Goal: Task Accomplishment & Management: Manage account settings

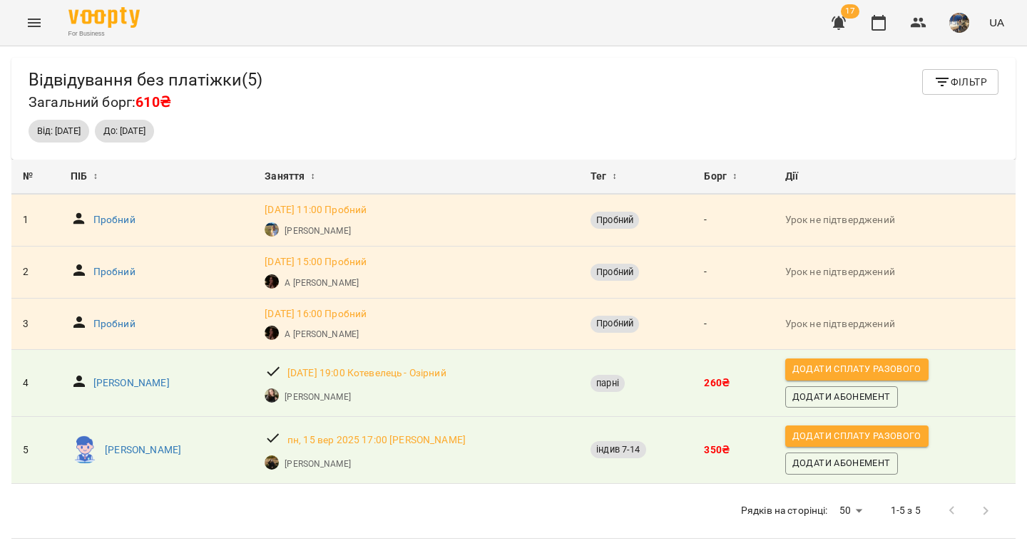
scroll to position [23, 0]
click at [879, 25] on icon "button" at bounding box center [878, 22] width 17 height 17
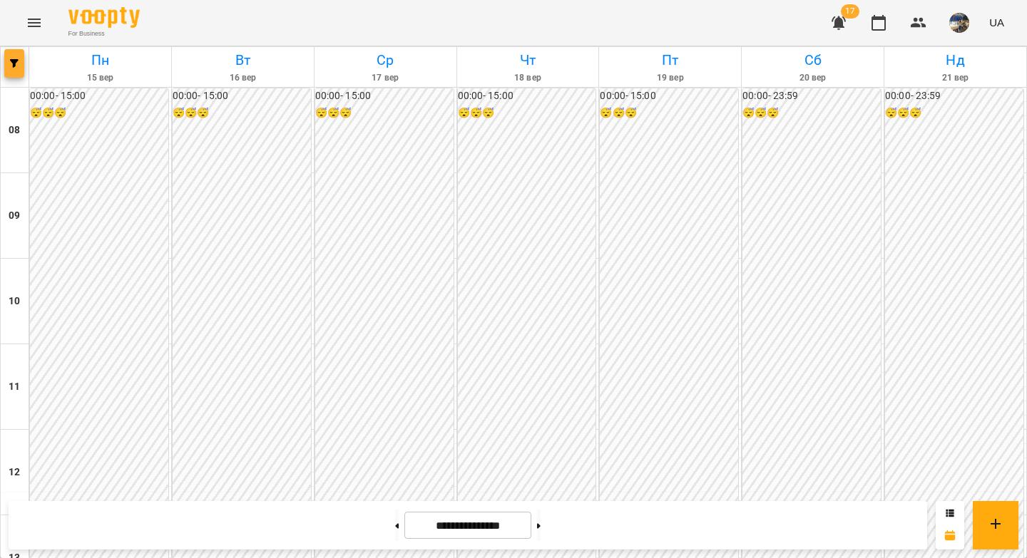
click at [15, 71] on button "button" at bounding box center [14, 63] width 20 height 29
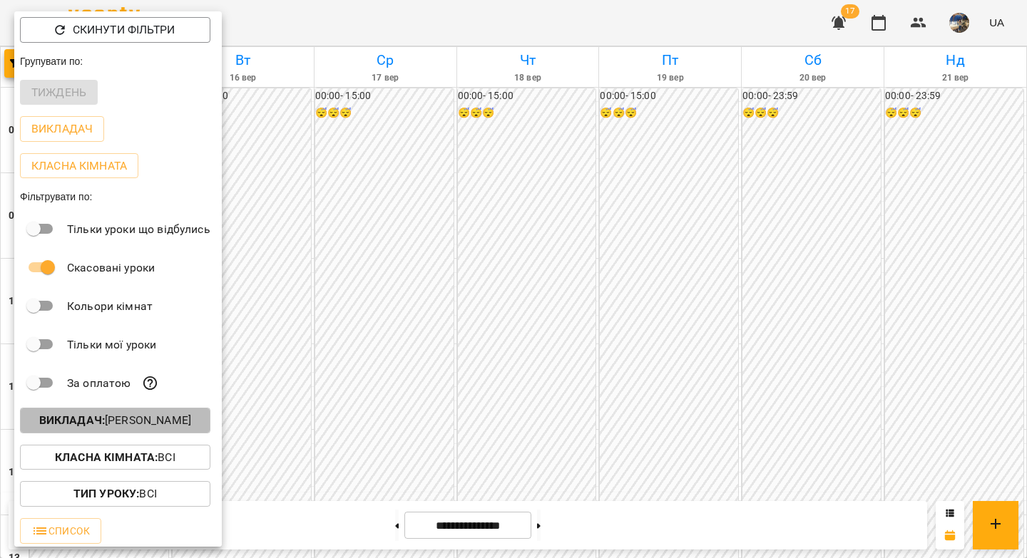
click at [163, 419] on p "Викладач : Анна Карпінець" at bounding box center [115, 420] width 152 height 17
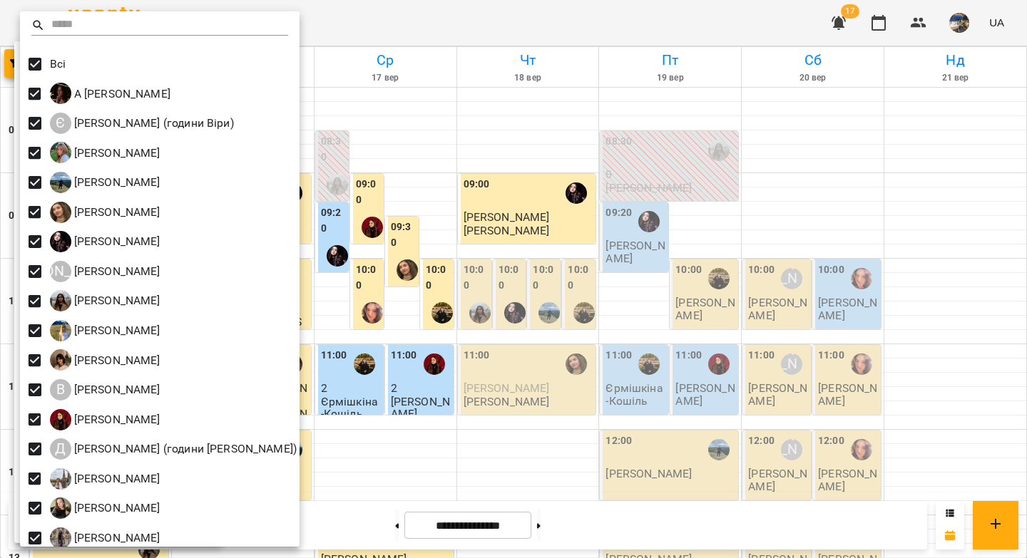
click at [446, 160] on div at bounding box center [513, 279] width 1027 height 558
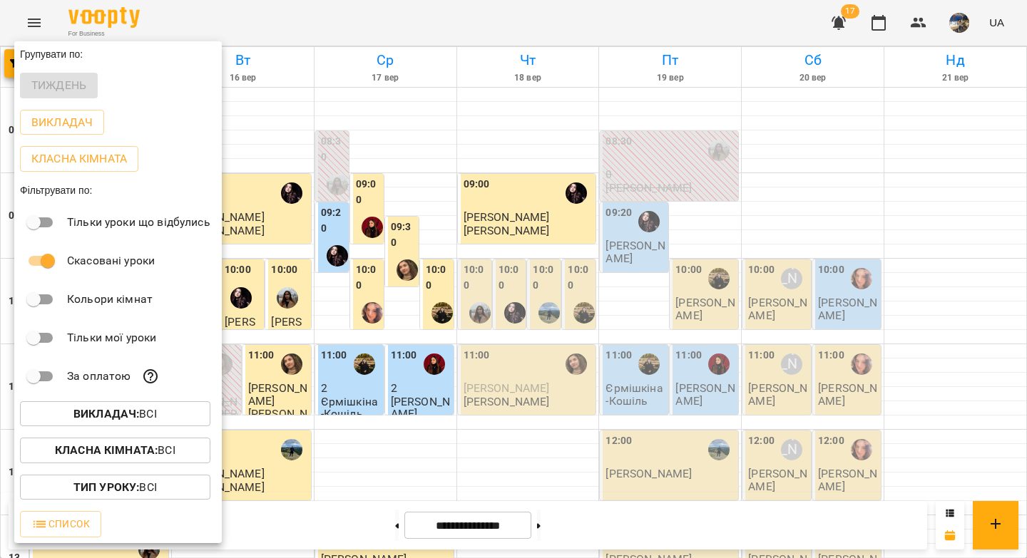
click at [438, 163] on div at bounding box center [513, 279] width 1027 height 558
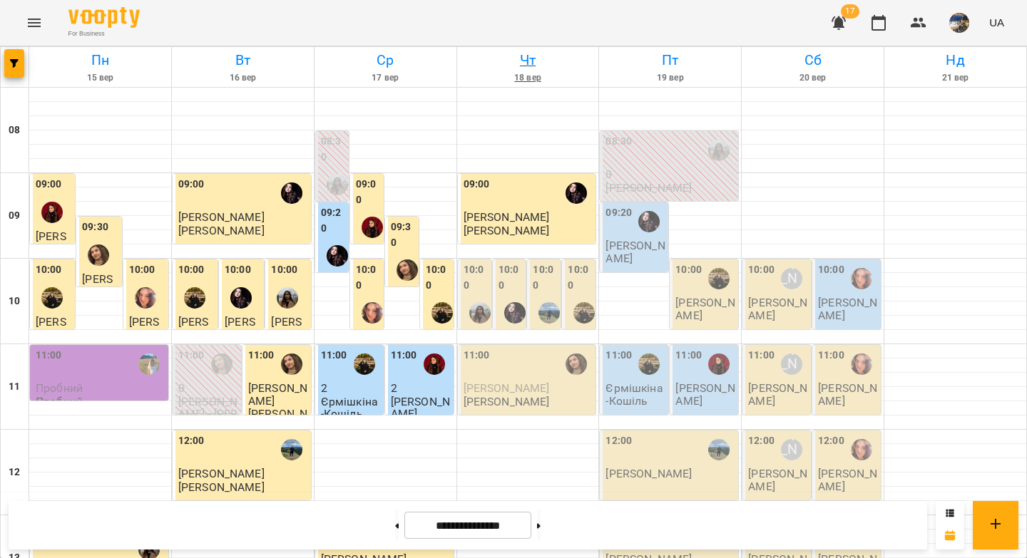
click at [521, 59] on h6 "Чт" at bounding box center [528, 60] width 138 height 22
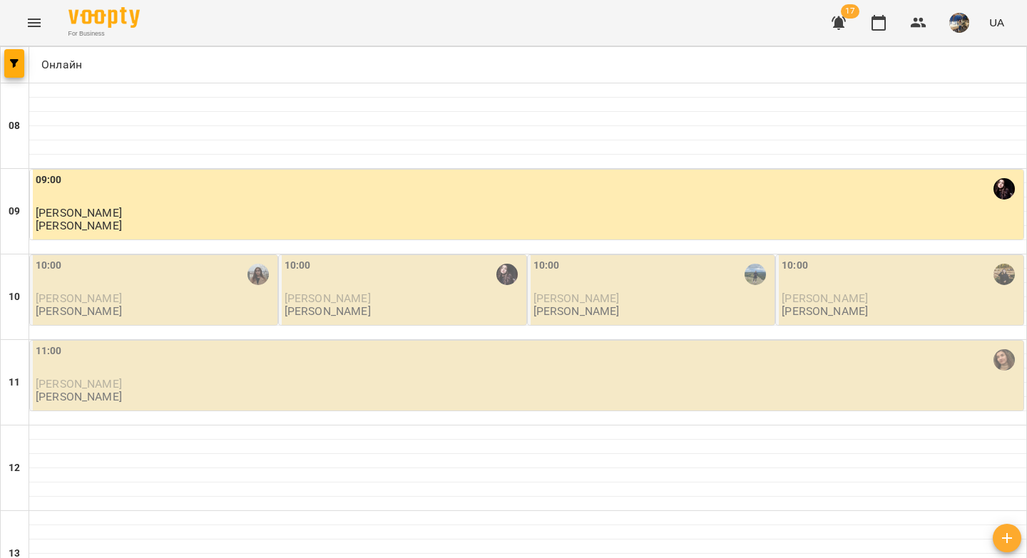
click at [195, 297] on p "[PERSON_NAME]" at bounding box center [155, 298] width 239 height 12
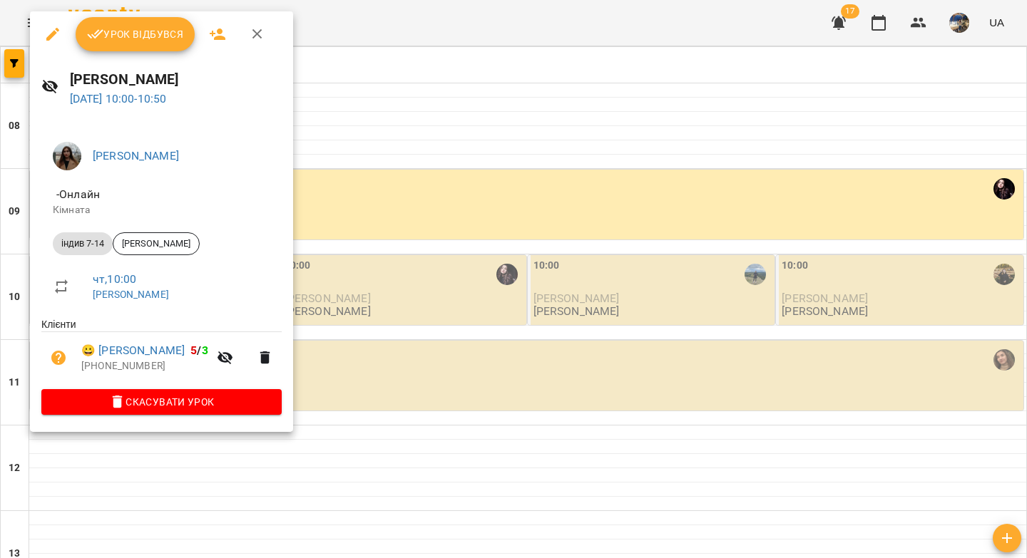
click at [135, 45] on button "Урок відбувся" at bounding box center [136, 34] width 120 height 34
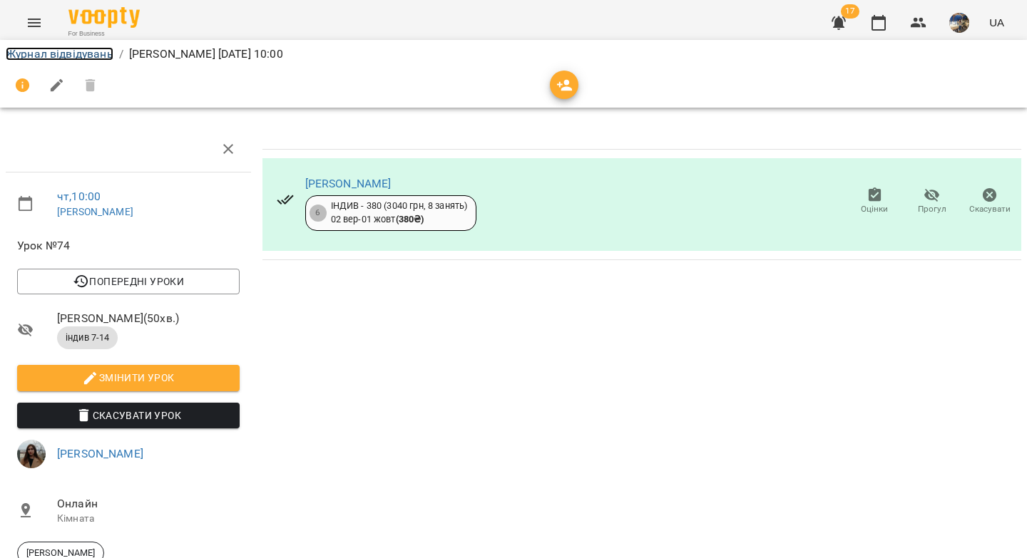
click at [79, 52] on link "Журнал відвідувань" at bounding box center [60, 54] width 108 height 14
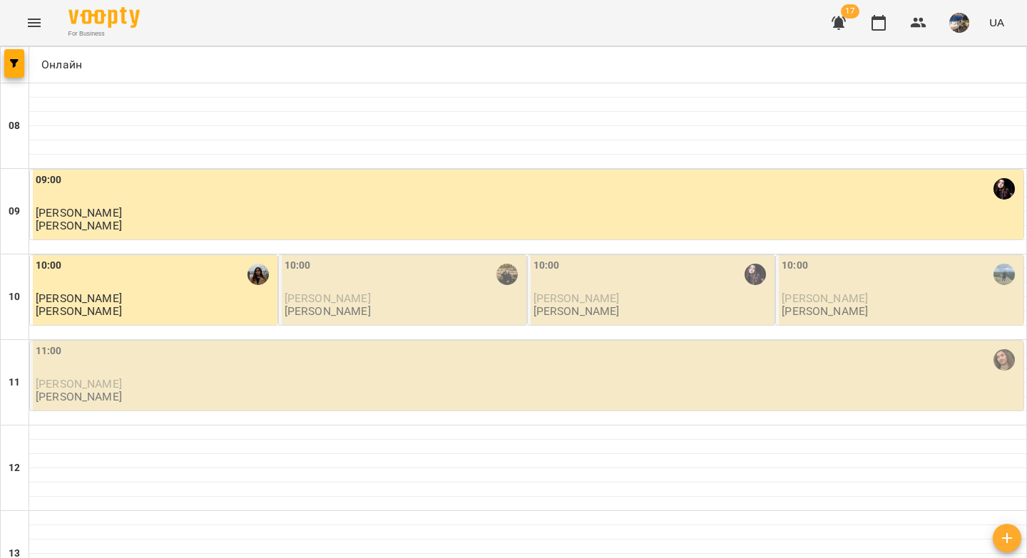
click at [371, 311] on p "[PERSON_NAME]" at bounding box center [328, 311] width 86 height 12
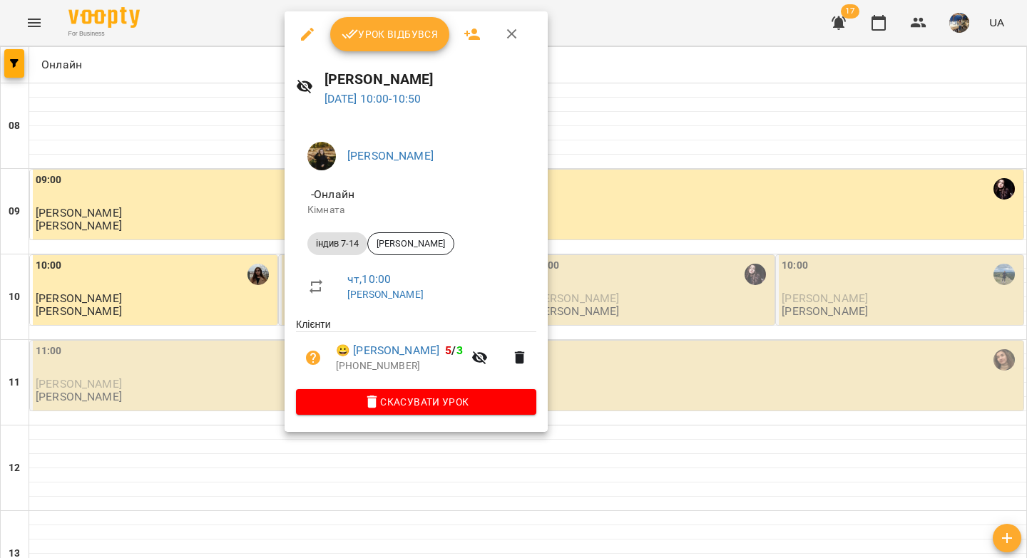
click at [385, 29] on span "Урок відбувся" at bounding box center [390, 34] width 97 height 17
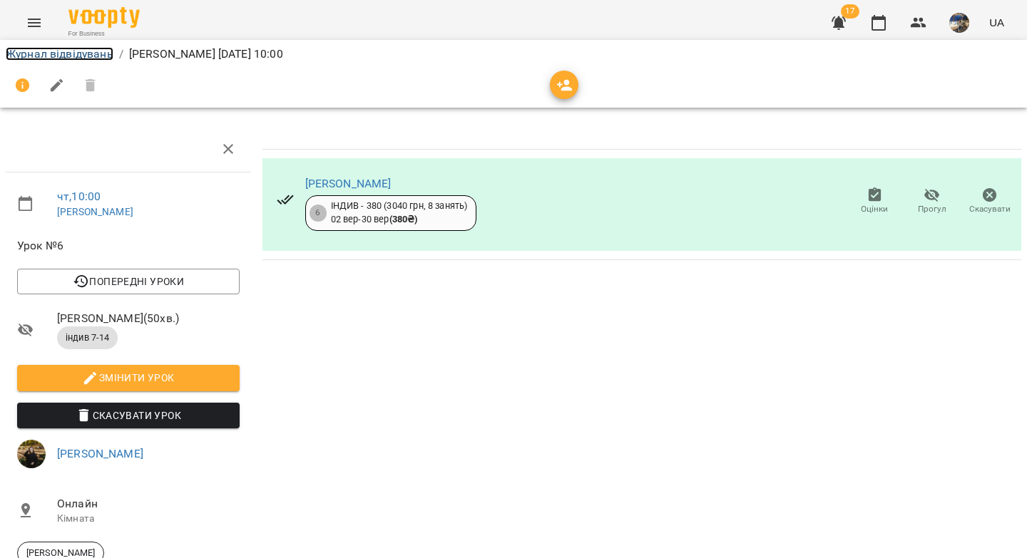
click at [60, 58] on link "Журнал відвідувань" at bounding box center [60, 54] width 108 height 14
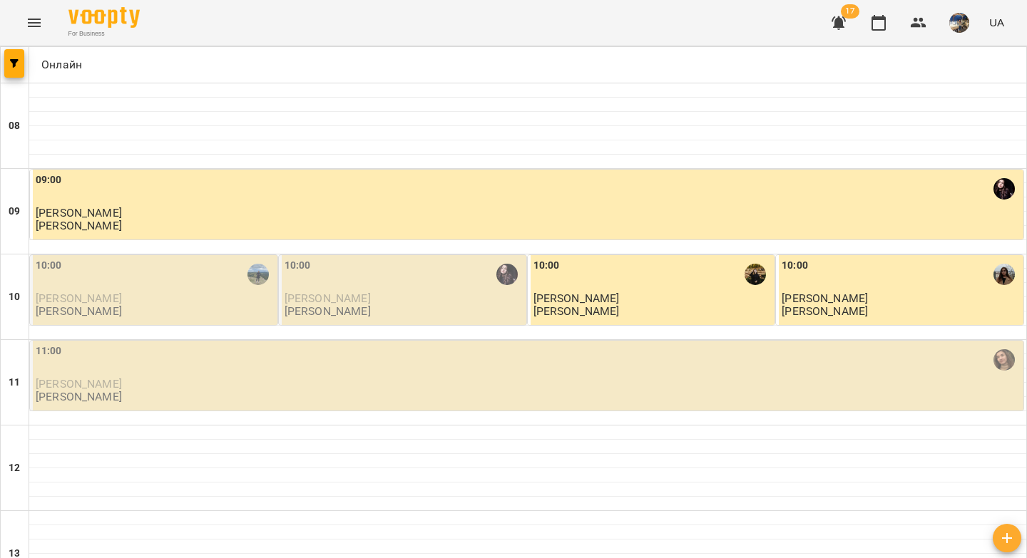
click at [386, 304] on p "Марічка Калита" at bounding box center [404, 298] width 239 height 12
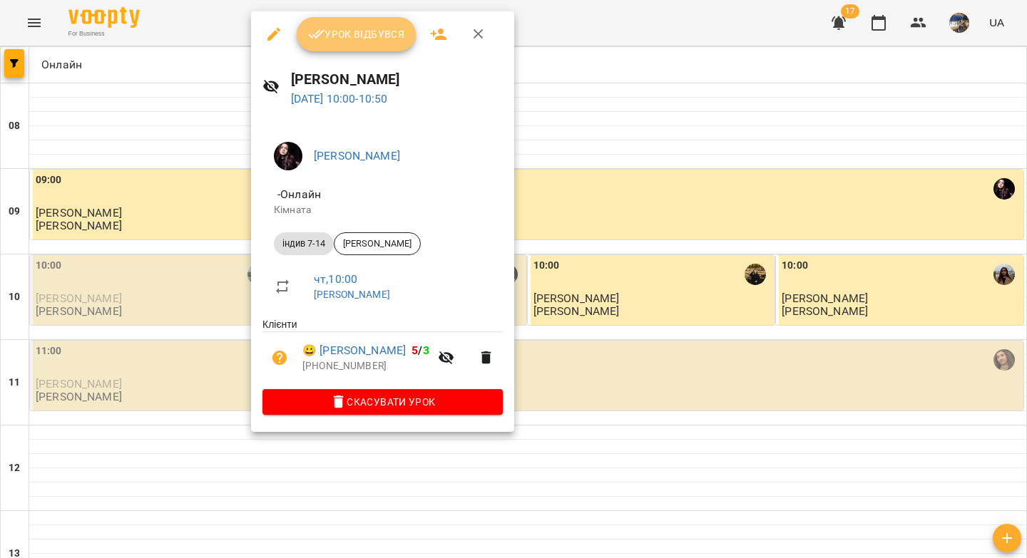
click at [329, 38] on span "Урок відбувся" at bounding box center [356, 34] width 97 height 17
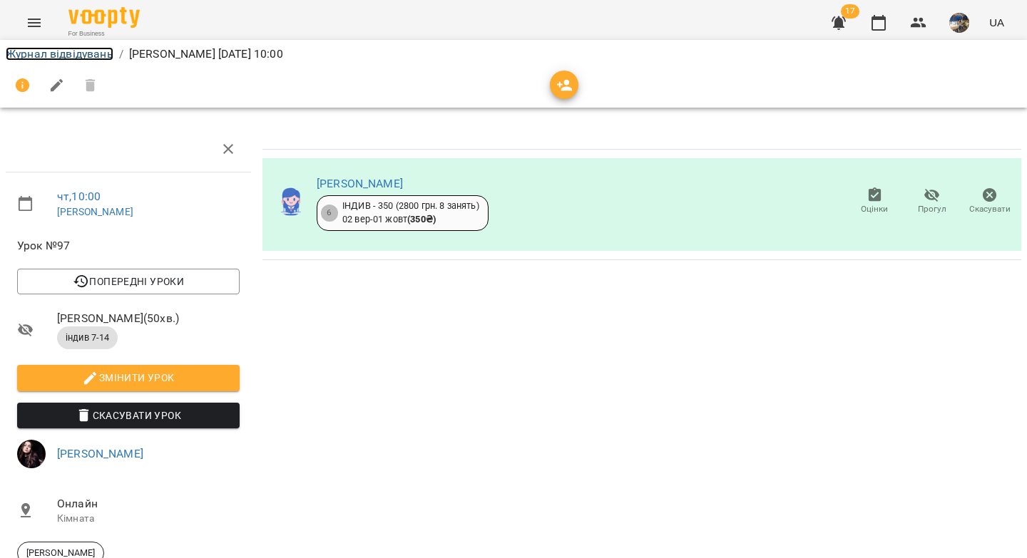
click at [89, 54] on link "Журнал відвідувань" at bounding box center [60, 54] width 108 height 14
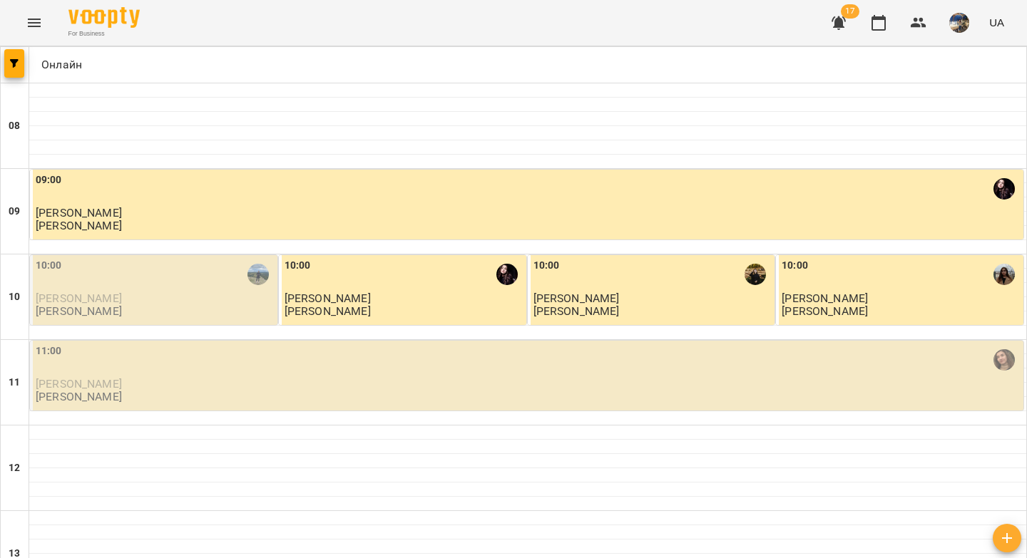
click at [86, 308] on p "[PERSON_NAME]" at bounding box center [79, 311] width 86 height 12
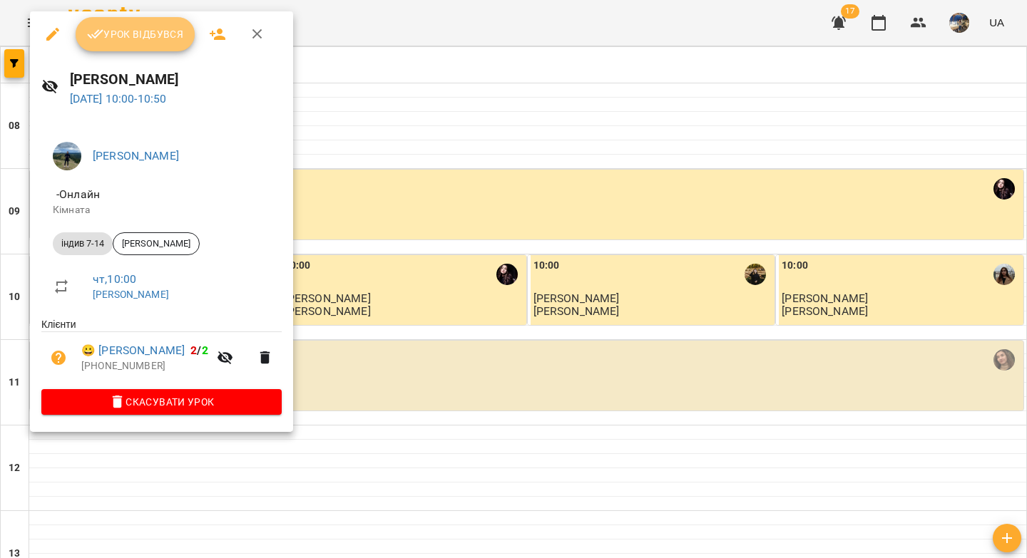
click at [155, 41] on span "Урок відбувся" at bounding box center [135, 34] width 97 height 17
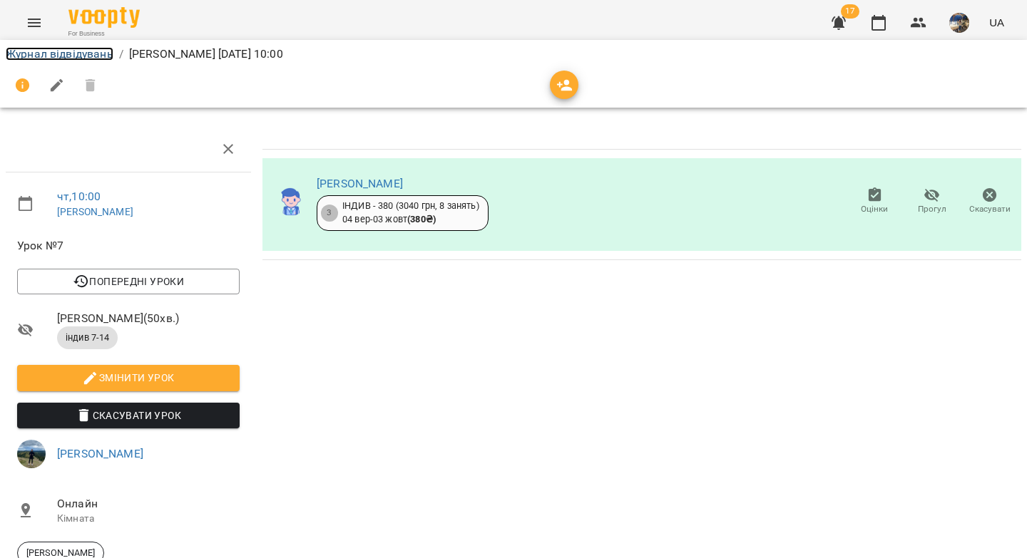
click at [80, 57] on link "Журнал відвідувань" at bounding box center [60, 54] width 108 height 14
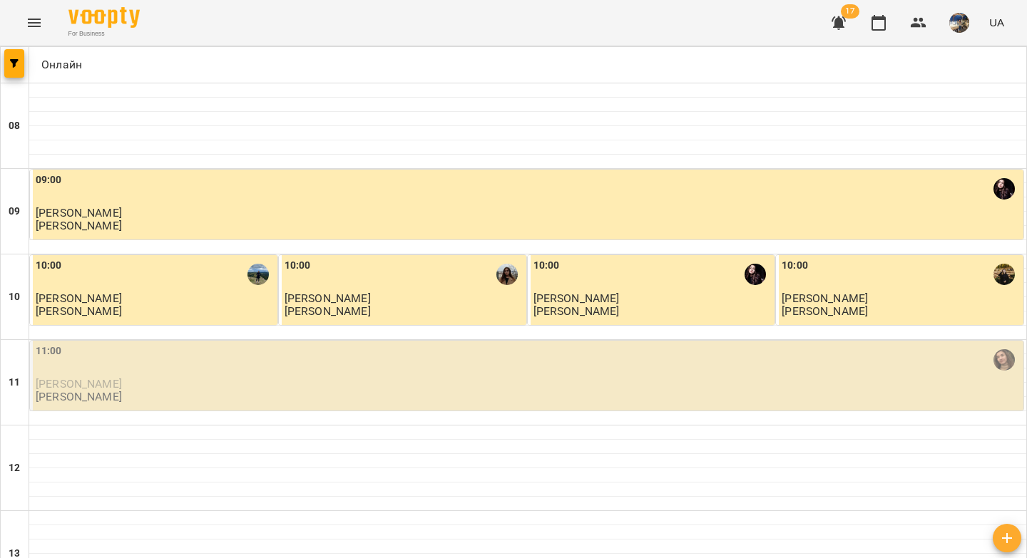
click at [175, 384] on p "[PERSON_NAME]" at bounding box center [528, 384] width 985 height 12
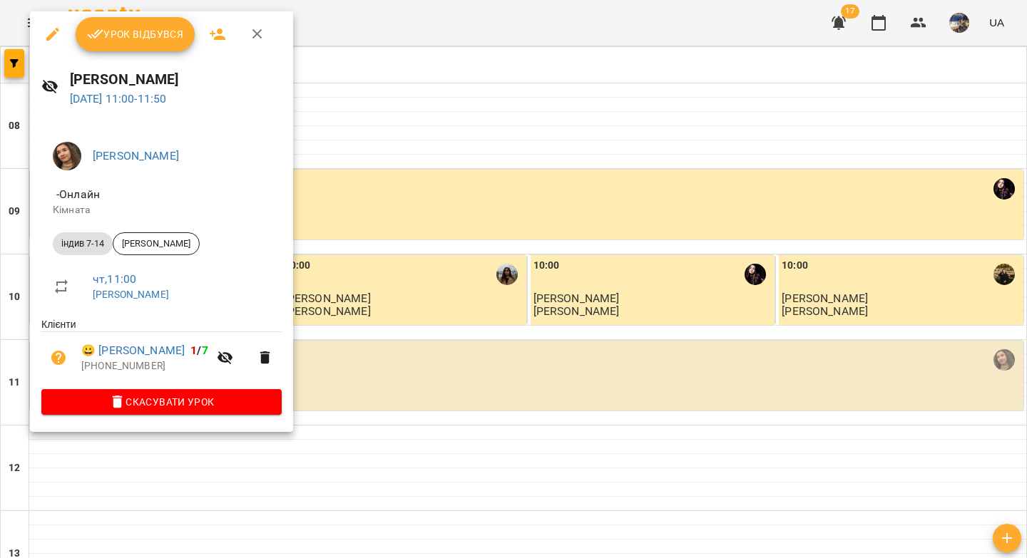
click at [121, 41] on span "Урок відбувся" at bounding box center [135, 34] width 97 height 17
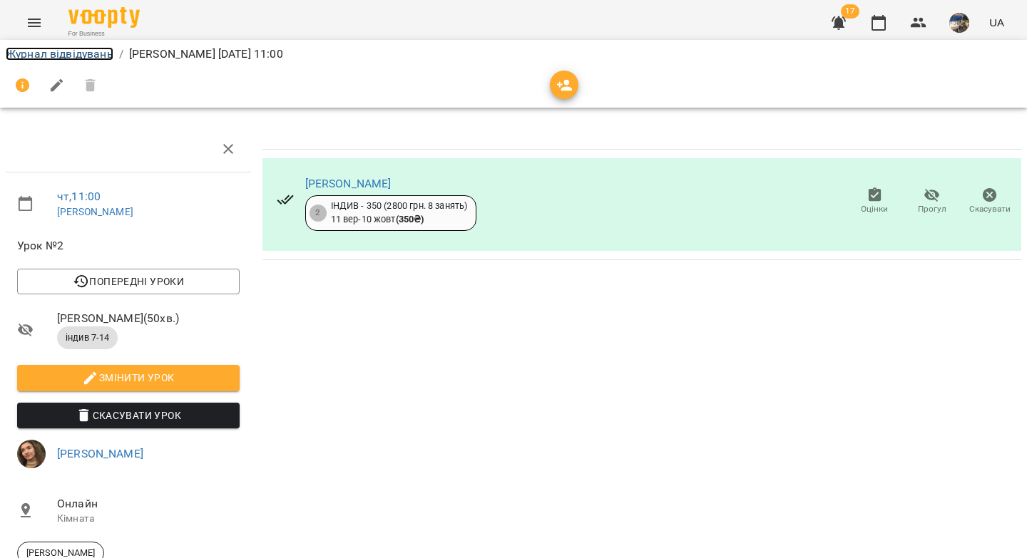
drag, startPoint x: 81, startPoint y: 53, endPoint x: 94, endPoint y: 66, distance: 17.7
click at [81, 53] on link "Журнал відвідувань" at bounding box center [60, 54] width 108 height 14
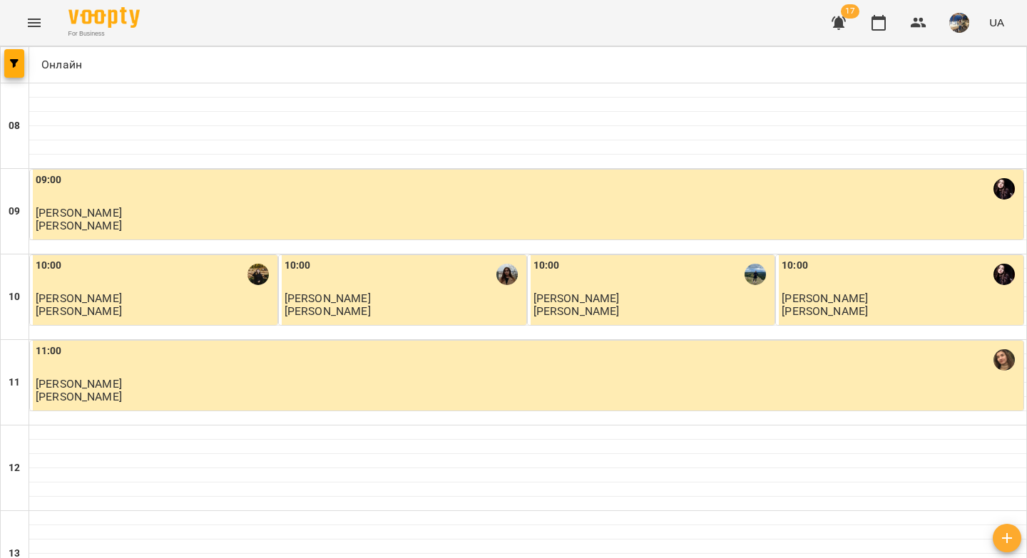
scroll to position [419, 0]
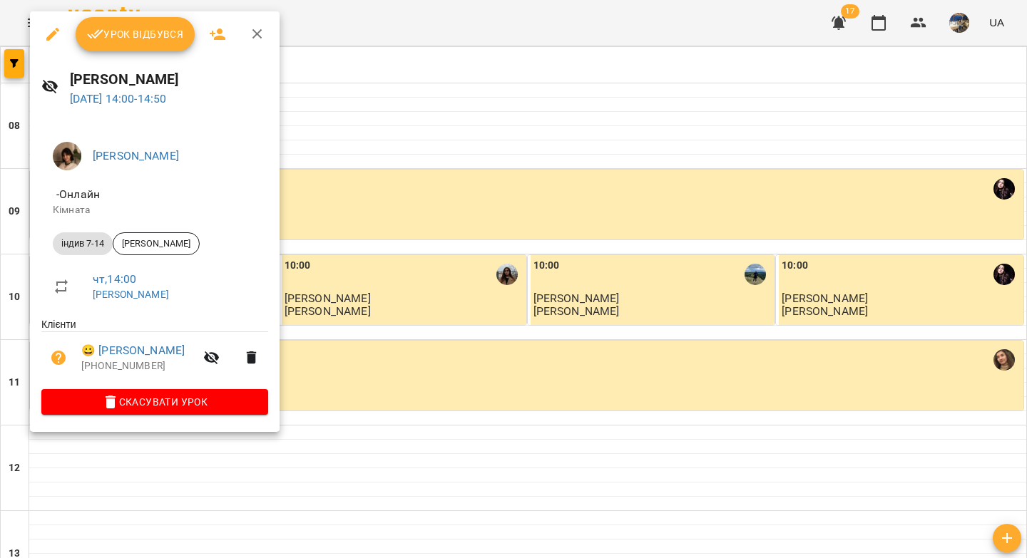
click at [128, 42] on button "Урок відбувся" at bounding box center [136, 34] width 120 height 34
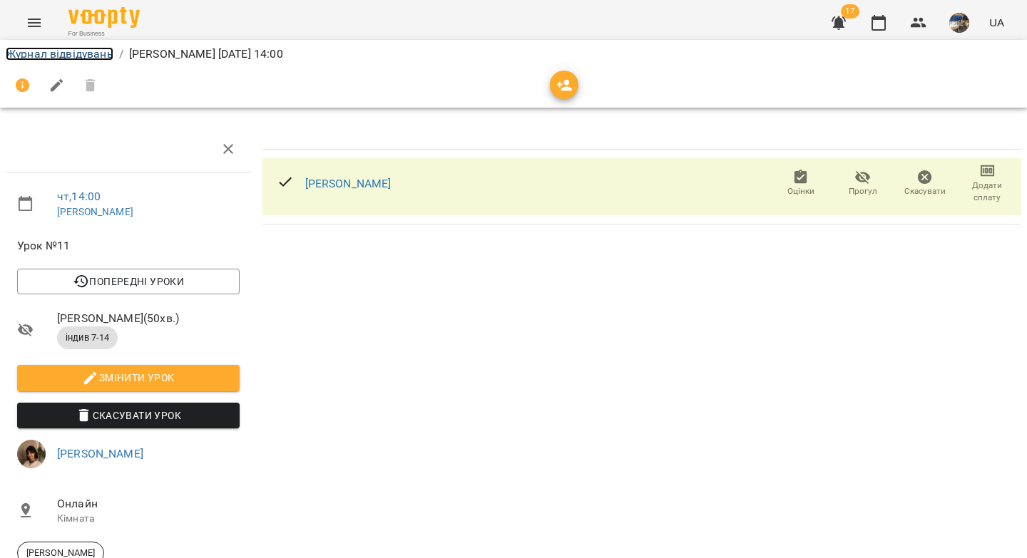
click at [83, 56] on link "Журнал відвідувань" at bounding box center [60, 54] width 108 height 14
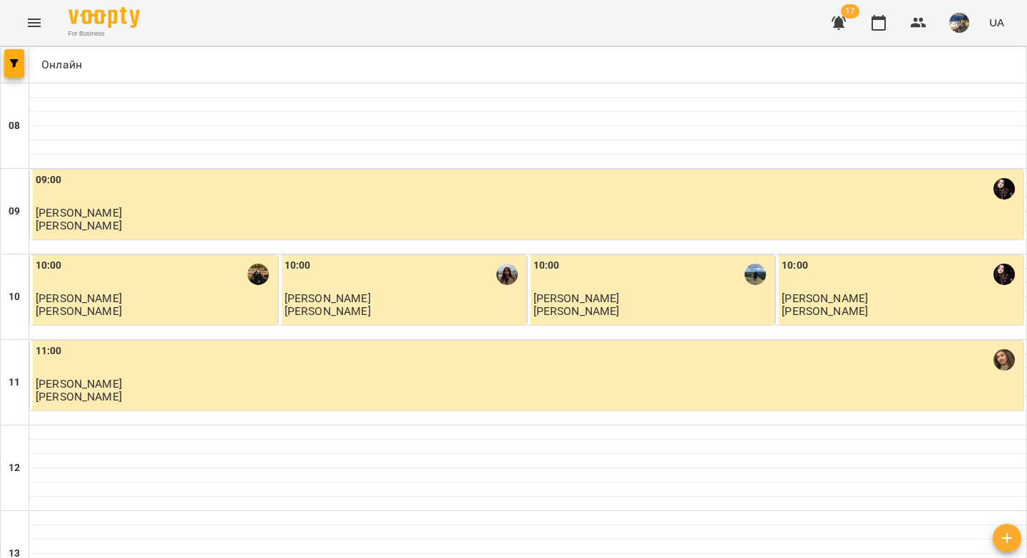
scroll to position [242, 0]
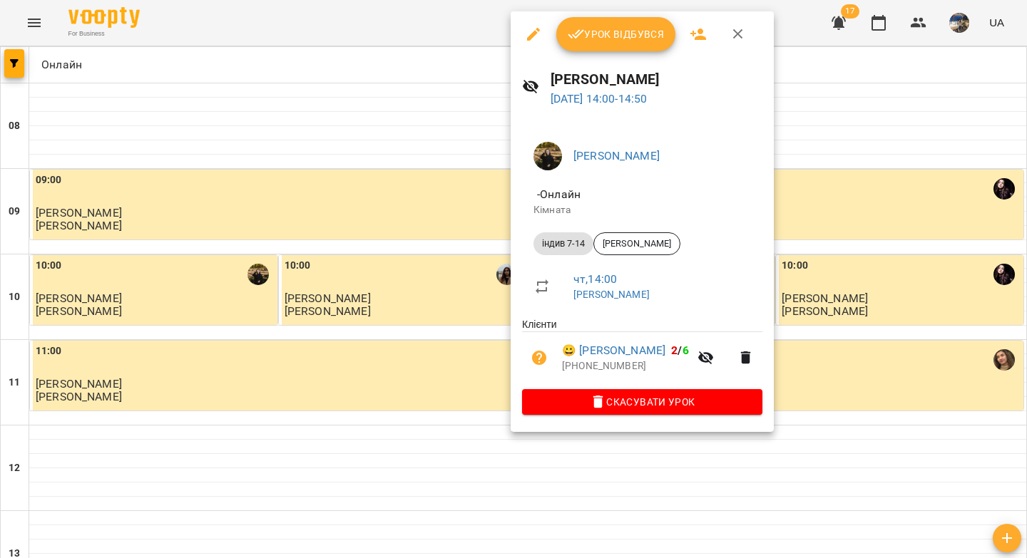
click at [625, 39] on span "Урок відбувся" at bounding box center [616, 34] width 97 height 17
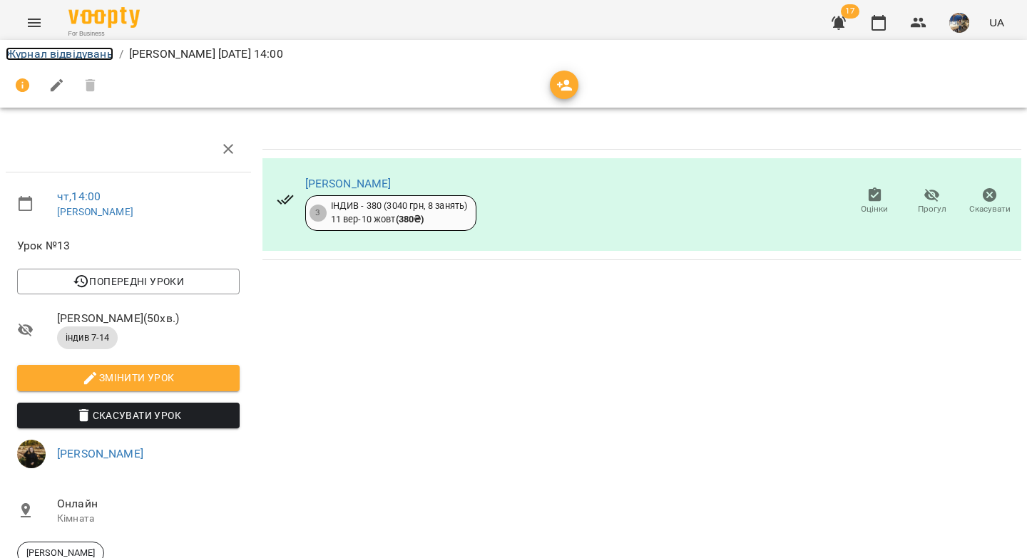
click at [99, 51] on link "Журнал відвідувань" at bounding box center [60, 54] width 108 height 14
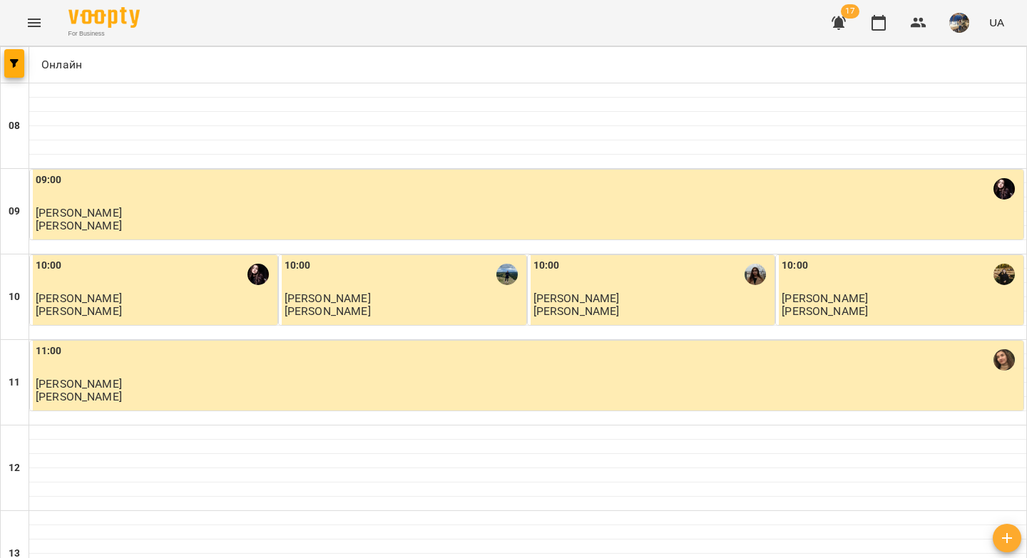
scroll to position [404, 0]
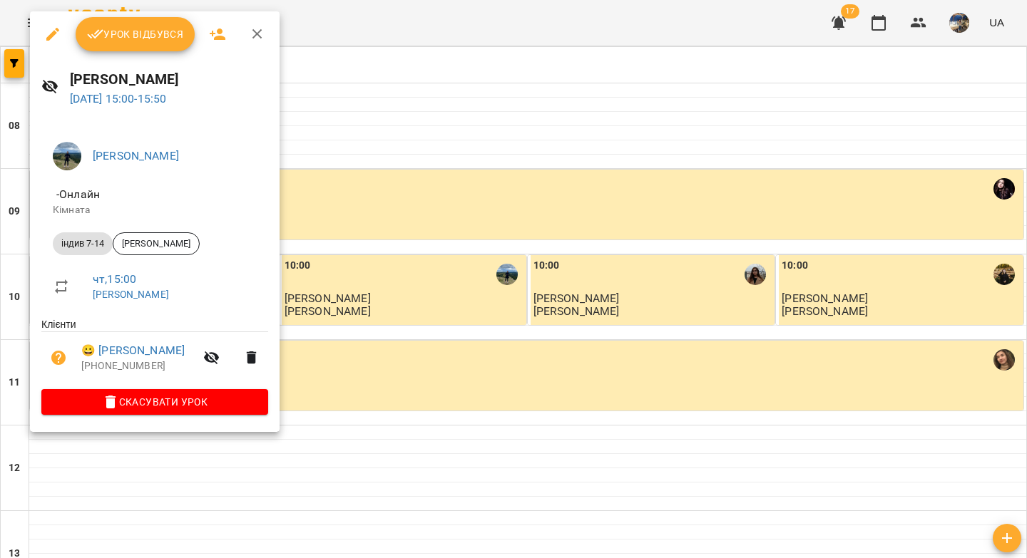
click at [118, 43] on button "Урок відбувся" at bounding box center [136, 34] width 120 height 34
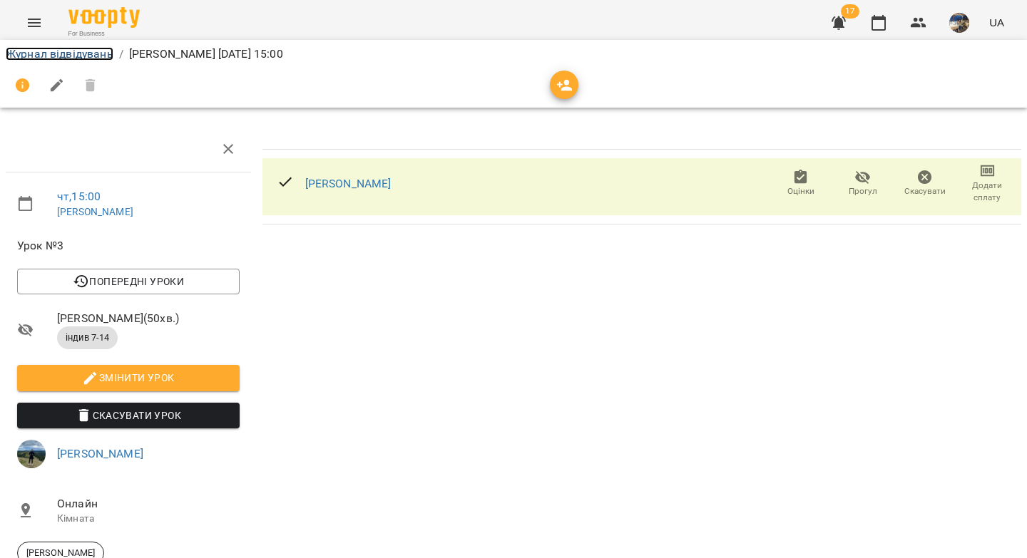
click at [71, 56] on link "Журнал відвідувань" at bounding box center [60, 54] width 108 height 14
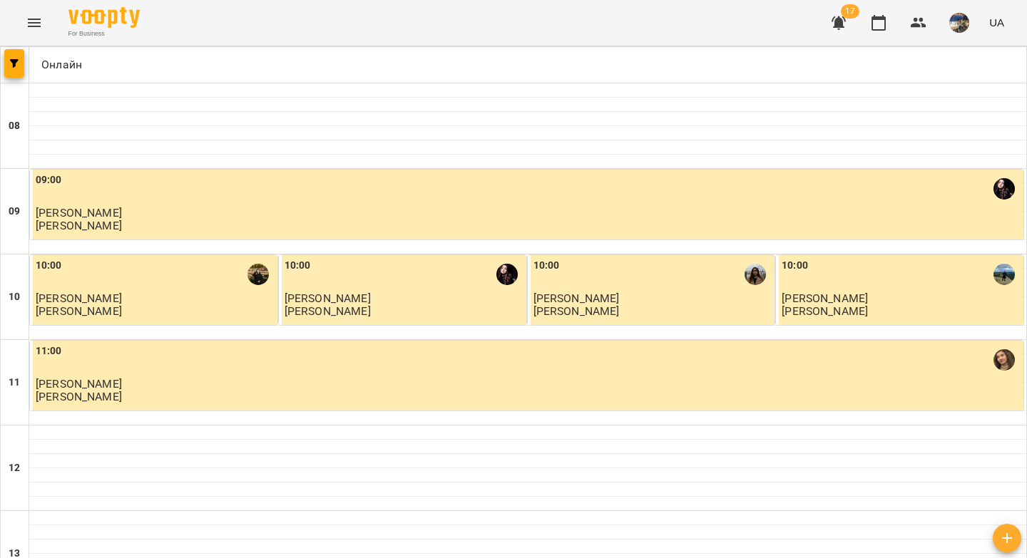
scroll to position [398, 0]
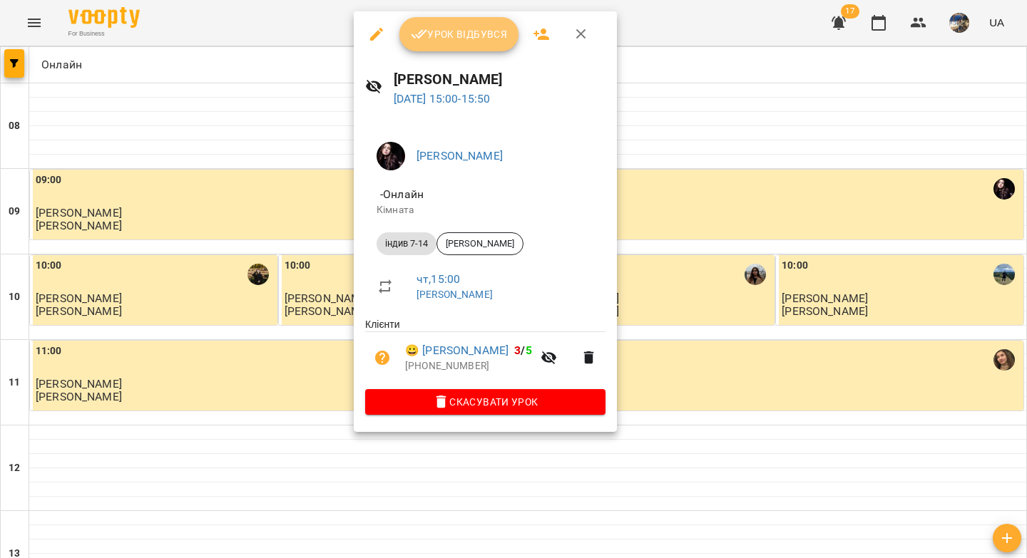
click at [439, 38] on span "Урок відбувся" at bounding box center [459, 34] width 97 height 17
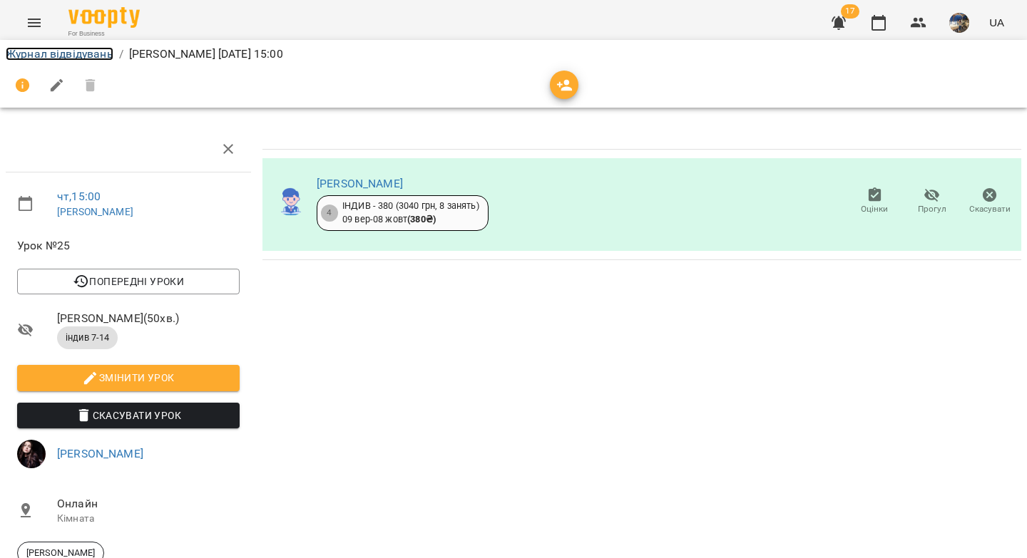
drag, startPoint x: 83, startPoint y: 51, endPoint x: 164, endPoint y: 68, distance: 82.4
click at [83, 51] on link "Журнал відвідувань" at bounding box center [60, 54] width 108 height 14
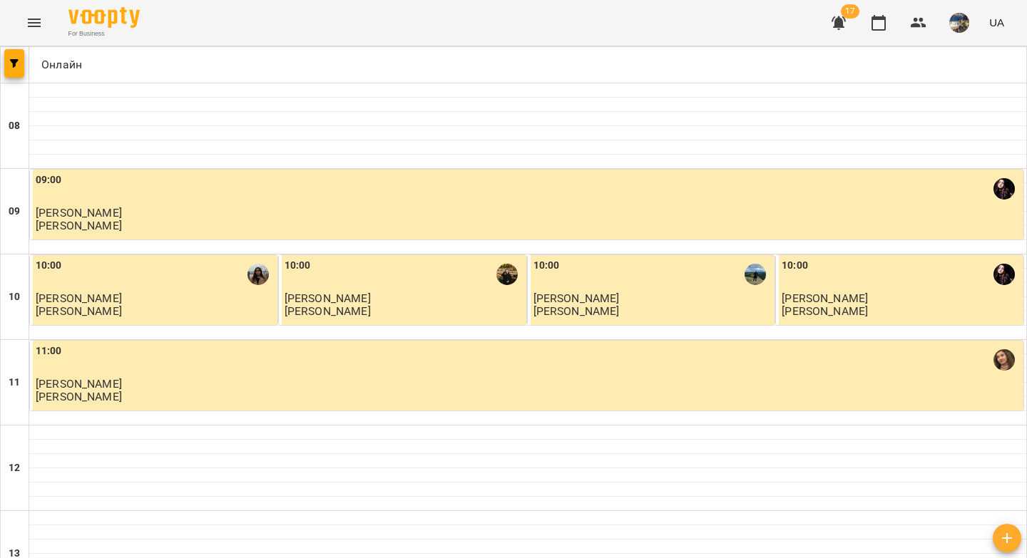
scroll to position [411, 0]
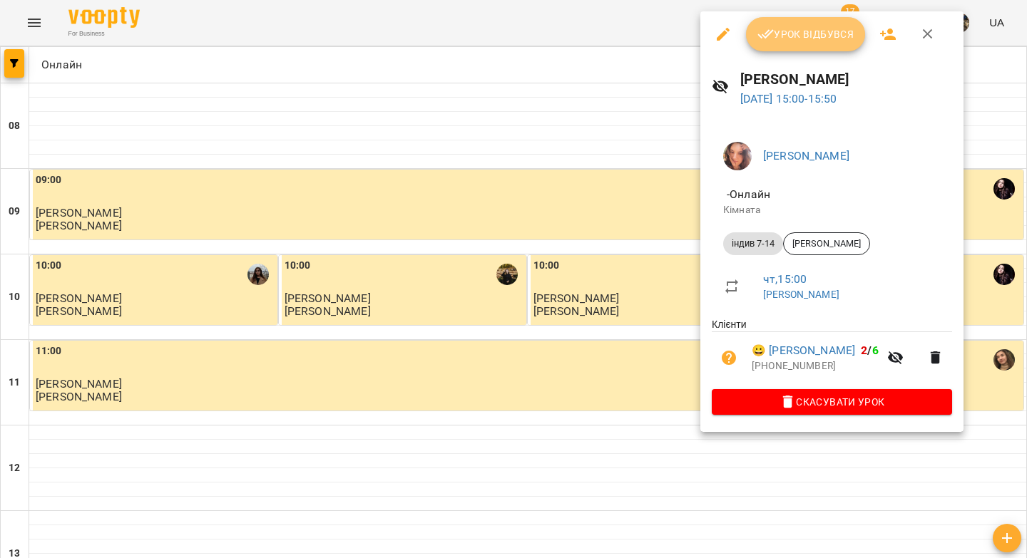
click at [794, 31] on span "Урок відбувся" at bounding box center [805, 34] width 97 height 17
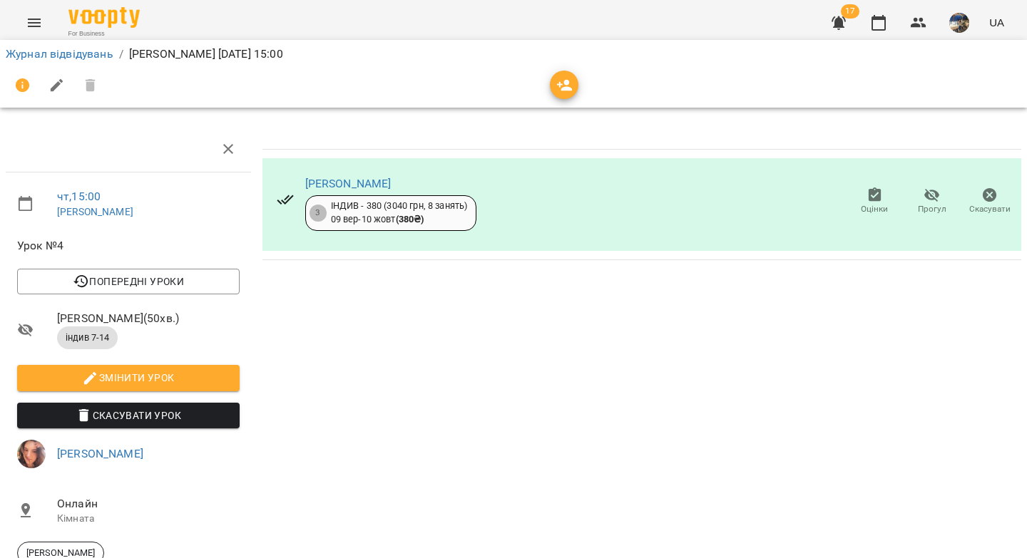
click at [98, 46] on li "Журнал відвідувань" at bounding box center [60, 54] width 108 height 17
click at [103, 52] on link "Журнал відвідувань" at bounding box center [60, 54] width 108 height 14
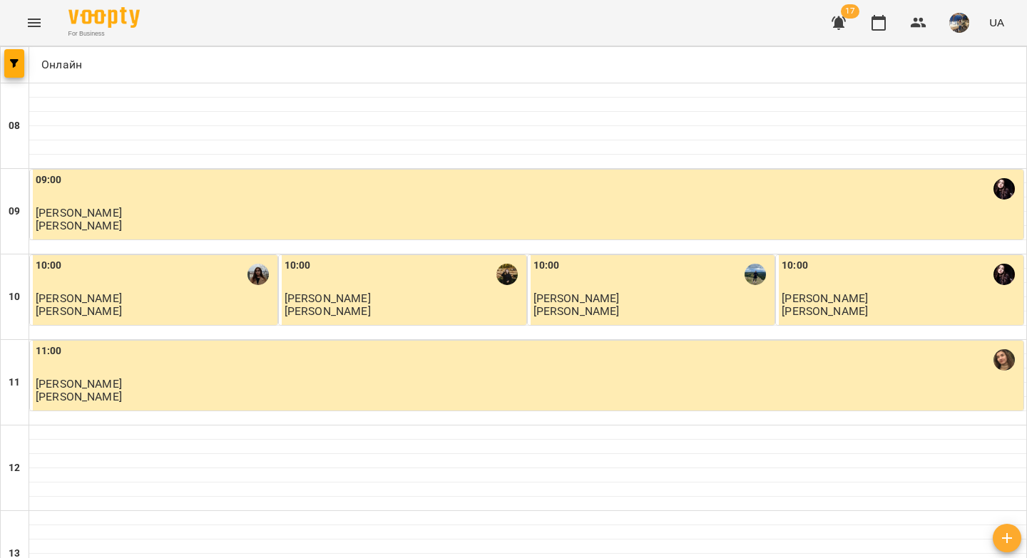
scroll to position [587, 0]
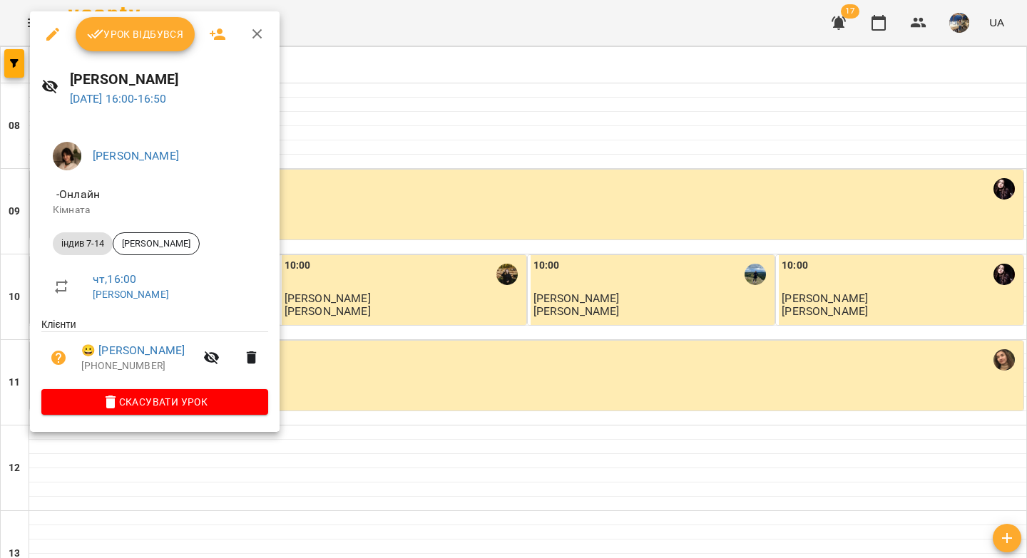
click at [119, 42] on span "Урок відбувся" at bounding box center [135, 34] width 97 height 17
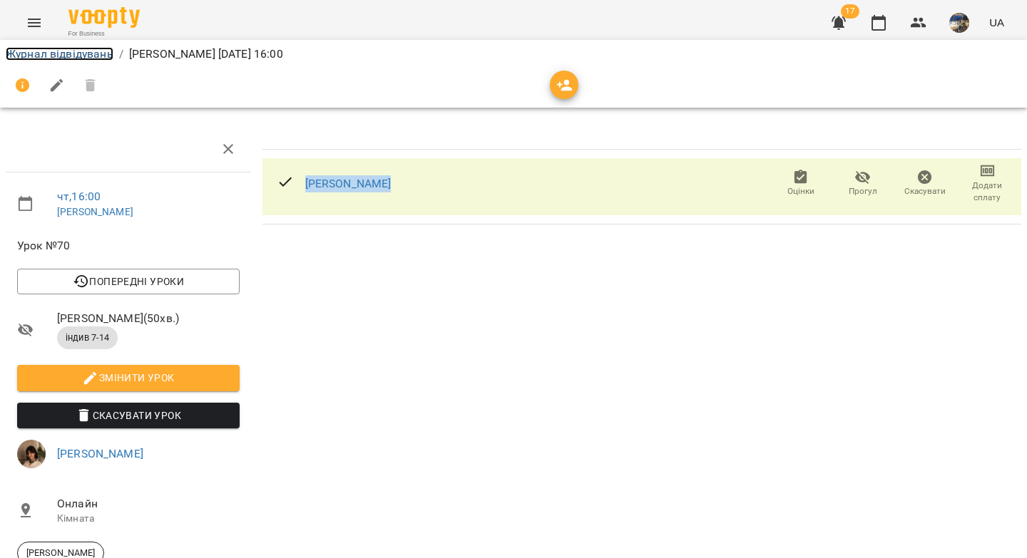
click at [64, 54] on link "Журнал відвідувань" at bounding box center [60, 54] width 108 height 14
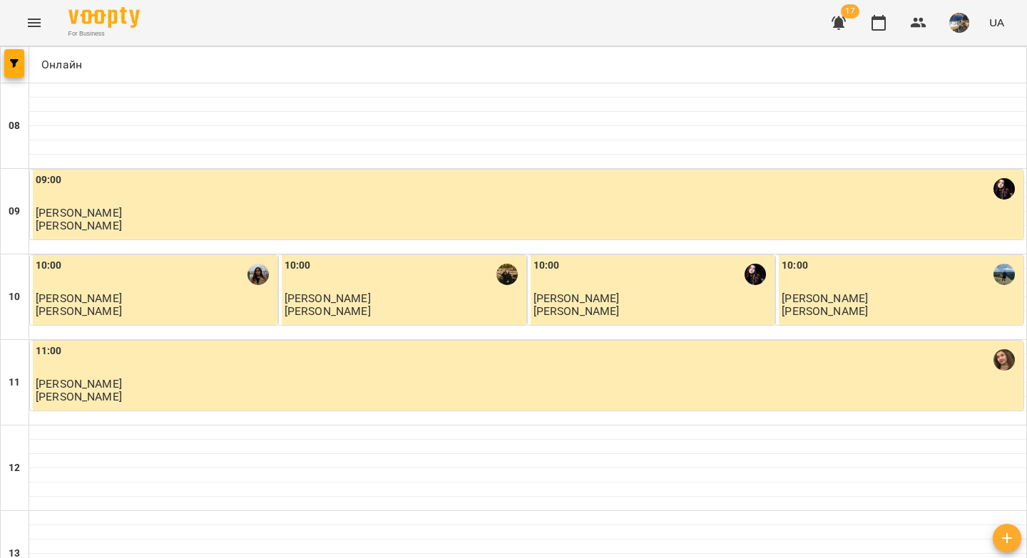
scroll to position [480, 0]
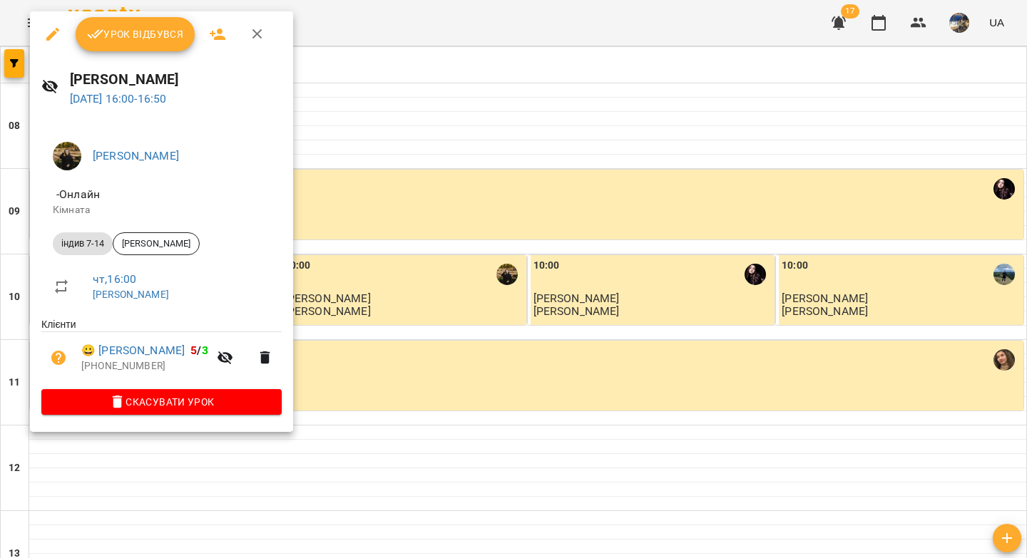
click at [135, 37] on span "Урок відбувся" at bounding box center [135, 34] width 97 height 17
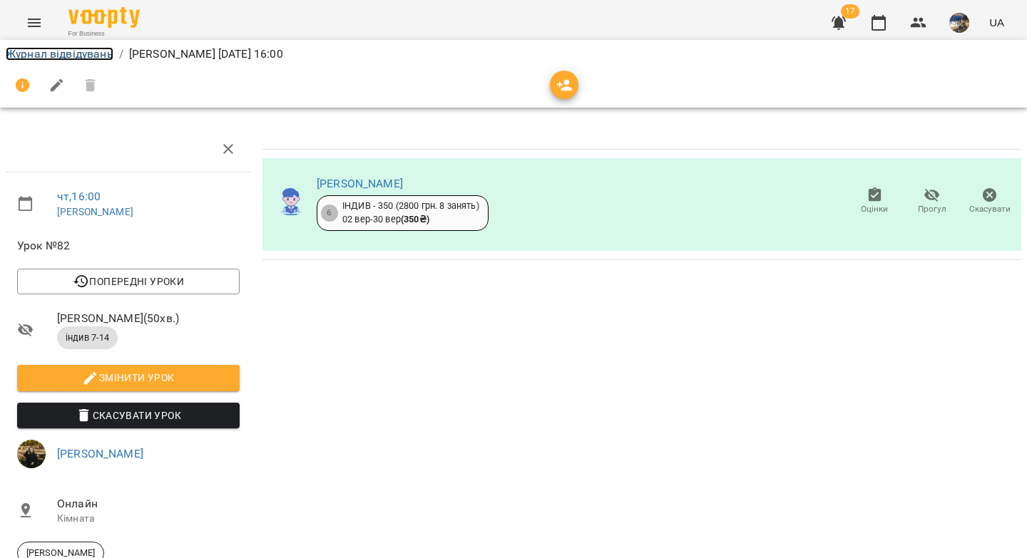
click at [73, 48] on link "Журнал відвідувань" at bounding box center [60, 54] width 108 height 14
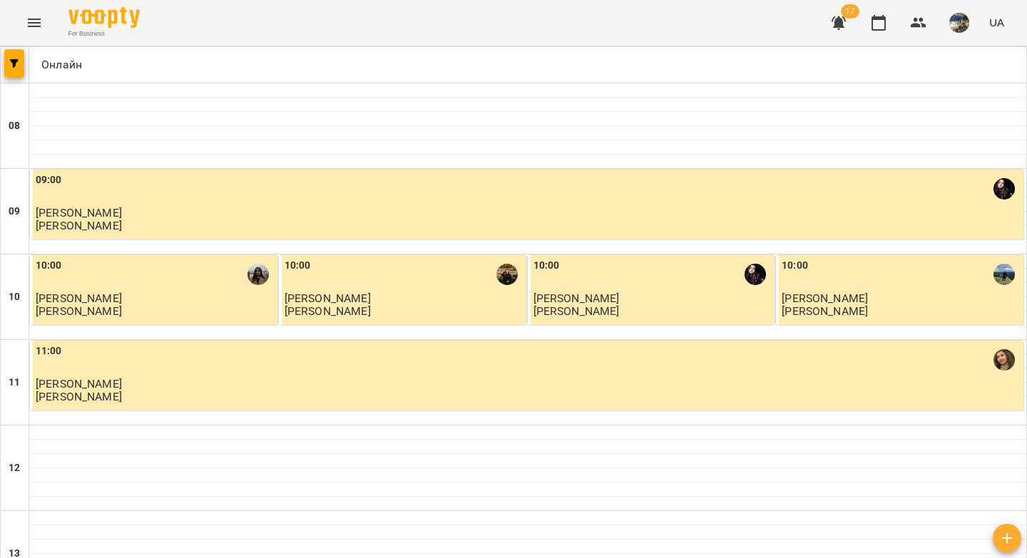
scroll to position [459, 0]
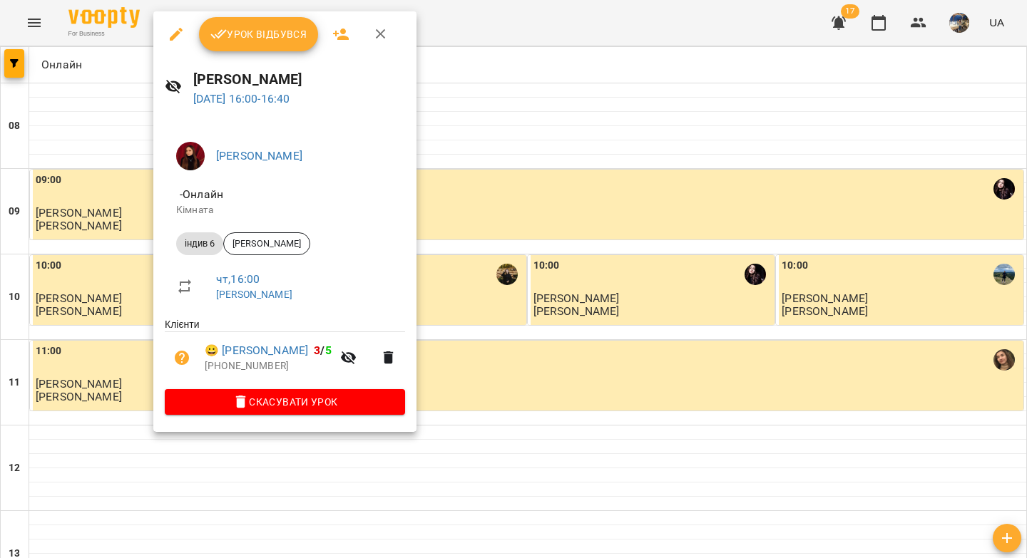
click at [245, 29] on span "Урок відбувся" at bounding box center [258, 34] width 97 height 17
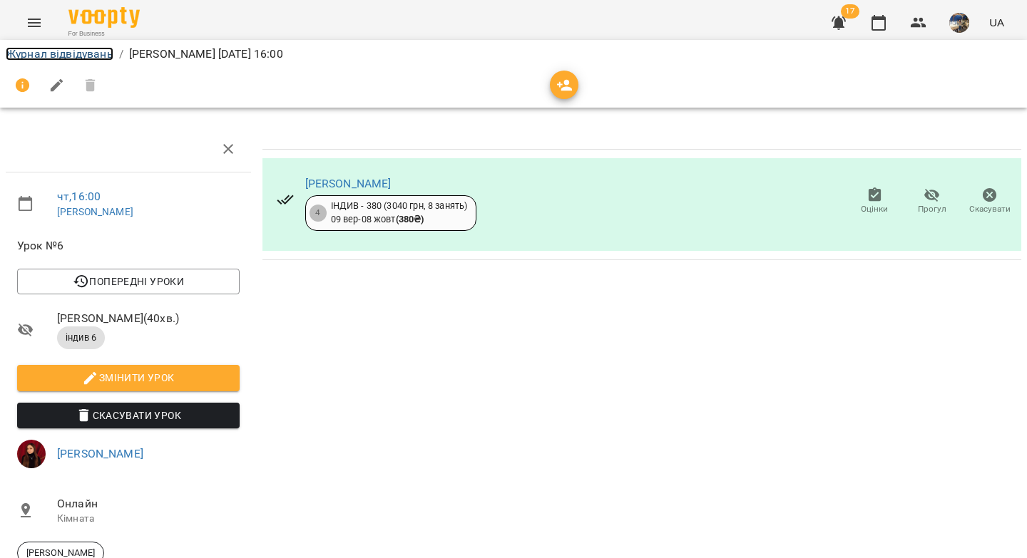
click at [98, 56] on link "Журнал відвідувань" at bounding box center [60, 54] width 108 height 14
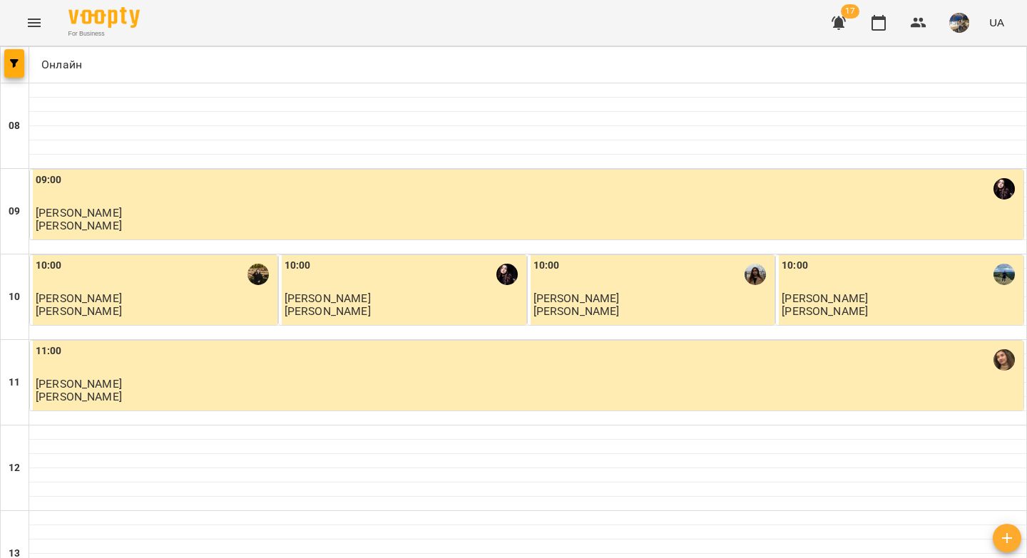
scroll to position [565, 0]
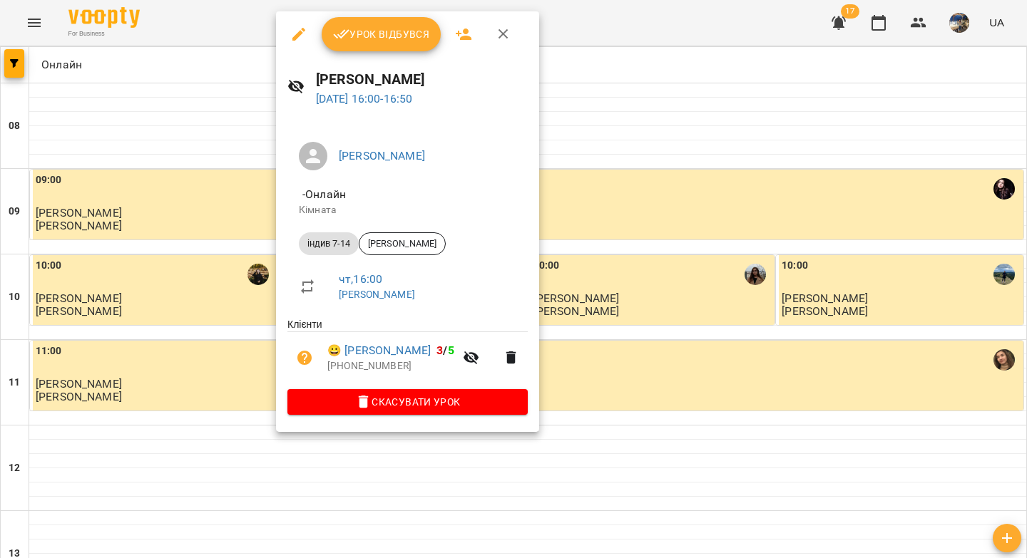
click at [369, 31] on span "Урок відбувся" at bounding box center [381, 34] width 97 height 17
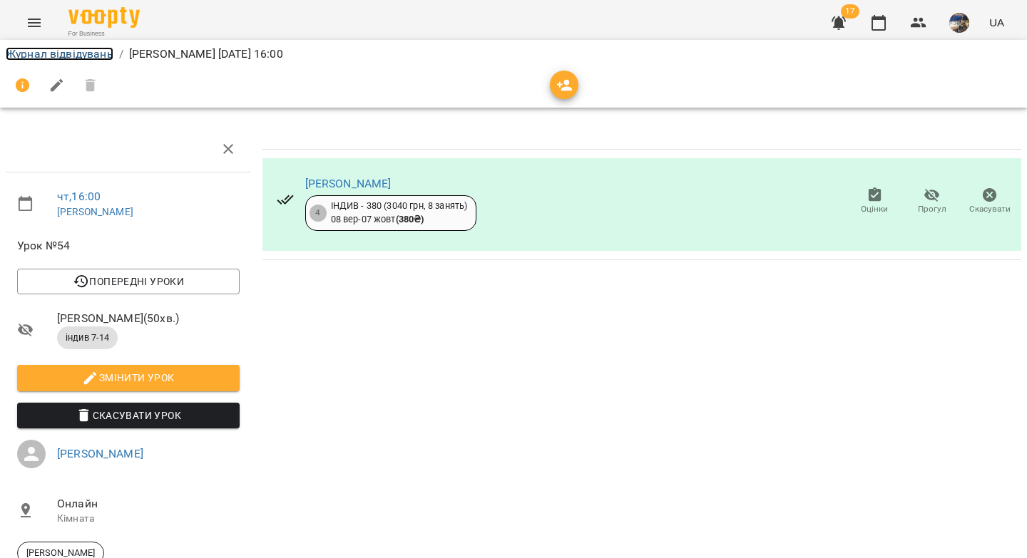
click at [65, 53] on link "Журнал відвідувань" at bounding box center [60, 54] width 108 height 14
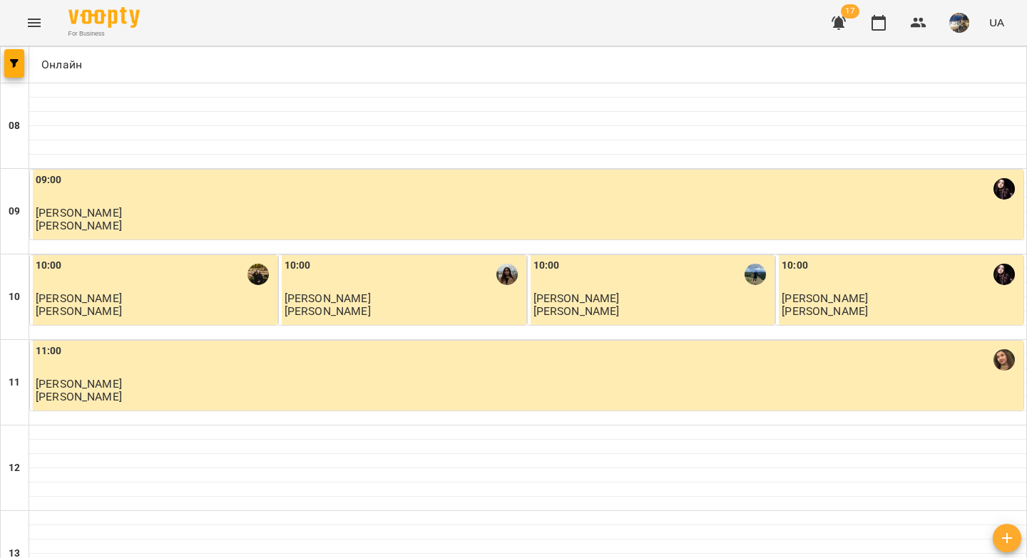
scroll to position [680, 0]
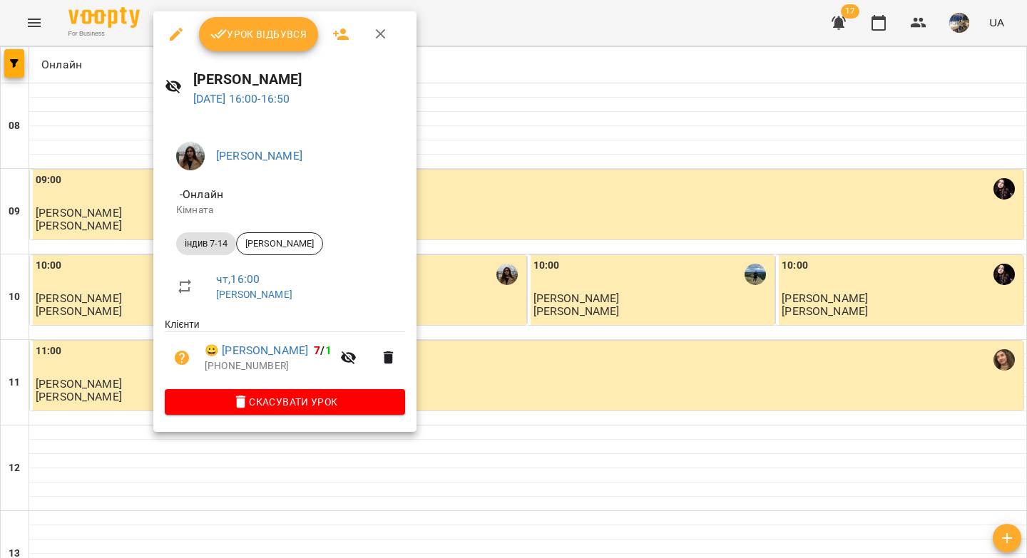
click at [221, 31] on icon "button" at bounding box center [218, 34] width 16 height 9
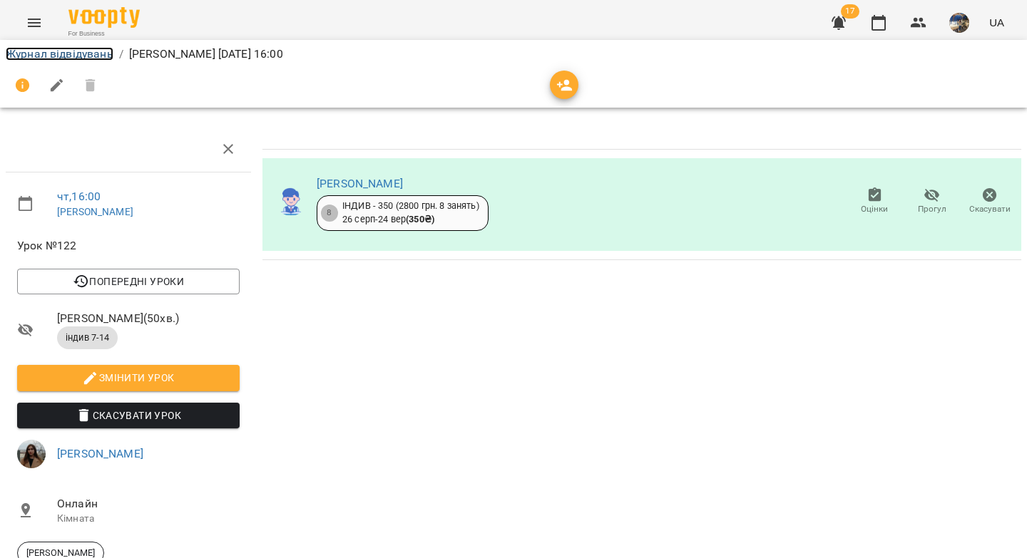
click at [74, 59] on link "Журнал відвідувань" at bounding box center [60, 54] width 108 height 14
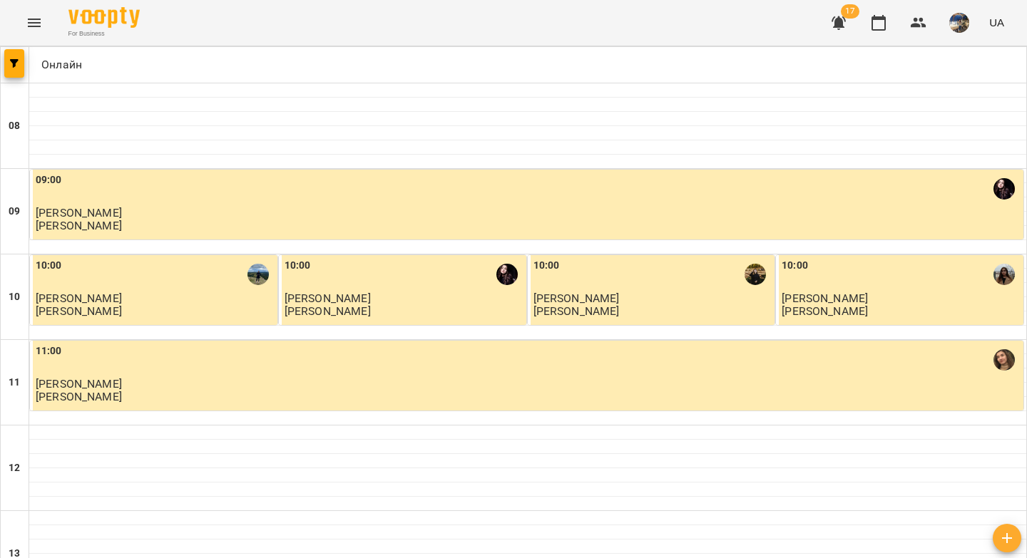
scroll to position [585, 0]
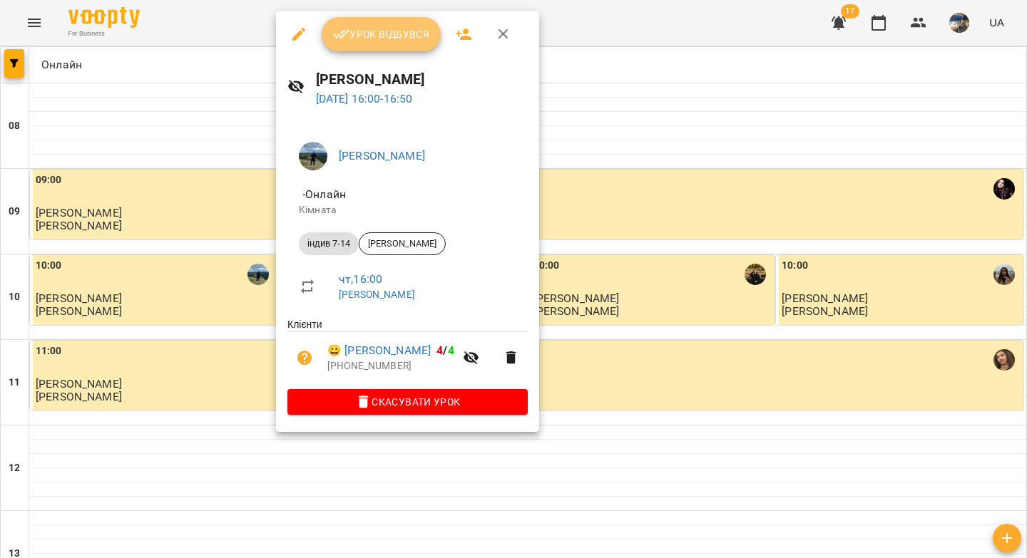
click at [377, 47] on button "Урок відбувся" at bounding box center [382, 34] width 120 height 34
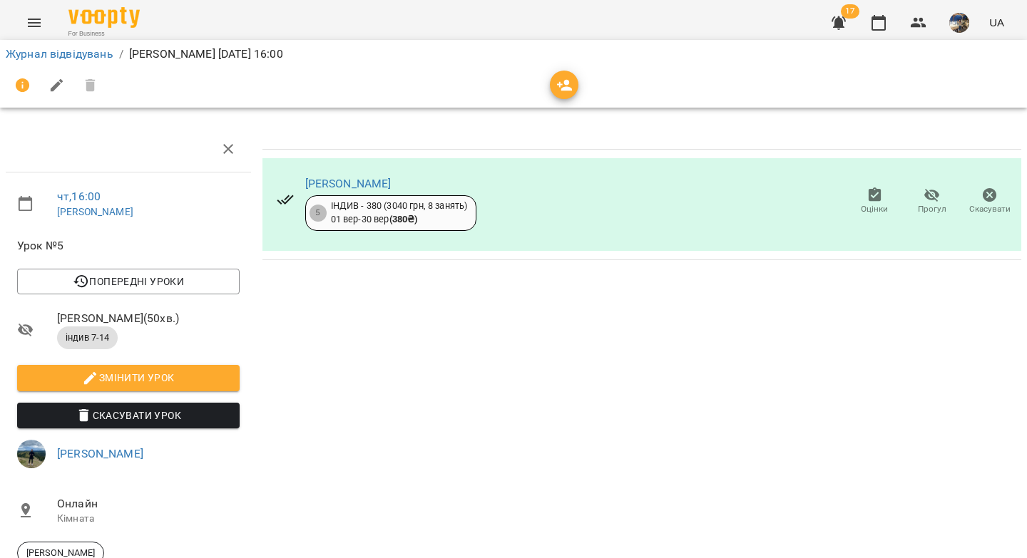
click at [68, 46] on li "Журнал відвідувань" at bounding box center [60, 54] width 108 height 17
drag, startPoint x: 70, startPoint y: 48, endPoint x: 78, endPoint y: 53, distance: 9.3
click at [70, 48] on link "Журнал відвідувань" at bounding box center [60, 54] width 108 height 14
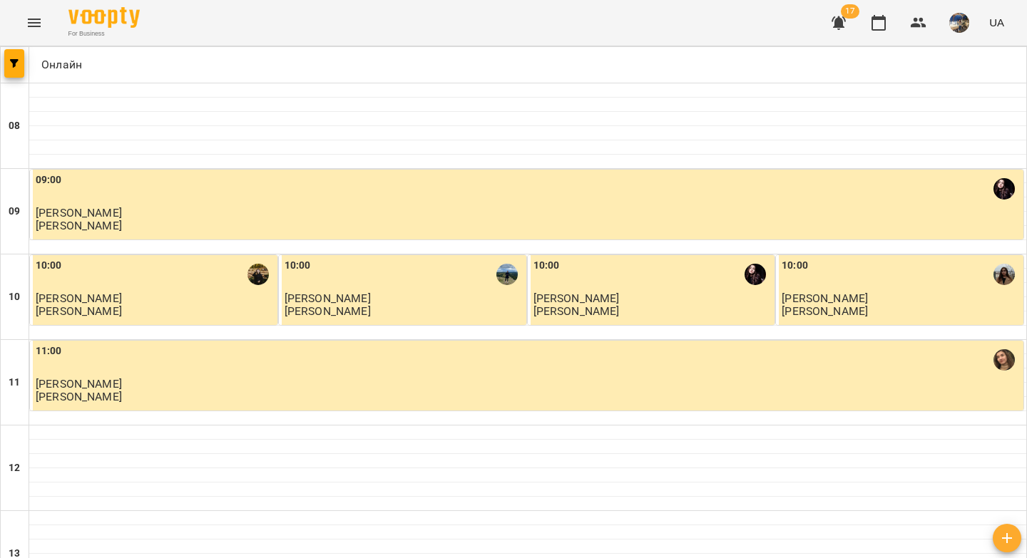
scroll to position [722, 0]
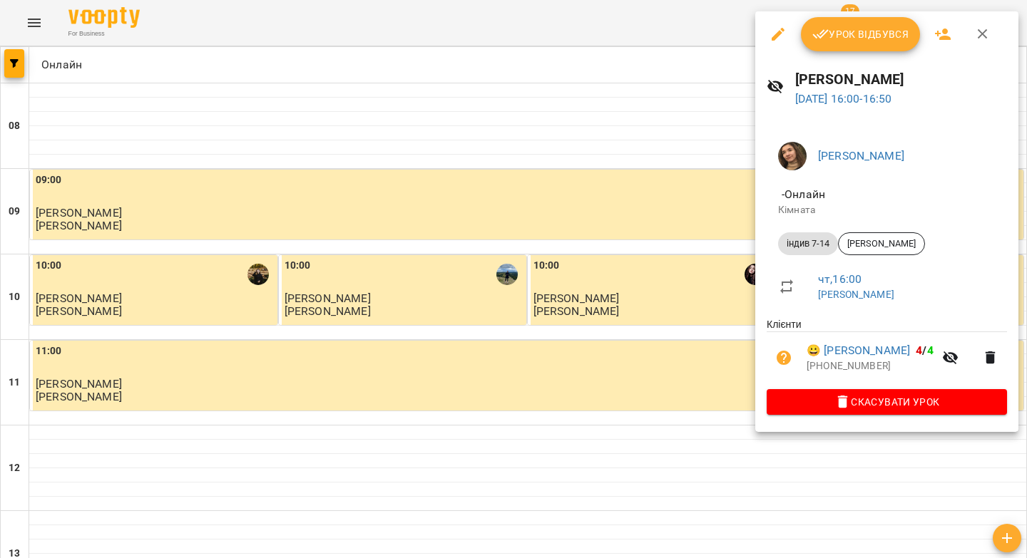
click at [846, 29] on span "Урок відбувся" at bounding box center [860, 34] width 97 height 17
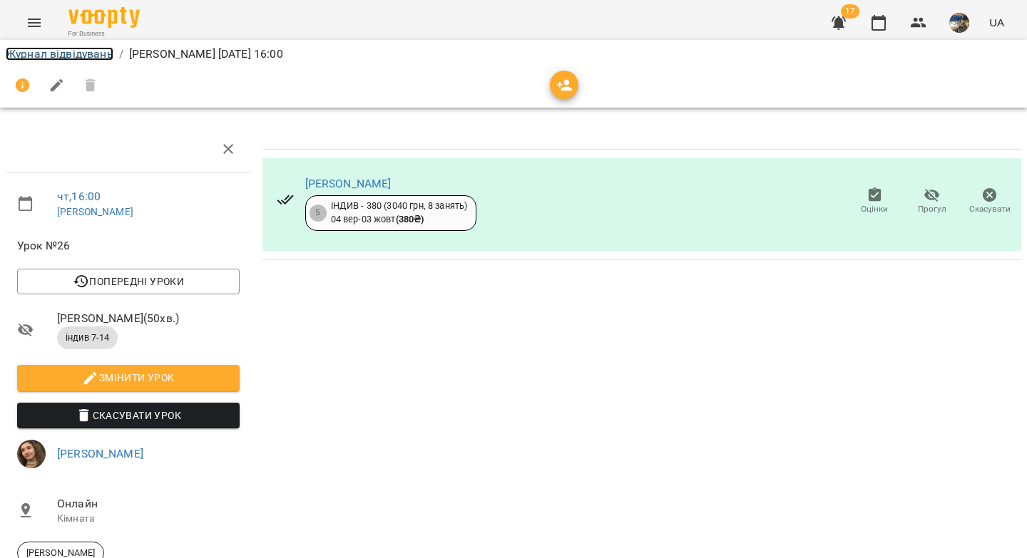
click at [53, 58] on link "Журнал відвідувань" at bounding box center [60, 54] width 108 height 14
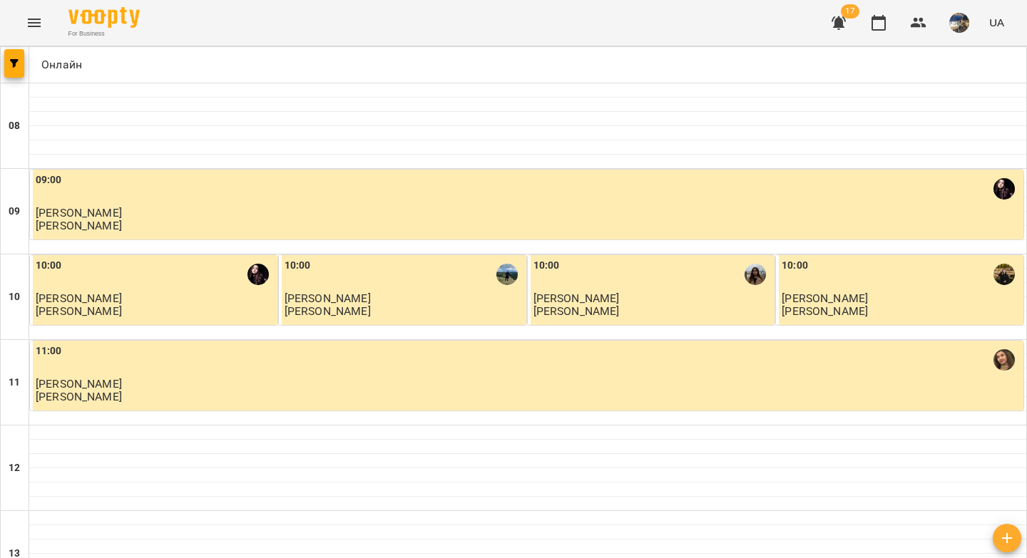
scroll to position [678, 0]
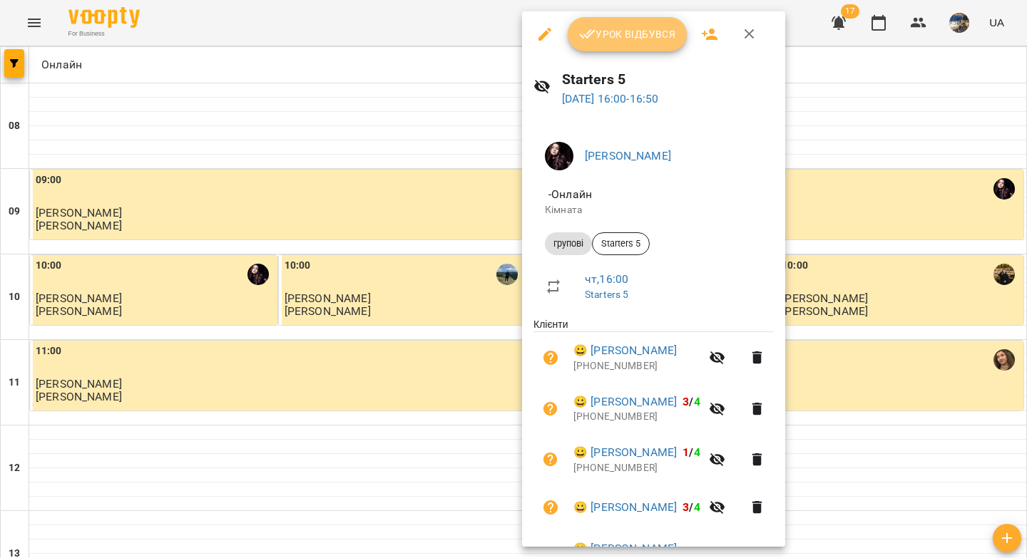
click at [610, 31] on span "Урок відбувся" at bounding box center [627, 34] width 97 height 17
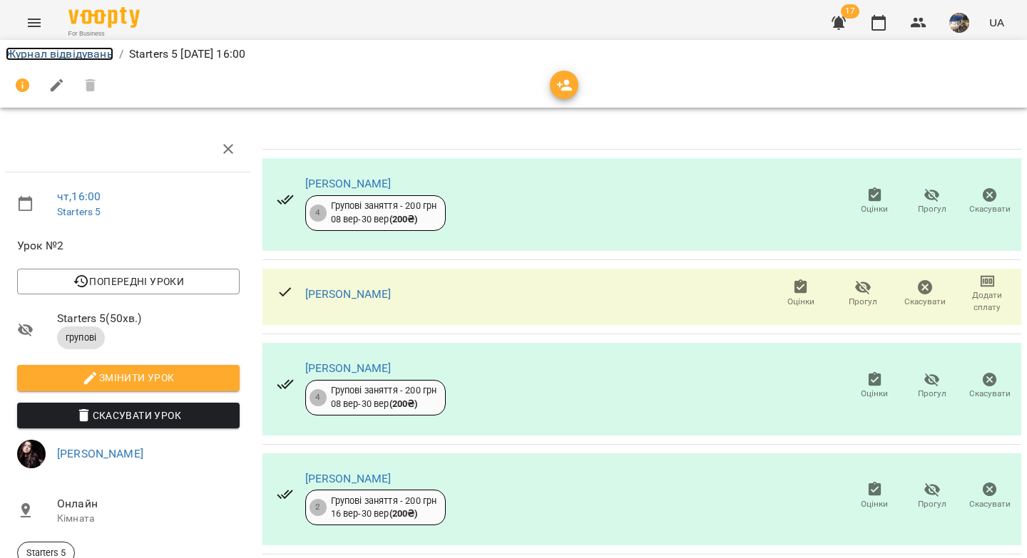
click at [74, 58] on link "Журнал відвідувань" at bounding box center [60, 54] width 108 height 14
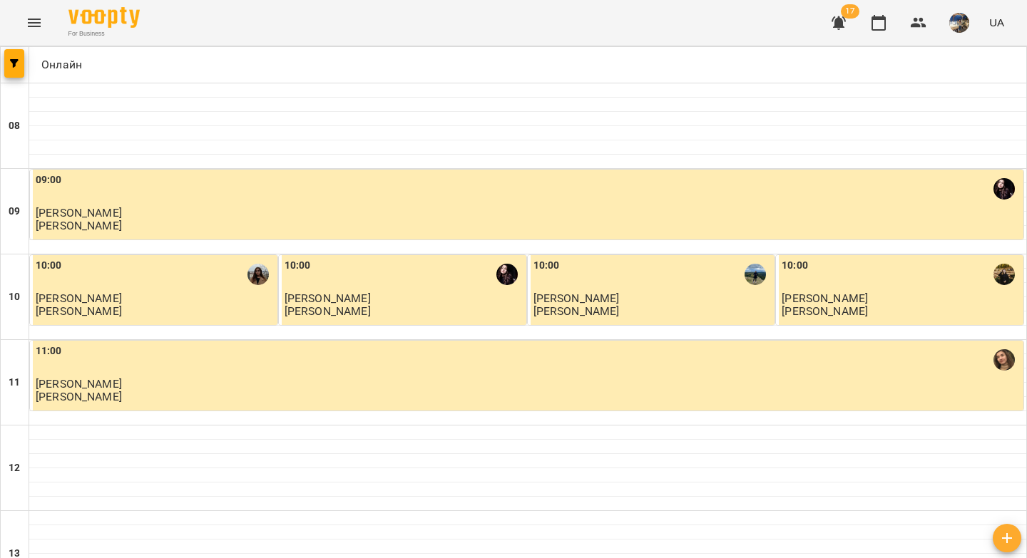
scroll to position [682, 0]
drag, startPoint x: 80, startPoint y: 195, endPoint x: 87, endPoint y: 198, distance: 7.4
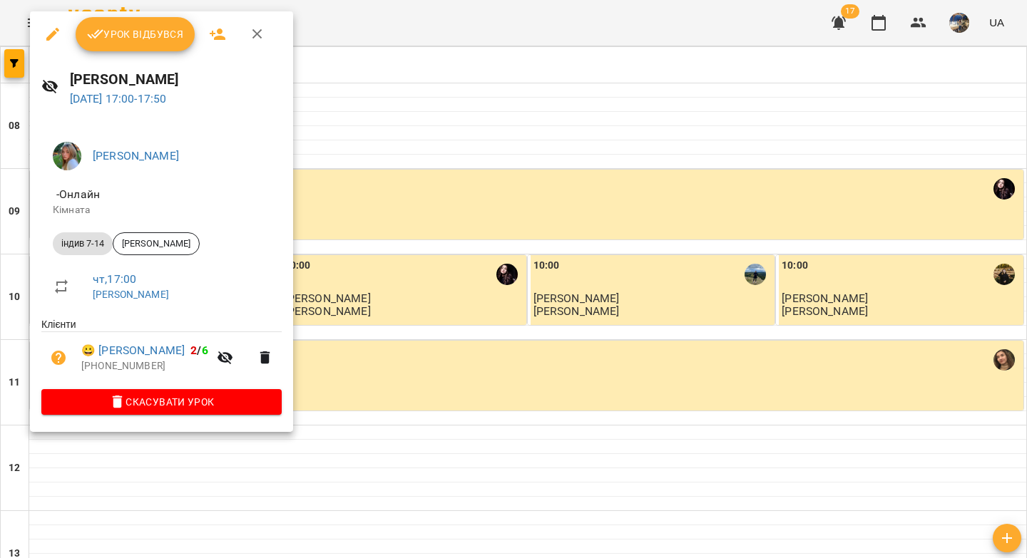
click at [123, 39] on span "Урок відбувся" at bounding box center [135, 34] width 97 height 17
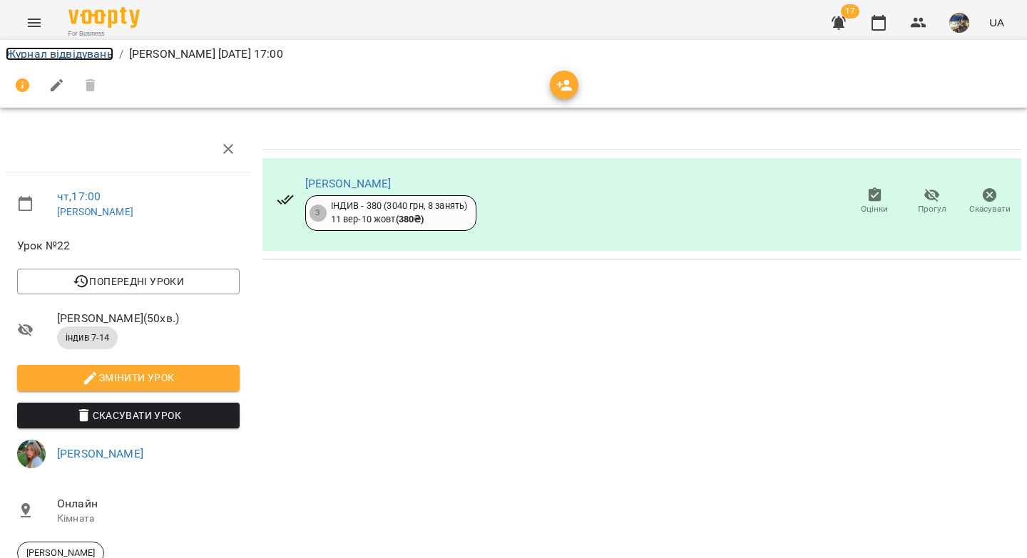
click at [99, 56] on link "Журнал відвідувань" at bounding box center [60, 54] width 108 height 14
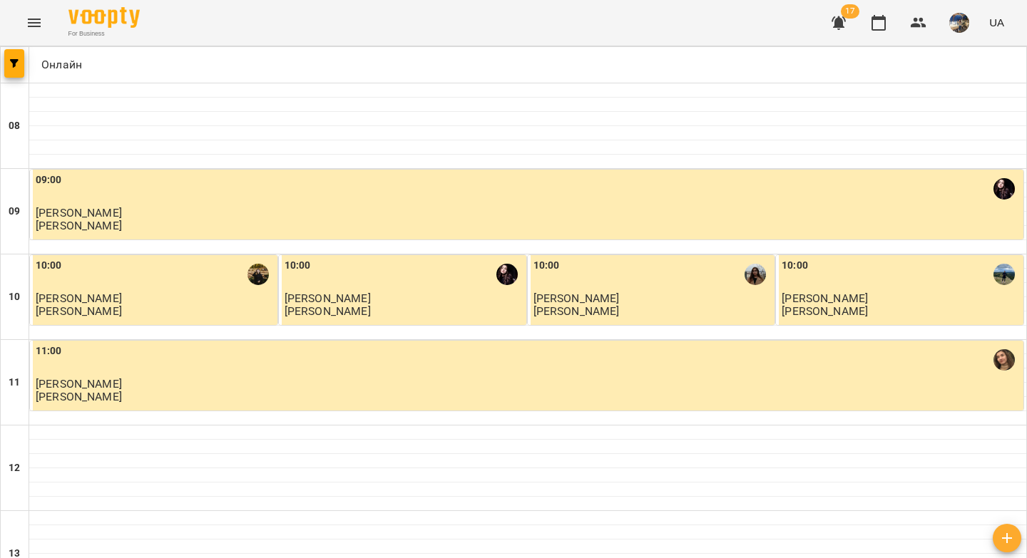
scroll to position [622, 0]
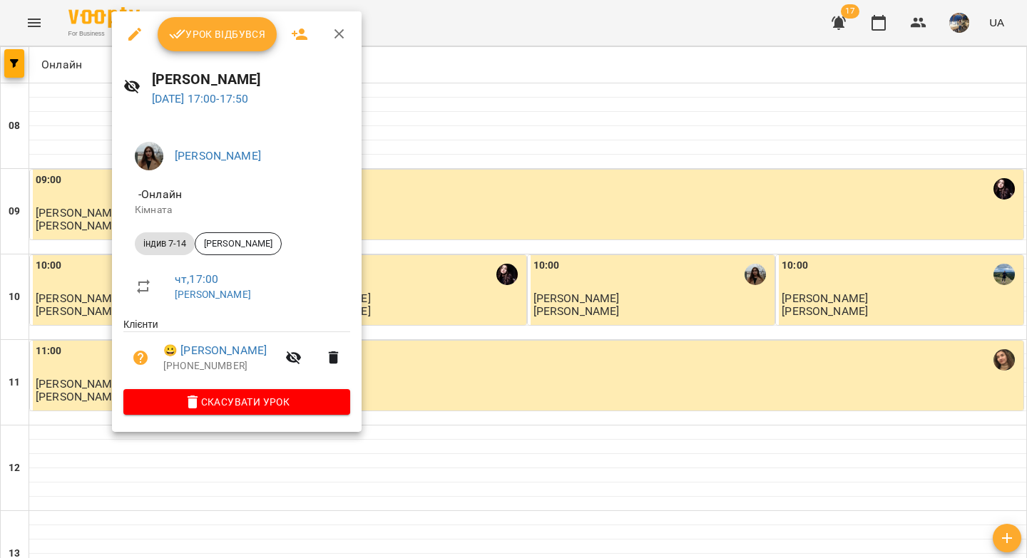
click at [237, 31] on span "Урок відбувся" at bounding box center [217, 34] width 97 height 17
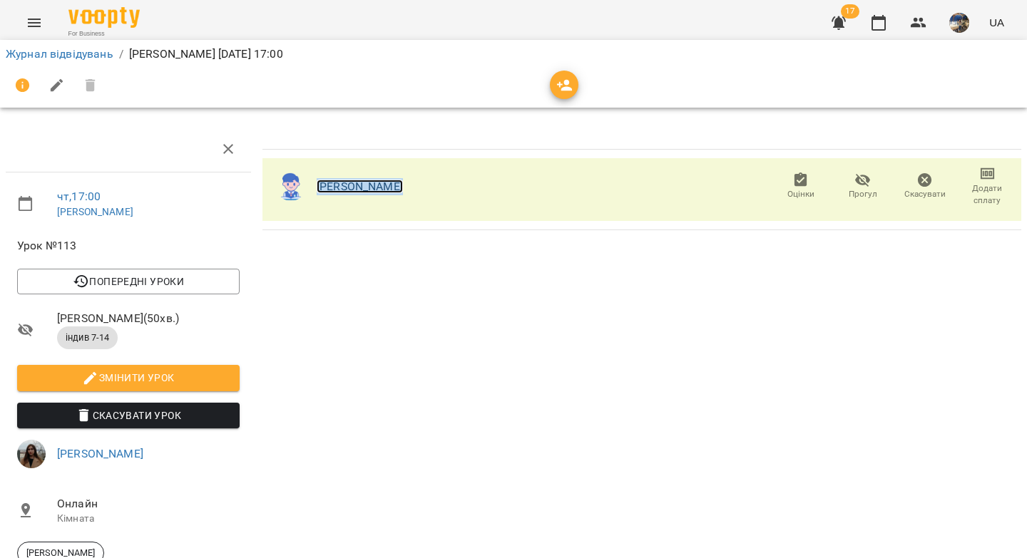
click at [383, 188] on link "Павло Луценко" at bounding box center [360, 187] width 86 height 14
click at [66, 56] on link "Журнал відвідувань" at bounding box center [60, 54] width 108 height 14
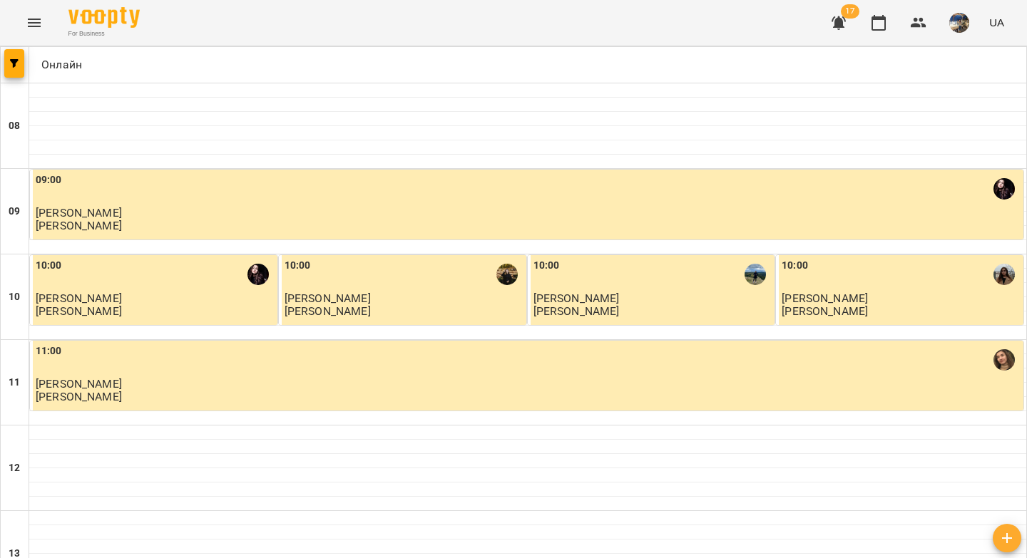
scroll to position [672, 0]
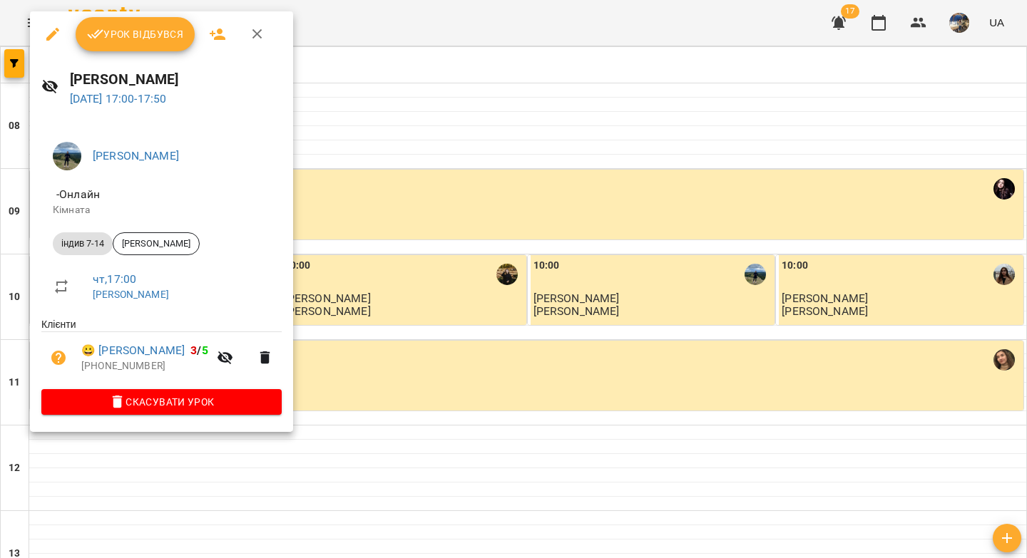
click at [138, 45] on button "Урок відбувся" at bounding box center [136, 34] width 120 height 34
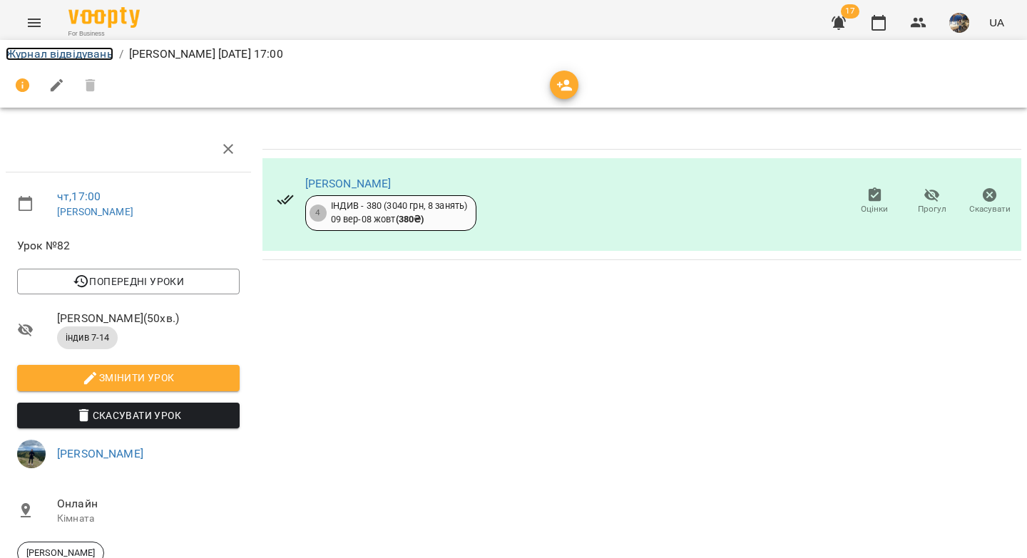
drag, startPoint x: 85, startPoint y: 53, endPoint x: 107, endPoint y: 61, distance: 23.7
click at [85, 53] on link "Журнал відвідувань" at bounding box center [60, 54] width 108 height 14
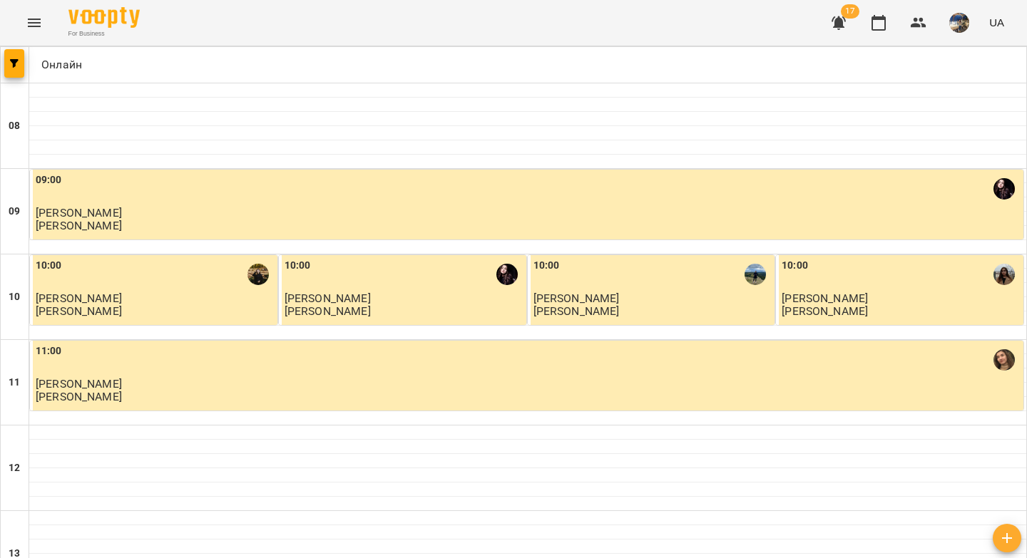
scroll to position [516, 0]
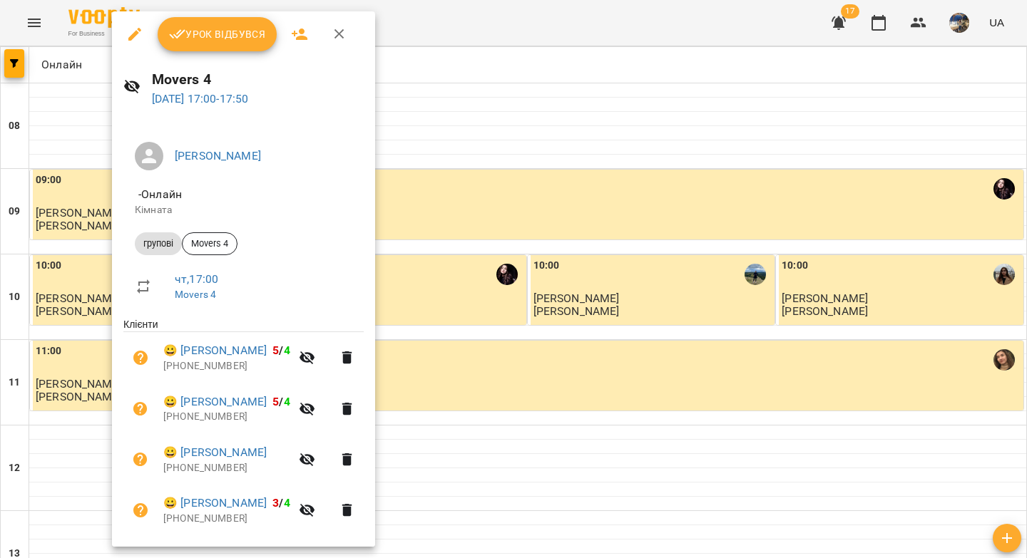
click at [212, 40] on span "Урок відбувся" at bounding box center [217, 34] width 97 height 17
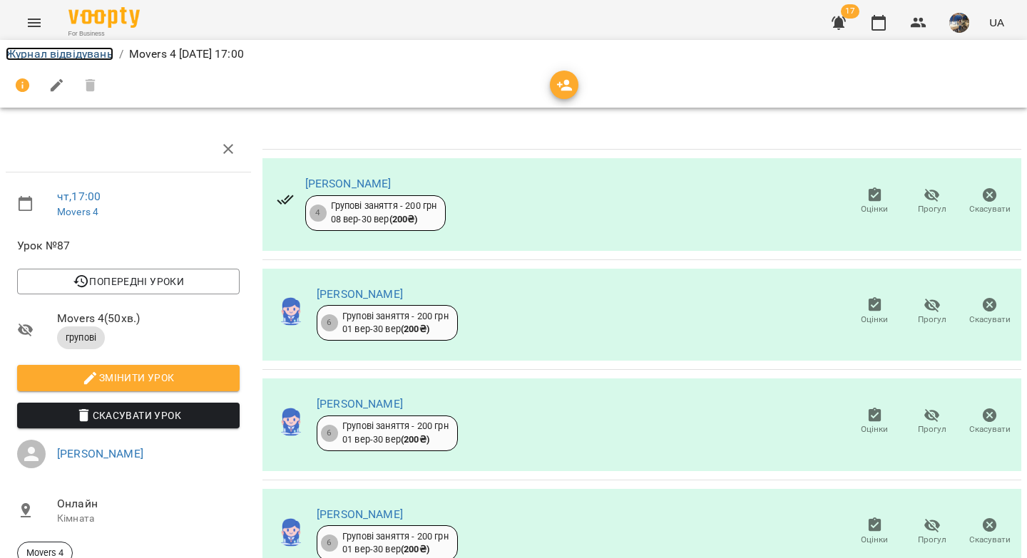
click at [67, 55] on link "Журнал відвідувань" at bounding box center [60, 54] width 108 height 14
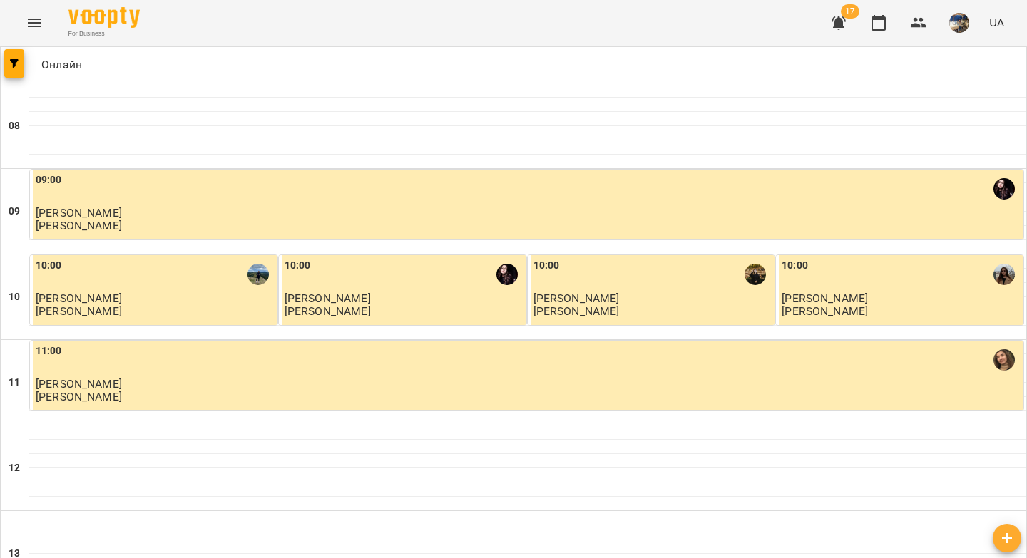
scroll to position [550, 0]
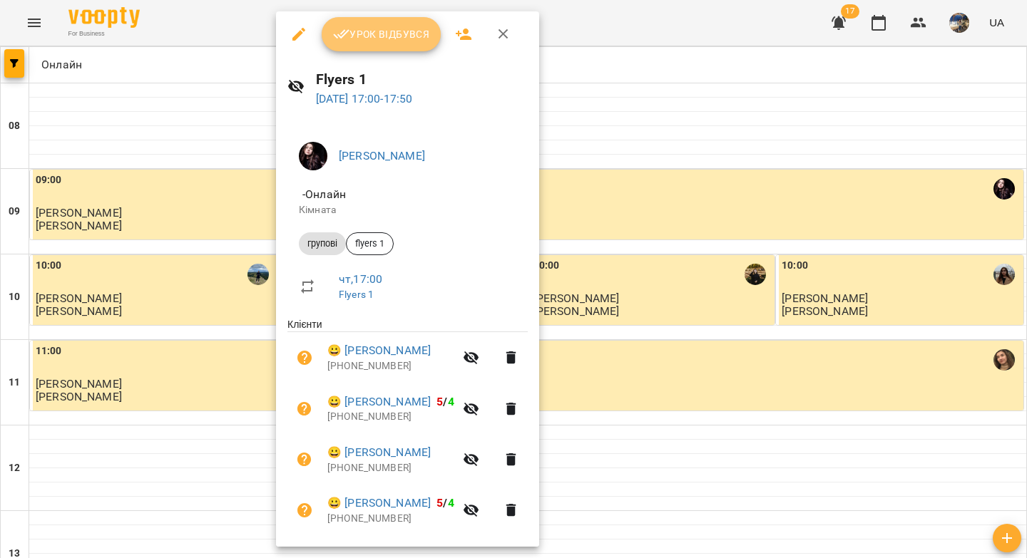
click at [342, 41] on icon "button" at bounding box center [341, 34] width 17 height 17
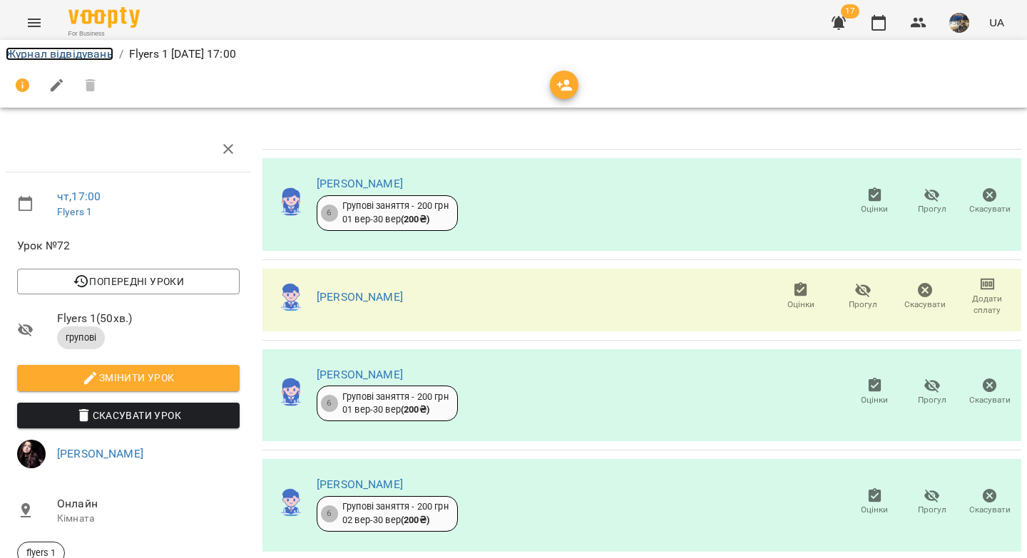
click at [98, 52] on link "Журнал відвідувань" at bounding box center [60, 54] width 108 height 14
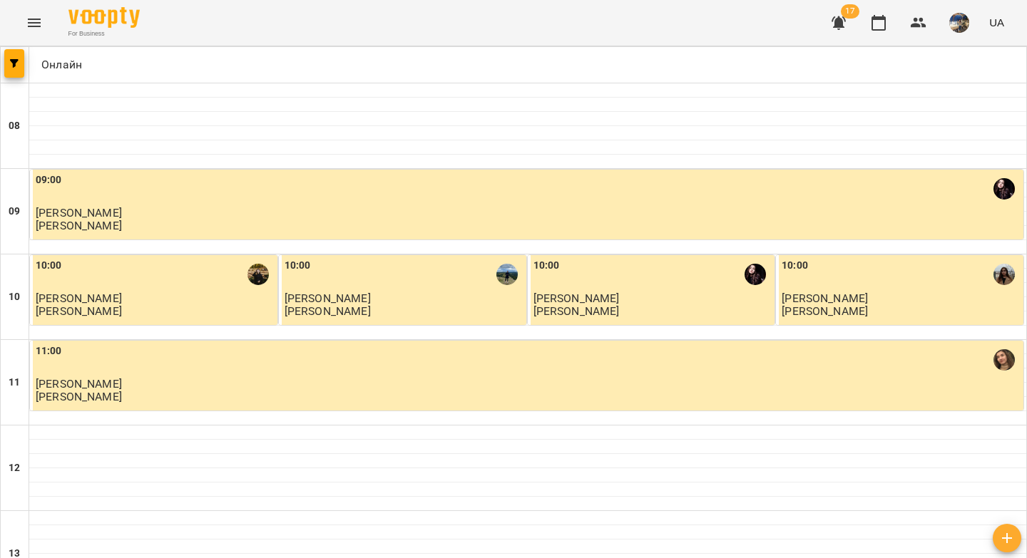
scroll to position [675, 0]
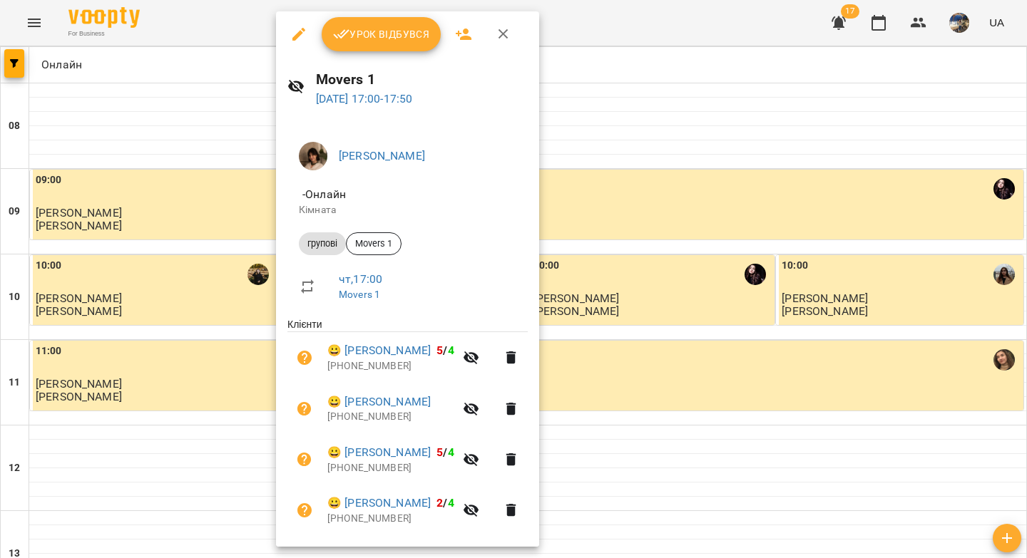
click at [364, 31] on span "Урок відбувся" at bounding box center [381, 34] width 97 height 17
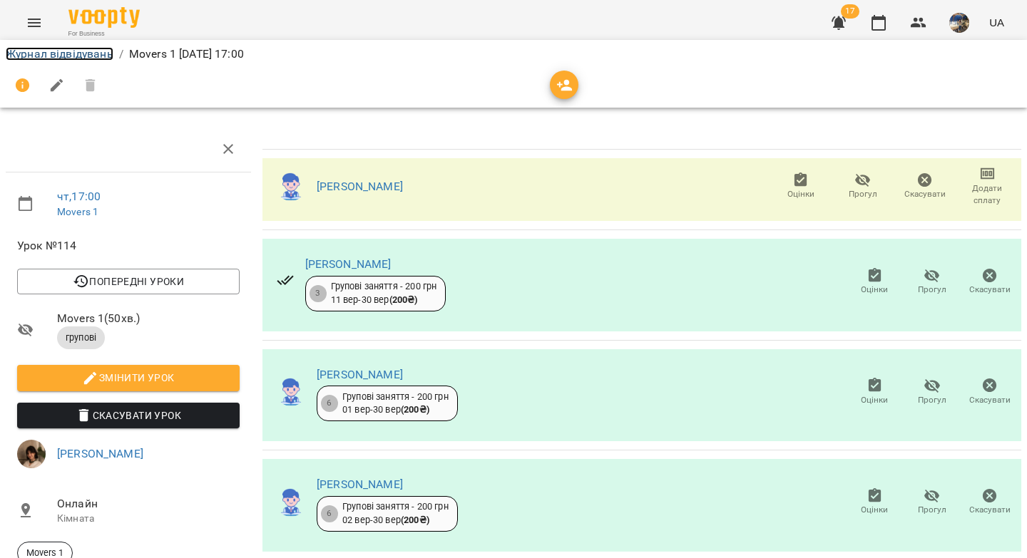
click at [59, 54] on link "Журнал відвідувань" at bounding box center [60, 54] width 108 height 14
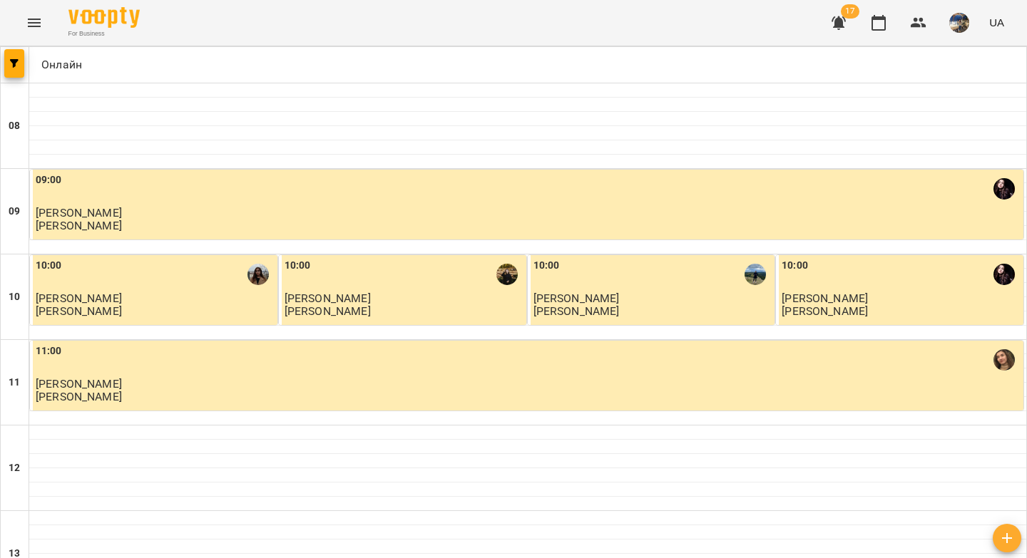
scroll to position [654, 0]
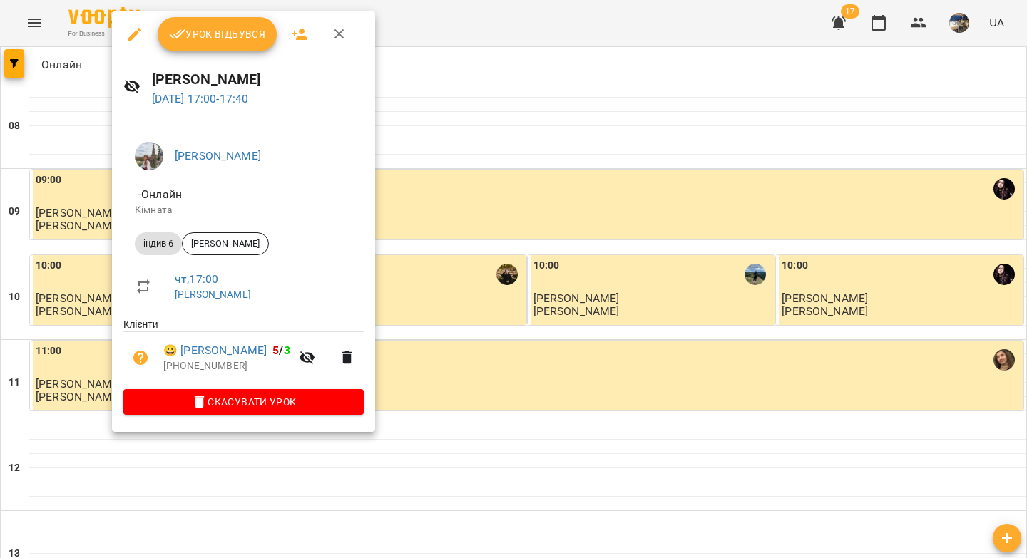
click at [203, 36] on span "Урок відбувся" at bounding box center [217, 34] width 97 height 17
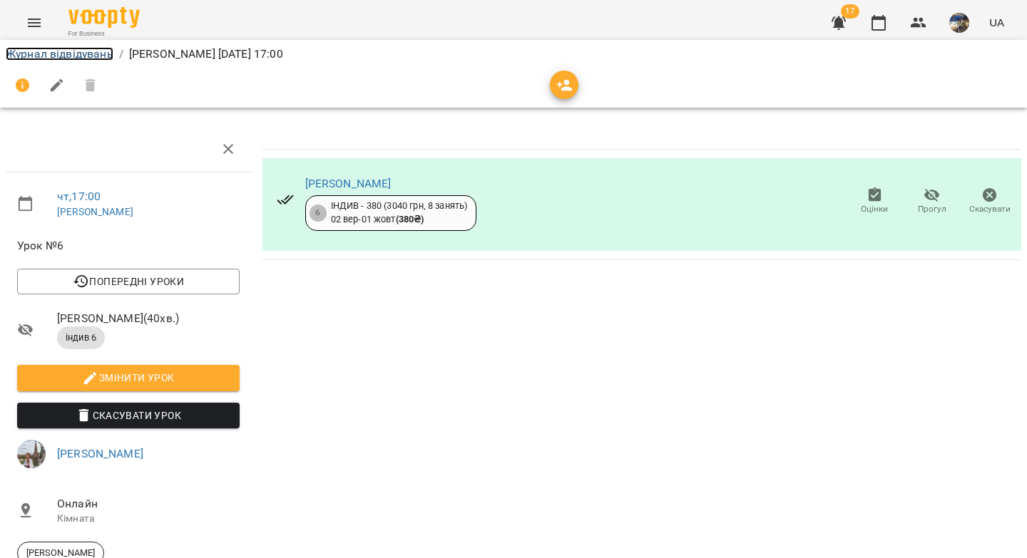
drag, startPoint x: 101, startPoint y: 51, endPoint x: 183, endPoint y: 78, distance: 87.3
click at [101, 51] on link "Журнал відвідувань" at bounding box center [60, 54] width 108 height 14
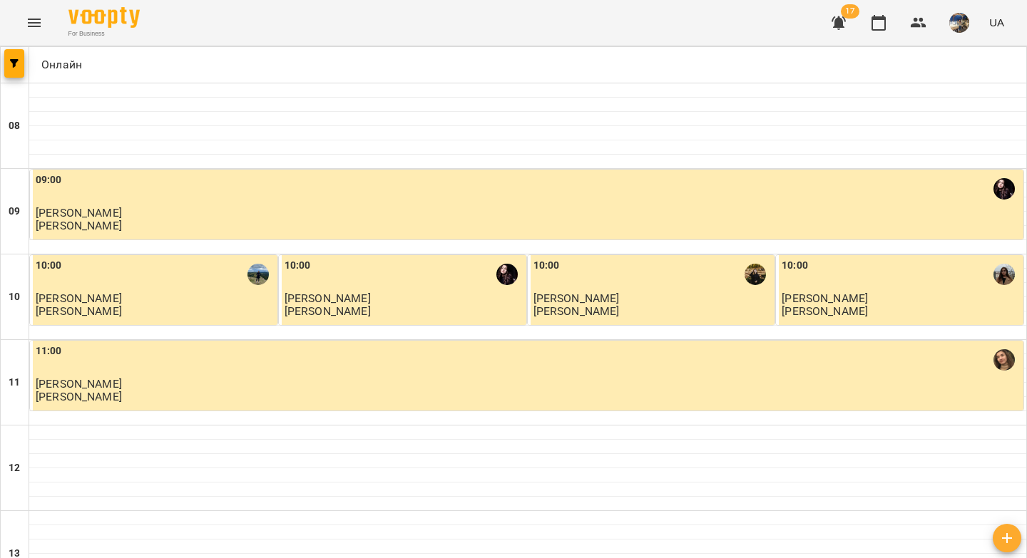
scroll to position [624, 0]
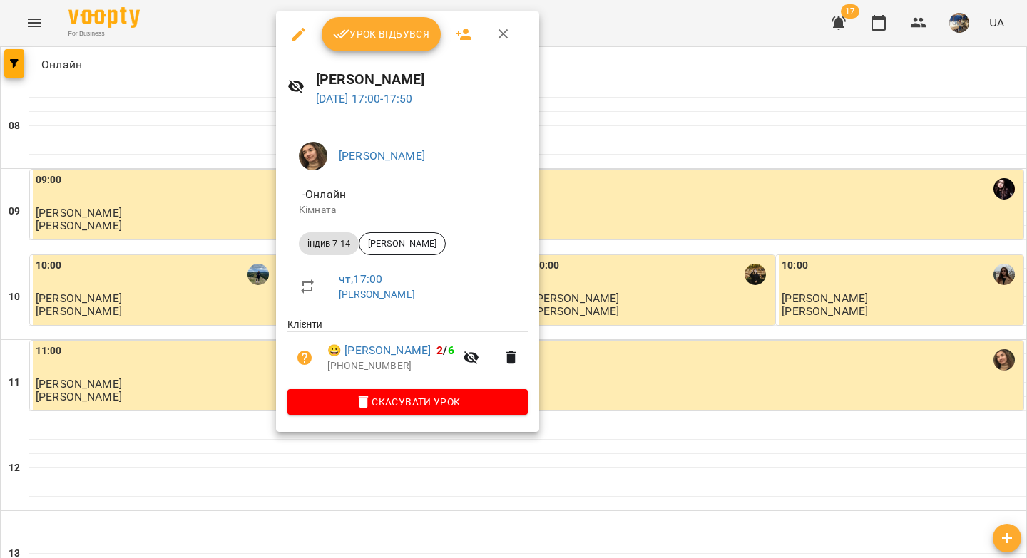
click at [366, 43] on button "Урок відбувся" at bounding box center [382, 34] width 120 height 34
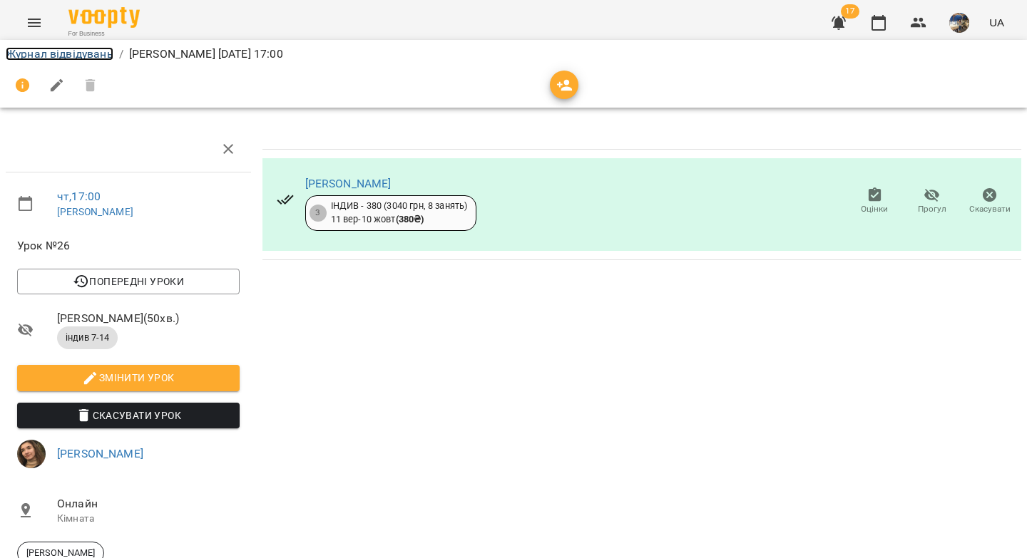
drag, startPoint x: 98, startPoint y: 51, endPoint x: 110, endPoint y: 50, distance: 11.5
click at [98, 51] on link "Журнал відвідувань" at bounding box center [60, 54] width 108 height 14
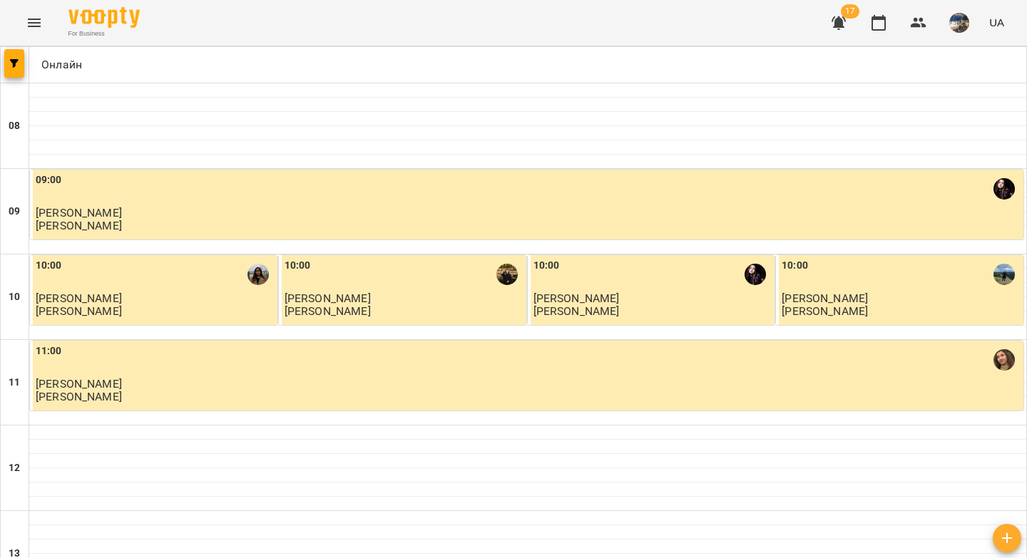
scroll to position [649, 0]
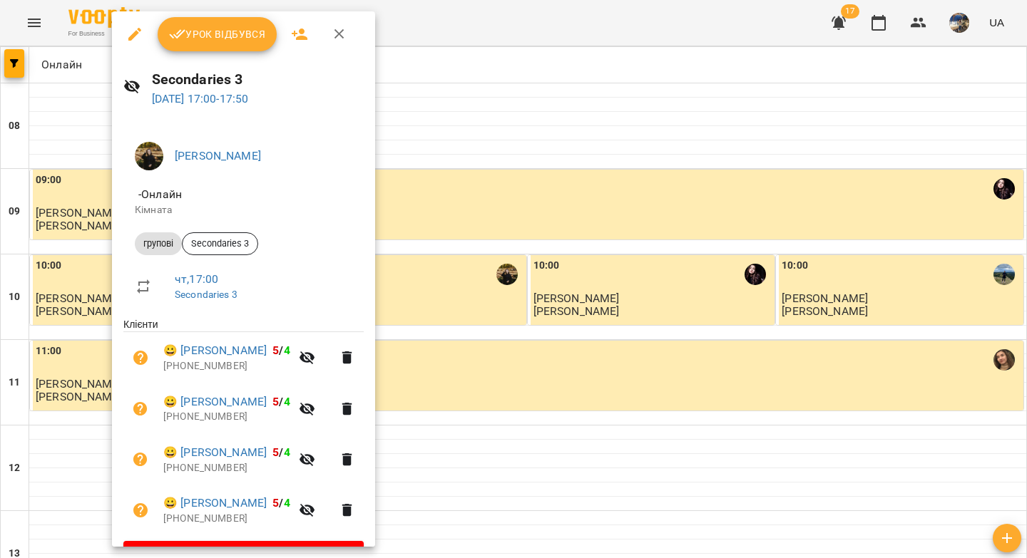
click at [193, 41] on span "Урок відбувся" at bounding box center [217, 34] width 97 height 17
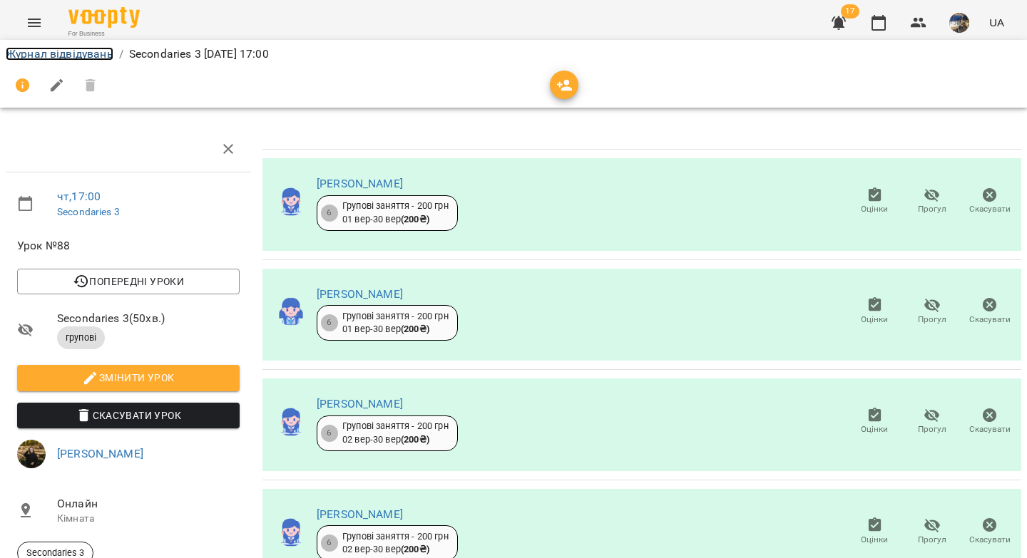
click at [72, 50] on link "Журнал відвідувань" at bounding box center [60, 54] width 108 height 14
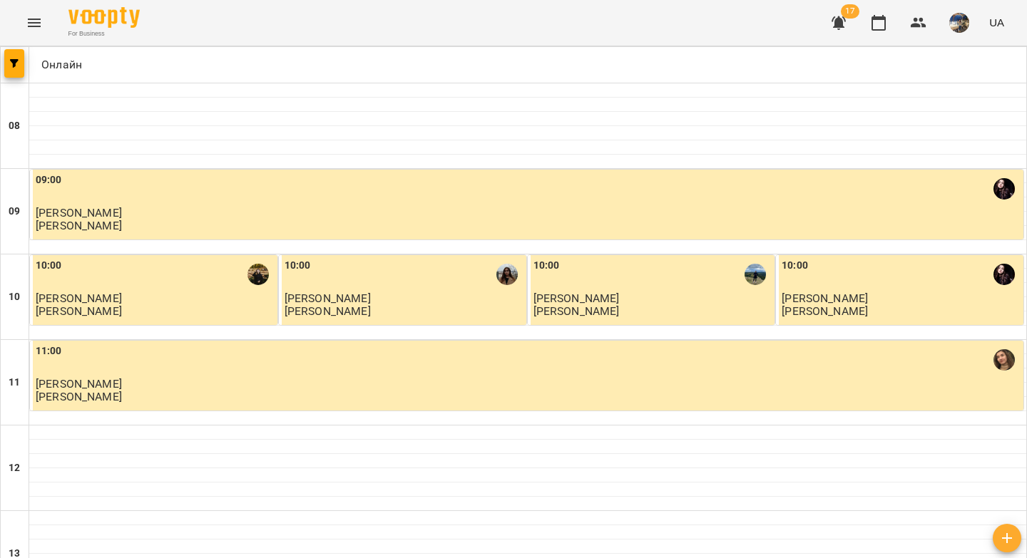
scroll to position [724, 0]
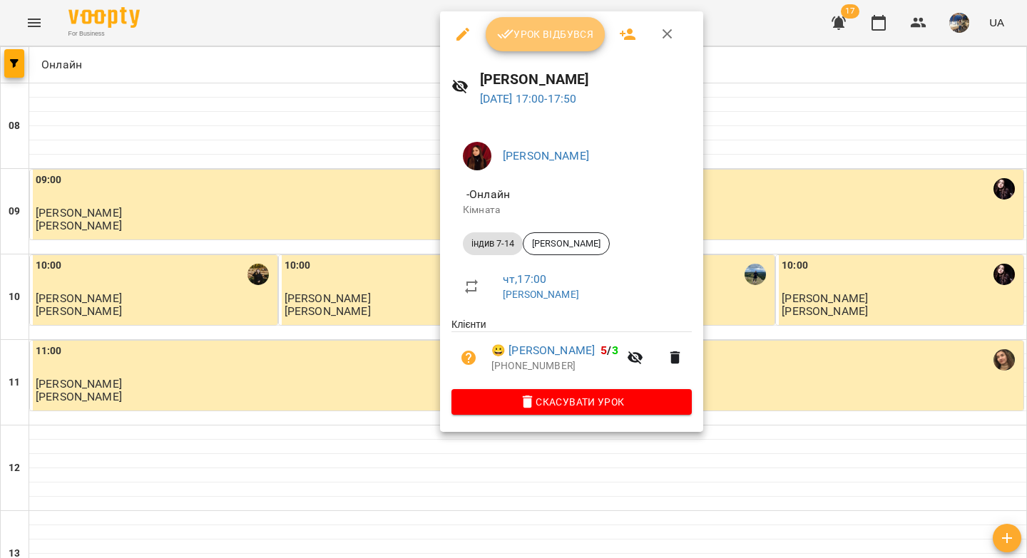
click at [537, 26] on span "Урок відбувся" at bounding box center [545, 34] width 97 height 17
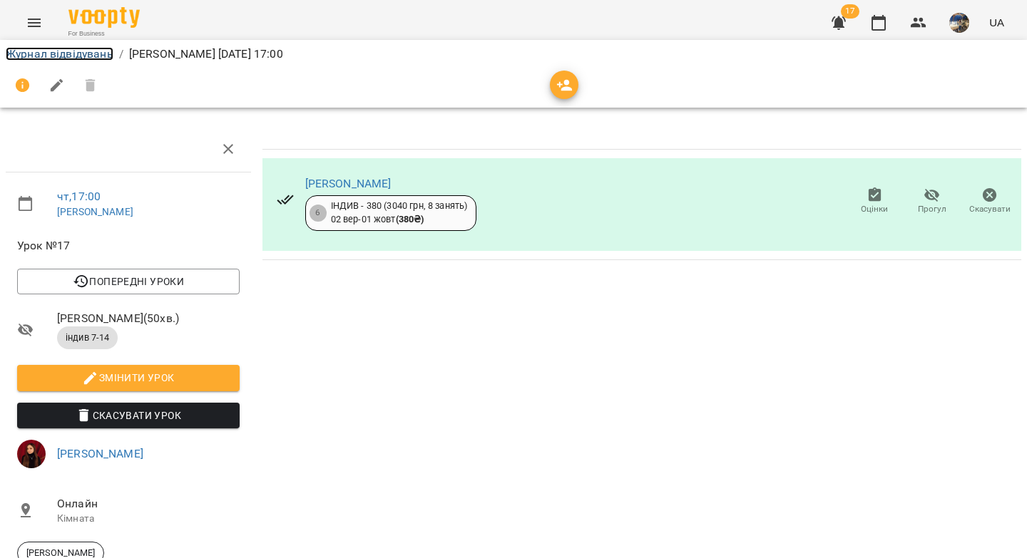
click at [83, 53] on link "Журнал відвідувань" at bounding box center [60, 54] width 108 height 14
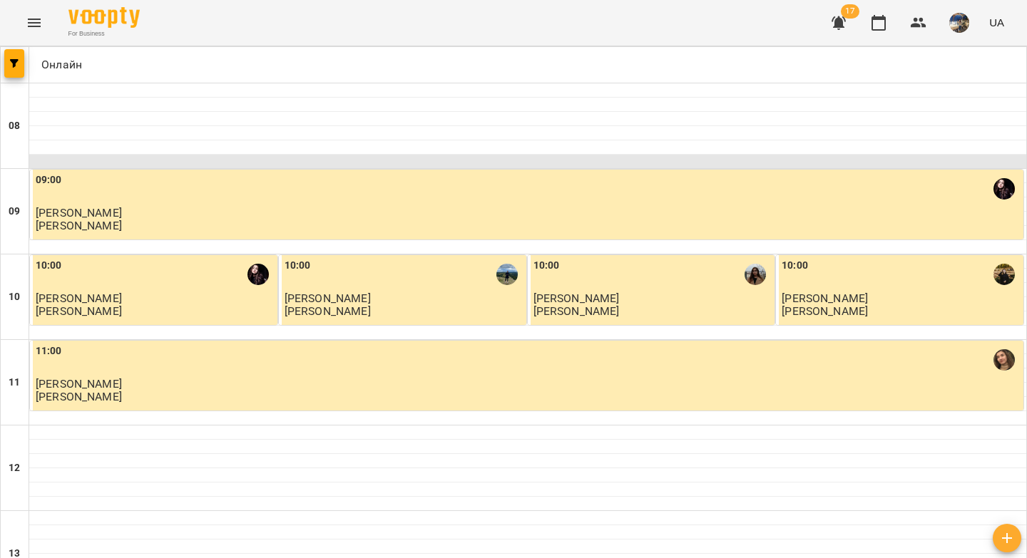
scroll to position [567, 0]
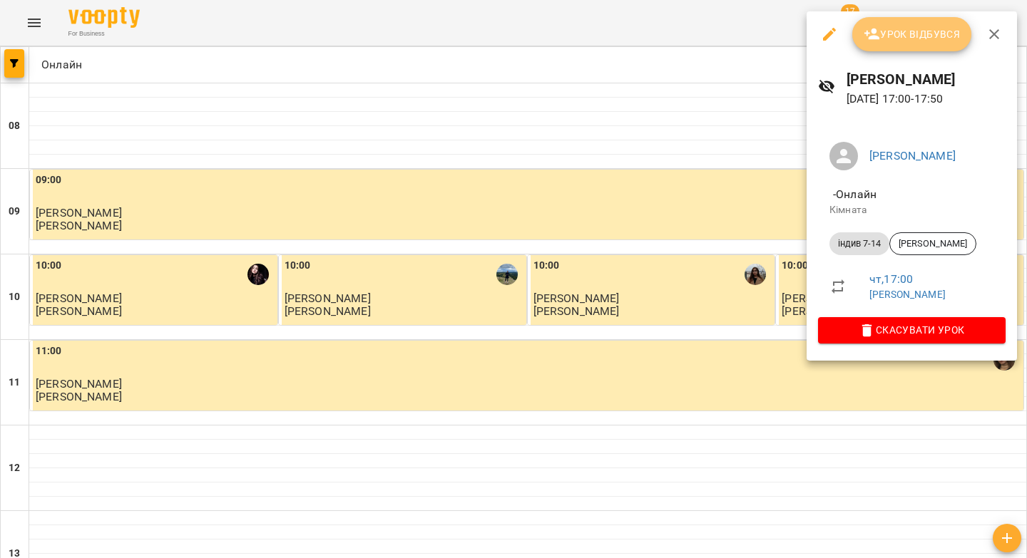
click at [907, 35] on span "Урок відбувся" at bounding box center [912, 34] width 97 height 17
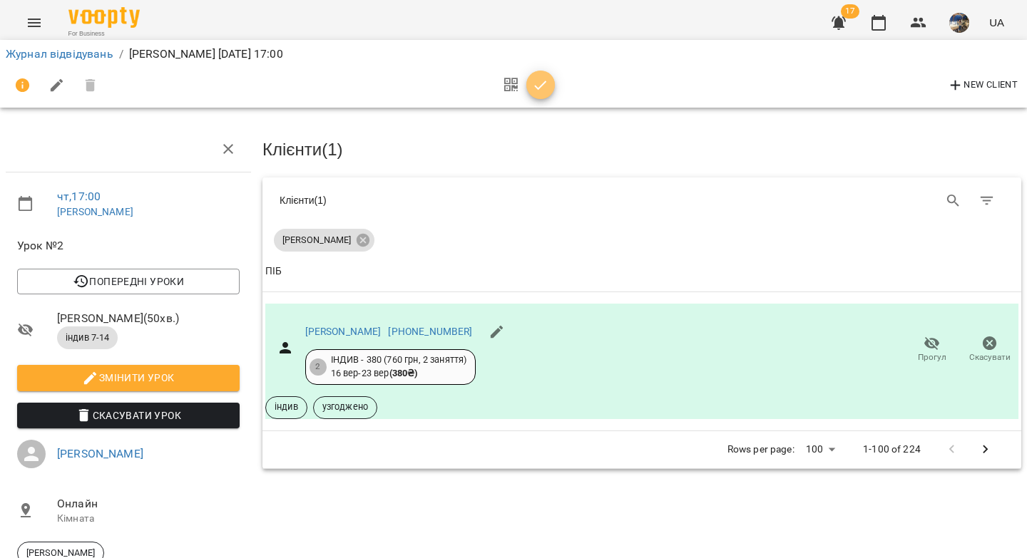
drag, startPoint x: 541, startPoint y: 84, endPoint x: 493, endPoint y: 86, distance: 48.5
click at [541, 84] on icon "button" at bounding box center [540, 85] width 17 height 17
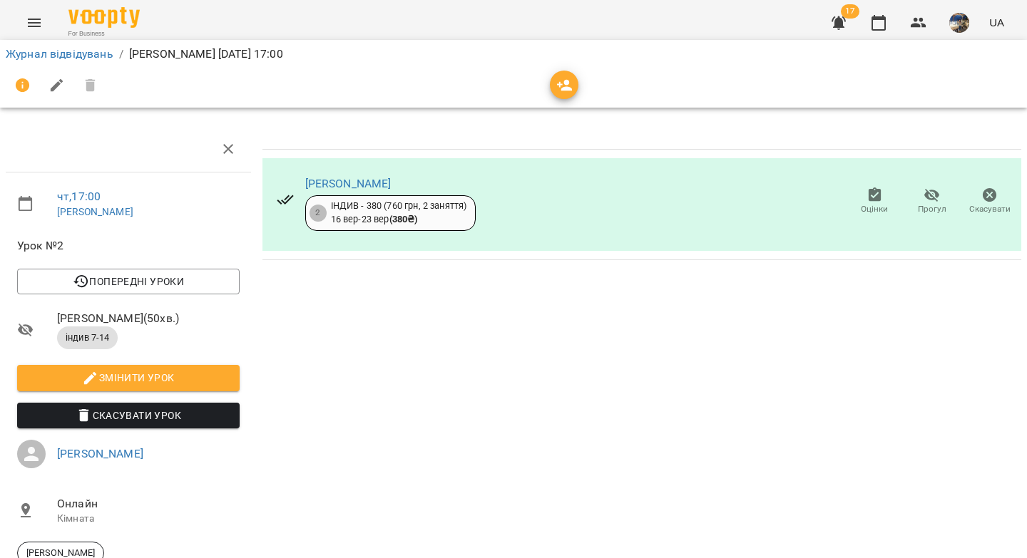
click at [72, 46] on li "Журнал відвідувань" at bounding box center [60, 54] width 108 height 17
click at [73, 50] on link "Журнал відвідувань" at bounding box center [60, 54] width 108 height 14
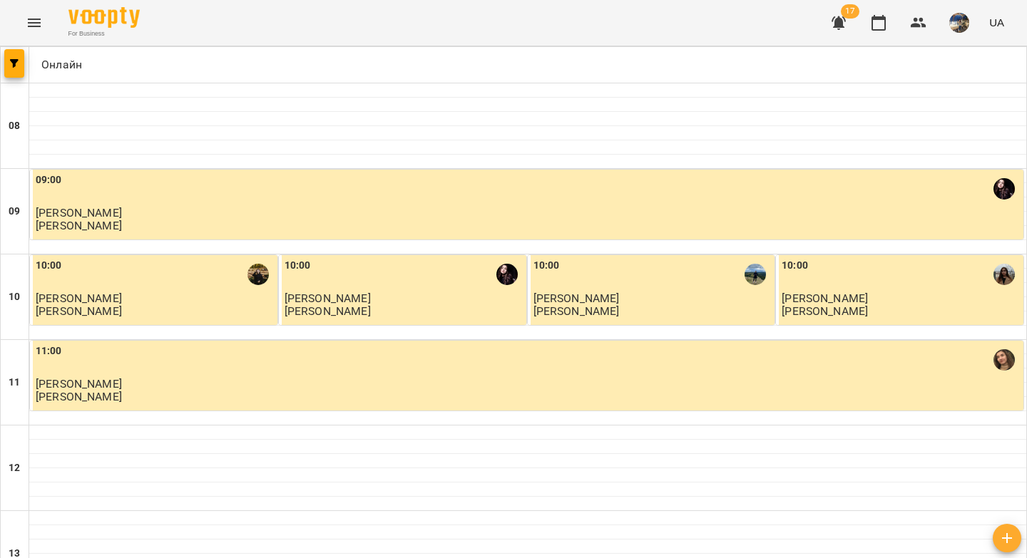
scroll to position [732, 0]
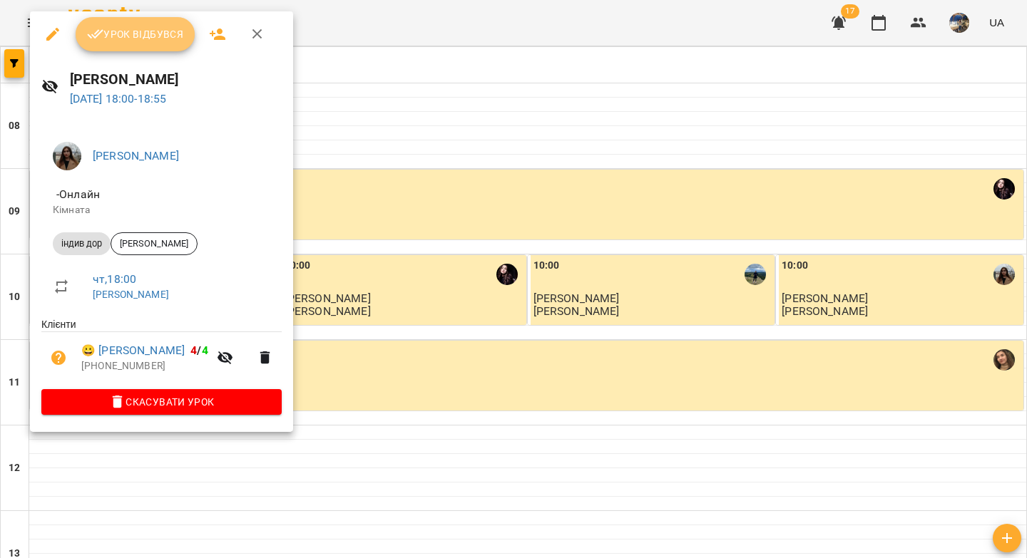
click at [126, 35] on span "Урок відбувся" at bounding box center [135, 34] width 97 height 17
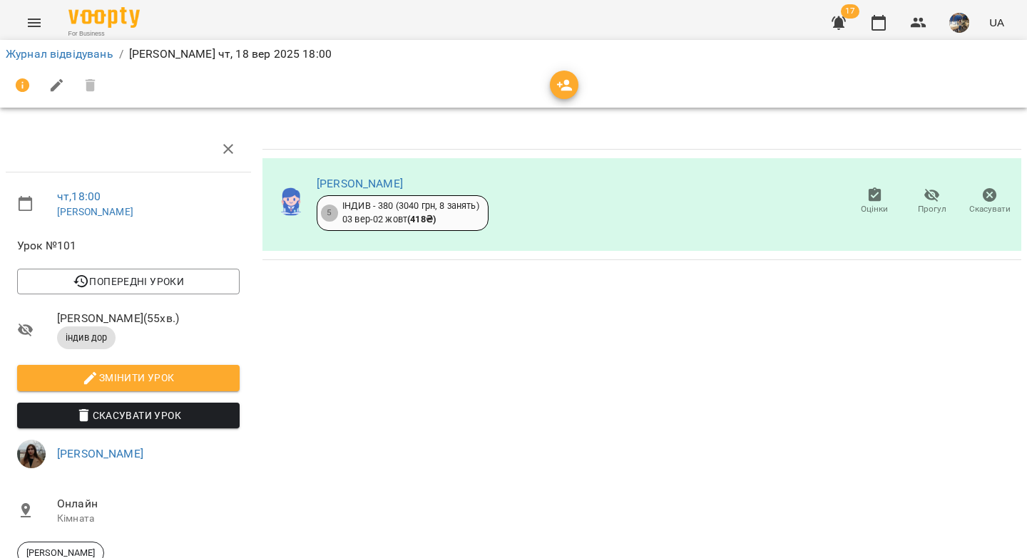
click at [70, 61] on li "Журнал відвідувань" at bounding box center [60, 54] width 108 height 17
click at [73, 56] on link "Журнал відвідувань" at bounding box center [60, 54] width 108 height 14
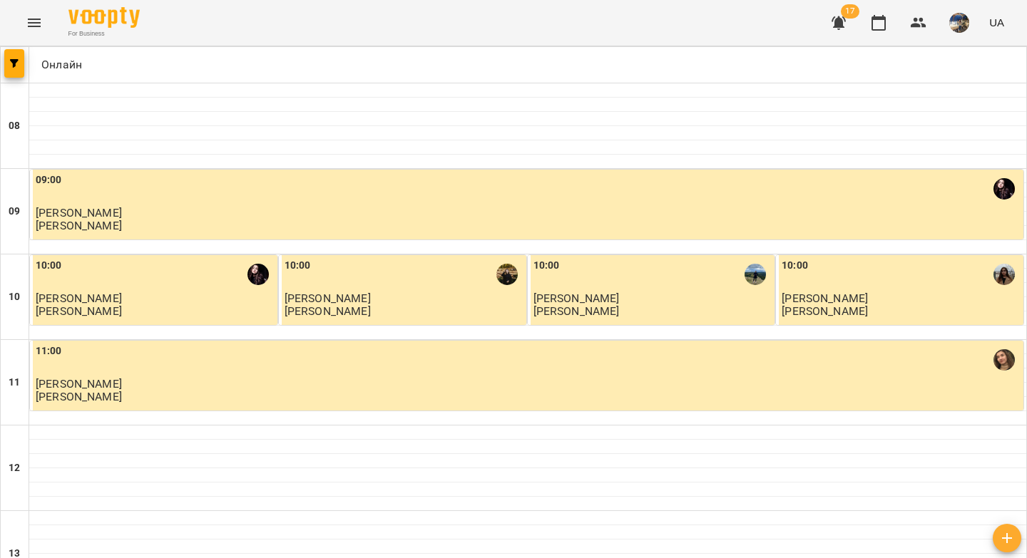
scroll to position [706, 0]
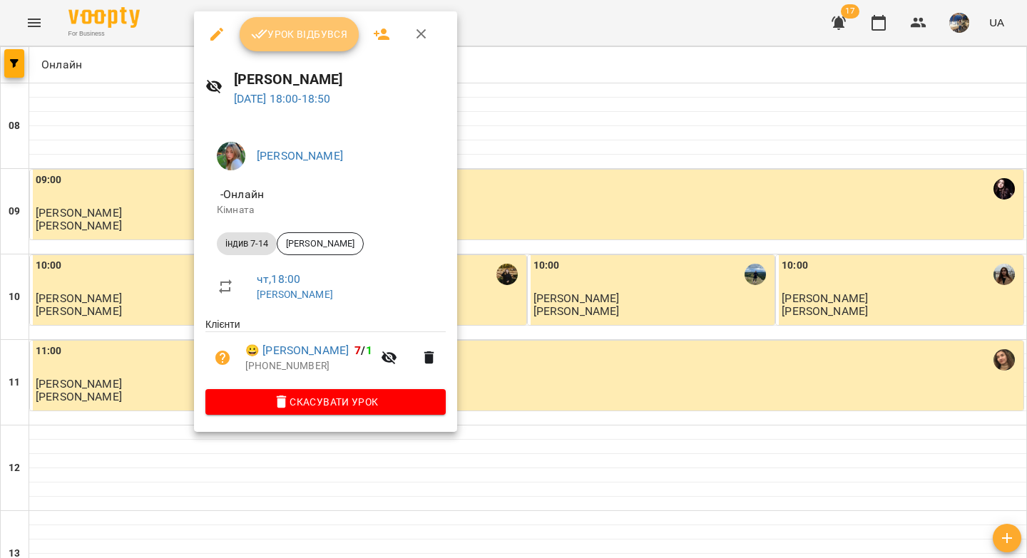
click at [277, 29] on span "Урок відбувся" at bounding box center [299, 34] width 97 height 17
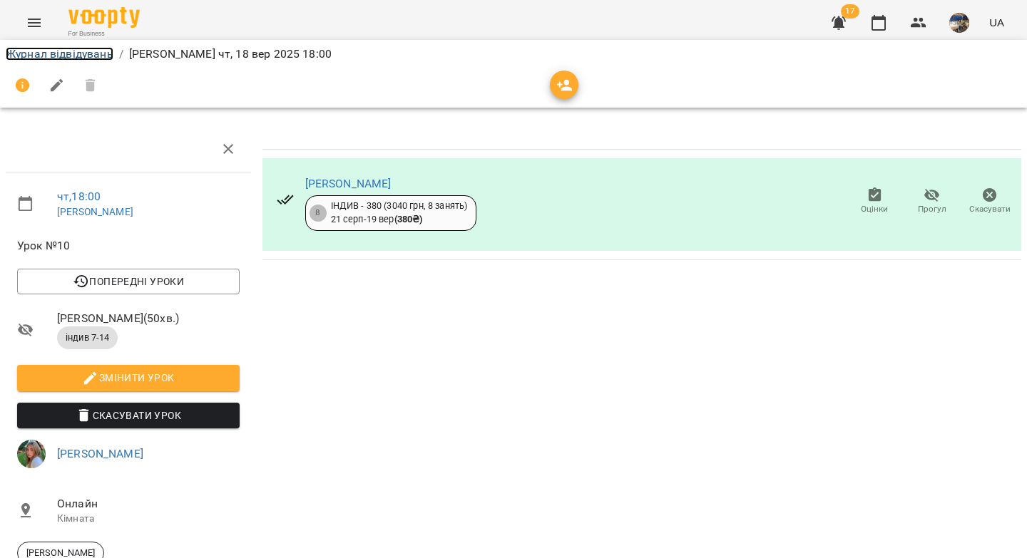
click at [81, 51] on link "Журнал відвідувань" at bounding box center [60, 54] width 108 height 14
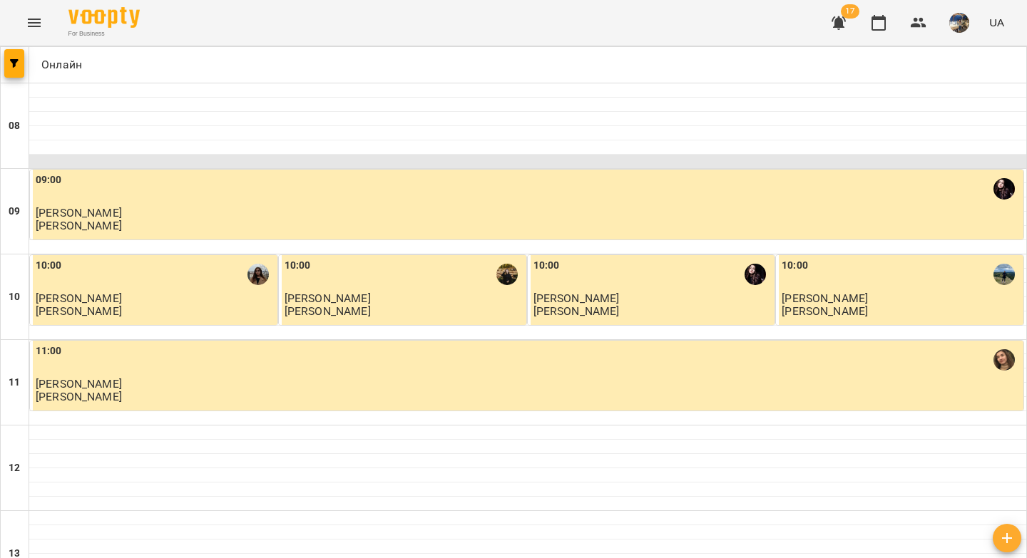
scroll to position [818, 0]
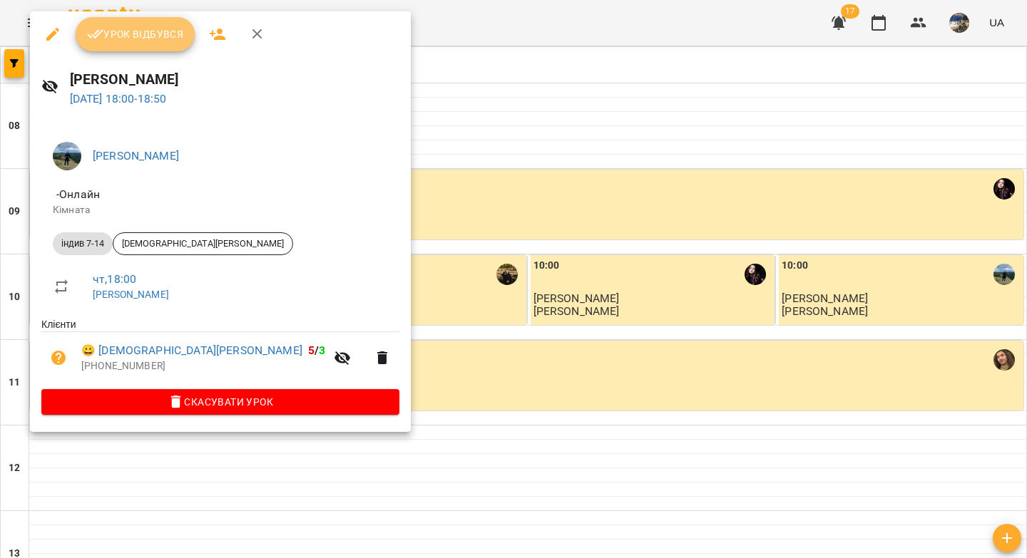
click at [147, 24] on button "Урок відбувся" at bounding box center [136, 34] width 120 height 34
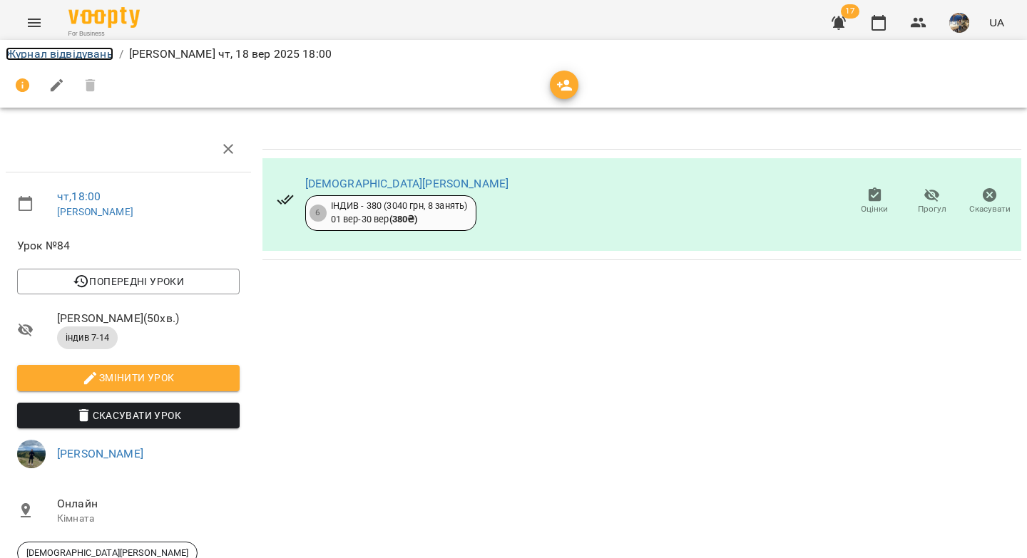
click at [89, 53] on link "Журнал відвідувань" at bounding box center [60, 54] width 108 height 14
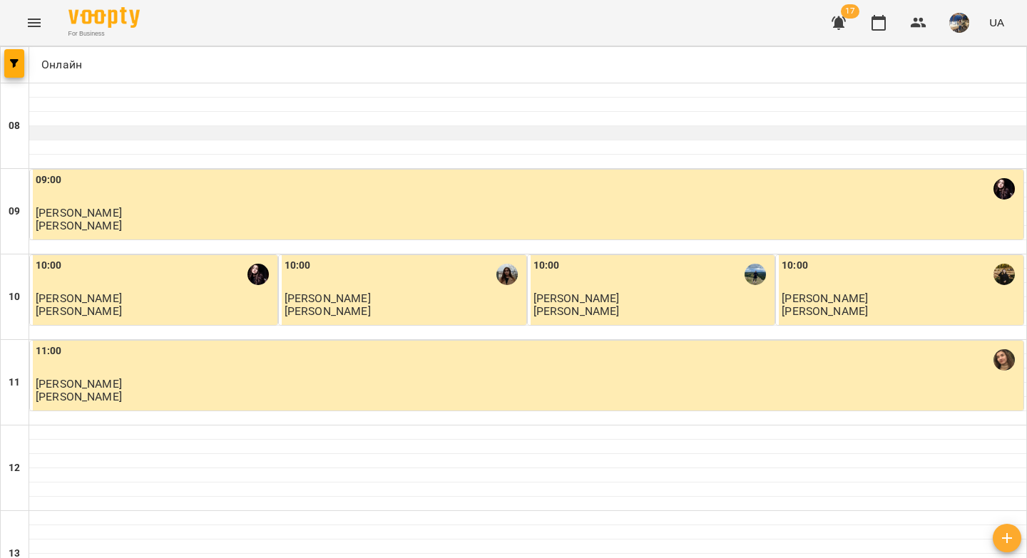
scroll to position [749, 0]
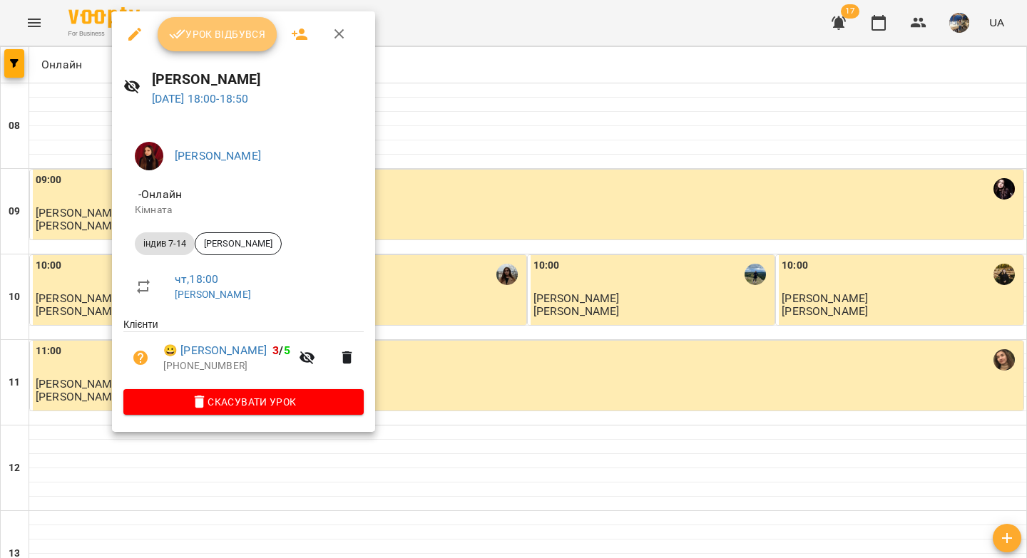
click at [220, 39] on span "Урок відбувся" at bounding box center [217, 34] width 97 height 17
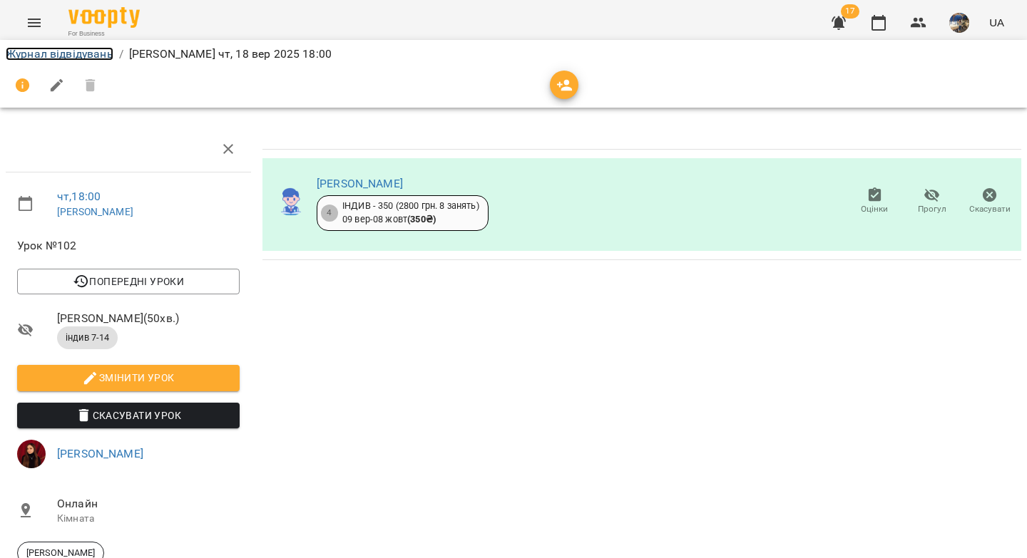
click at [81, 52] on link "Журнал відвідувань" at bounding box center [60, 54] width 108 height 14
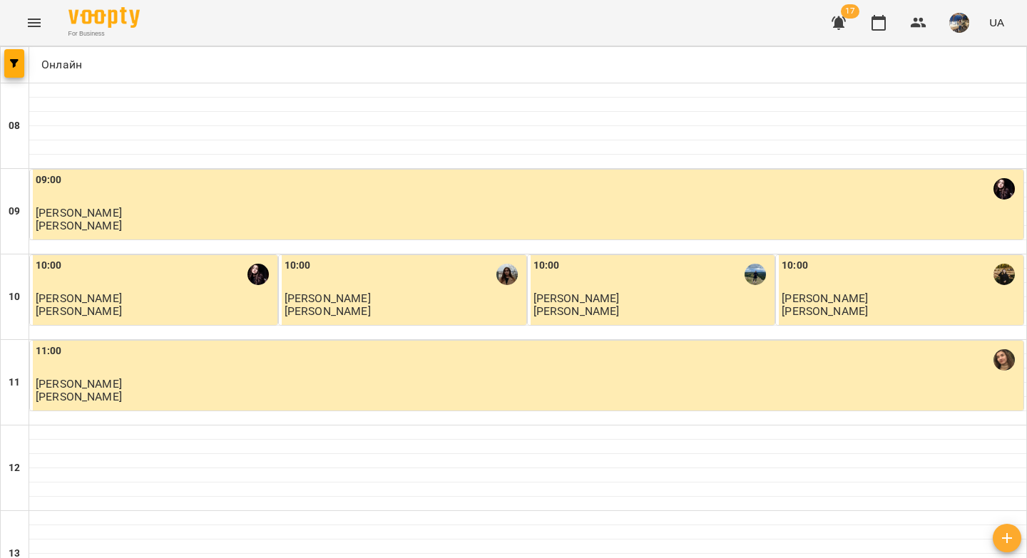
scroll to position [667, 0]
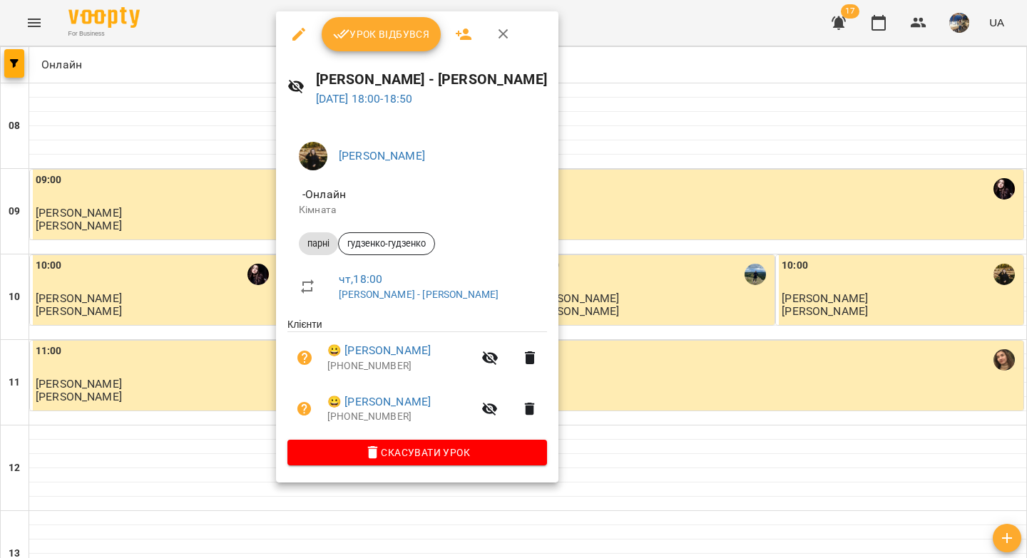
click at [384, 29] on span "Урок відбувся" at bounding box center [381, 34] width 97 height 17
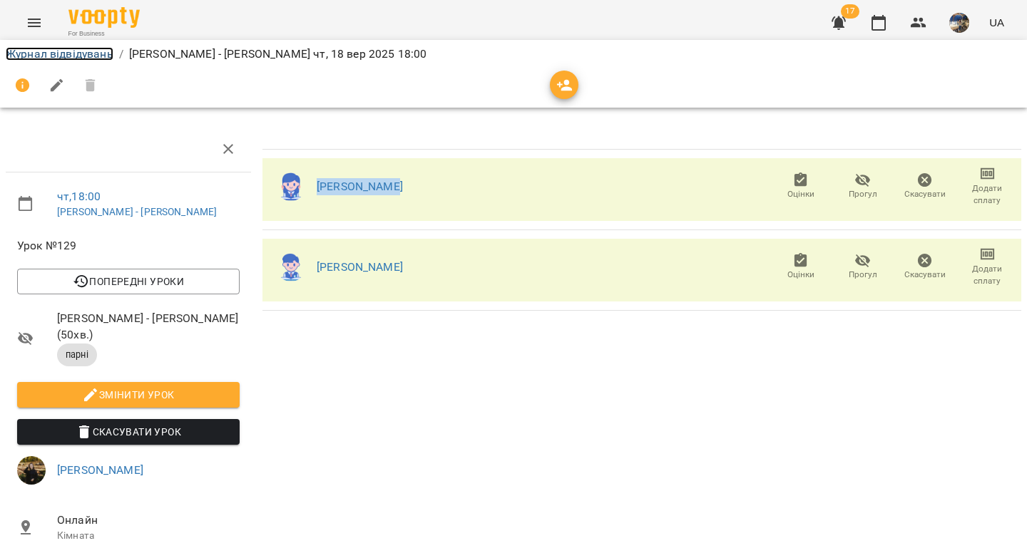
click at [95, 54] on link "Журнал відвідувань" at bounding box center [60, 54] width 108 height 14
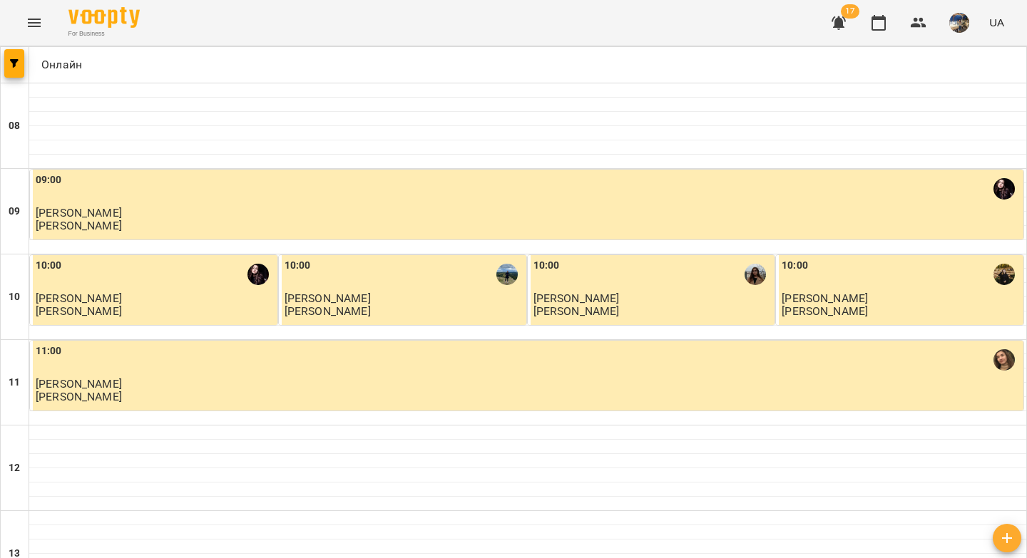
scroll to position [818, 0]
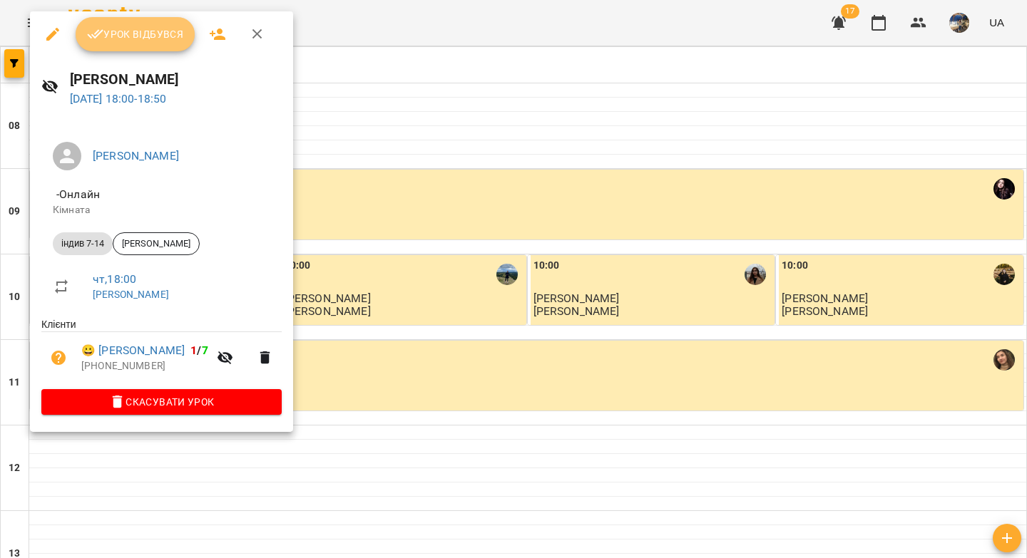
click at [126, 35] on span "Урок відбувся" at bounding box center [135, 34] width 97 height 17
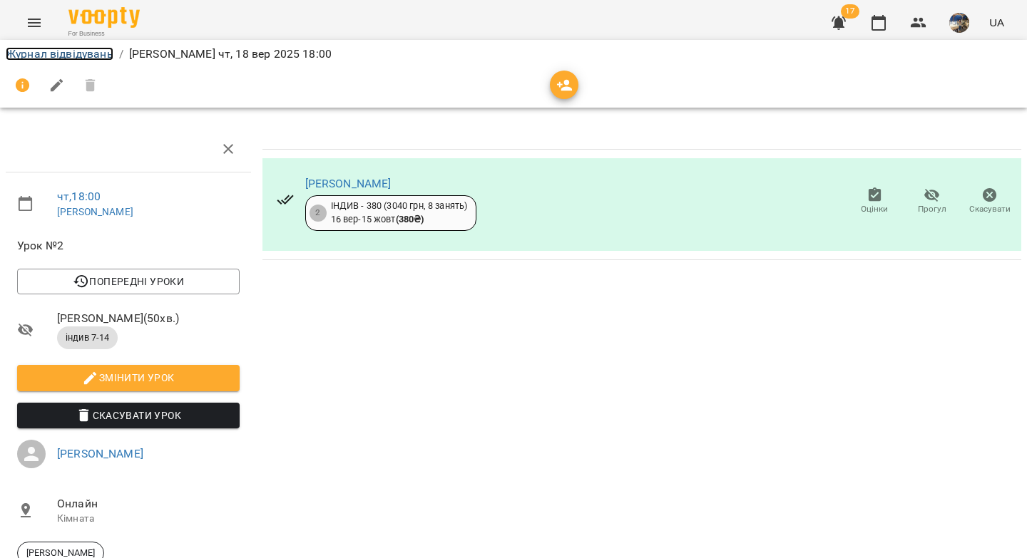
click at [84, 53] on link "Журнал відвідувань" at bounding box center [60, 54] width 108 height 14
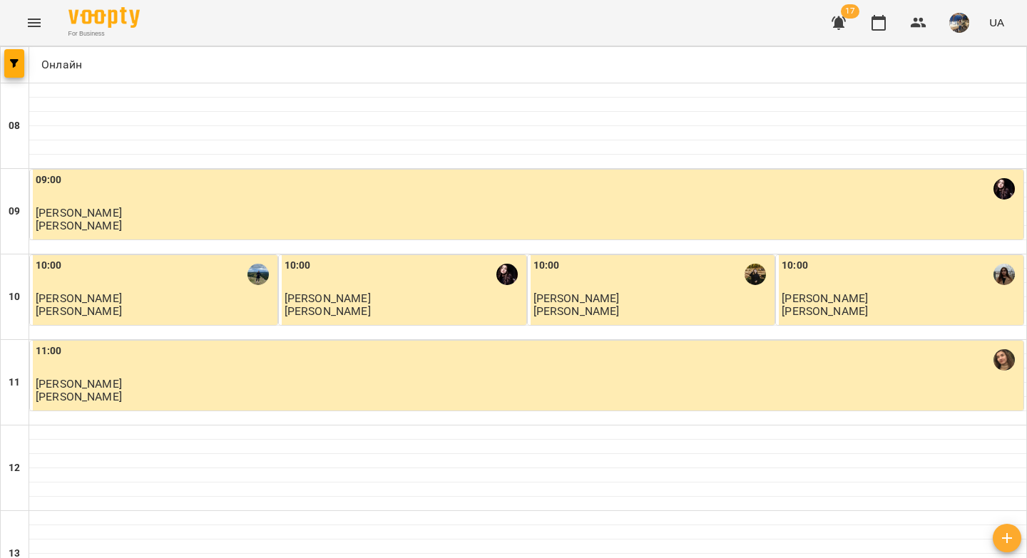
scroll to position [787, 0]
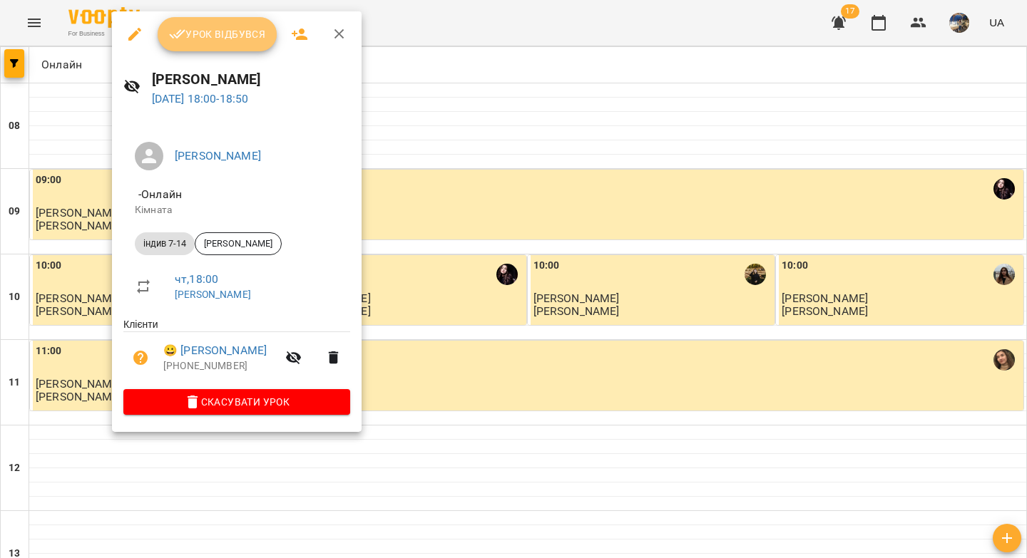
click at [208, 40] on span "Урок відбувся" at bounding box center [217, 34] width 97 height 17
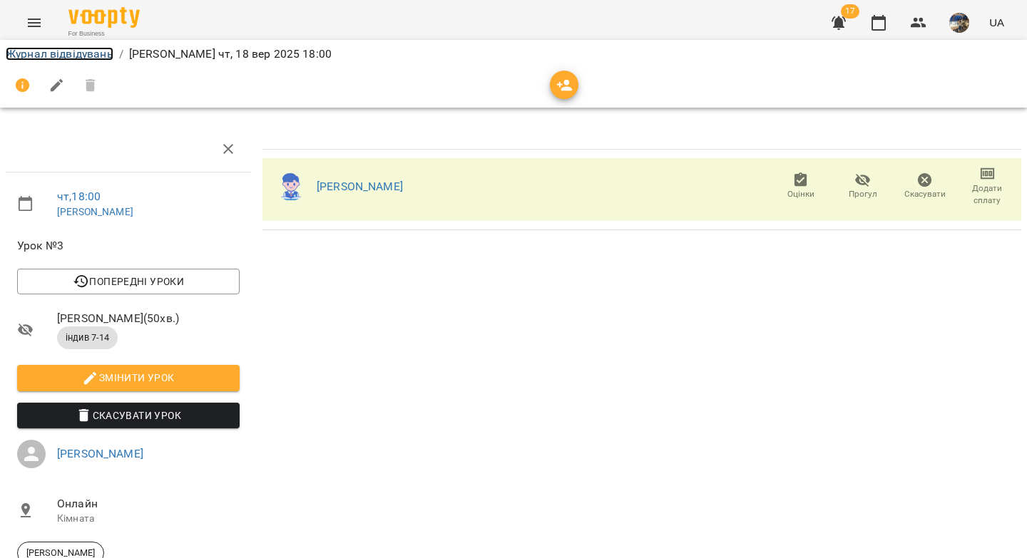
click at [68, 53] on link "Журнал відвідувань" at bounding box center [60, 54] width 108 height 14
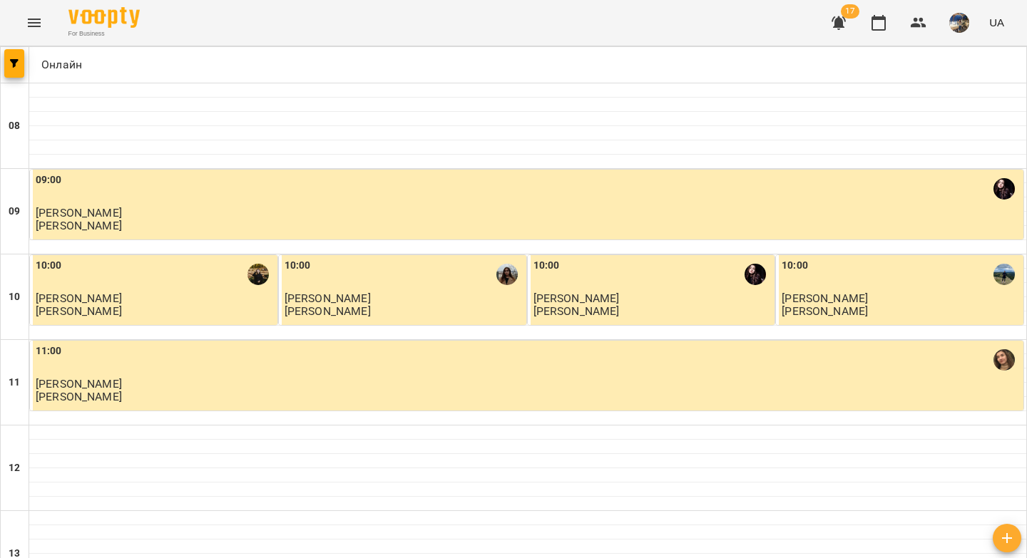
scroll to position [728, 0]
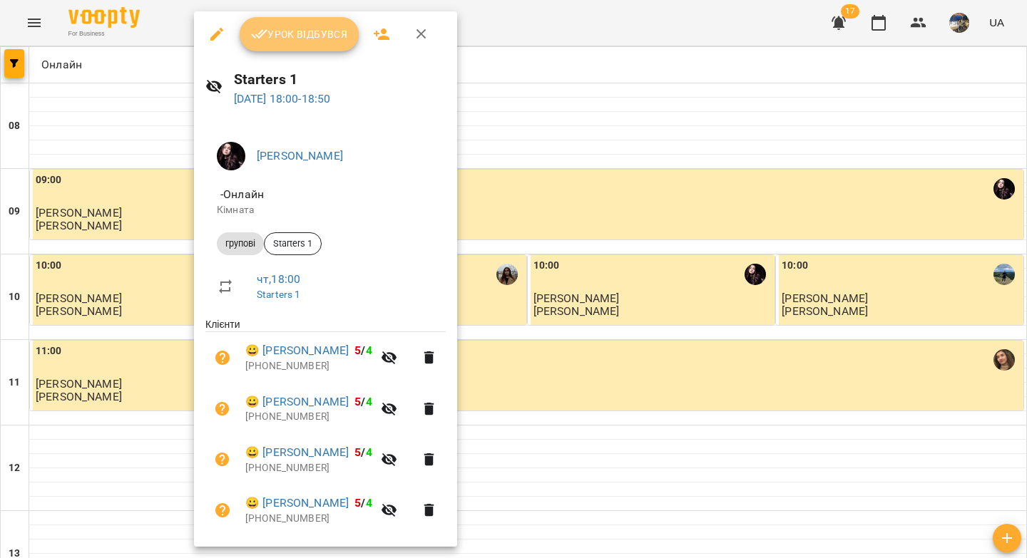
click at [297, 40] on span "Урок відбувся" at bounding box center [299, 34] width 97 height 17
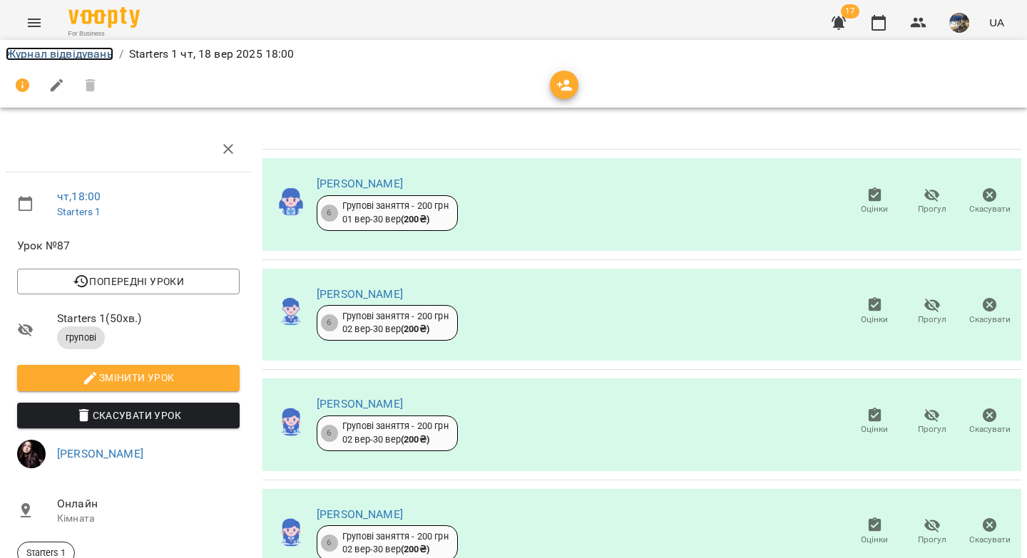
click at [66, 51] on link "Журнал відвідувань" at bounding box center [60, 54] width 108 height 14
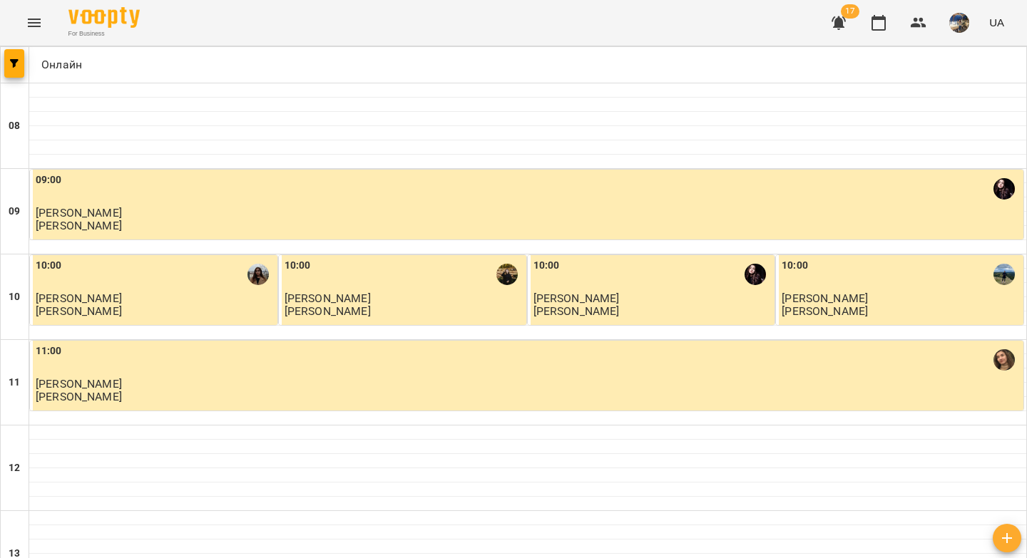
scroll to position [772, 0]
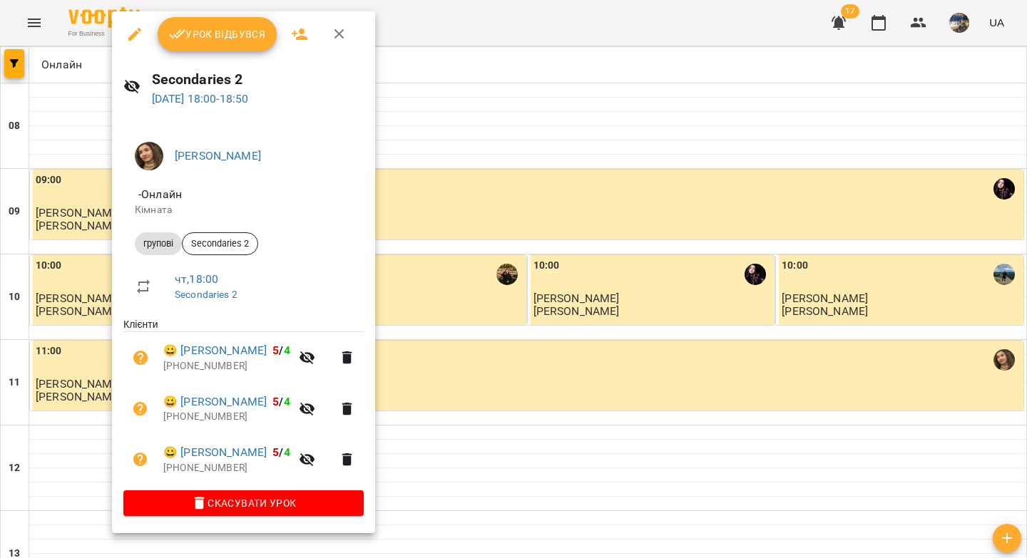
click at [199, 45] on button "Урок відбувся" at bounding box center [218, 34] width 120 height 34
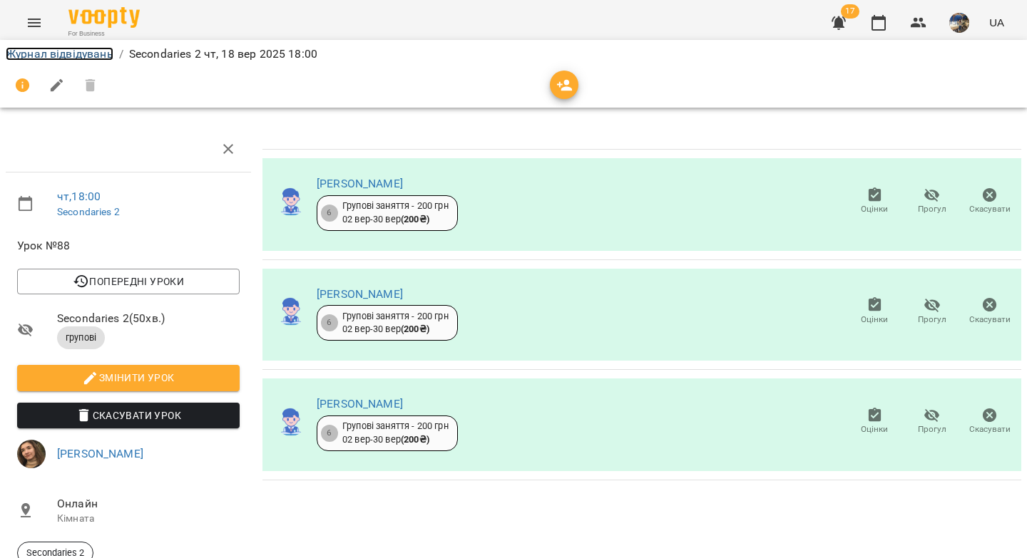
click at [75, 55] on link "Журнал відвідувань" at bounding box center [60, 54] width 108 height 14
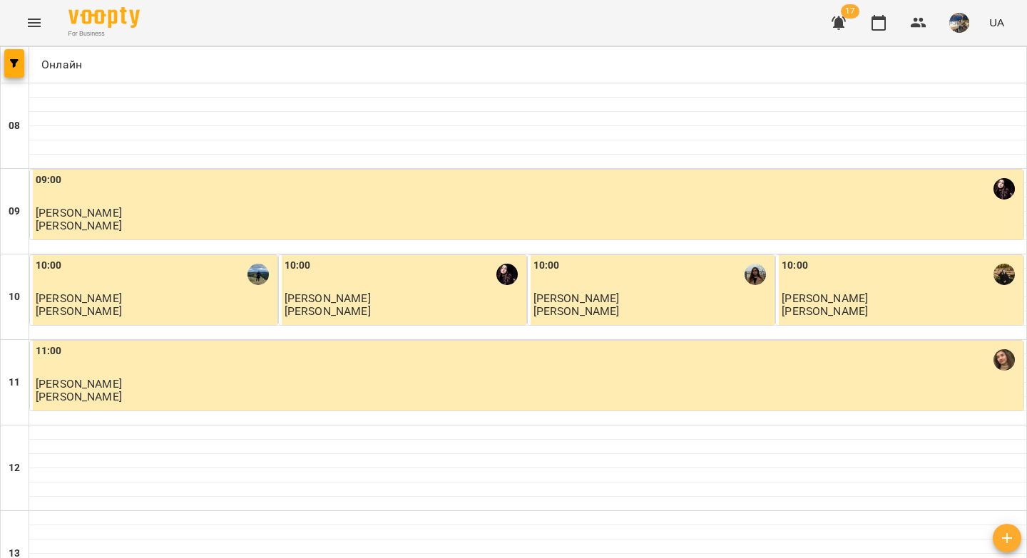
scroll to position [699, 0]
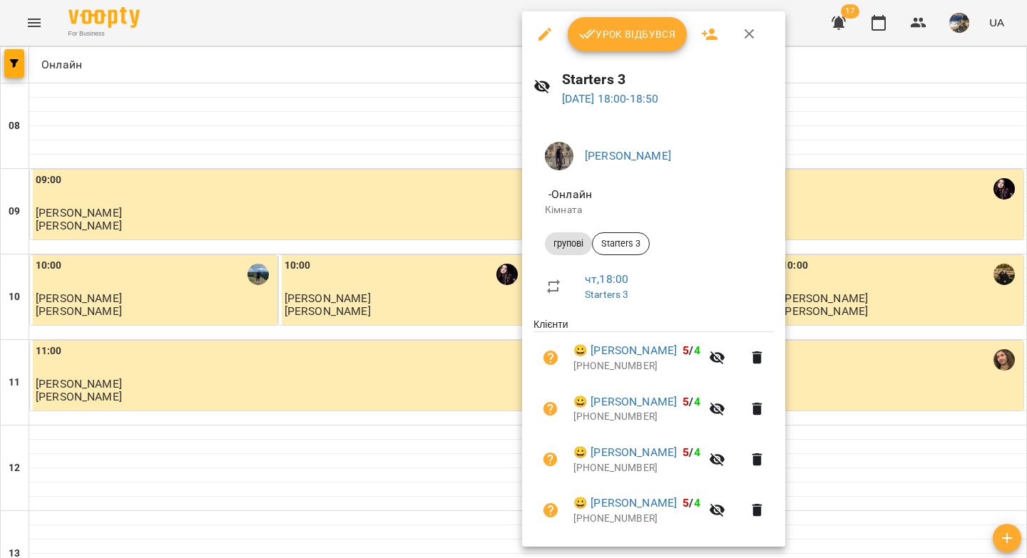
click at [600, 36] on span "Урок відбувся" at bounding box center [627, 34] width 97 height 17
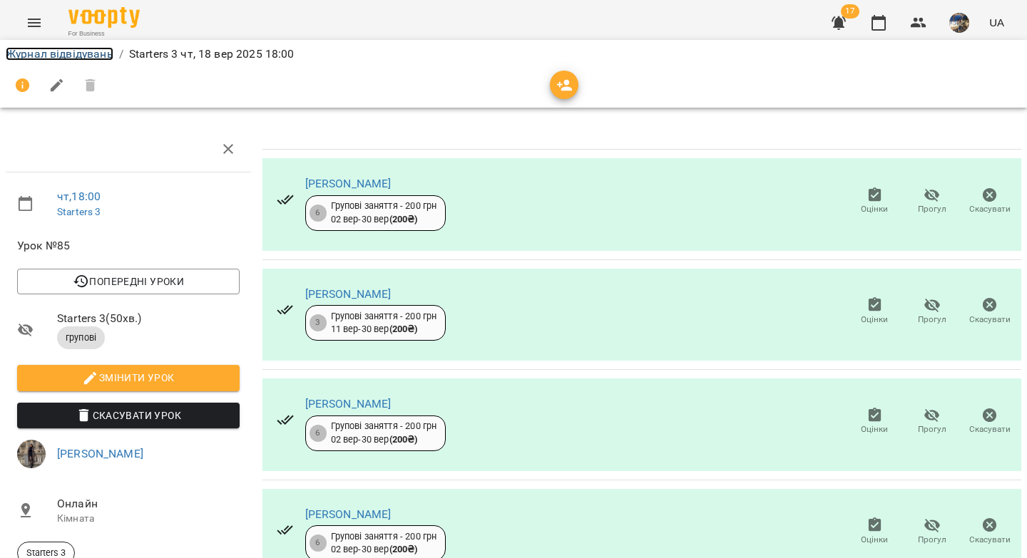
click at [81, 53] on link "Журнал відвідувань" at bounding box center [60, 54] width 108 height 14
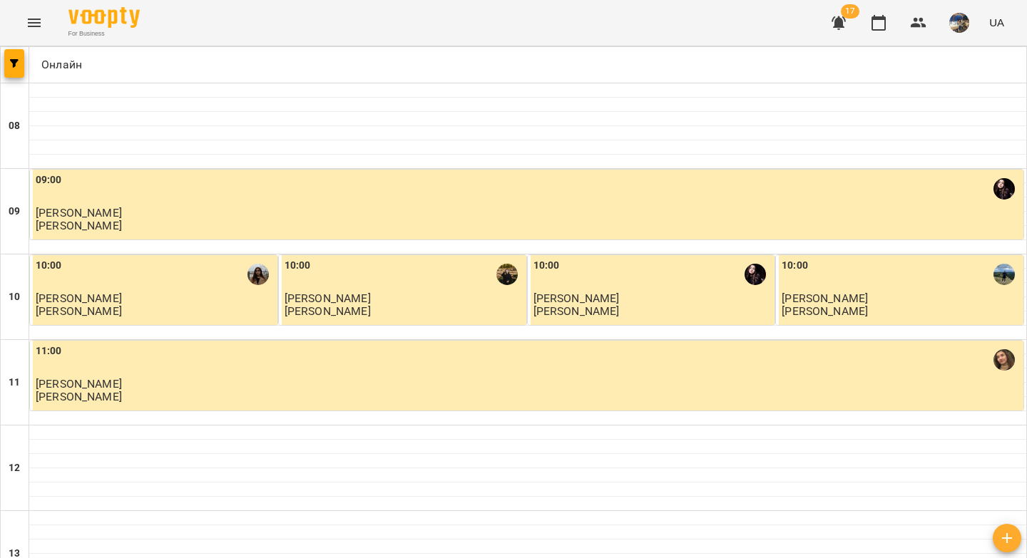
scroll to position [742, 0]
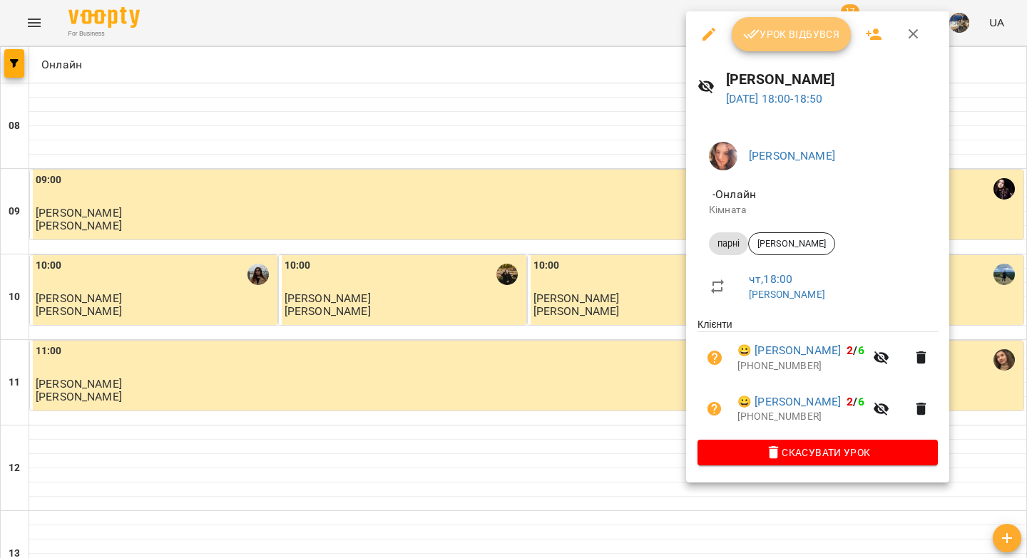
click at [773, 41] on span "Урок відбувся" at bounding box center [791, 34] width 97 height 17
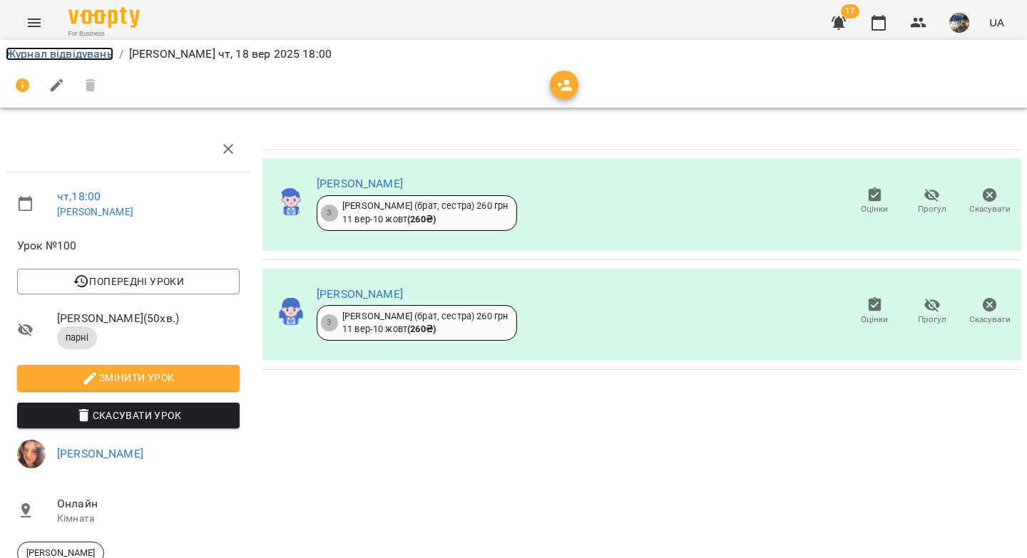
click at [91, 52] on link "Журнал відвідувань" at bounding box center [60, 54] width 108 height 14
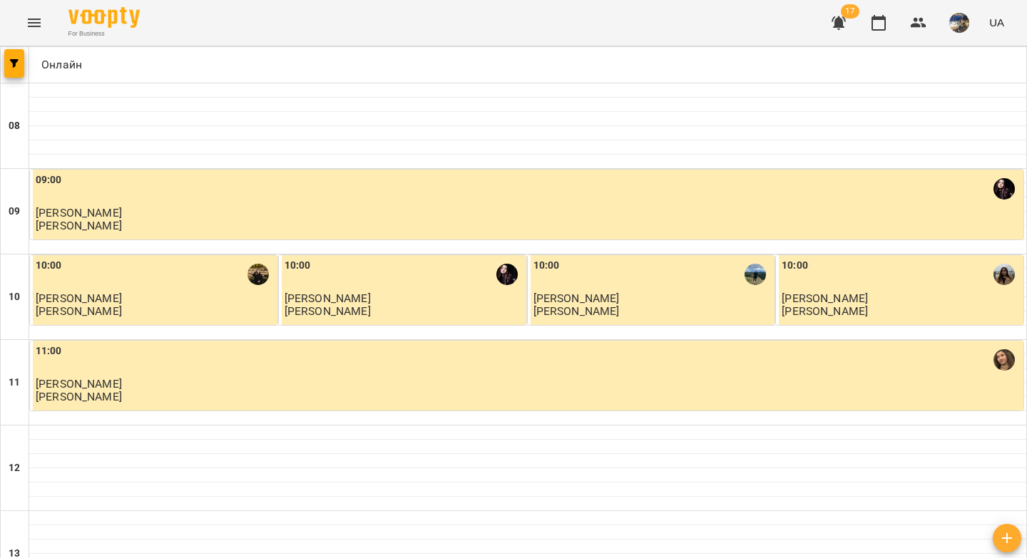
scroll to position [727, 0]
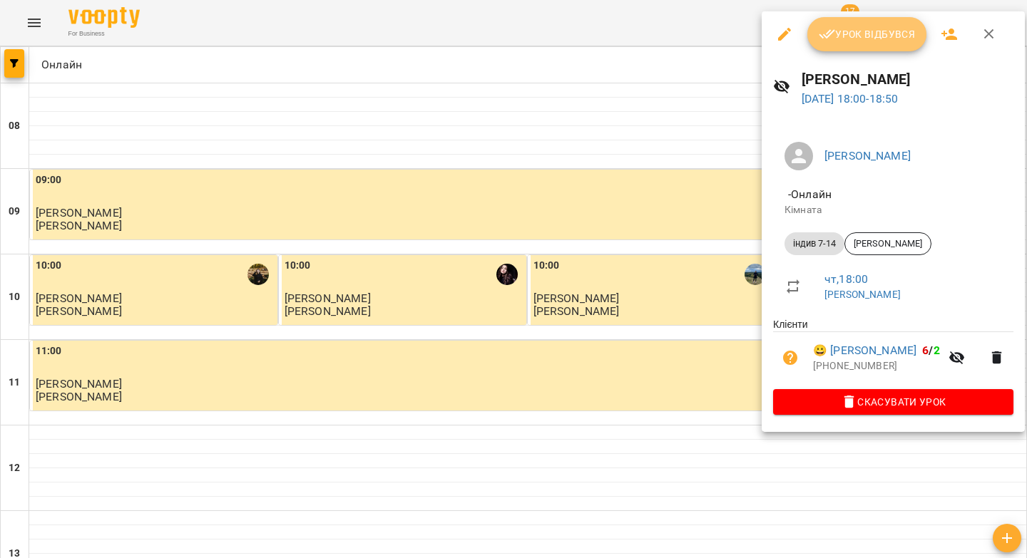
click at [839, 34] on span "Урок відбувся" at bounding box center [867, 34] width 97 height 17
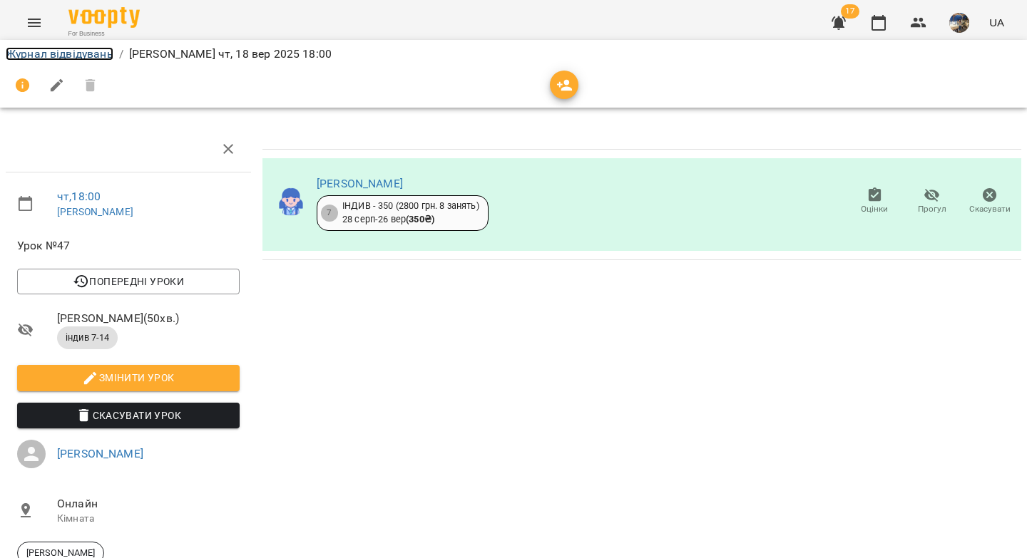
click at [80, 55] on link "Журнал відвідувань" at bounding box center [60, 54] width 108 height 14
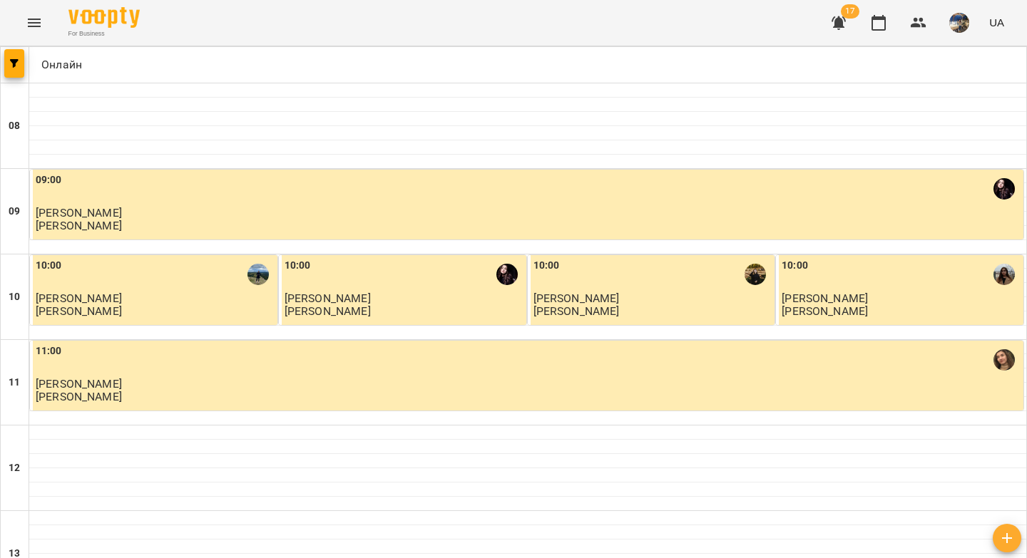
scroll to position [818, 0]
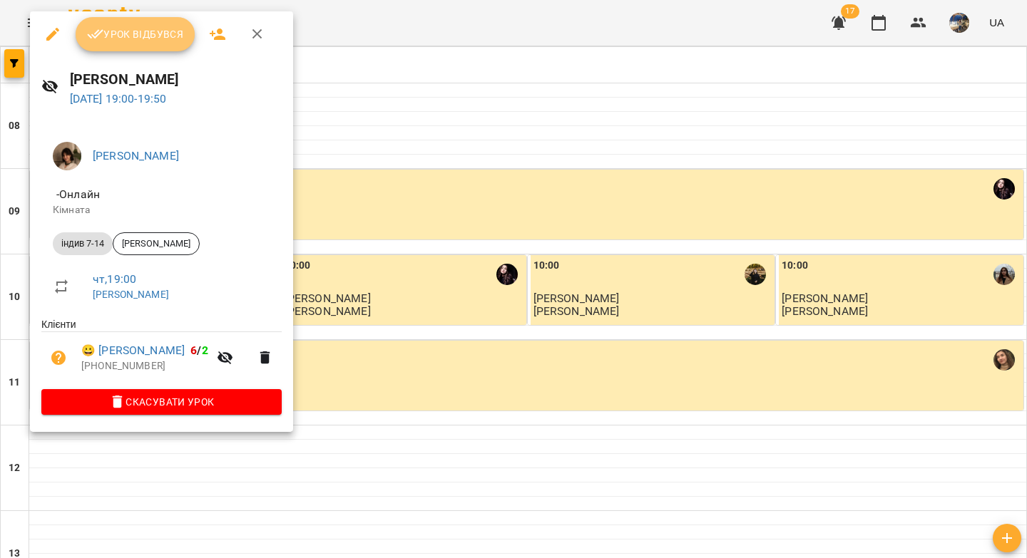
drag, startPoint x: 155, startPoint y: 42, endPoint x: 297, endPoint y: 102, distance: 154.7
click at [155, 42] on span "Урок відбувся" at bounding box center [135, 34] width 97 height 17
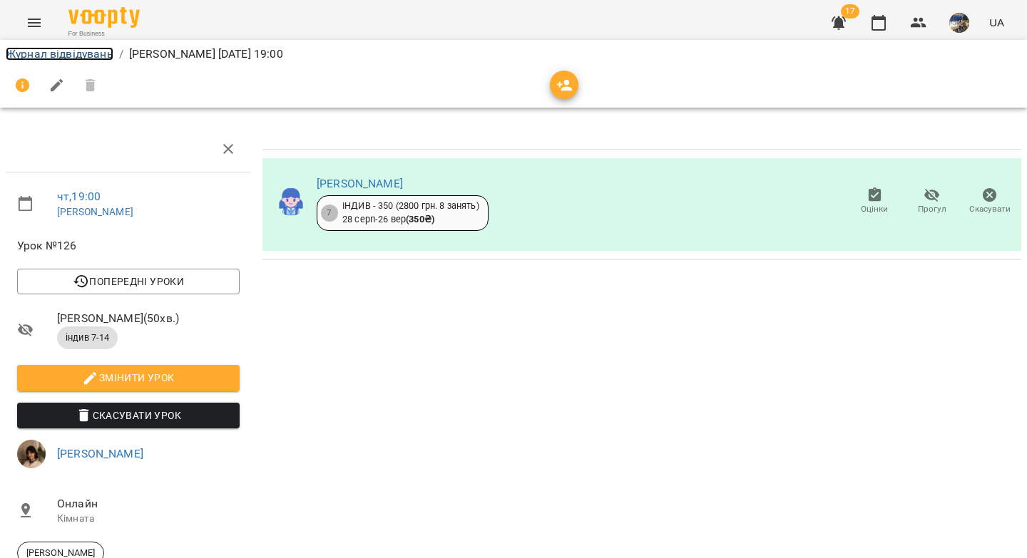
click at [51, 54] on link "Журнал відвідувань" at bounding box center [60, 54] width 108 height 14
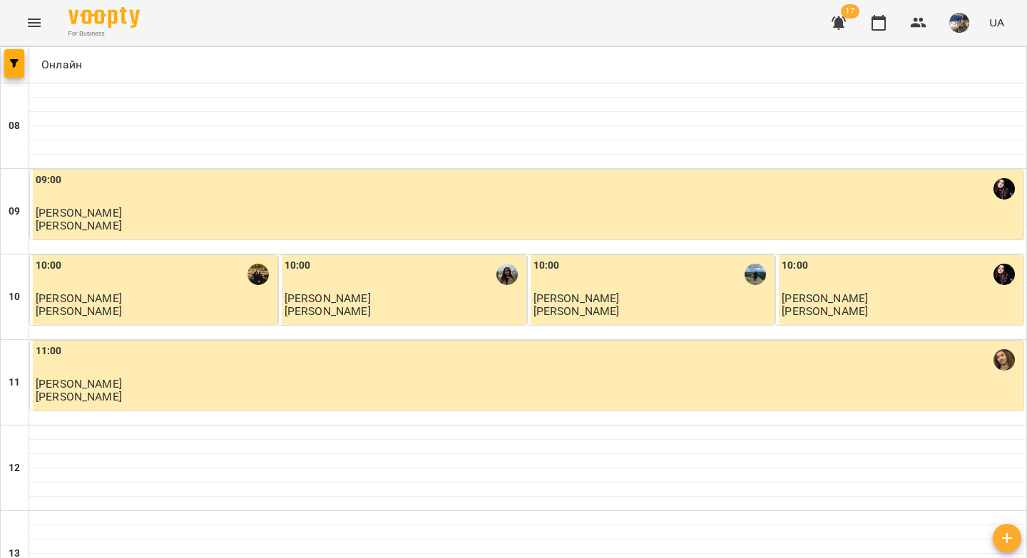
scroll to position [759, 0]
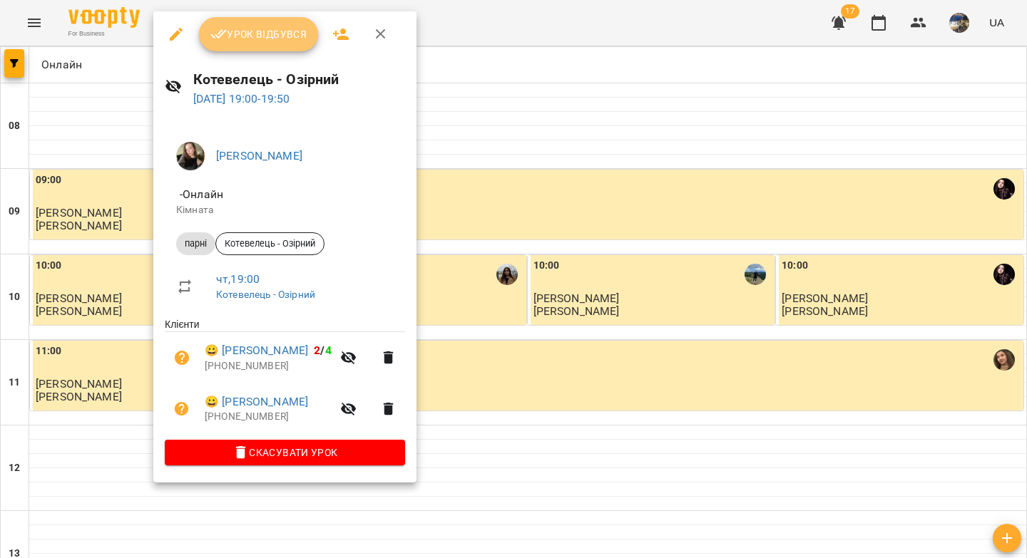
click at [224, 41] on icon "button" at bounding box center [218, 34] width 17 height 17
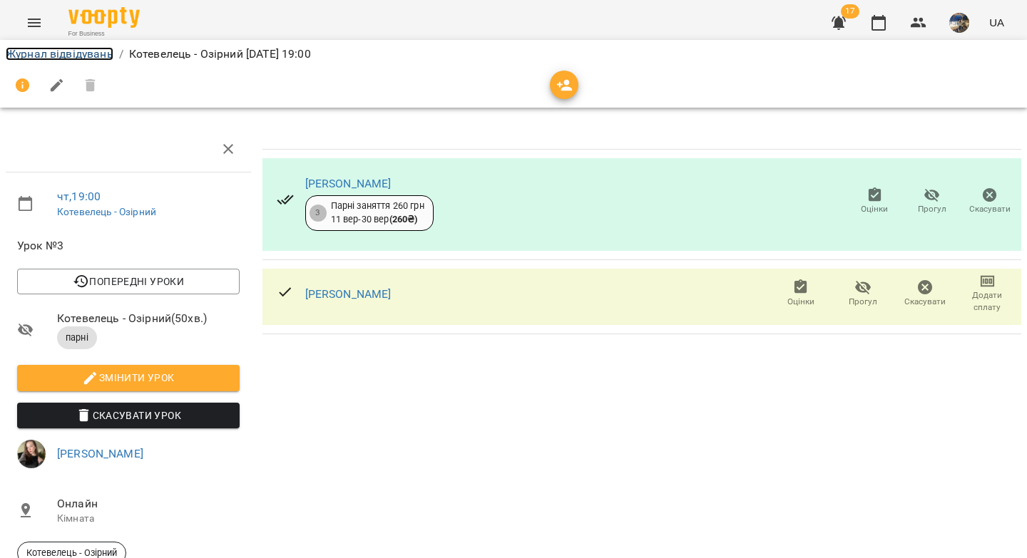
click at [48, 50] on link "Журнал відвідувань" at bounding box center [60, 54] width 108 height 14
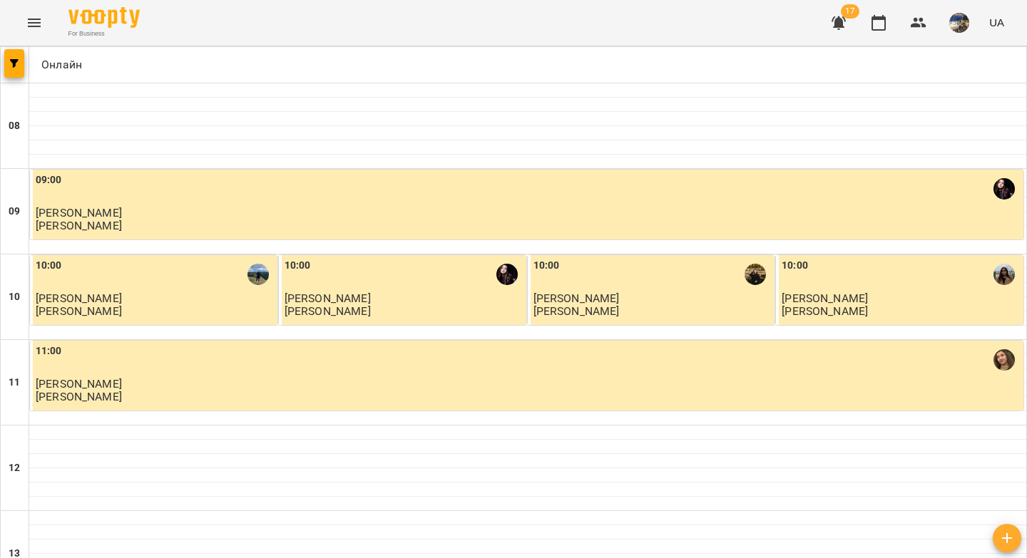
scroll to position [640, 0]
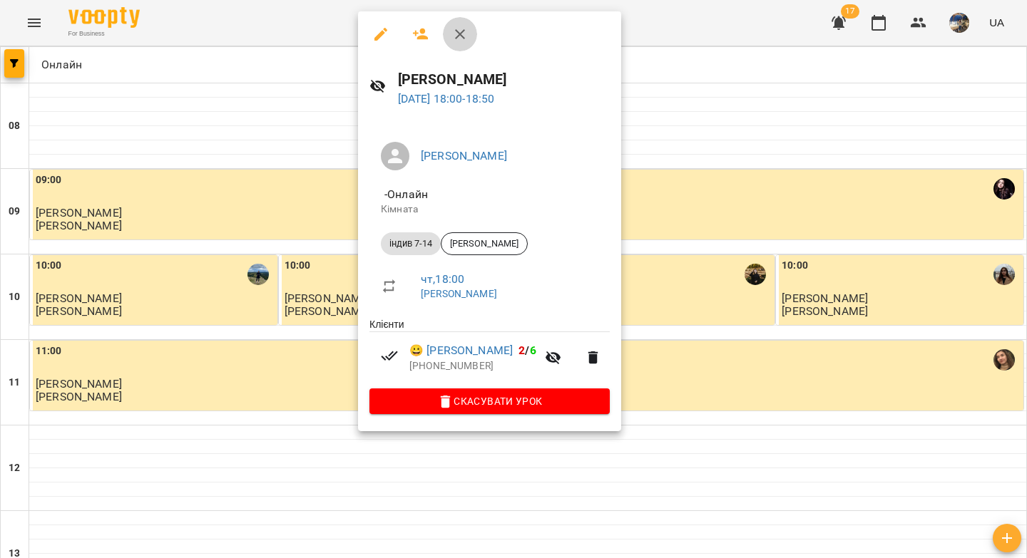
click at [455, 34] on icon "button" at bounding box center [459, 34] width 17 height 17
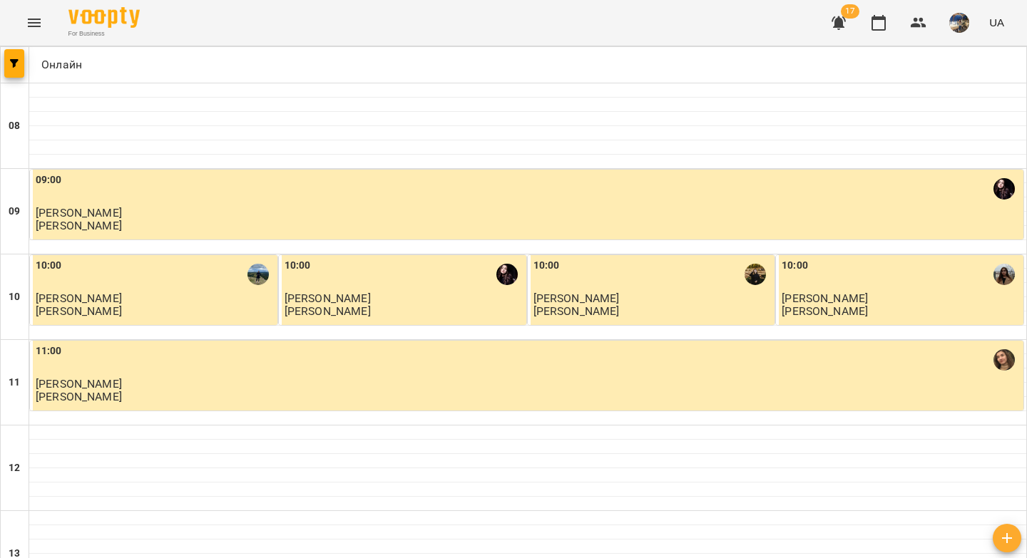
scroll to position [818, 0]
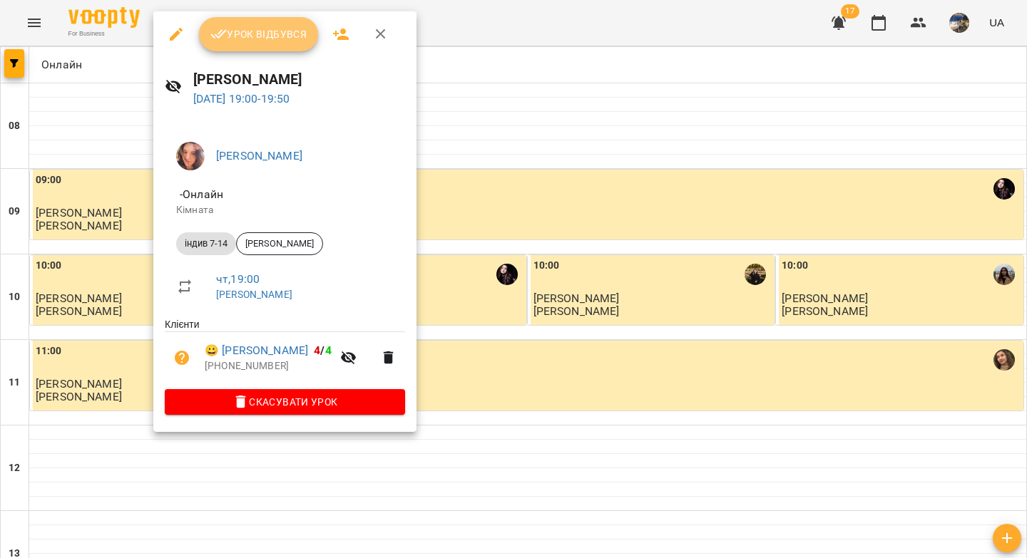
click at [262, 41] on span "Урок відбувся" at bounding box center [258, 34] width 97 height 17
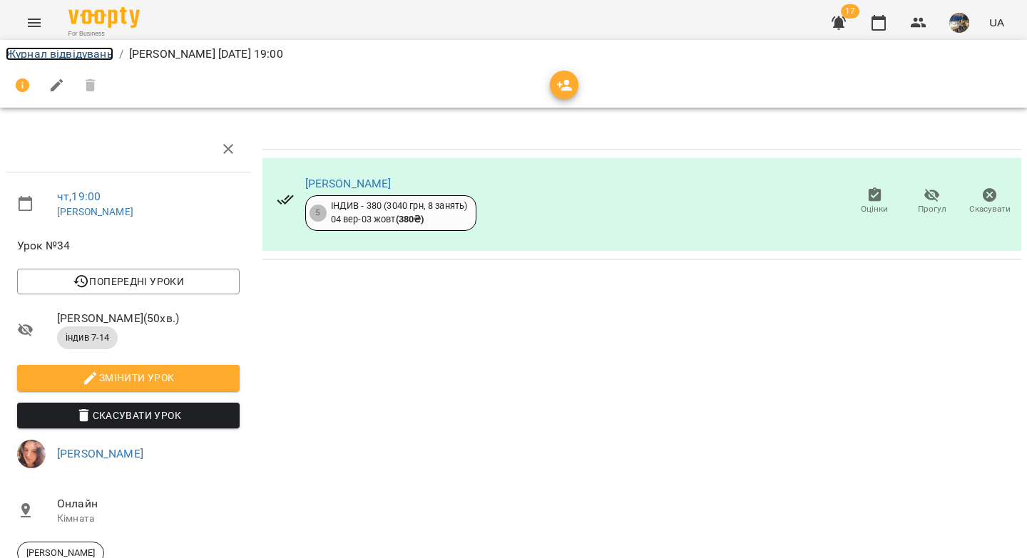
click at [83, 52] on link "Журнал відвідувань" at bounding box center [60, 54] width 108 height 14
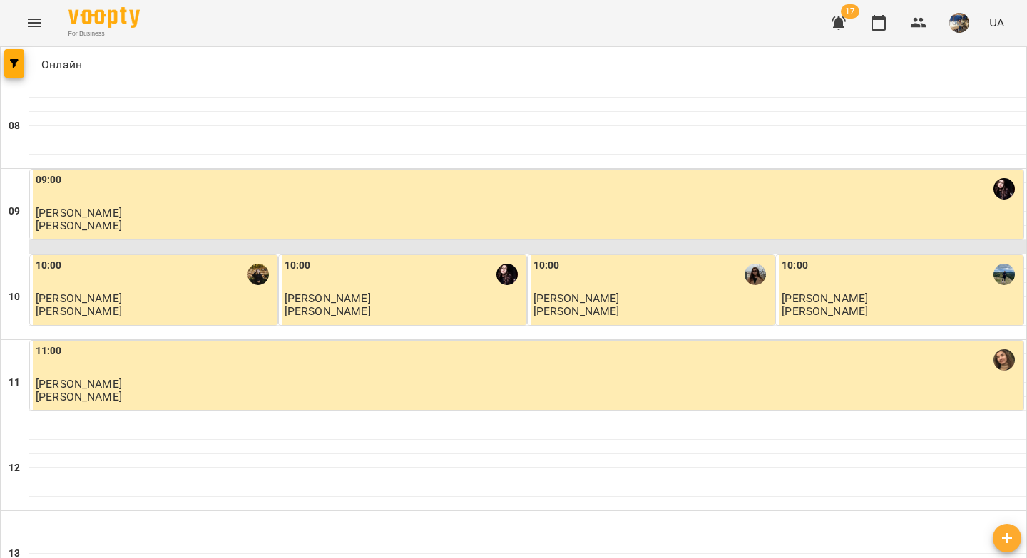
scroll to position [792, 0]
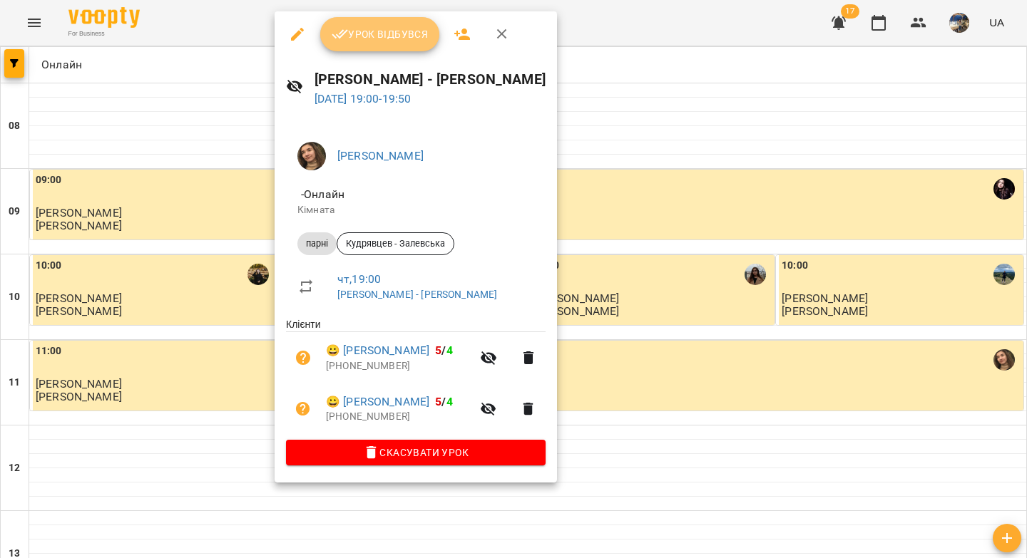
click at [357, 29] on span "Урок відбувся" at bounding box center [380, 34] width 97 height 17
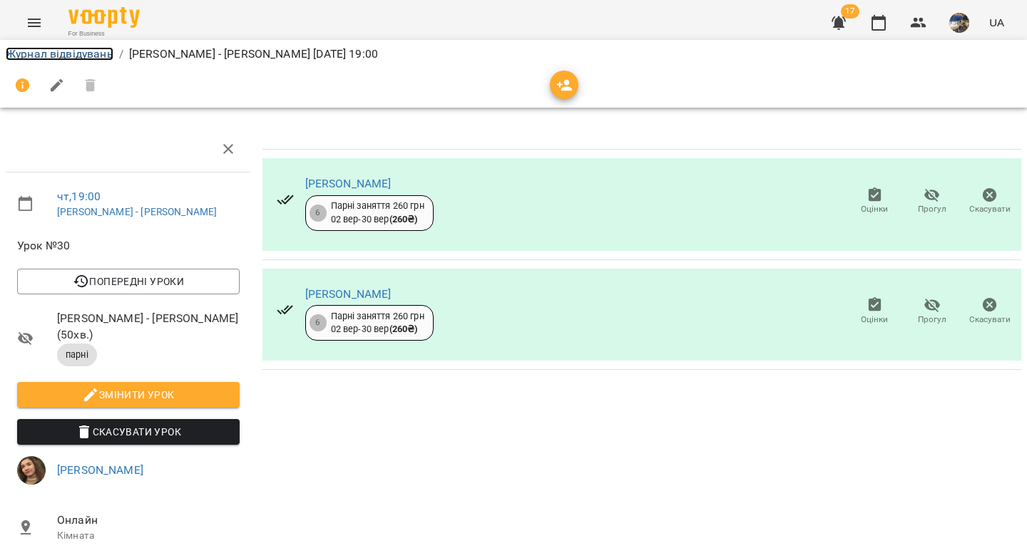
click at [99, 56] on link "Журнал відвідувань" at bounding box center [60, 54] width 108 height 14
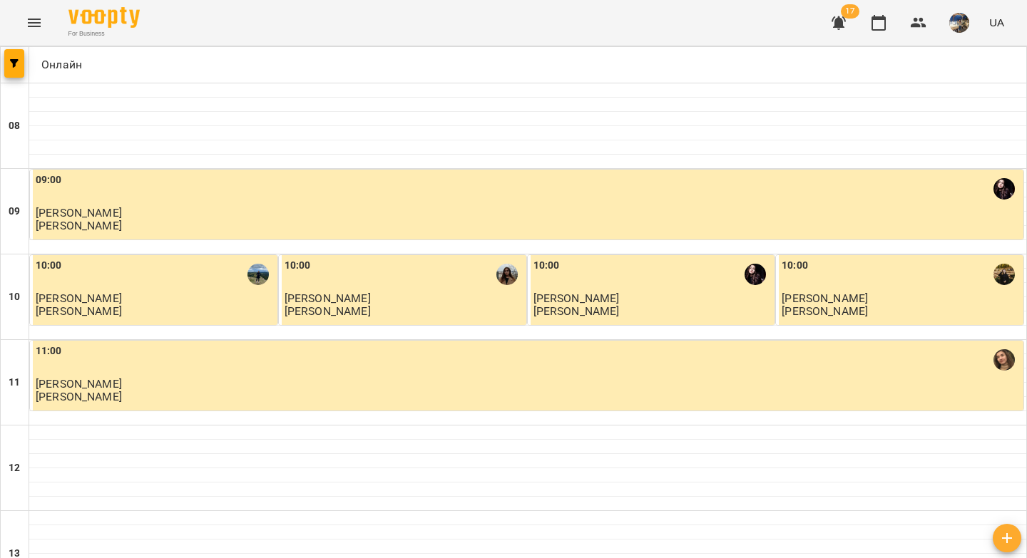
scroll to position [818, 0]
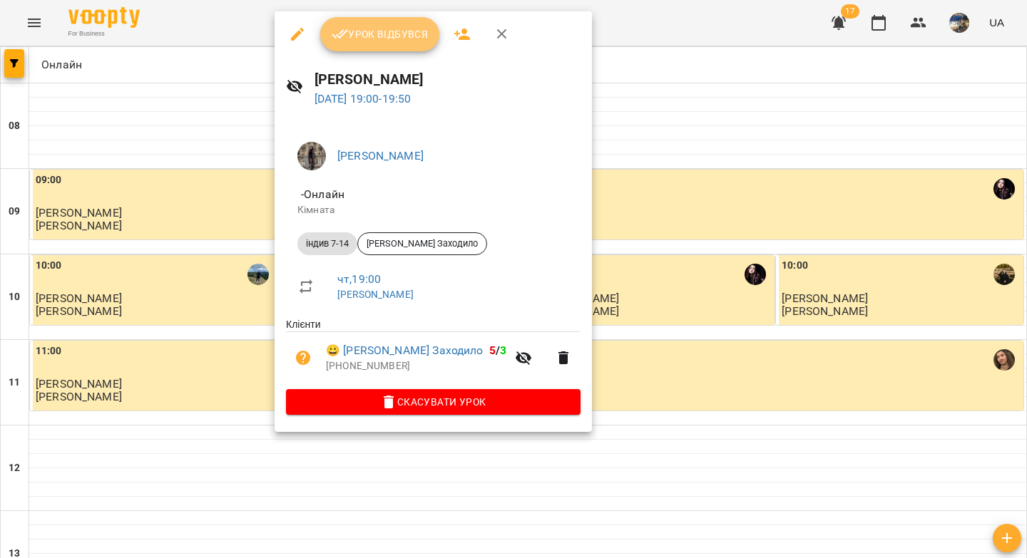
click at [357, 41] on span "Урок відбувся" at bounding box center [380, 34] width 97 height 17
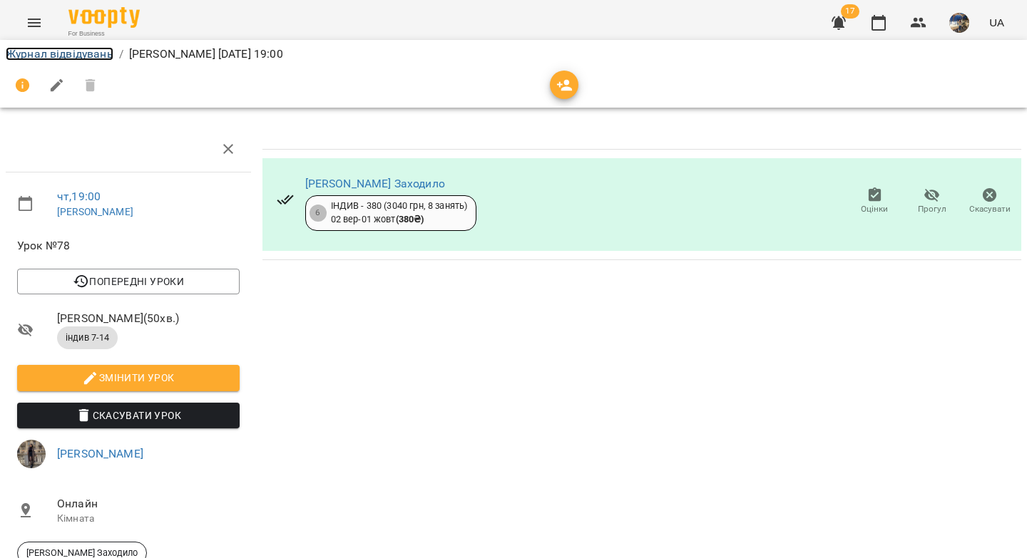
click at [96, 48] on link "Журнал відвідувань" at bounding box center [60, 54] width 108 height 14
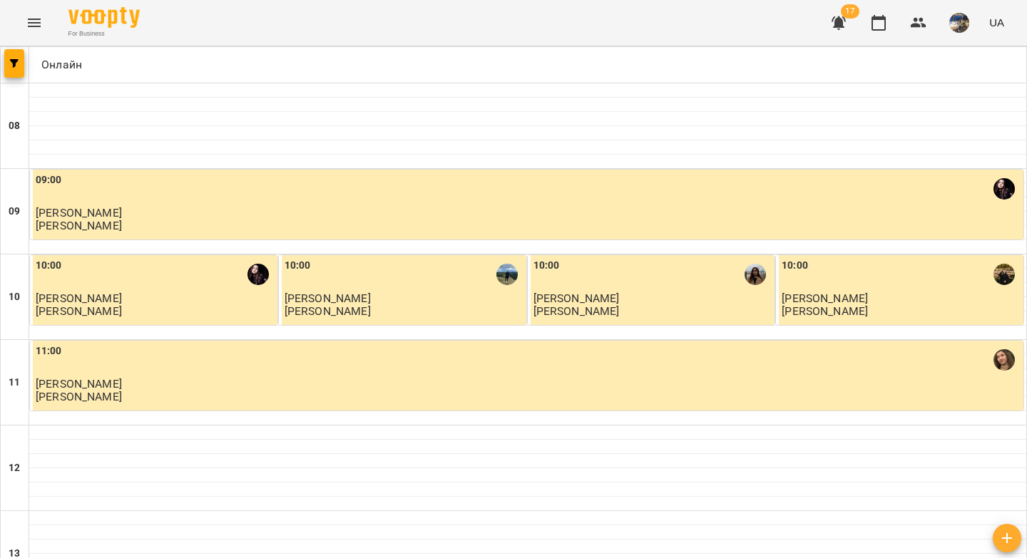
scroll to position [818, 0]
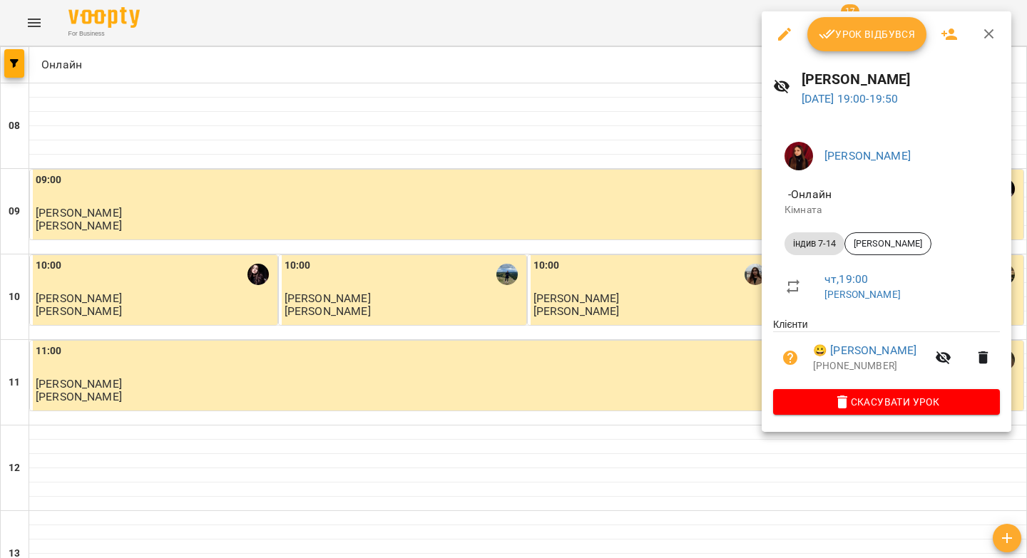
click at [882, 37] on span "Урок відбувся" at bounding box center [867, 34] width 97 height 17
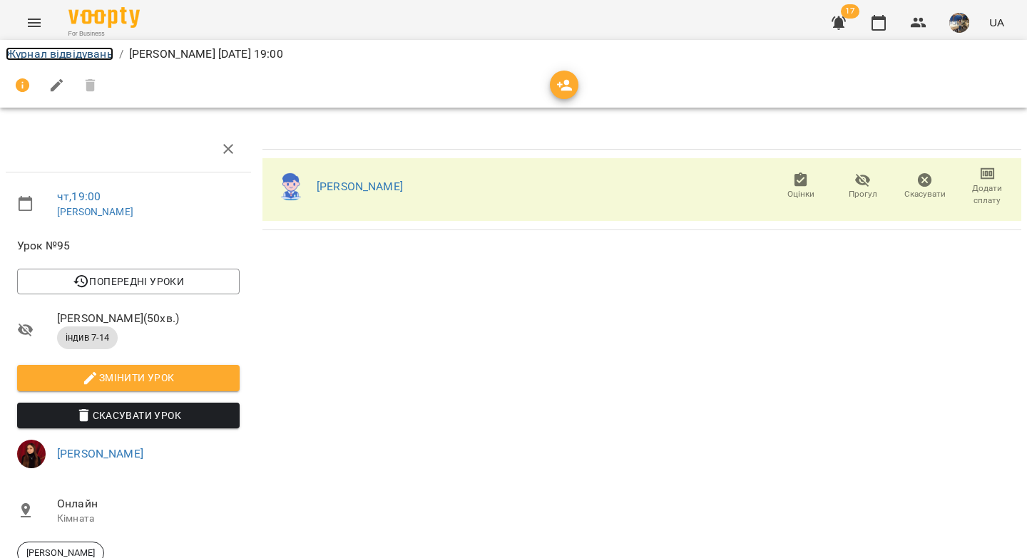
click at [80, 55] on link "Журнал відвідувань" at bounding box center [60, 54] width 108 height 14
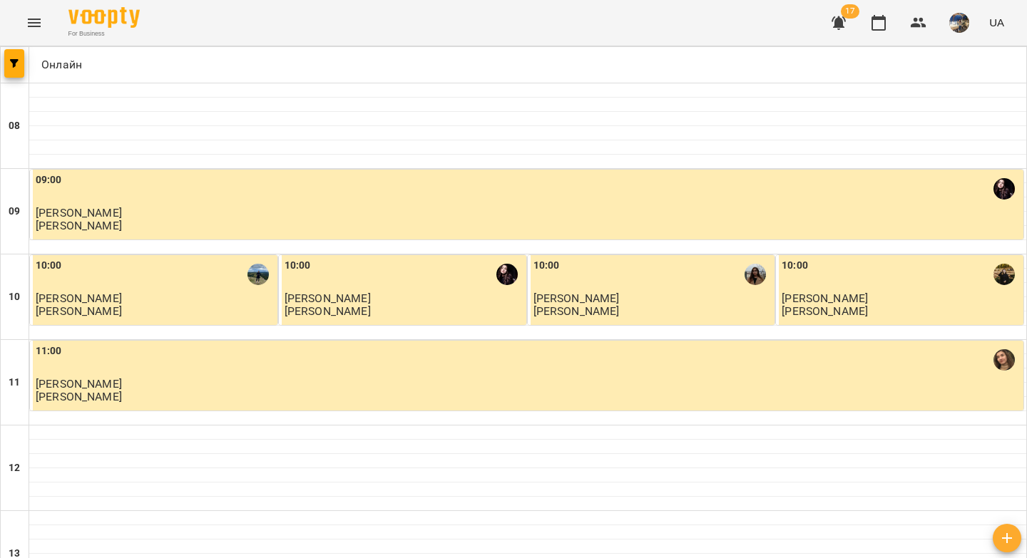
scroll to position [750, 0]
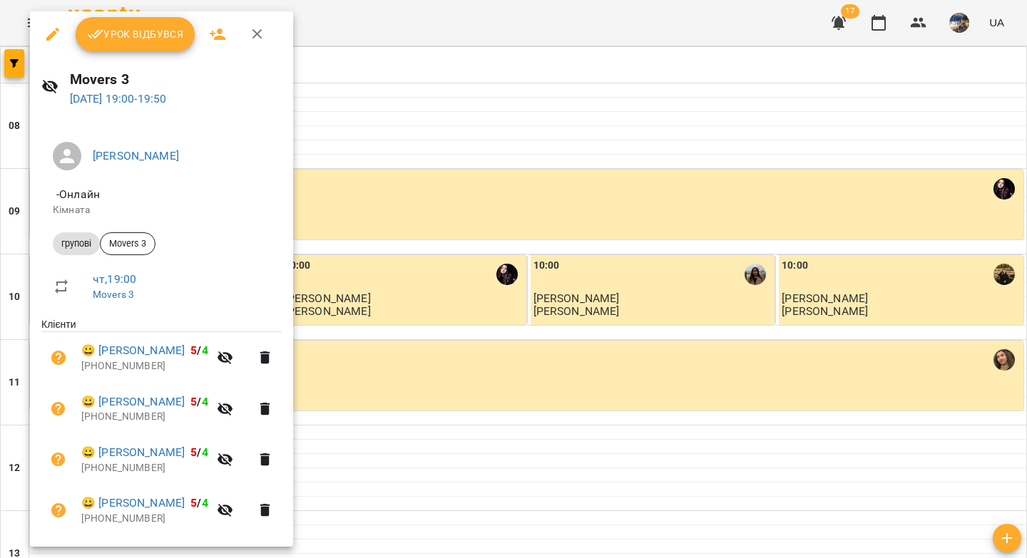
click at [138, 32] on span "Урок відбувся" at bounding box center [135, 34] width 97 height 17
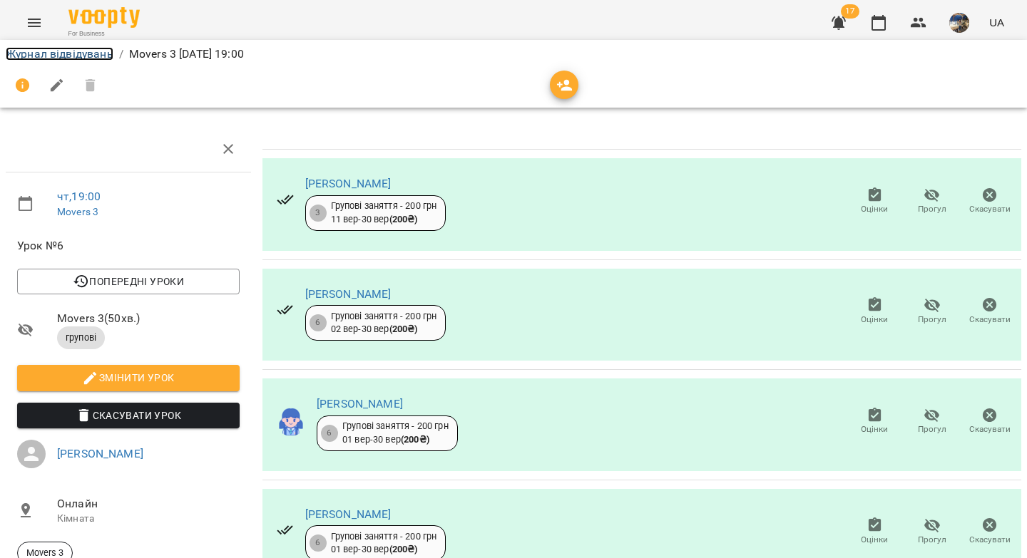
click at [77, 56] on link "Журнал відвідувань" at bounding box center [60, 54] width 108 height 14
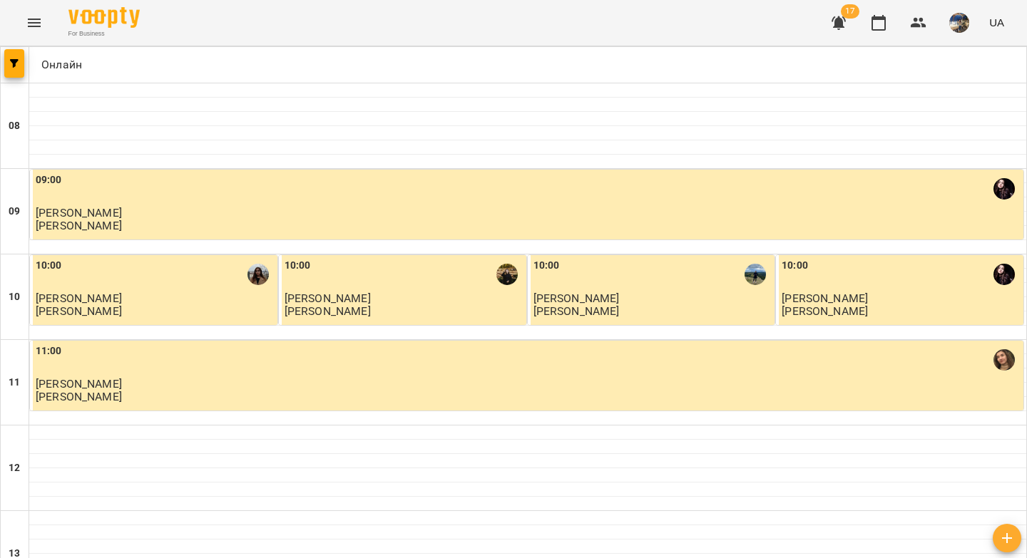
scroll to position [818, 0]
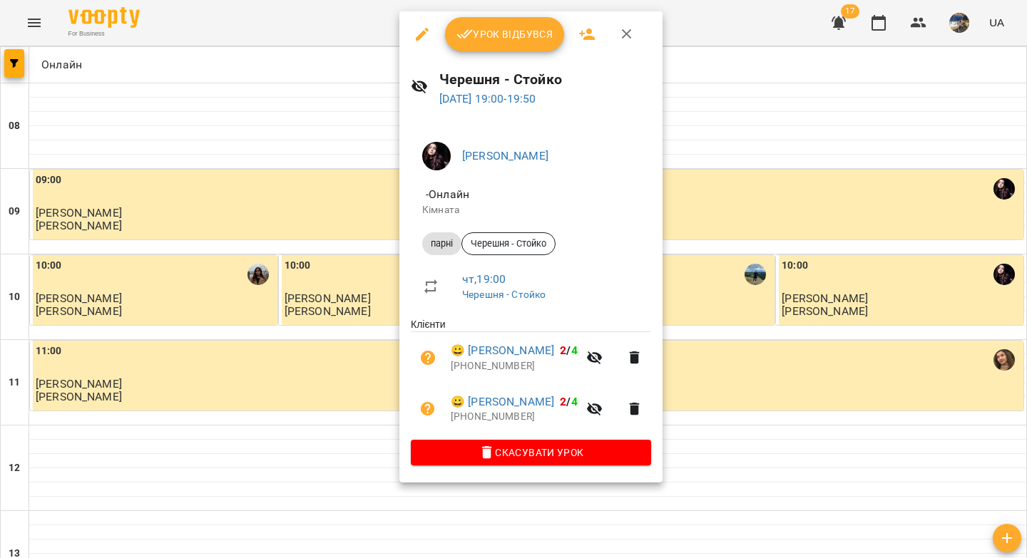
click at [499, 31] on span "Урок відбувся" at bounding box center [504, 34] width 97 height 17
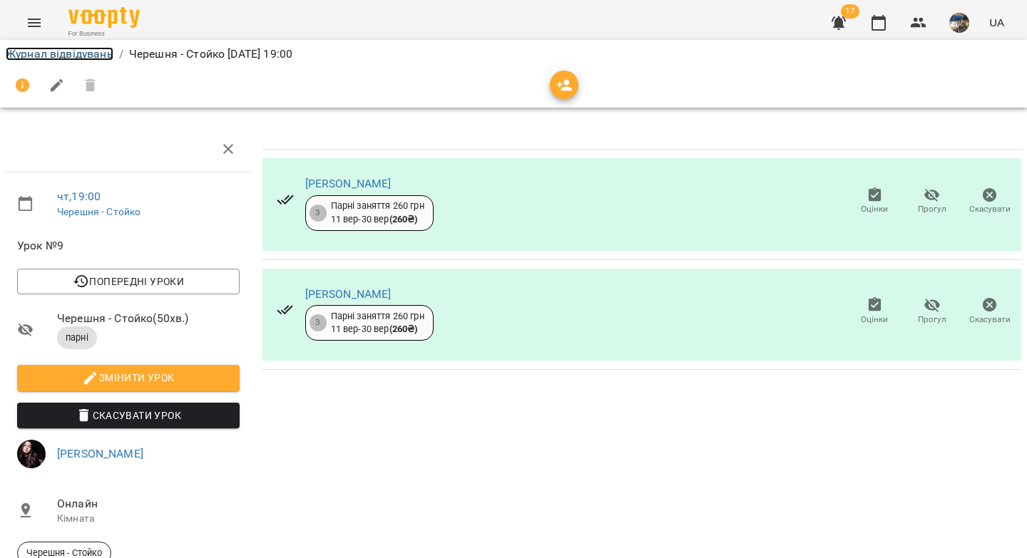
click at [81, 53] on link "Журнал відвідувань" at bounding box center [60, 54] width 108 height 14
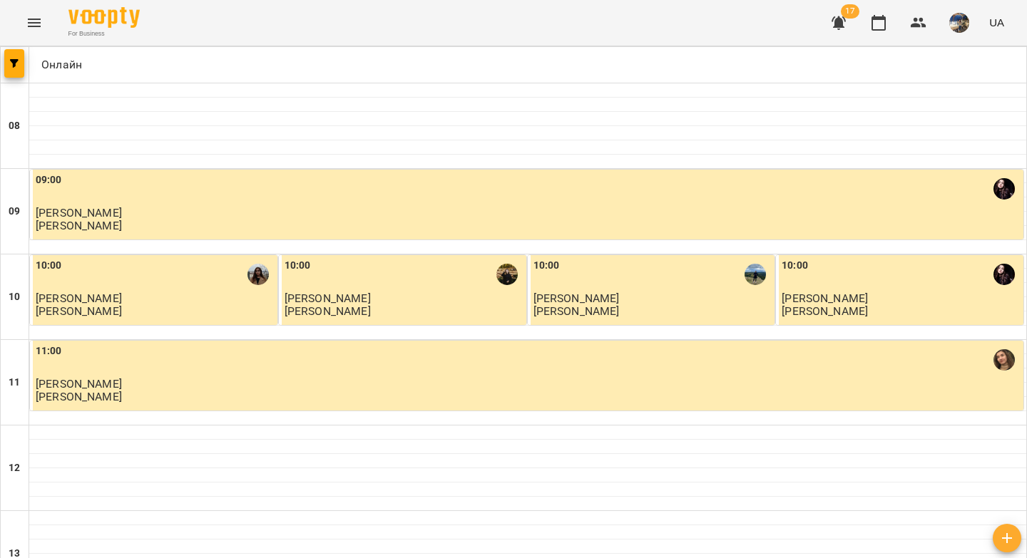
scroll to position [818, 0]
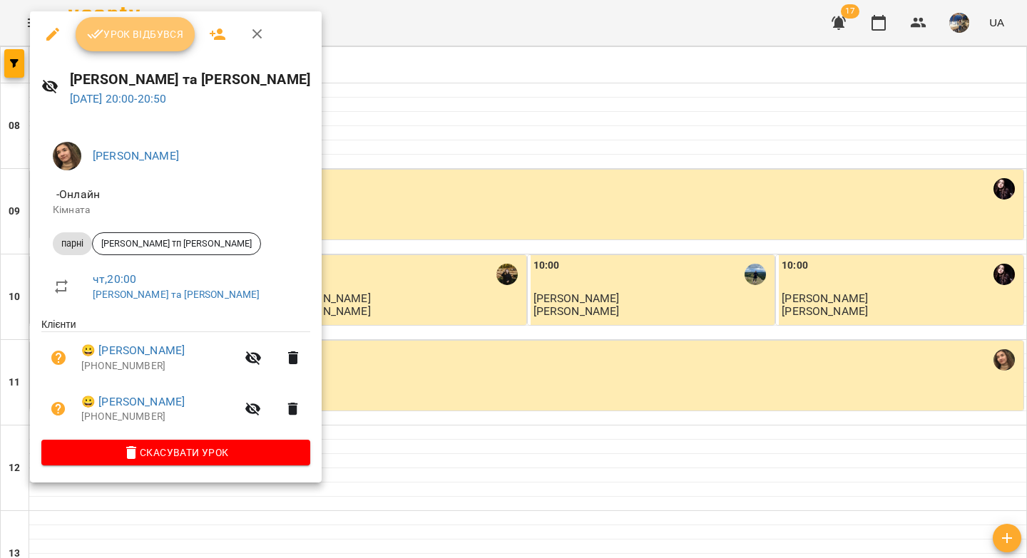
click at [165, 39] on span "Урок відбувся" at bounding box center [135, 34] width 97 height 17
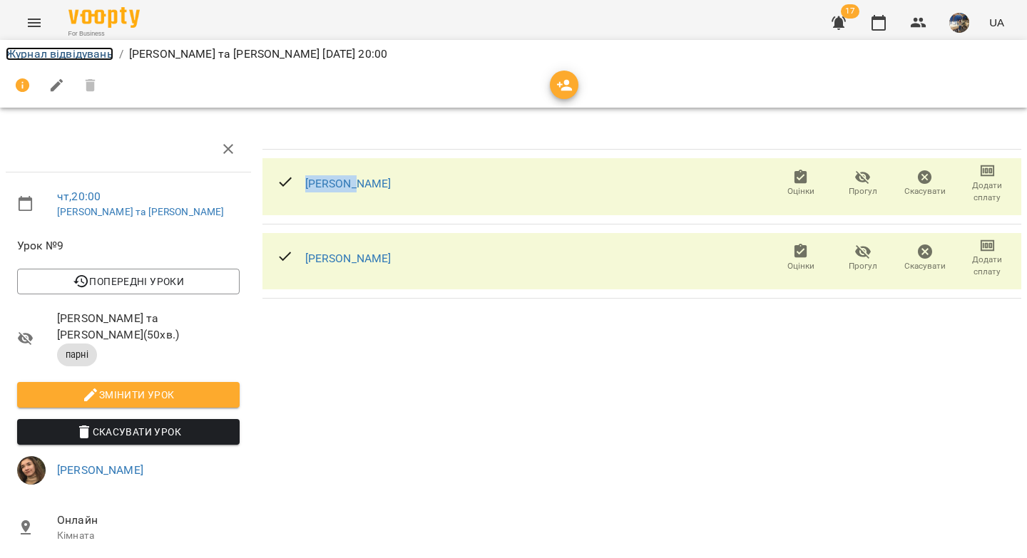
click at [29, 53] on link "Журнал відвідувань" at bounding box center [60, 54] width 108 height 14
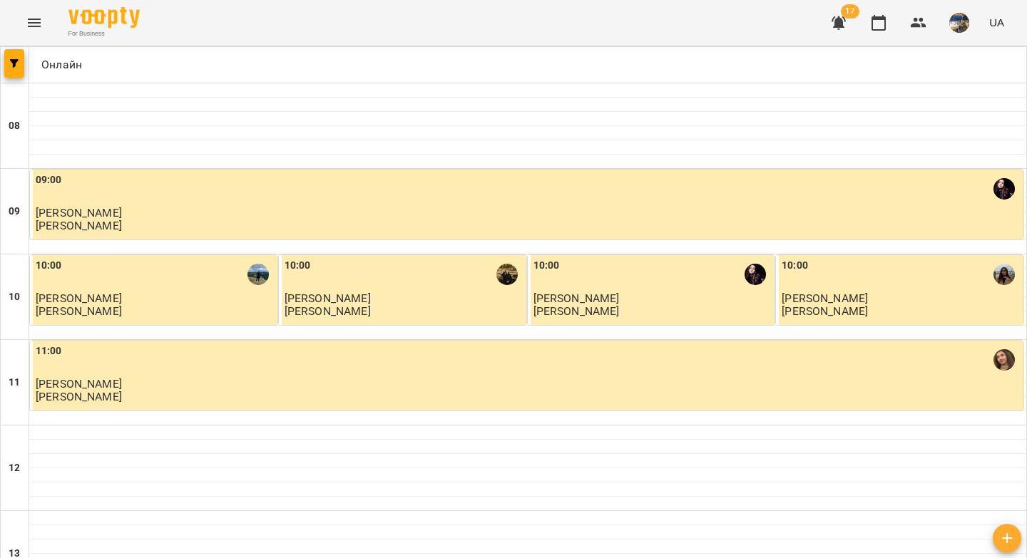
scroll to position [818, 0]
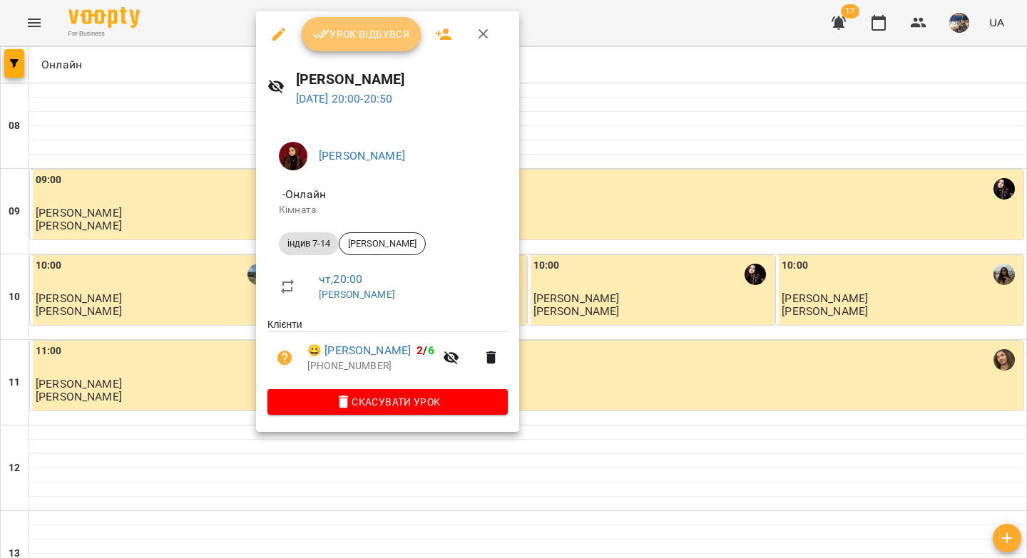
click at [374, 44] on button "Урок відбувся" at bounding box center [362, 34] width 120 height 34
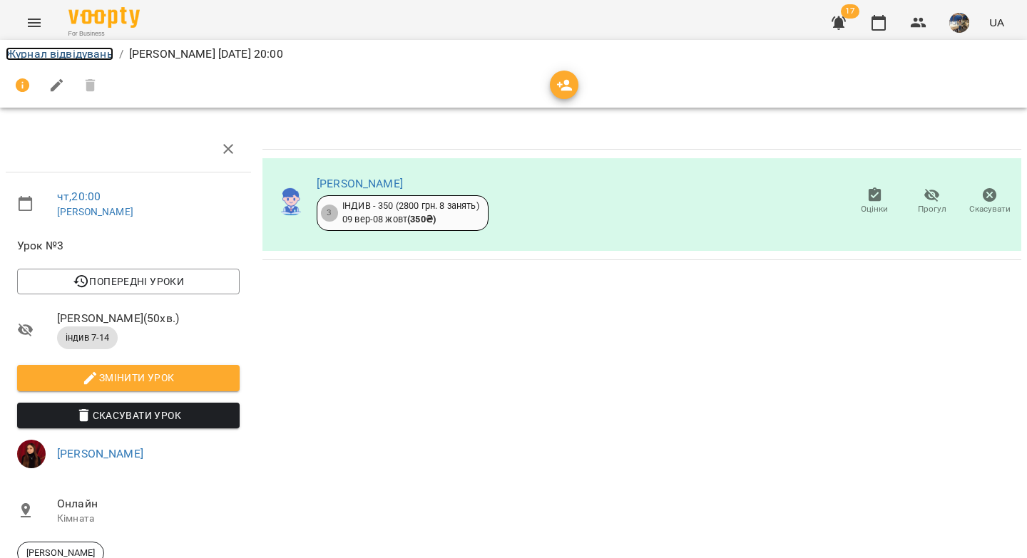
click at [61, 51] on link "Журнал відвідувань" at bounding box center [60, 54] width 108 height 14
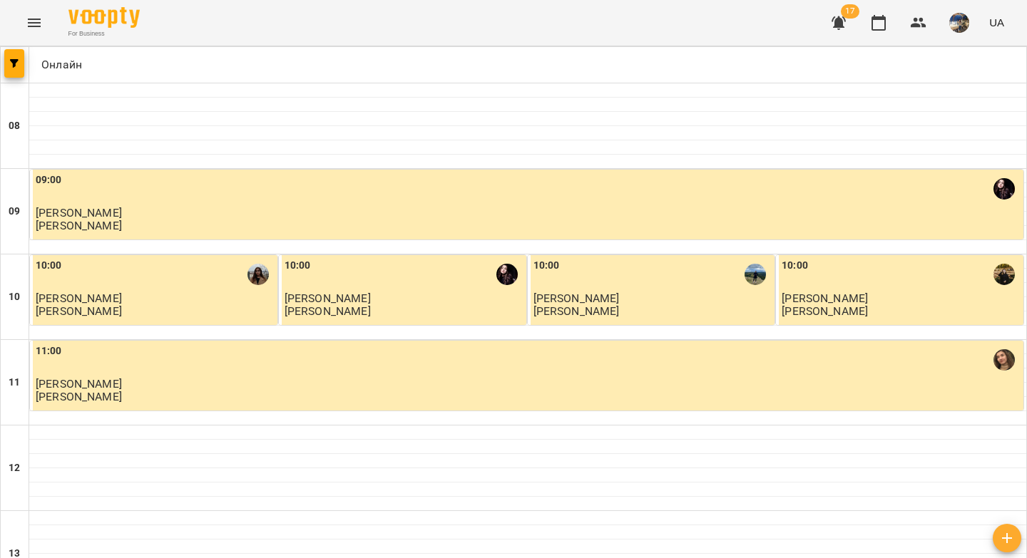
scroll to position [818, 0]
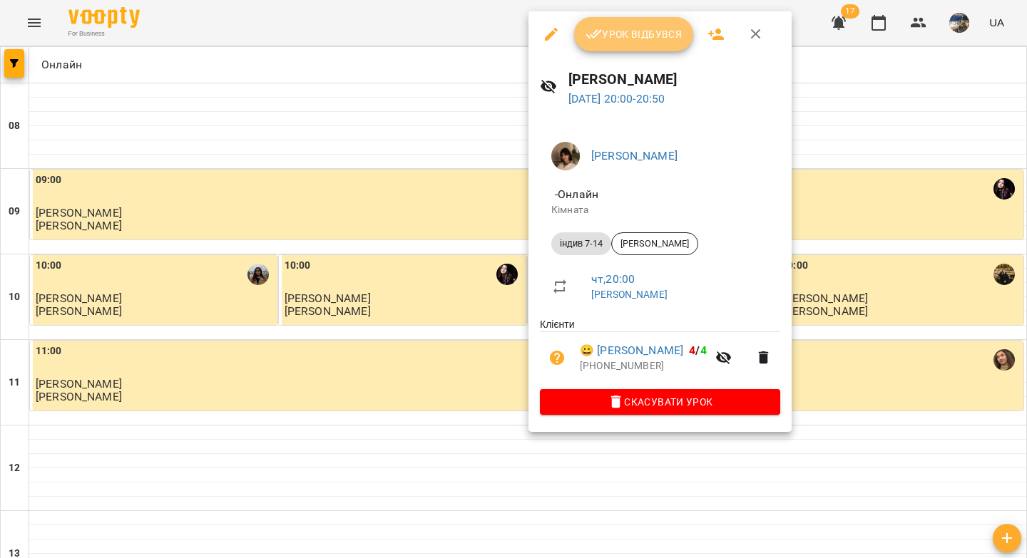
click at [646, 39] on span "Урок відбувся" at bounding box center [633, 34] width 97 height 17
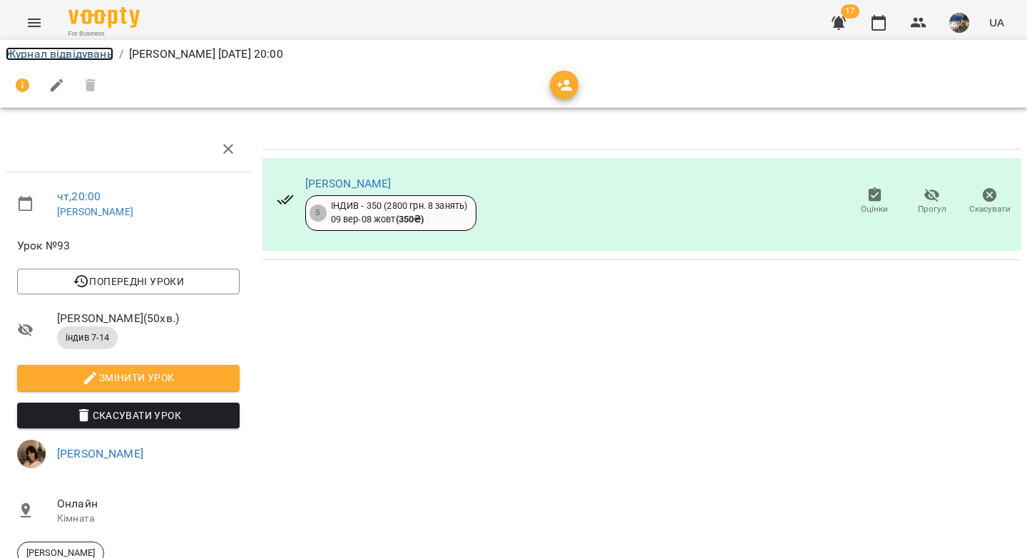
click at [61, 53] on link "Журнал відвідувань" at bounding box center [60, 54] width 108 height 14
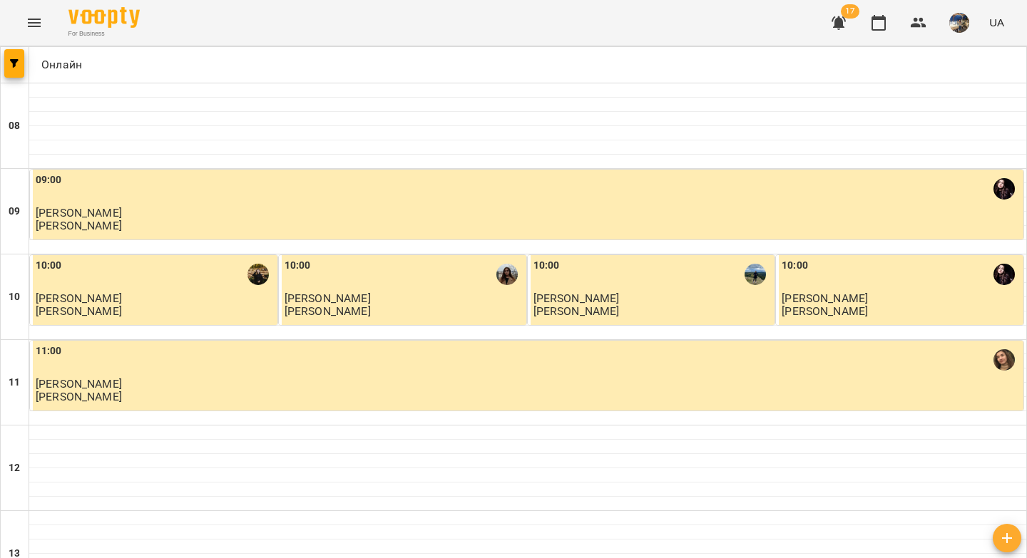
scroll to position [818, 0]
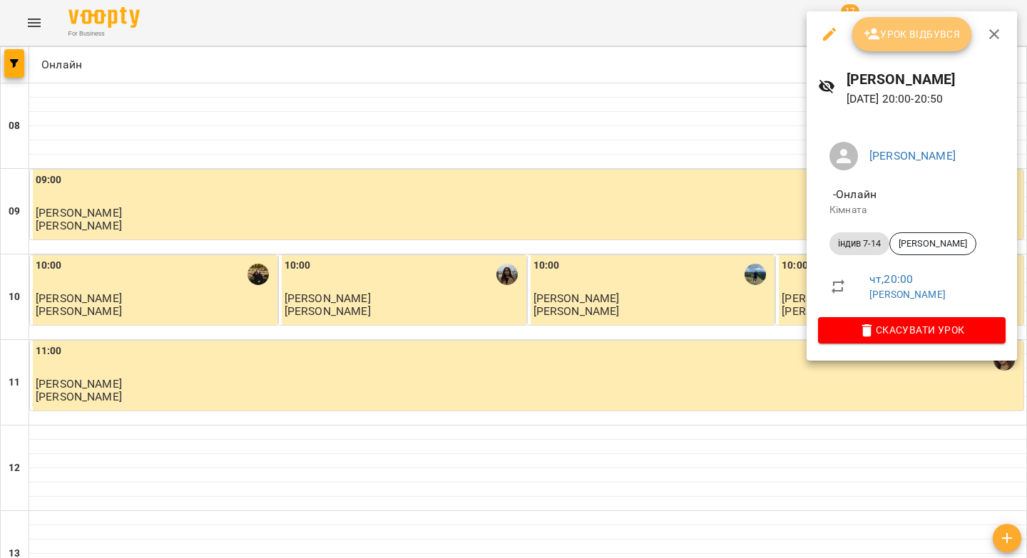
click at [896, 27] on span "Урок відбувся" at bounding box center [912, 34] width 97 height 17
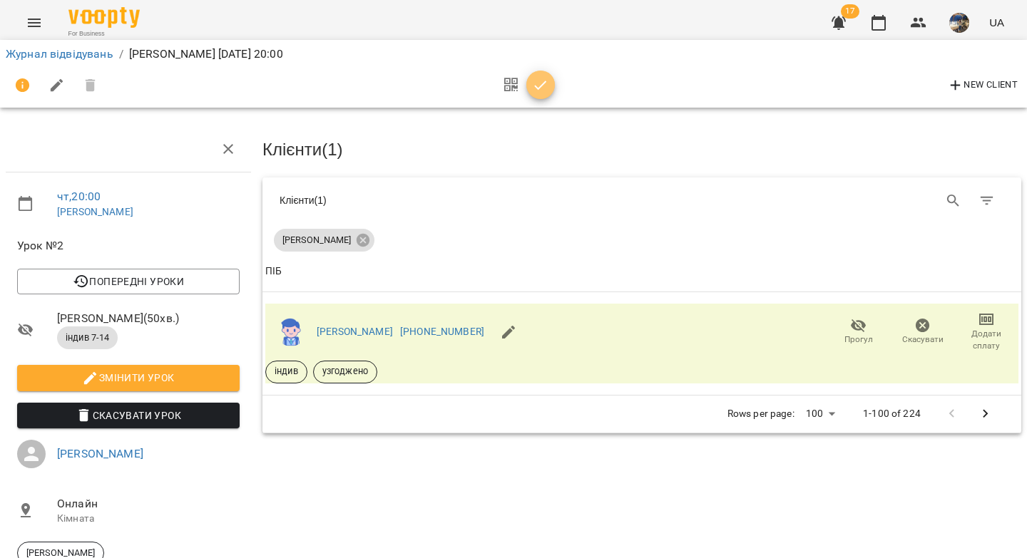
click at [543, 86] on icon "button" at bounding box center [540, 85] width 17 height 17
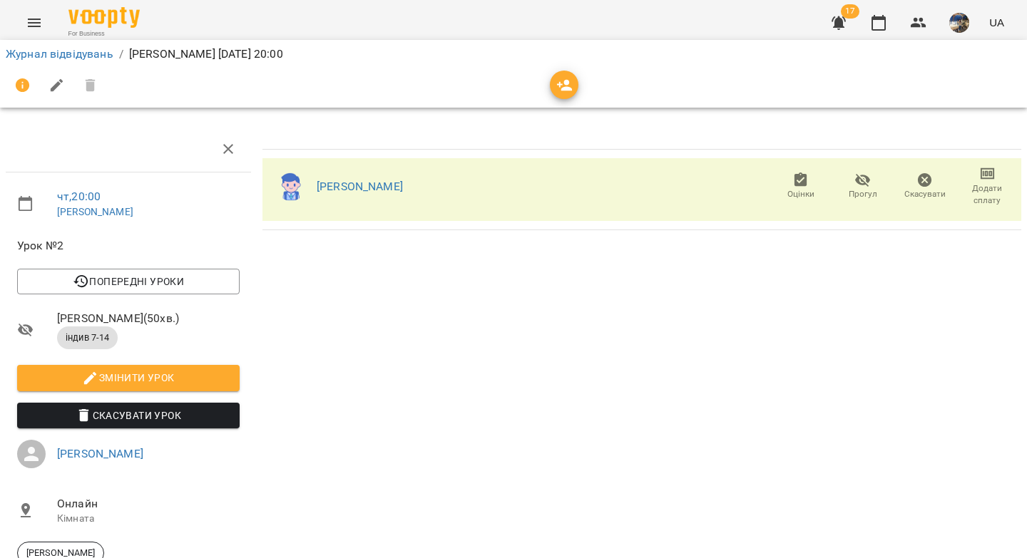
click at [71, 61] on li "Журнал відвідувань" at bounding box center [60, 54] width 108 height 17
click at [73, 53] on link "Журнал відвідувань" at bounding box center [60, 54] width 108 height 14
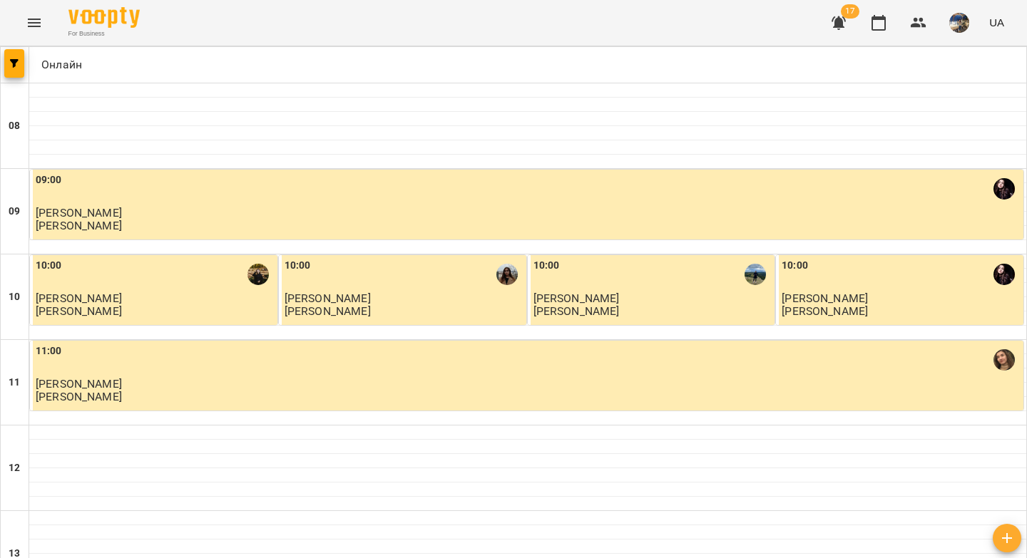
scroll to position [754, 0]
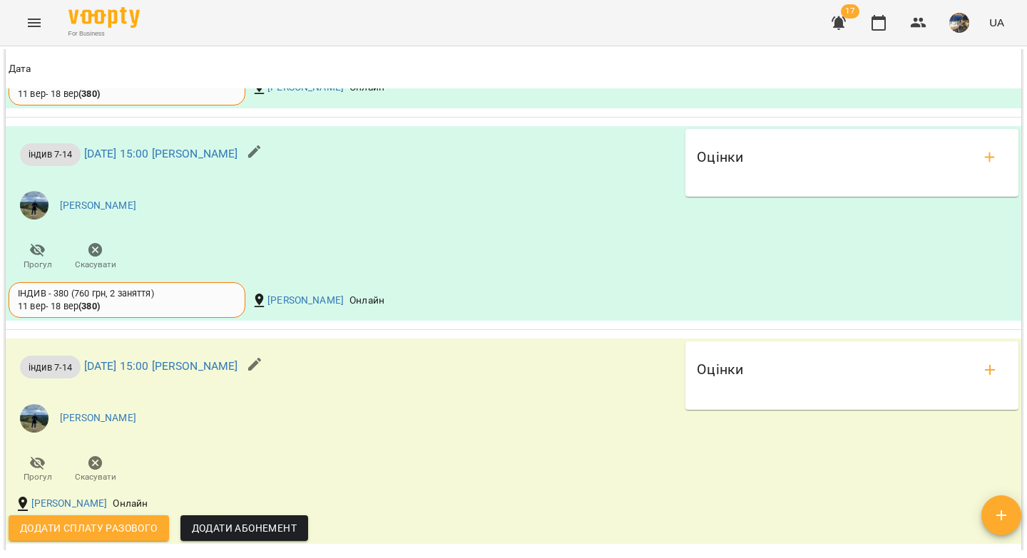
scroll to position [1293, 0]
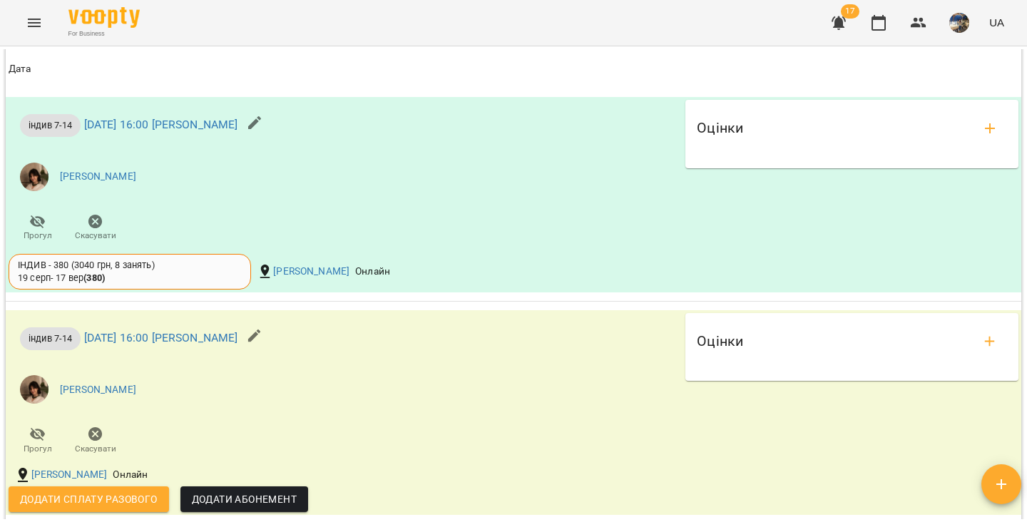
scroll to position [1267, 0]
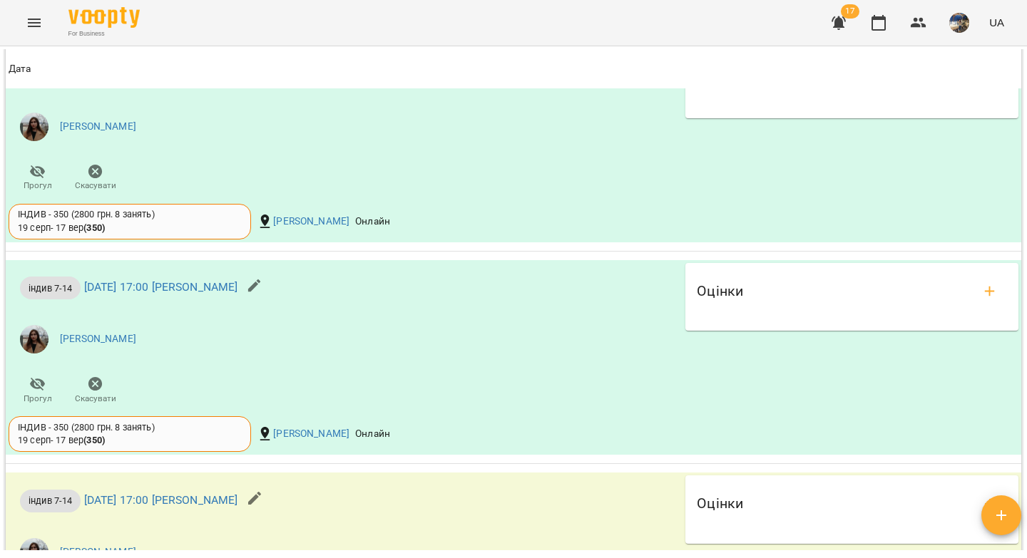
scroll to position [1351, 0]
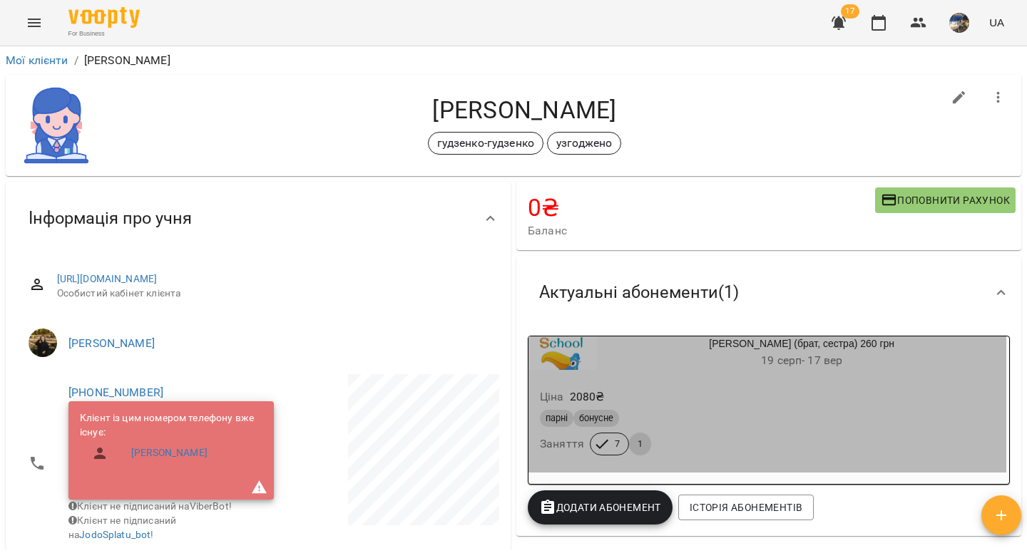
click at [765, 371] on h6 "19 серп - 17 вер" at bounding box center [801, 361] width 409 height 20
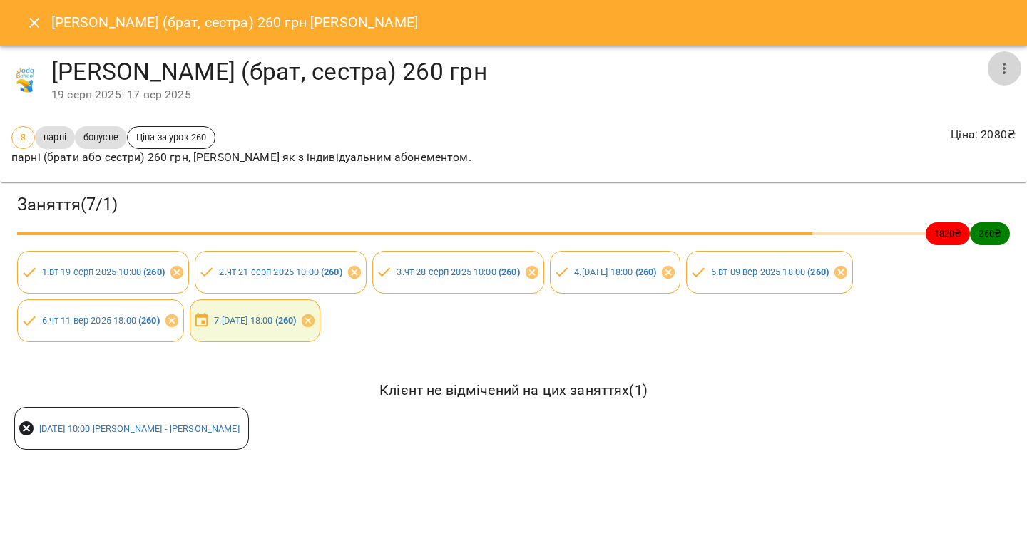
click at [1001, 66] on icon "button" at bounding box center [1003, 68] width 17 height 17
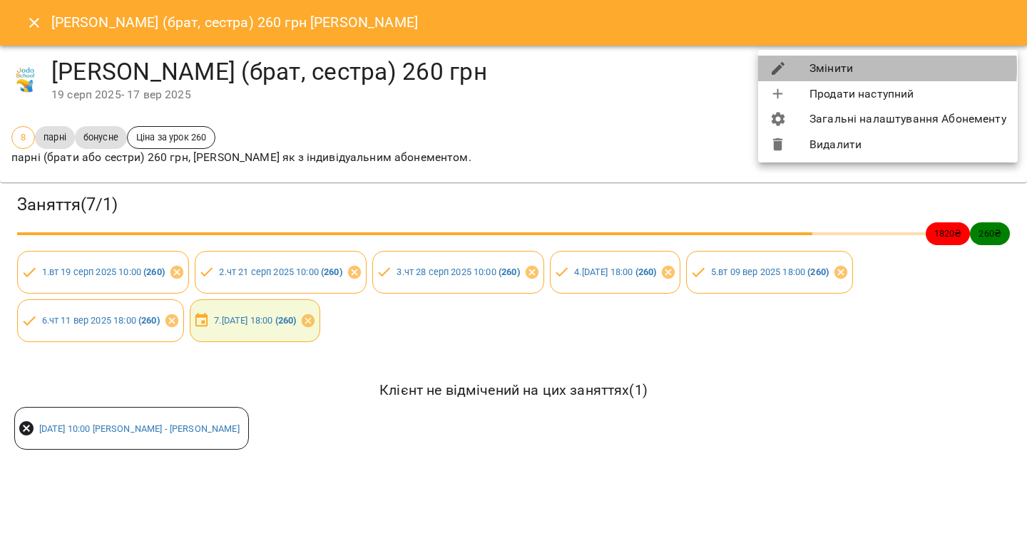
click at [839, 68] on li "Змінити" at bounding box center [888, 69] width 260 height 26
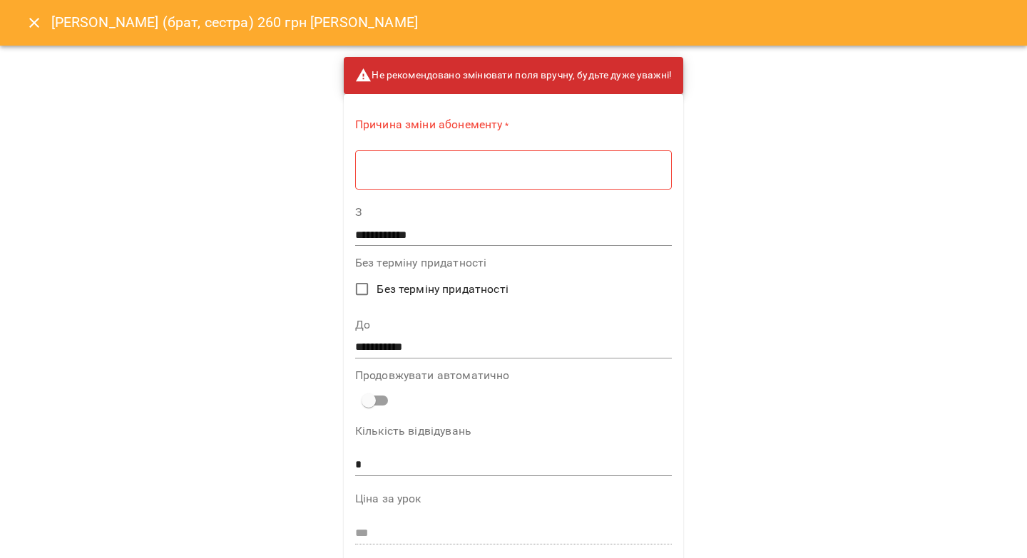
click at [552, 174] on textarea at bounding box center [513, 170] width 297 height 14
type textarea "*"
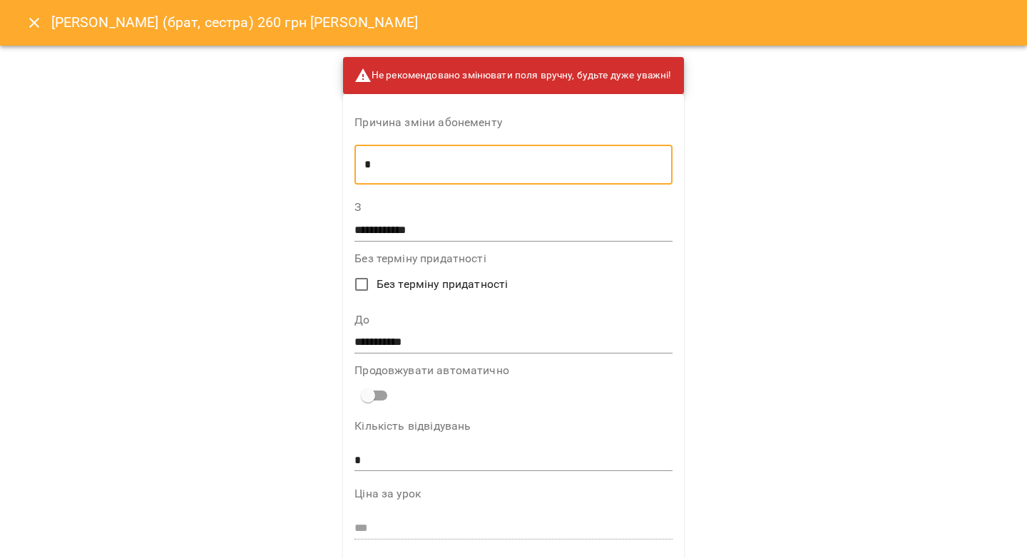
type textarea "*"
click at [395, 335] on input "**********" at bounding box center [512, 343] width 317 height 23
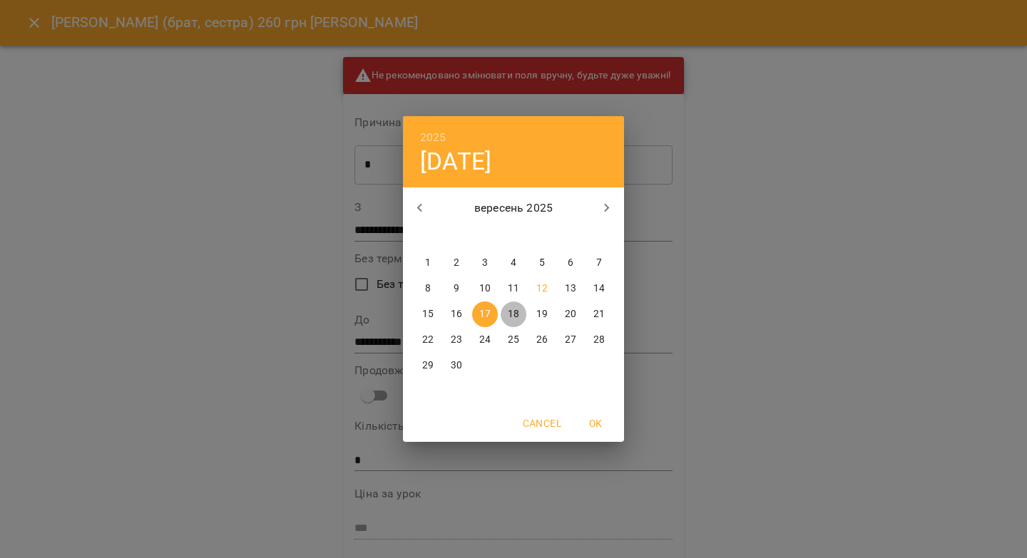
click at [511, 307] on p "18" at bounding box center [513, 314] width 11 height 14
type input "**********"
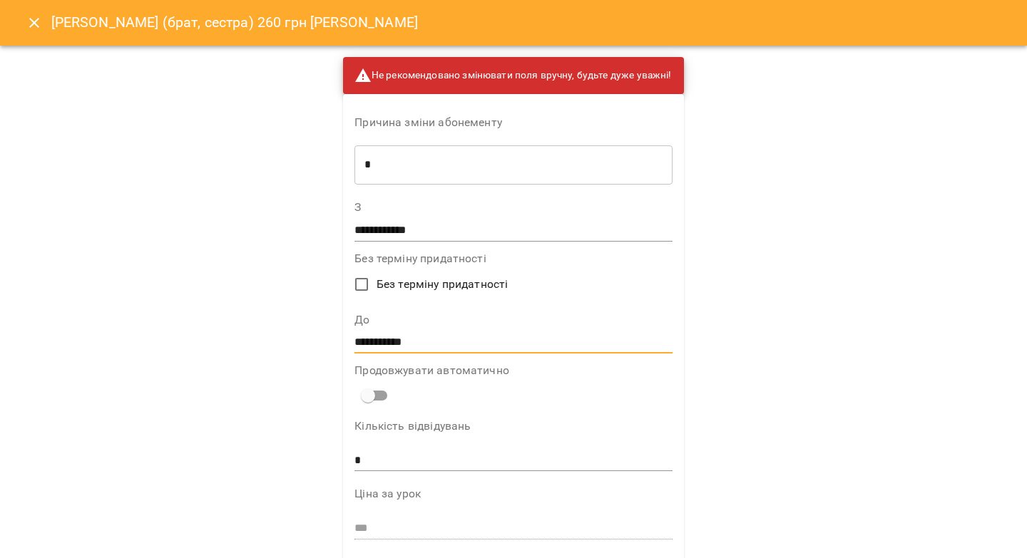
scroll to position [647, 0]
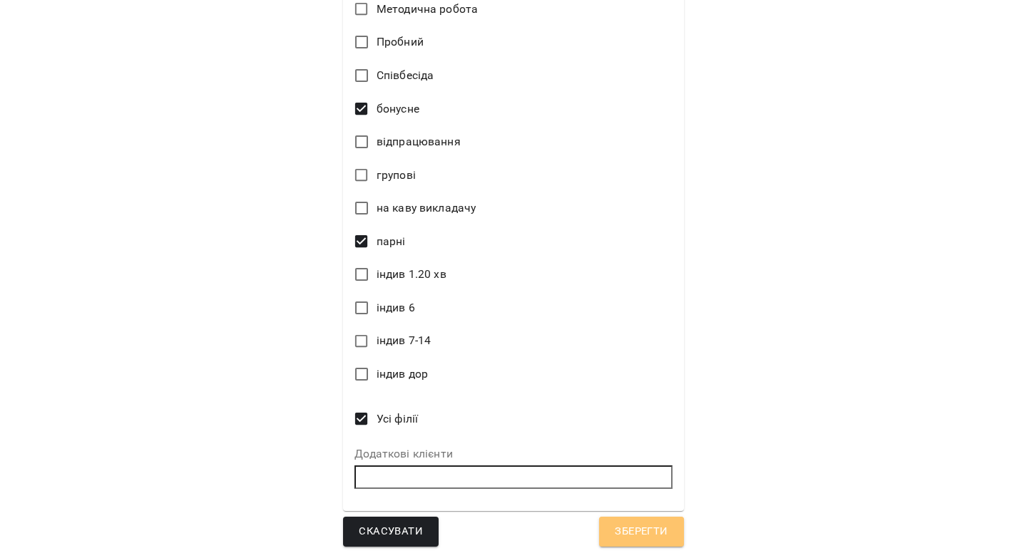
drag, startPoint x: 612, startPoint y: 534, endPoint x: 612, endPoint y: 486, distance: 47.8
click at [615, 534] on span "Зберегти" at bounding box center [641, 532] width 53 height 19
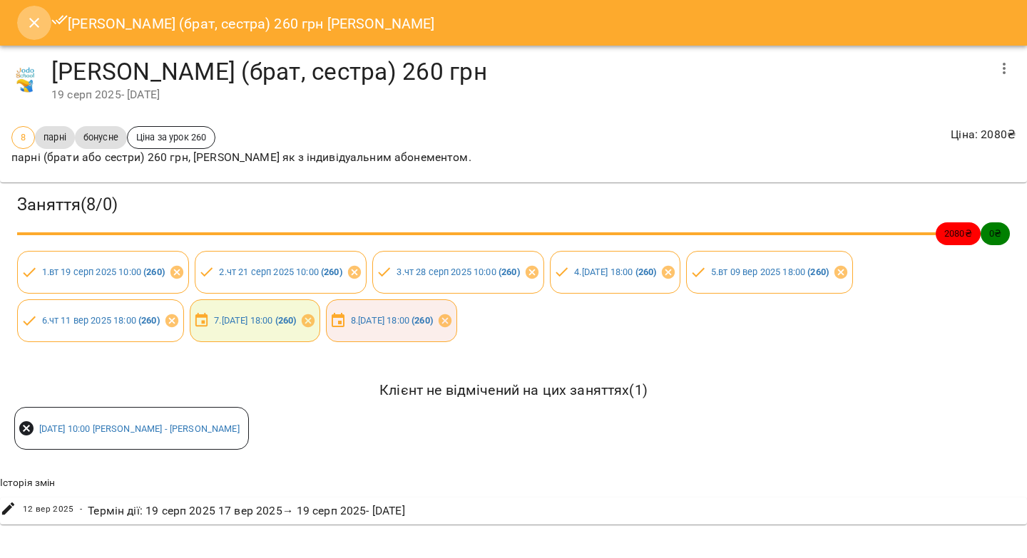
click at [27, 25] on icon "Close" at bounding box center [34, 22] width 17 height 17
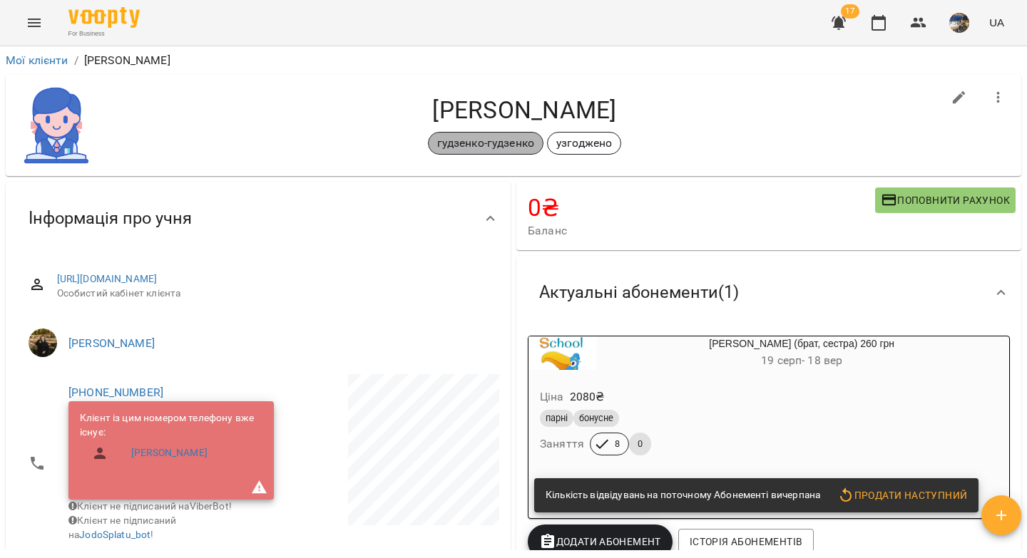
click at [510, 141] on p "гудзенко-гудзенко" at bounding box center [486, 143] width 98 height 17
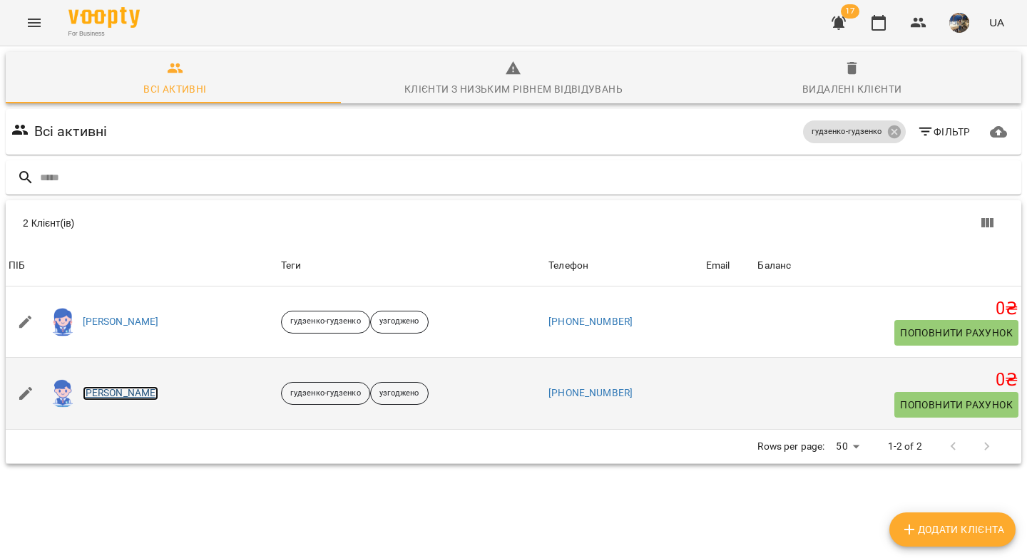
click at [109, 391] on link "Мирослав Гудзенко" at bounding box center [121, 393] width 76 height 14
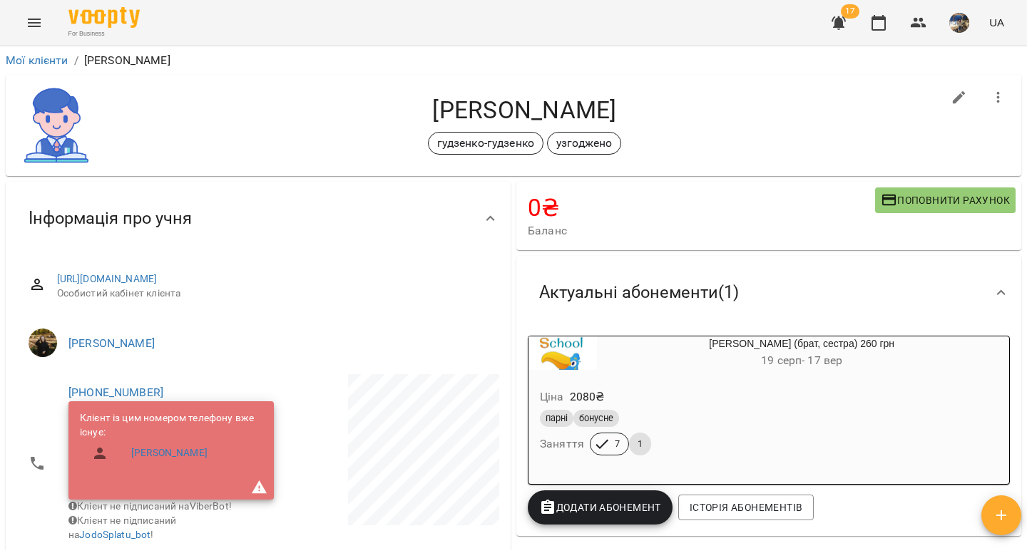
scroll to position [128, 0]
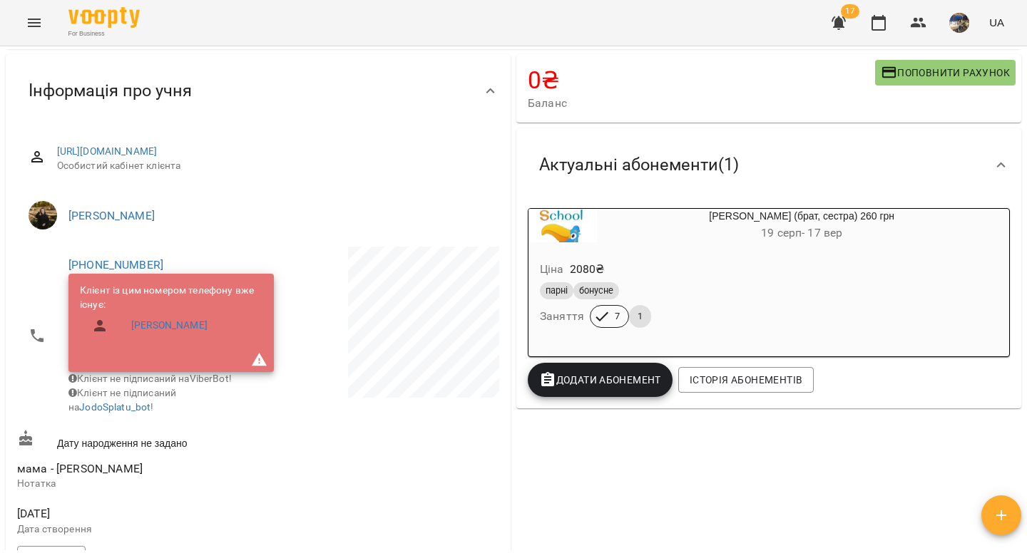
click at [747, 223] on div "Парні (брат, сестра) 260 грн 19 серп - 17 вер" at bounding box center [801, 226] width 409 height 34
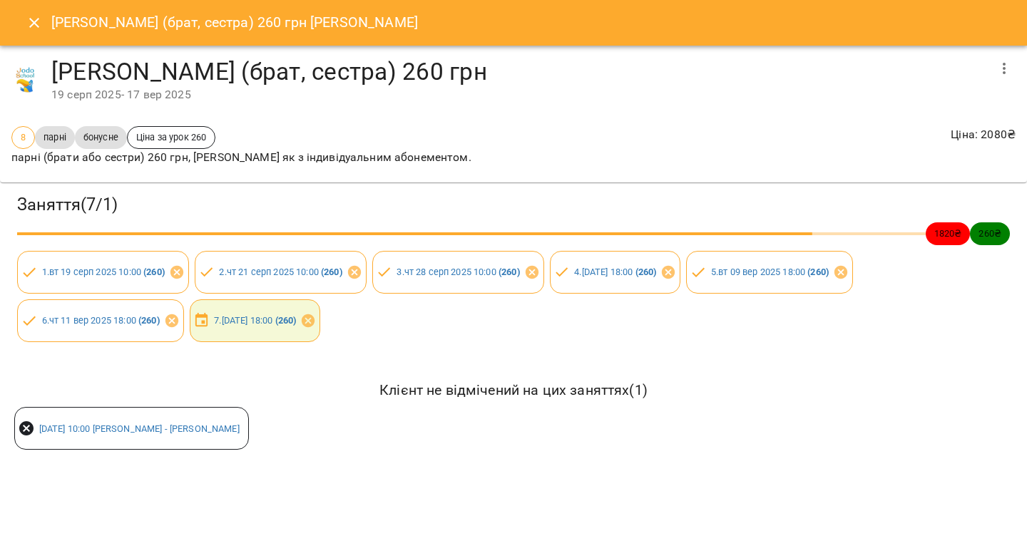
click at [1003, 66] on icon "button" at bounding box center [1003, 68] width 17 height 17
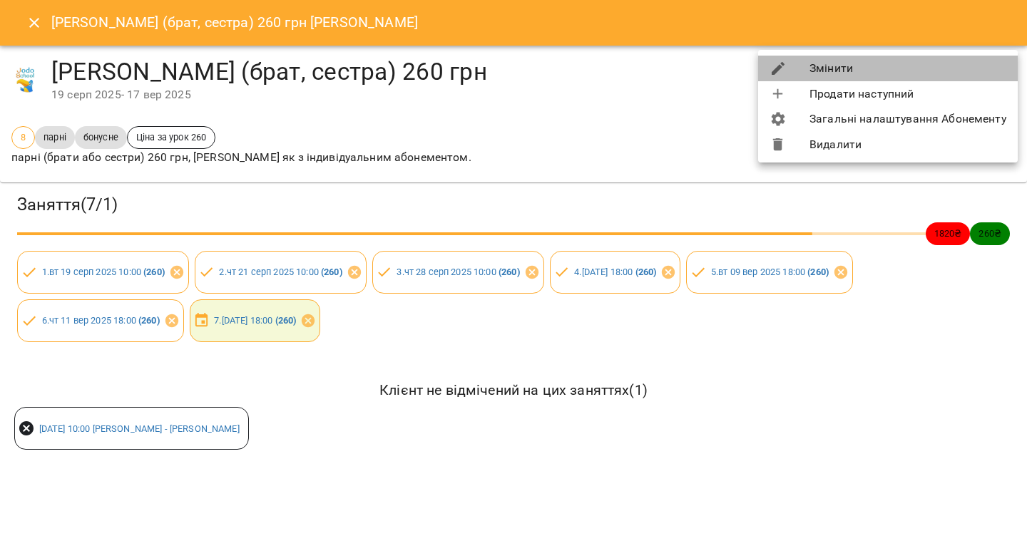
click at [944, 70] on li "Змінити" at bounding box center [888, 69] width 260 height 26
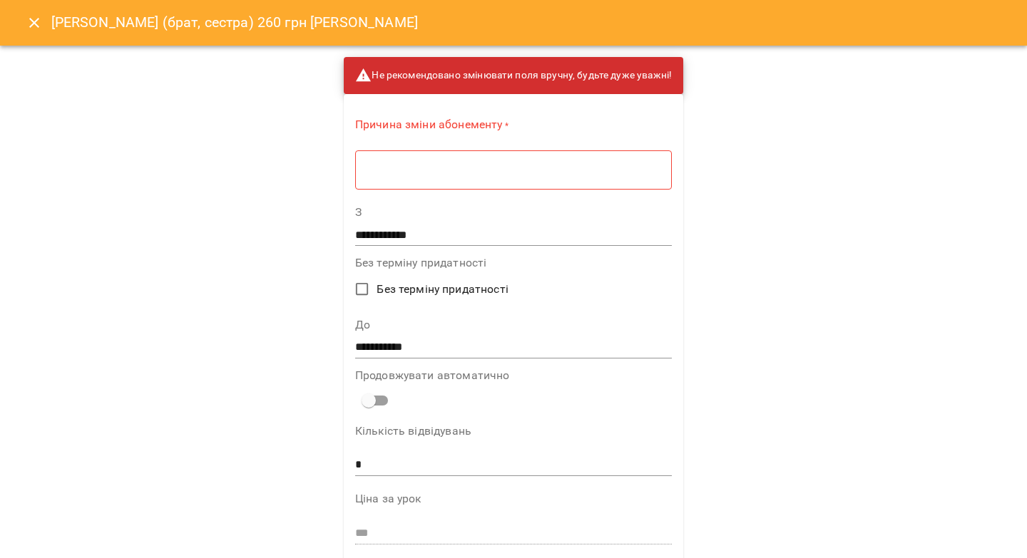
click at [440, 173] on textarea at bounding box center [513, 170] width 297 height 14
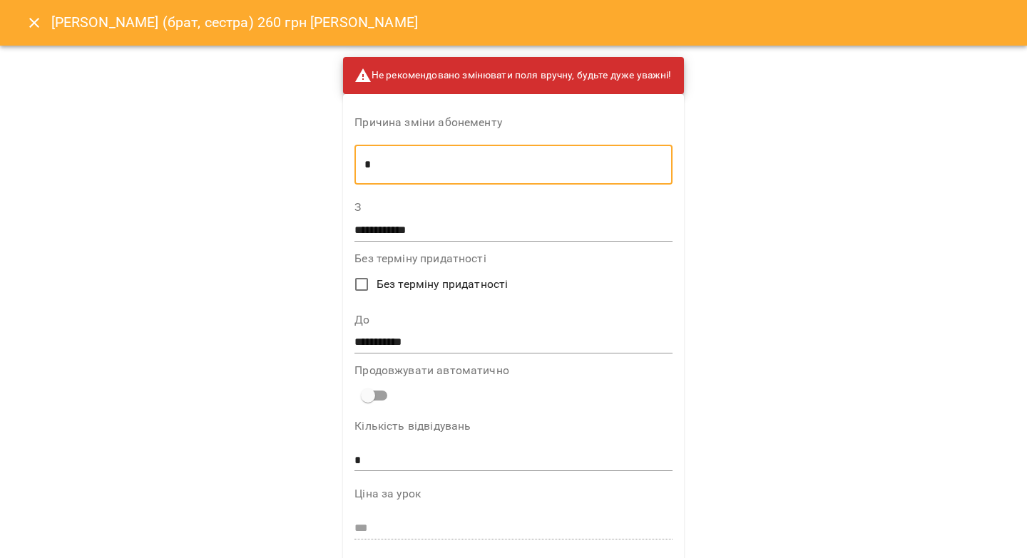
type textarea "*"
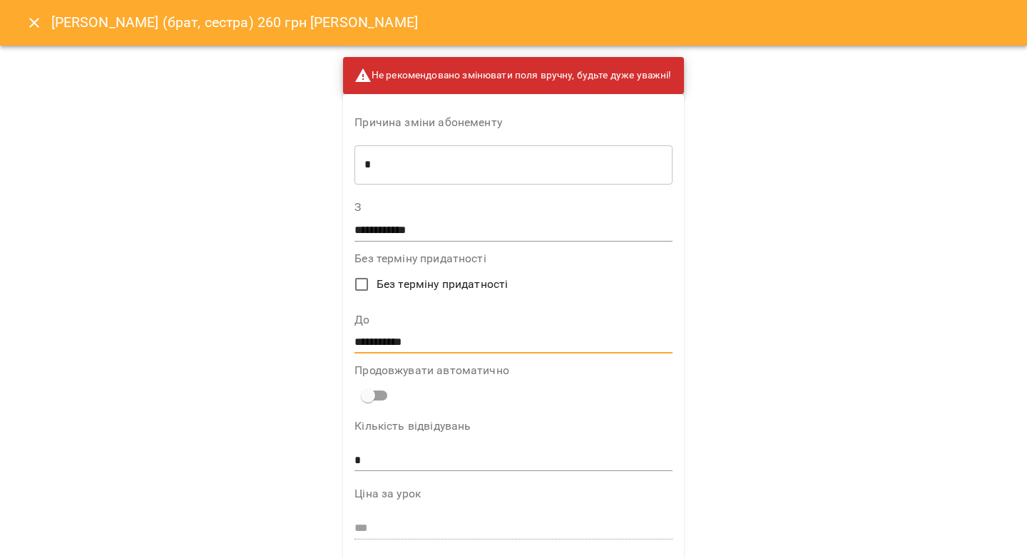
click at [419, 336] on input "**********" at bounding box center [512, 343] width 317 height 23
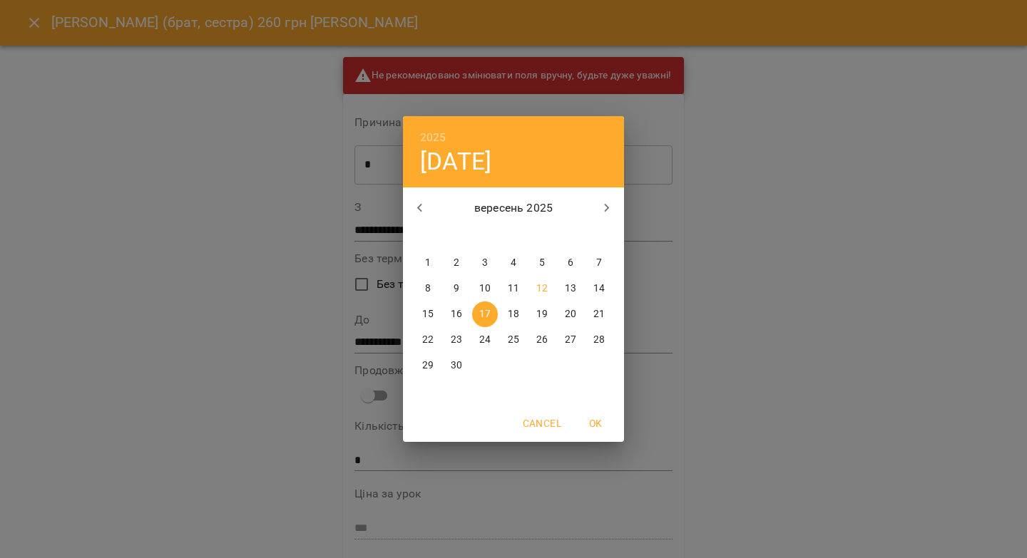
click at [508, 310] on p "18" at bounding box center [513, 314] width 11 height 14
type input "**********"
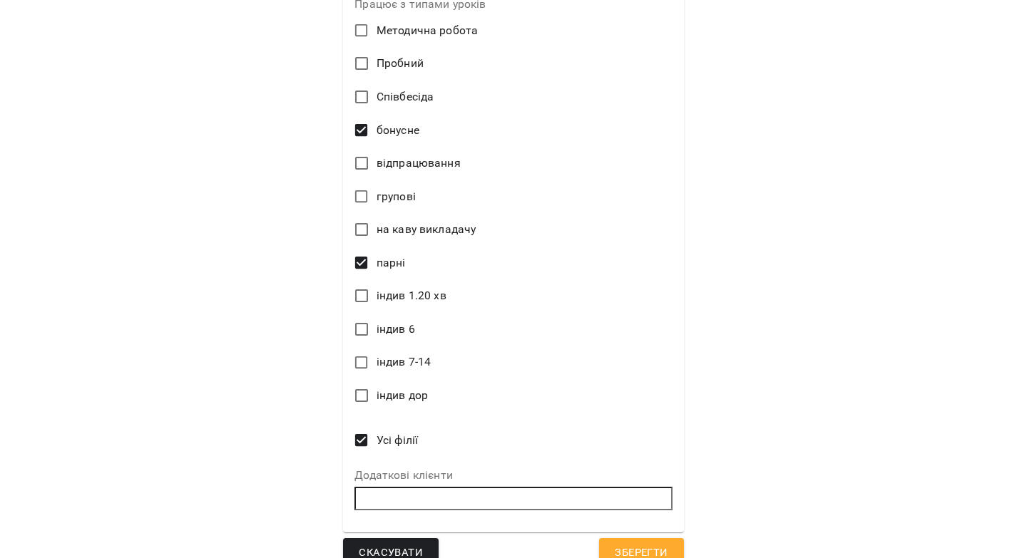
scroll to position [647, 0]
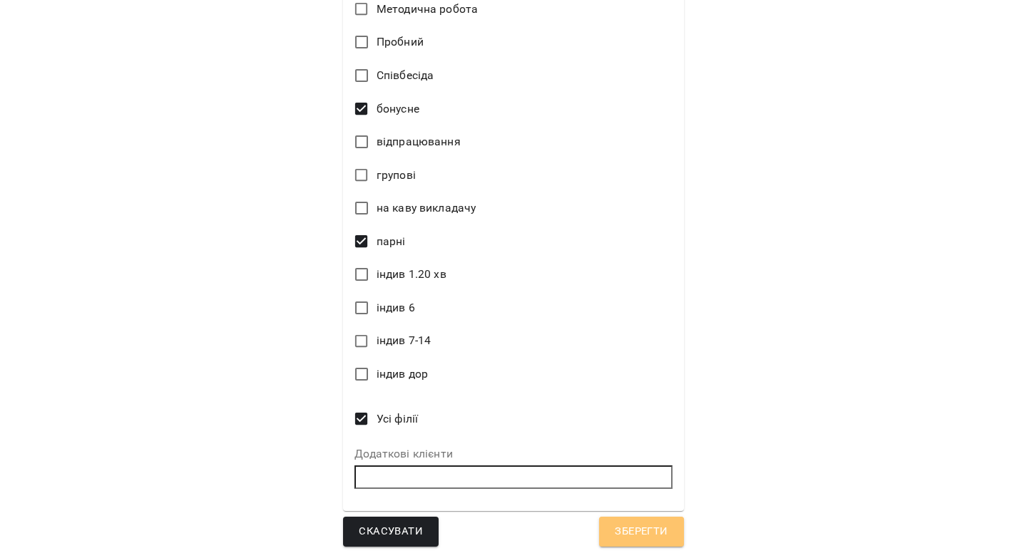
click at [615, 529] on span "Зберегти" at bounding box center [641, 532] width 53 height 19
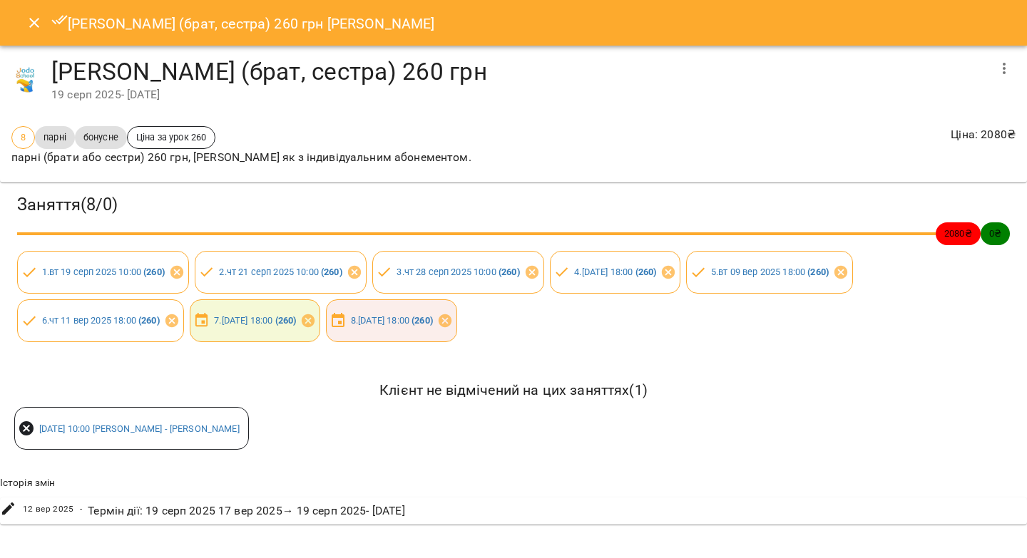
click at [38, 24] on icon "Close" at bounding box center [34, 22] width 17 height 17
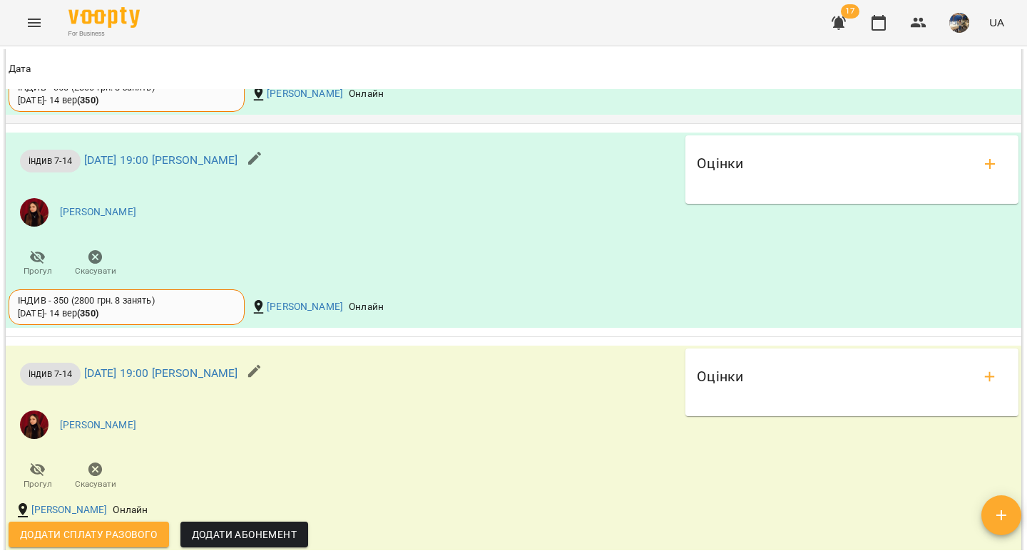
scroll to position [1527, 0]
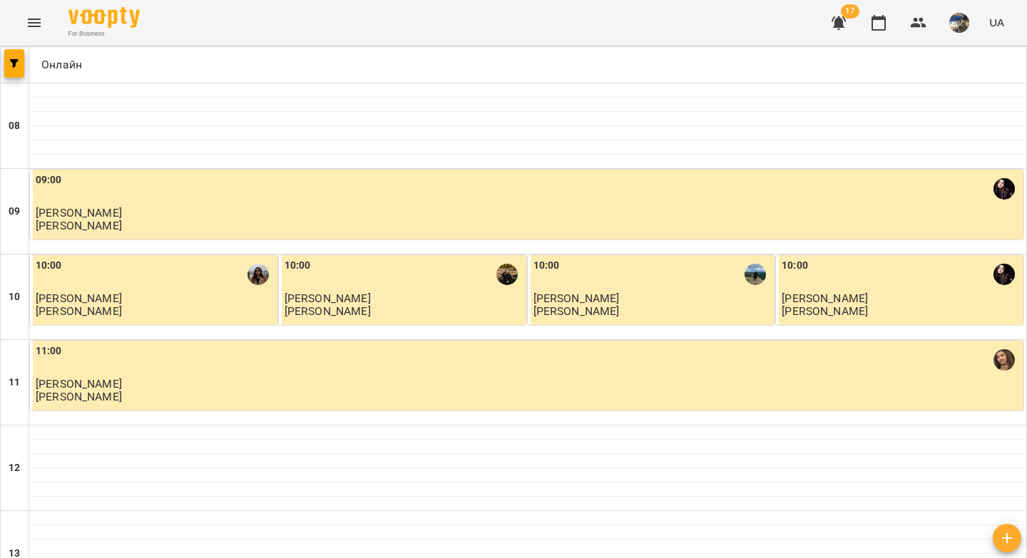
click at [842, 19] on icon "button" at bounding box center [838, 23] width 14 height 14
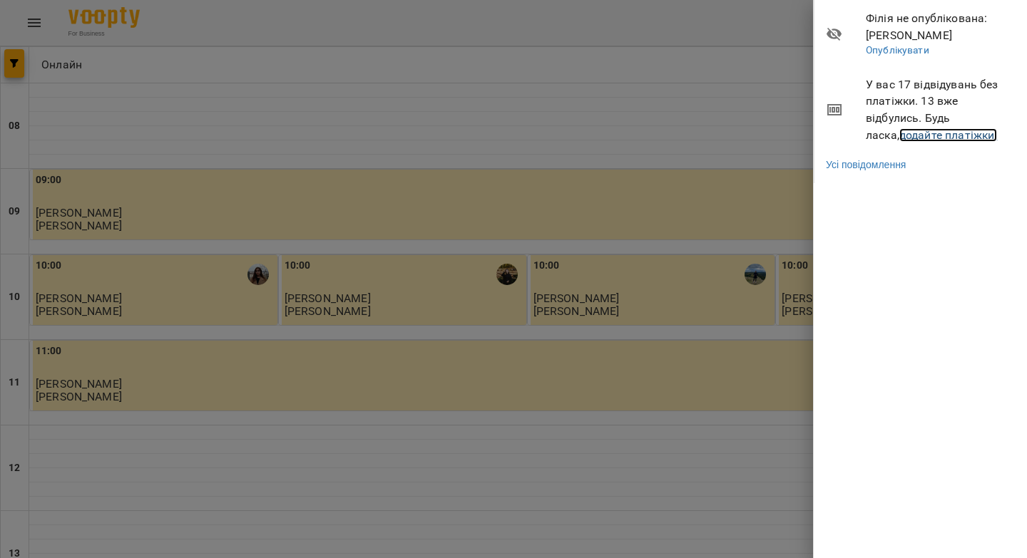
click at [899, 136] on link "додайте платіжки!" at bounding box center [948, 135] width 98 height 14
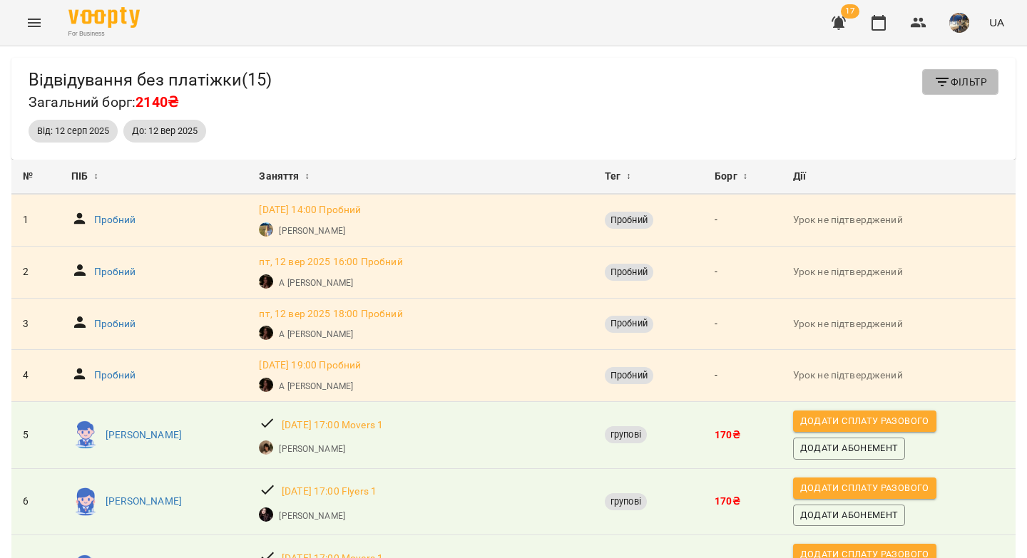
click at [933, 88] on icon "button" at bounding box center [941, 81] width 17 height 17
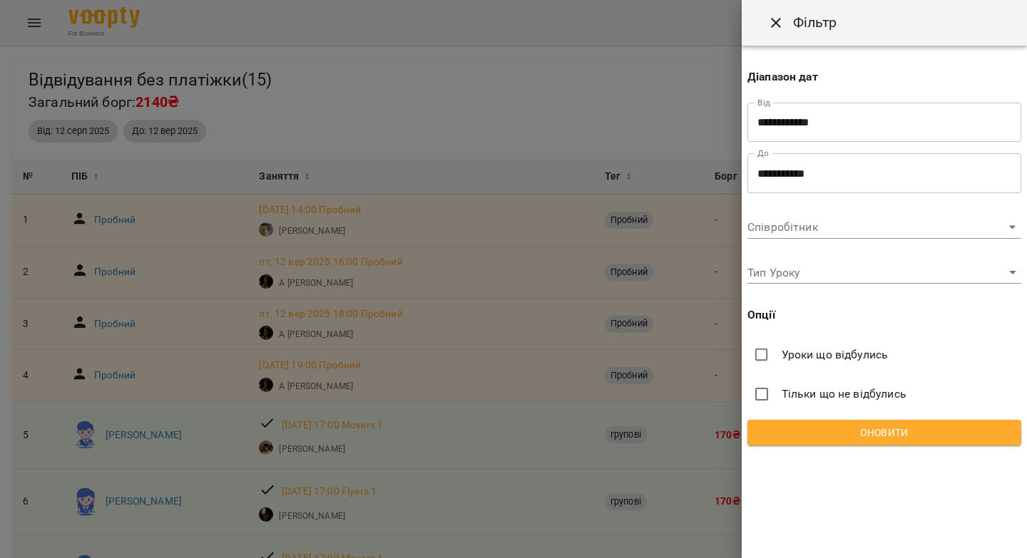
click at [790, 123] on input "**********" at bounding box center [884, 123] width 274 height 40
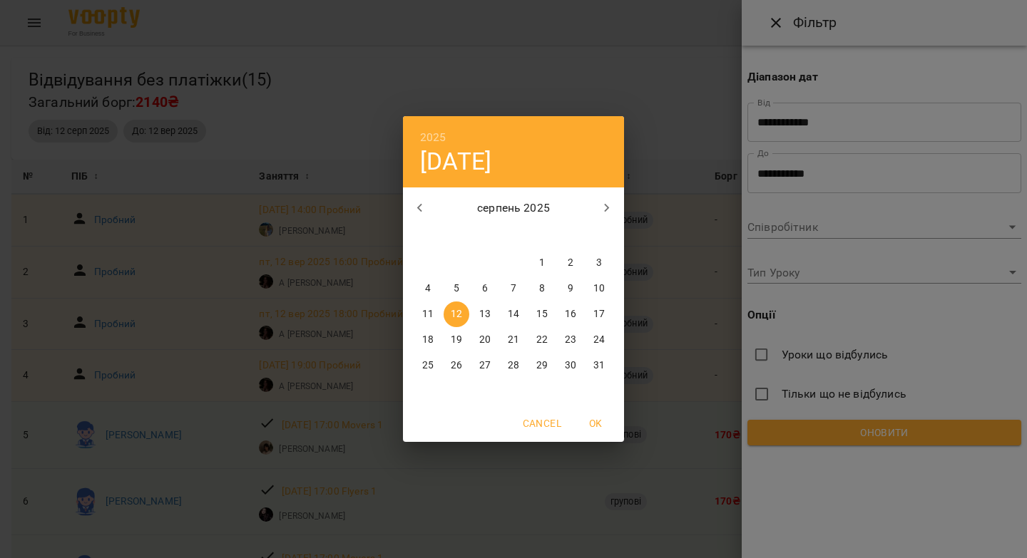
click at [568, 310] on p "16" at bounding box center [570, 314] width 11 height 14
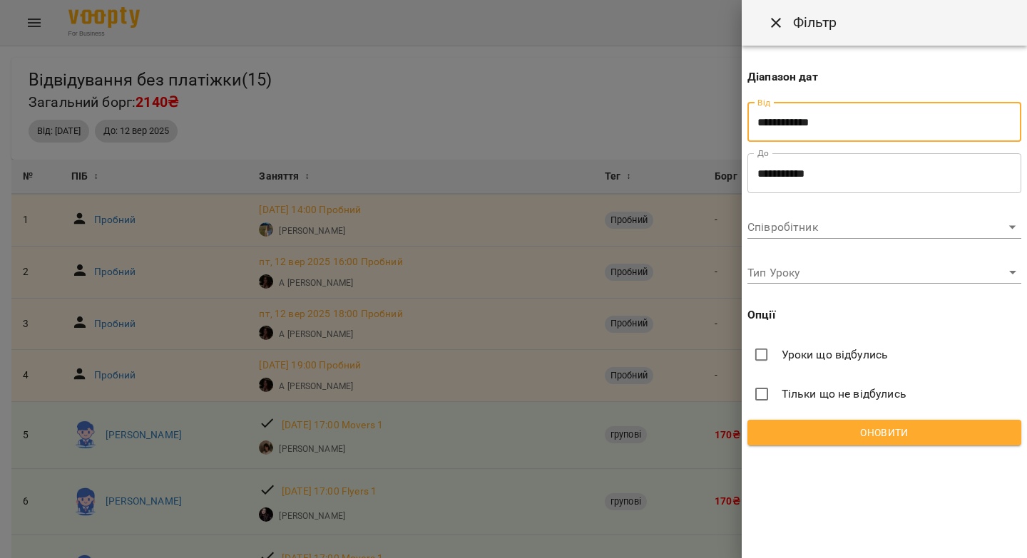
click at [774, 122] on input "**********" at bounding box center [884, 123] width 274 height 40
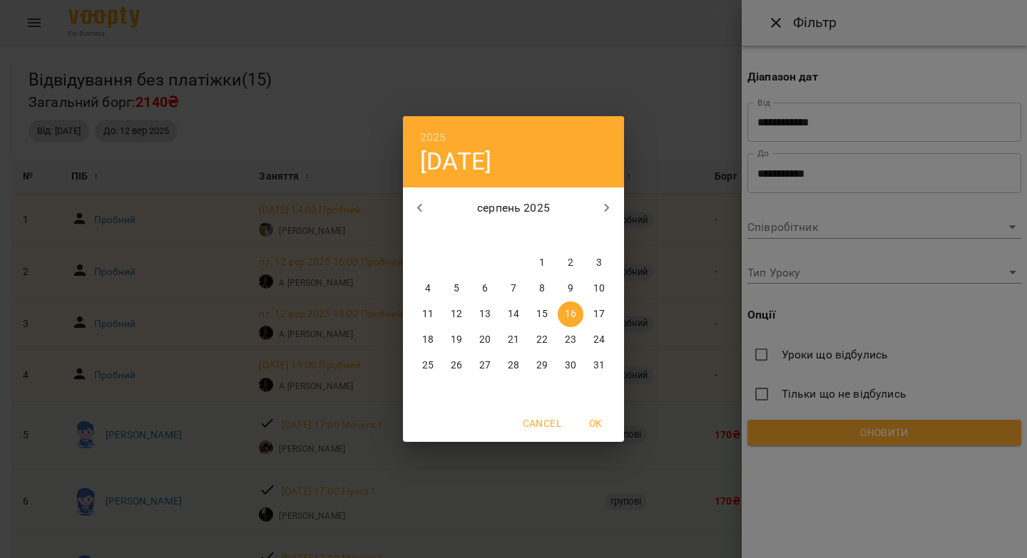
click at [610, 204] on icon "button" at bounding box center [606, 208] width 17 height 17
click at [574, 288] on p "13" at bounding box center [570, 289] width 11 height 14
type input "**********"
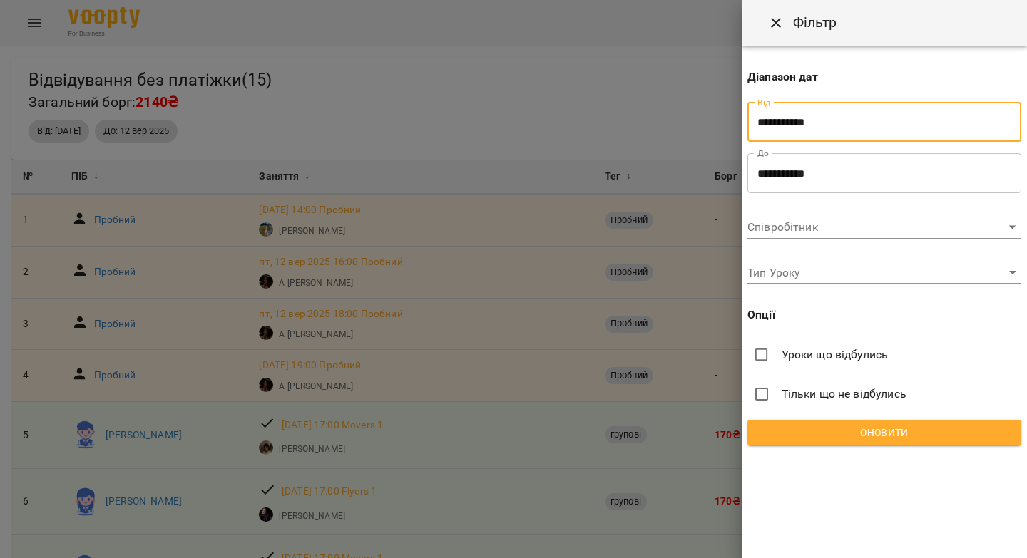
click at [757, 175] on input "**********" at bounding box center [884, 173] width 274 height 40
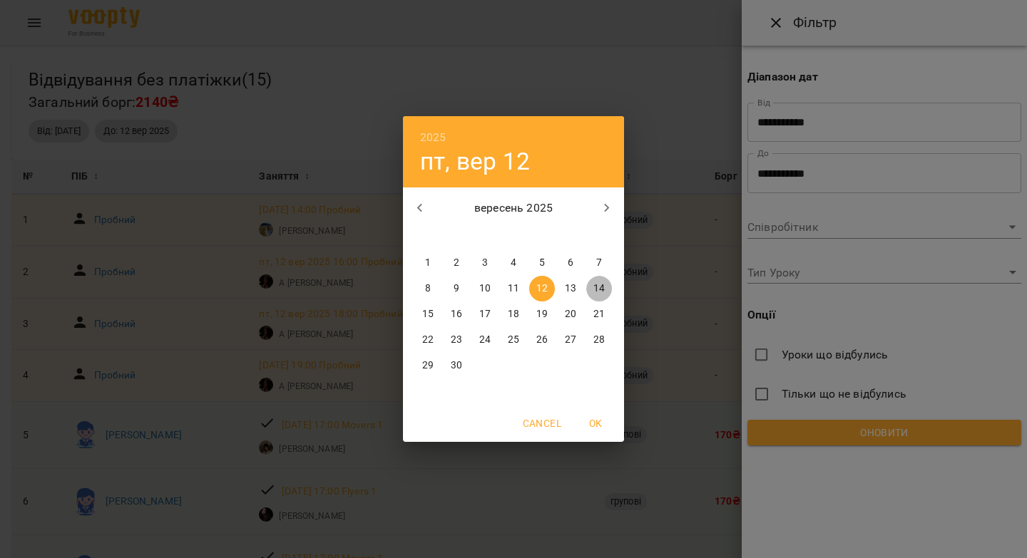
click at [600, 287] on p "14" at bounding box center [598, 289] width 11 height 14
type input "**********"
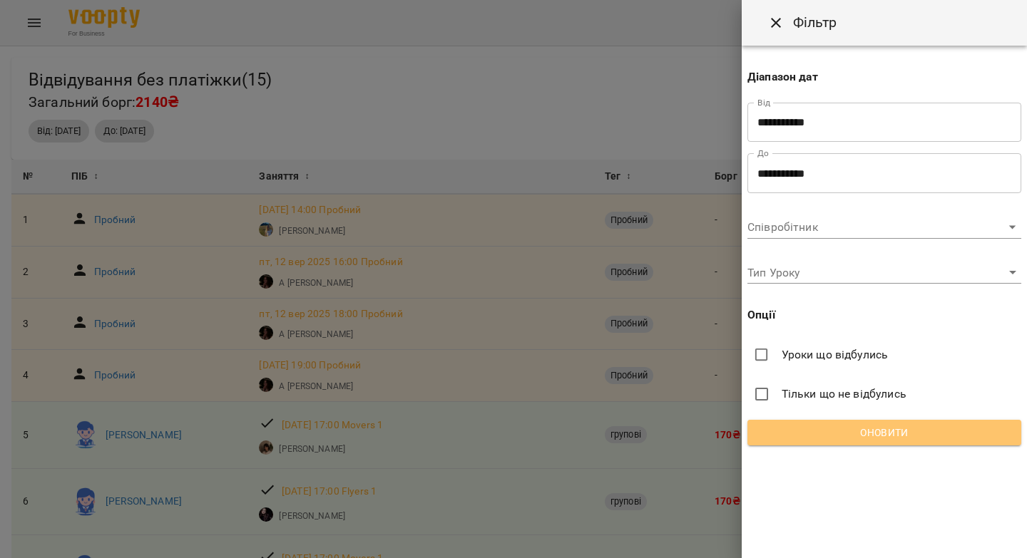
click at [777, 427] on span "Оновити" at bounding box center [884, 432] width 251 height 17
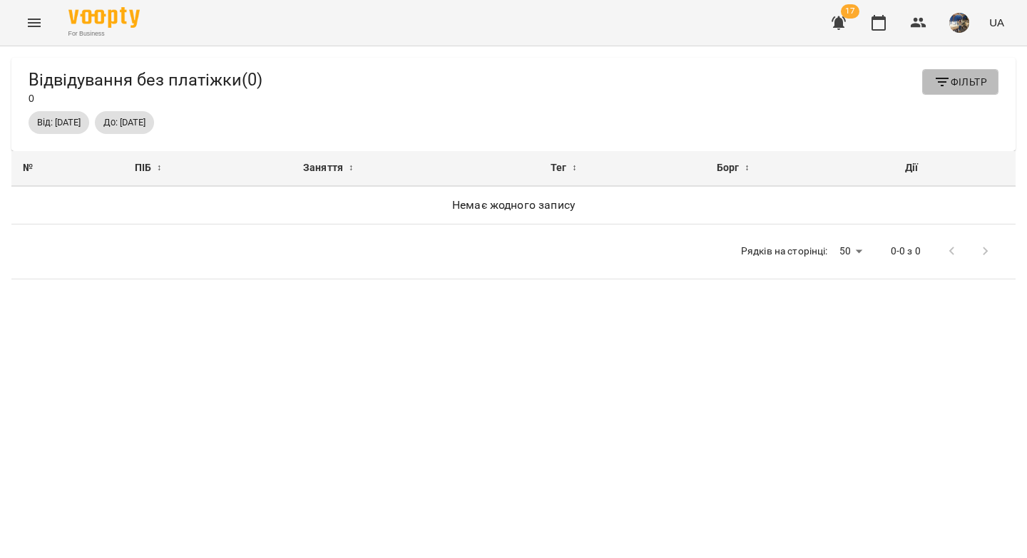
click at [946, 84] on span "Фільтр" at bounding box center [959, 81] width 53 height 17
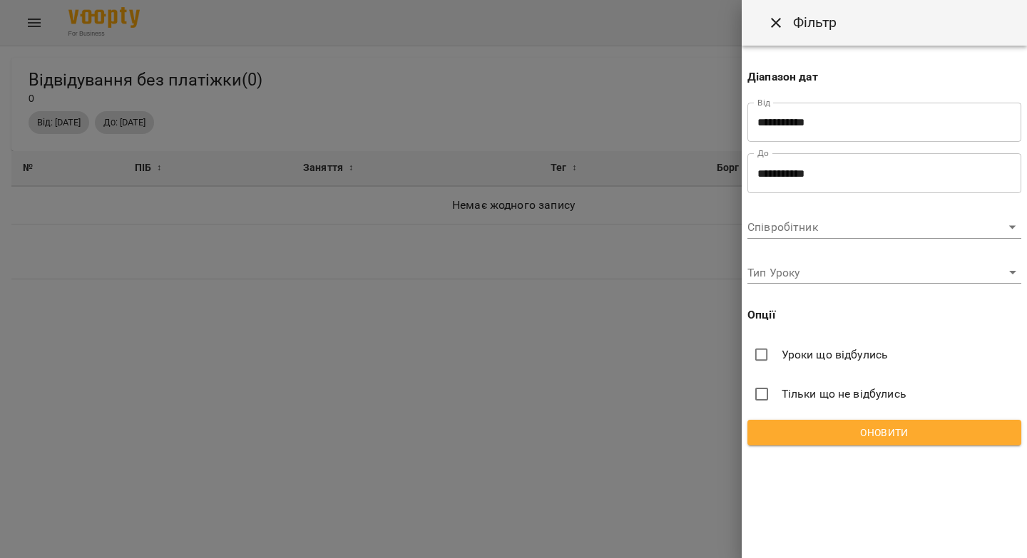
click at [763, 173] on input "**********" at bounding box center [884, 173] width 274 height 40
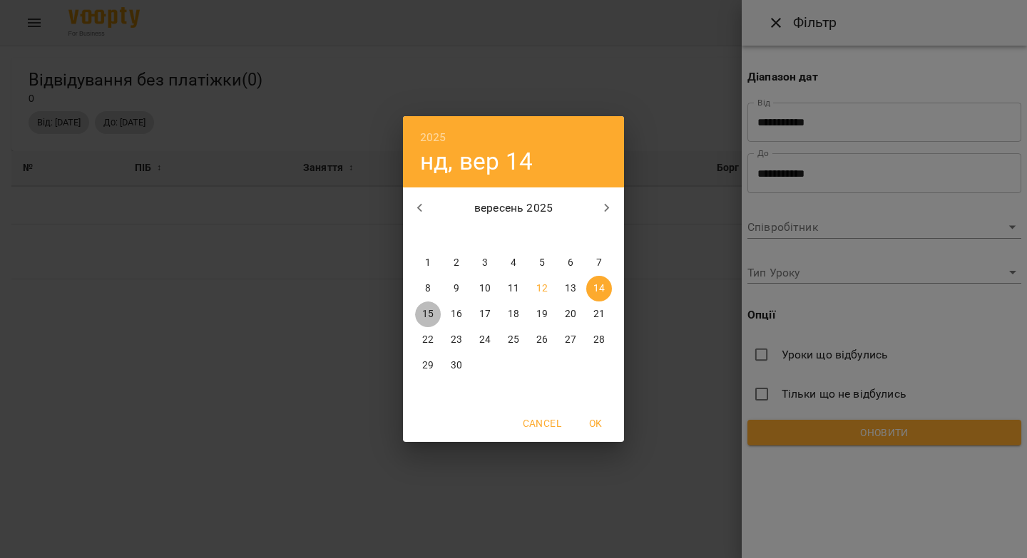
drag, startPoint x: 426, startPoint y: 311, endPoint x: 657, endPoint y: 318, distance: 231.1
click at [426, 311] on p "15" at bounding box center [427, 314] width 11 height 14
type input "**********"
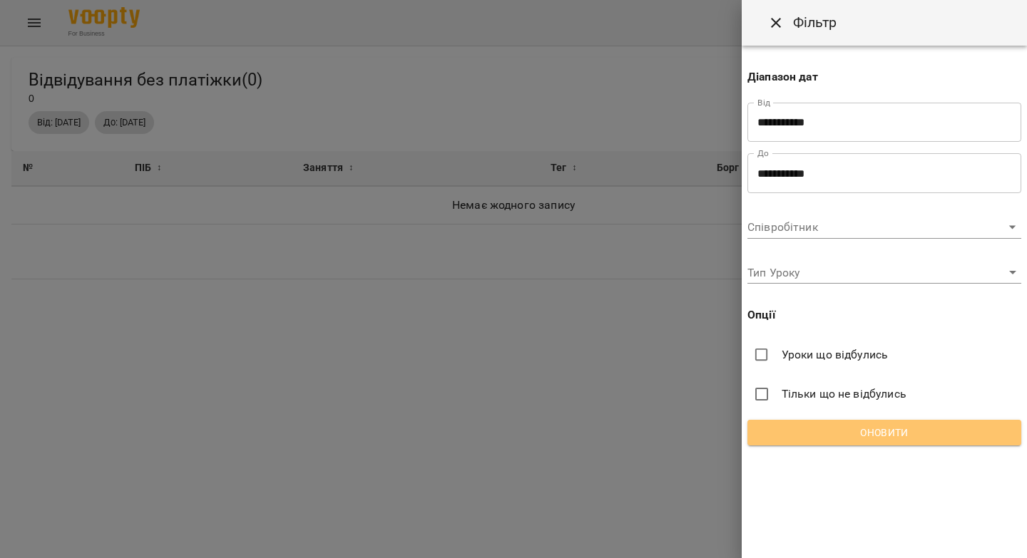
click at [849, 431] on span "Оновити" at bounding box center [884, 432] width 251 height 17
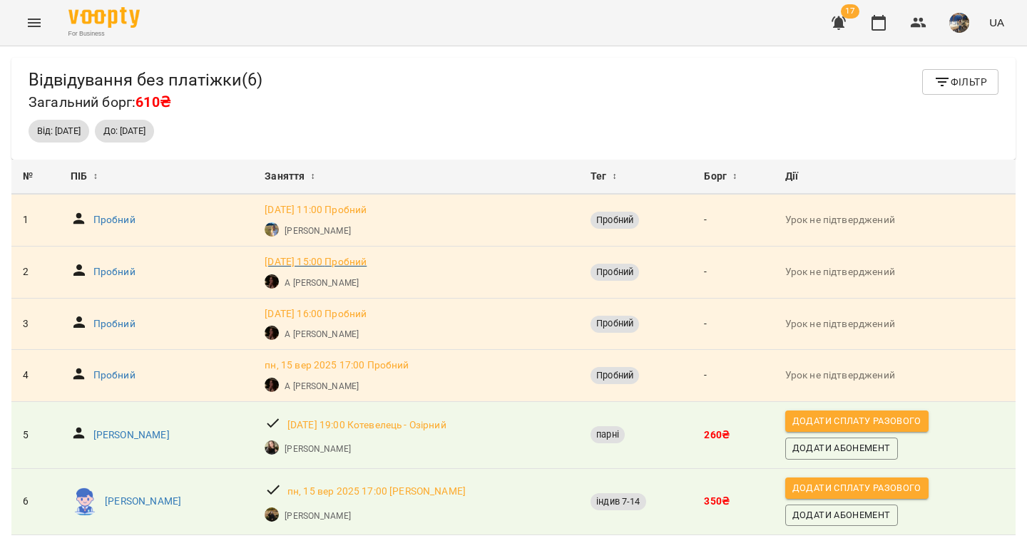
scroll to position [46, 0]
click at [883, 26] on icon "button" at bounding box center [878, 22] width 17 height 17
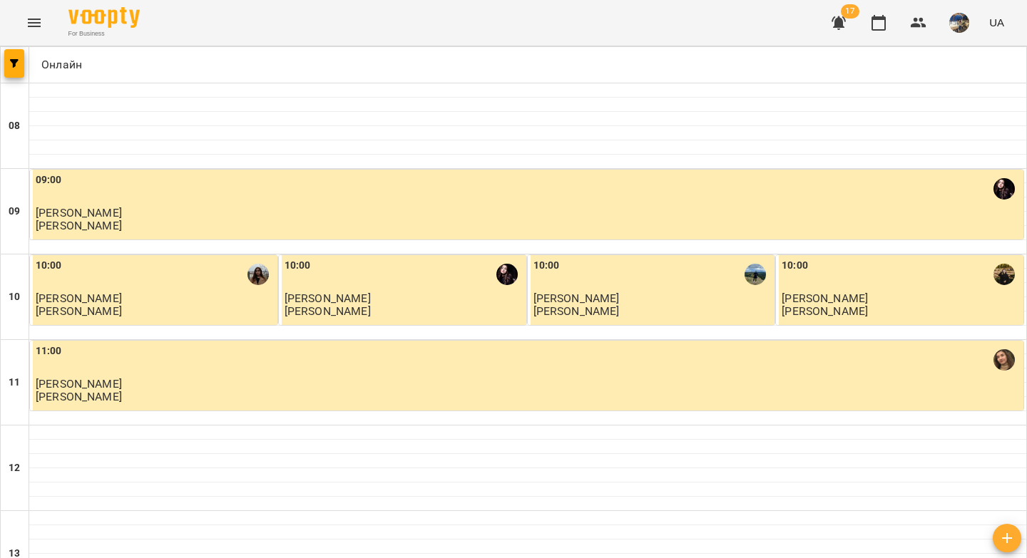
type input "**********"
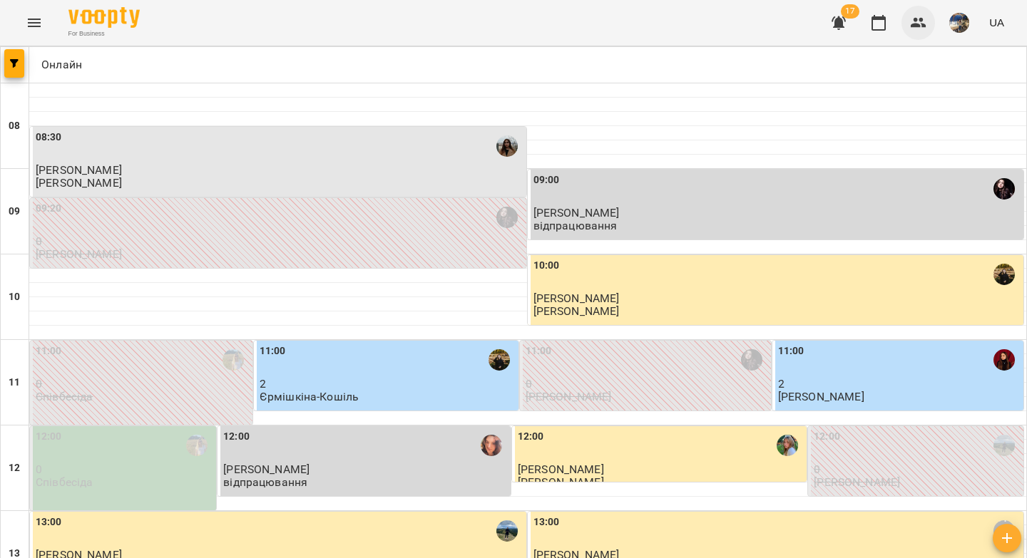
click at [914, 23] on icon "button" at bounding box center [918, 22] width 17 height 17
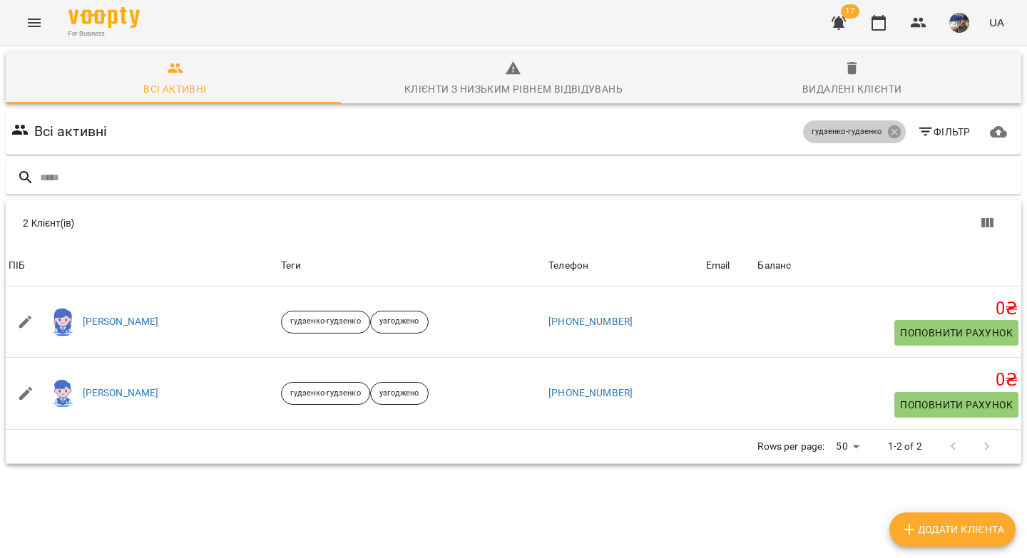
drag, startPoint x: 881, startPoint y: 130, endPoint x: 823, endPoint y: 151, distance: 62.0
click at [886, 131] on icon at bounding box center [894, 132] width 16 height 16
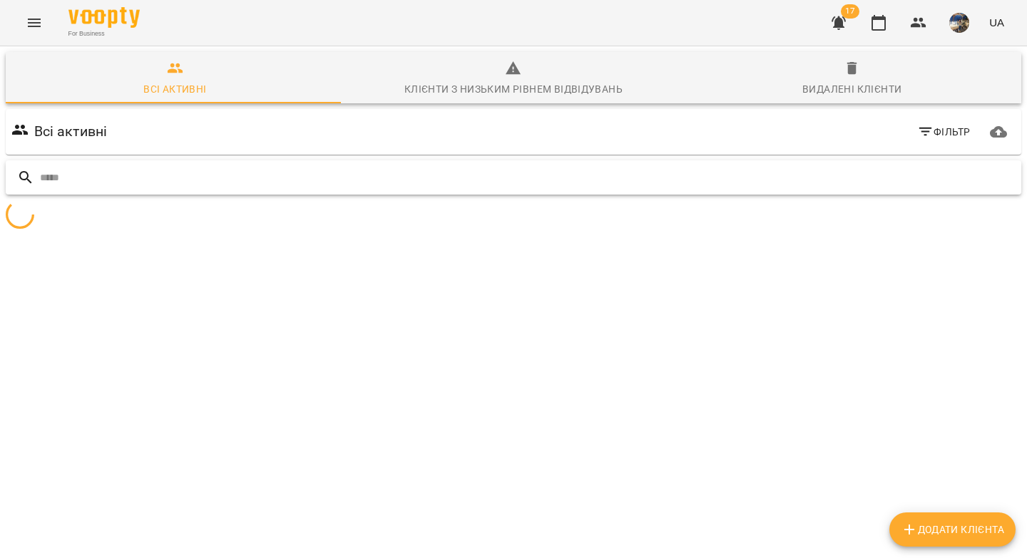
click at [117, 185] on input "text" at bounding box center [527, 178] width 975 height 24
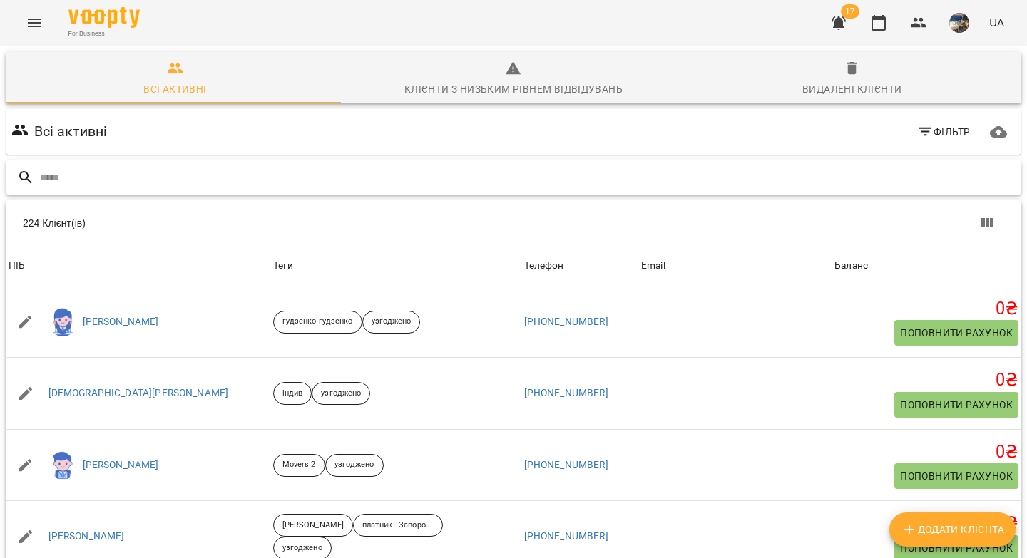
paste input "**********"
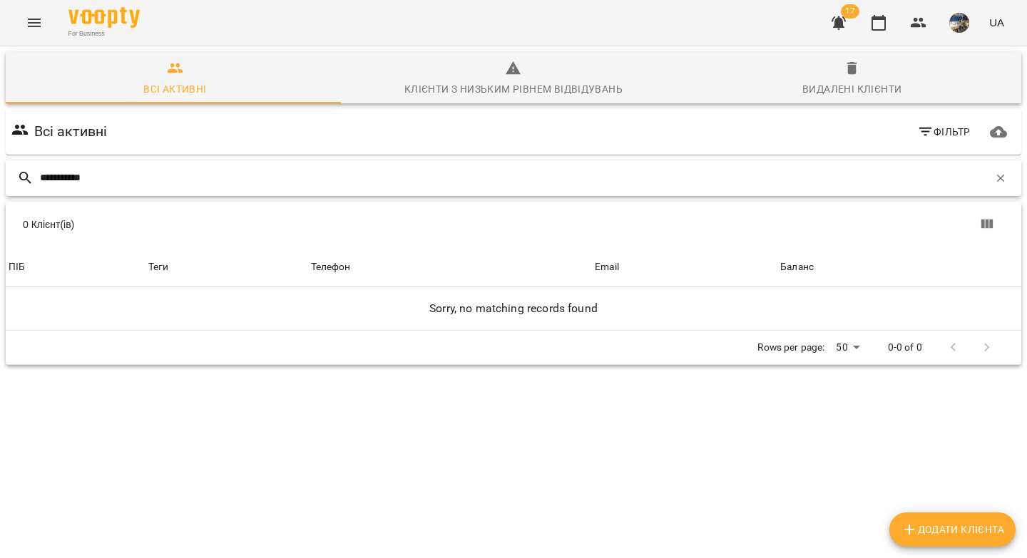
type input "**********"
click at [951, 522] on span "Додати клієнта" at bounding box center [952, 529] width 103 height 17
select select "**"
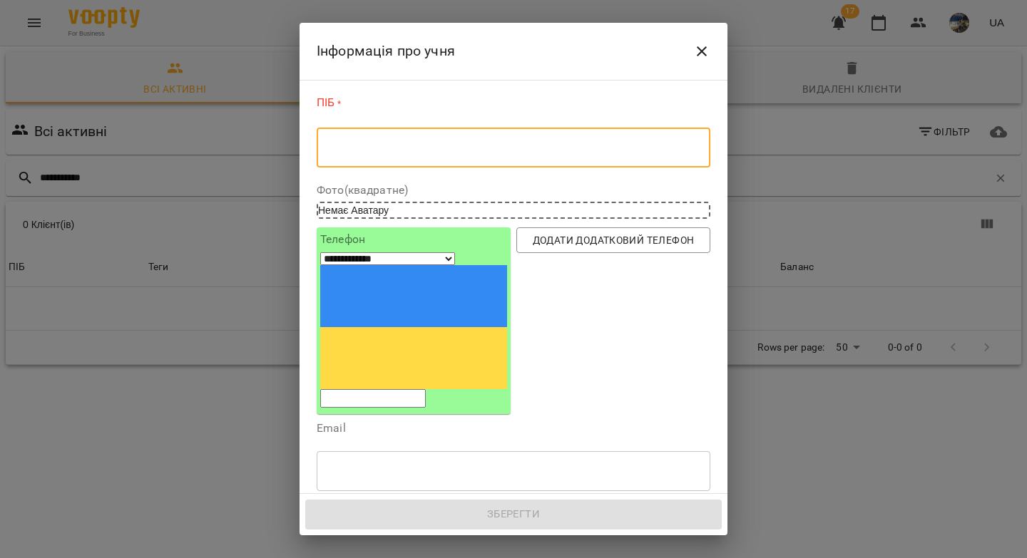
click at [409, 151] on textarea at bounding box center [514, 148] width 374 height 14
paste textarea "**********"
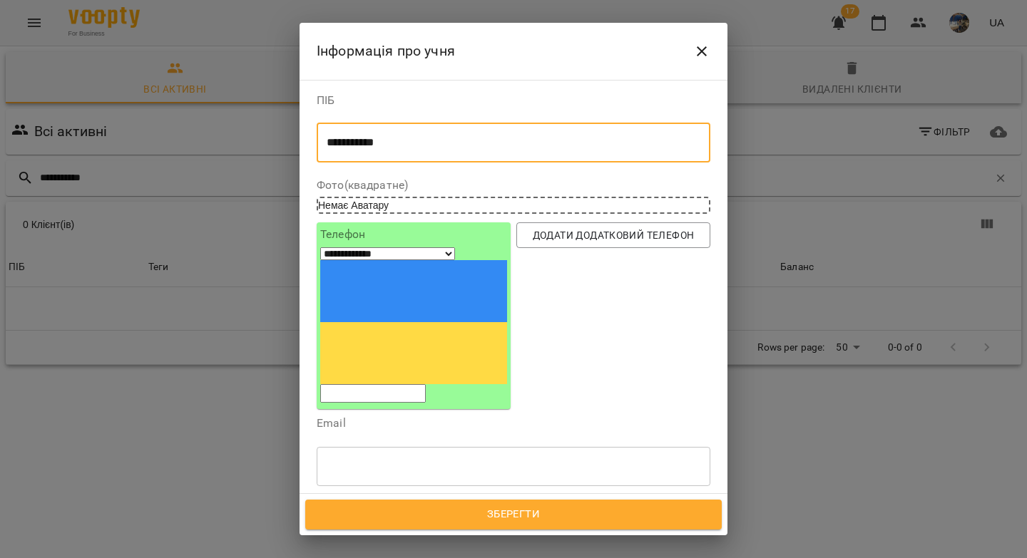
type textarea "**********"
click at [400, 384] on input "tel" at bounding box center [373, 393] width 106 height 19
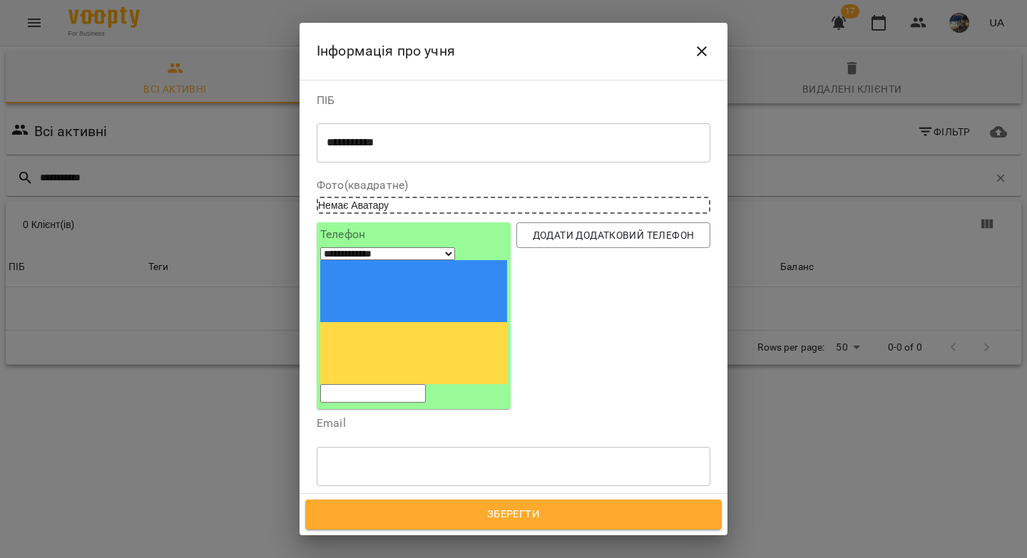
paste input "**********"
drag, startPoint x: 372, startPoint y: 258, endPoint x: 356, endPoint y: 260, distance: 16.5
click at [356, 384] on input "**********" at bounding box center [373, 393] width 106 height 19
type input "*********"
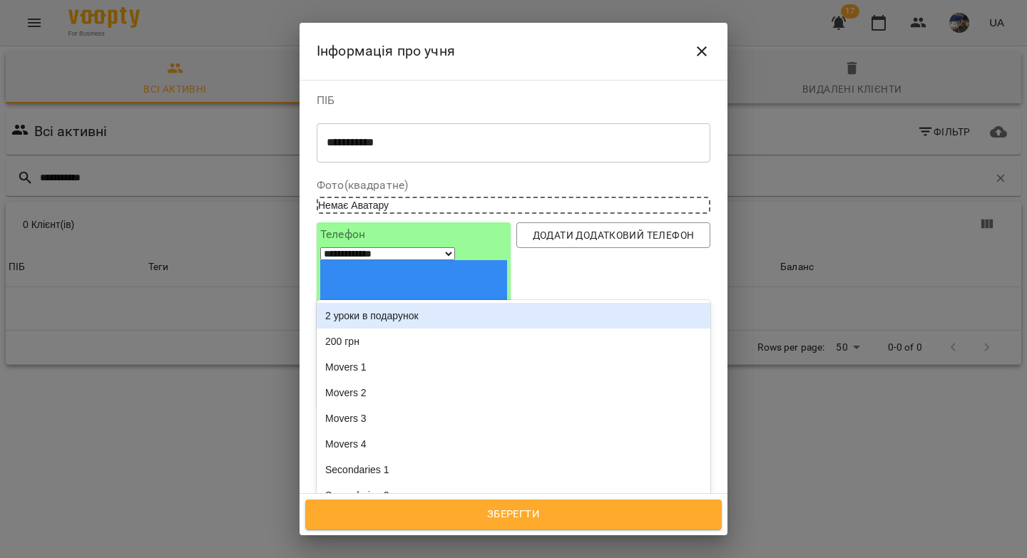
click at [365, 526] on div "Надрукуйте або оберіть..." at bounding box center [383, 533] width 119 height 14
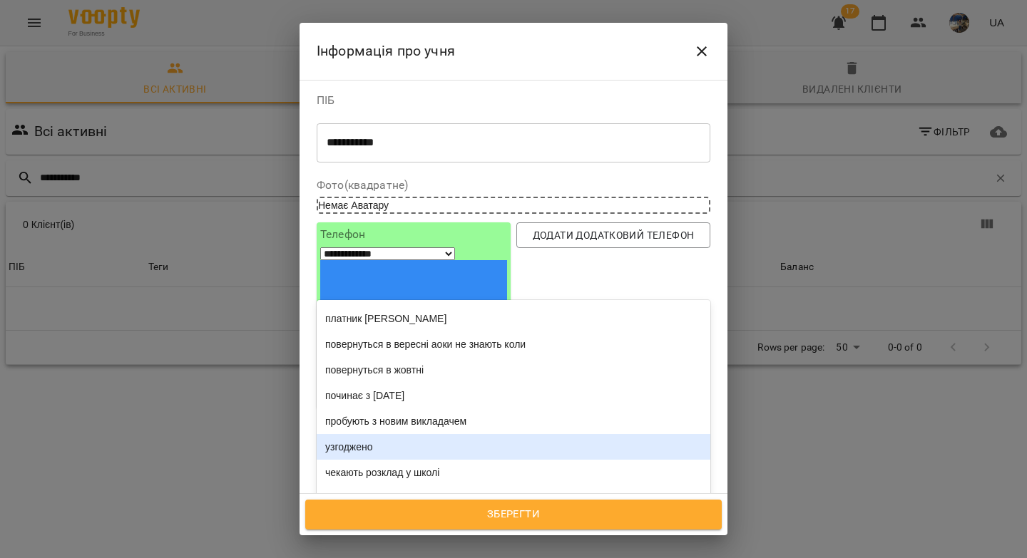
scroll to position [1786, 0]
click at [358, 434] on div "узгоджено" at bounding box center [514, 447] width 394 height 26
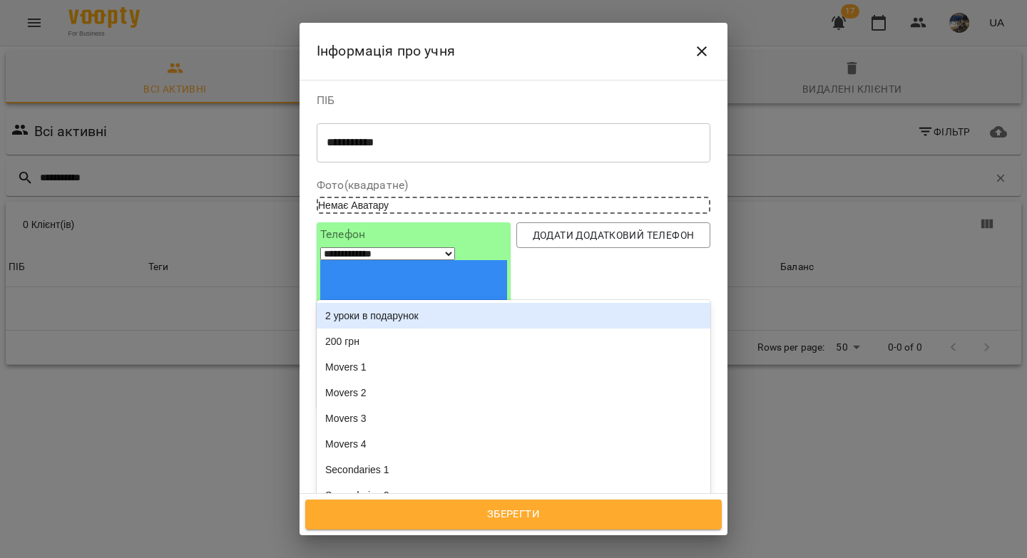
click at [411, 522] on div "узгоджено" at bounding box center [487, 534] width 340 height 24
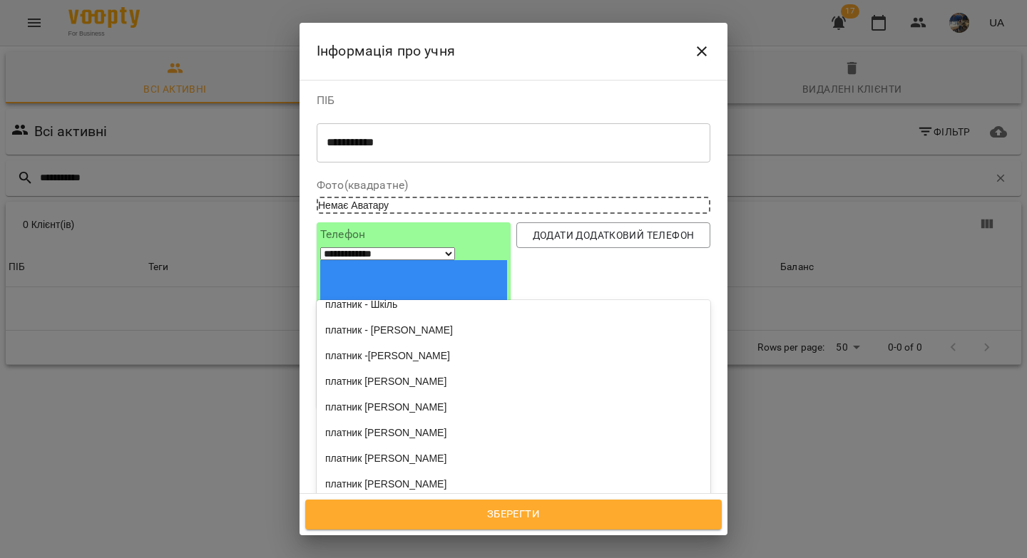
scroll to position [1758, 0]
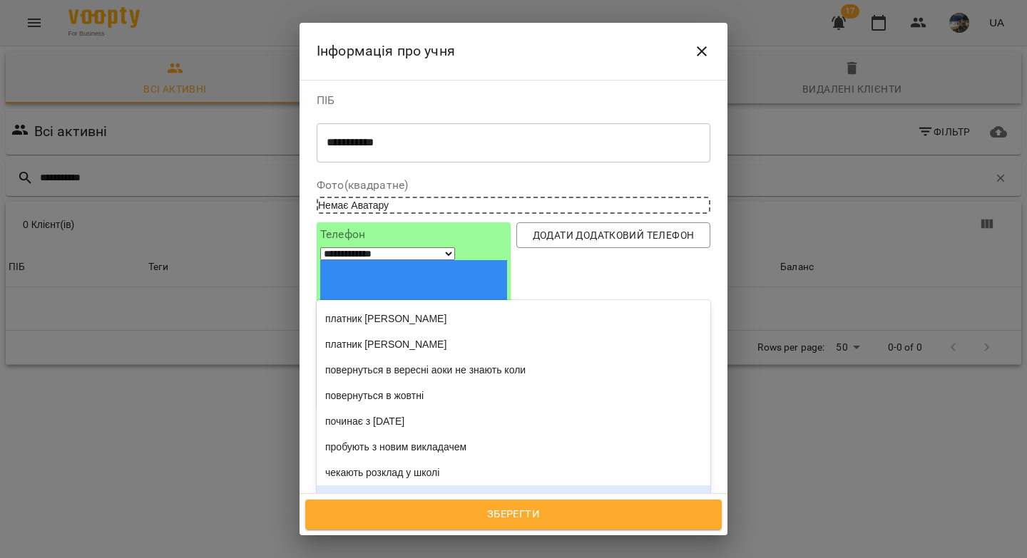
click at [353, 486] on div "індив" at bounding box center [514, 499] width 394 height 26
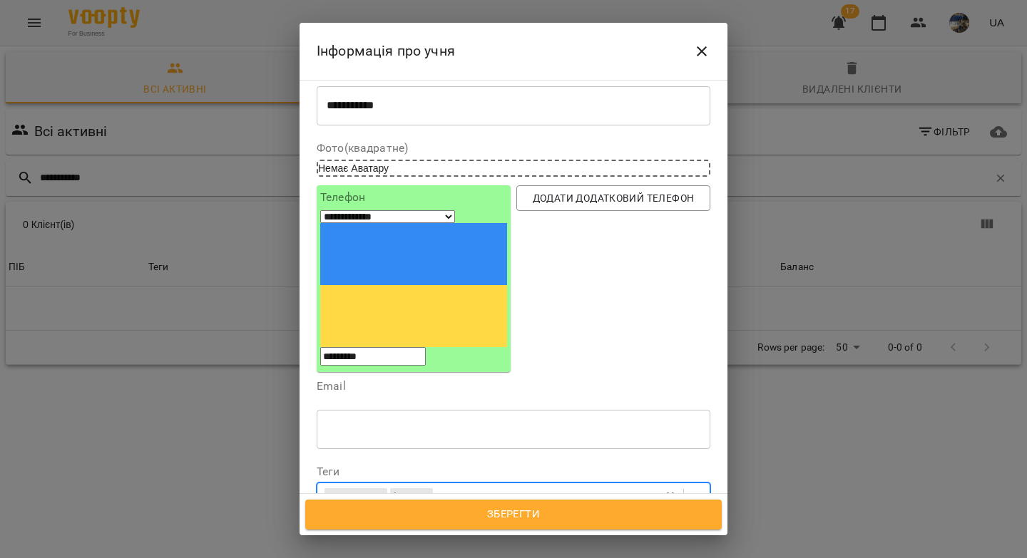
scroll to position [231, 0]
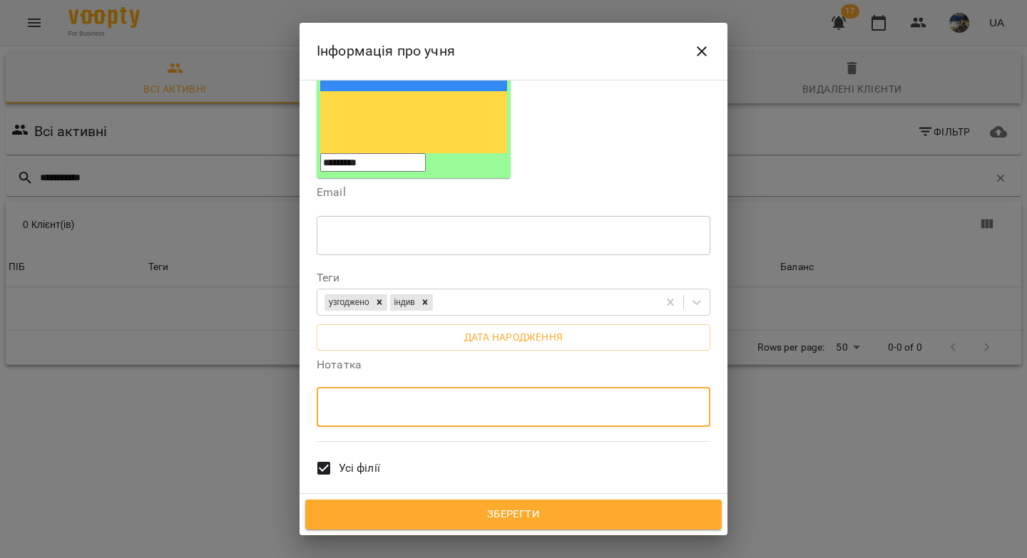
click at [364, 401] on textarea at bounding box center [514, 408] width 374 height 14
type textarea "**********"
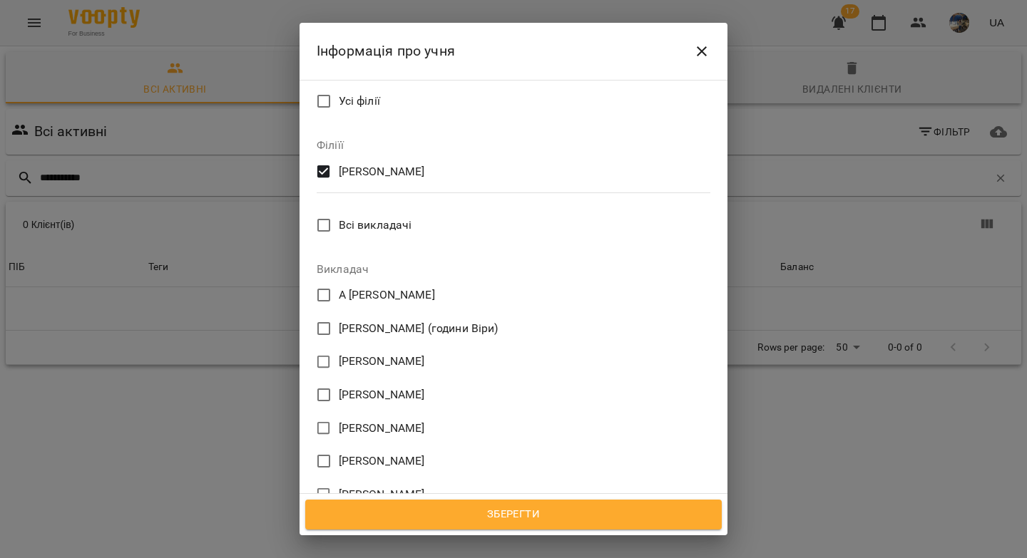
scroll to position [599, 0]
click at [454, 508] on span "Зберегти" at bounding box center [513, 515] width 385 height 19
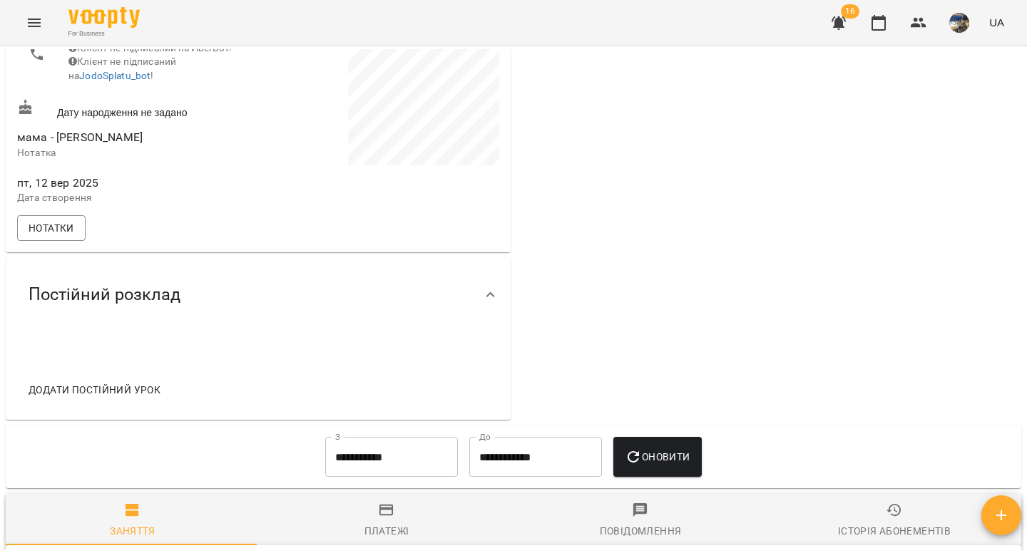
scroll to position [400, 0]
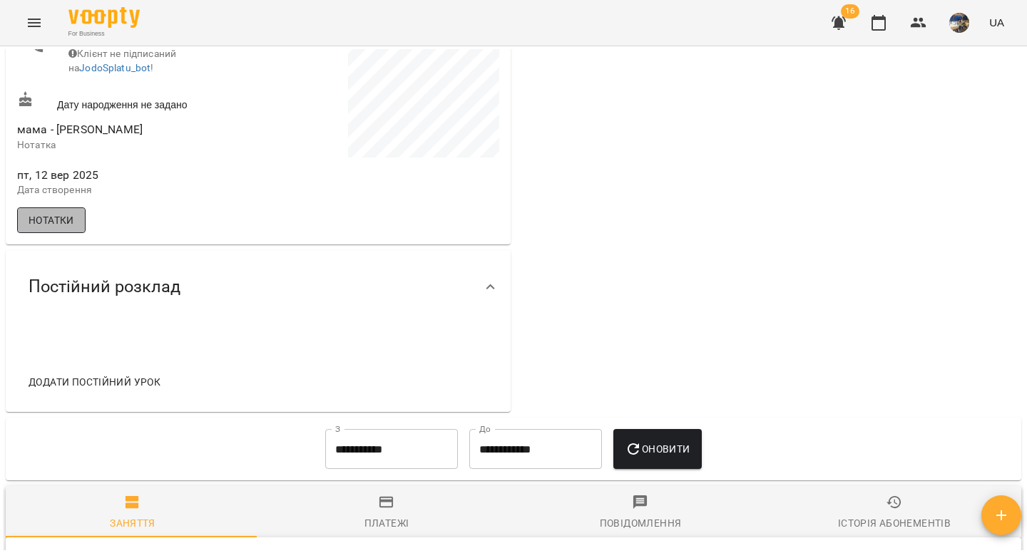
click at [64, 229] on span "Нотатки" at bounding box center [52, 220] width 46 height 17
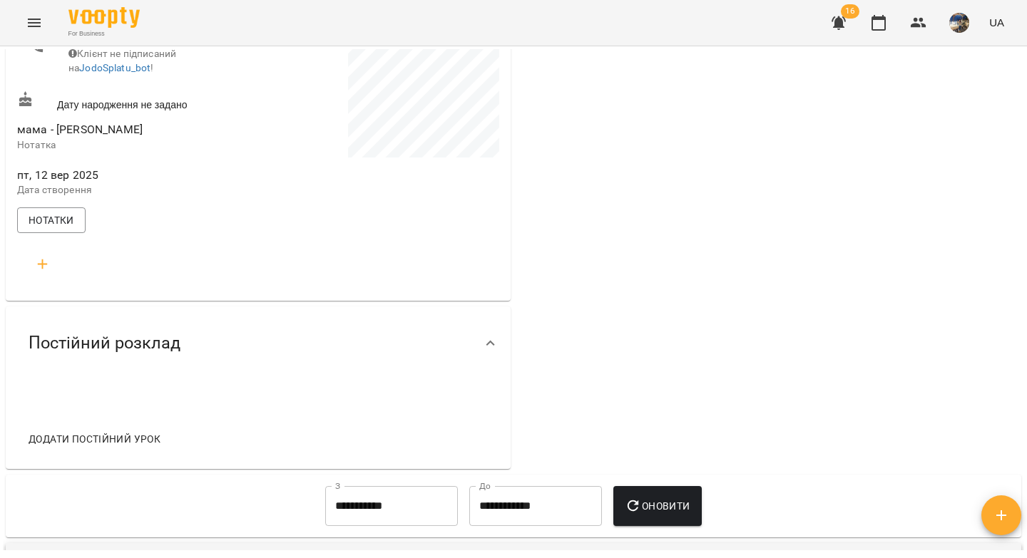
click at [43, 270] on icon "button" at bounding box center [43, 265] width 10 height 10
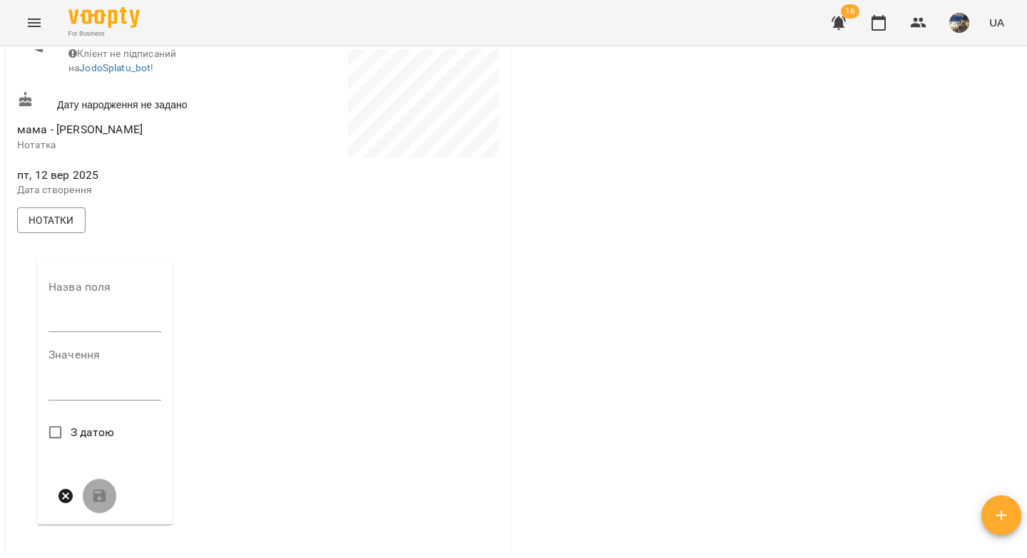
click at [73, 333] on input "text" at bounding box center [104, 321] width 113 height 23
type input "****"
click at [81, 401] on textarea at bounding box center [104, 394] width 113 height 14
paste textarea "**********"
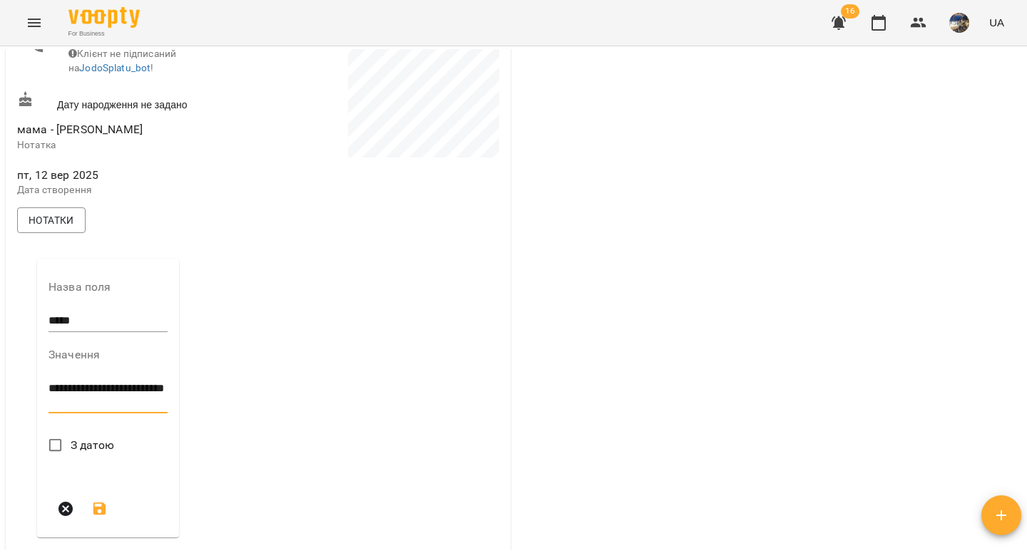
type textarea "**********"
drag, startPoint x: 94, startPoint y: 517, endPoint x: 116, endPoint y: 472, distance: 50.1
click at [94, 516] on icon "submit" at bounding box center [99, 509] width 13 height 13
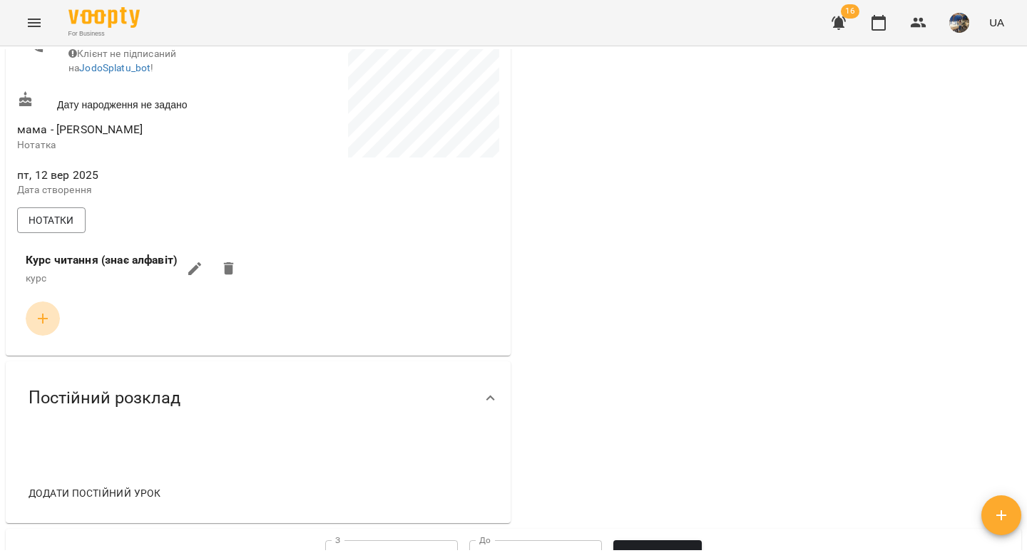
click at [40, 324] on icon "button" at bounding box center [43, 319] width 10 height 10
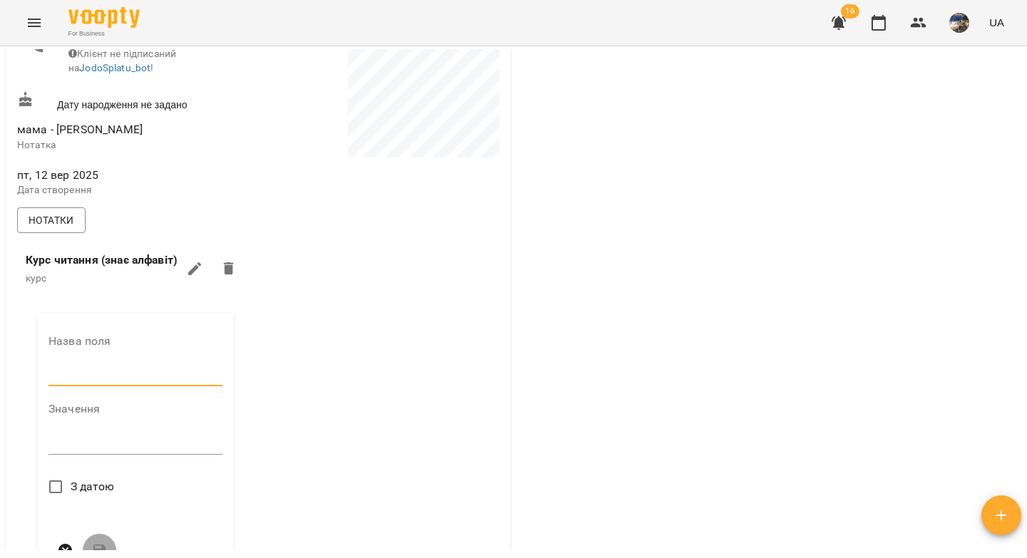
click at [78, 384] on input "text" at bounding box center [135, 375] width 174 height 23
type input "***"
click at [94, 460] on div "*" at bounding box center [135, 448] width 174 height 23
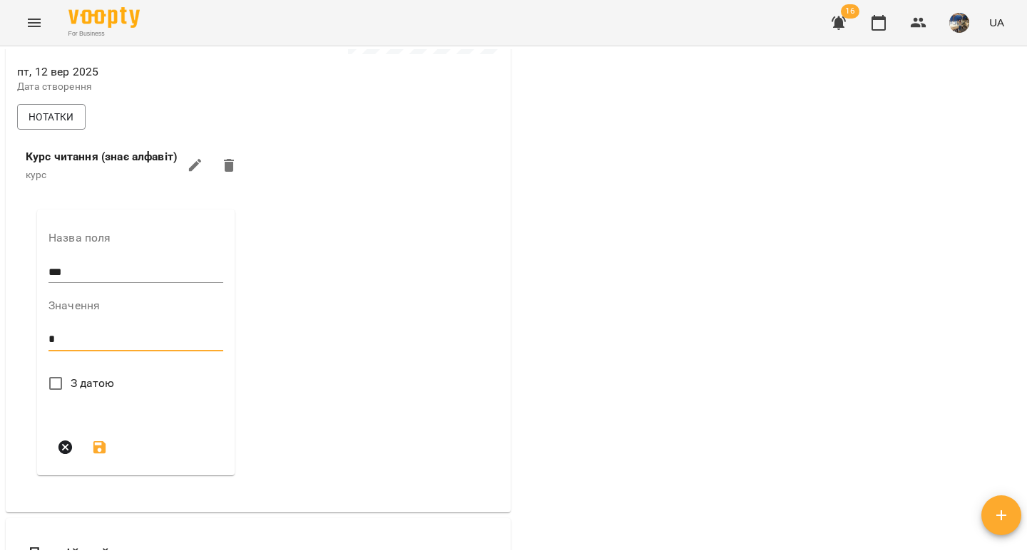
scroll to position [506, 0]
type textarea "*"
click at [100, 451] on icon "submit" at bounding box center [99, 445] width 13 height 13
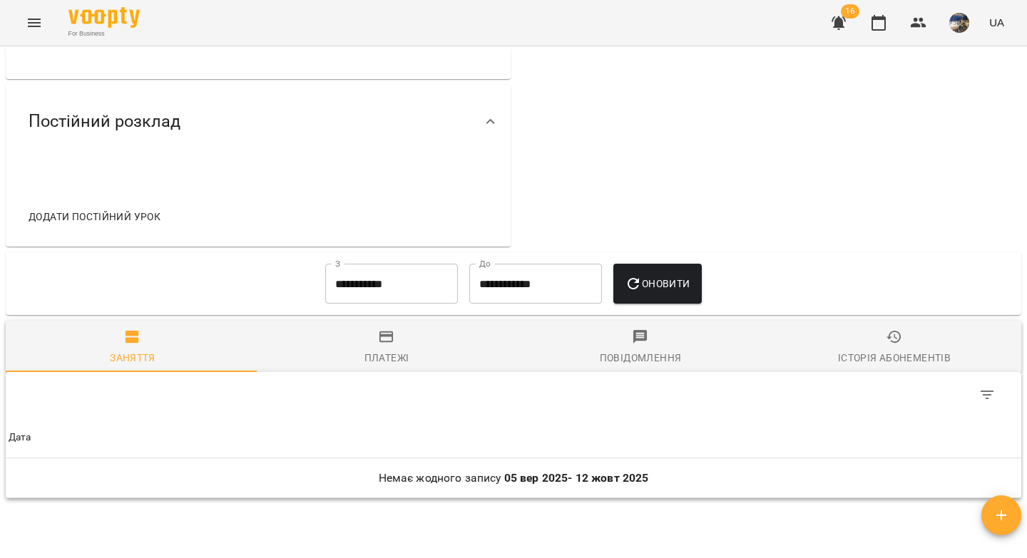
scroll to position [751, 0]
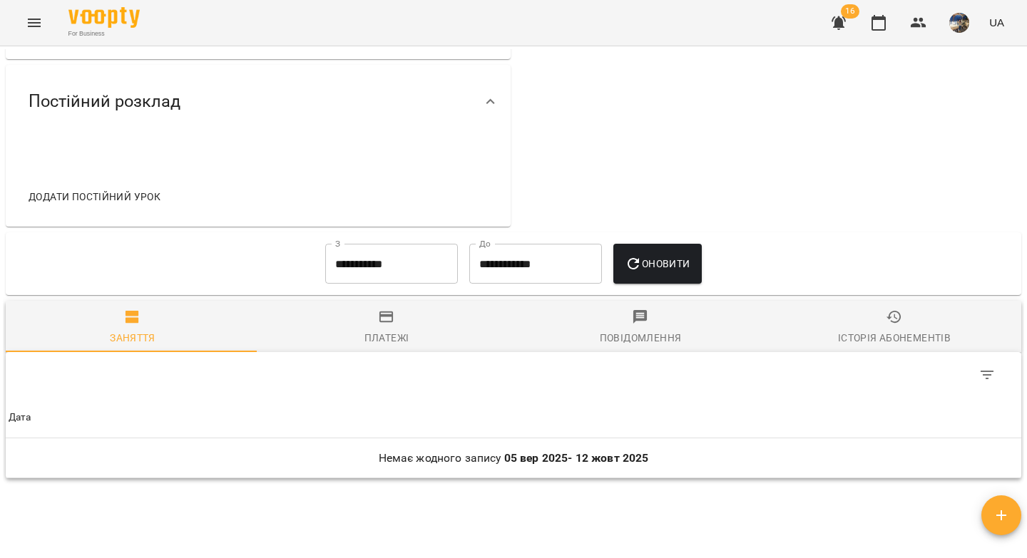
click at [103, 210] on button "Додати постійний урок" at bounding box center [94, 197] width 143 height 26
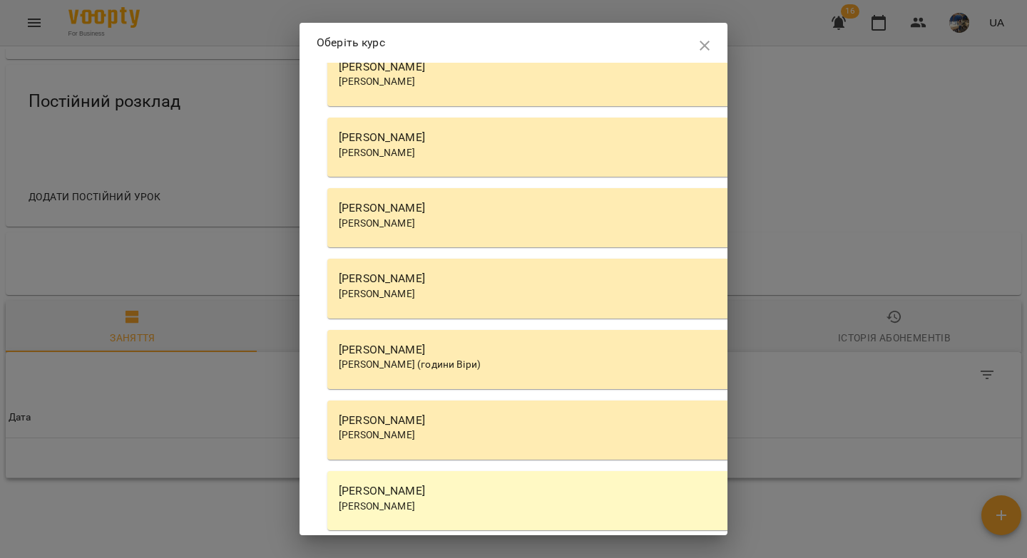
scroll to position [4671, 0]
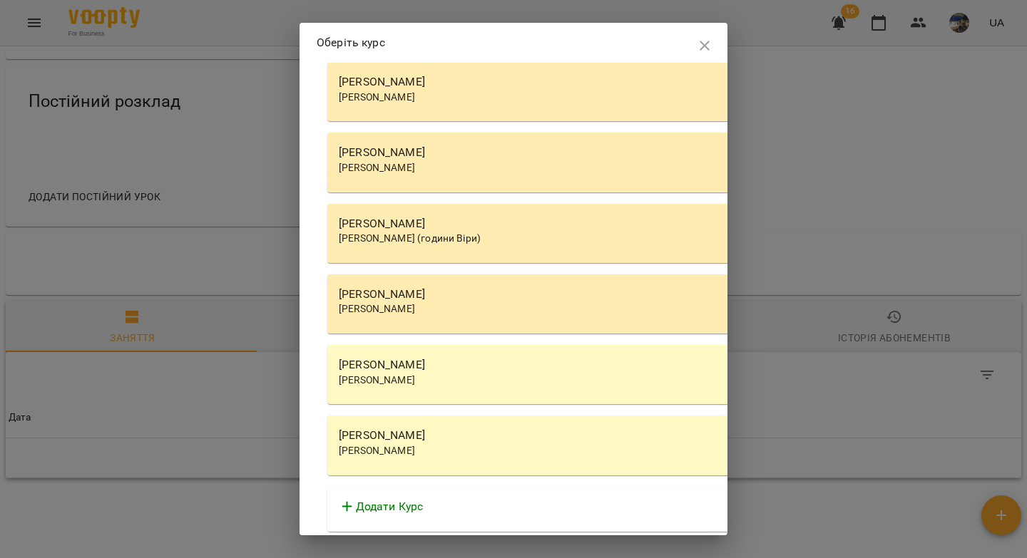
click at [391, 444] on div "[PERSON_NAME]" at bounding box center [734, 451] width 790 height 14
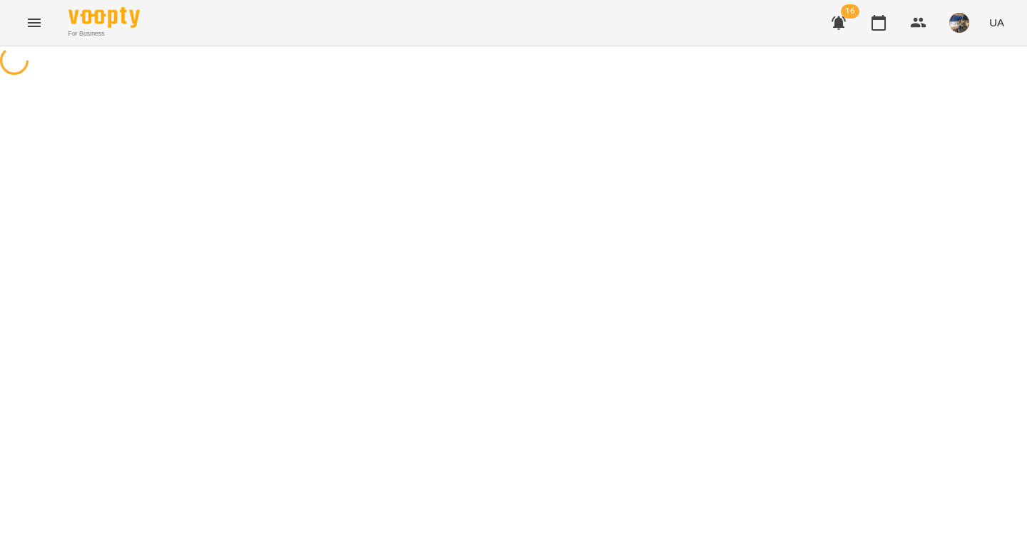
select select "********"
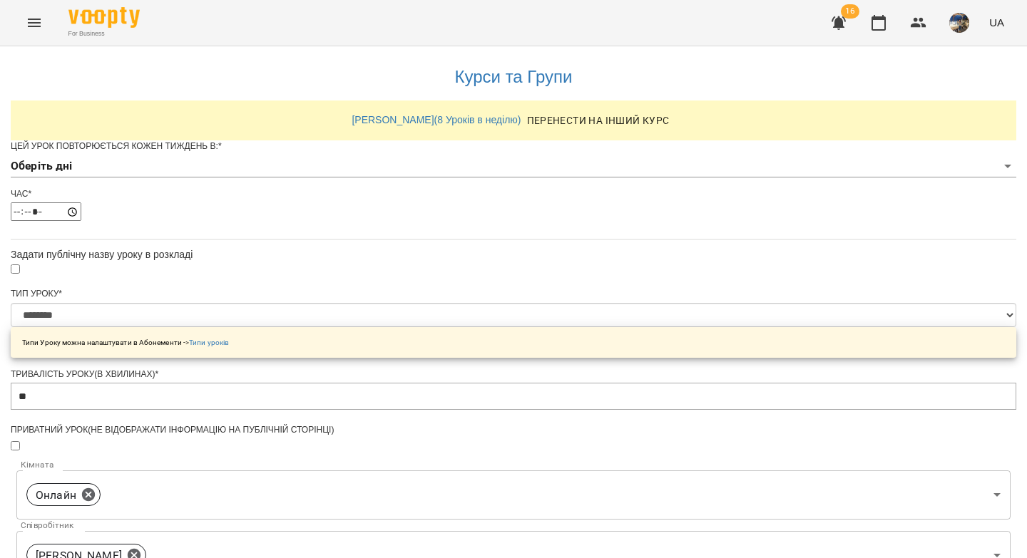
click at [364, 191] on body "**********" at bounding box center [513, 459] width 1027 height 919
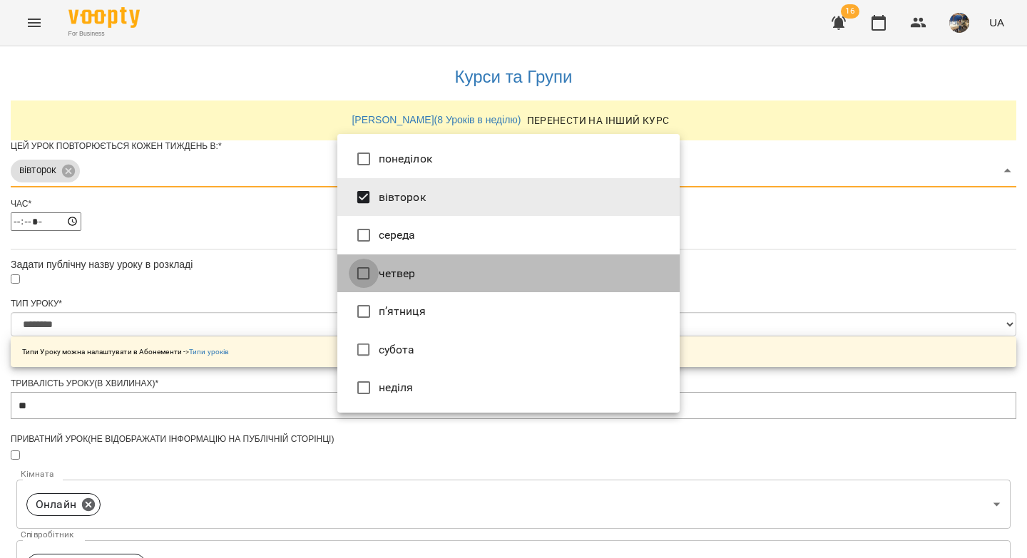
type input "***"
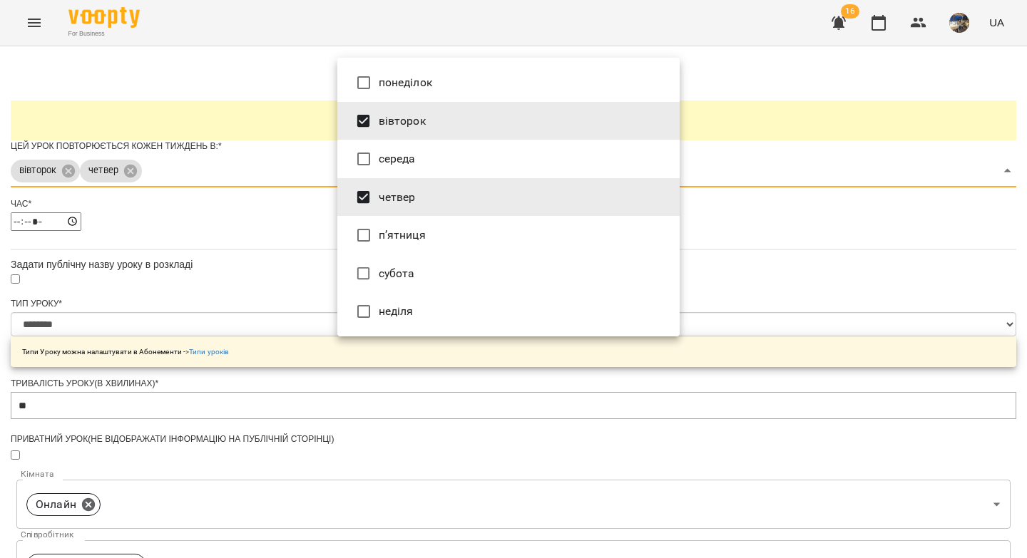
click at [309, 262] on div at bounding box center [513, 279] width 1027 height 558
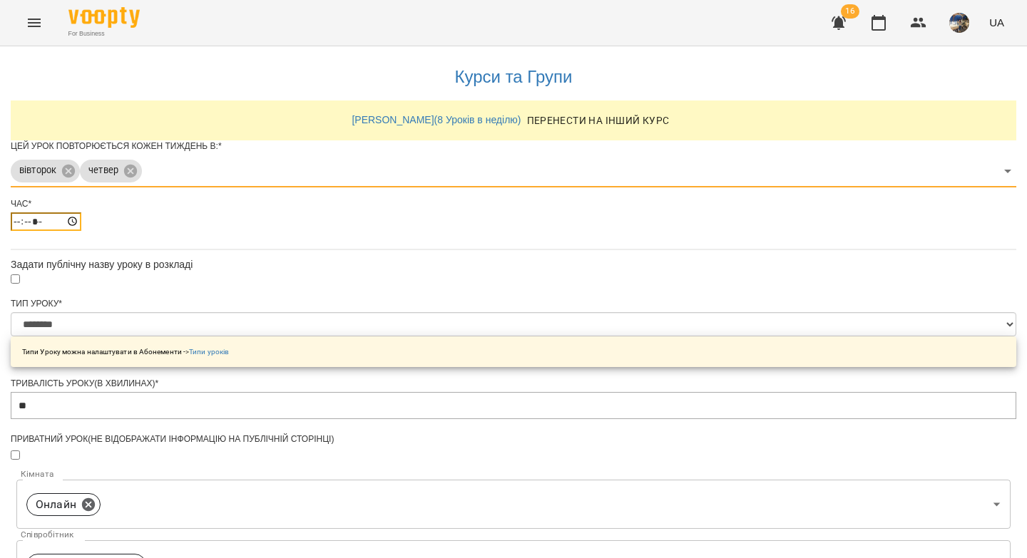
click at [81, 231] on input "*****" at bounding box center [46, 221] width 71 height 19
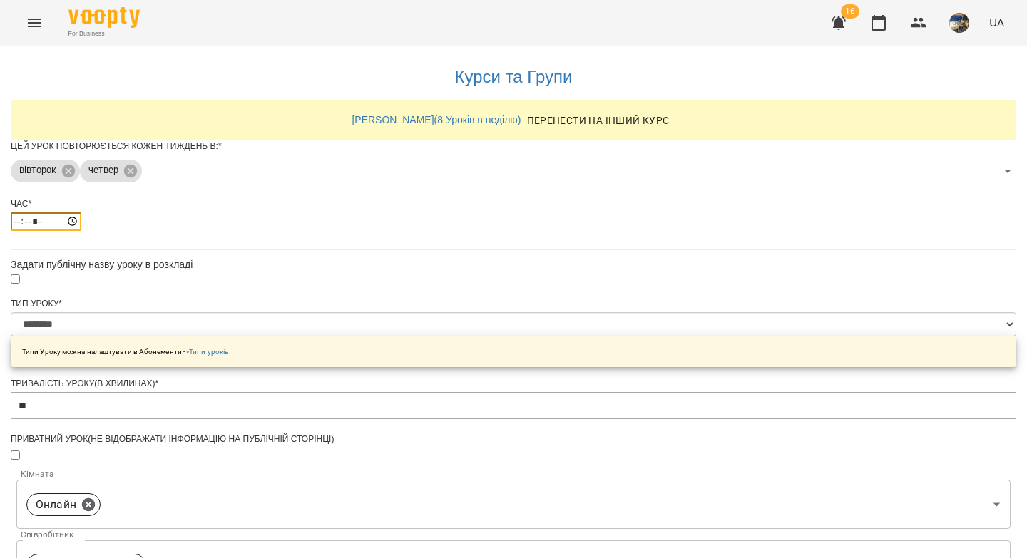
type input "*****"
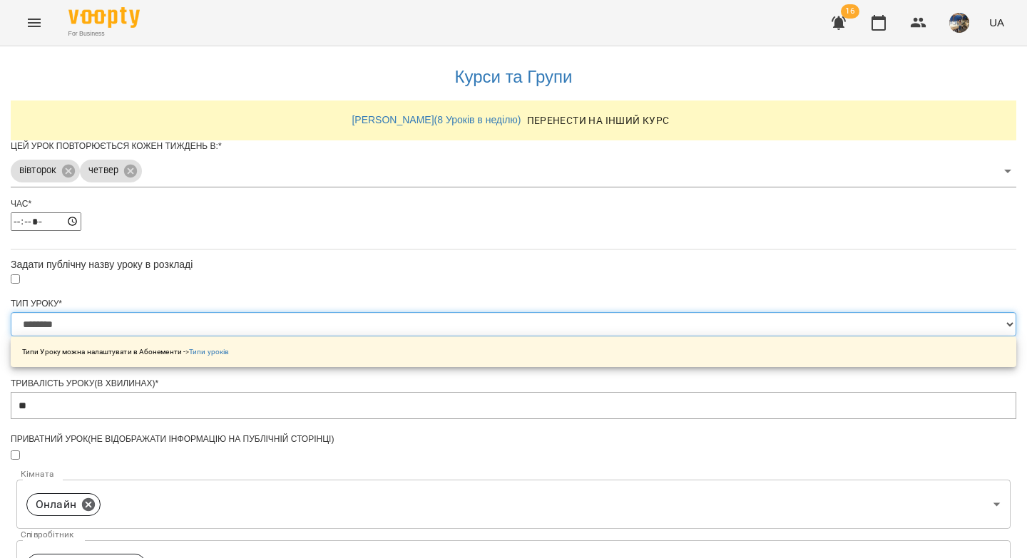
click at [352, 337] on select "**********" at bounding box center [513, 324] width 1005 height 24
select select "**********"
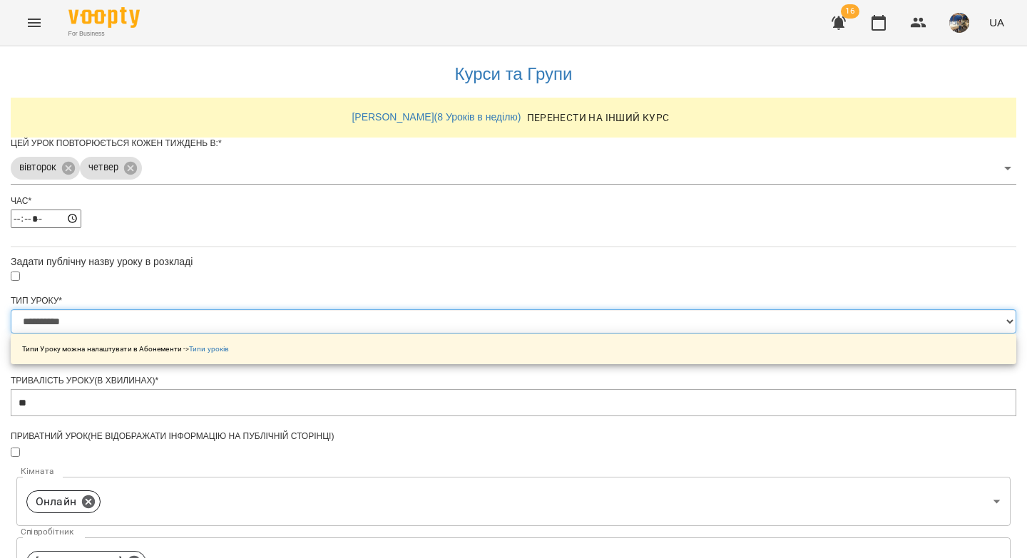
scroll to position [446, 0]
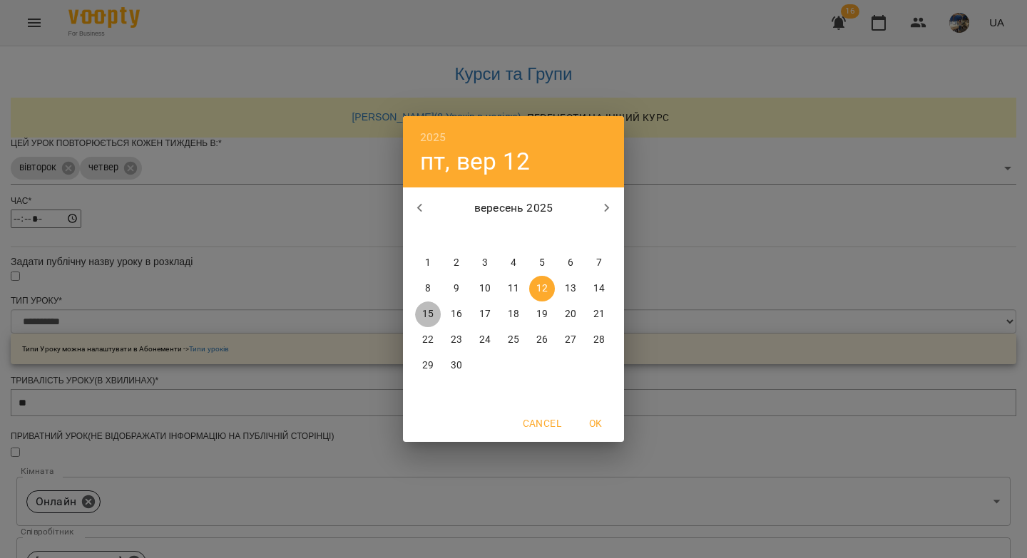
click at [426, 317] on p "15" at bounding box center [427, 314] width 11 height 14
type input "**********"
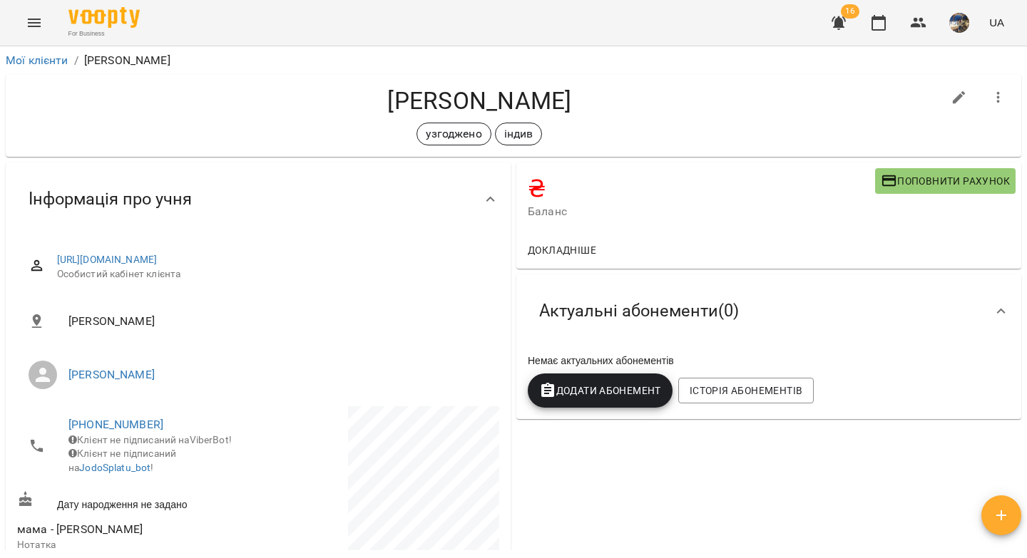
click at [624, 397] on span "Додати Абонемент" at bounding box center [600, 390] width 122 height 17
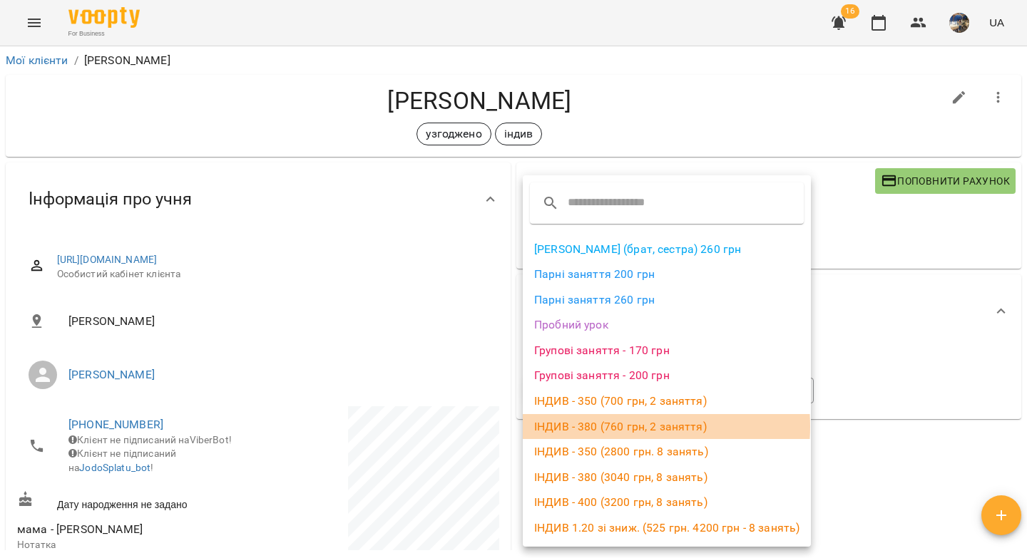
click at [614, 427] on li "ІНДИВ - 380 (760 грн, 2 заняття)" at bounding box center [667, 427] width 288 height 26
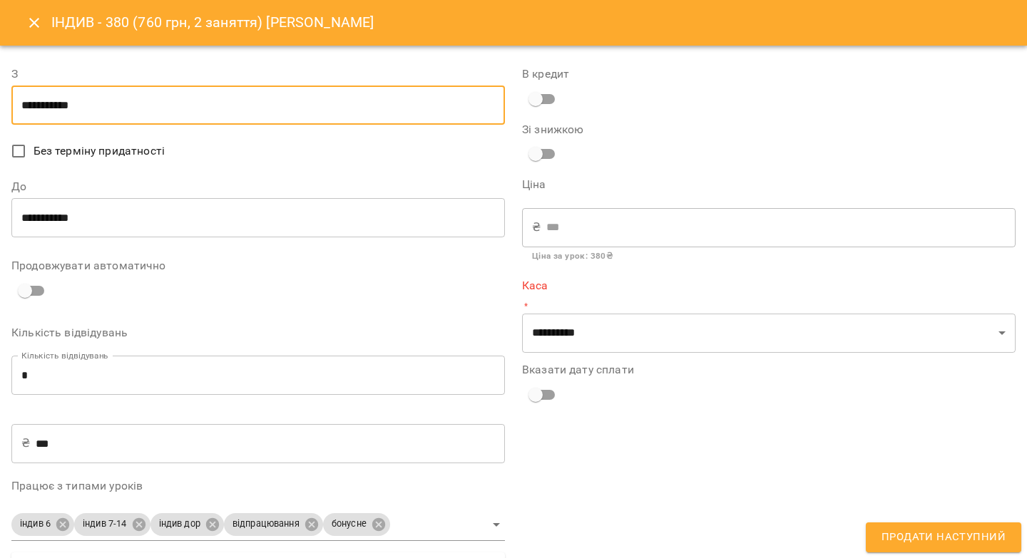
click at [86, 99] on input "**********" at bounding box center [257, 106] width 493 height 40
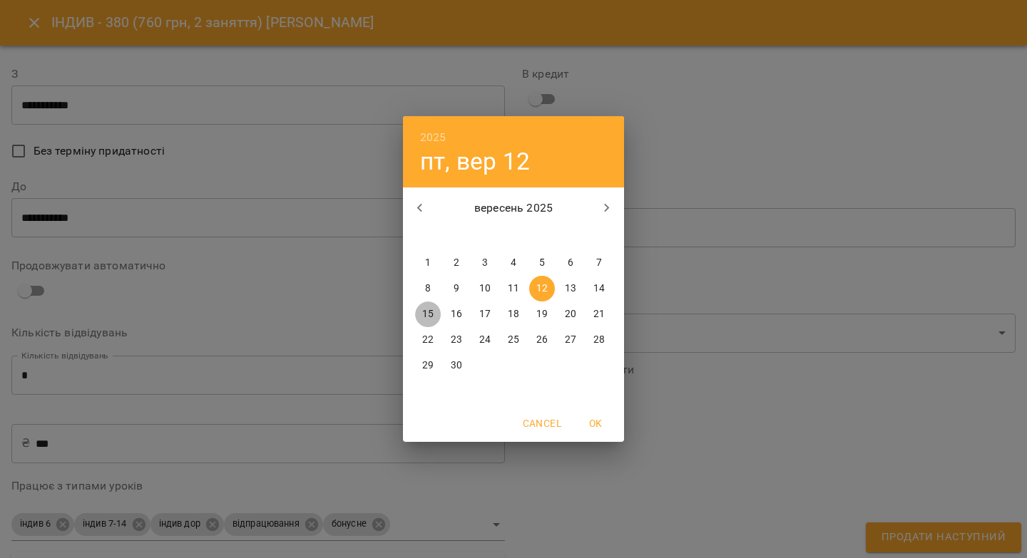
click at [430, 312] on p "15" at bounding box center [427, 314] width 11 height 14
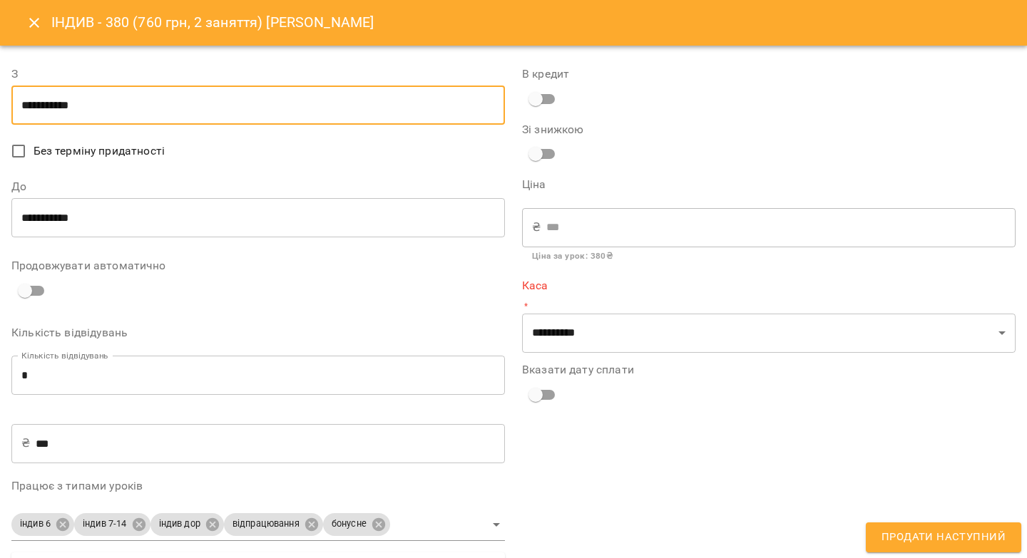
click at [126, 108] on input "**********" at bounding box center [257, 106] width 493 height 40
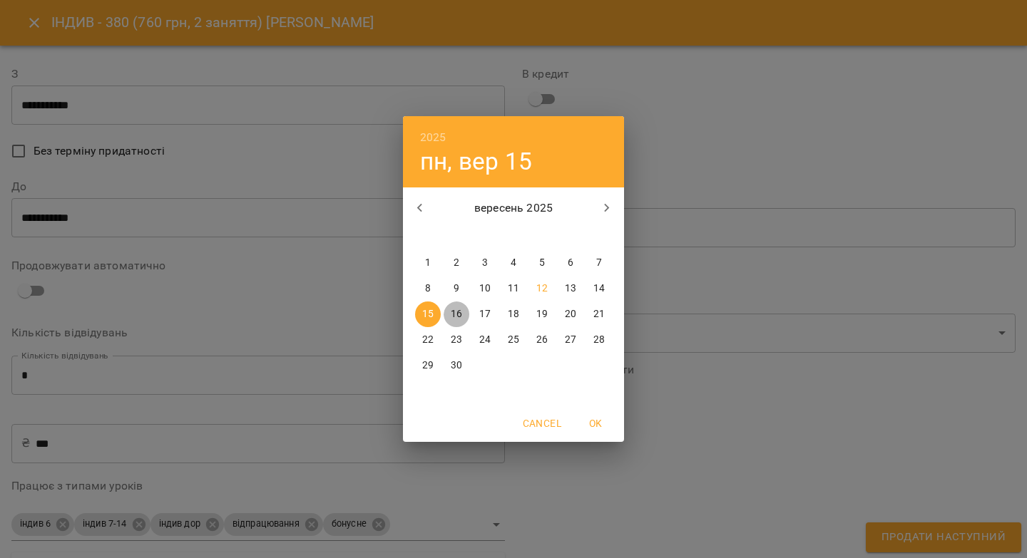
click at [456, 315] on p "16" at bounding box center [456, 314] width 11 height 14
type input "**********"
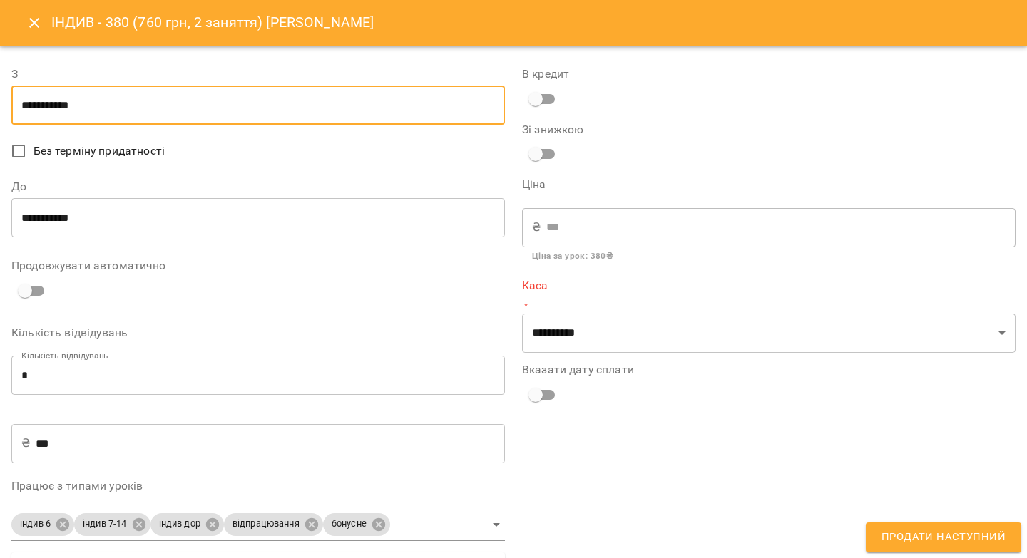
click at [176, 217] on input "**********" at bounding box center [257, 218] width 493 height 40
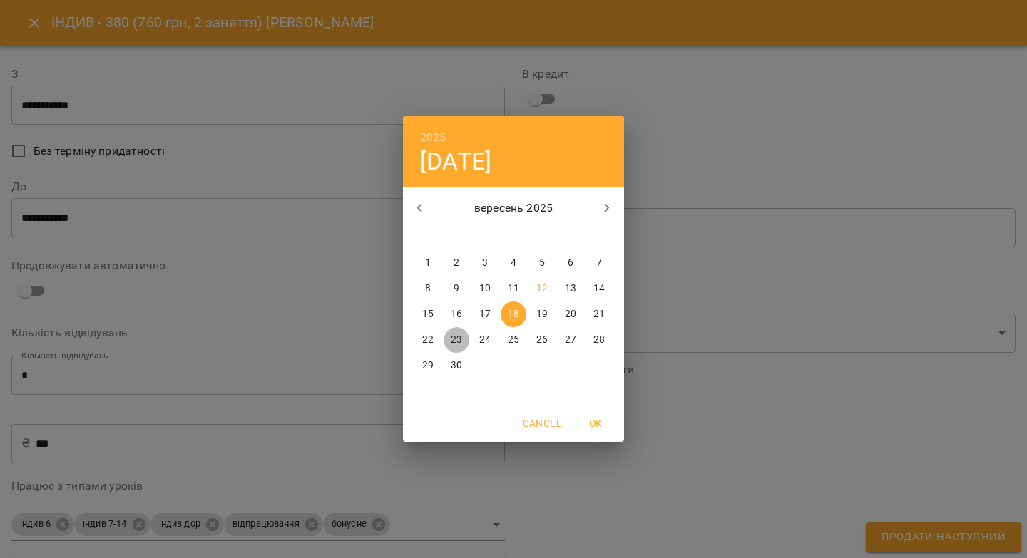
click at [454, 339] on p "23" at bounding box center [456, 340] width 11 height 14
type input "**********"
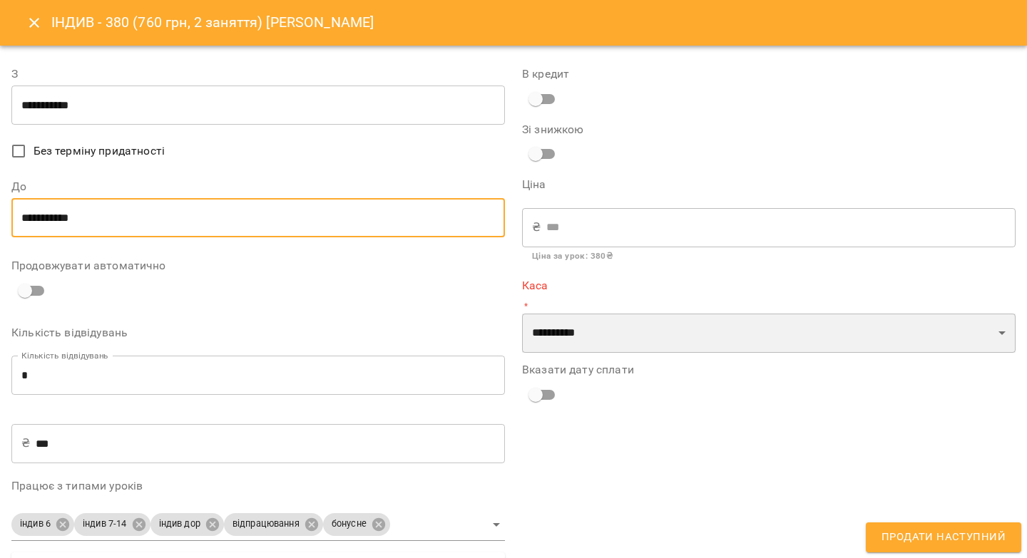
click at [545, 335] on select "**********" at bounding box center [768, 334] width 493 height 40
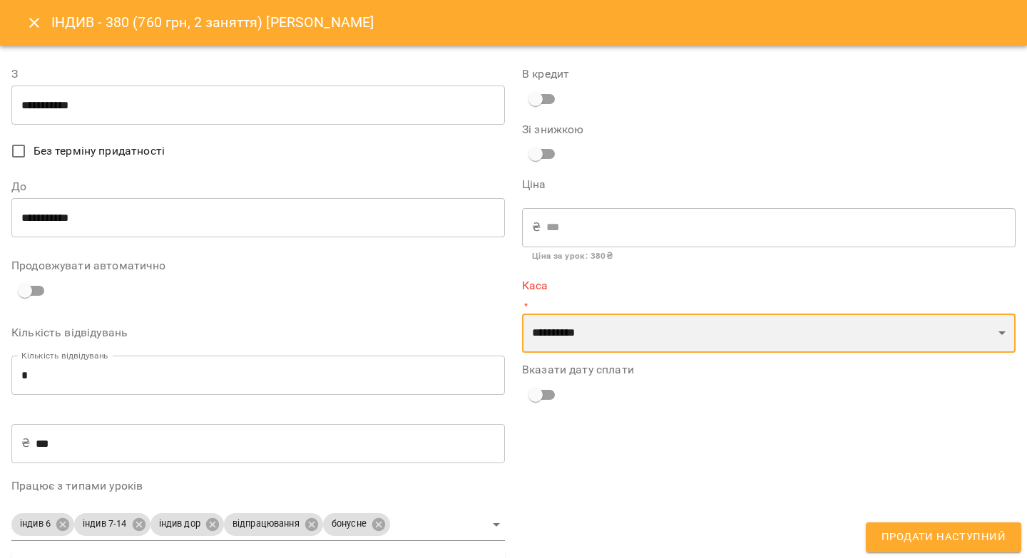
select select "****"
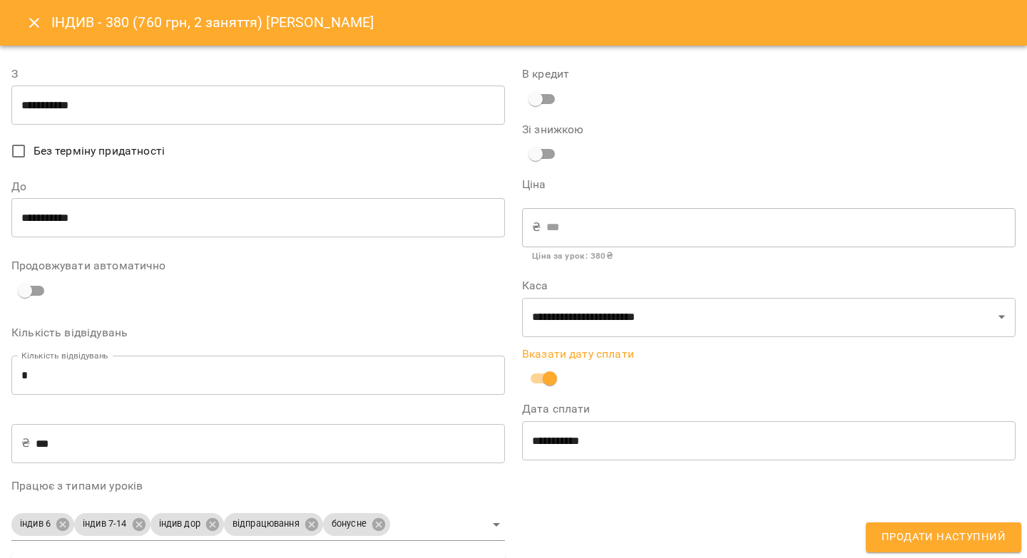
click at [888, 544] on span "Продати наступний" at bounding box center [943, 537] width 124 height 19
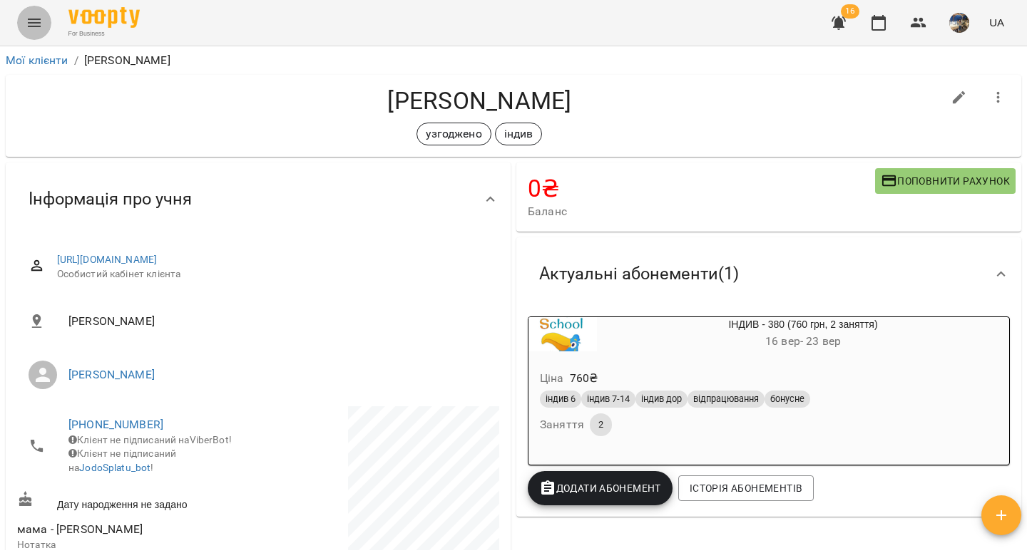
click at [36, 23] on icon "Menu" at bounding box center [34, 23] width 13 height 9
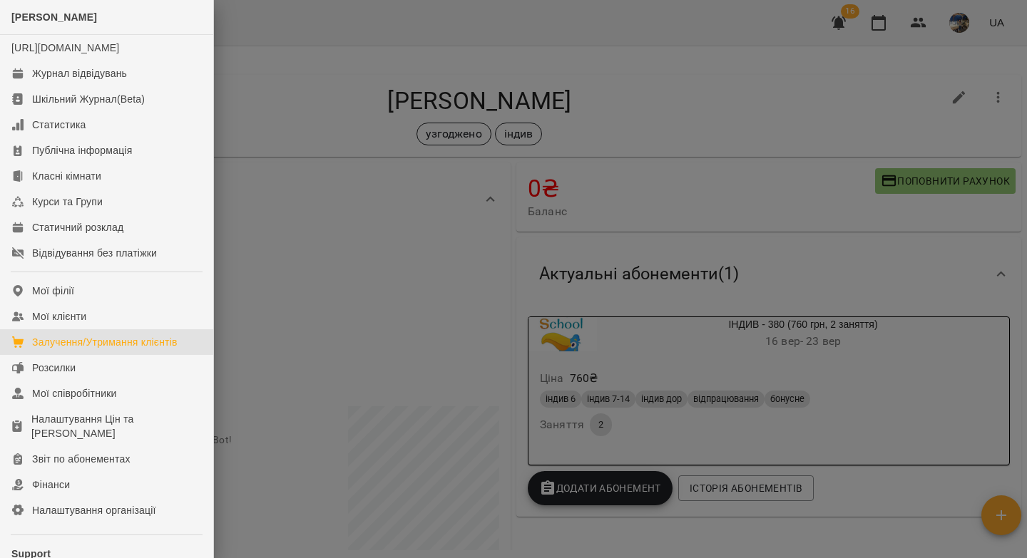
click at [127, 349] on div "Залучення/Утримання клієнтів" at bounding box center [104, 342] width 145 height 14
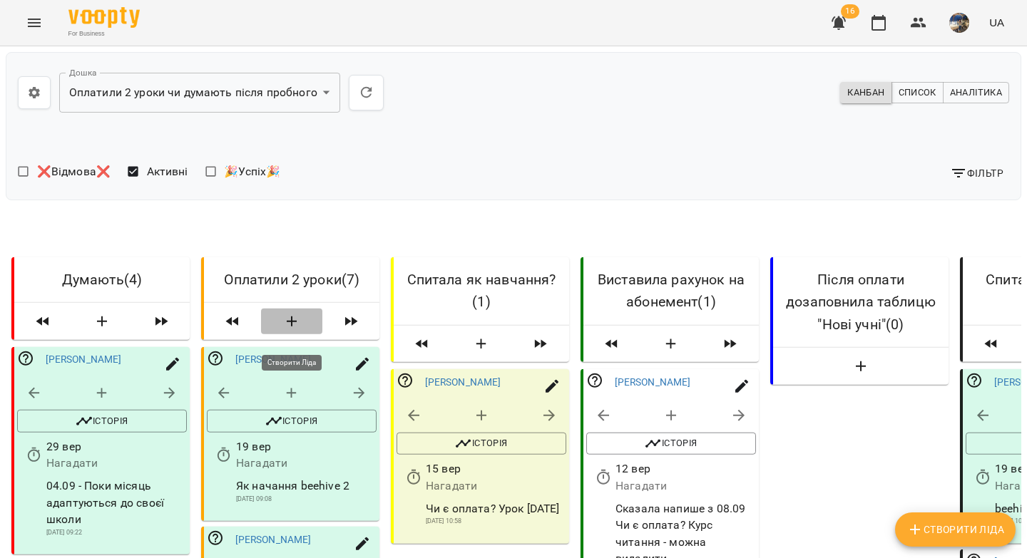
click at [294, 327] on icon "button" at bounding box center [292, 322] width 10 height 10
select select "*"
select select "**"
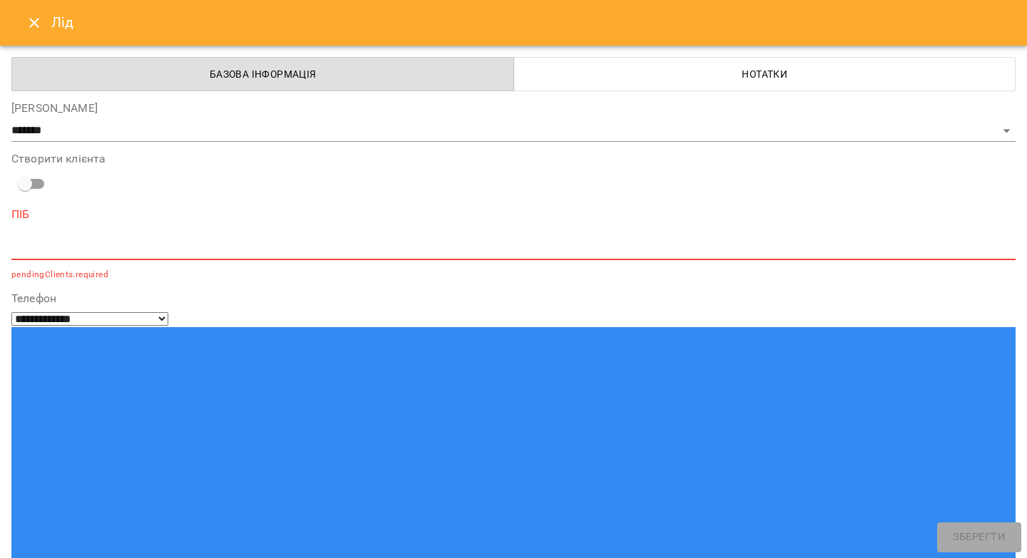
click at [278, 250] on textarea at bounding box center [513, 249] width 1004 height 14
paste textarea "**********"
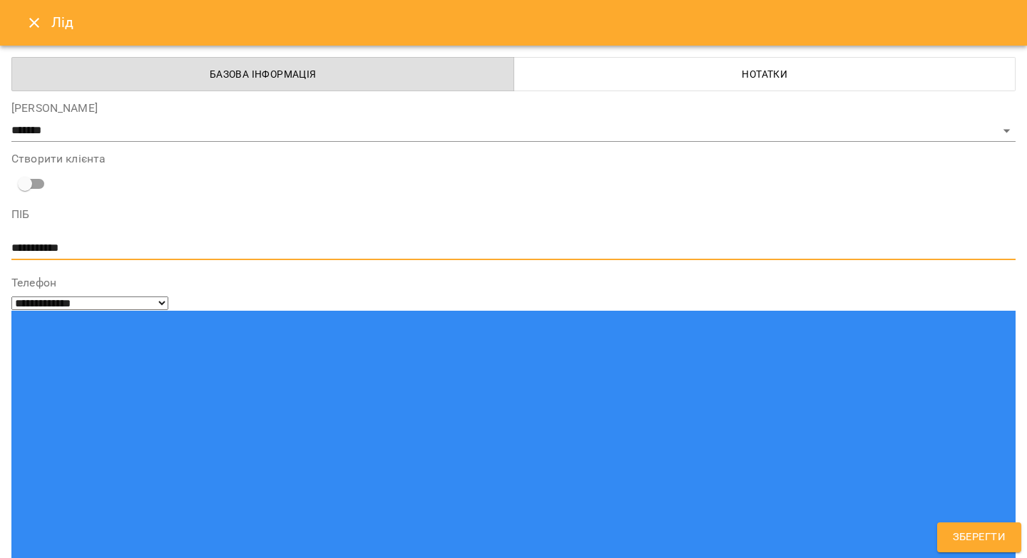
type textarea "**********"
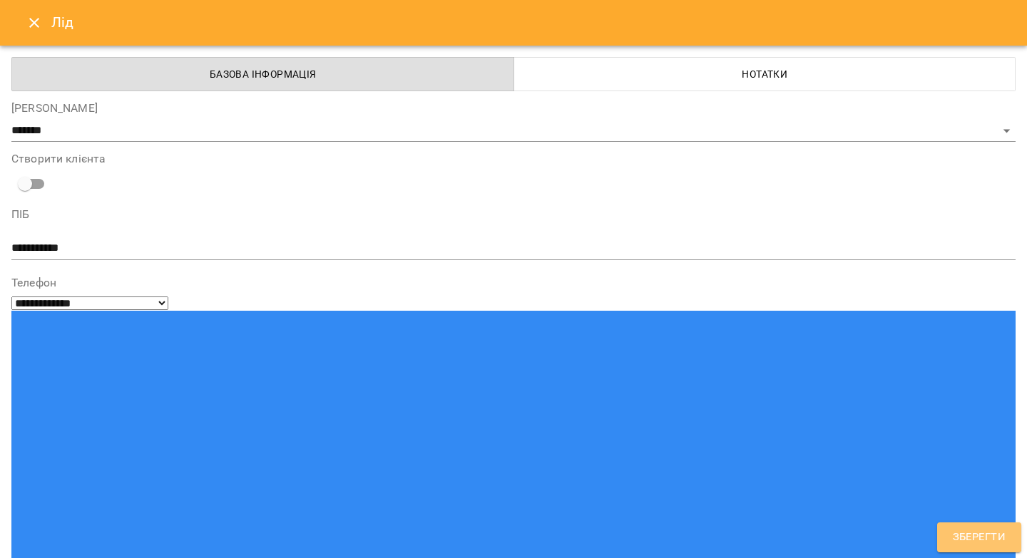
click at [961, 538] on span "Зберегти" at bounding box center [979, 537] width 53 height 19
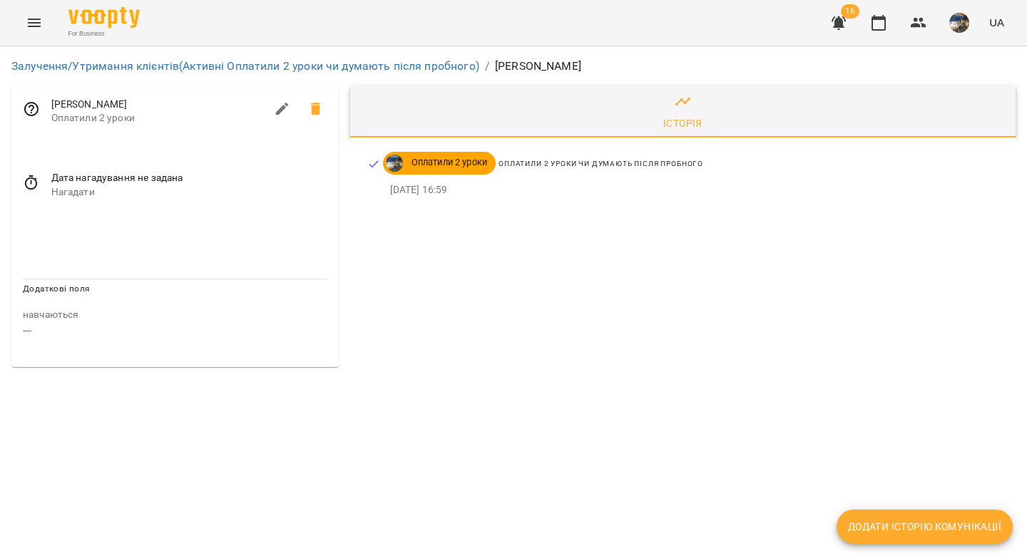
click at [27, 184] on icon at bounding box center [31, 183] width 17 height 17
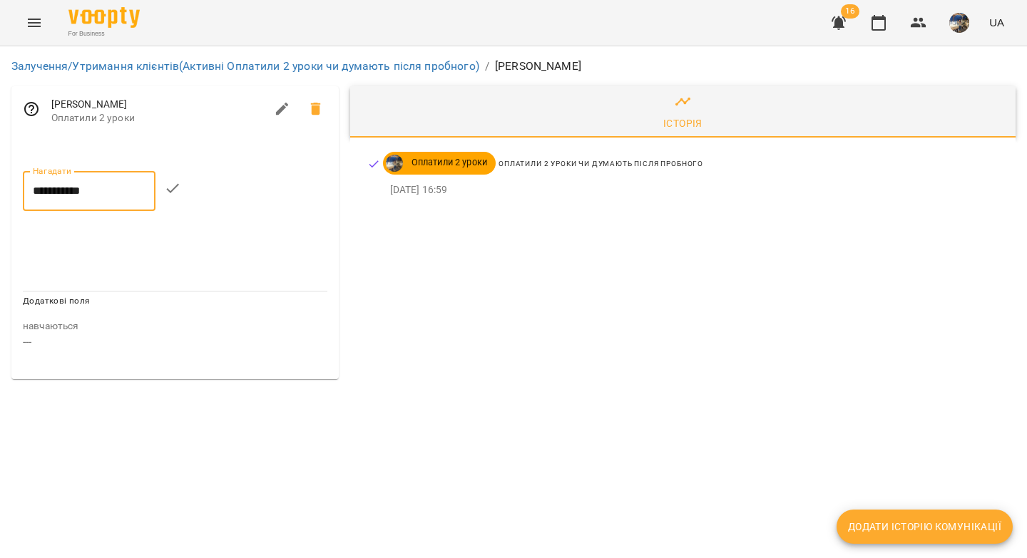
click at [66, 196] on input "**********" at bounding box center [89, 191] width 133 height 40
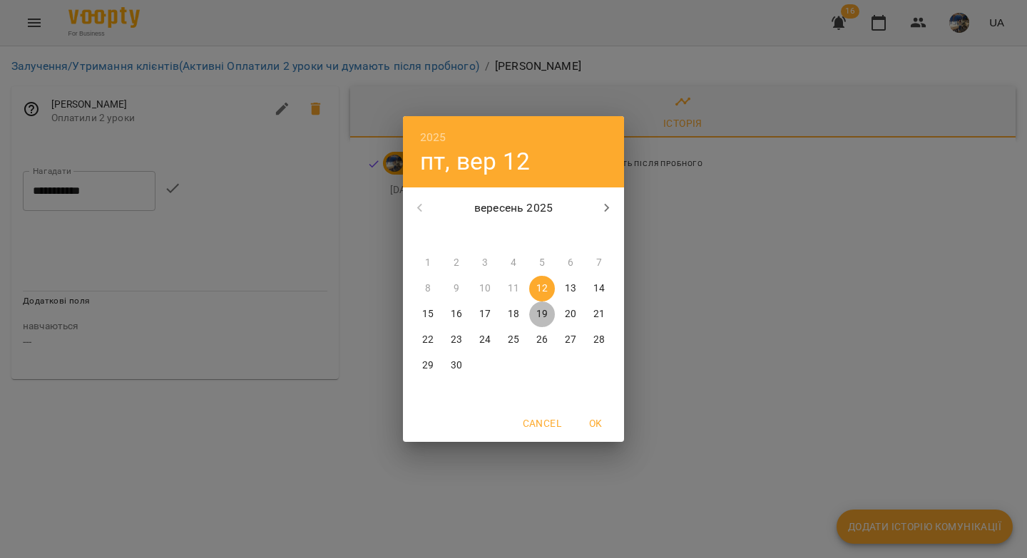
click at [541, 314] on p "19" at bounding box center [541, 314] width 11 height 14
type input "**********"
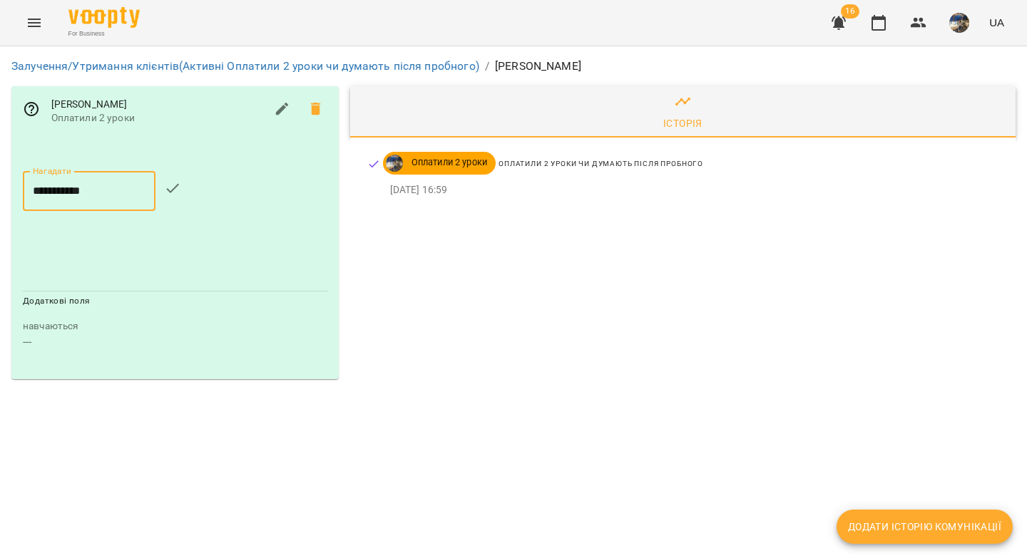
click at [180, 192] on icon "button" at bounding box center [172, 188] width 17 height 17
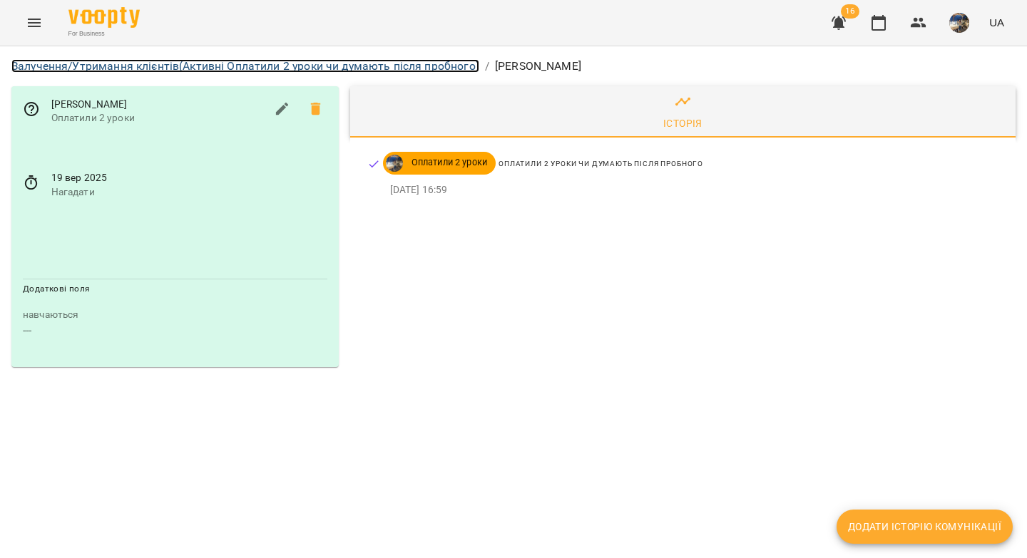
click at [181, 67] on link "Залучення/Утримання клієнтів (Активні Оплатили 2 уроки чи думають після пробног…" at bounding box center [245, 66] width 468 height 14
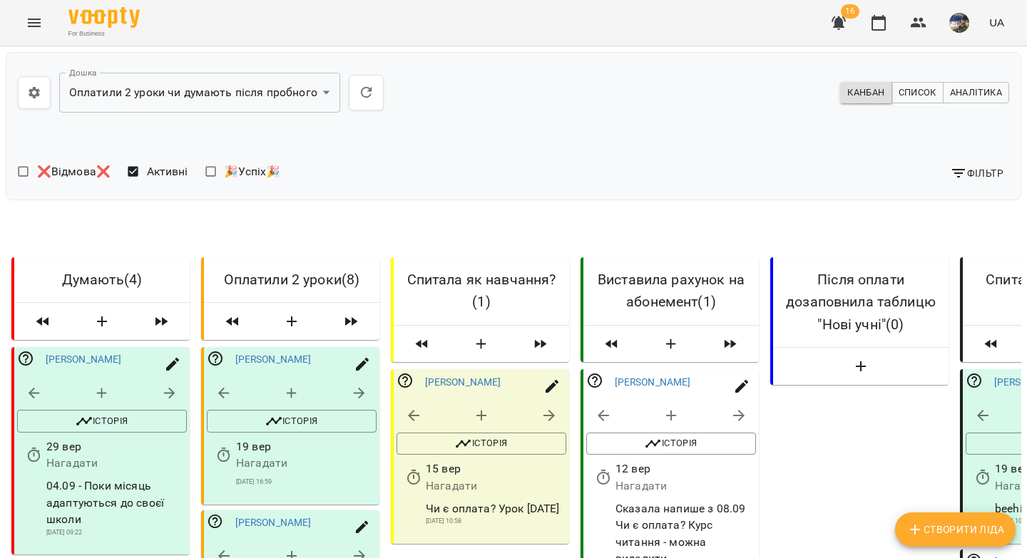
click at [293, 402] on icon "button" at bounding box center [291, 393] width 17 height 17
select select "*"
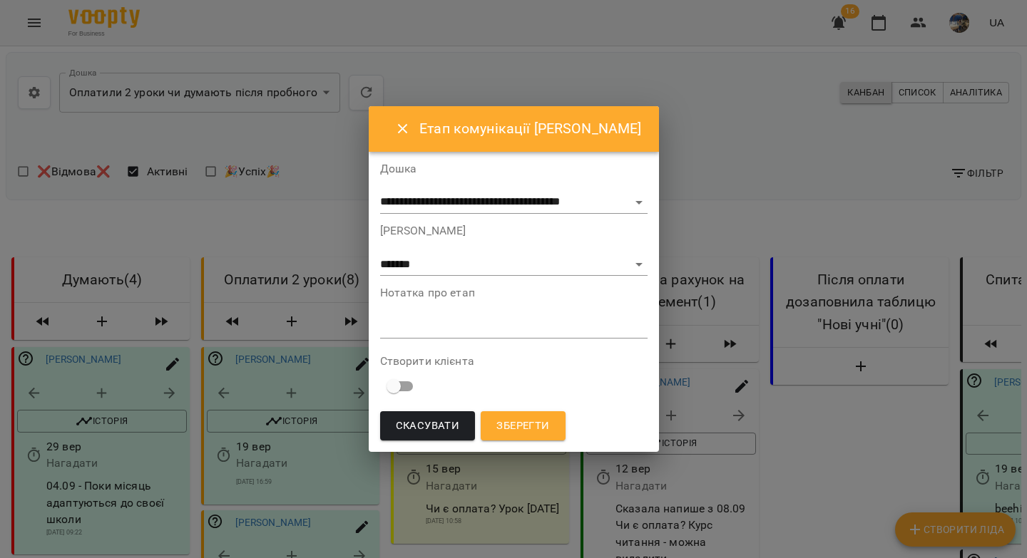
click at [399, 334] on div "*" at bounding box center [513, 327] width 267 height 23
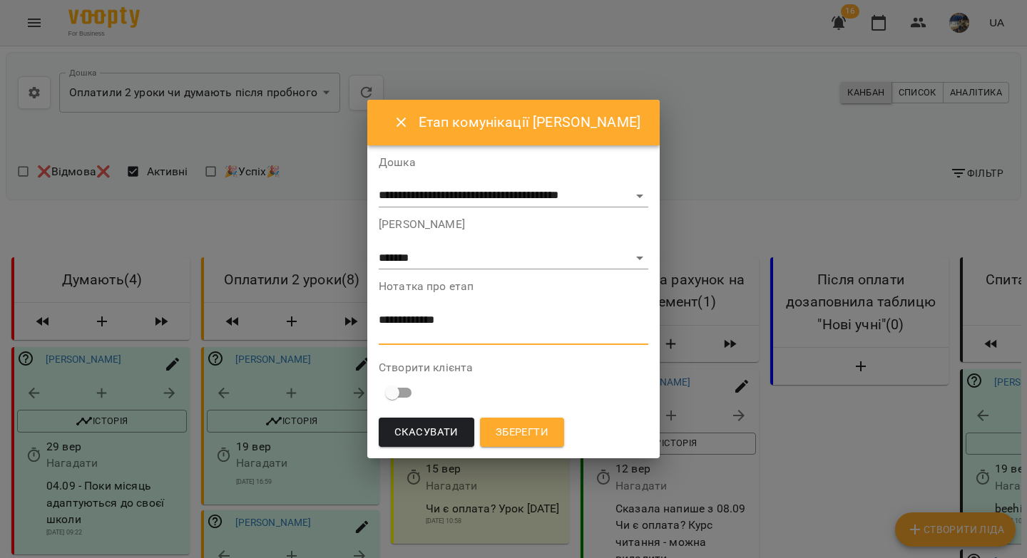
paste textarea "**********"
drag, startPoint x: 523, startPoint y: 332, endPoint x: 446, endPoint y: 339, distance: 77.3
click at [446, 339] on textarea "**********" at bounding box center [514, 327] width 270 height 26
click at [471, 320] on textarea "**********" at bounding box center [514, 327] width 270 height 26
type textarea "**********"
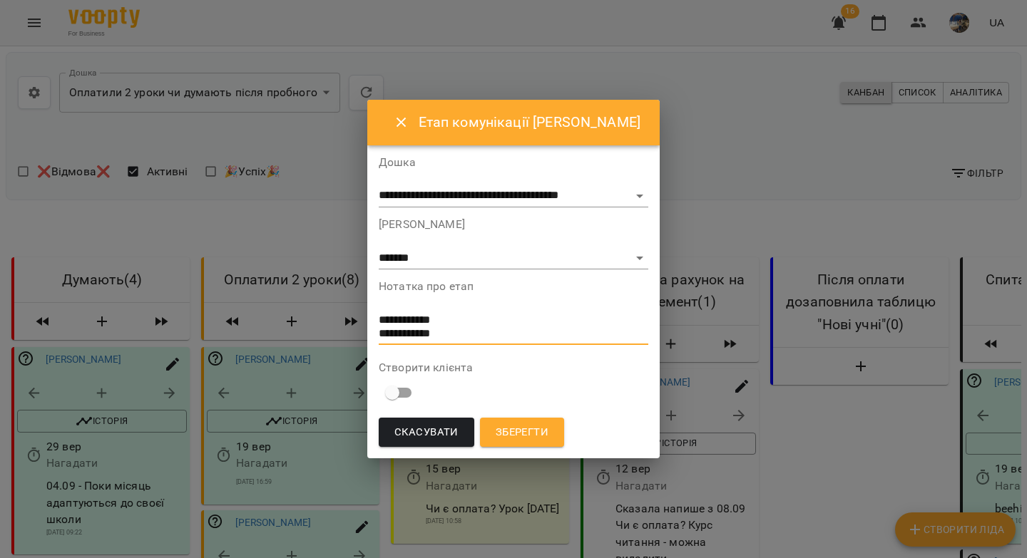
click at [504, 438] on span "Зберегти" at bounding box center [522, 433] width 53 height 19
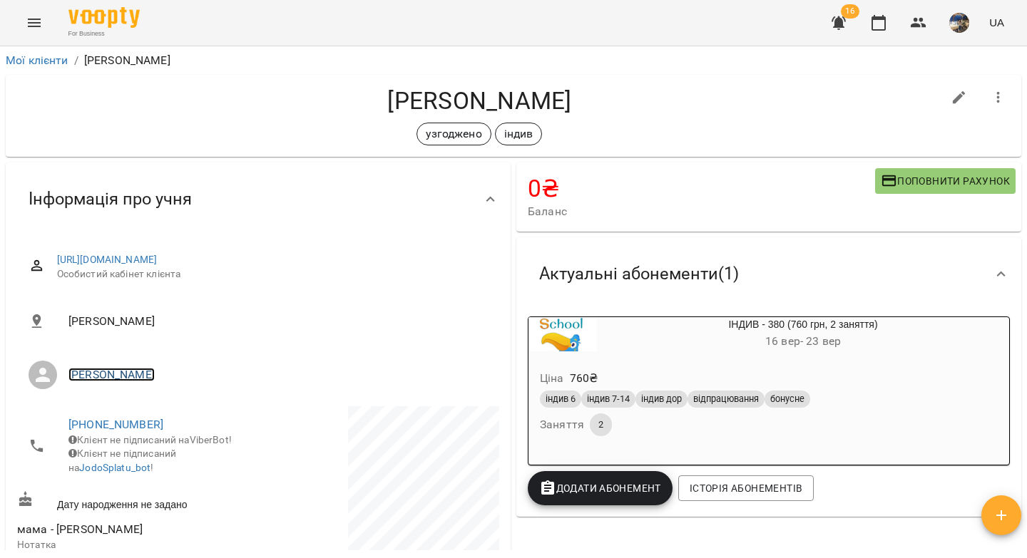
click at [93, 374] on link "[PERSON_NAME]" at bounding box center [111, 375] width 86 height 14
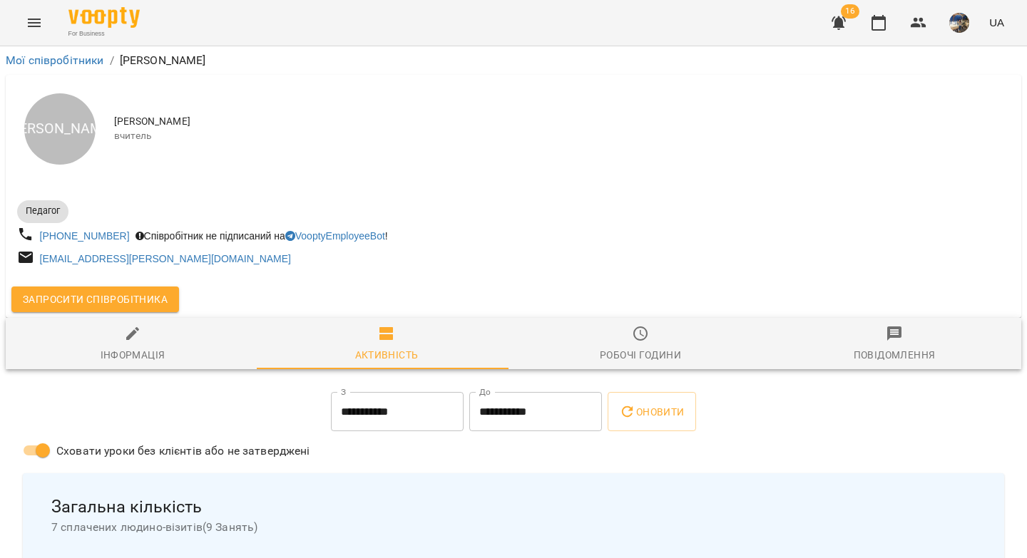
drag, startPoint x: 247, startPoint y: 58, endPoint x: 121, endPoint y: 62, distance: 127.0
click at [121, 62] on ol "Мої співробітники / Анна Карпінець" at bounding box center [513, 60] width 1015 height 17
copy p "[PERSON_NAME]"
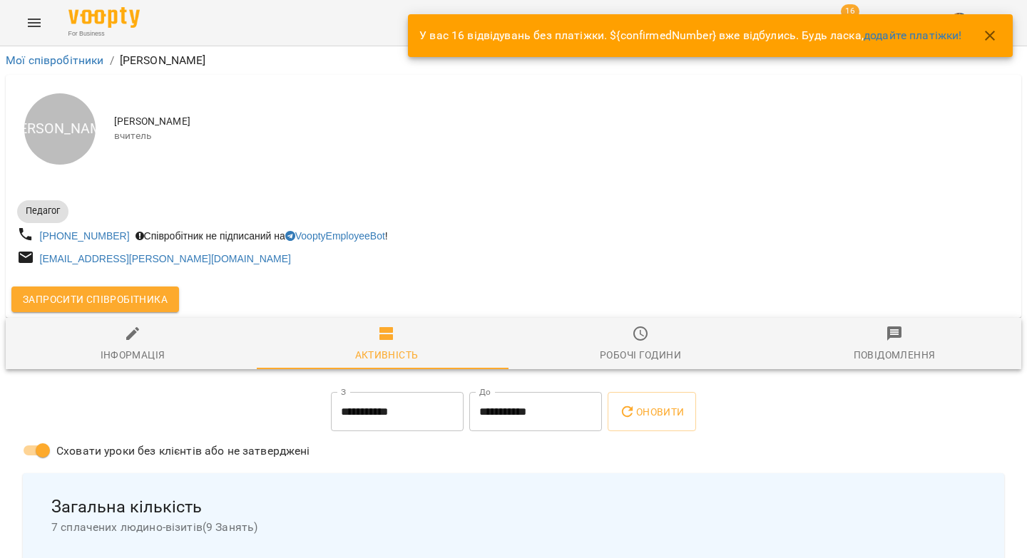
click at [125, 342] on icon "button" at bounding box center [132, 333] width 17 height 17
select select "**"
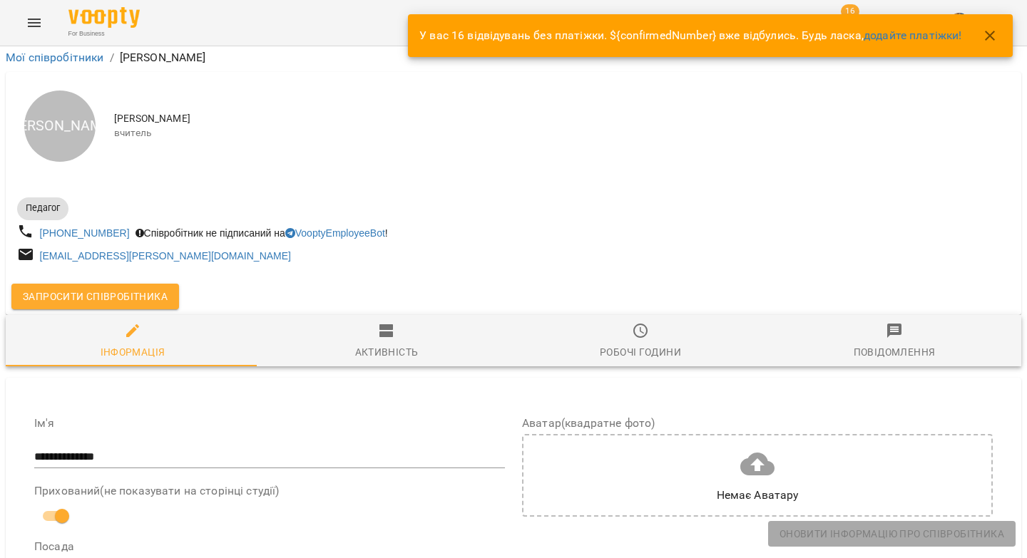
scroll to position [542, 0]
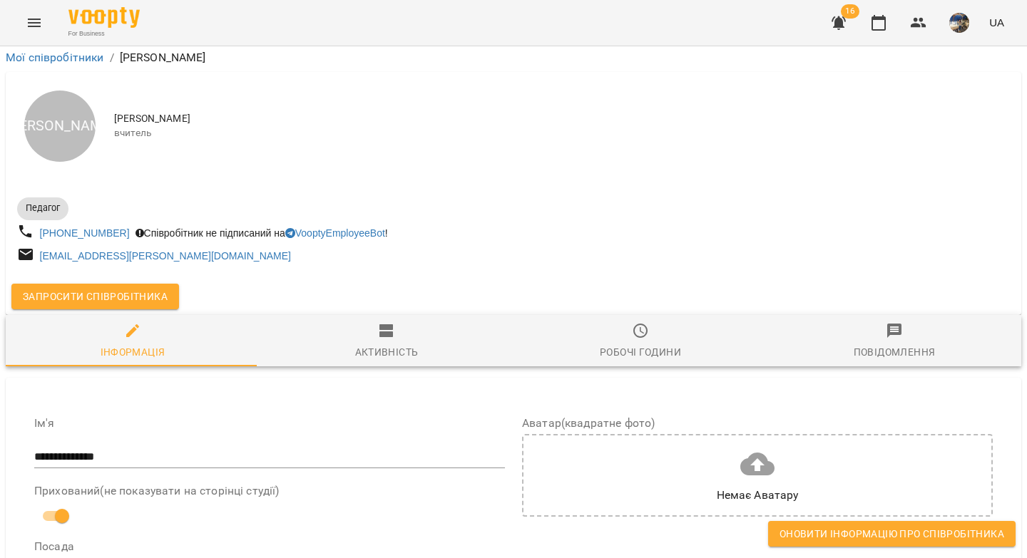
drag, startPoint x: 295, startPoint y: 383, endPoint x: 36, endPoint y: 369, distance: 259.9
copy span "**********"
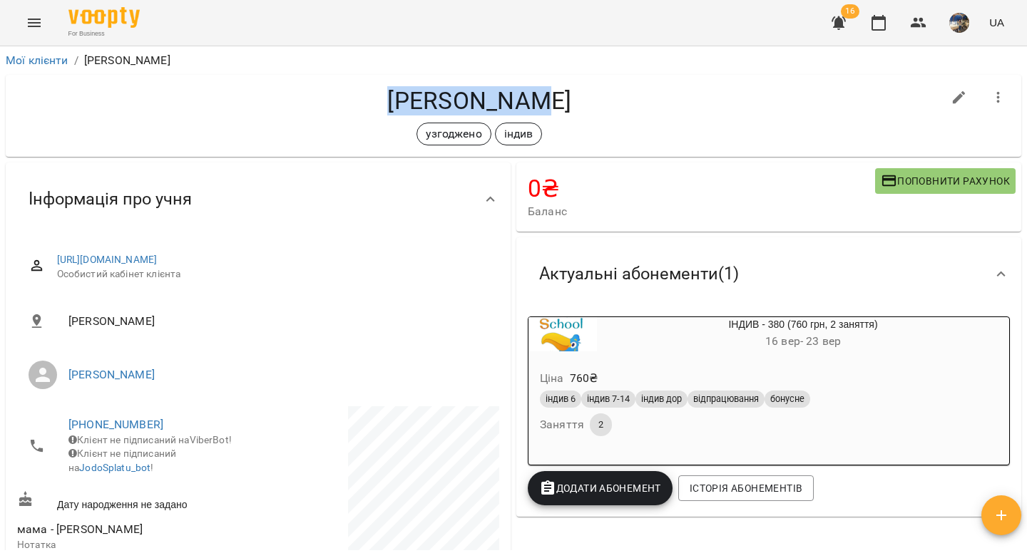
click at [395, 102] on h4 "Саша Лінник" at bounding box center [479, 100] width 925 height 29
copy h4 "Саша Лінник"
click at [158, 262] on link "https://www.voopty.com.ua/client/6508853668c8b131c452b550/68c426644675e6ca7f85d…" at bounding box center [107, 259] width 101 height 11
click at [914, 21] on icon "button" at bounding box center [918, 22] width 17 height 17
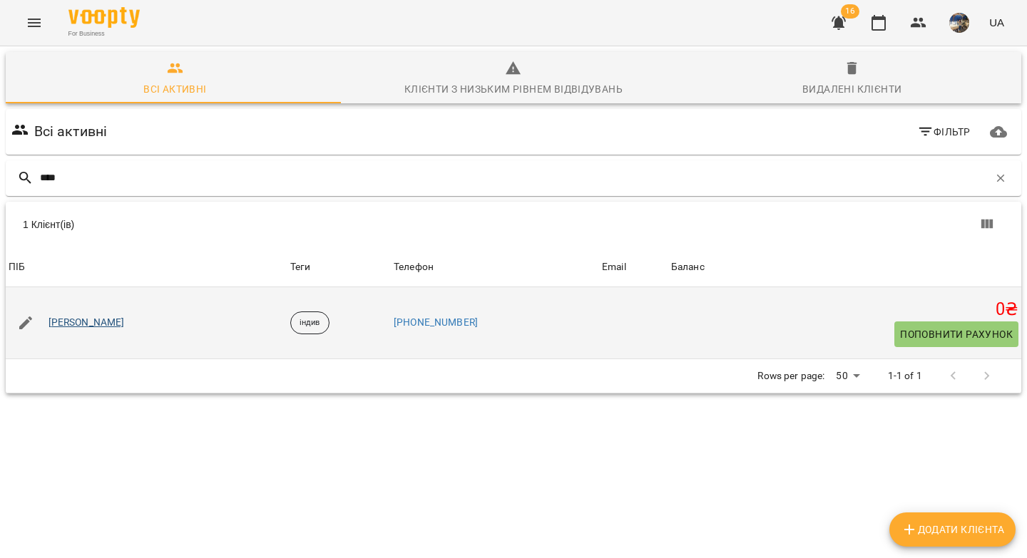
type input "****"
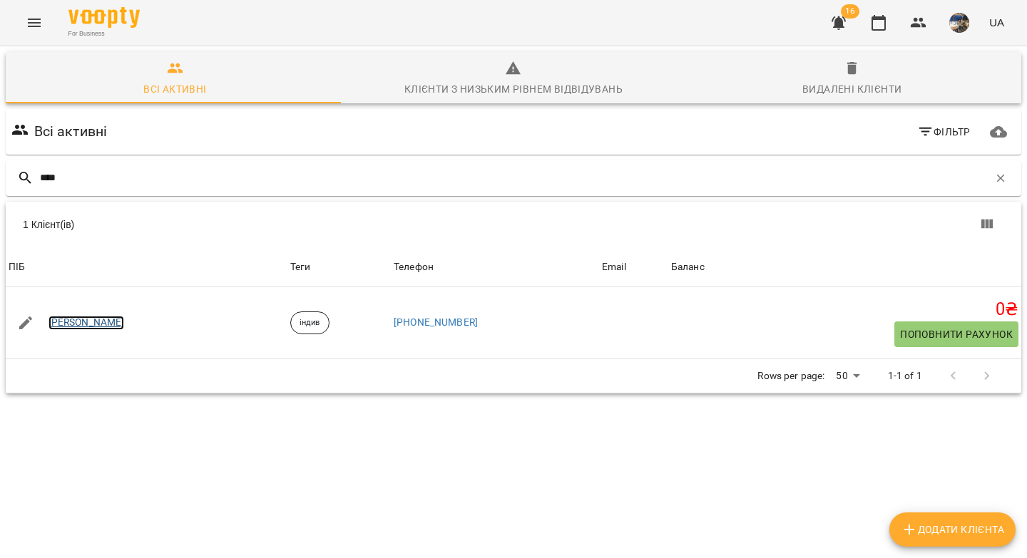
drag, startPoint x: 102, startPoint y: 326, endPoint x: 397, endPoint y: 1, distance: 439.2
click at [102, 325] on link "[PERSON_NAME]" at bounding box center [86, 323] width 76 height 14
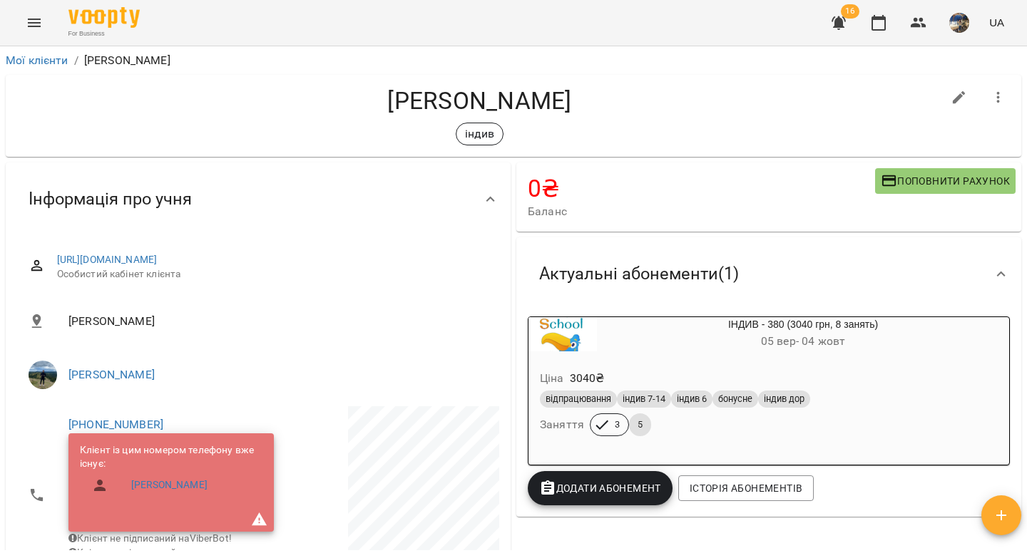
click at [953, 97] on icon "button" at bounding box center [959, 97] width 13 height 13
select select "**"
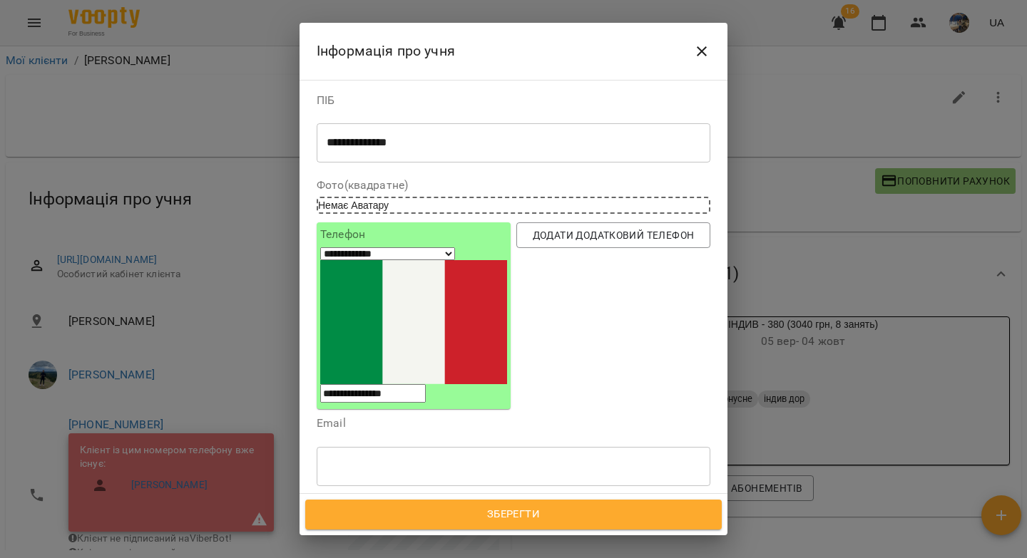
click at [405, 522] on div "індив" at bounding box center [487, 534] width 340 height 24
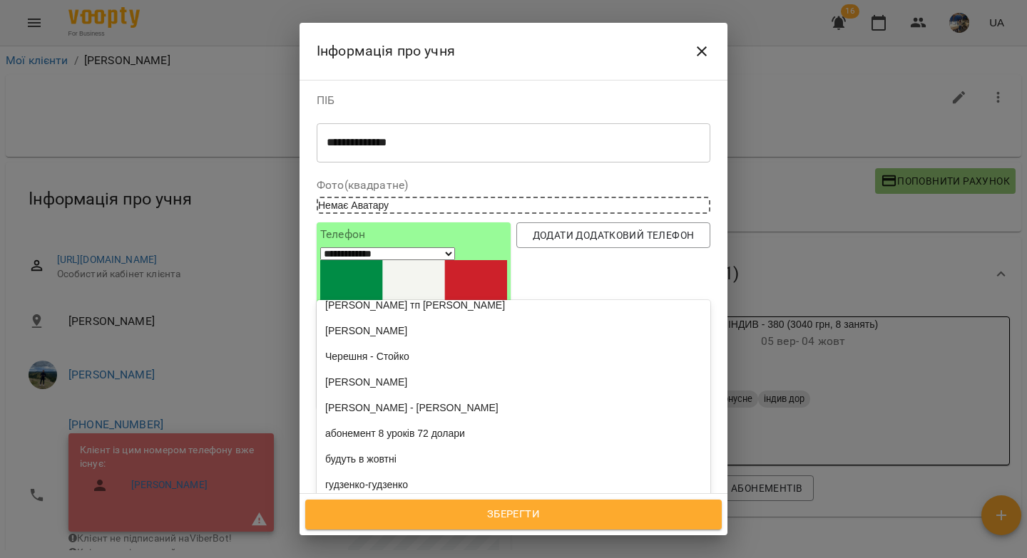
scroll to position [1758, 0]
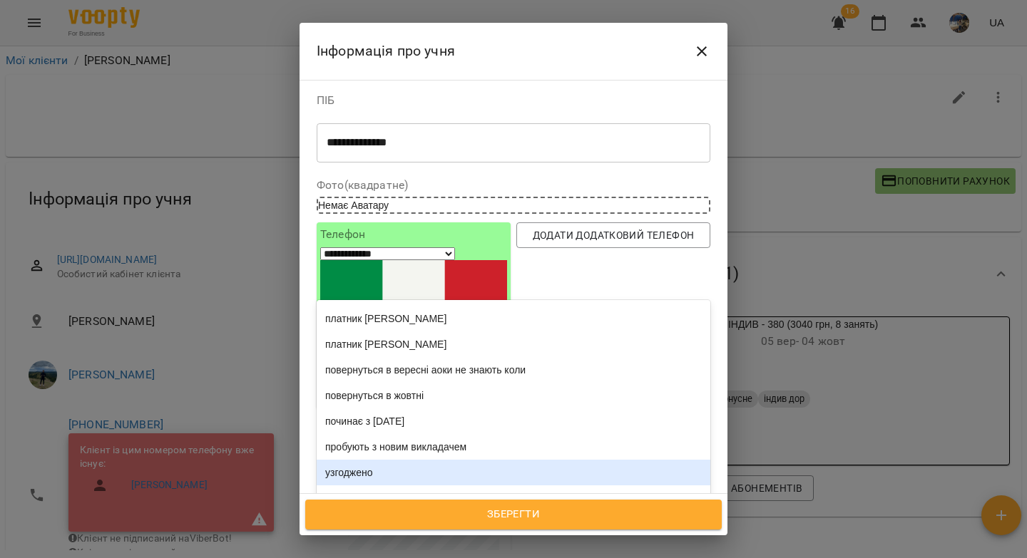
click at [381, 460] on div "узгоджено" at bounding box center [514, 473] width 394 height 26
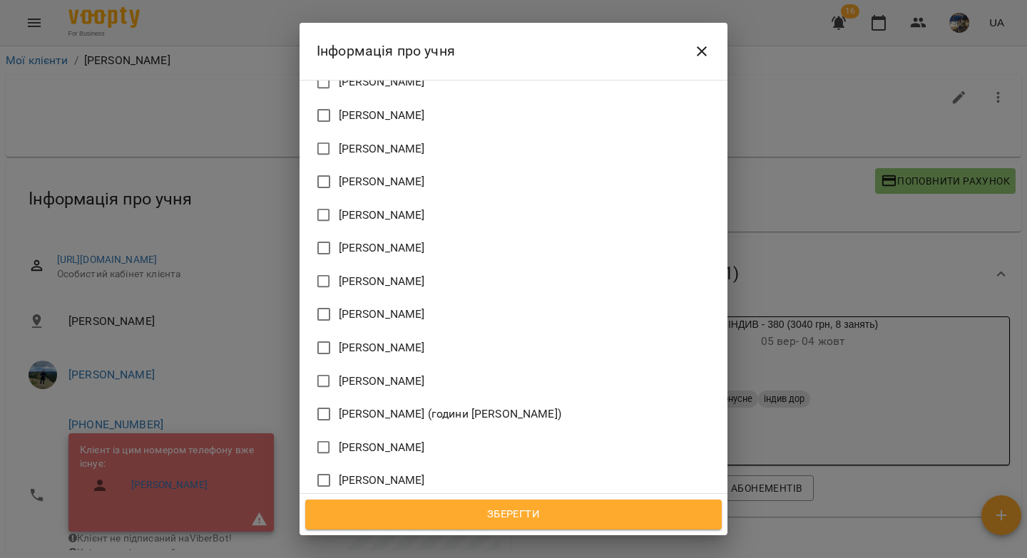
scroll to position [880, 0]
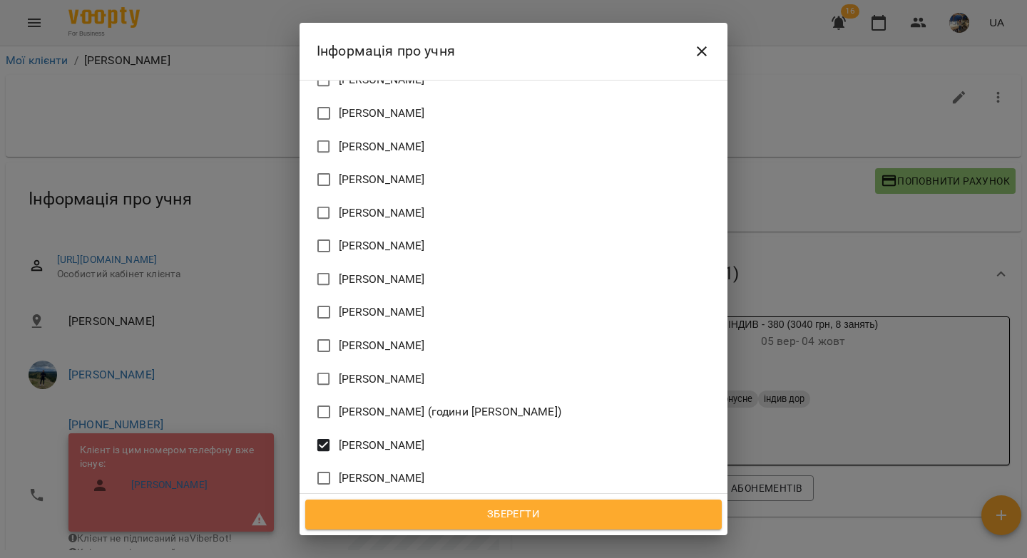
click at [546, 513] on span "Зберегти" at bounding box center [513, 515] width 385 height 19
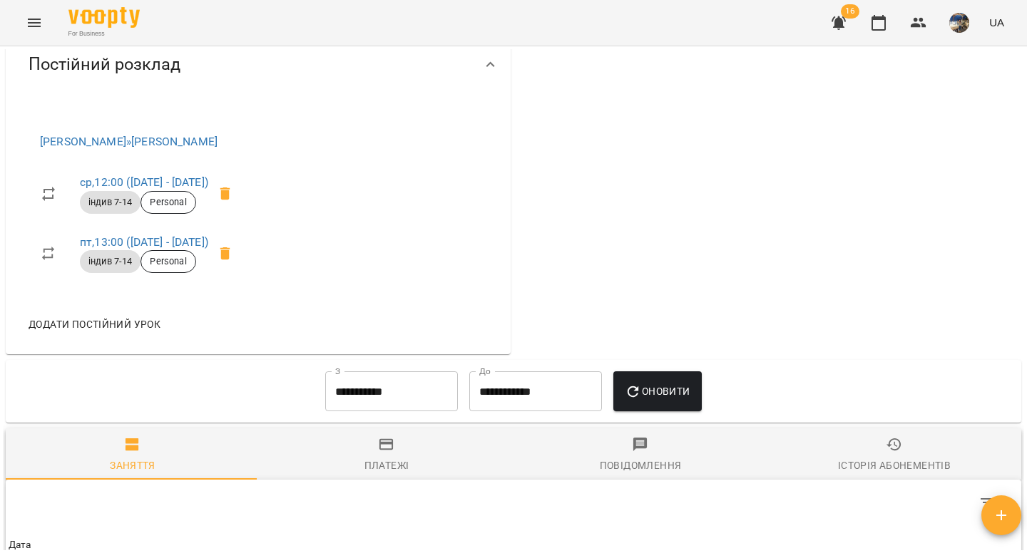
scroll to position [724, 0]
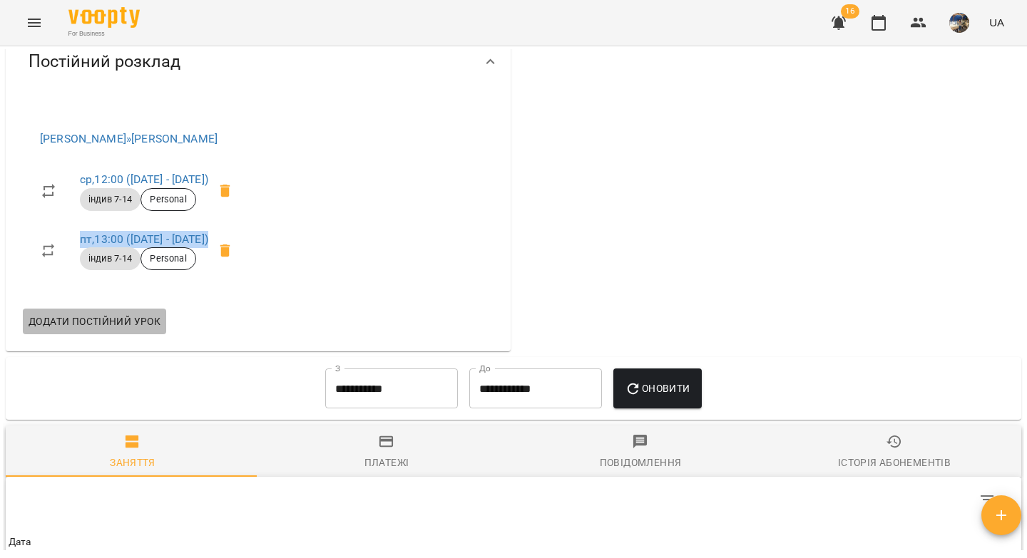
click at [93, 330] on span "Додати постійний урок" at bounding box center [95, 321] width 132 height 17
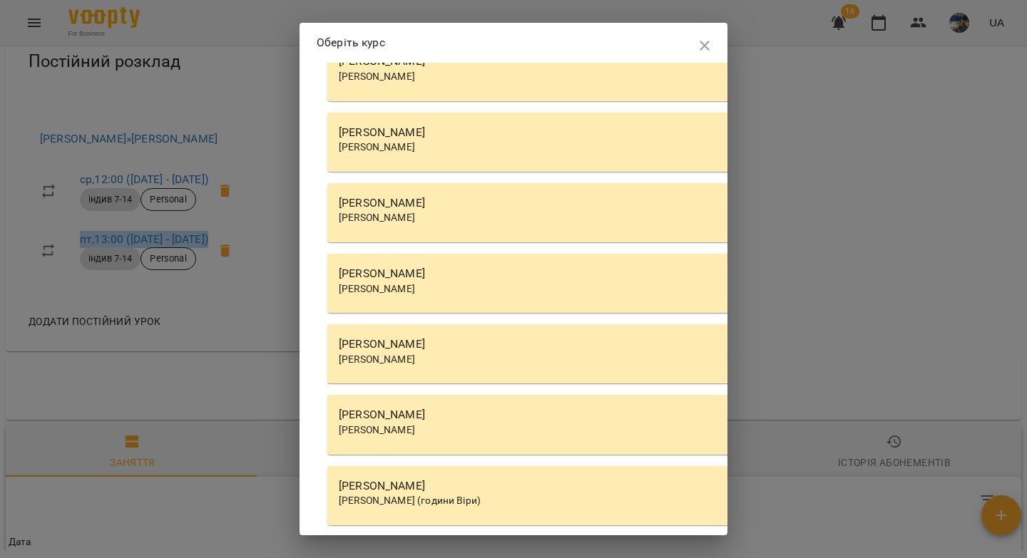
scroll to position [4419, 0]
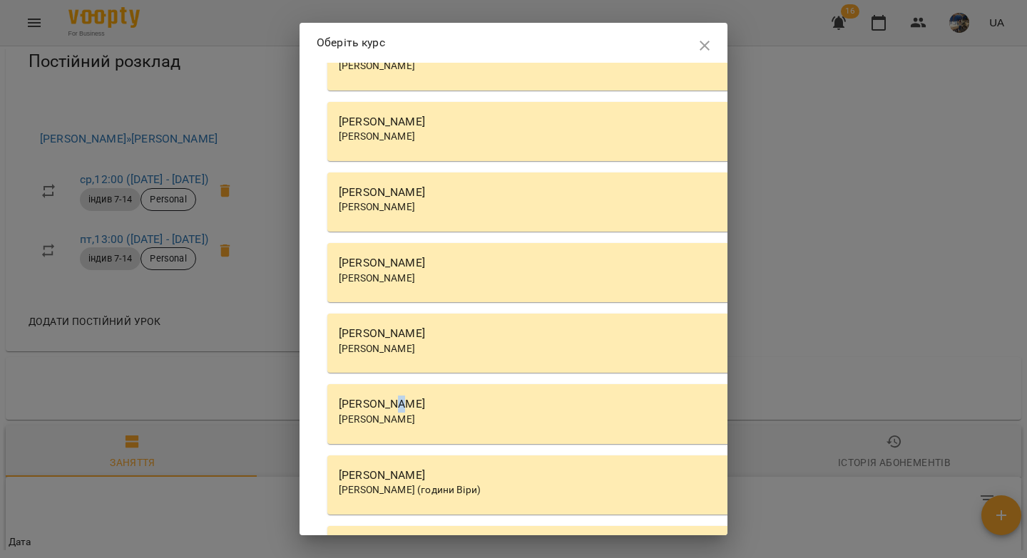
click at [399, 404] on div "[PERSON_NAME]" at bounding box center [734, 404] width 790 height 17
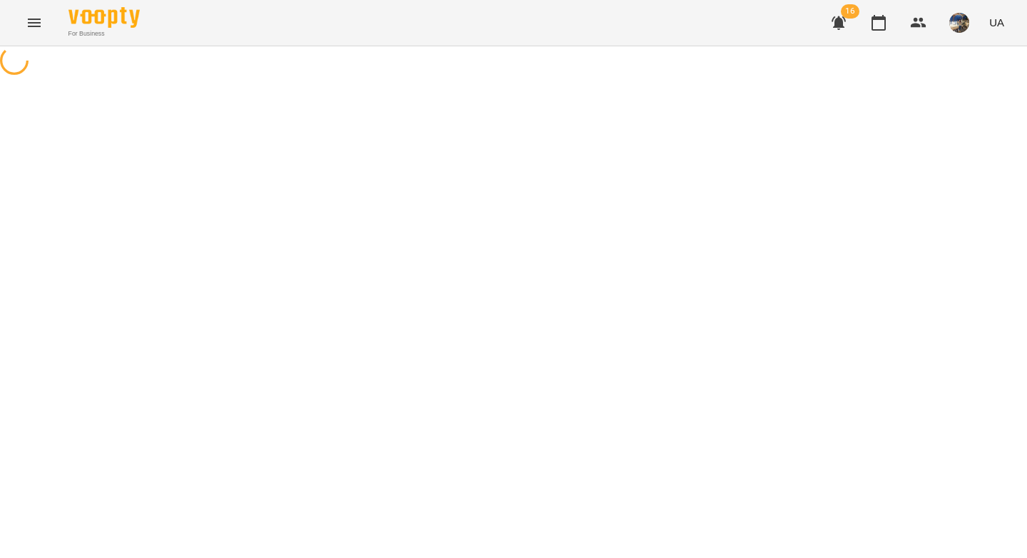
select select "********"
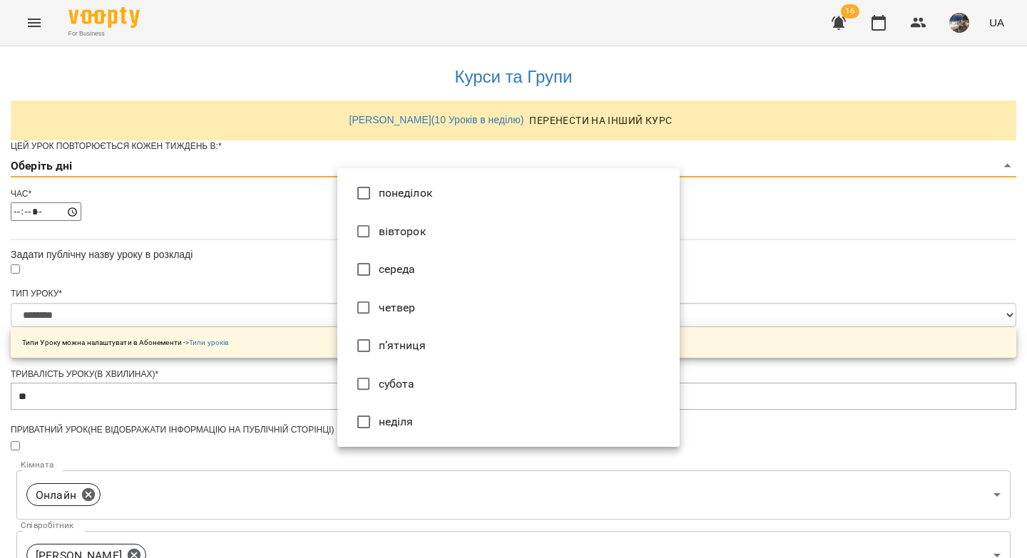
click at [375, 191] on body "**********" at bounding box center [513, 459] width 1027 height 919
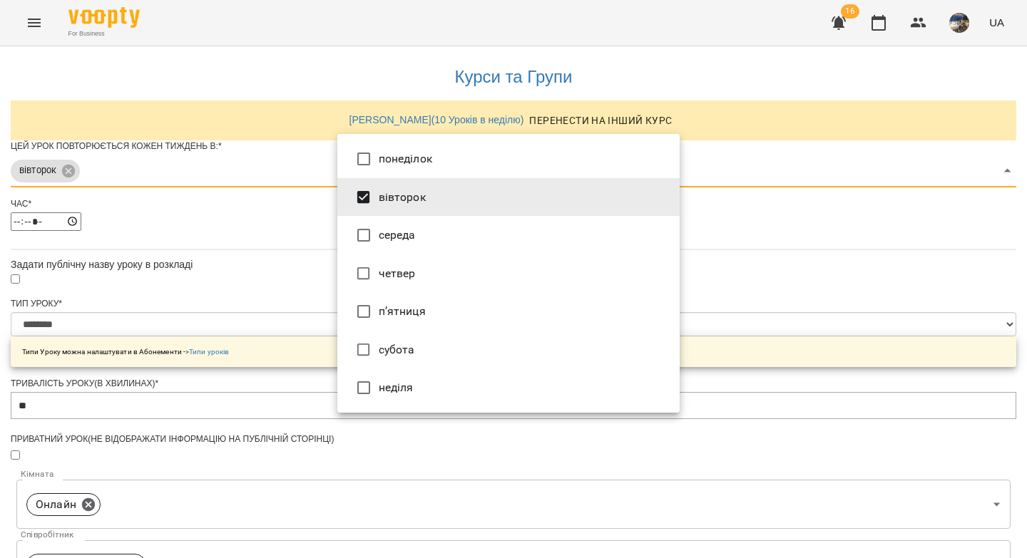
type input "***"
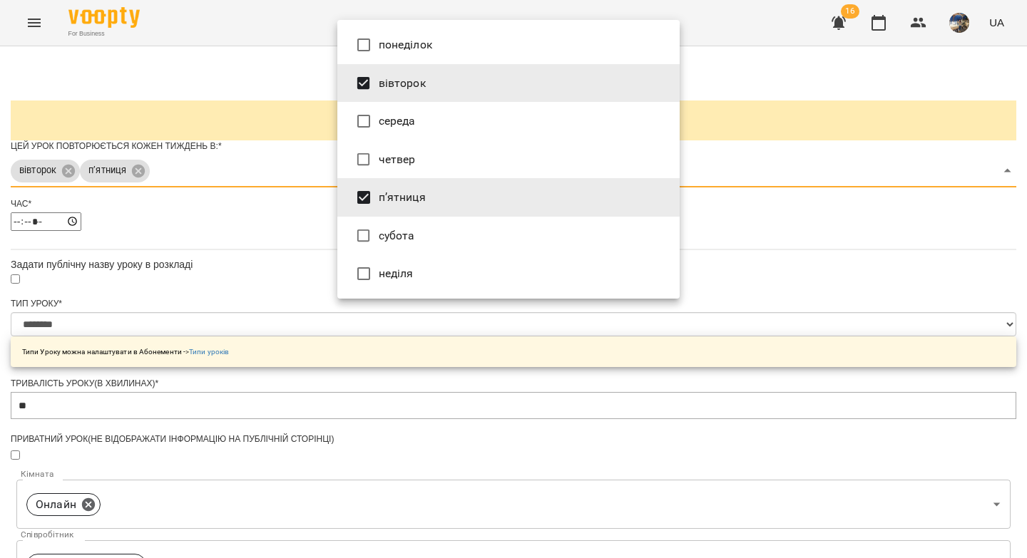
click at [268, 272] on div at bounding box center [513, 279] width 1027 height 558
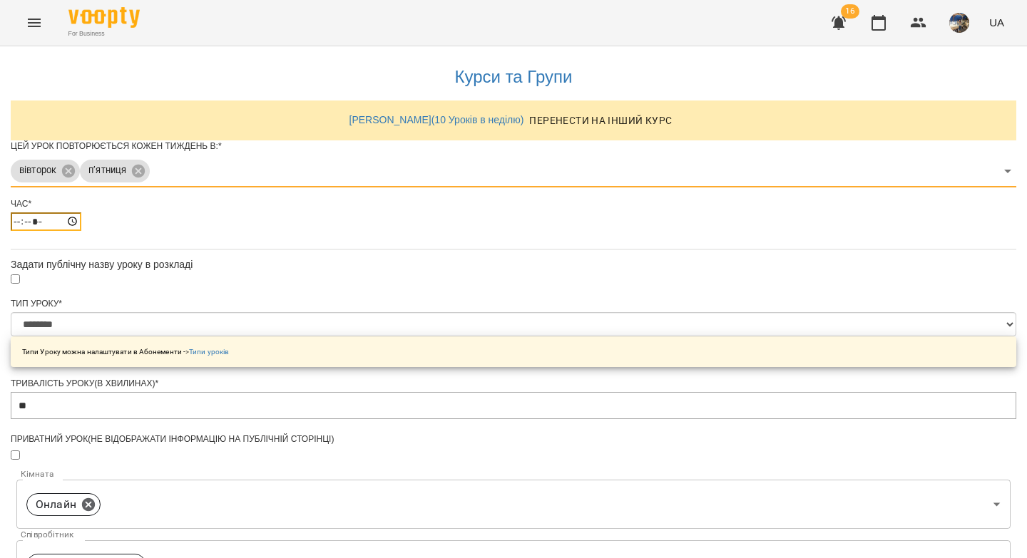
click at [81, 231] on input "*****" at bounding box center [46, 221] width 71 height 19
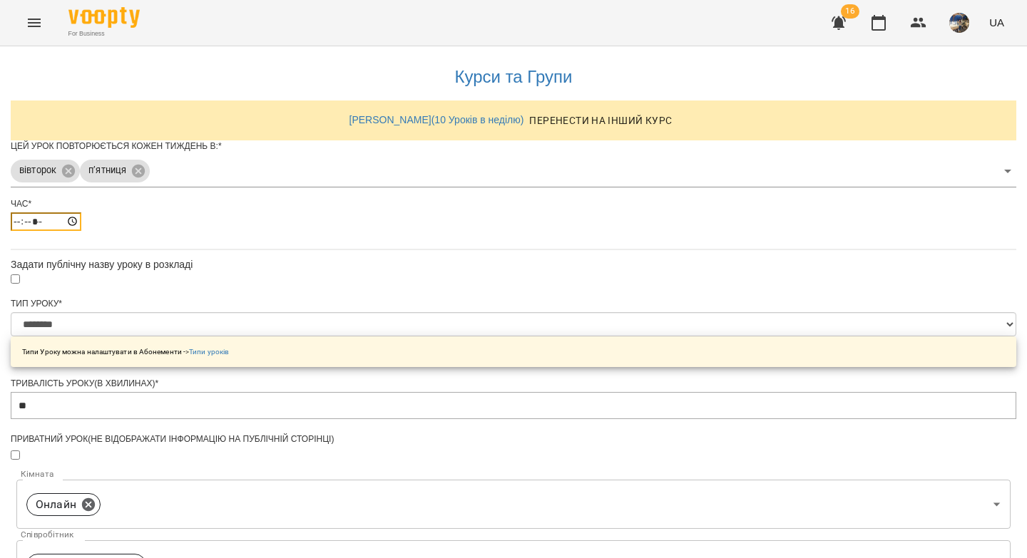
type input "*****"
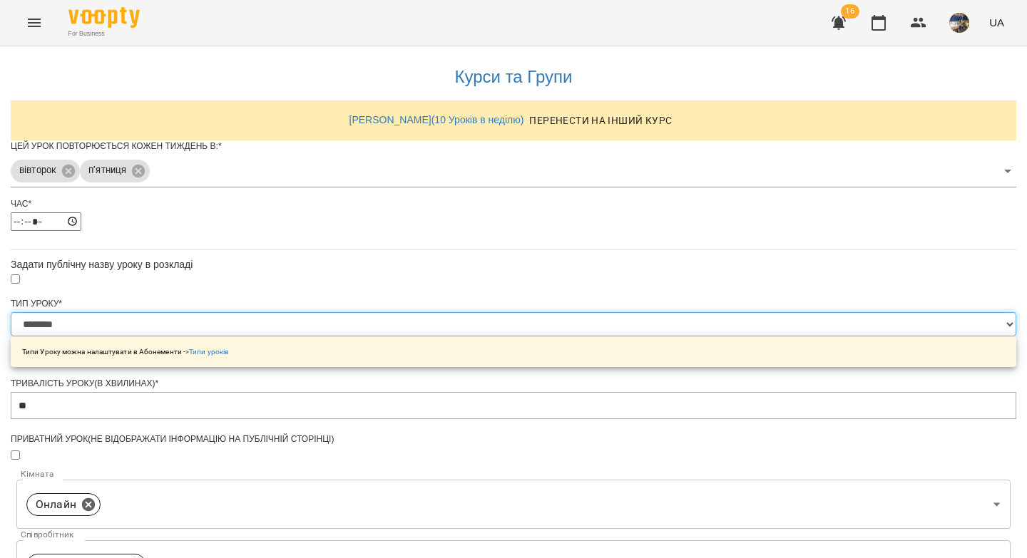
click at [354, 337] on select "**********" at bounding box center [513, 324] width 1005 height 24
select select "**********"
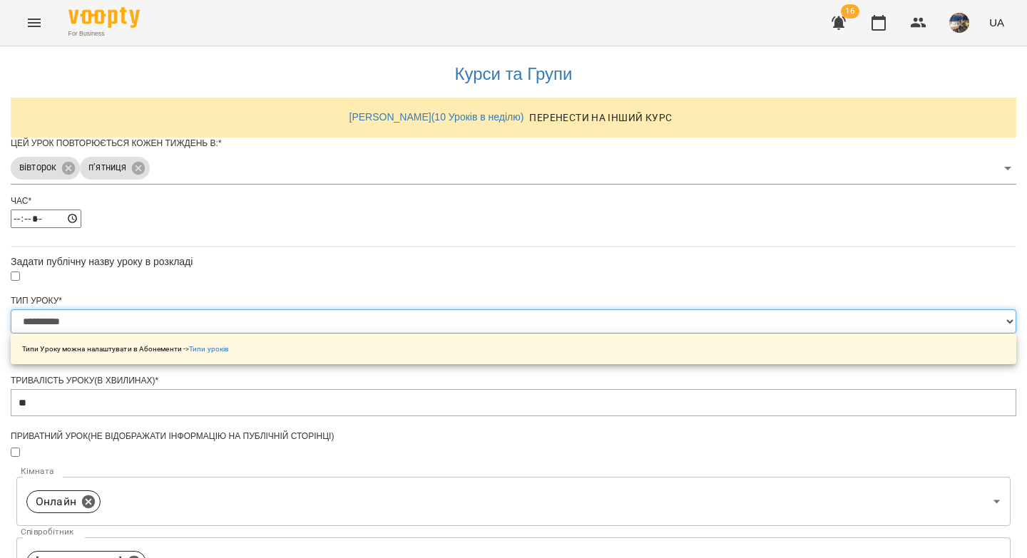
scroll to position [474, 0]
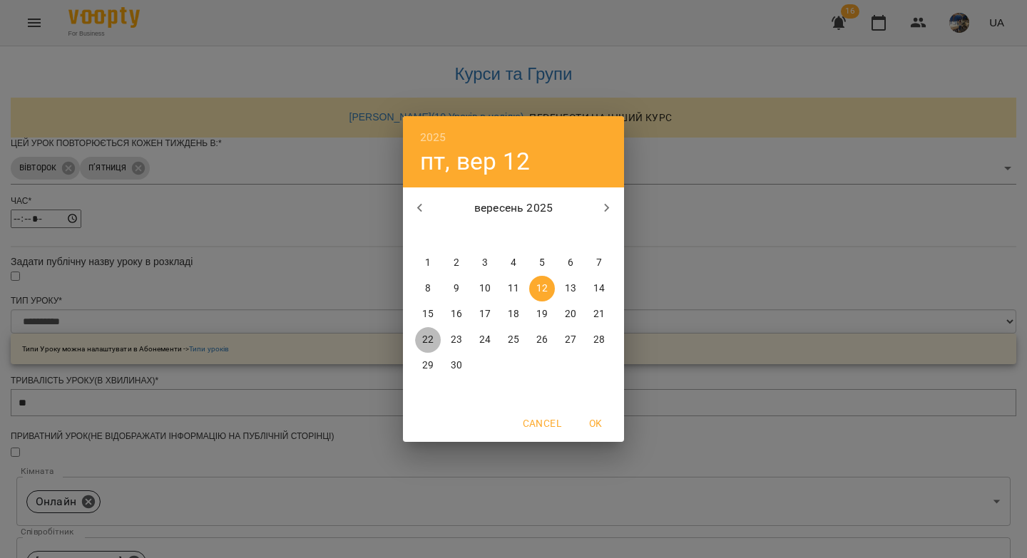
click at [429, 335] on p "22" at bounding box center [427, 340] width 11 height 14
type input "**********"
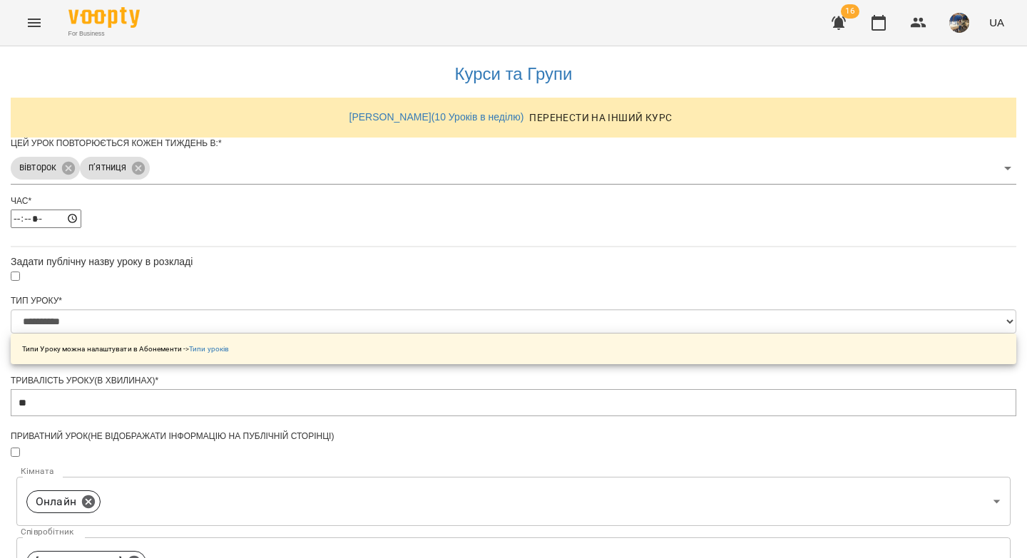
scroll to position [514, 0]
drag, startPoint x: 463, startPoint y: 510, endPoint x: 466, endPoint y: 496, distance: 14.4
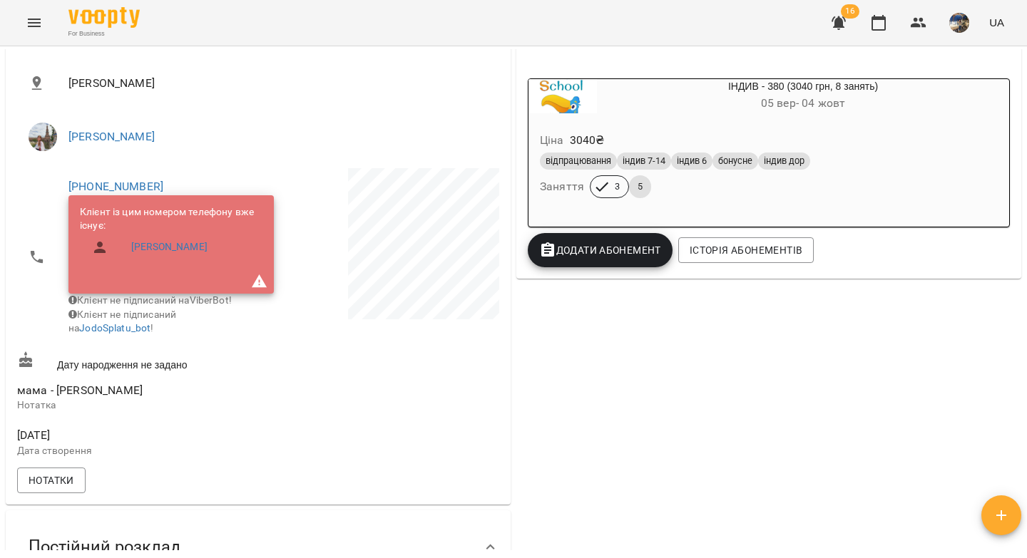
scroll to position [501, 0]
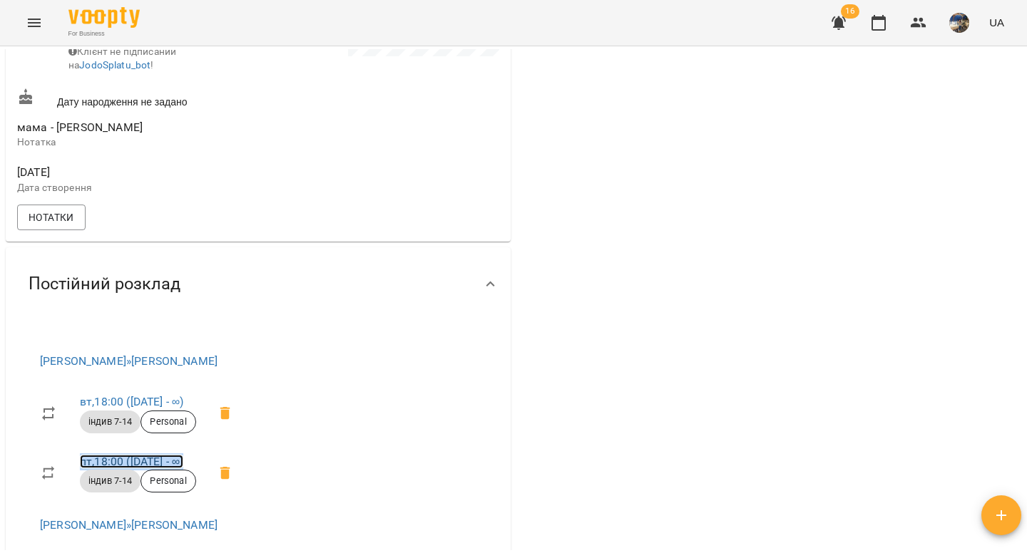
click at [111, 468] on link "пт , 18:00 ([DATE] - ∞)" at bounding box center [131, 462] width 103 height 14
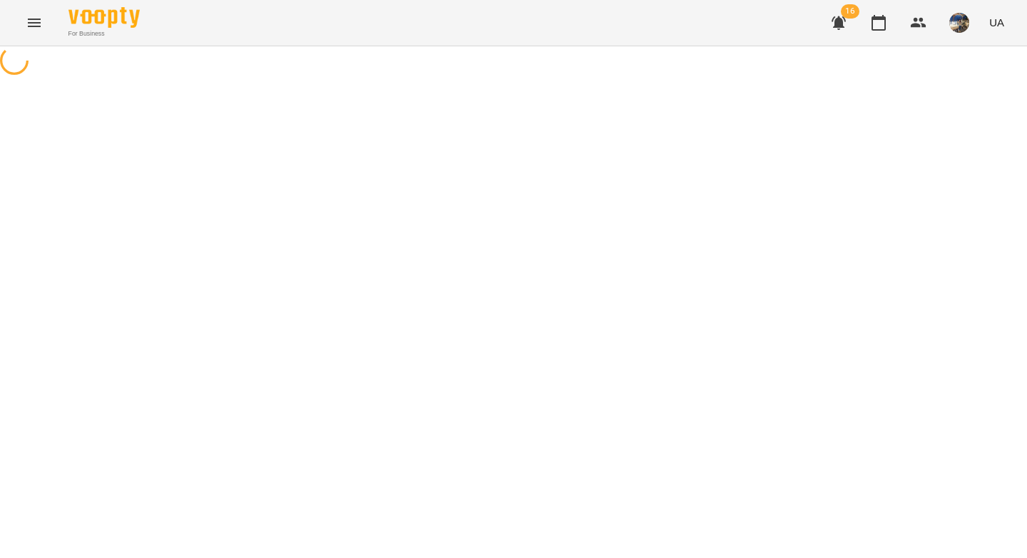
select select "*"
select select "**********"
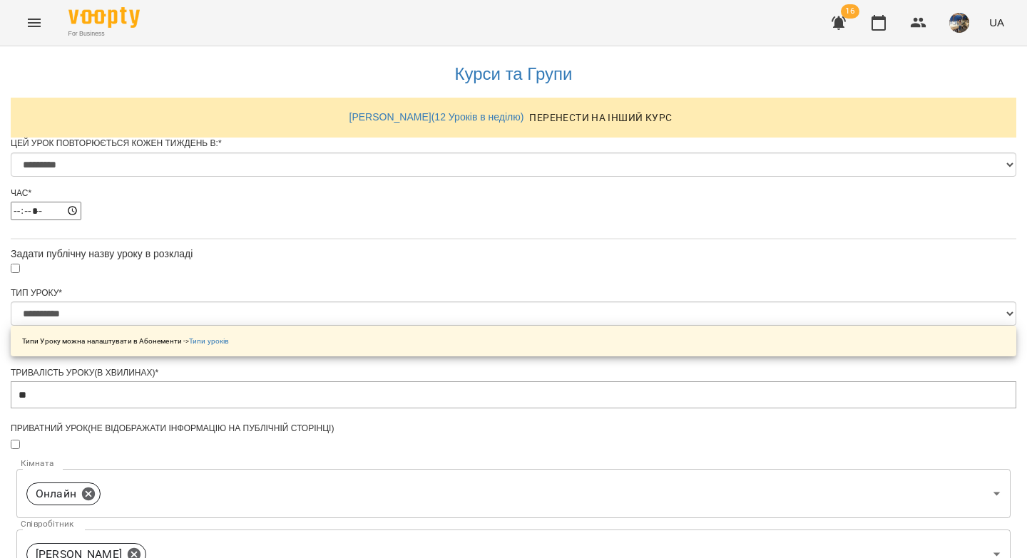
scroll to position [604, 0]
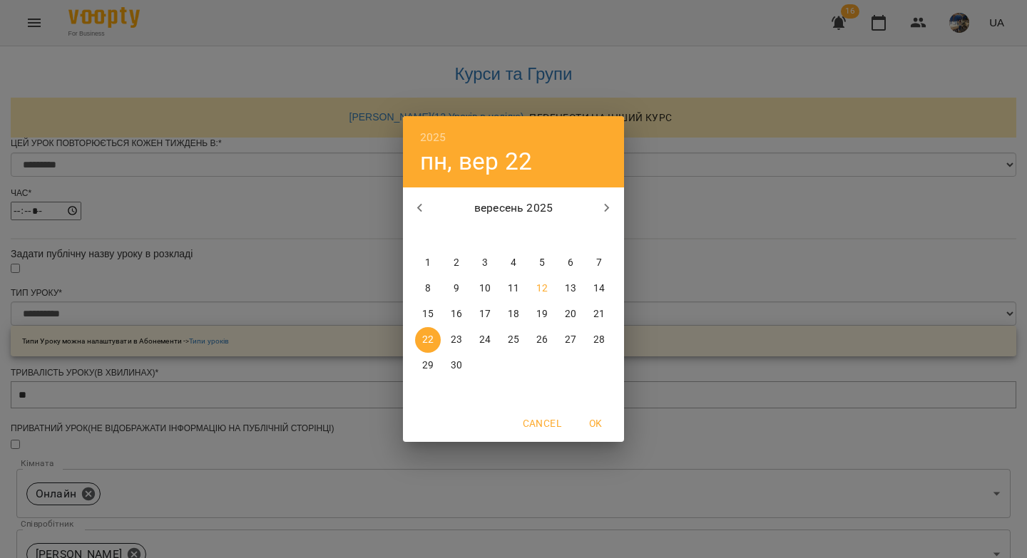
click at [429, 313] on p "15" at bounding box center [427, 314] width 11 height 14
type input "**********"
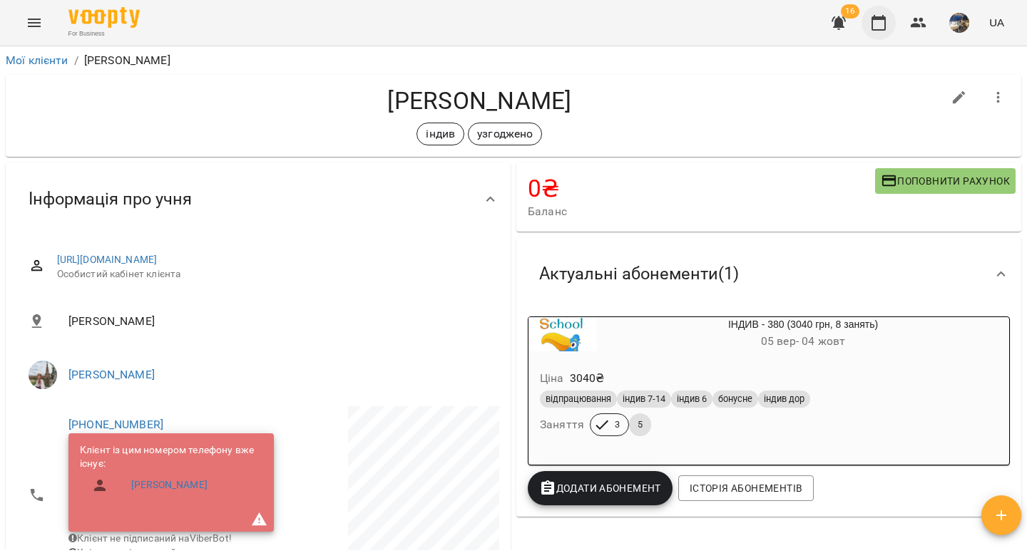
click at [884, 26] on icon "button" at bounding box center [878, 22] width 17 height 17
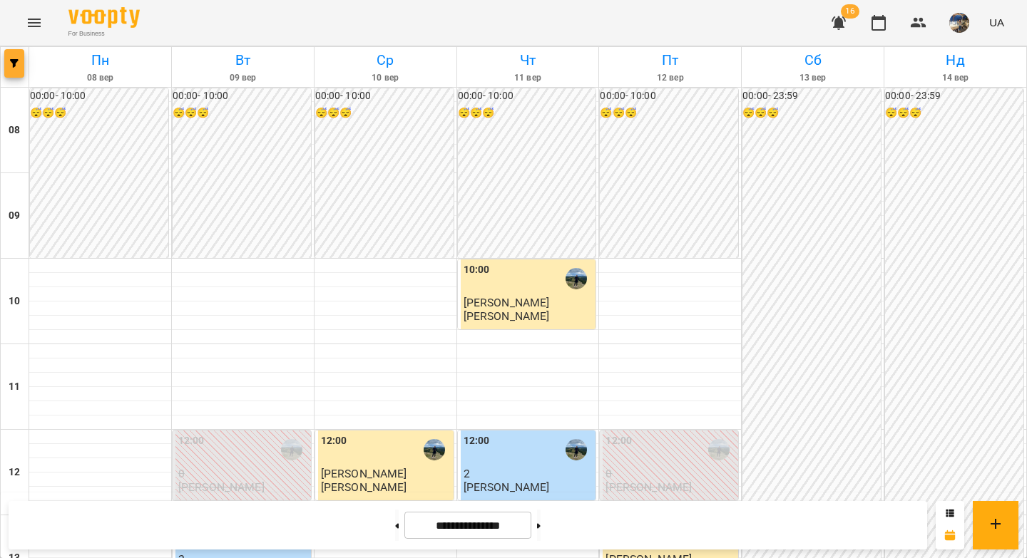
click at [20, 62] on span "button" at bounding box center [14, 63] width 20 height 9
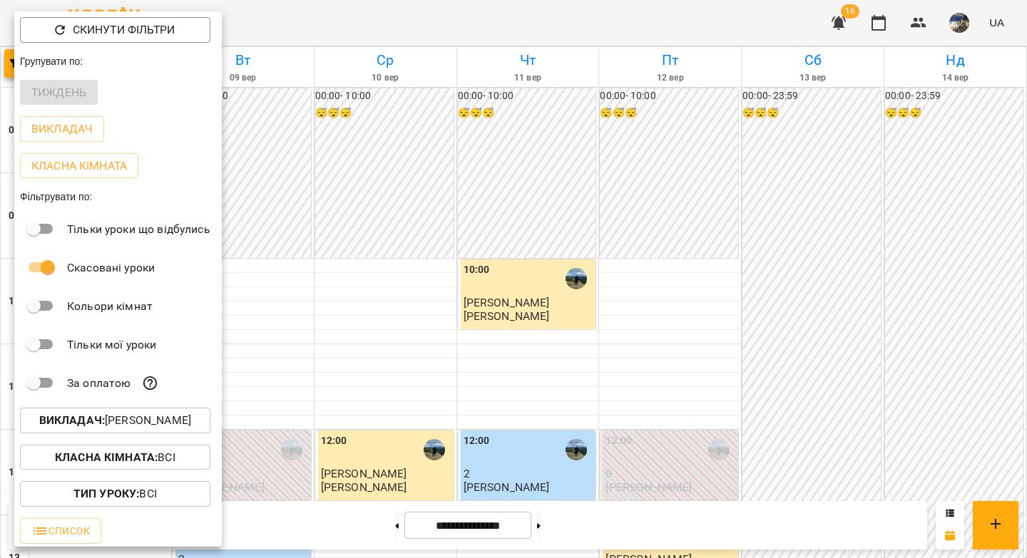
click at [93, 429] on p "Викладач : [PERSON_NAME]" at bounding box center [115, 420] width 152 height 17
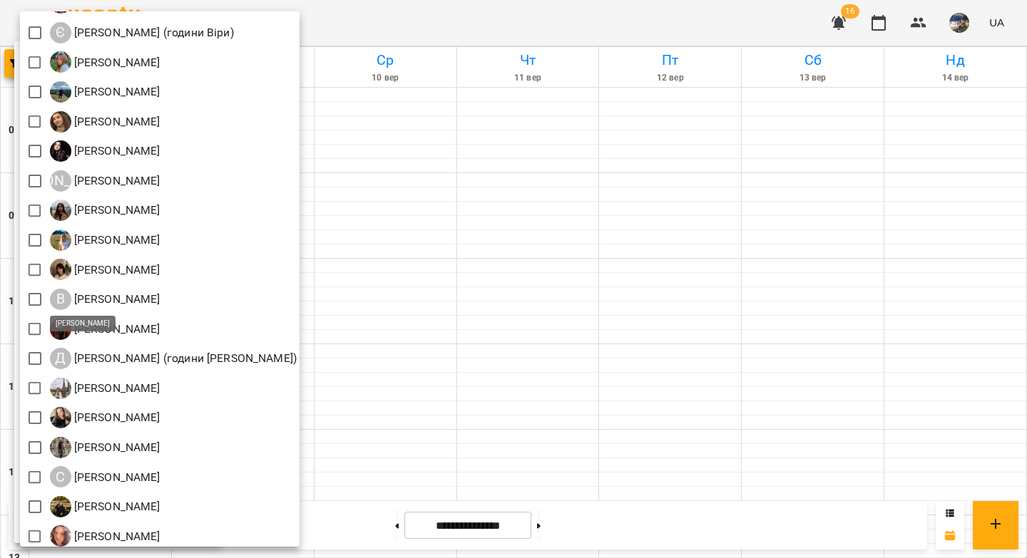
scroll to position [98, 0]
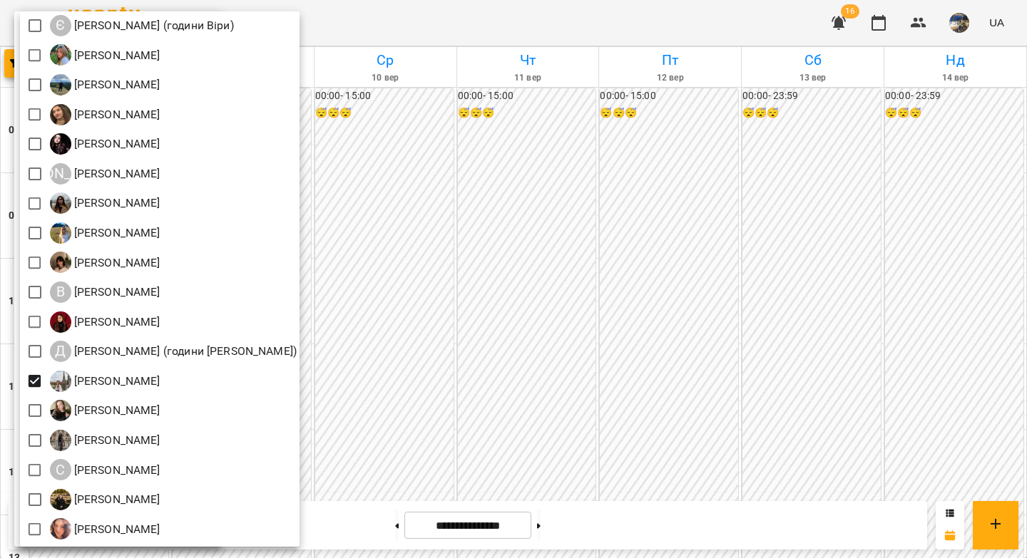
click at [427, 232] on div at bounding box center [513, 279] width 1027 height 558
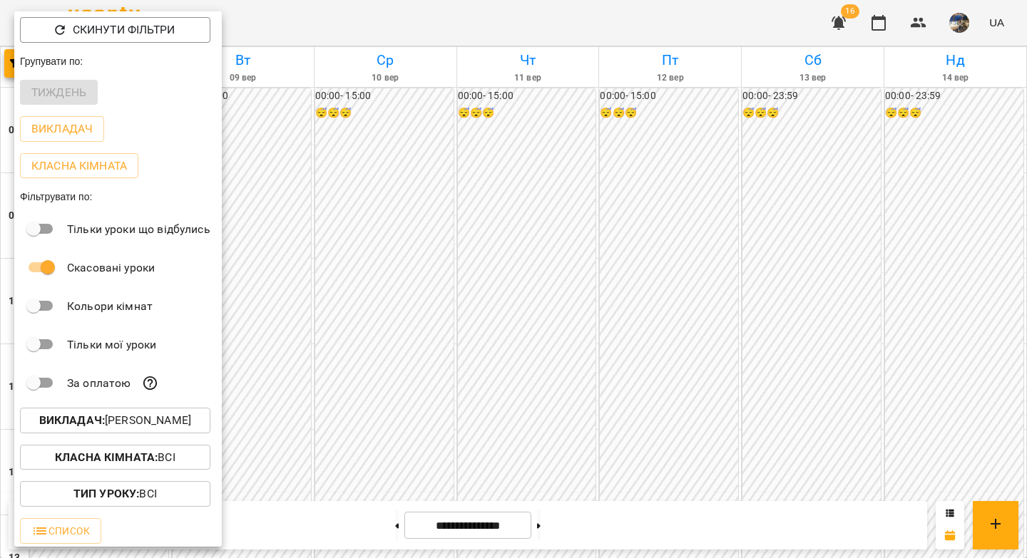
click at [419, 275] on div at bounding box center [513, 279] width 1027 height 558
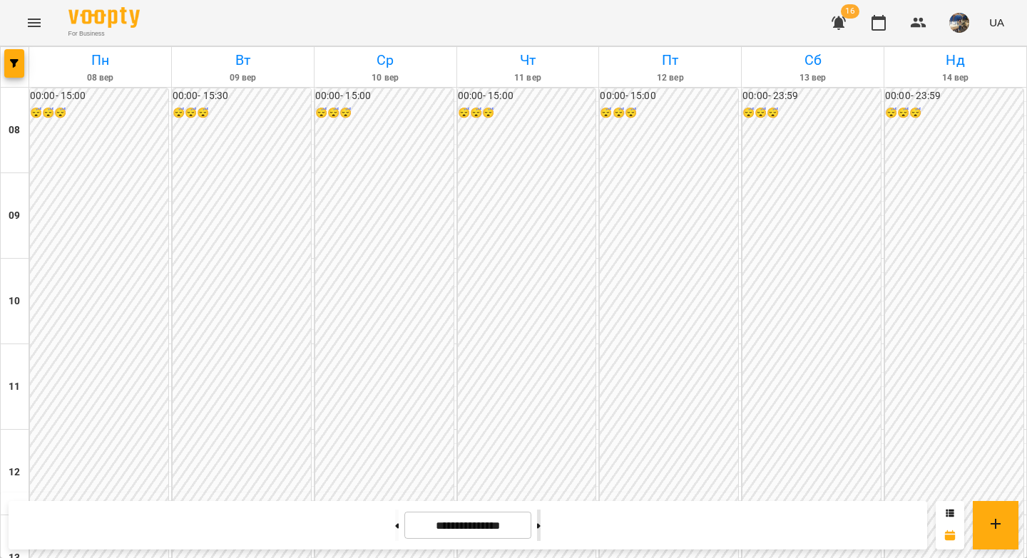
click at [541, 523] on icon at bounding box center [539, 526] width 4 height 6
type input "**********"
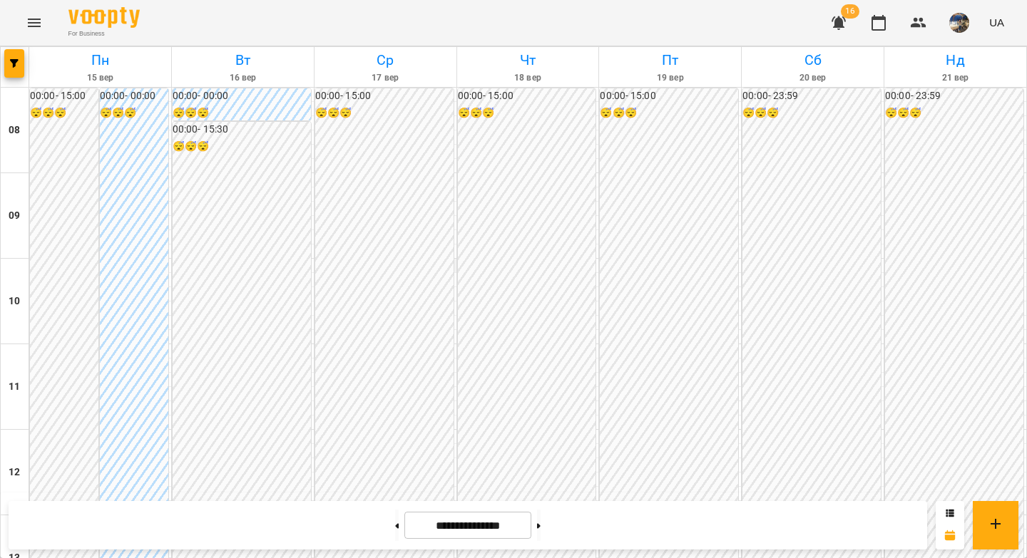
scroll to position [688, 0]
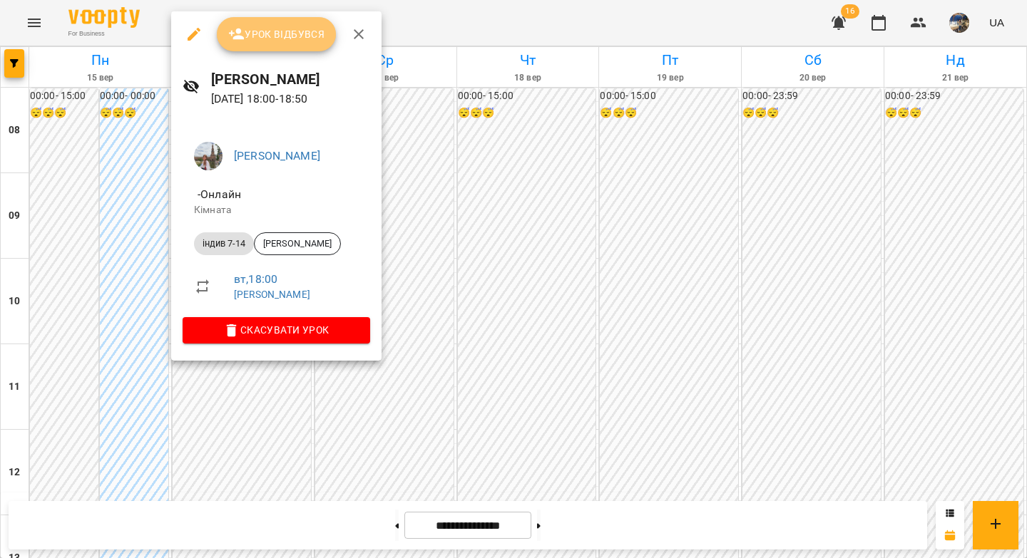
click at [265, 36] on span "Урок відбувся" at bounding box center [276, 34] width 97 height 17
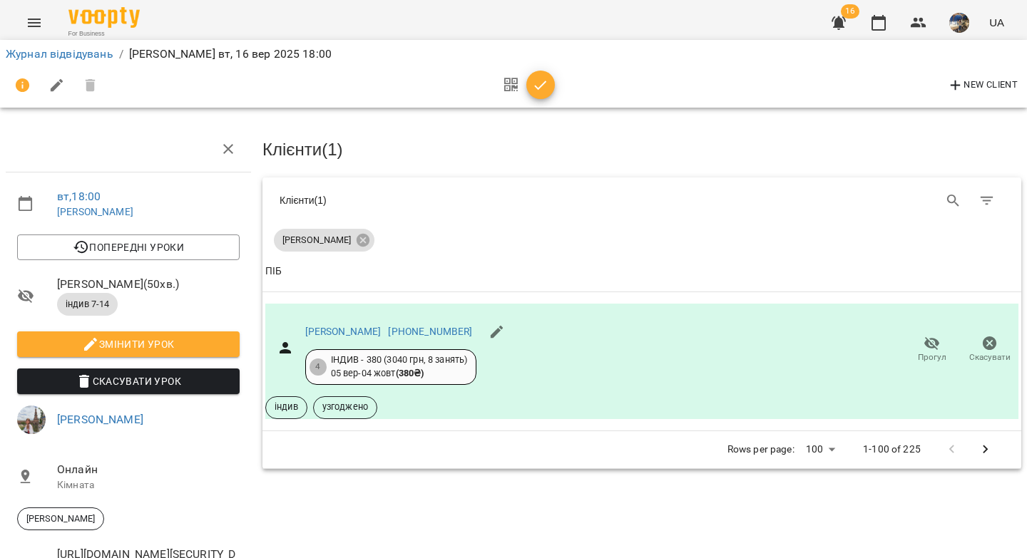
click at [545, 82] on icon "button" at bounding box center [540, 85] width 17 height 17
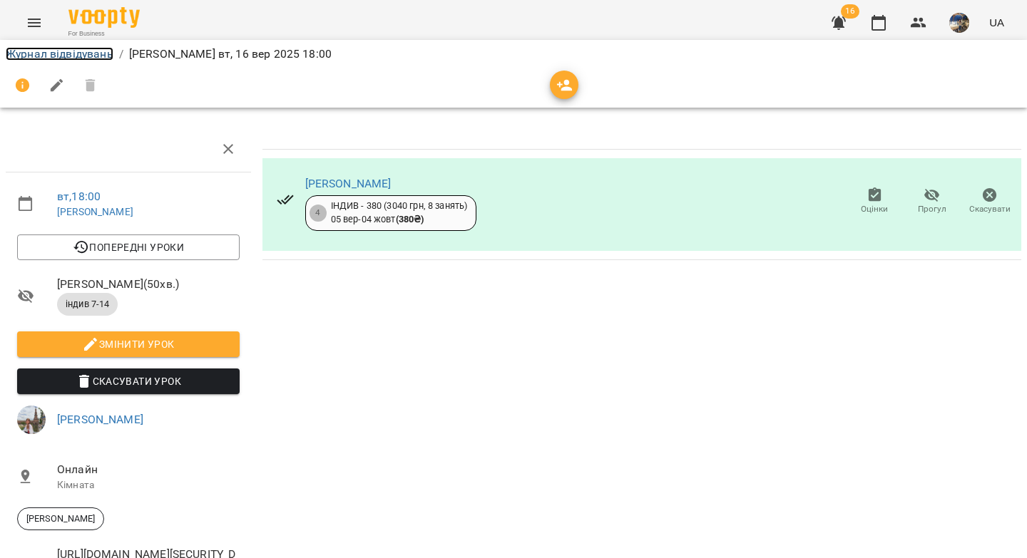
click at [74, 58] on link "Журнал відвідувань" at bounding box center [60, 54] width 108 height 14
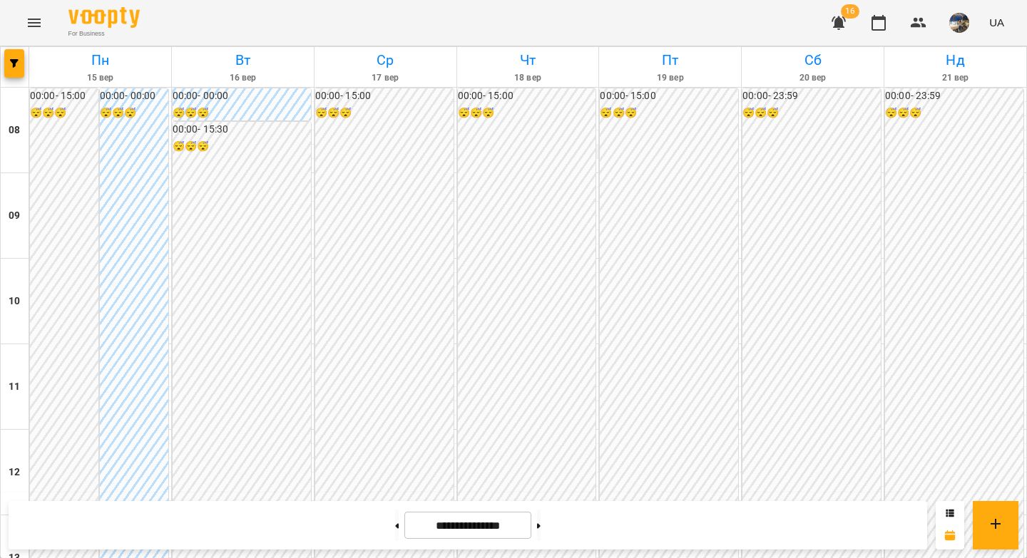
scroll to position [792, 0]
click at [541, 525] on button at bounding box center [539, 525] width 4 height 31
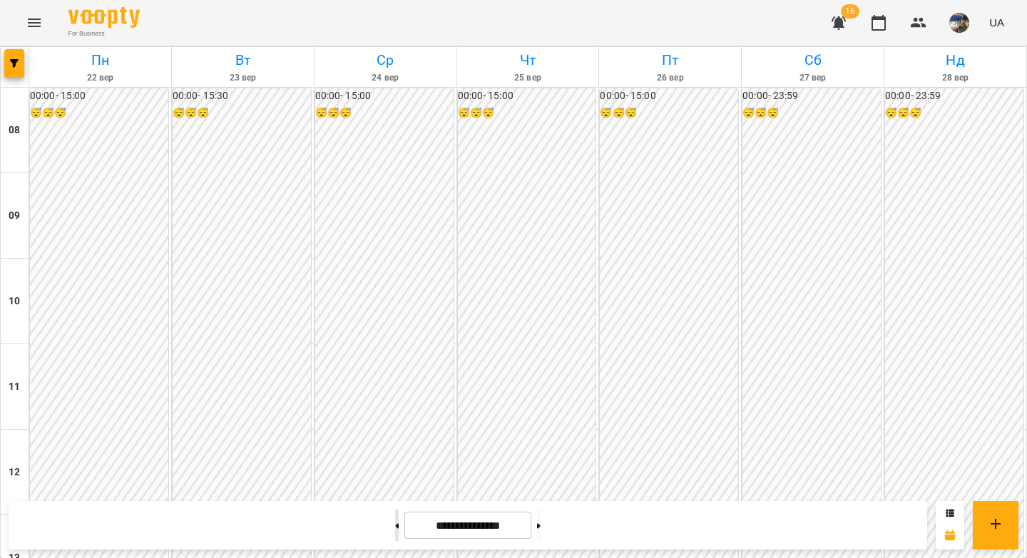
click at [395, 524] on icon at bounding box center [397, 526] width 4 height 6
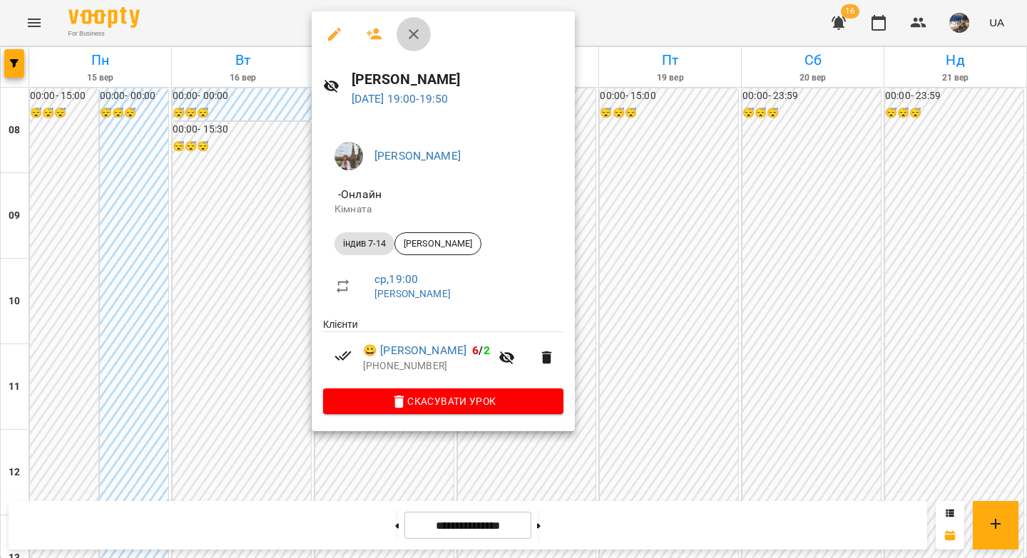
click at [411, 36] on icon "button" at bounding box center [414, 34] width 10 height 10
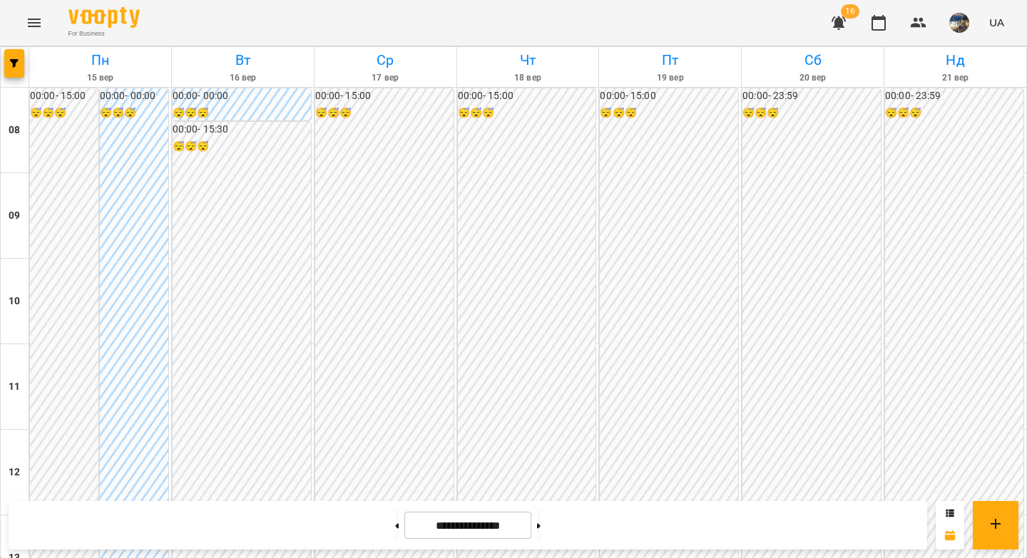
drag, startPoint x: 373, startPoint y: 526, endPoint x: 395, endPoint y: 484, distance: 47.5
click at [395, 526] on button at bounding box center [397, 525] width 4 height 31
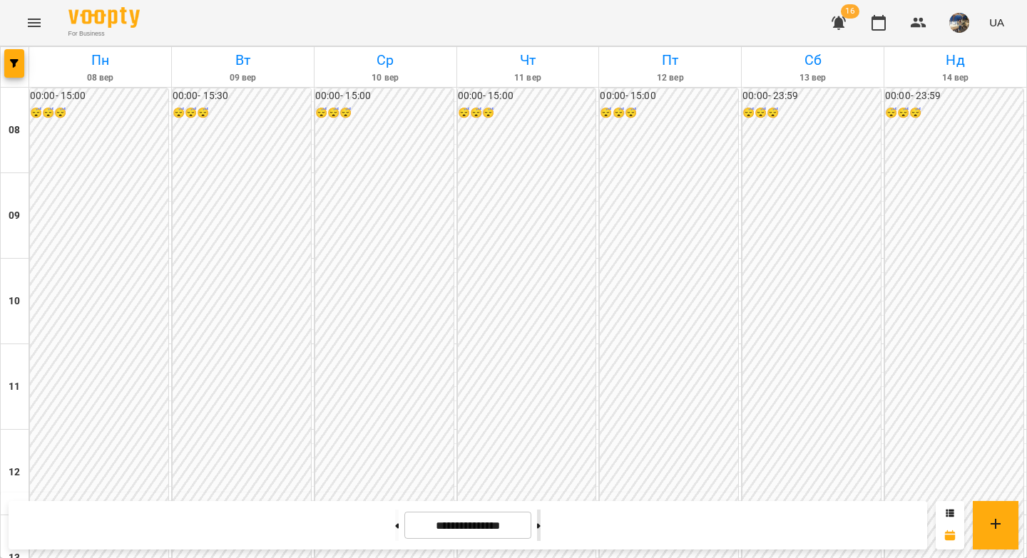
click at [541, 528] on button at bounding box center [539, 525] width 4 height 31
type input "**********"
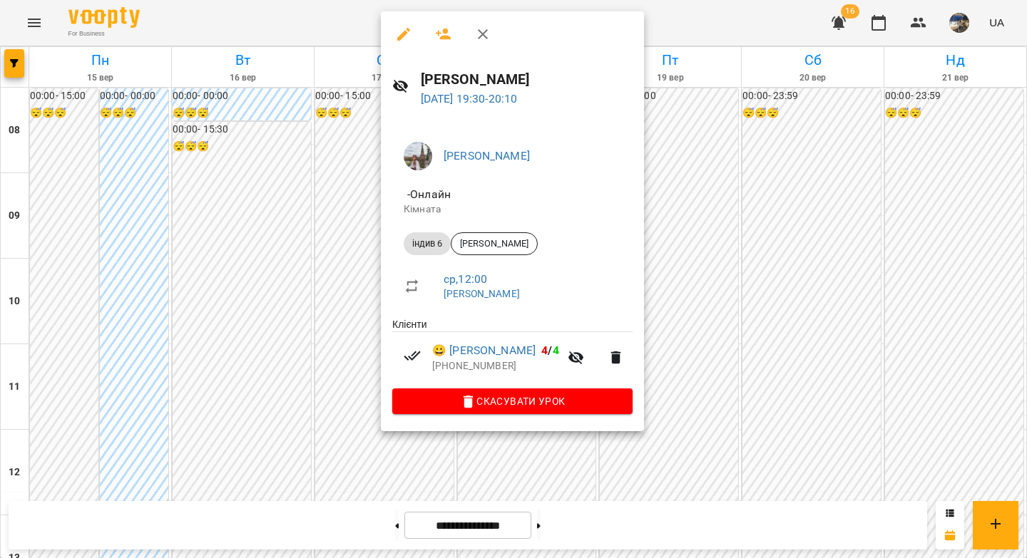
click at [399, 42] on icon "button" at bounding box center [403, 34] width 17 height 17
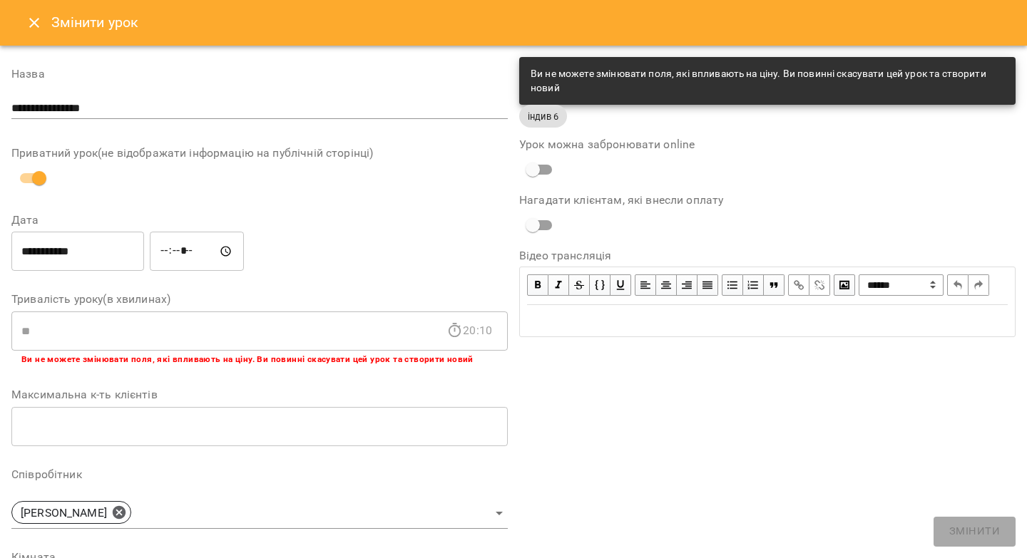
click at [88, 247] on input "**********" at bounding box center [77, 252] width 133 height 40
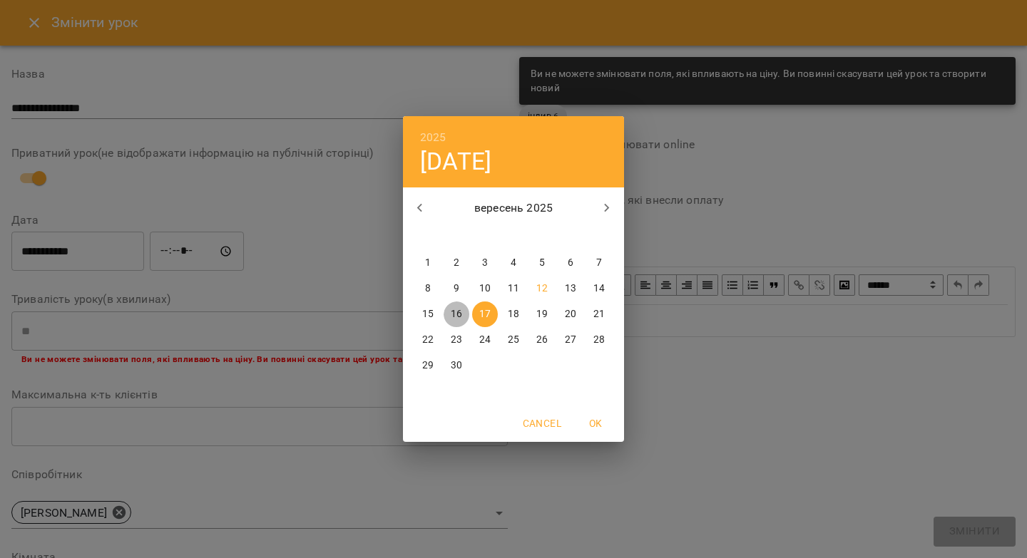
click at [456, 311] on p "16" at bounding box center [456, 314] width 11 height 14
type input "**********"
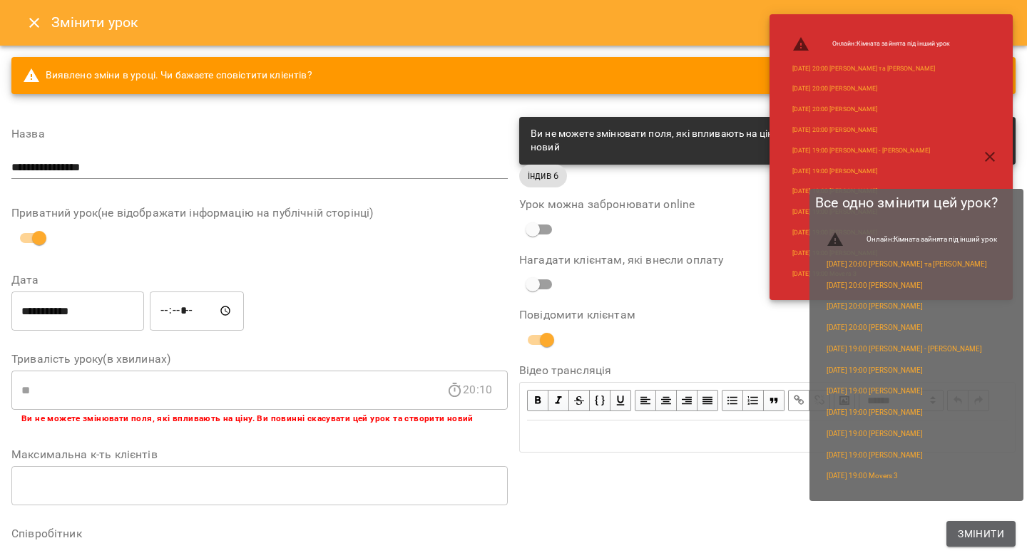
click at [990, 533] on span "Змінити" at bounding box center [981, 534] width 46 height 17
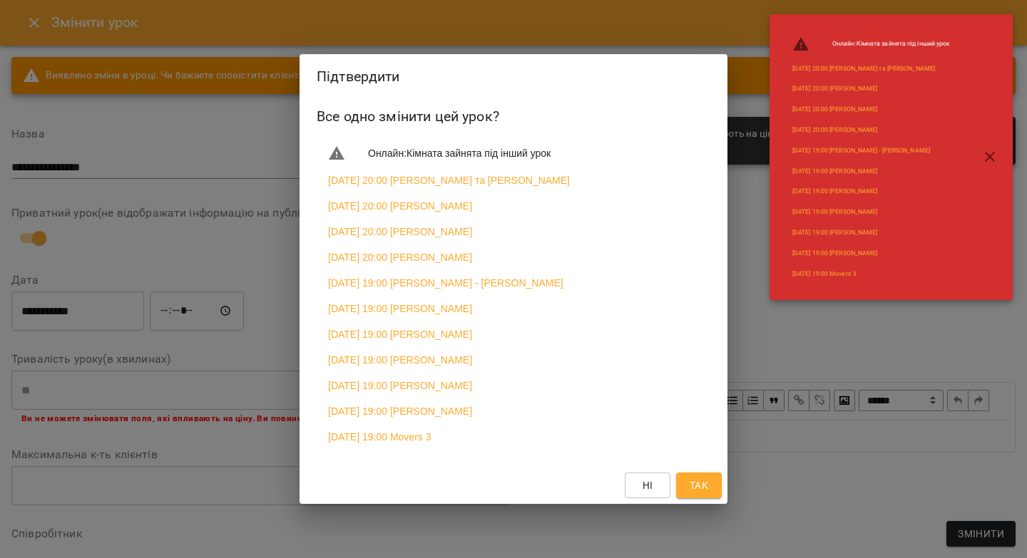
drag, startPoint x: 703, startPoint y: 498, endPoint x: 700, endPoint y: 491, distance: 8.0
click at [703, 494] on span "Так" at bounding box center [699, 485] width 19 height 17
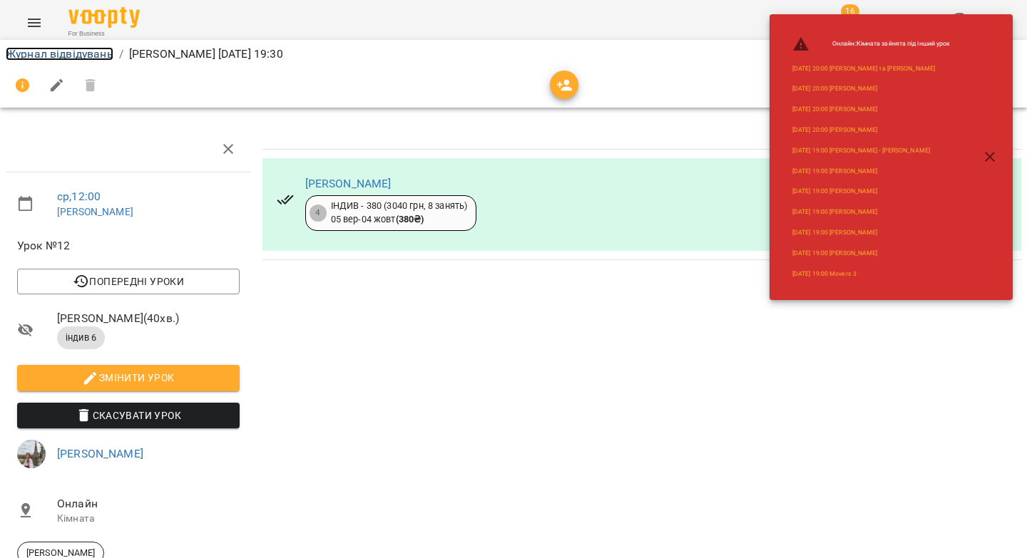
click at [64, 50] on link "Журнал відвідувань" at bounding box center [60, 54] width 108 height 14
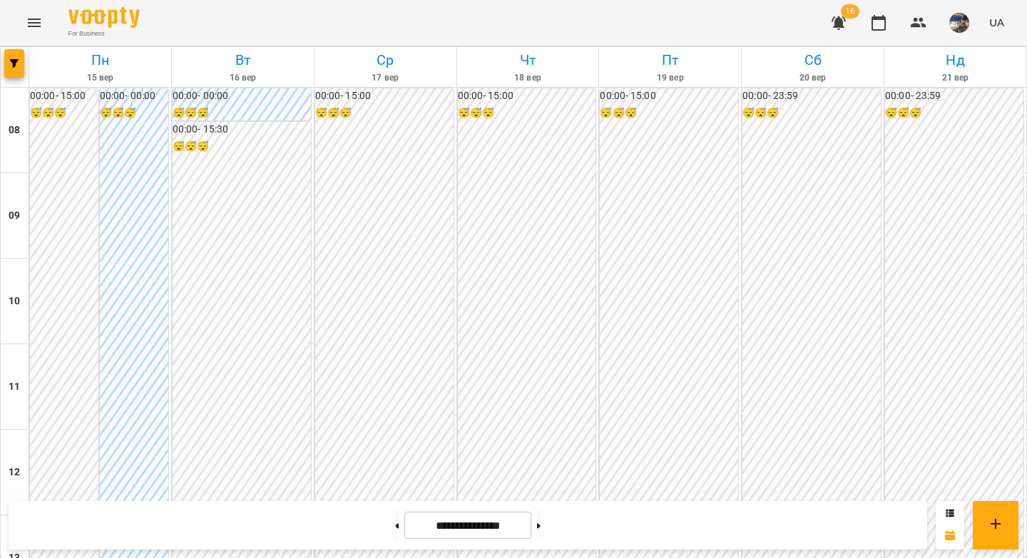
scroll to position [792, 0]
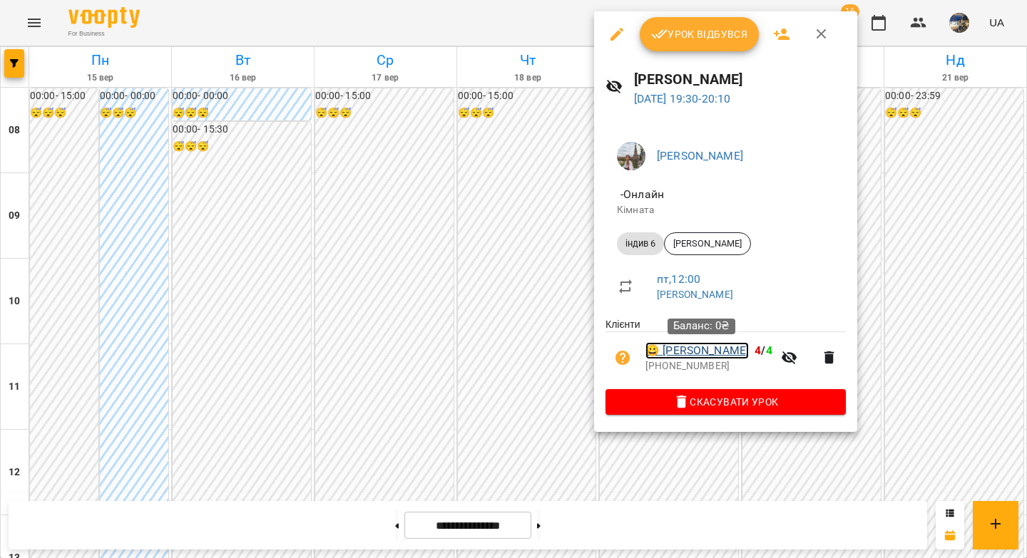
click at [679, 353] on link "😀 Леопольд Врагов" at bounding box center [696, 350] width 103 height 17
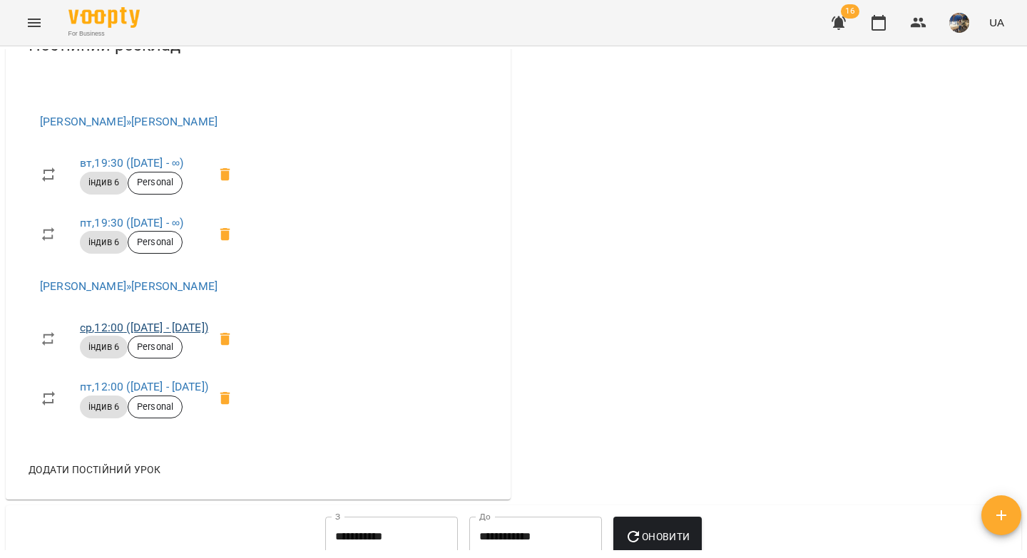
scroll to position [245, 0]
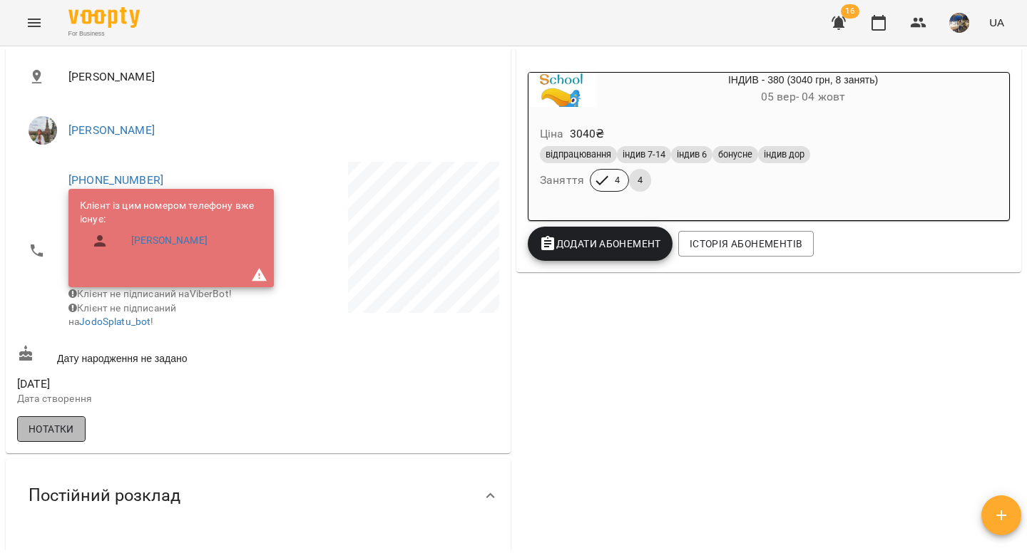
click at [63, 438] on span "Нотатки" at bounding box center [52, 429] width 46 height 17
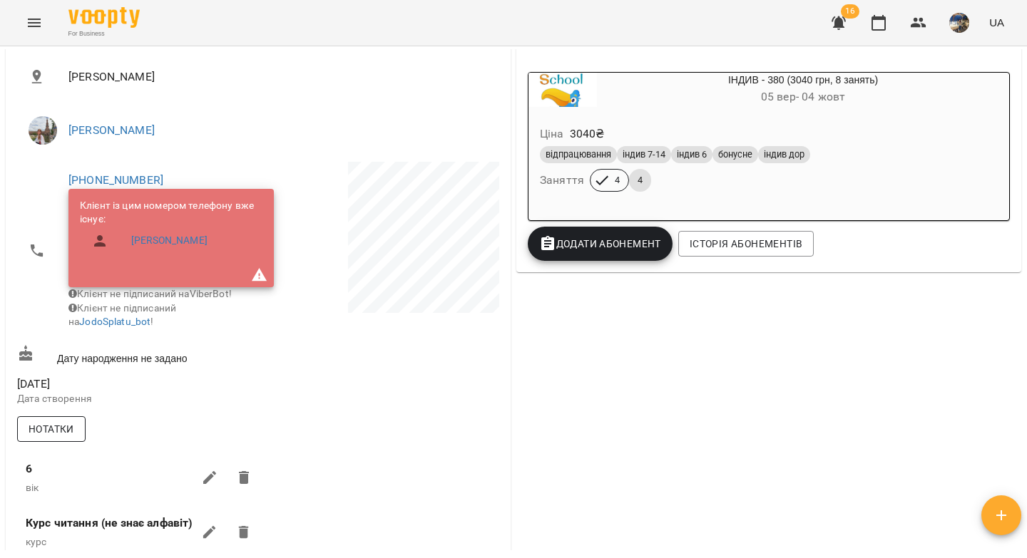
click at [63, 438] on span "Нотатки" at bounding box center [52, 429] width 46 height 17
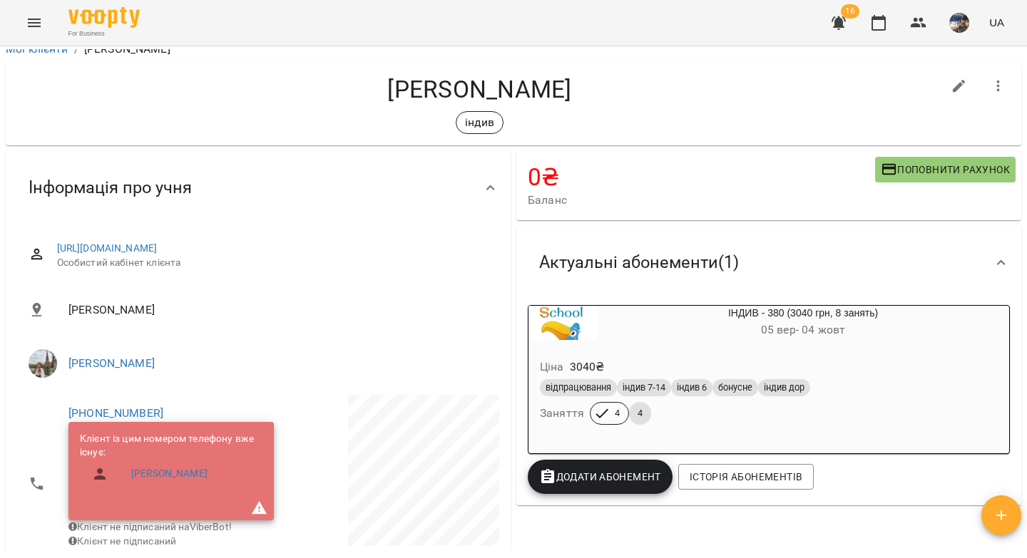
scroll to position [0, 0]
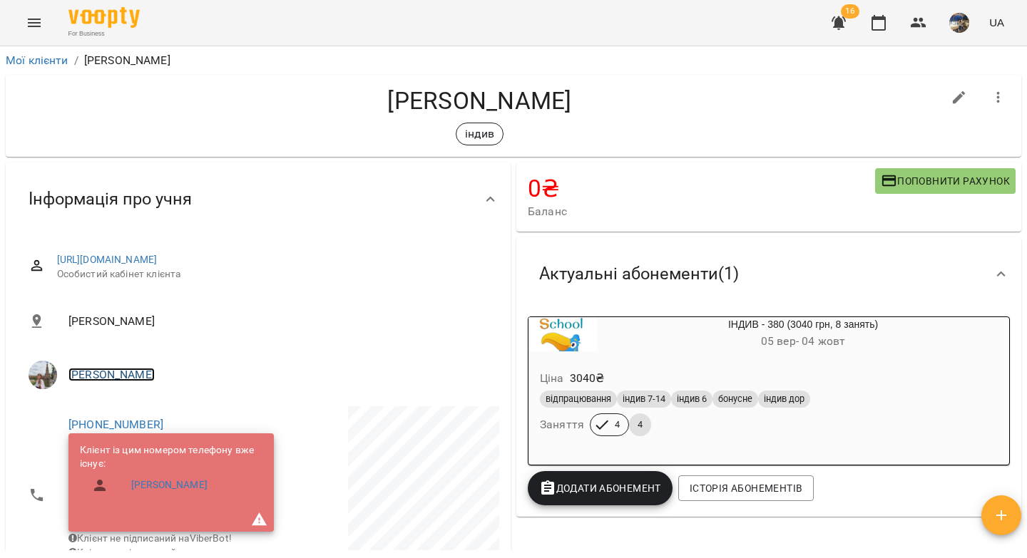
click at [137, 374] on link "[PERSON_NAME]" at bounding box center [111, 375] width 86 height 14
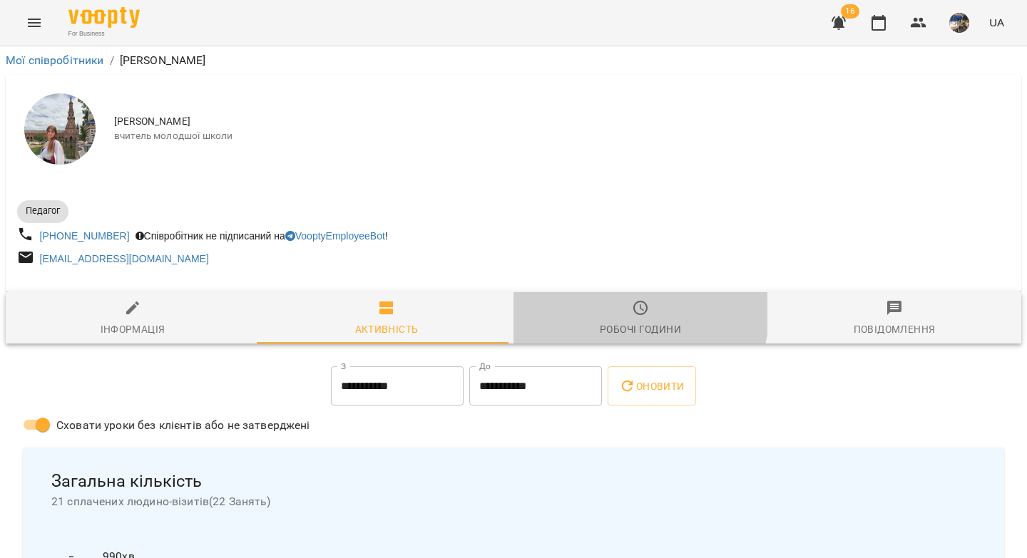
click at [621, 312] on span "Робочі години" at bounding box center [640, 318] width 237 height 39
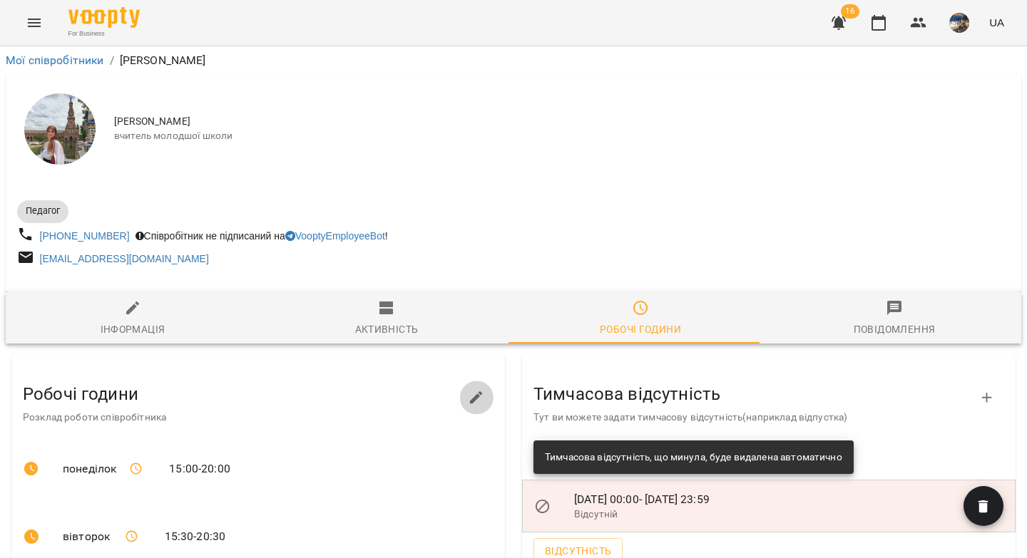
click at [471, 400] on icon "button" at bounding box center [476, 397] width 13 height 13
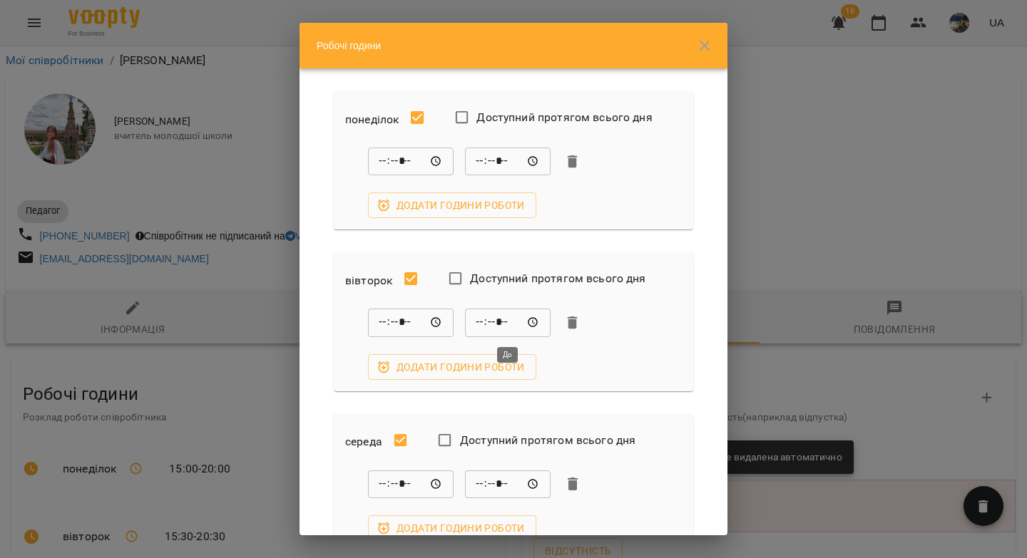
scroll to position [635, 0]
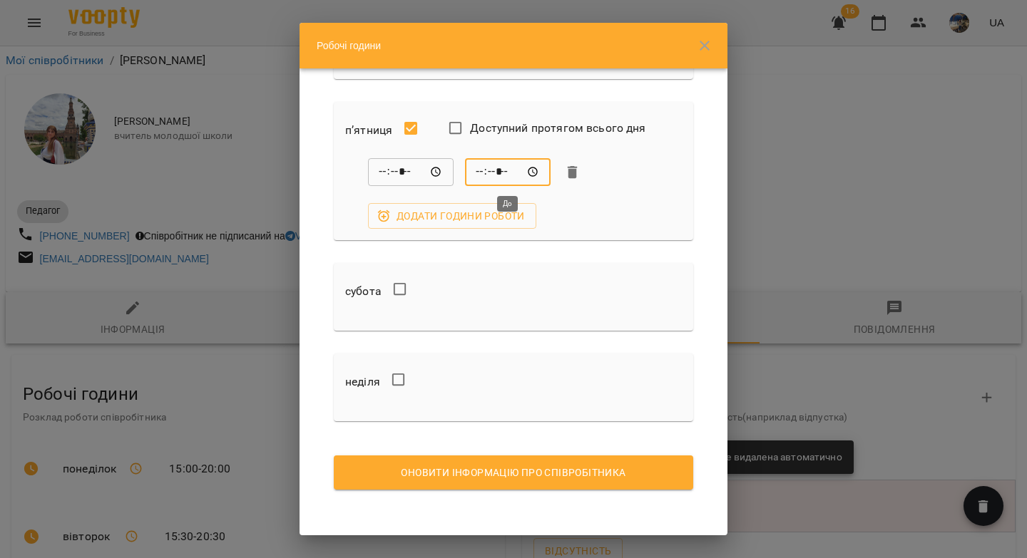
click at [497, 174] on input "*****" at bounding box center [508, 172] width 86 height 29
type input "*****"
click at [501, 468] on span "Оновити інформацію про співробітника" at bounding box center [513, 472] width 337 height 17
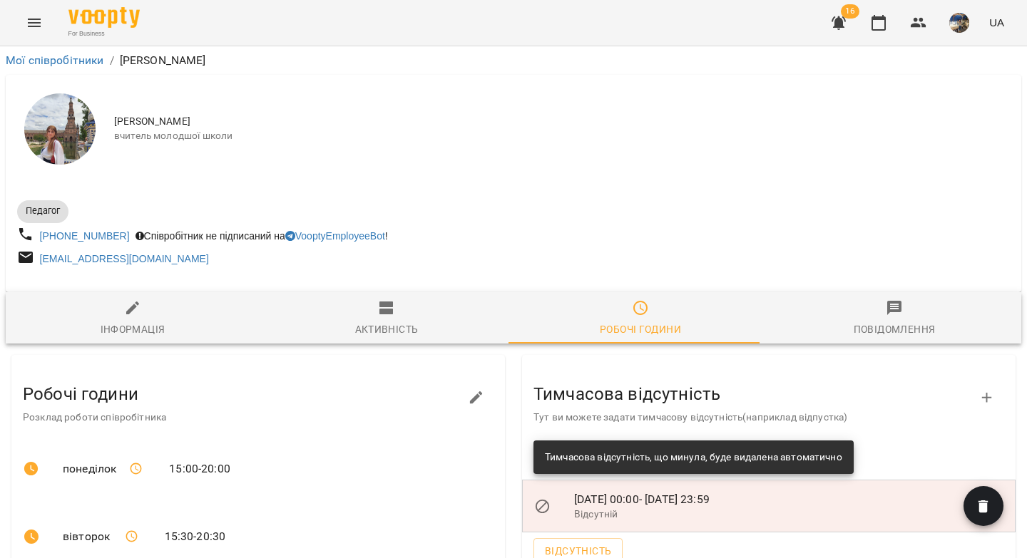
click at [470, 404] on icon "button" at bounding box center [476, 397] width 13 height 13
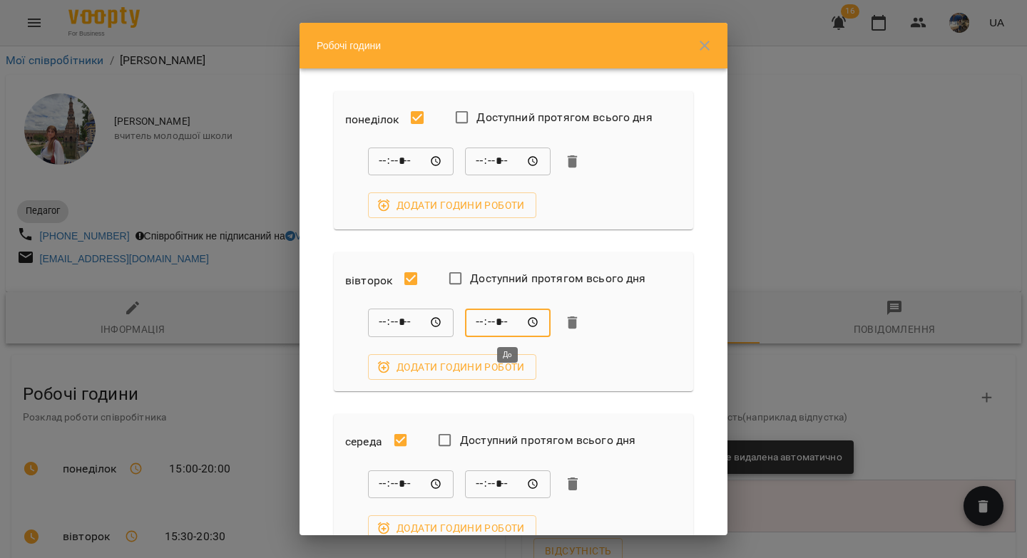
click at [500, 321] on input "*****" at bounding box center [508, 323] width 86 height 29
type input "*****"
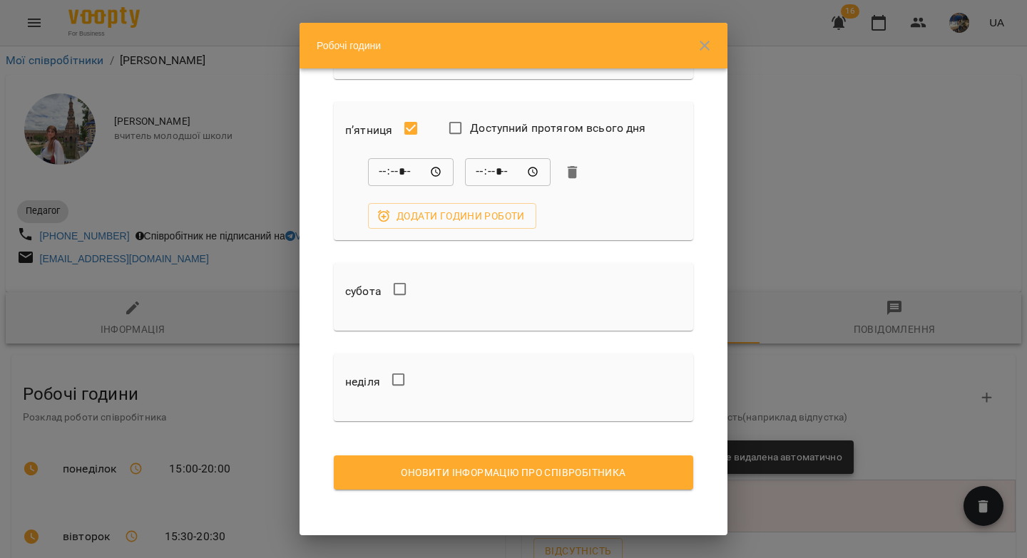
click at [524, 475] on span "Оновити інформацію про співробітника" at bounding box center [513, 472] width 337 height 17
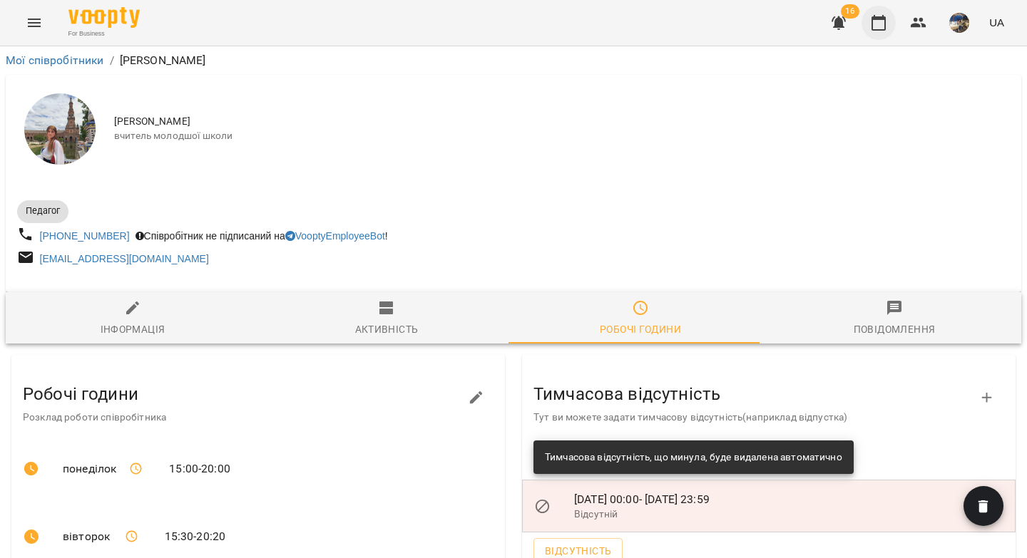
click at [879, 21] on icon "button" at bounding box center [878, 22] width 17 height 17
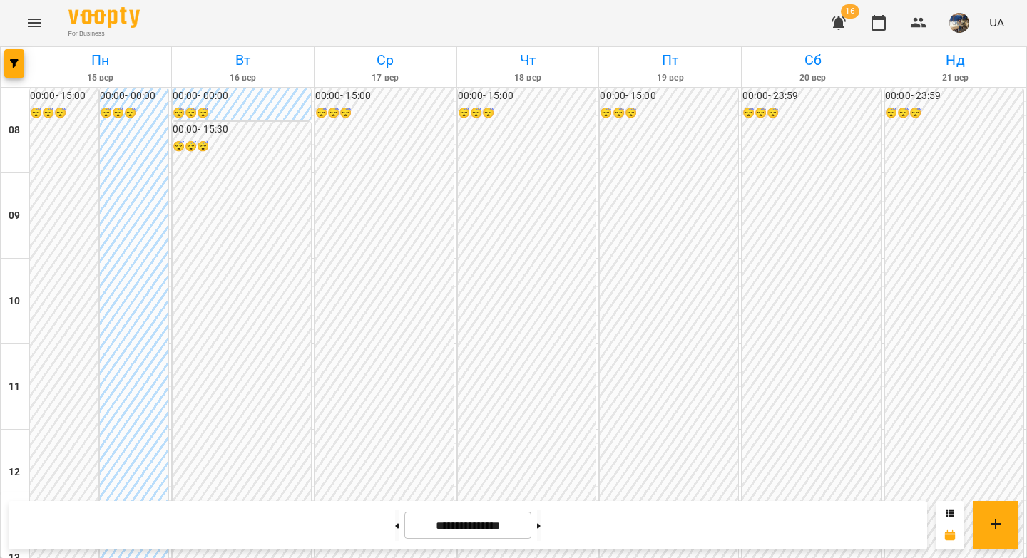
scroll to position [792, 0]
click at [917, 24] on icon "button" at bounding box center [919, 23] width 16 height 10
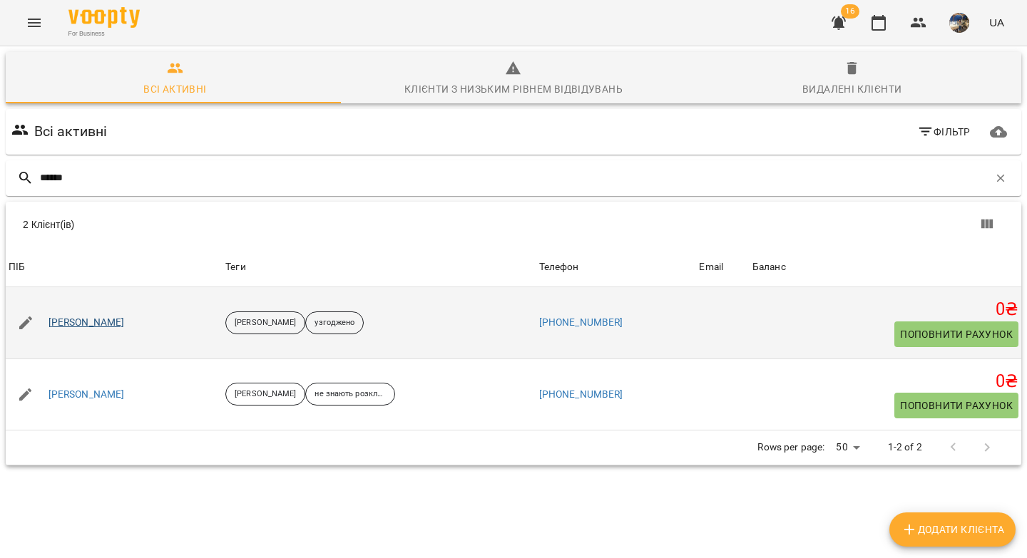
type input "******"
click at [83, 324] on link "Дарія Шевчук" at bounding box center [86, 323] width 76 height 14
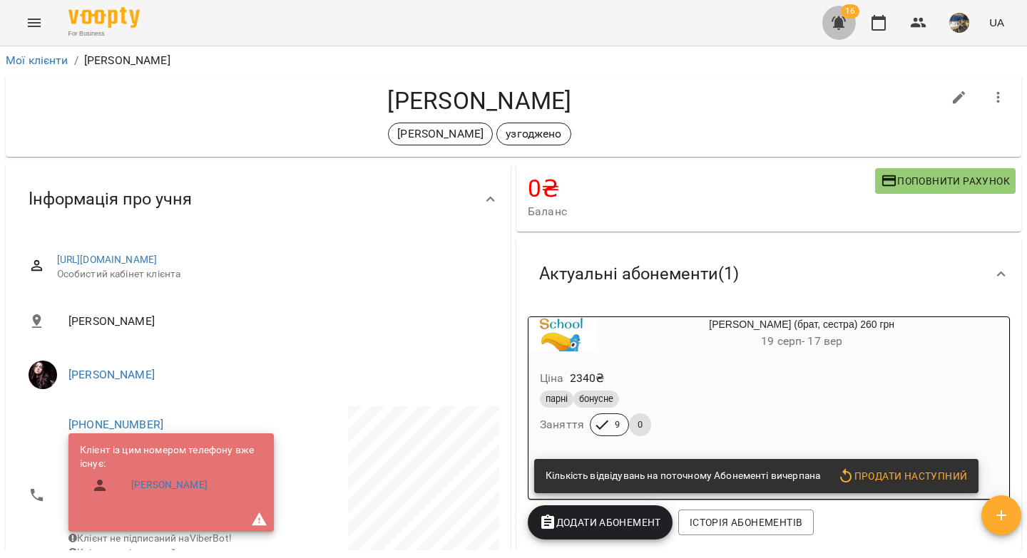
click at [847, 22] on icon "button" at bounding box center [838, 22] width 17 height 17
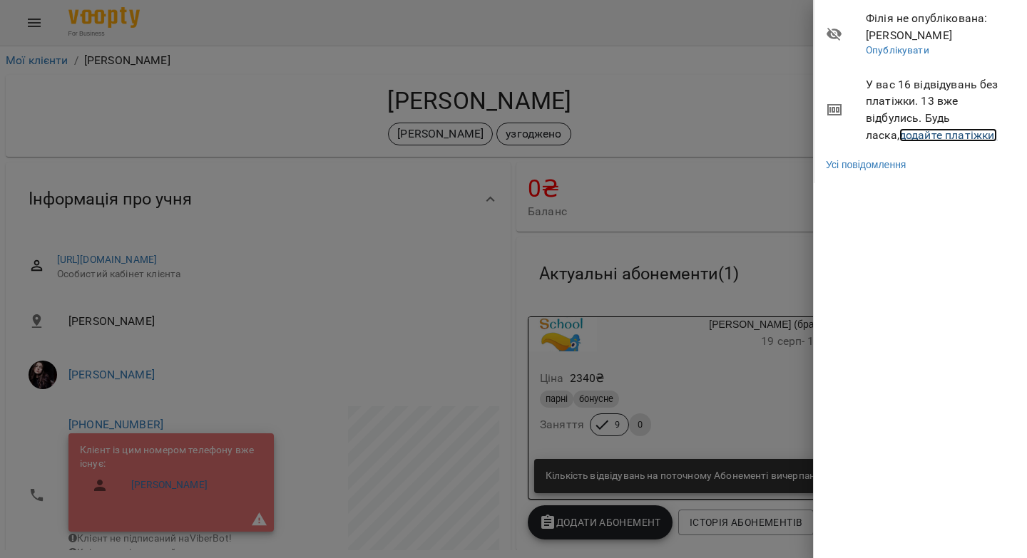
click at [899, 136] on link "додайте платіжки!" at bounding box center [948, 135] width 98 height 14
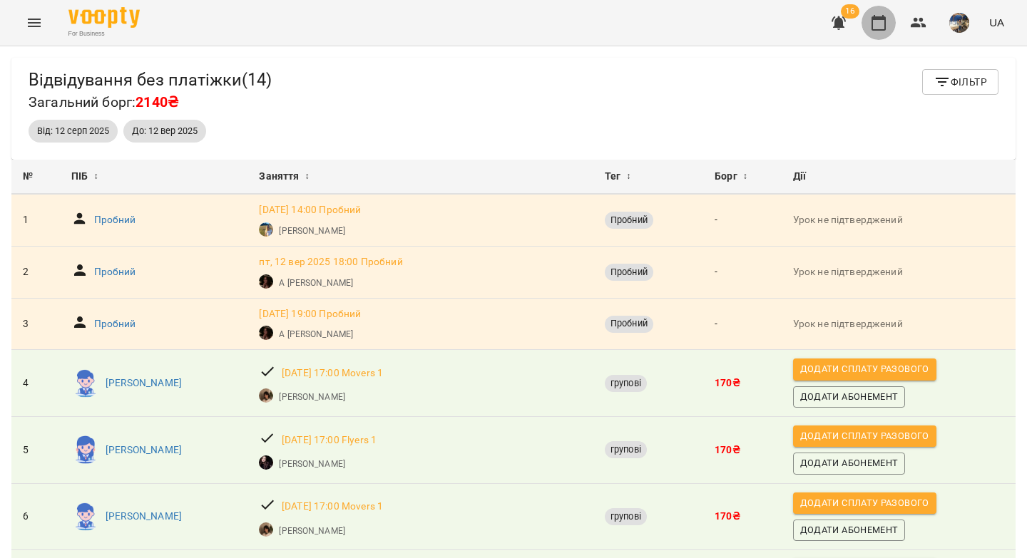
click at [881, 21] on icon "button" at bounding box center [878, 22] width 17 height 17
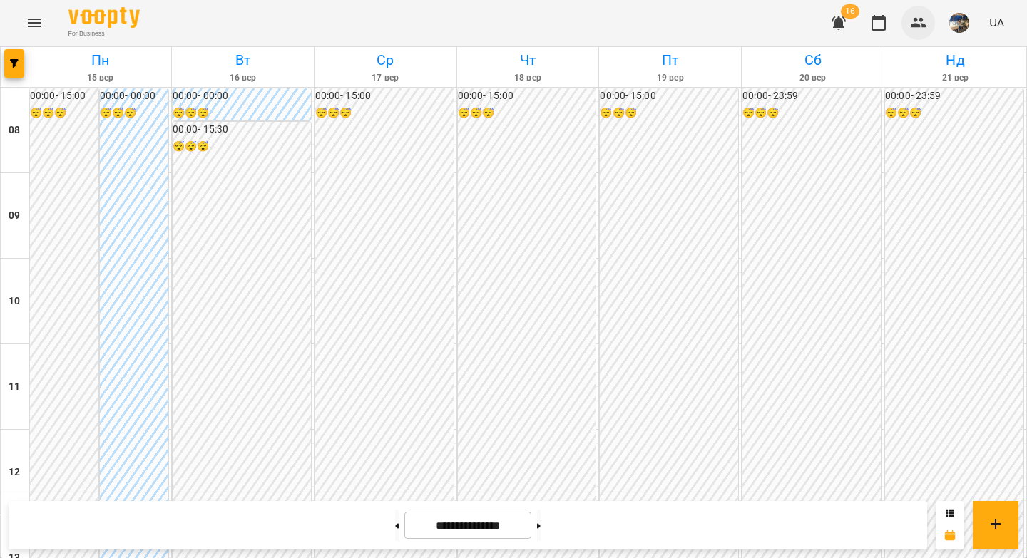
click at [921, 29] on icon "button" at bounding box center [918, 22] width 17 height 17
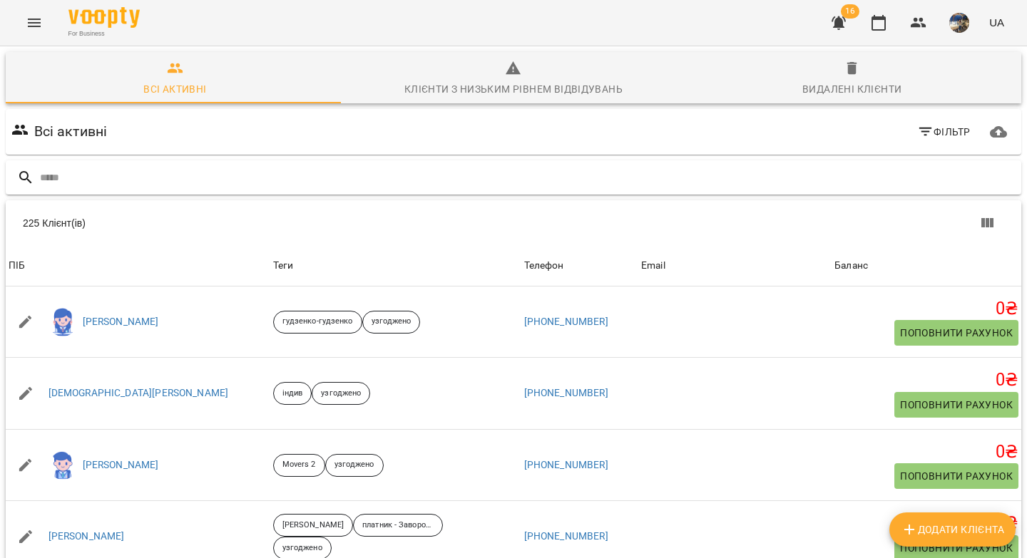
click at [531, 170] on input "text" at bounding box center [527, 178] width 975 height 24
click at [506, 182] on input "**********" at bounding box center [527, 178] width 975 height 24
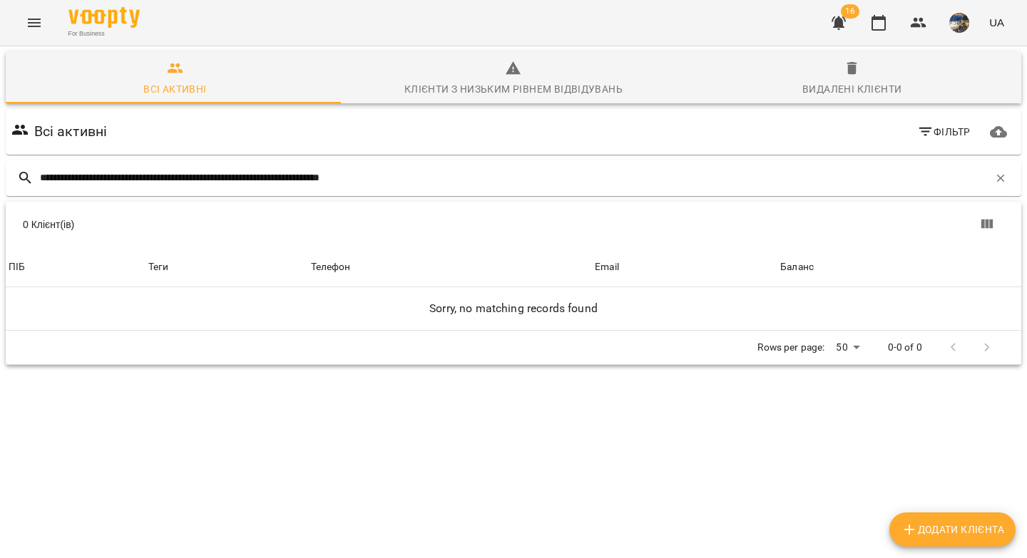
drag, startPoint x: 497, startPoint y: 172, endPoint x: 31, endPoint y: 140, distance: 466.7
click at [31, 140] on div "**********" at bounding box center [513, 262] width 1021 height 312
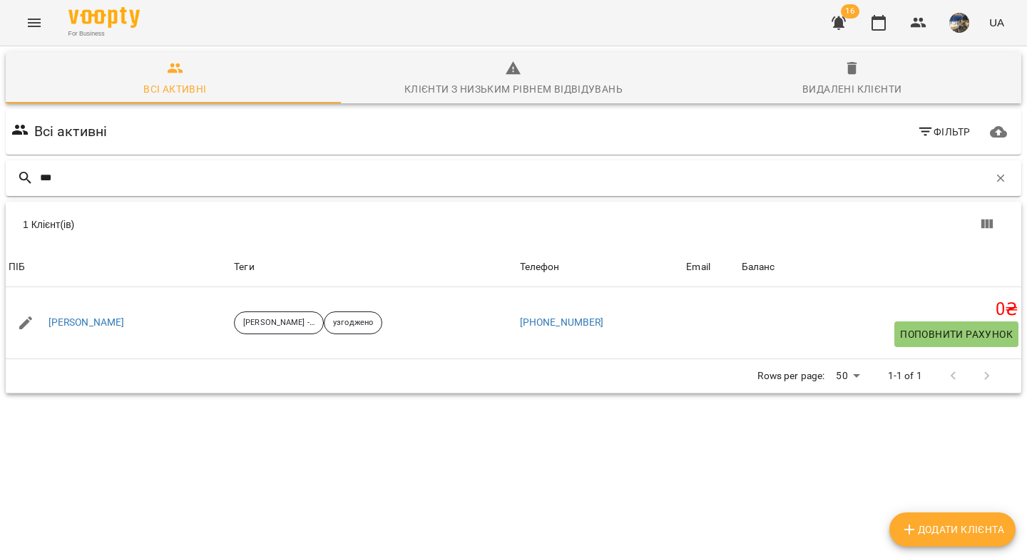
drag, startPoint x: 81, startPoint y: 179, endPoint x: 29, endPoint y: 185, distance: 51.7
click at [29, 185] on div "***" at bounding box center [513, 178] width 1015 height 36
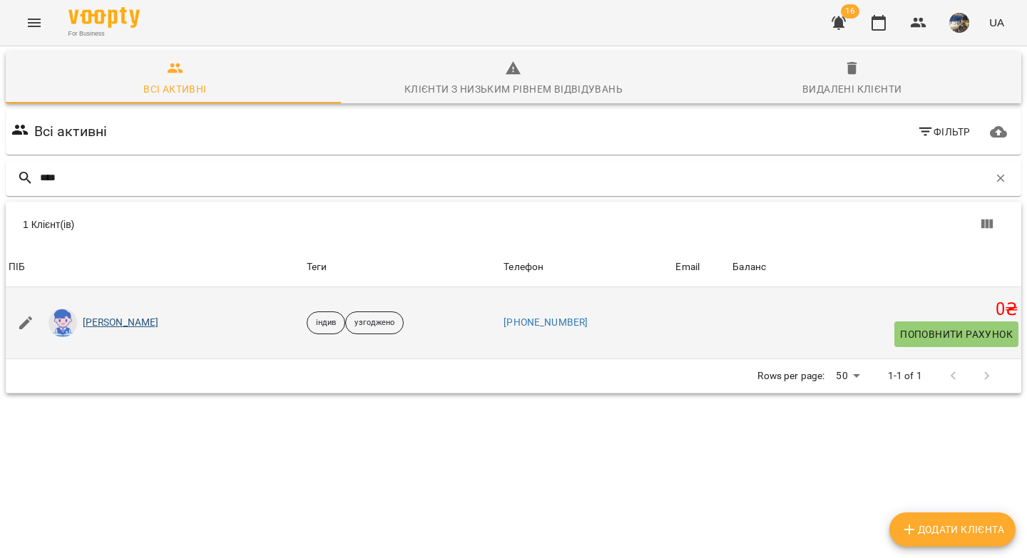
type input "****"
click at [112, 319] on link "Назар Христенко" at bounding box center [121, 323] width 76 height 14
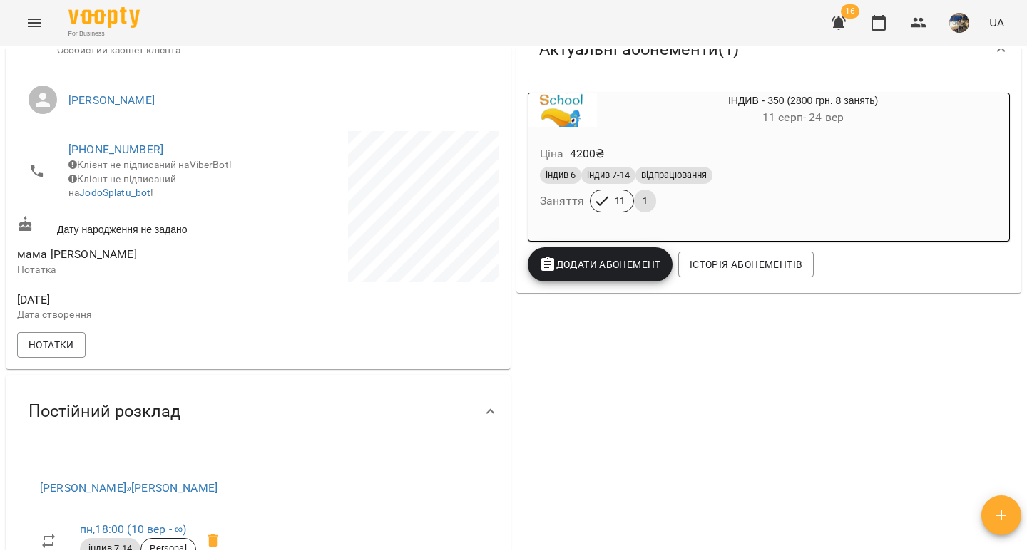
scroll to position [264, 0]
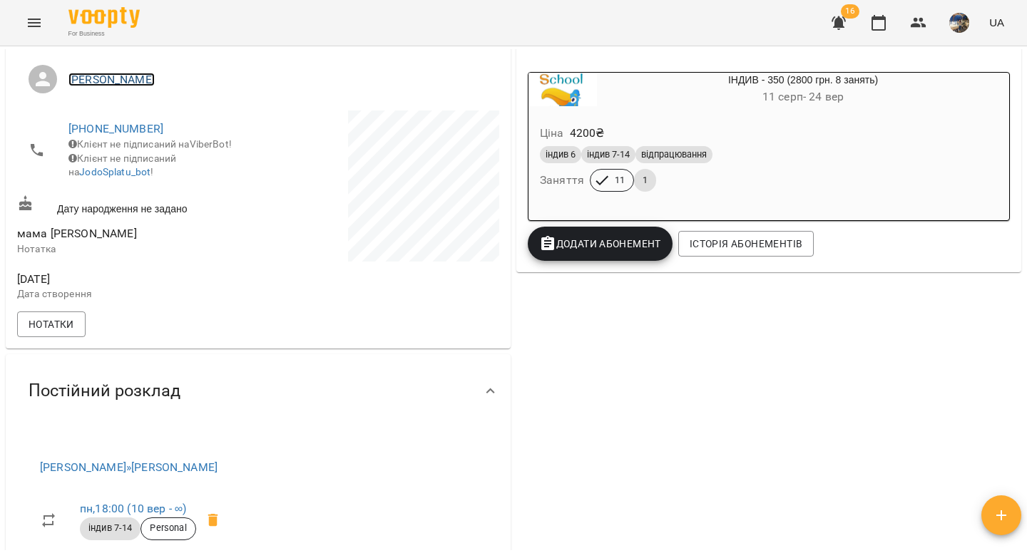
click at [114, 78] on link "[PERSON_NAME]" at bounding box center [111, 80] width 86 height 14
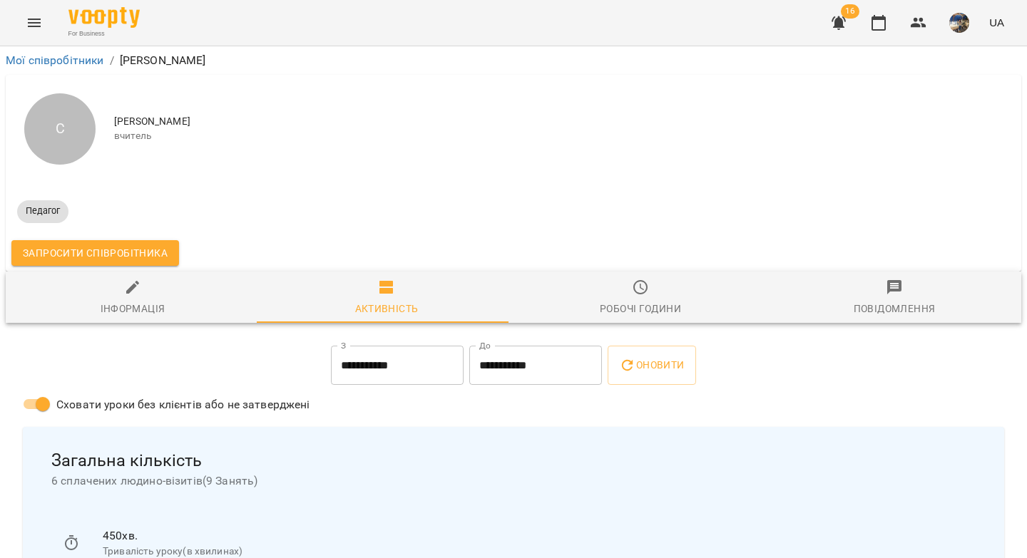
click at [122, 295] on span "Інформація" at bounding box center [132, 298] width 237 height 39
select select "**"
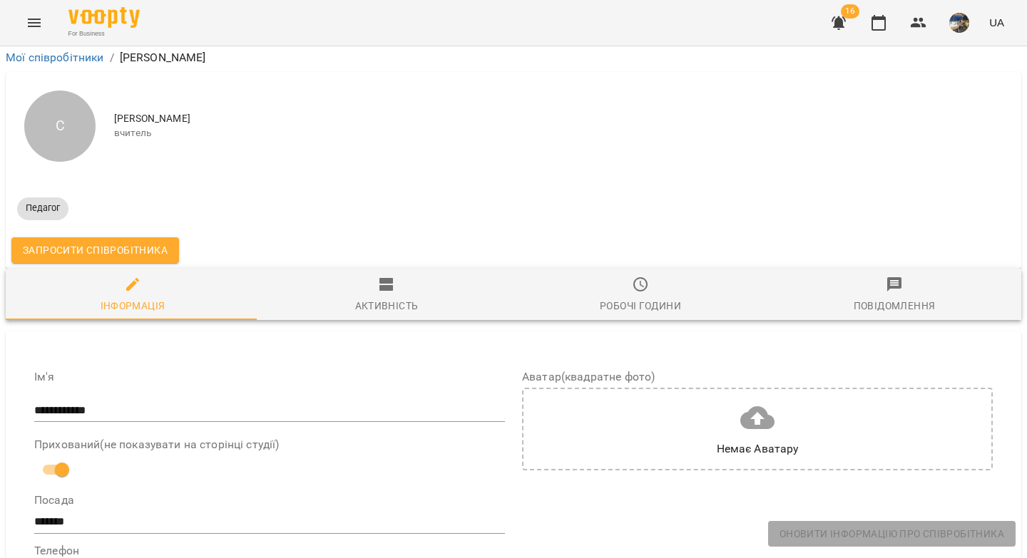
scroll to position [558, 0]
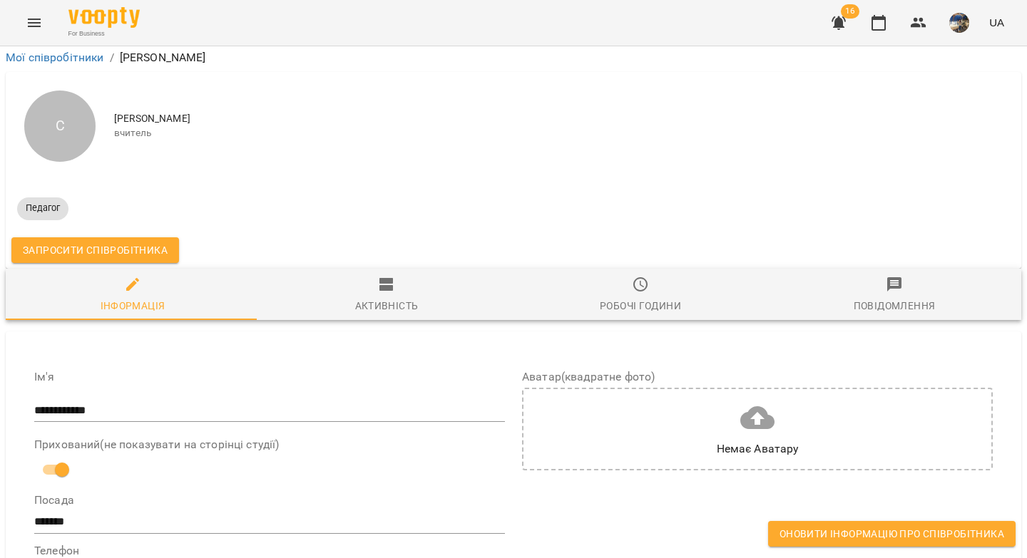
drag, startPoint x: 239, startPoint y: 314, endPoint x: 36, endPoint y: 303, distance: 203.5
click at [917, 21] on icon "button" at bounding box center [918, 22] width 17 height 17
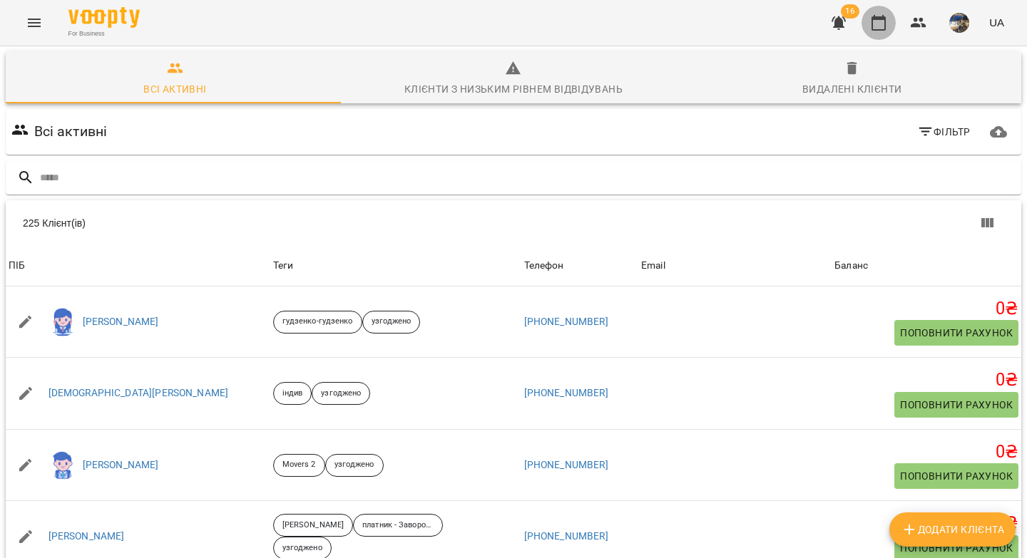
click at [876, 21] on icon "button" at bounding box center [878, 22] width 17 height 17
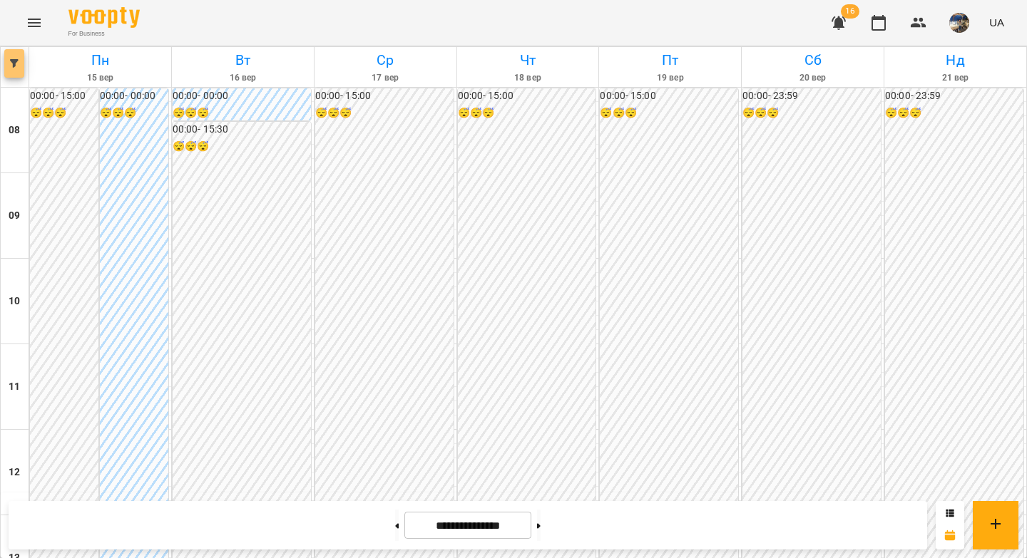
click at [6, 64] on span "button" at bounding box center [14, 63] width 20 height 9
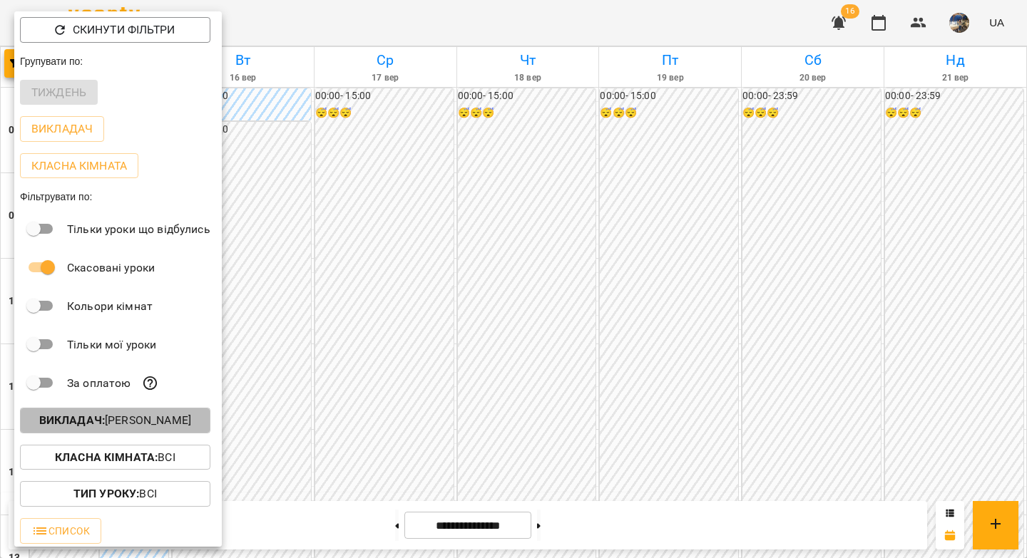
click at [123, 414] on button "Викладач : Каріна Кузнецова" at bounding box center [115, 421] width 190 height 26
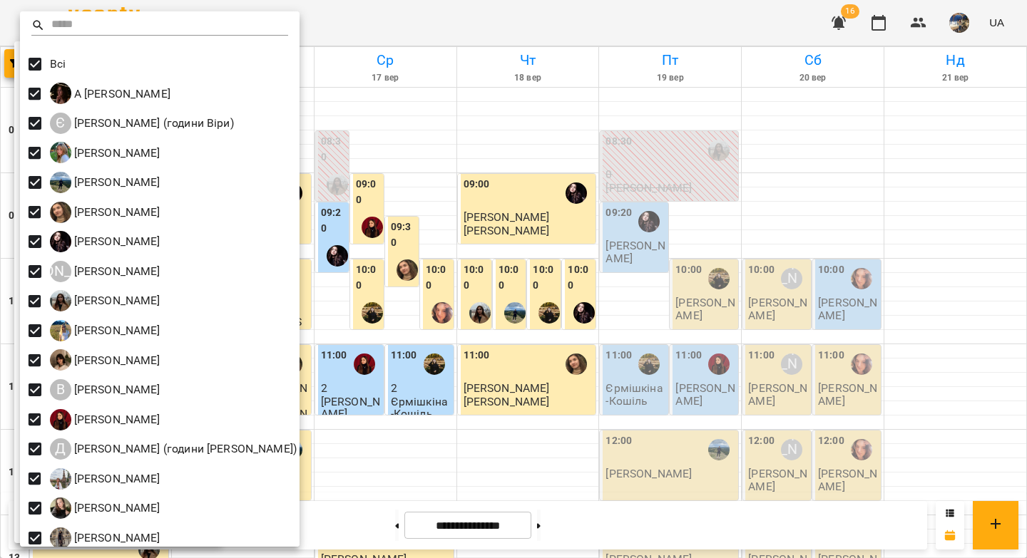
click at [769, 162] on div at bounding box center [513, 279] width 1027 height 558
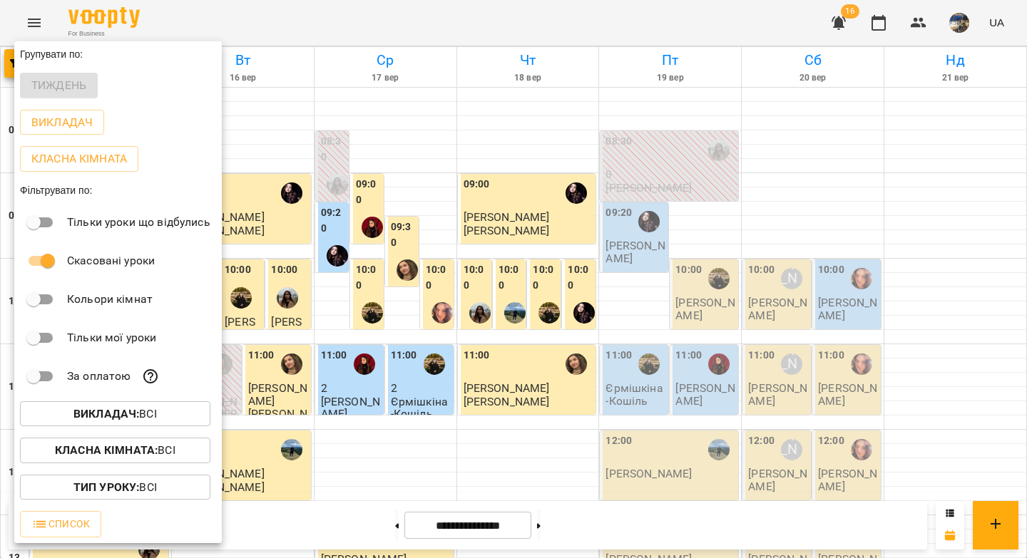
click at [541, 156] on div at bounding box center [513, 279] width 1027 height 558
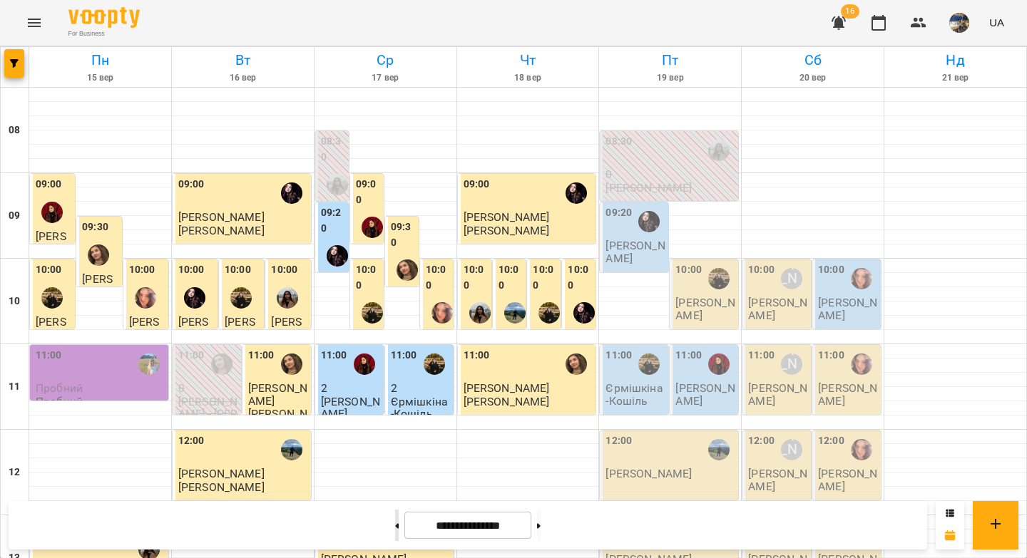
click at [396, 525] on icon at bounding box center [398, 525] width 4 height 5
type input "**********"
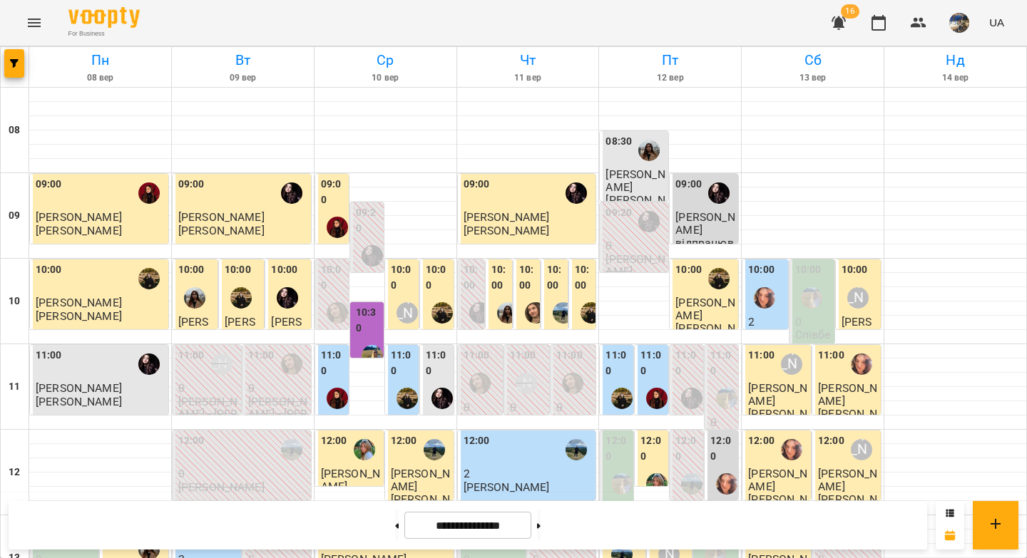
scroll to position [106, 0]
drag, startPoint x: 669, startPoint y: 63, endPoint x: 666, endPoint y: 169, distance: 106.3
click at [668, 63] on h6 "Пт" at bounding box center [670, 60] width 138 height 22
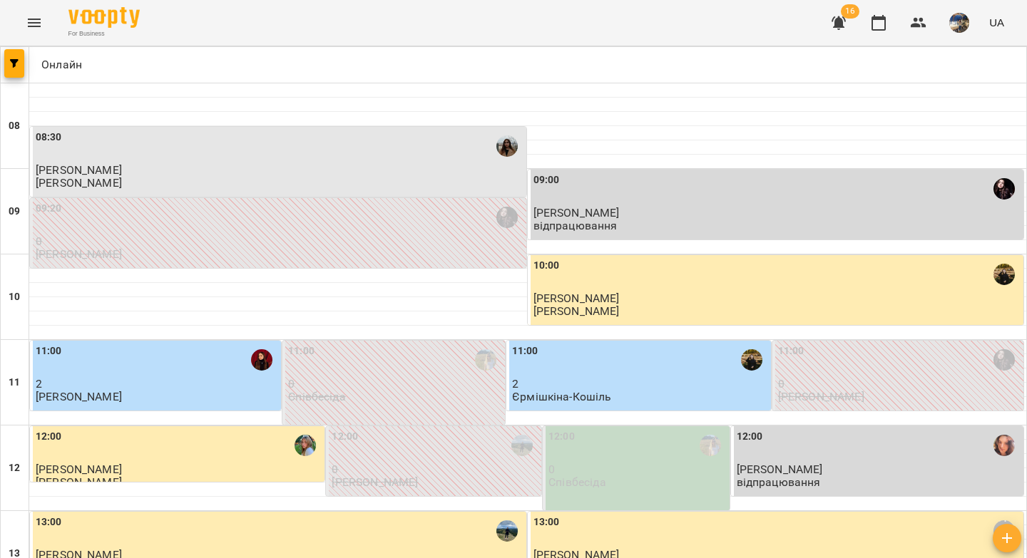
scroll to position [0, 0]
click at [34, 23] on icon "Menu" at bounding box center [34, 23] width 13 height 9
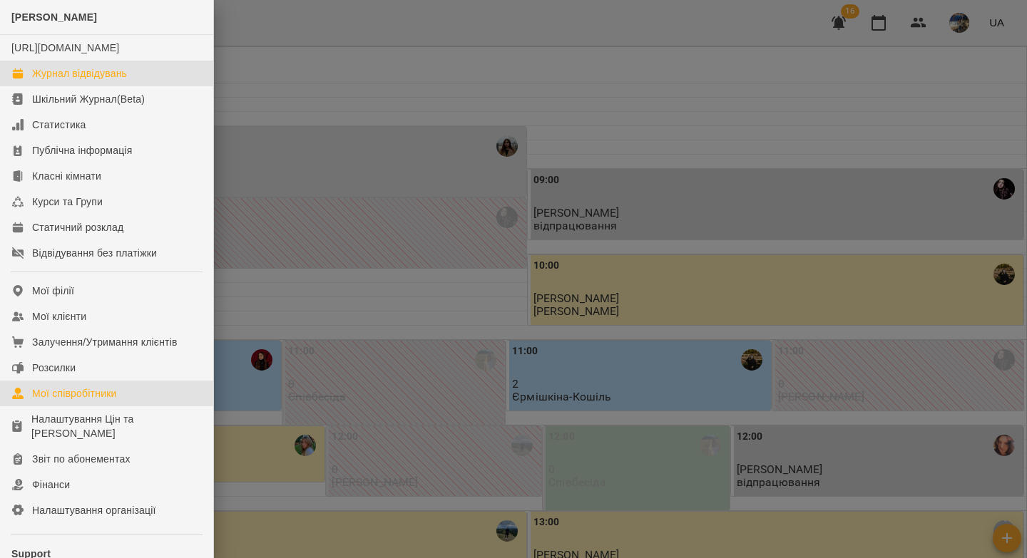
click at [88, 401] on div "Мої співробітники" at bounding box center [74, 393] width 85 height 14
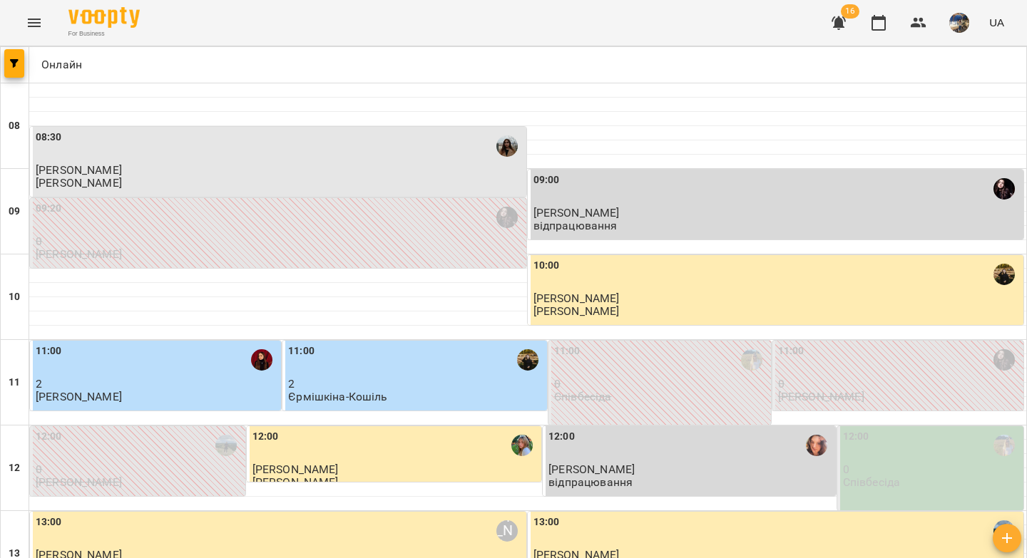
scroll to position [818, 0]
copy div "Томаш Паладій"
drag, startPoint x: 145, startPoint y: 253, endPoint x: 39, endPoint y: 242, distance: 106.8
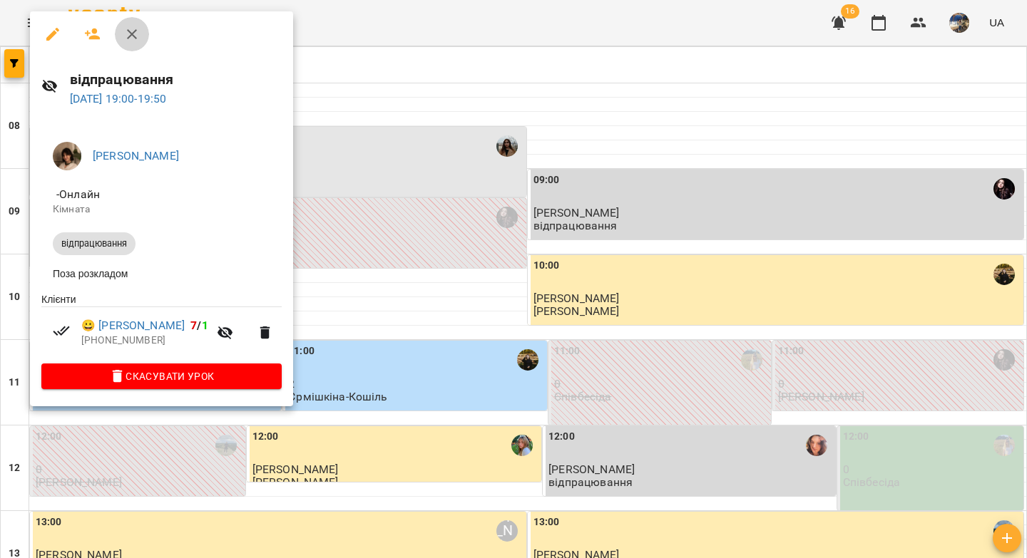
drag, startPoint x: 132, startPoint y: 34, endPoint x: 198, endPoint y: 89, distance: 86.0
click at [132, 34] on icon "button" at bounding box center [132, 34] width 10 height 10
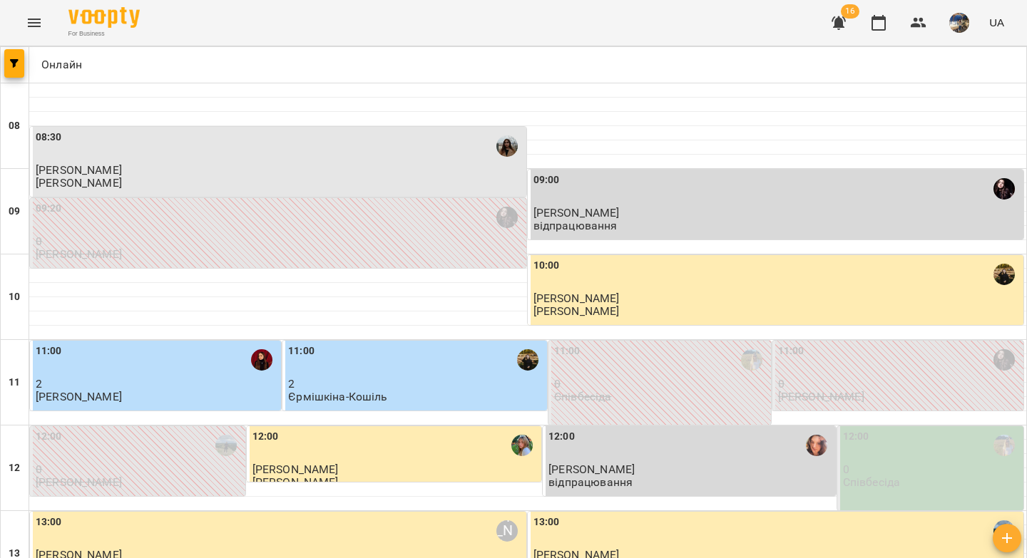
drag, startPoint x: 392, startPoint y: 251, endPoint x: 269, endPoint y: 252, distance: 123.4
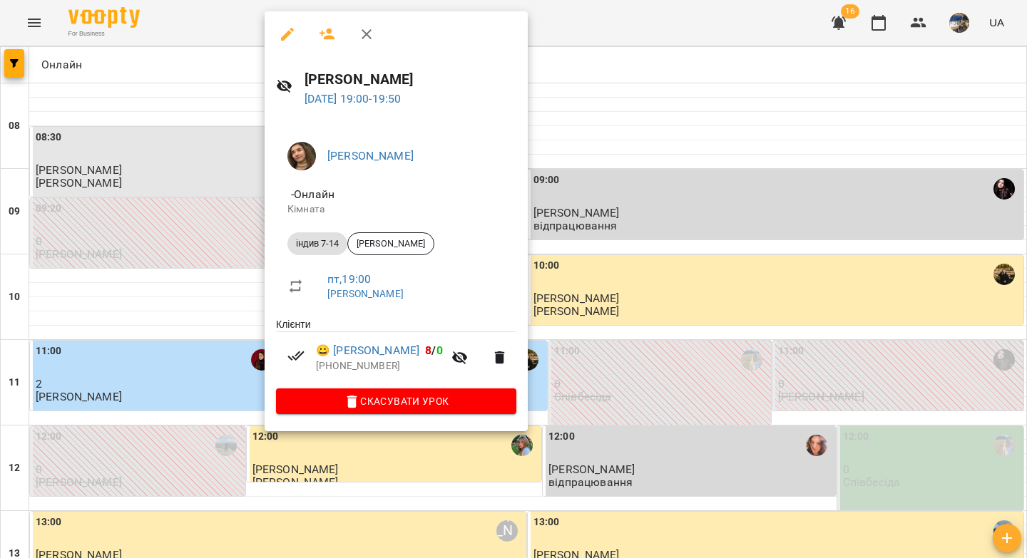
copy span "Олександра Похила"
click at [438, 158] on span "Анастасія Іванова" at bounding box center [416, 156] width 178 height 17
click at [367, 31] on icon "button" at bounding box center [367, 34] width 10 height 10
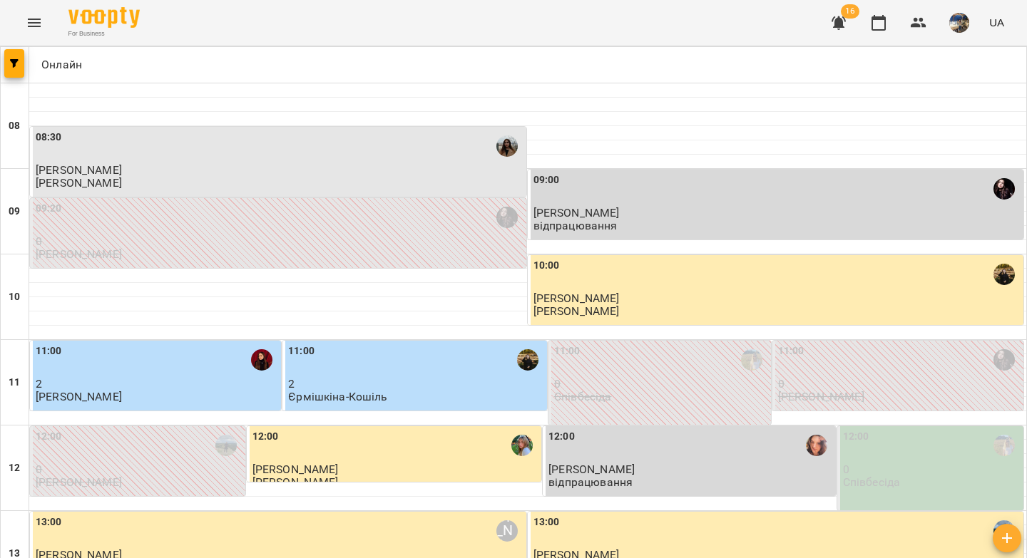
drag, startPoint x: 640, startPoint y: 250, endPoint x: 536, endPoint y: 255, distance: 104.9
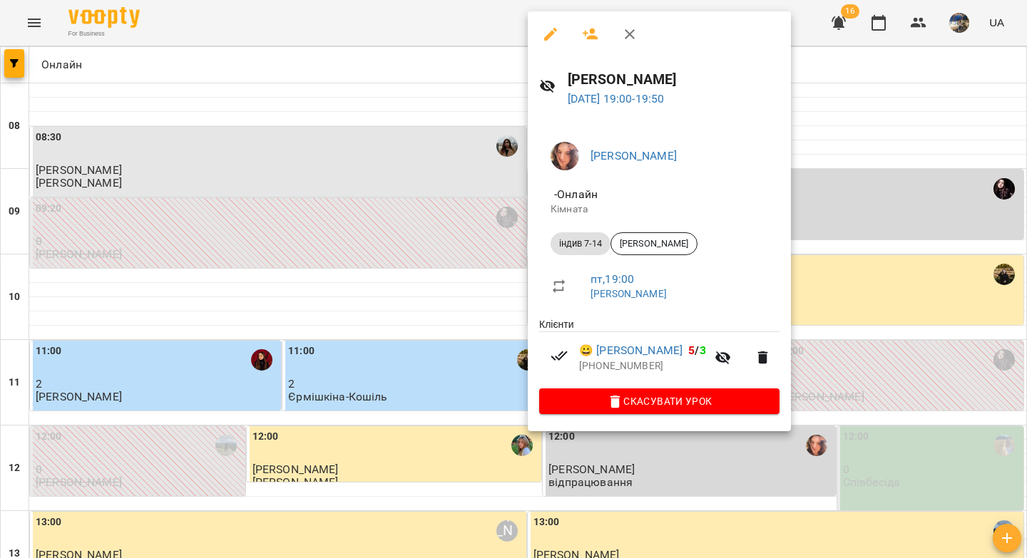
copy span "Владислав Балан"
click at [677, 349] on link "😀 Владислав Балан" at bounding box center [630, 350] width 103 height 17
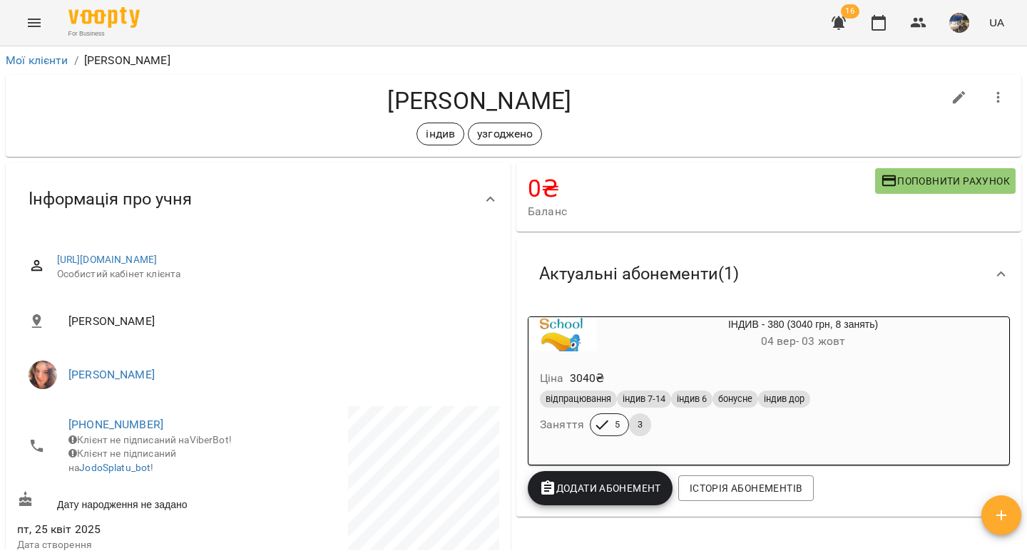
drag, startPoint x: 480, startPoint y: 96, endPoint x: 345, endPoint y: 100, distance: 134.8
click at [345, 100] on h4 "[PERSON_NAME]" at bounding box center [479, 100] width 925 height 29
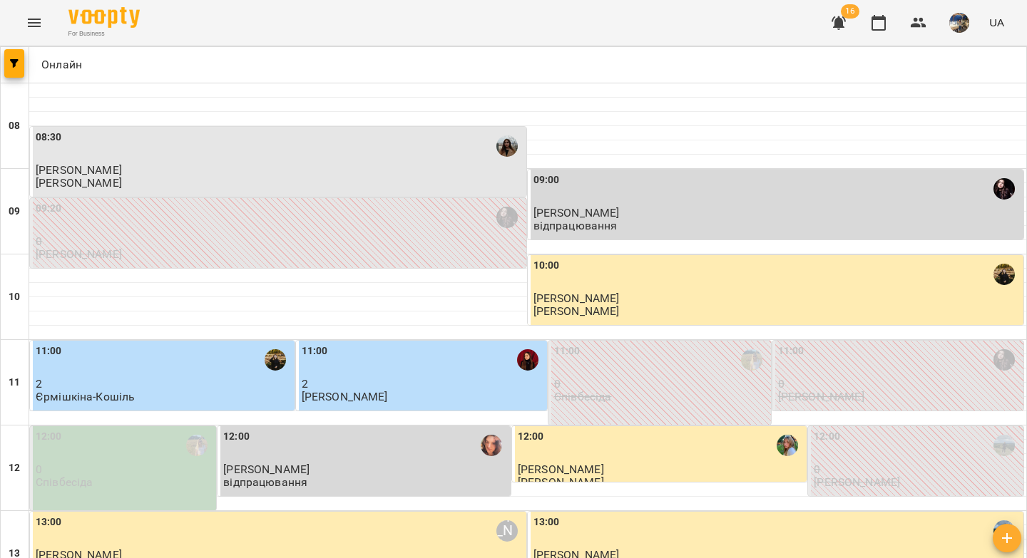
scroll to position [818, 0]
drag, startPoint x: 154, startPoint y: 337, endPoint x: 36, endPoint y: 333, distance: 118.4
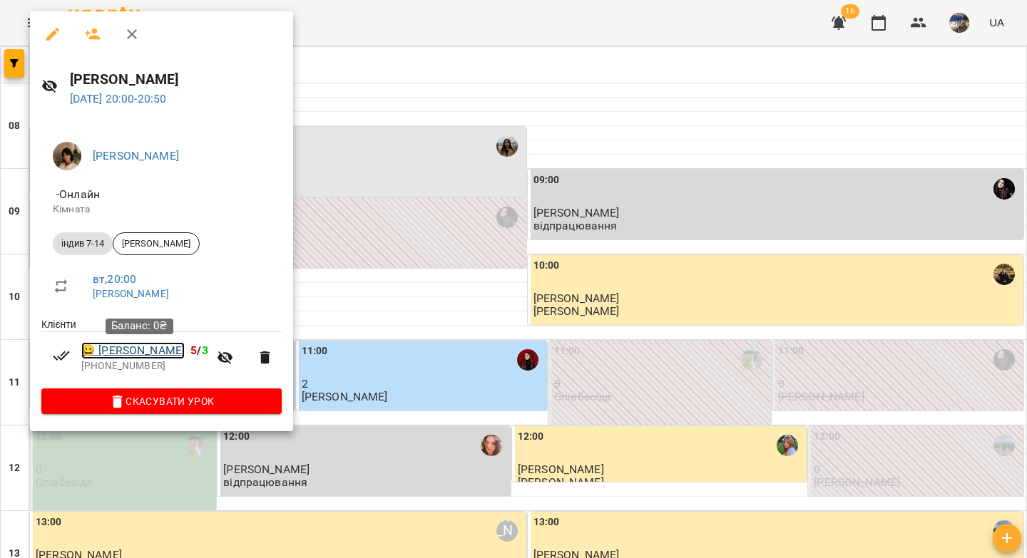
click at [165, 354] on link "😀 Родіон Савицький" at bounding box center [132, 350] width 103 height 17
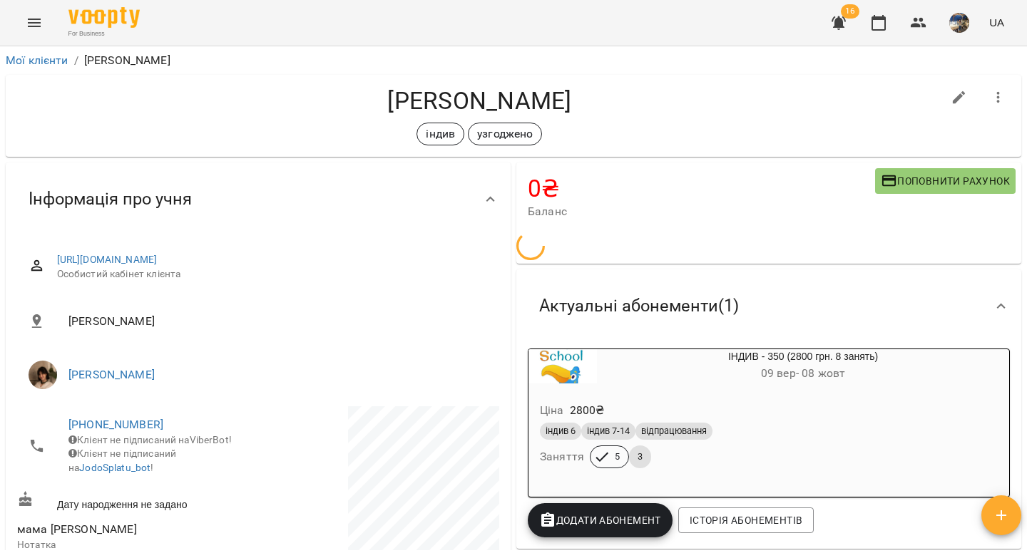
drag, startPoint x: 600, startPoint y: 94, endPoint x: 359, endPoint y: 93, distance: 241.7
click at [359, 93] on h4 "[PERSON_NAME]" at bounding box center [479, 100] width 925 height 29
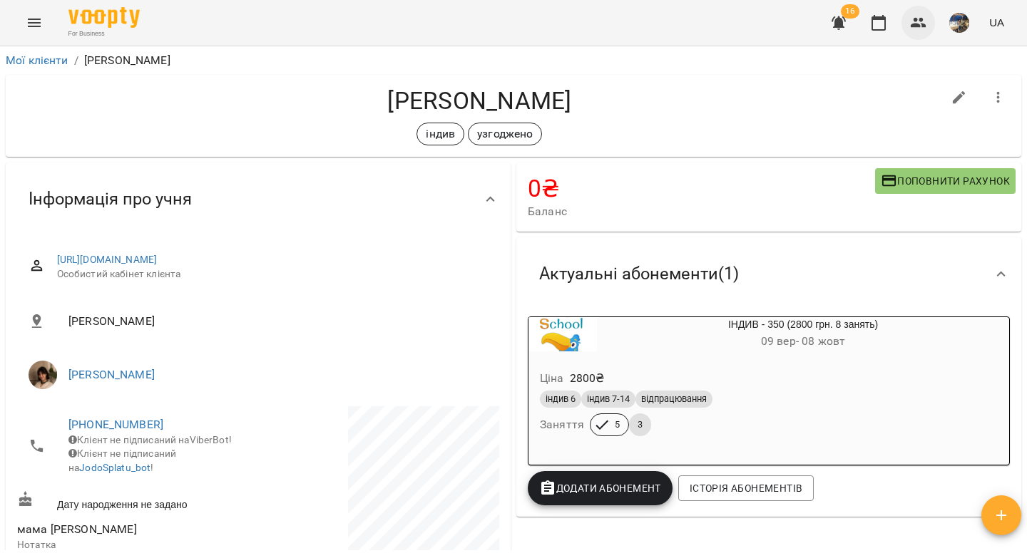
click at [911, 26] on icon "button" at bounding box center [919, 23] width 16 height 10
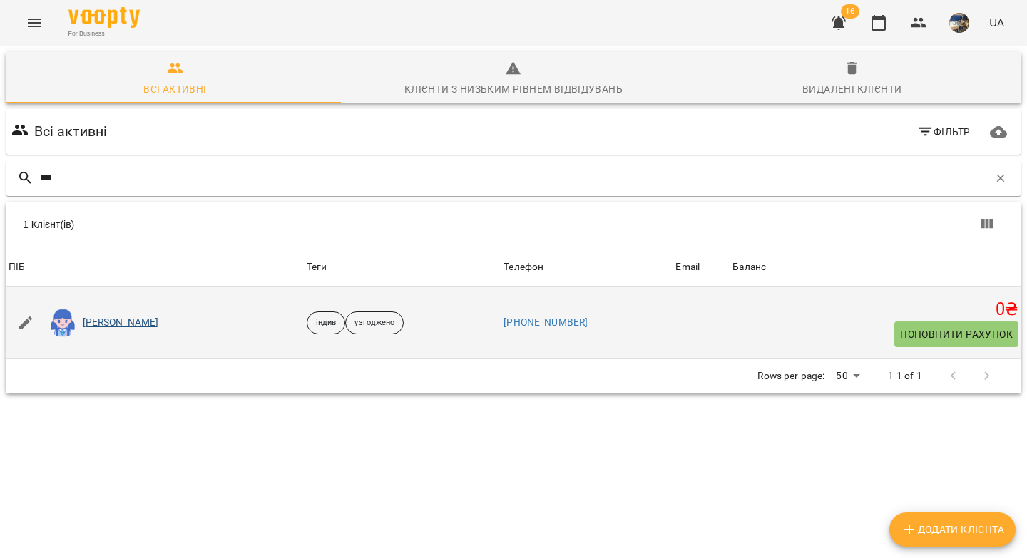
type input "***"
click at [126, 326] on link "[PERSON_NAME]" at bounding box center [121, 323] width 76 height 14
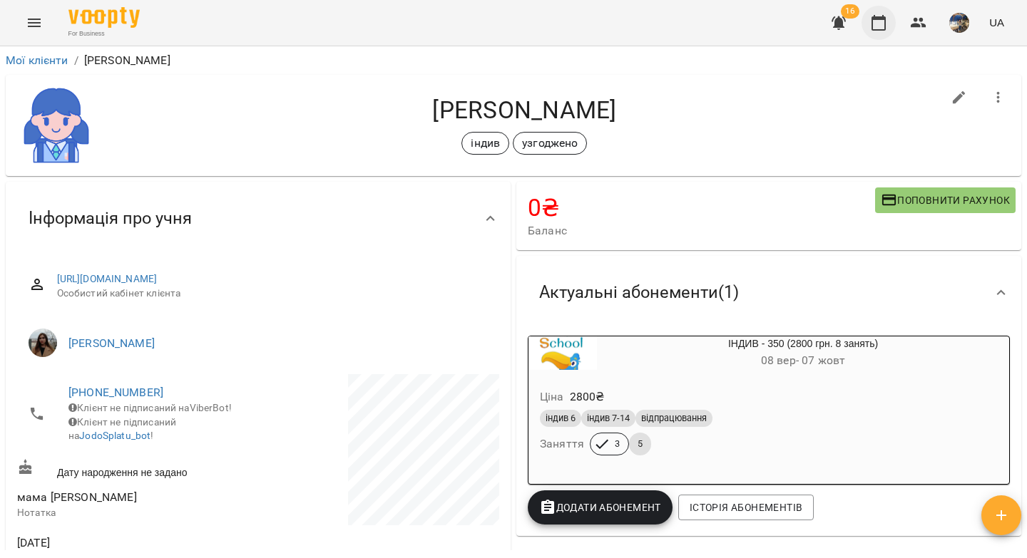
click at [877, 31] on icon "button" at bounding box center [878, 22] width 17 height 17
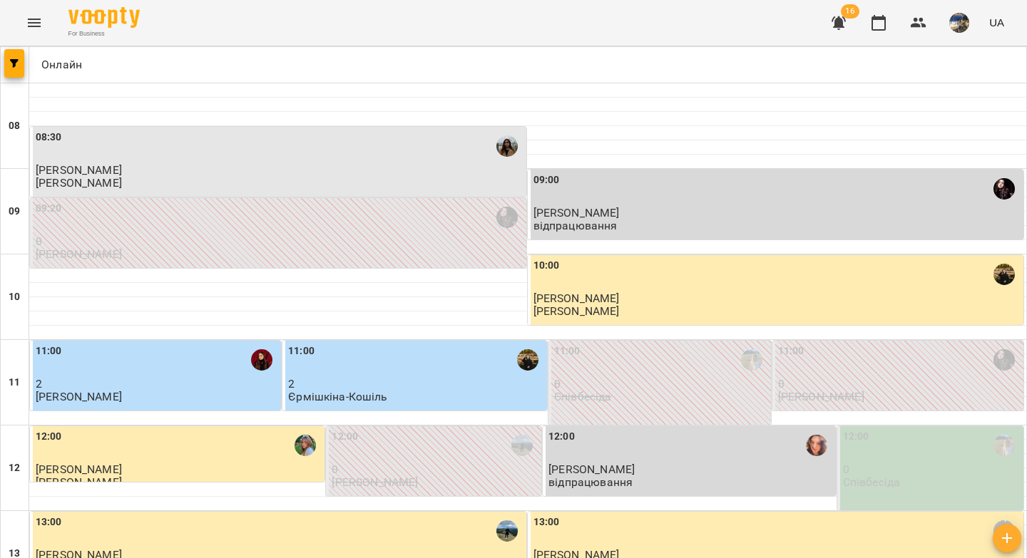
scroll to position [652, 0]
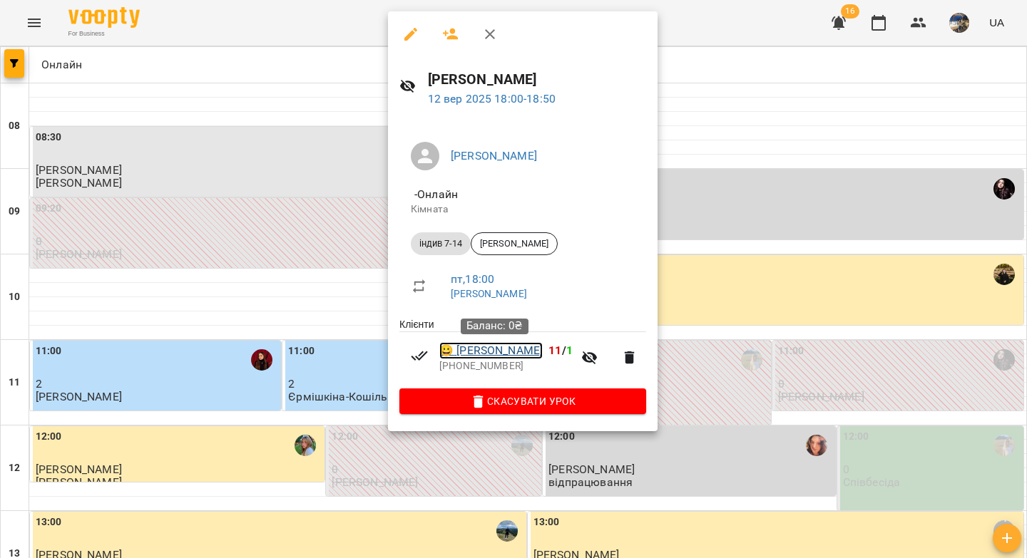
click at [471, 353] on link "😀 Назар Христенко" at bounding box center [490, 350] width 103 height 17
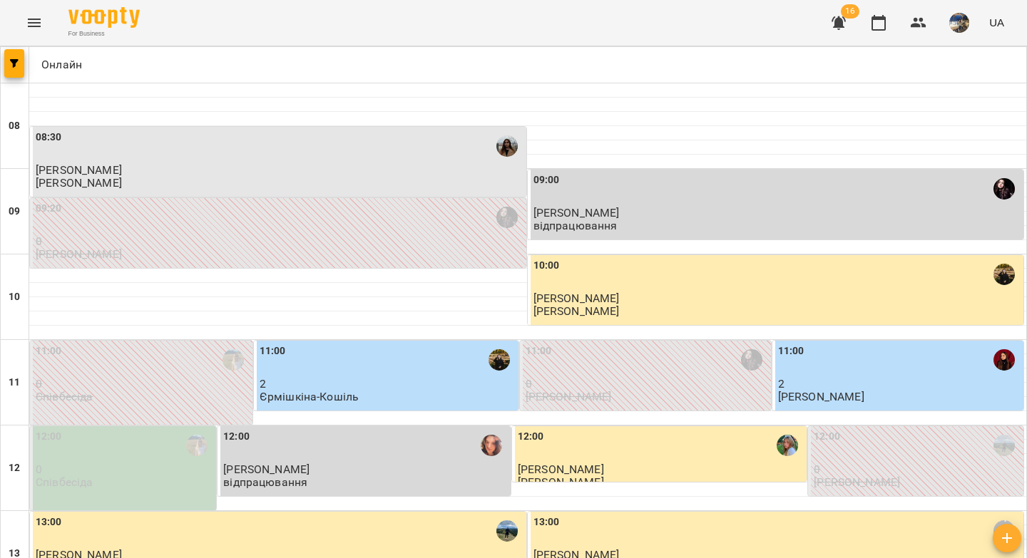
scroll to position [812, 0]
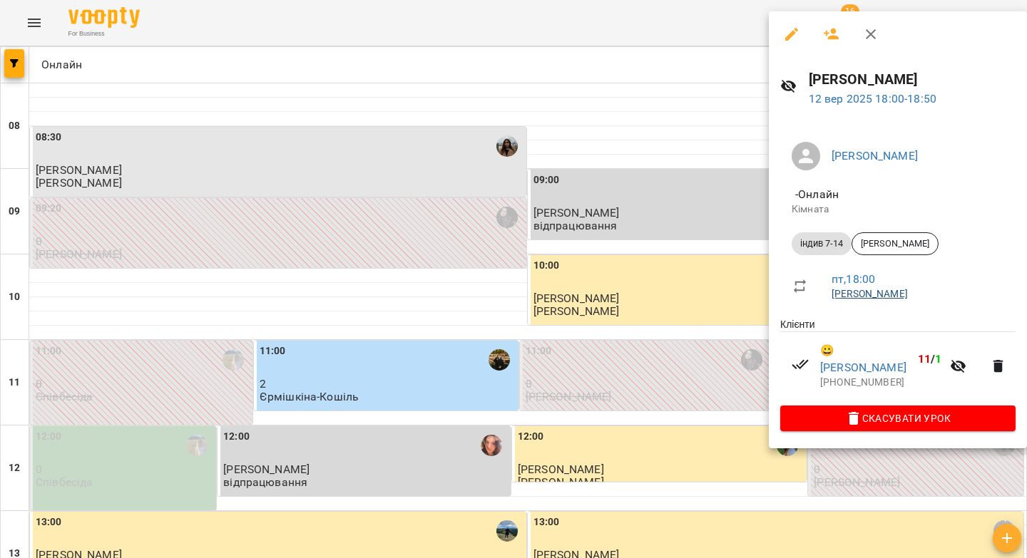
click at [861, 295] on link "[PERSON_NAME]" at bounding box center [869, 293] width 76 height 11
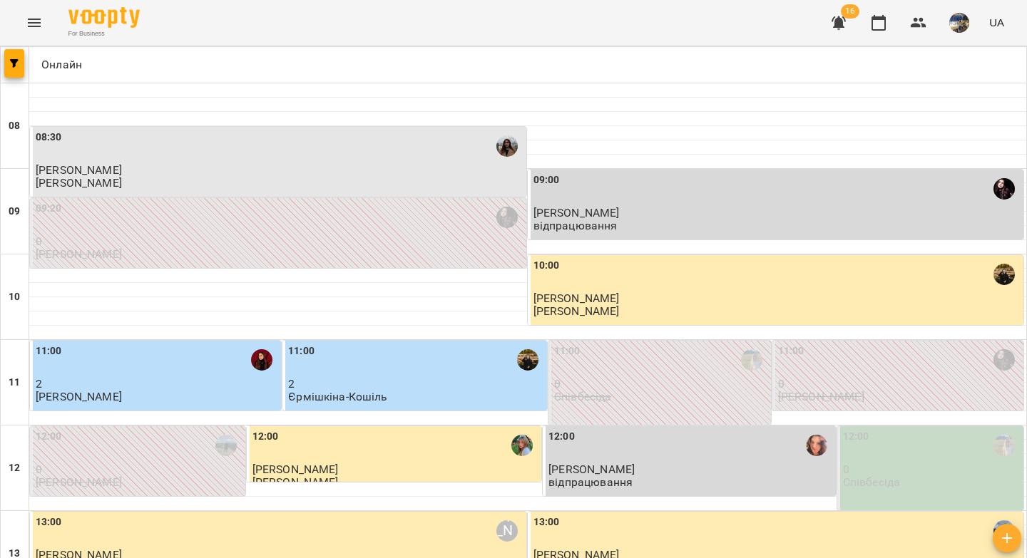
scroll to position [818, 0]
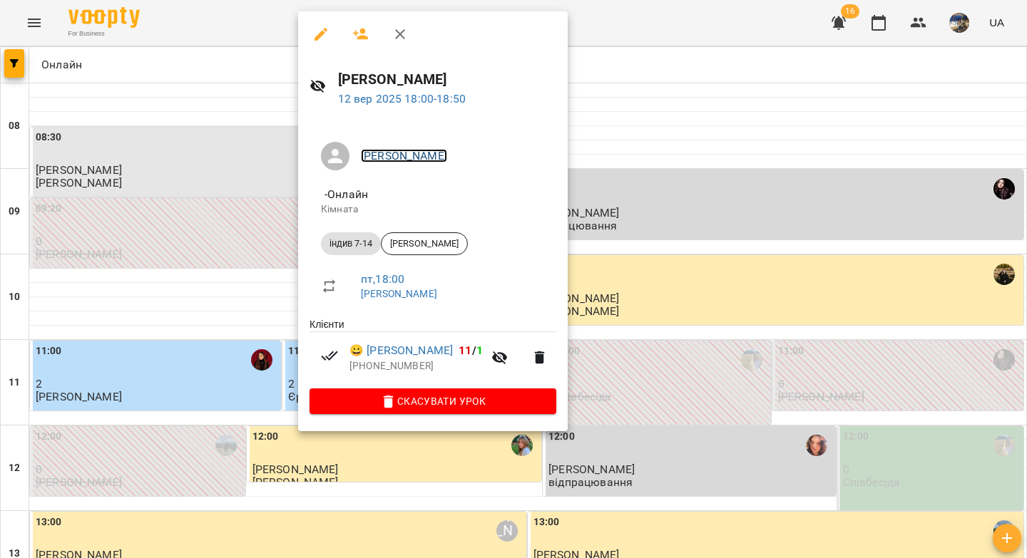
click at [406, 158] on link "[PERSON_NAME]" at bounding box center [404, 156] width 86 height 14
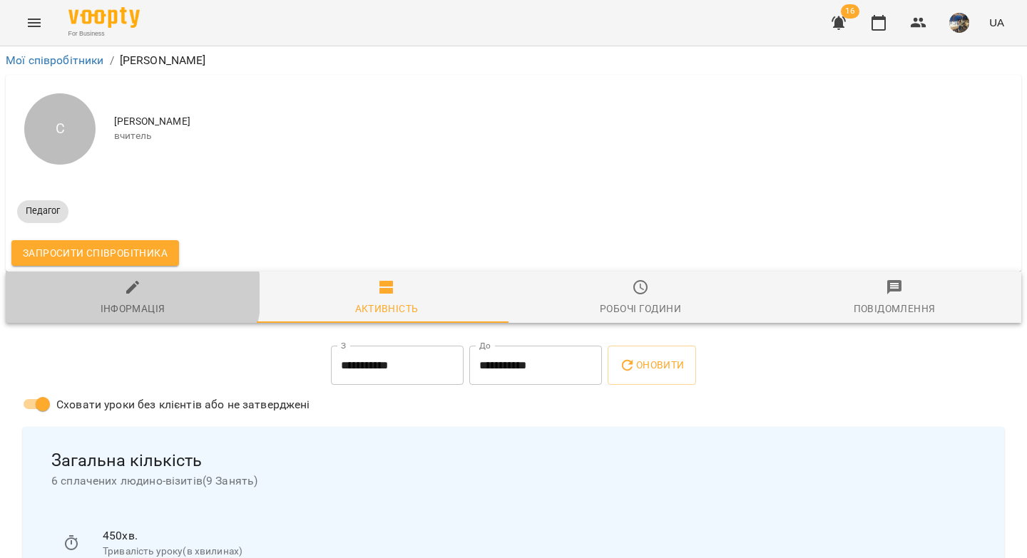
click at [131, 294] on icon "button" at bounding box center [132, 287] width 17 height 17
select select "**"
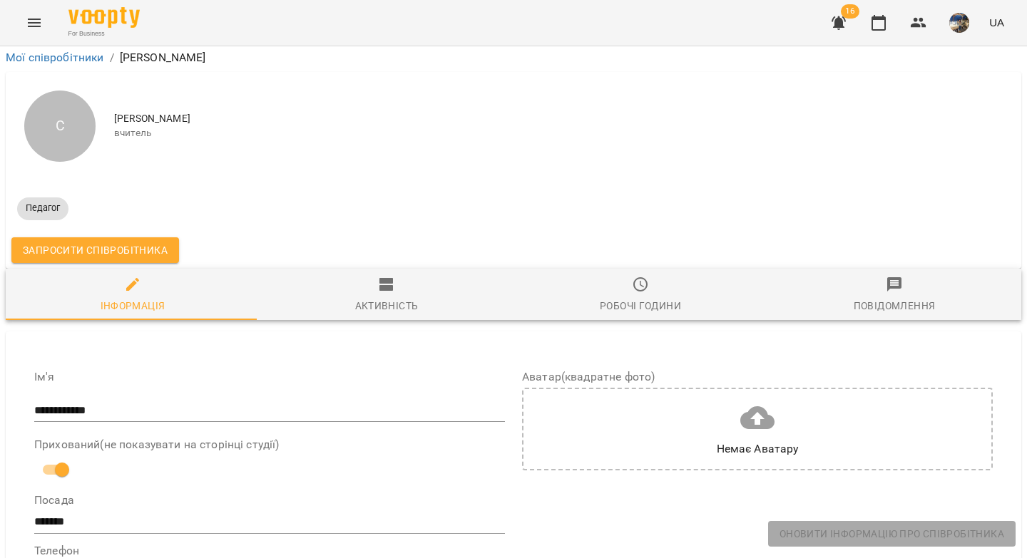
scroll to position [444, 0]
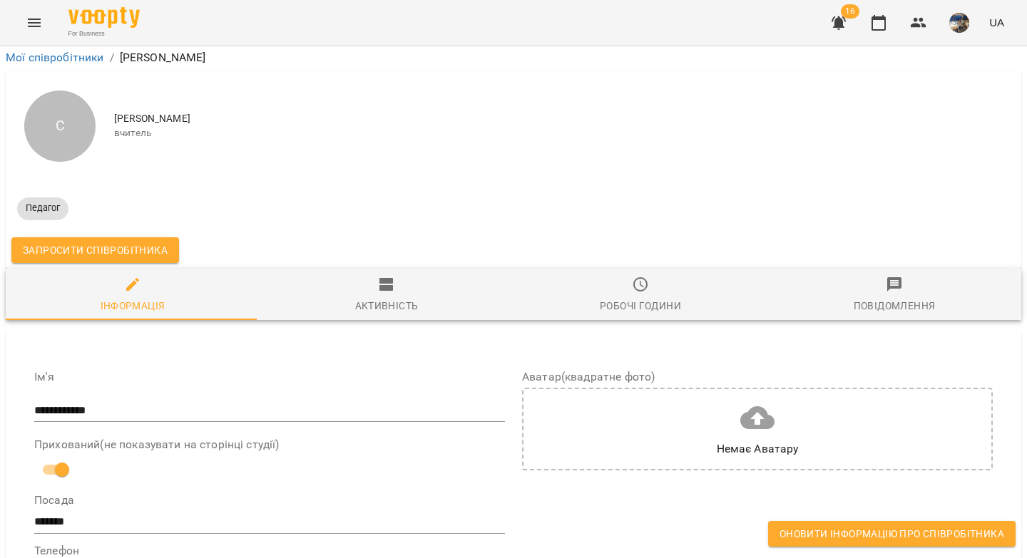
drag, startPoint x: 291, startPoint y: 430, endPoint x: 31, endPoint y: 412, distance: 260.9
click at [924, 19] on icon "button" at bounding box center [918, 22] width 17 height 17
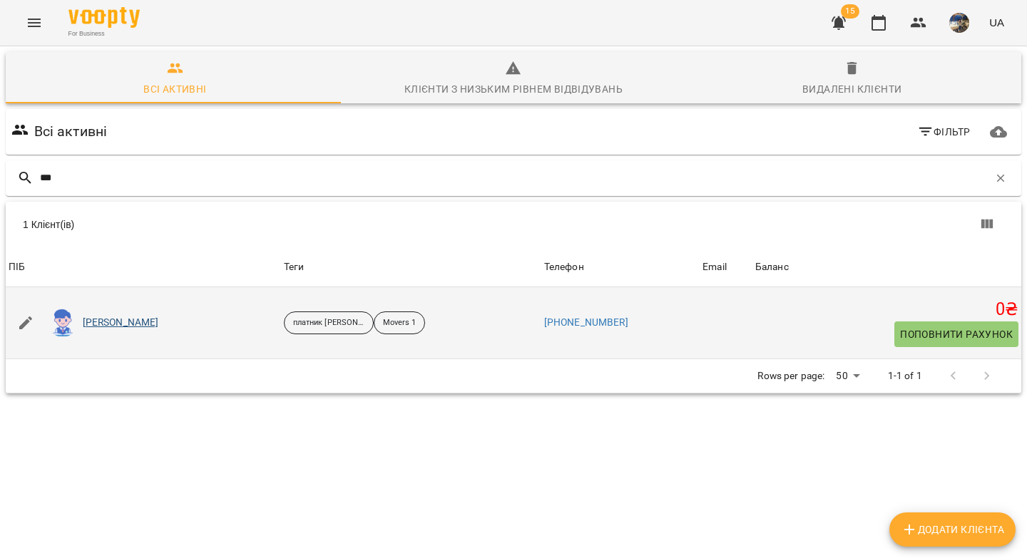
type input "***"
click at [105, 325] on link "[PERSON_NAME]" at bounding box center [121, 323] width 76 height 14
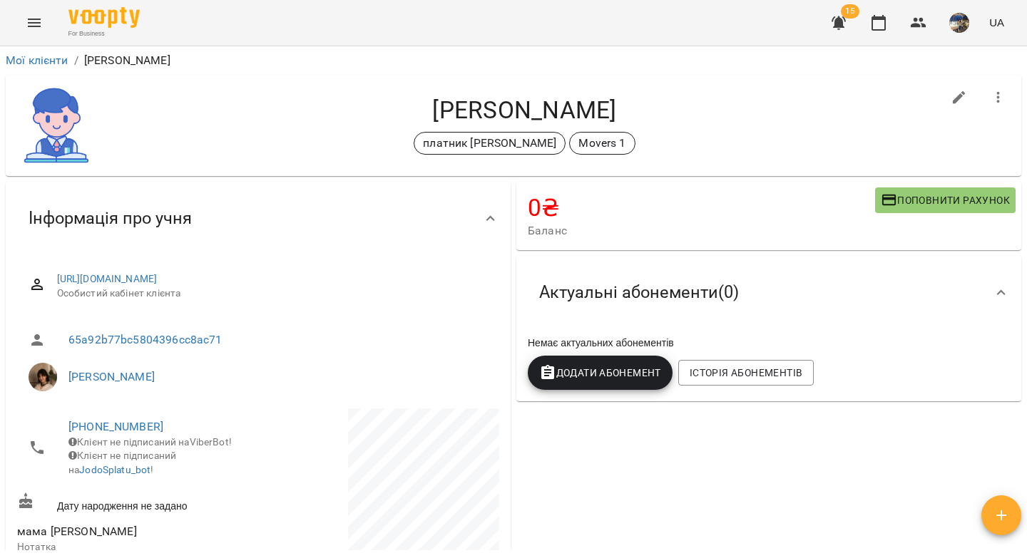
click at [610, 377] on span "Додати Абонемент" at bounding box center [600, 372] width 122 height 17
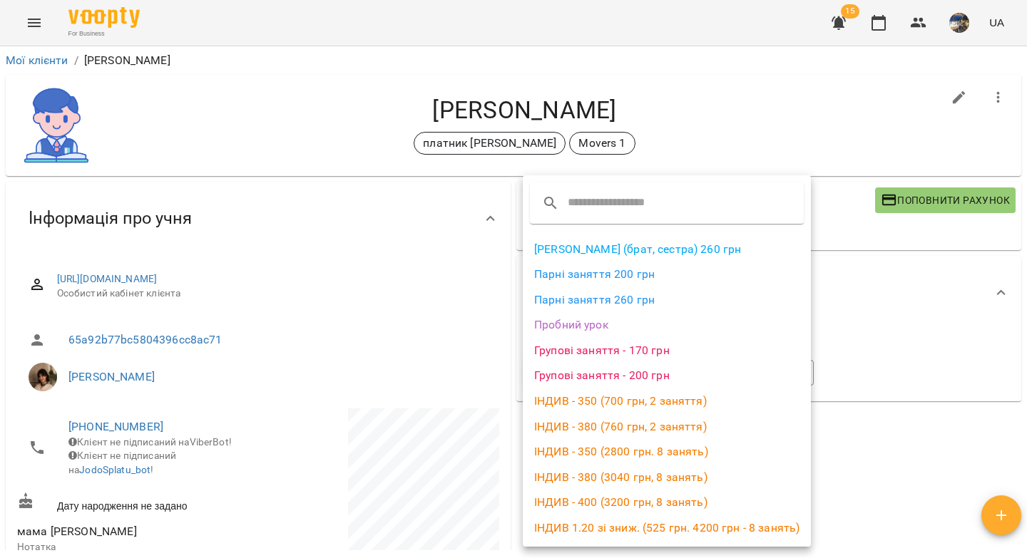
click at [610, 474] on li "ІНДИВ - 380 (3040 грн, 8 занять)" at bounding box center [667, 478] width 288 height 26
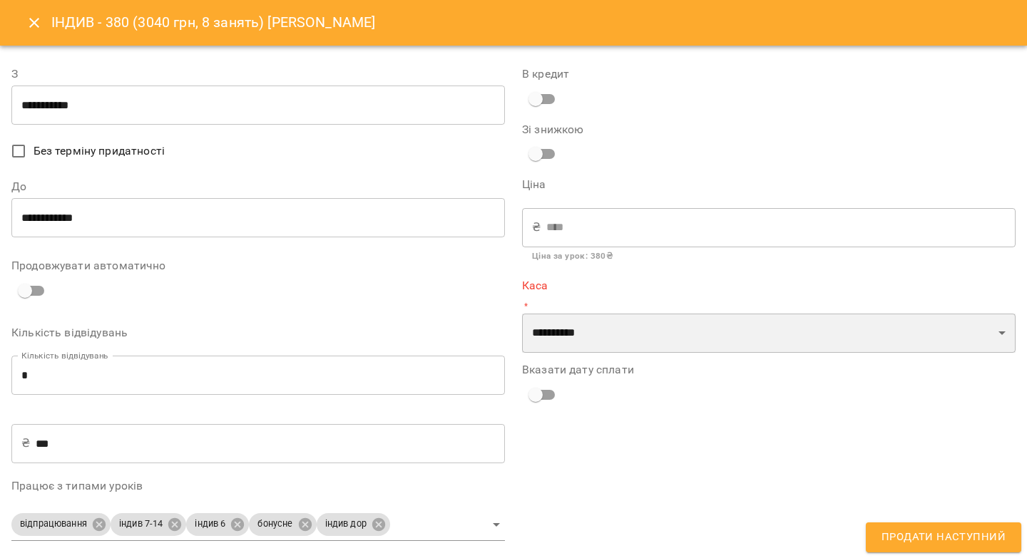
click at [545, 336] on select "**********" at bounding box center [768, 334] width 493 height 40
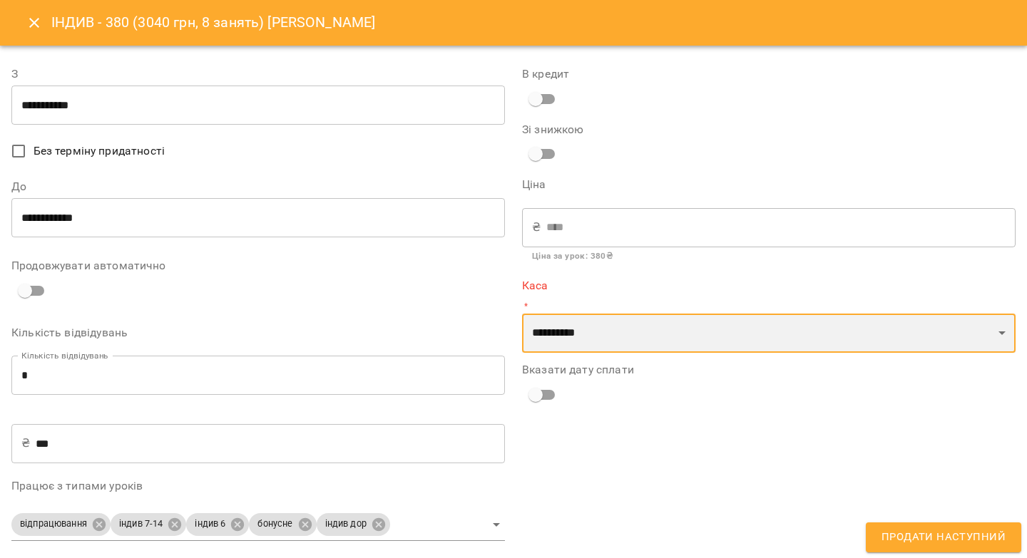
select select "****"
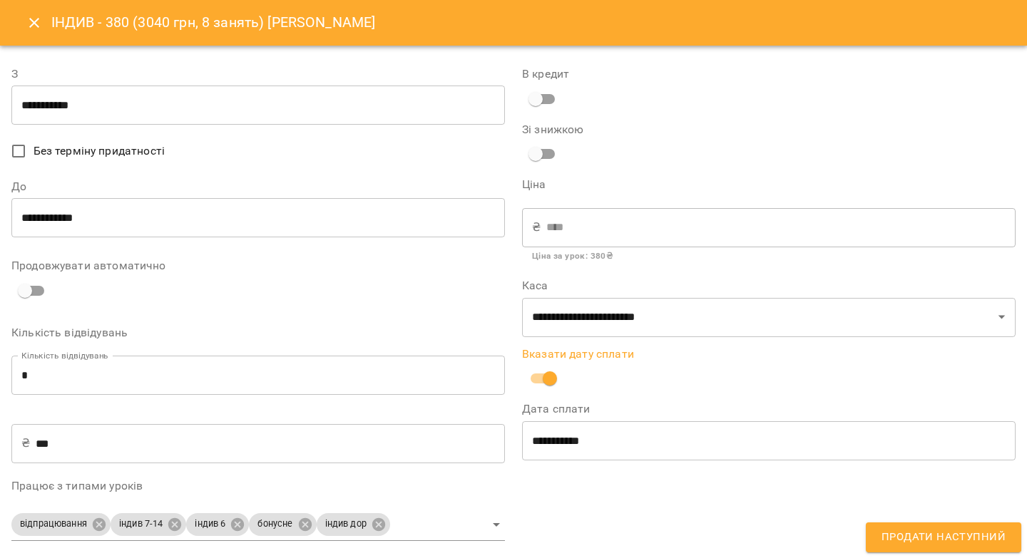
drag, startPoint x: 891, startPoint y: 530, endPoint x: 820, endPoint y: 471, distance: 92.7
click at [892, 530] on span "Продати наступний" at bounding box center [943, 537] width 124 height 19
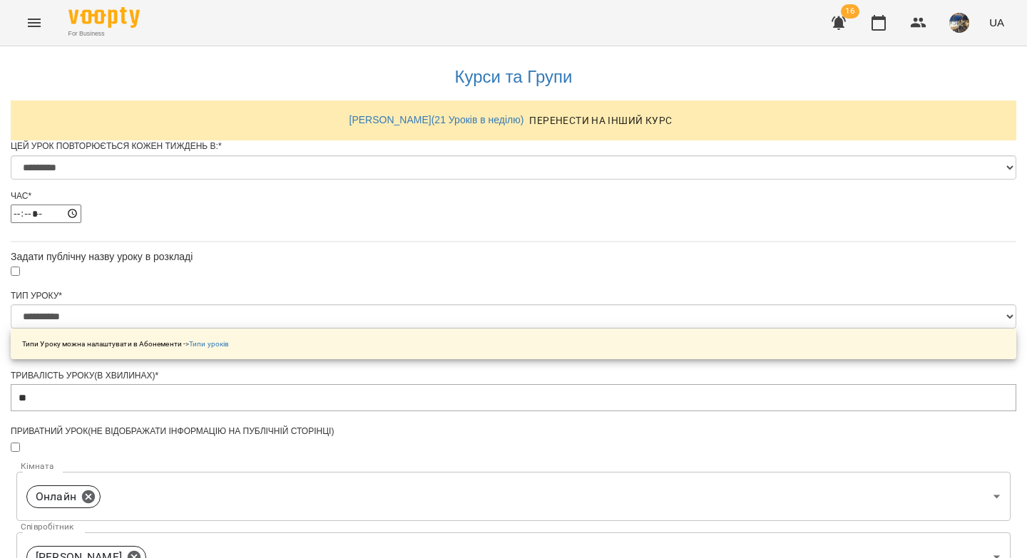
select select "*"
select select "**********"
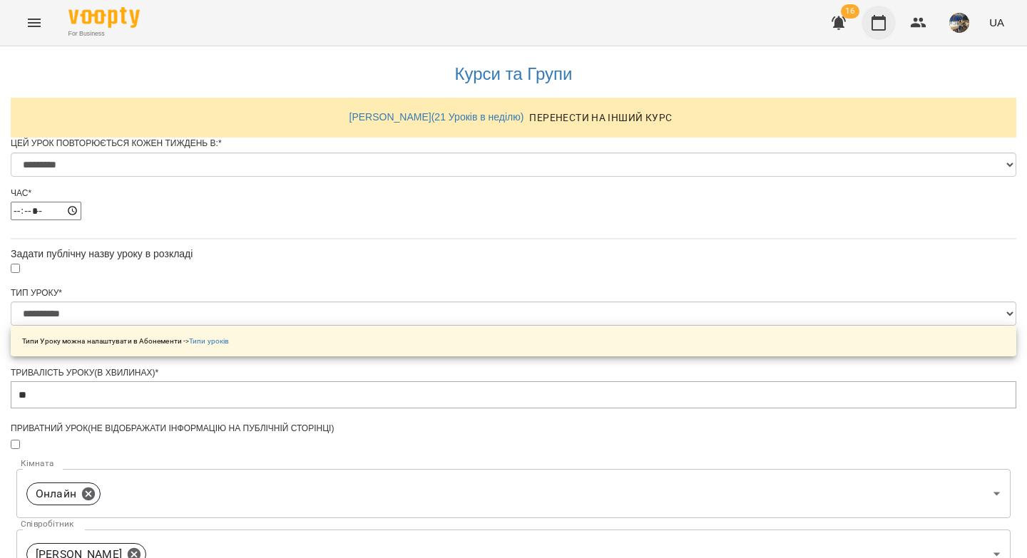
click at [875, 24] on icon "button" at bounding box center [878, 22] width 17 height 17
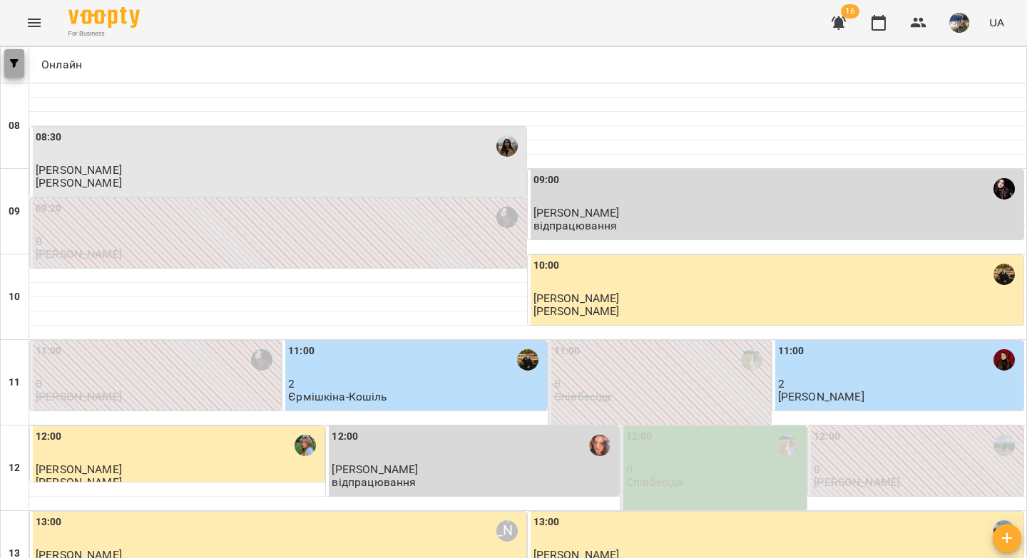
click at [9, 68] on button "button" at bounding box center [14, 63] width 20 height 29
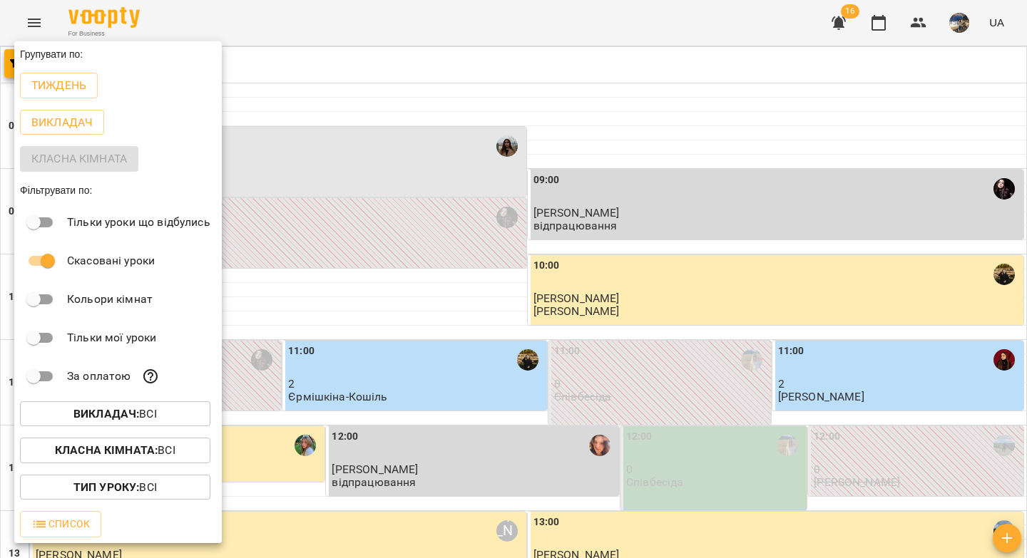
click at [119, 418] on b "Викладач :" at bounding box center [106, 414] width 66 height 14
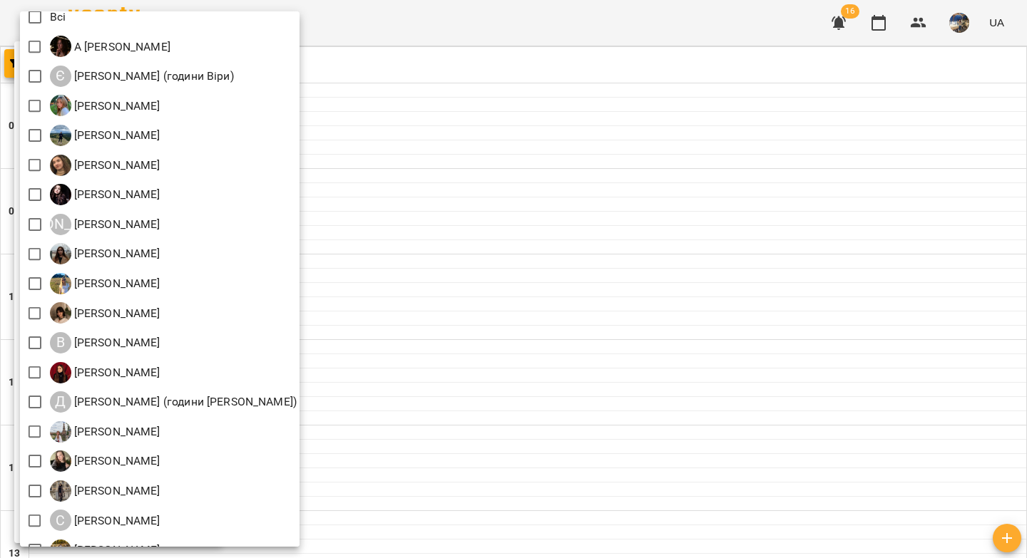
scroll to position [98, 0]
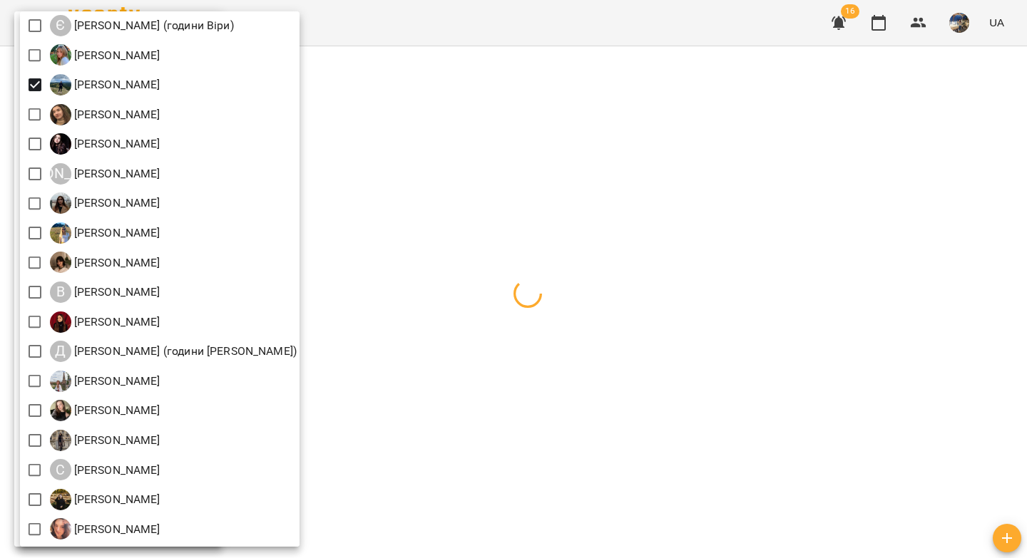
click at [452, 174] on div at bounding box center [513, 279] width 1027 height 558
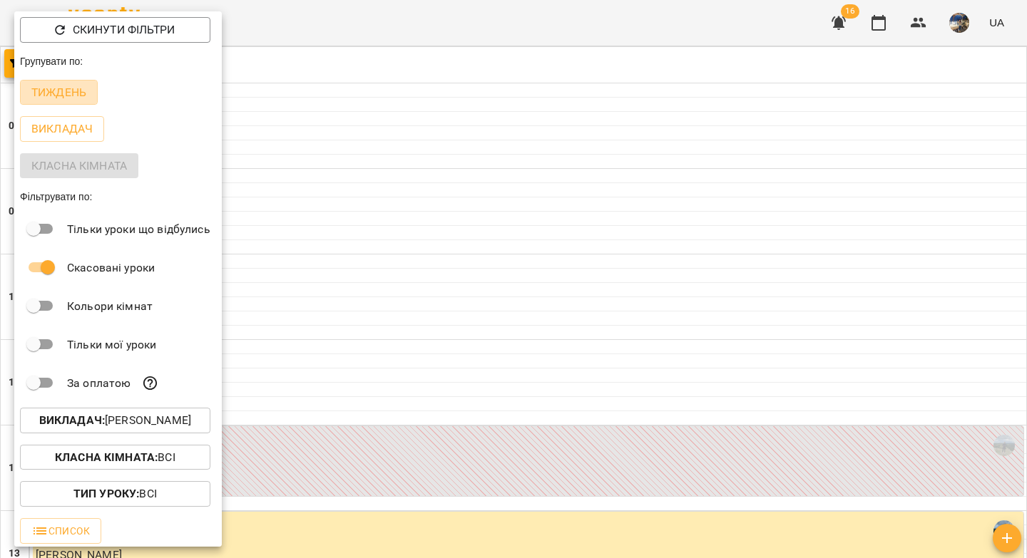
drag, startPoint x: 76, startPoint y: 93, endPoint x: 507, endPoint y: 147, distance: 434.7
click at [76, 93] on p "Тиждень" at bounding box center [58, 92] width 55 height 17
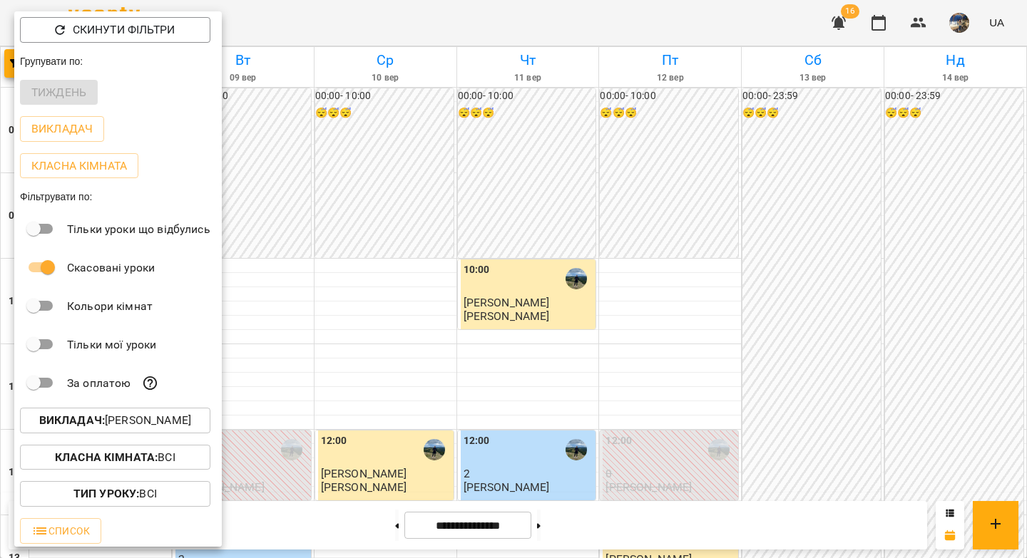
click at [507, 147] on div at bounding box center [513, 279] width 1027 height 558
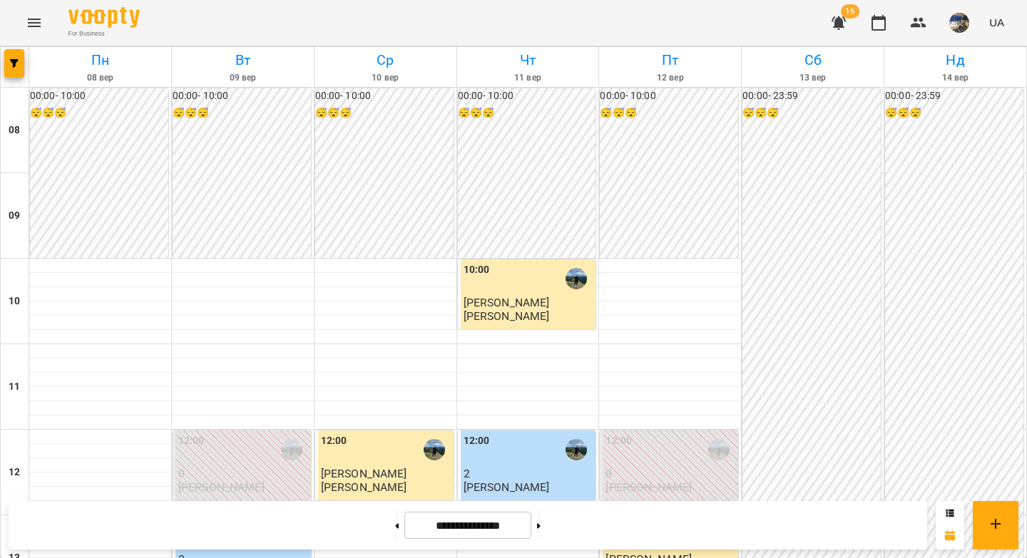
click at [526, 296] on span "Олександр Лебідь" at bounding box center [506, 303] width 86 height 14
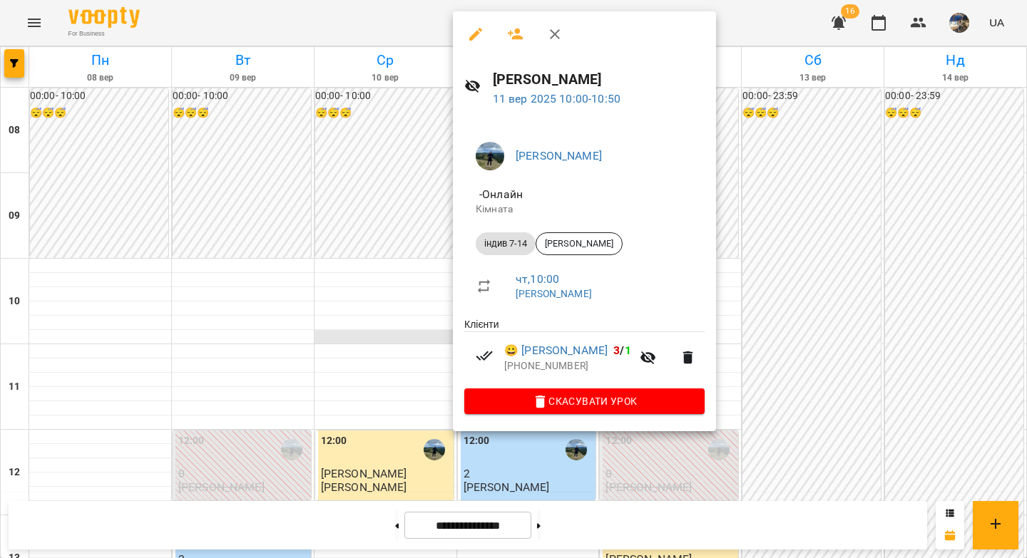
click at [342, 332] on div at bounding box center [513, 279] width 1027 height 558
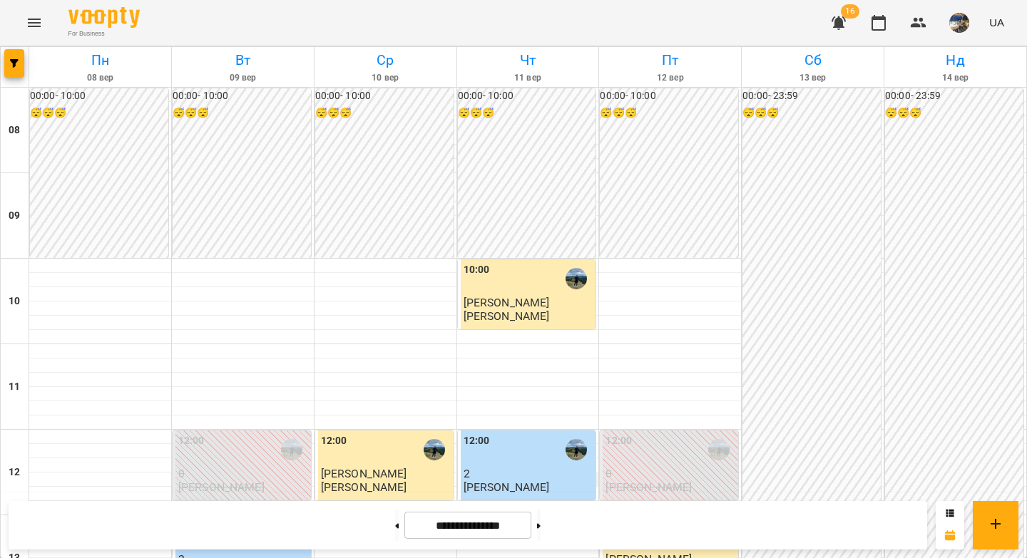
drag, startPoint x: 547, startPoint y: 525, endPoint x: 548, endPoint y: 478, distance: 46.4
click at [541, 525] on button at bounding box center [539, 525] width 4 height 31
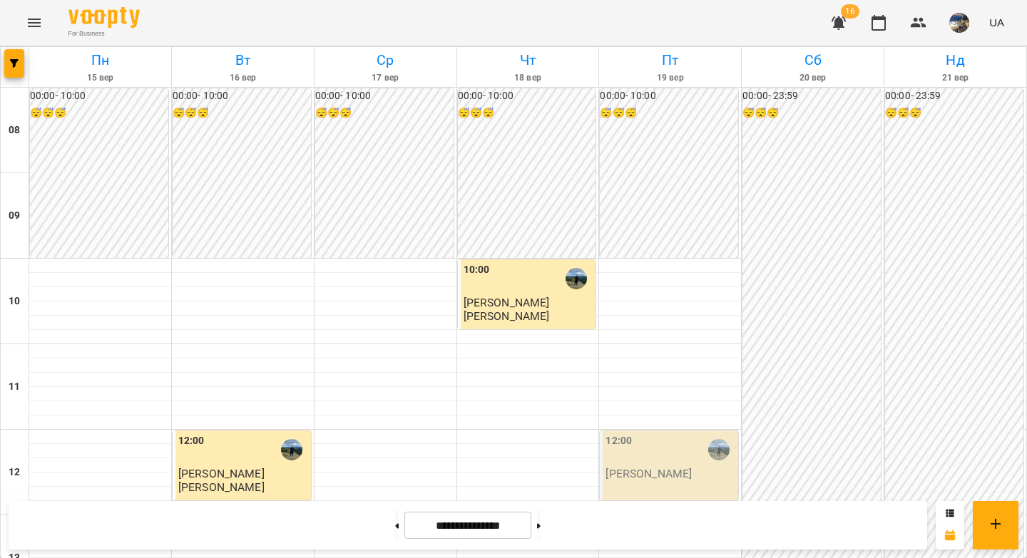
scroll to position [0, 0]
click at [395, 526] on button at bounding box center [397, 525] width 4 height 31
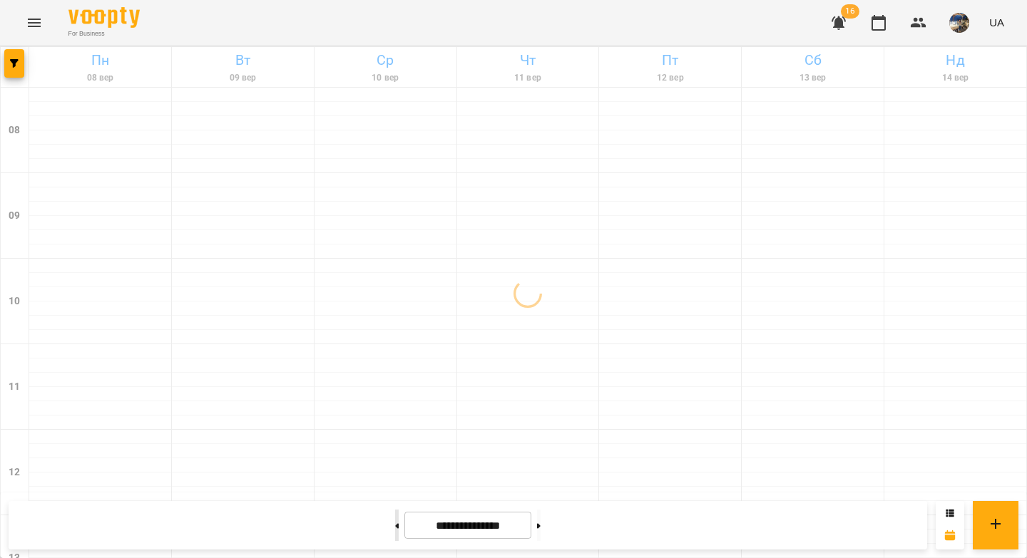
click at [395, 526] on button at bounding box center [397, 525] width 4 height 31
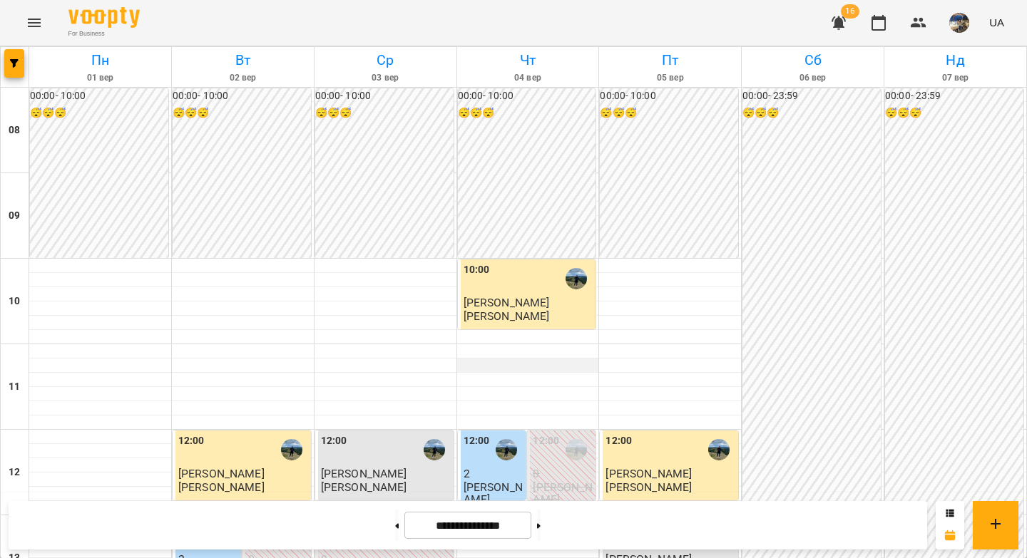
scroll to position [111, 0]
click at [541, 528] on icon at bounding box center [539, 526] width 4 height 6
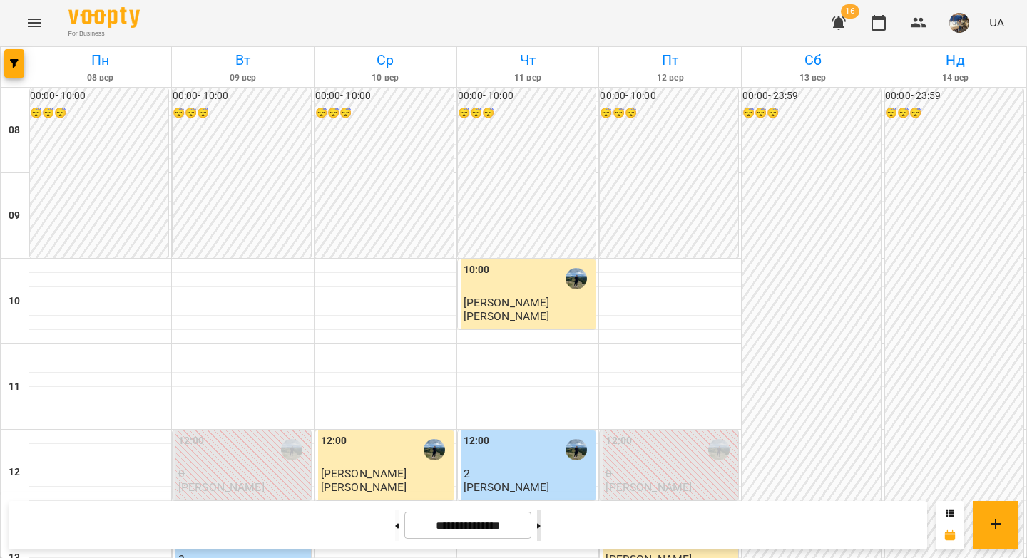
click at [541, 528] on icon at bounding box center [539, 526] width 4 height 6
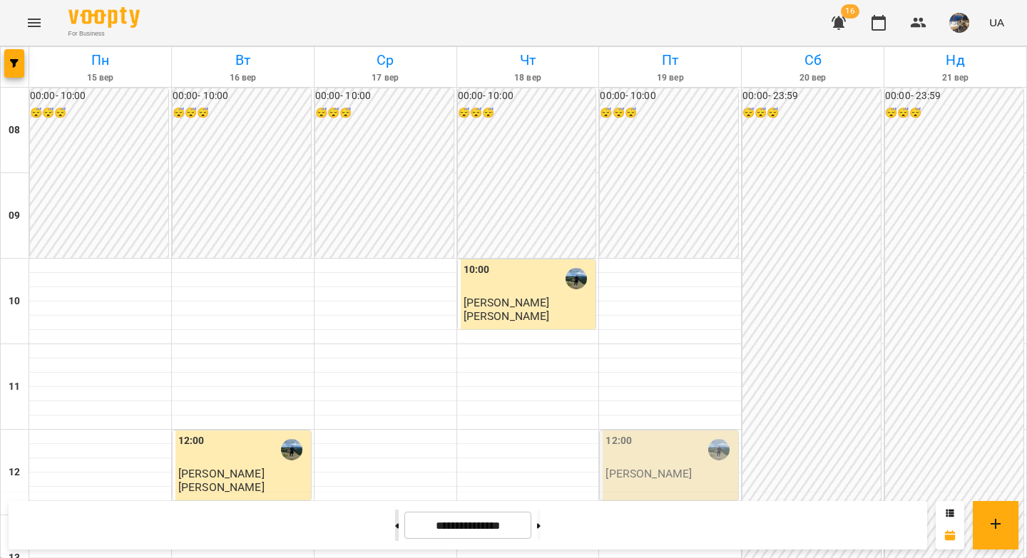
click at [395, 525] on icon at bounding box center [397, 526] width 4 height 6
type input "**********"
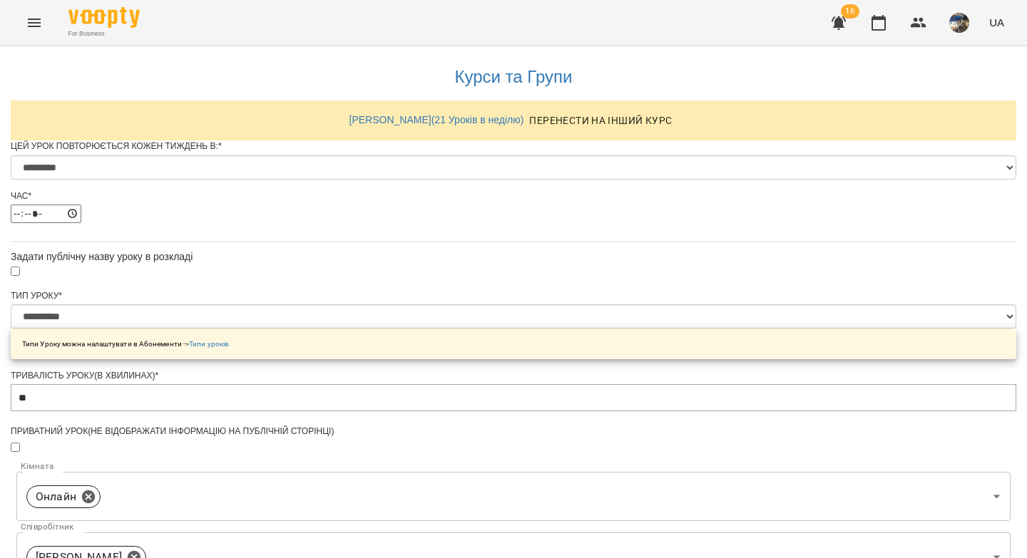
select select "*"
select select "**********"
select select "*"
select select "**********"
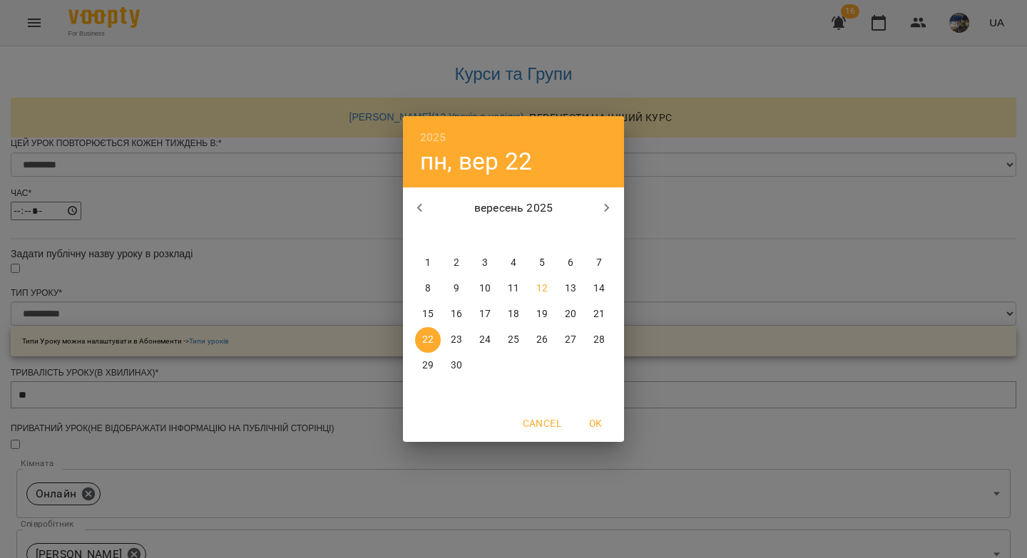
click at [434, 312] on span "15" at bounding box center [428, 314] width 26 height 14
type input "**********"
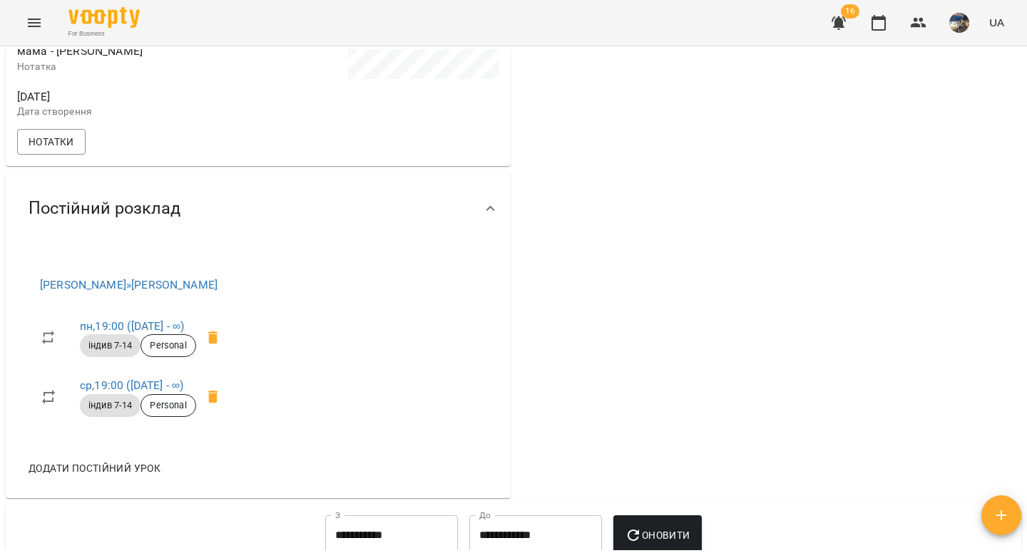
scroll to position [506, 0]
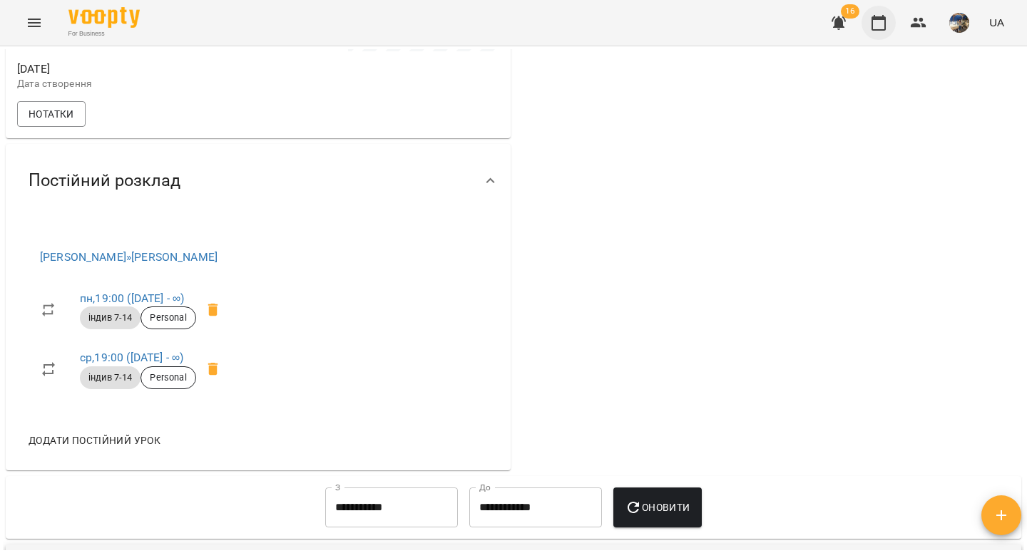
click at [883, 23] on icon "button" at bounding box center [878, 22] width 17 height 17
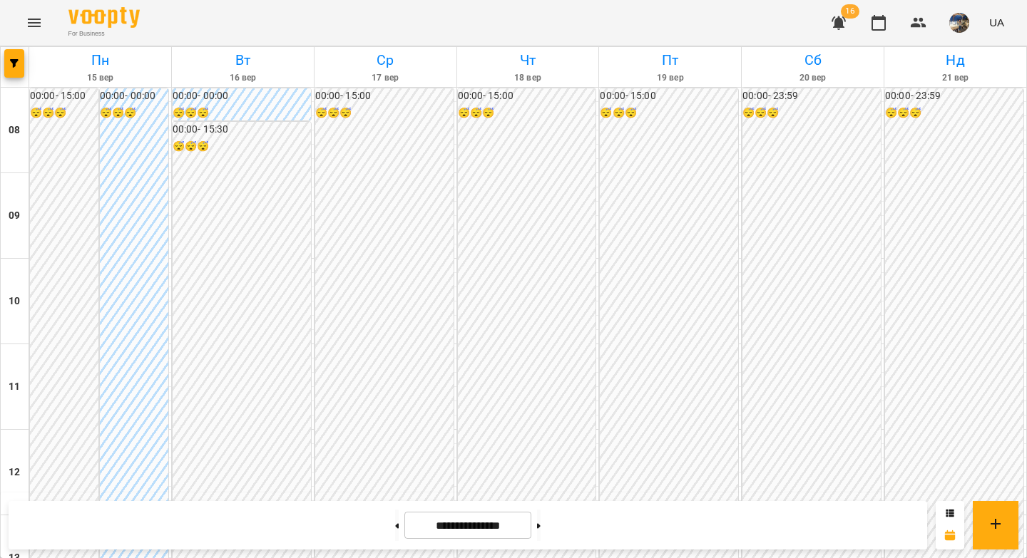
scroll to position [792, 0]
drag, startPoint x: 384, startPoint y: 535, endPoint x: 385, endPoint y: 526, distance: 8.7
click at [395, 535] on button at bounding box center [397, 525] width 4 height 31
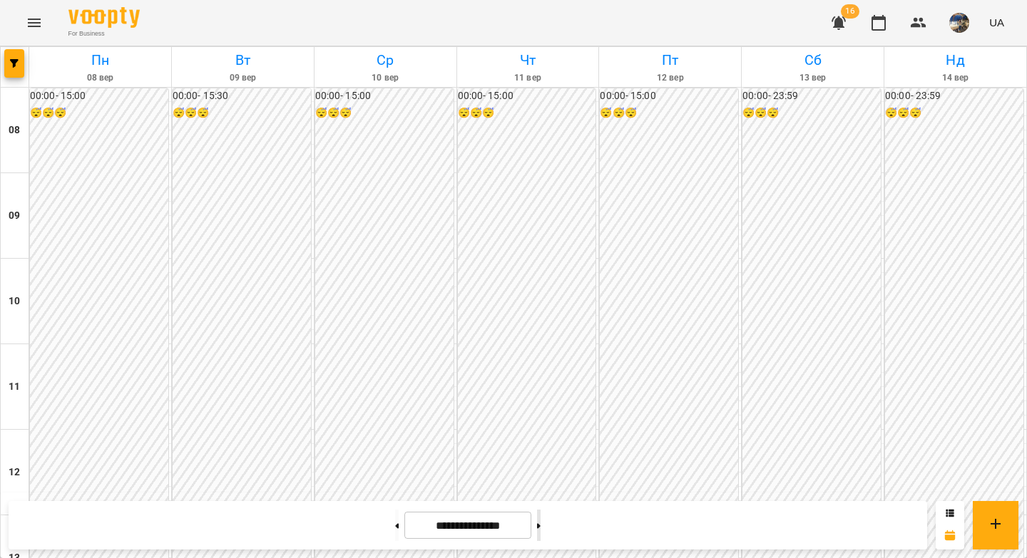
click at [541, 527] on button at bounding box center [539, 525] width 4 height 31
type input "**********"
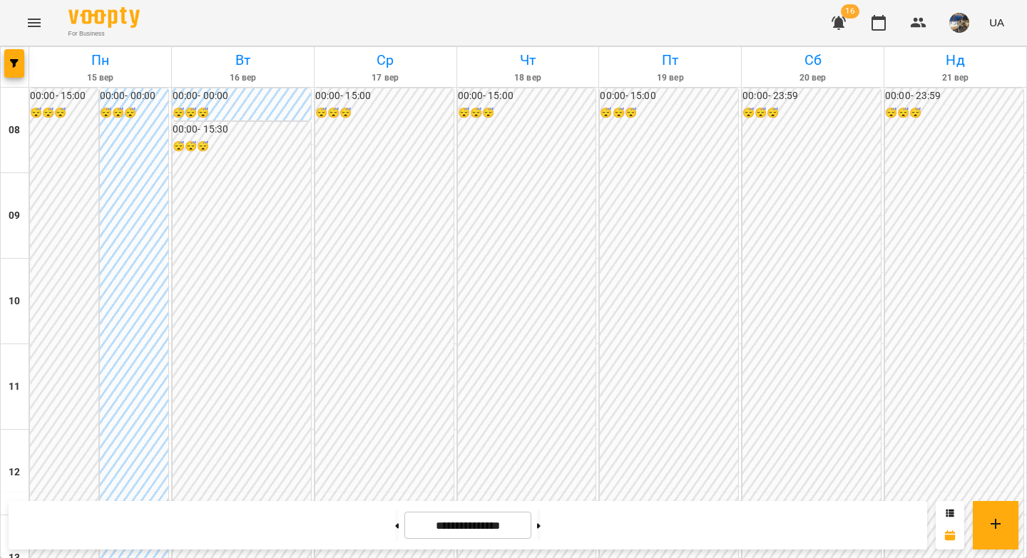
scroll to position [734, 0]
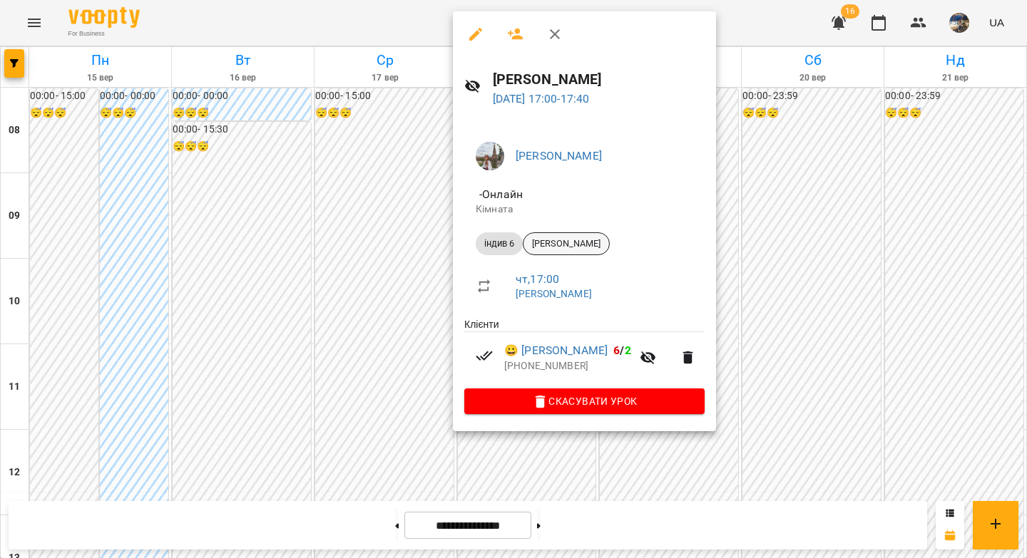
click at [558, 245] on span "[PERSON_NAME]" at bounding box center [566, 243] width 86 height 13
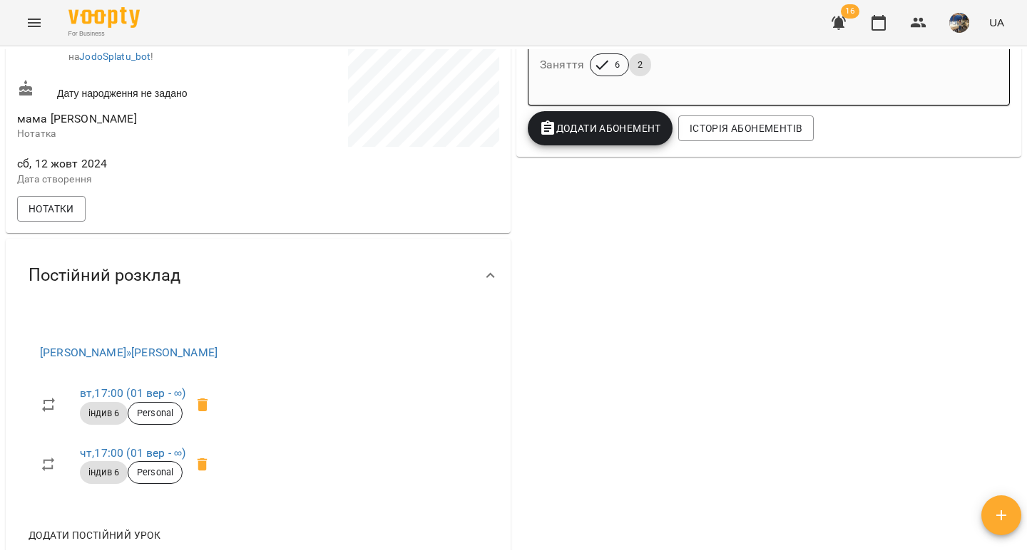
scroll to position [392, 0]
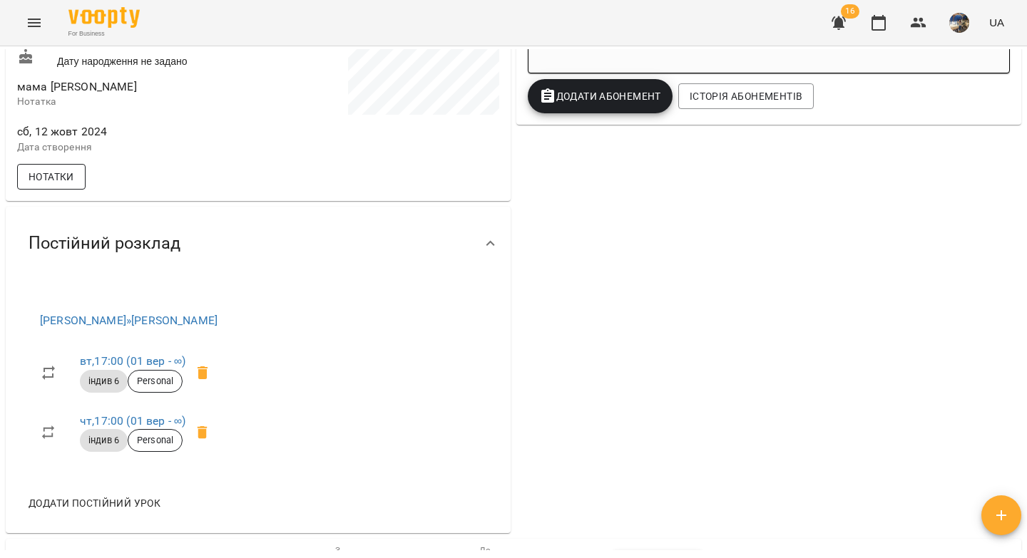
click at [49, 185] on span "Нотатки" at bounding box center [52, 176] width 46 height 17
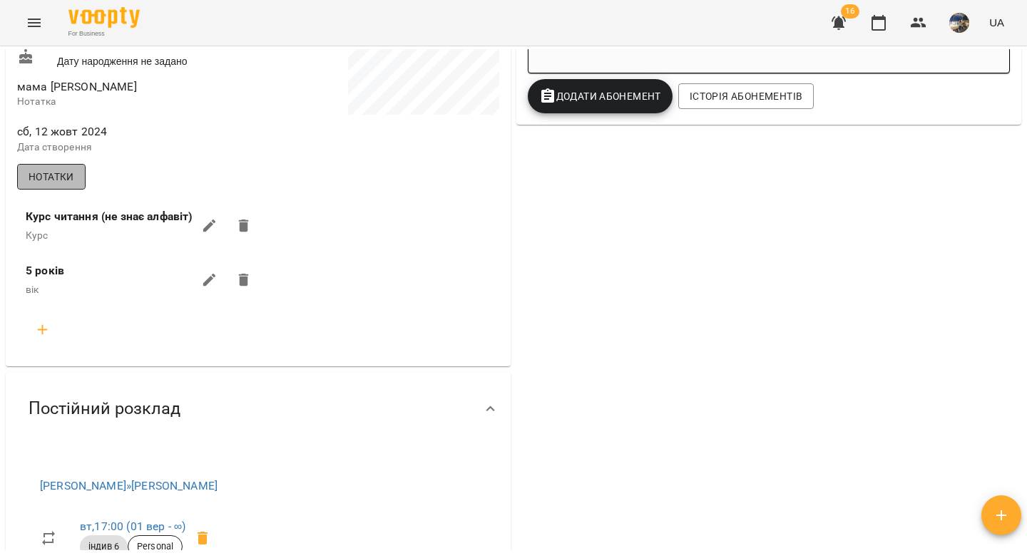
click at [49, 185] on span "Нотатки" at bounding box center [52, 176] width 46 height 17
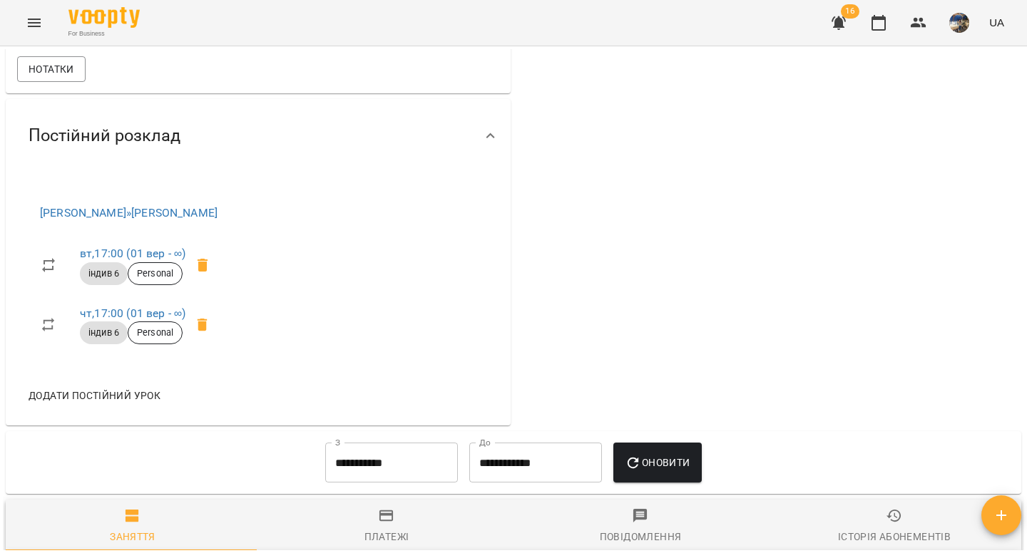
scroll to position [0, 0]
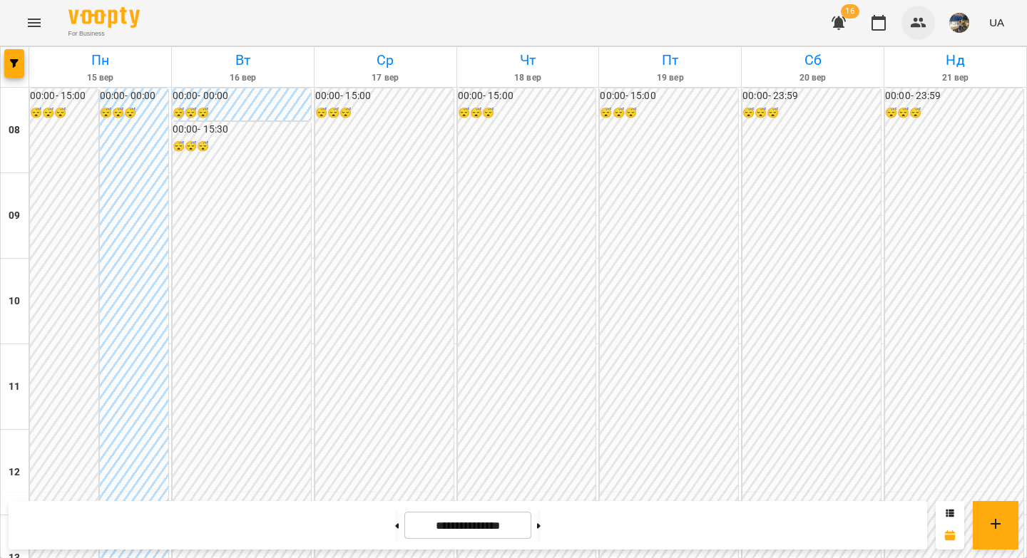
click at [927, 29] on button "button" at bounding box center [918, 23] width 34 height 34
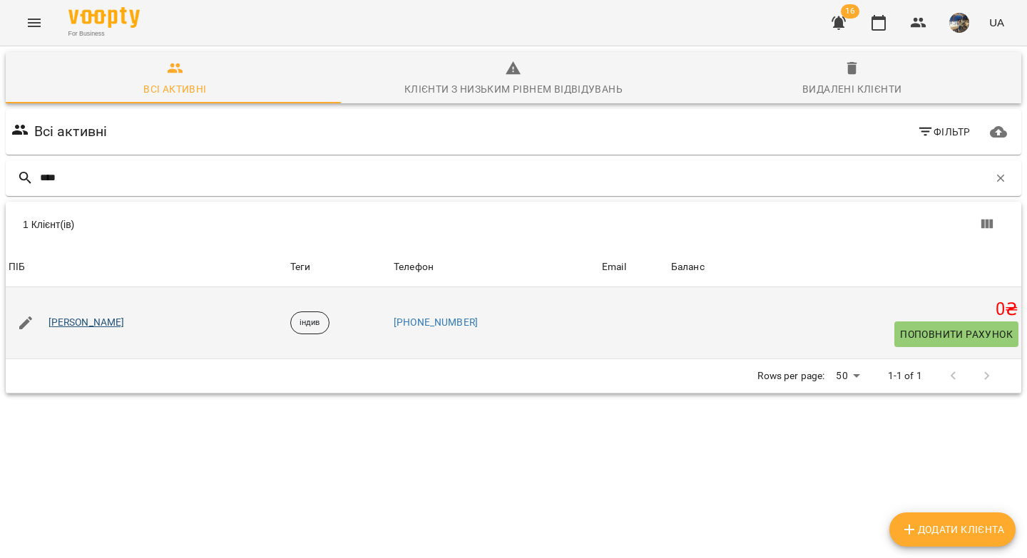
type input "****"
click at [68, 326] on link "[PERSON_NAME]" at bounding box center [86, 323] width 76 height 14
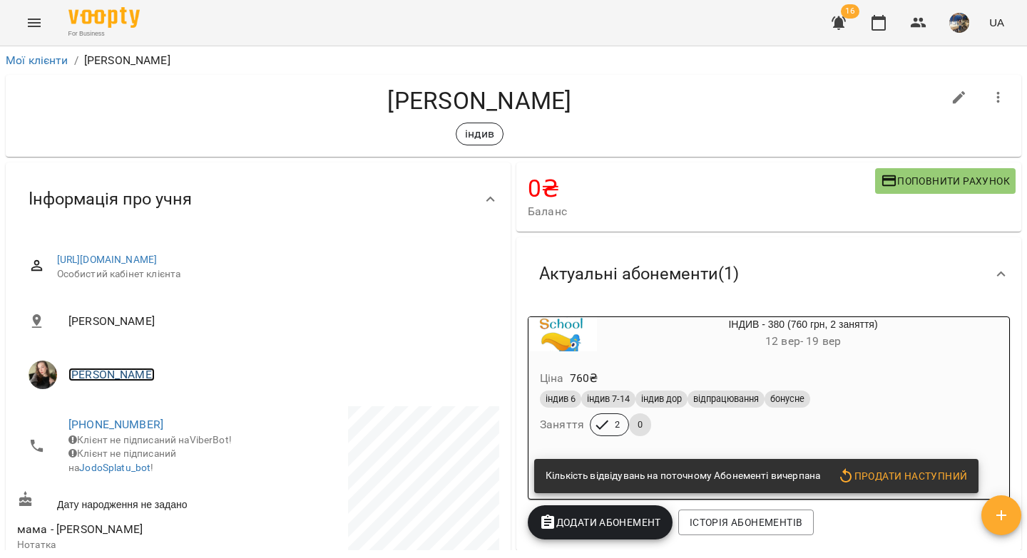
drag, startPoint x: 103, startPoint y: 377, endPoint x: 304, endPoint y: 263, distance: 230.2
click at [104, 377] on link "[PERSON_NAME]" at bounding box center [111, 375] width 86 height 14
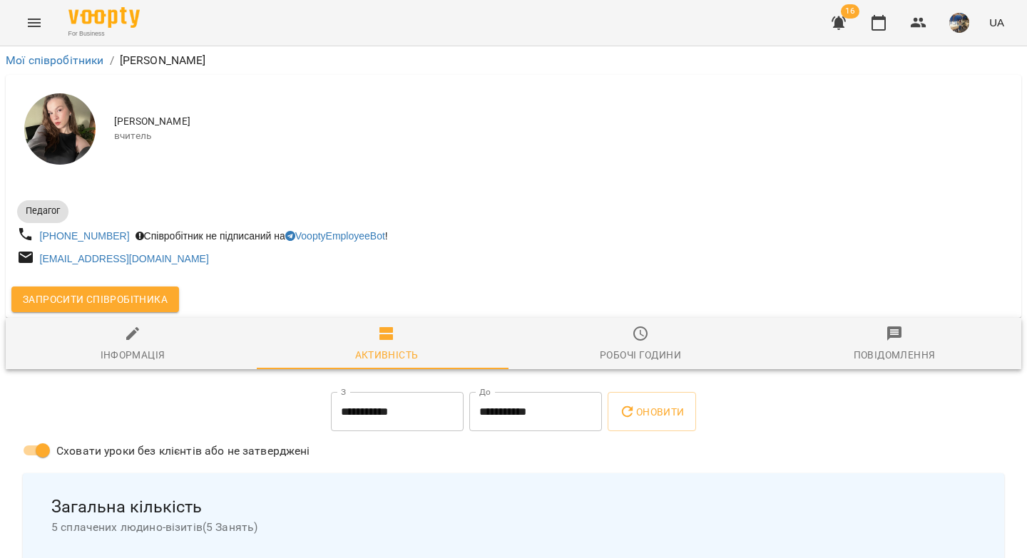
click at [133, 340] on icon "button" at bounding box center [132, 333] width 17 height 17
select select "**"
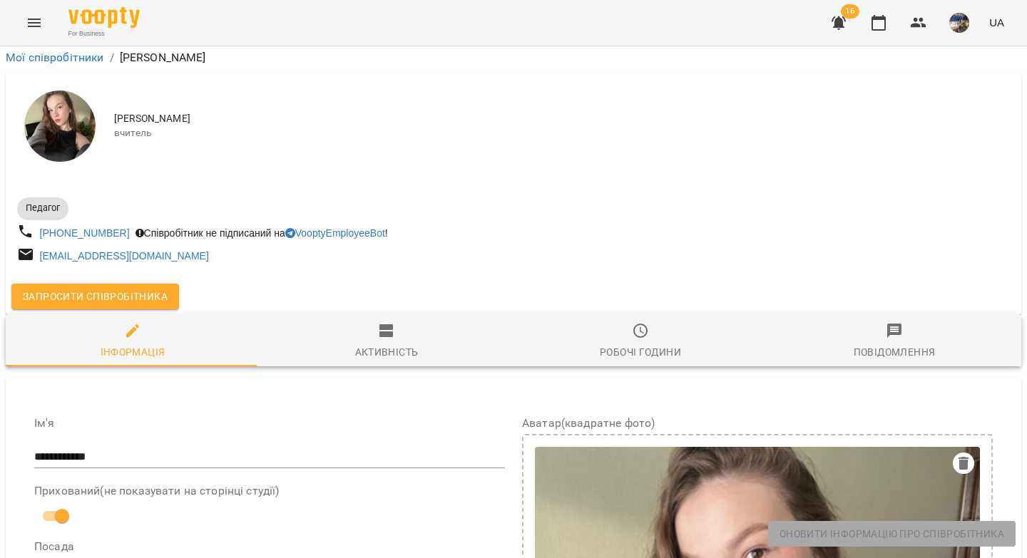
scroll to position [590, 0]
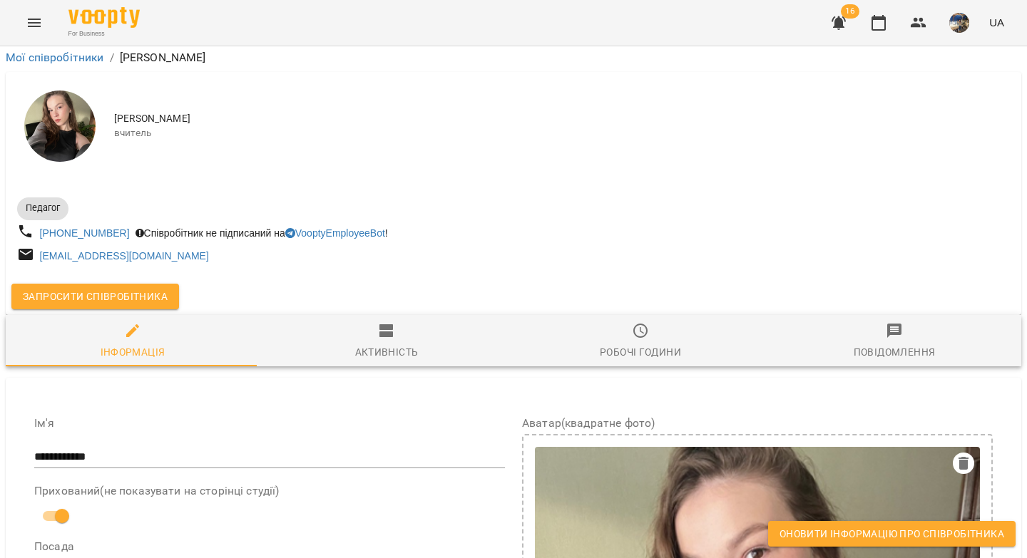
drag, startPoint x: 283, startPoint y: 334, endPoint x: 43, endPoint y: 312, distance: 241.3
copy span "**********"
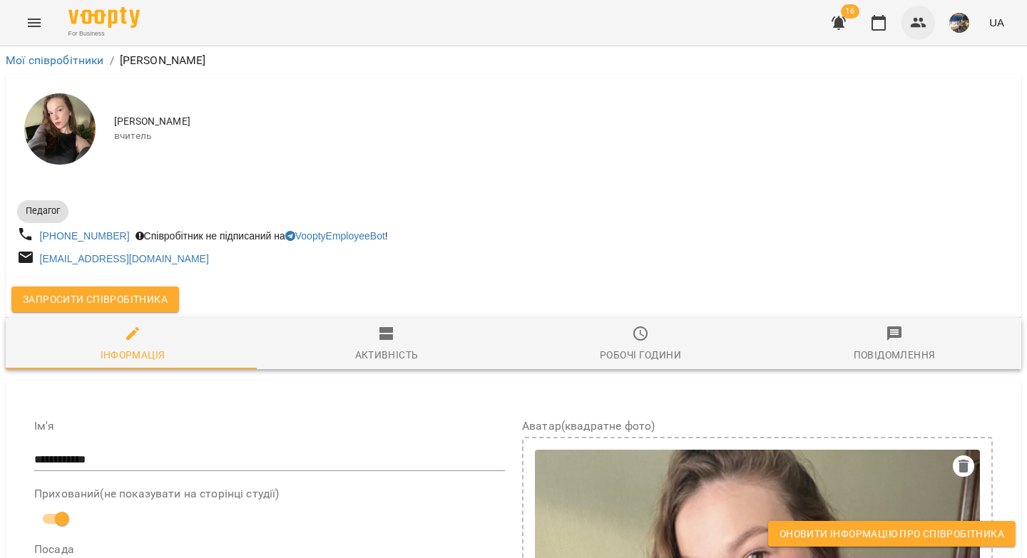
click at [921, 24] on icon "button" at bounding box center [918, 22] width 17 height 17
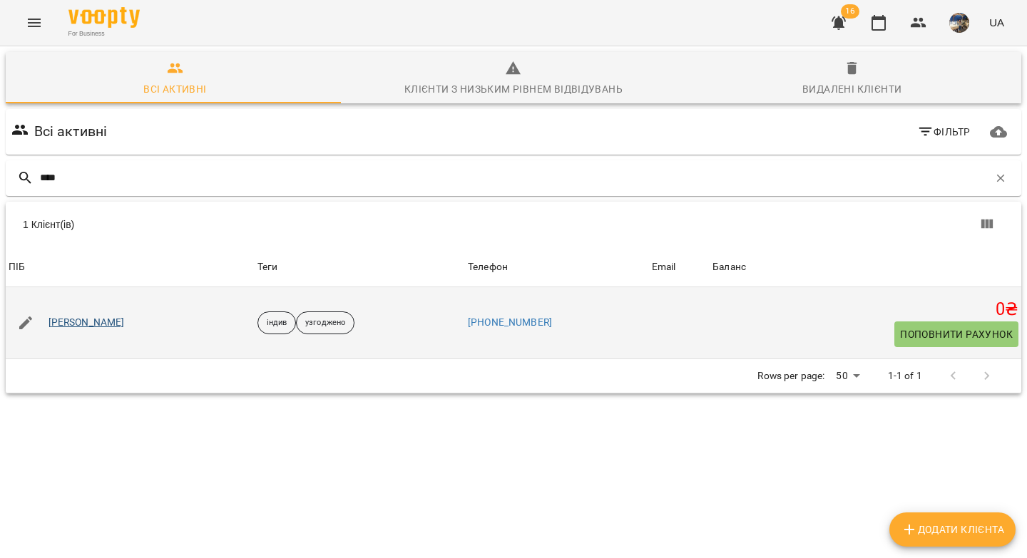
type input "****"
click at [95, 323] on link "[PERSON_NAME]" at bounding box center [86, 323] width 76 height 14
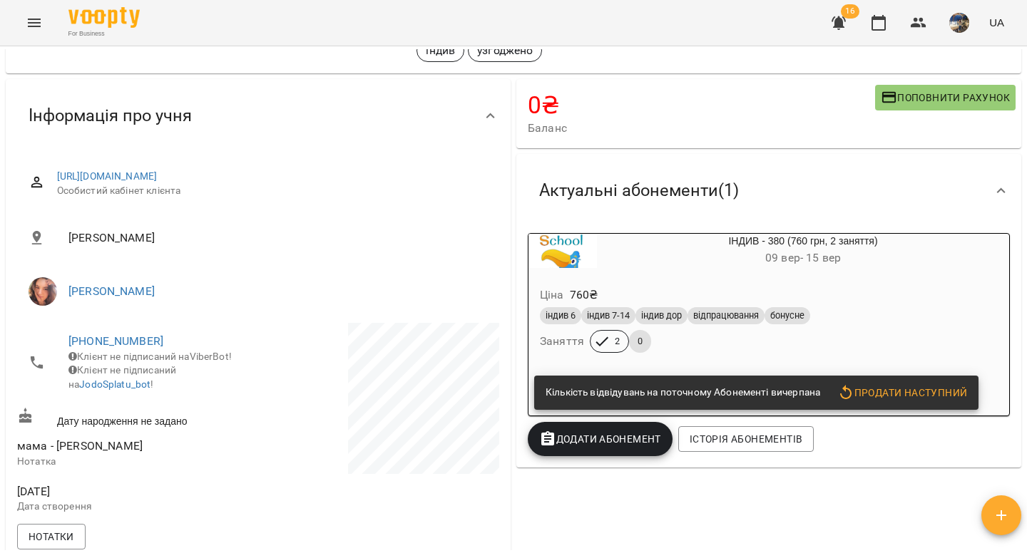
scroll to position [250, 0]
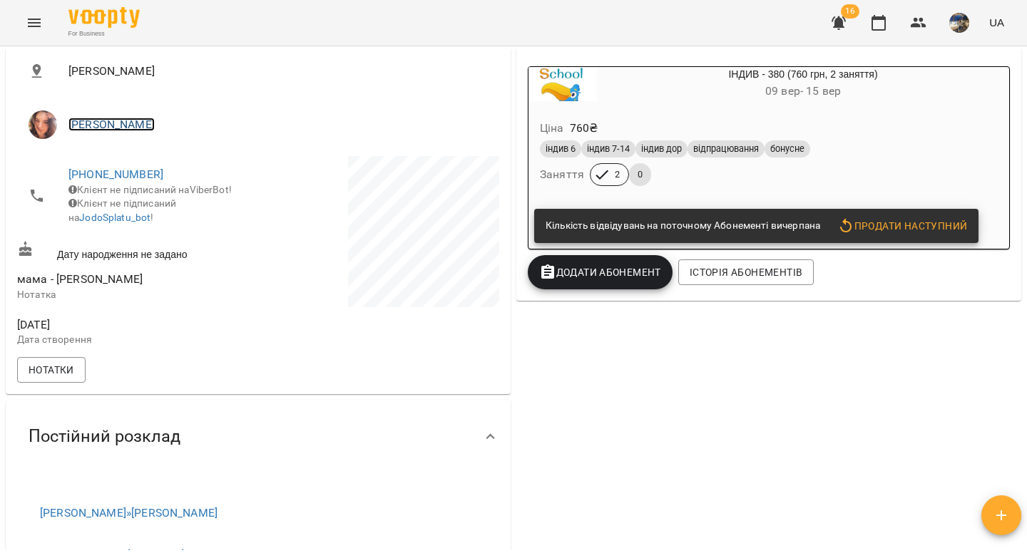
click at [115, 125] on link "[PERSON_NAME]" at bounding box center [111, 125] width 86 height 14
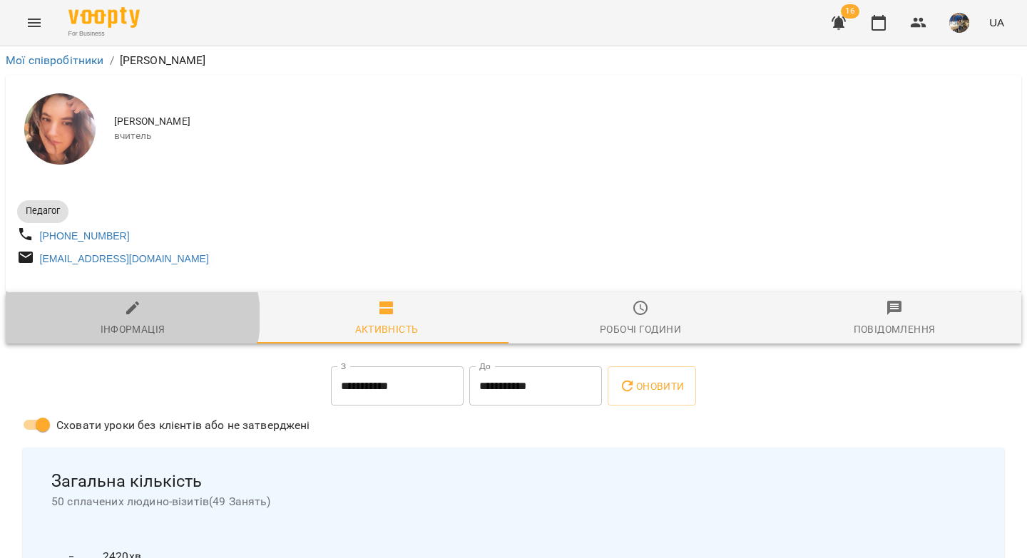
click at [130, 325] on span "Інформація" at bounding box center [132, 318] width 237 height 39
select select "**"
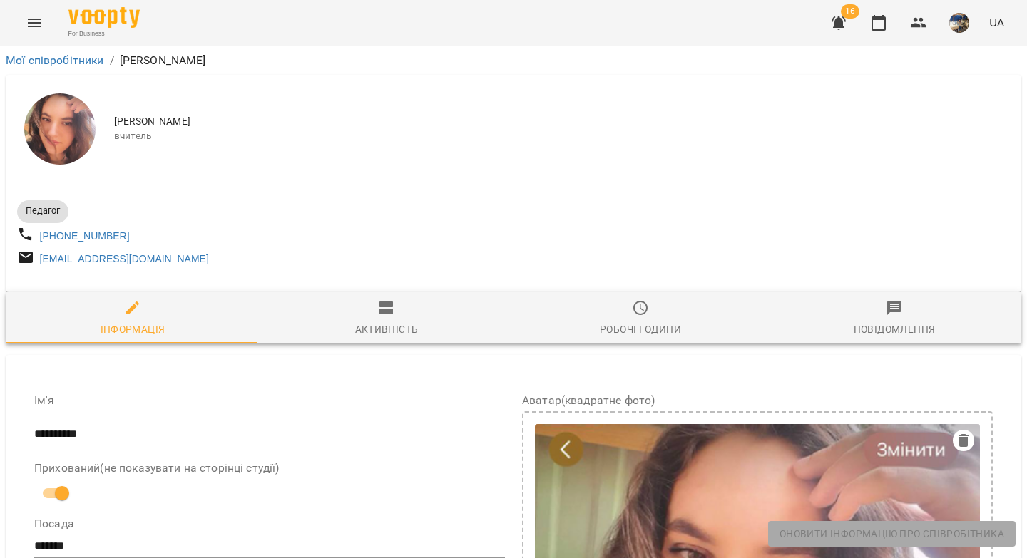
scroll to position [615, 0]
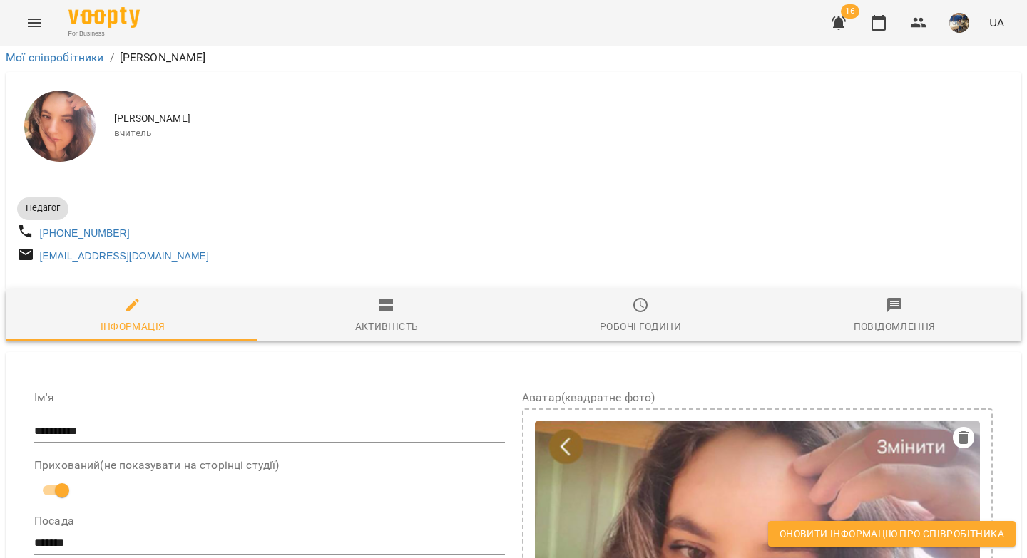
drag, startPoint x: 290, startPoint y: 359, endPoint x: 39, endPoint y: 341, distance: 251.6
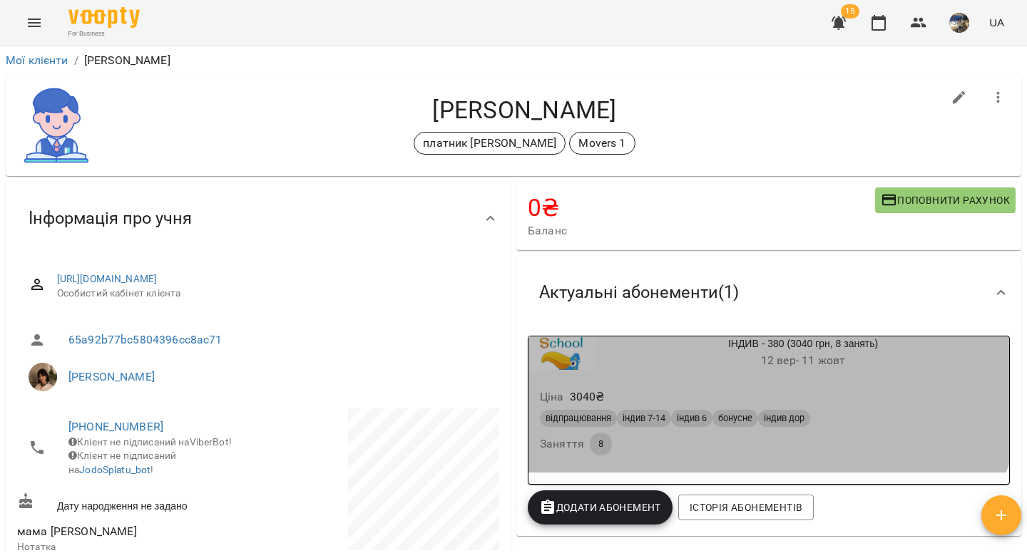
click at [685, 348] on div "ІНДИВ - 380 (3040 грн, 8 занять) [DATE] - [DATE]" at bounding box center [803, 354] width 412 height 34
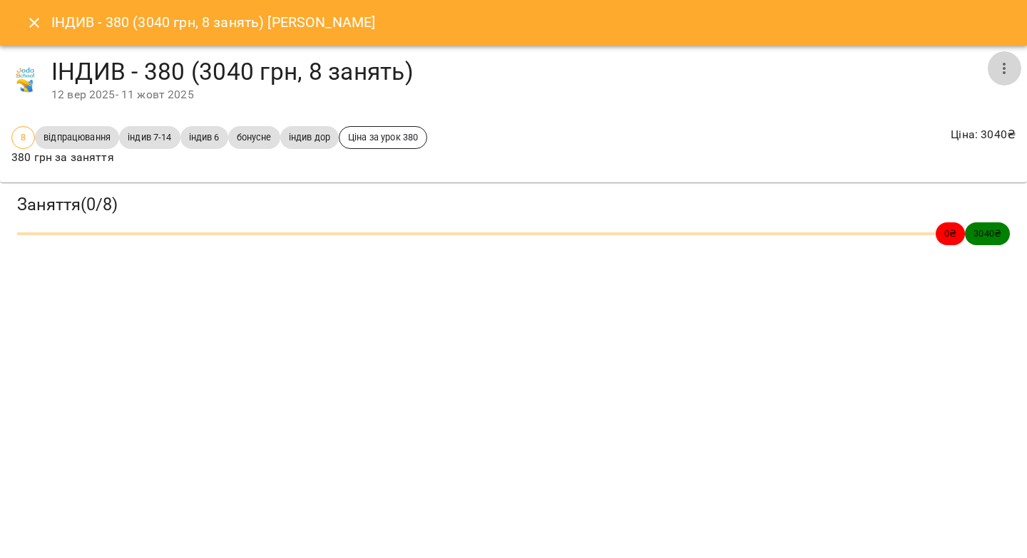
click at [1005, 70] on icon "button" at bounding box center [1003, 68] width 17 height 17
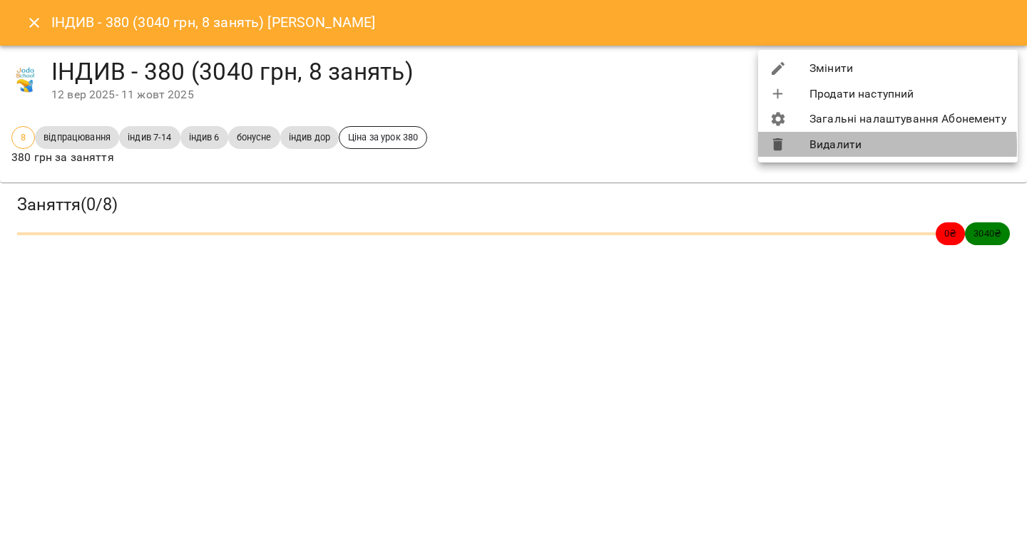
click at [831, 146] on li "Видалити" at bounding box center [888, 145] width 260 height 26
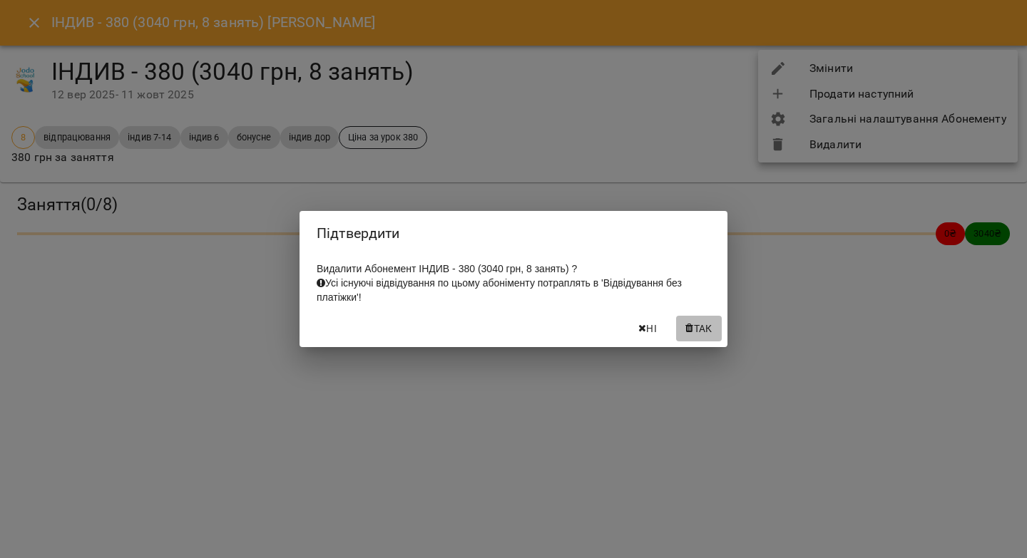
click at [705, 336] on span "Так" at bounding box center [703, 328] width 19 height 17
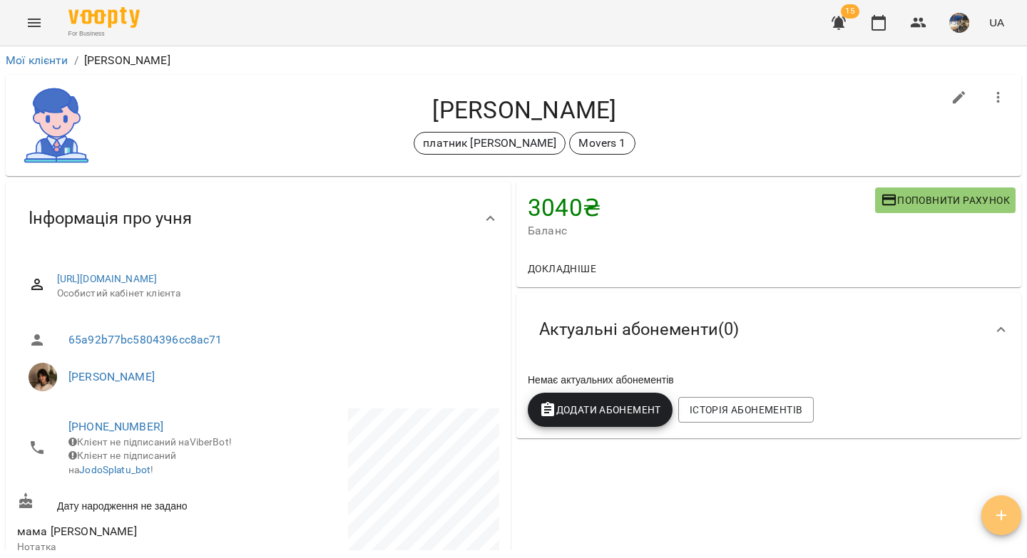
click at [990, 506] on button "button" at bounding box center [1001, 516] width 40 height 40
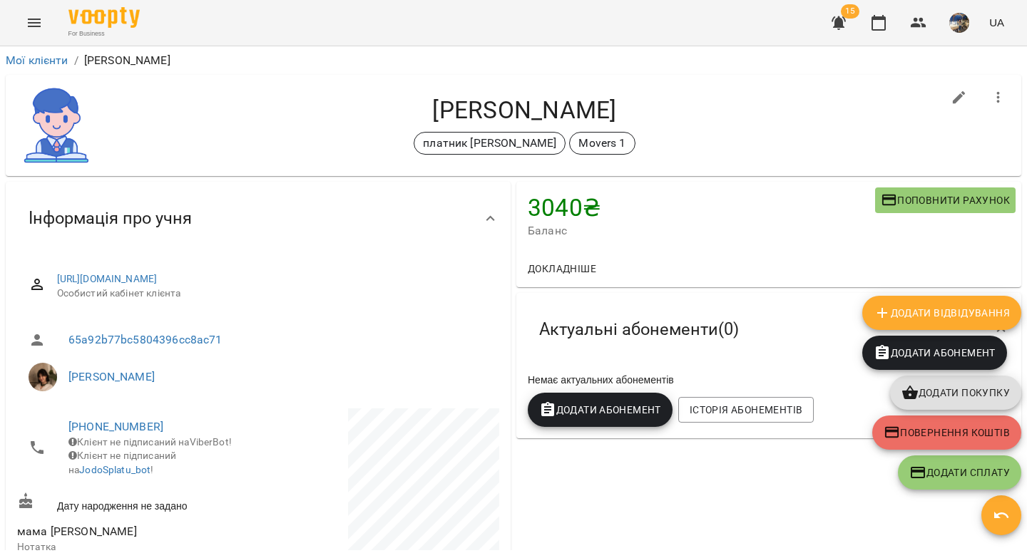
click at [936, 424] on span "Повернення коштів" at bounding box center [946, 432] width 126 height 17
select select "****"
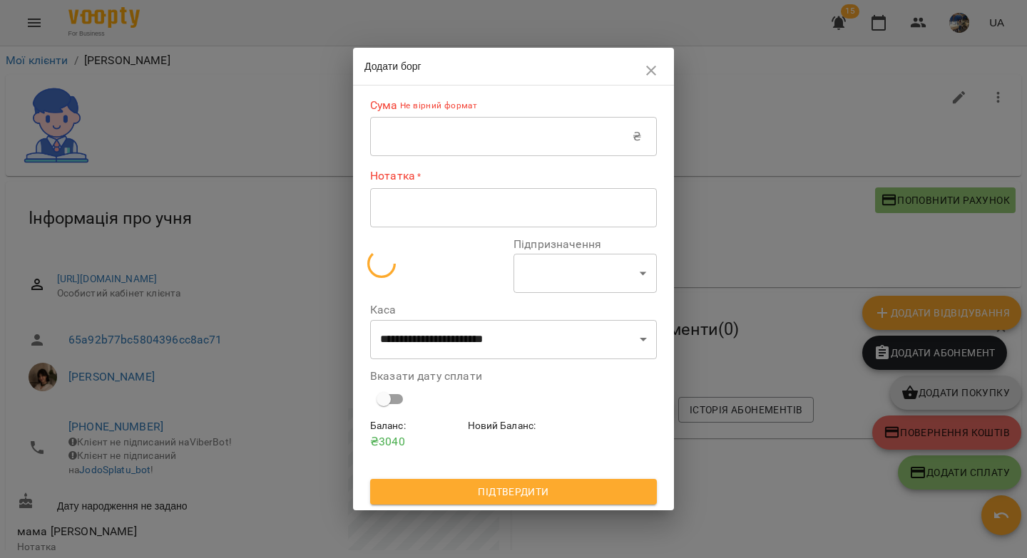
select select "*******"
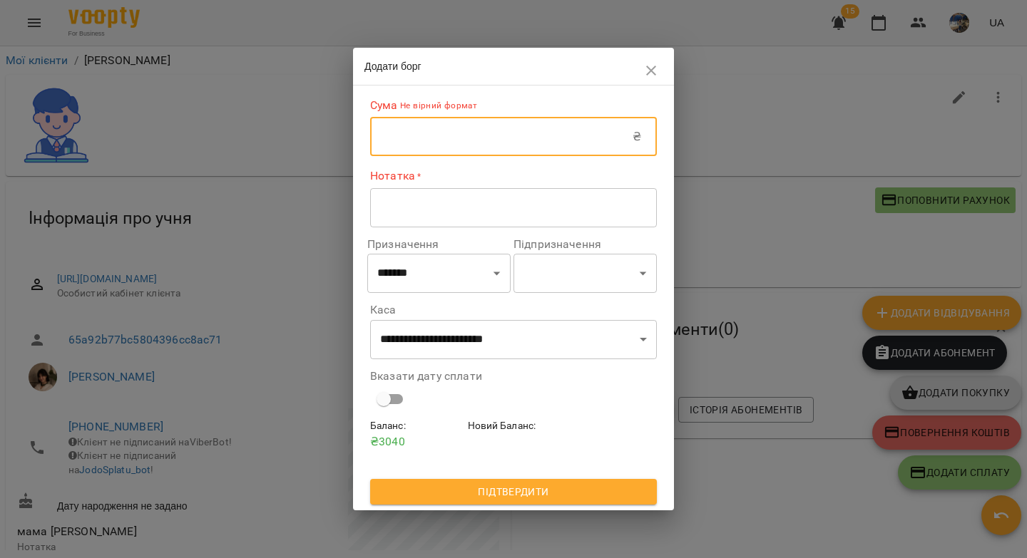
click at [424, 141] on input "text" at bounding box center [501, 137] width 262 height 40
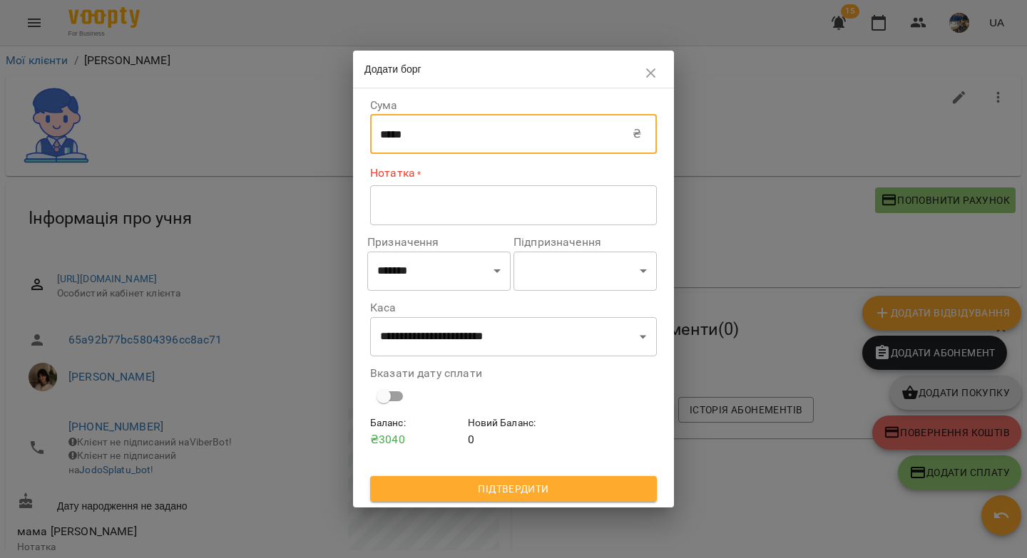
type input "*****"
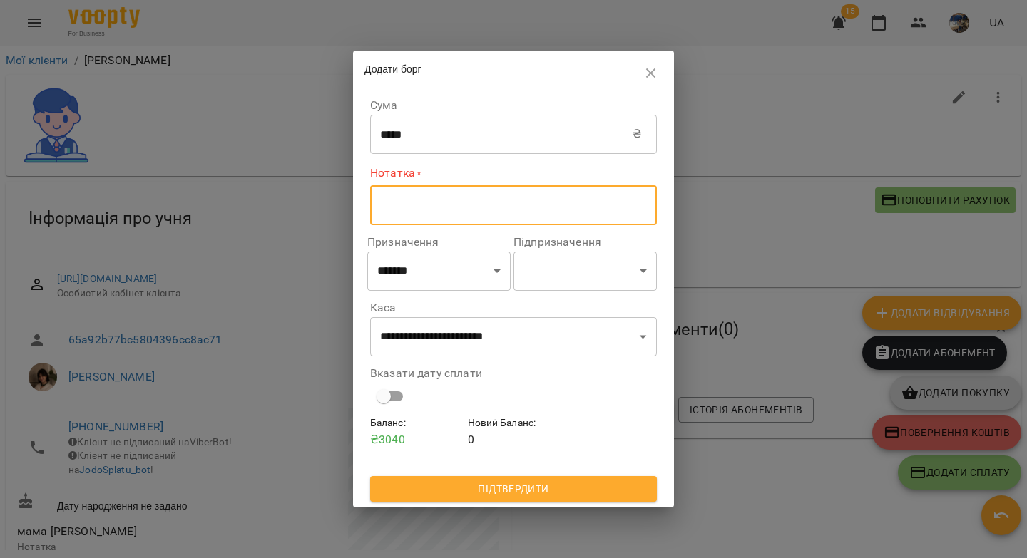
click at [439, 212] on textarea at bounding box center [513, 205] width 267 height 14
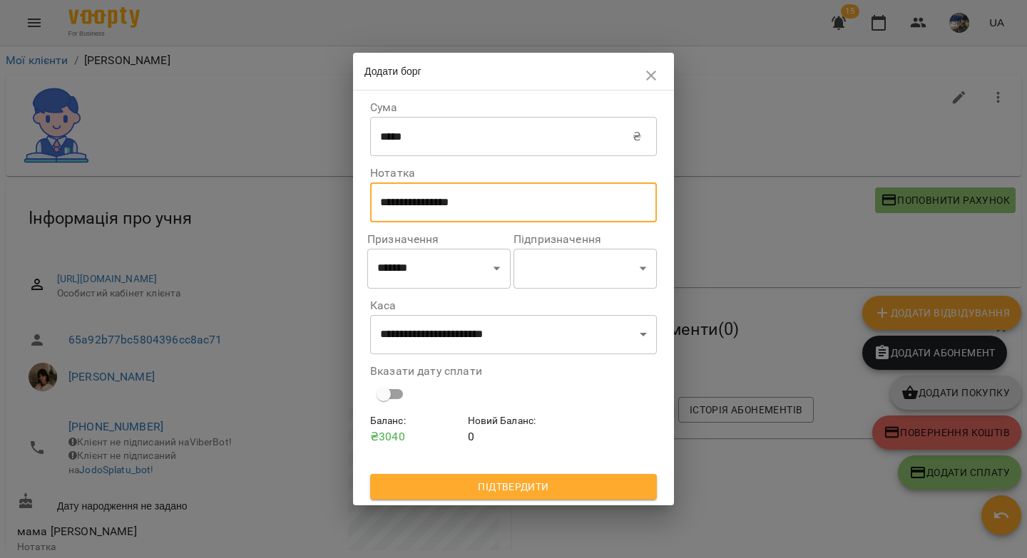
click at [411, 203] on textarea "**********" at bounding box center [513, 203] width 267 height 14
type textarea "**********"
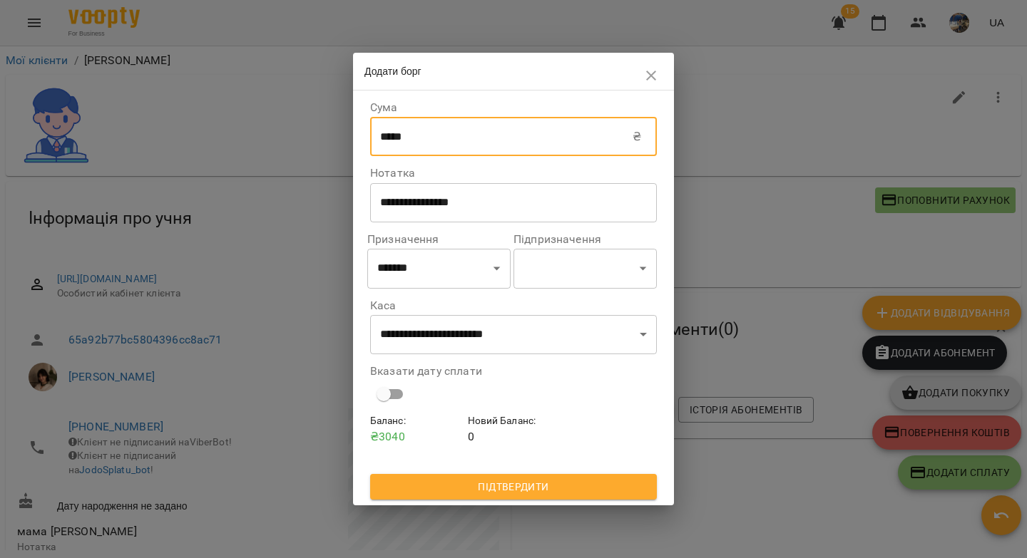
click at [386, 137] on input "*****" at bounding box center [501, 137] width 262 height 40
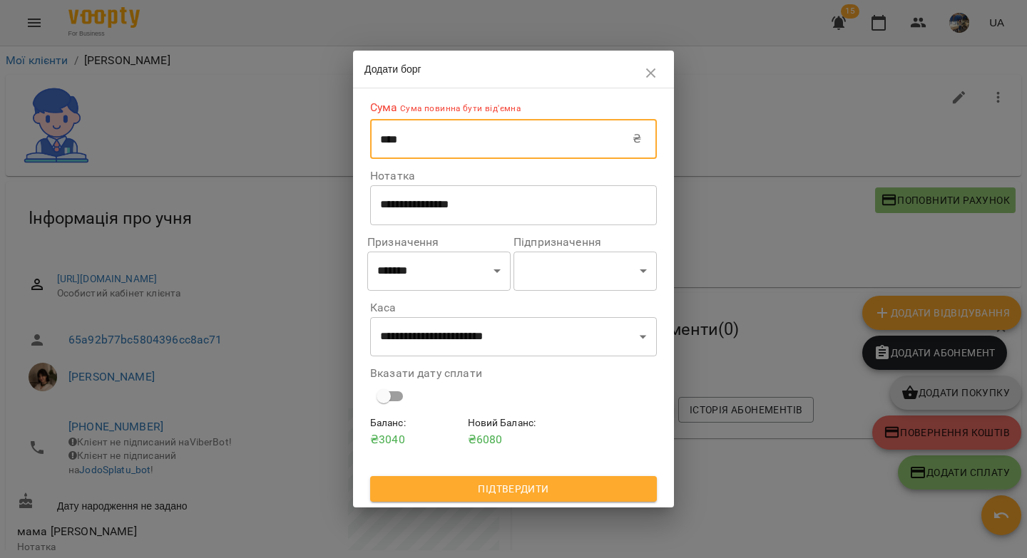
type input "*****"
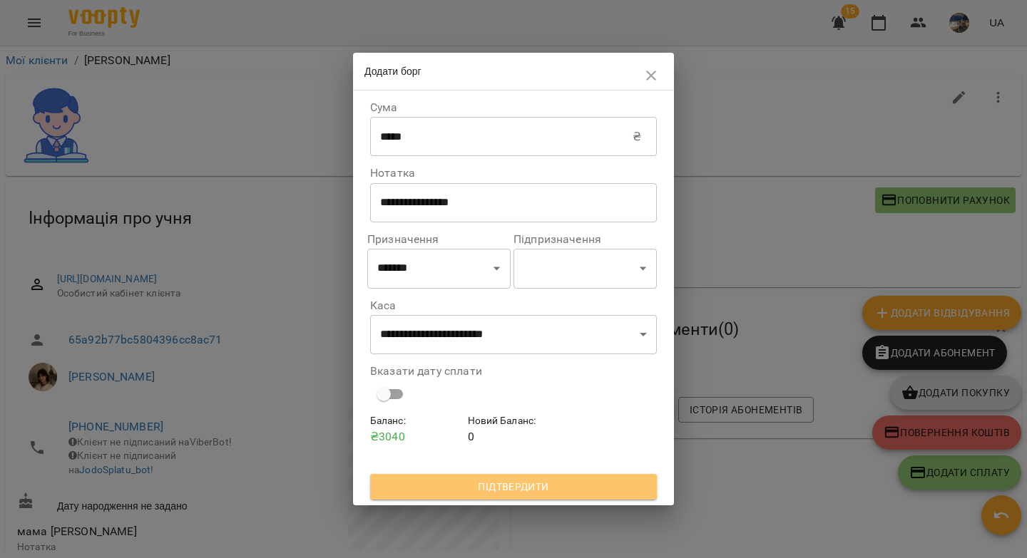
click at [468, 484] on span "Підтвердити" at bounding box center [513, 486] width 264 height 17
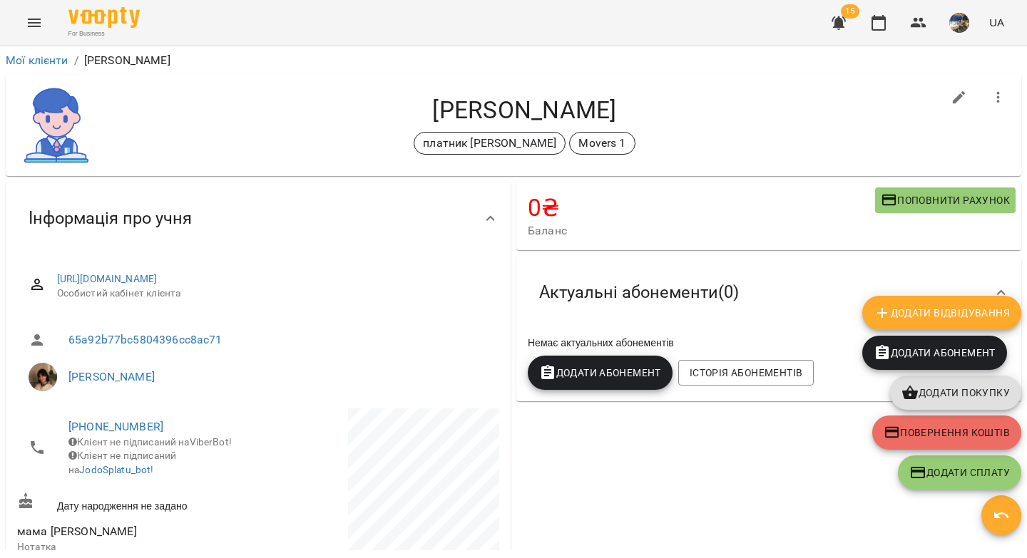
click at [619, 381] on span "Додати Абонемент" at bounding box center [600, 372] width 122 height 17
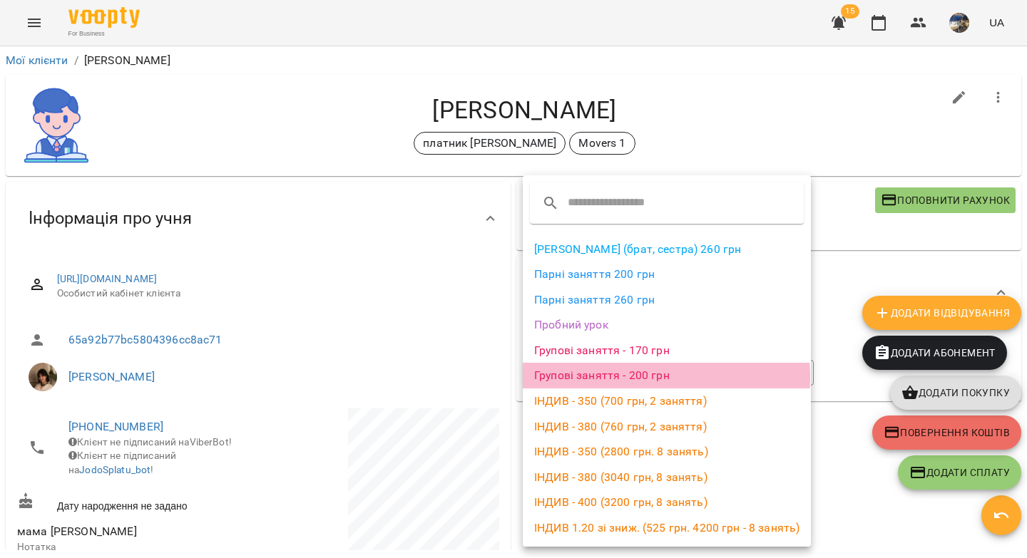
click at [613, 377] on li "Групові заняття - 200 грн" at bounding box center [667, 376] width 288 height 26
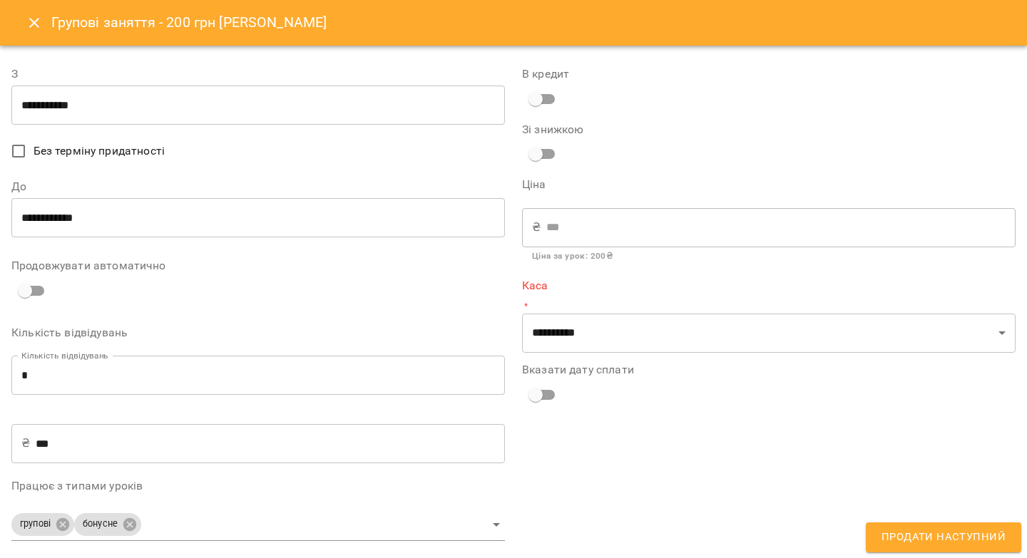
type input "**********"
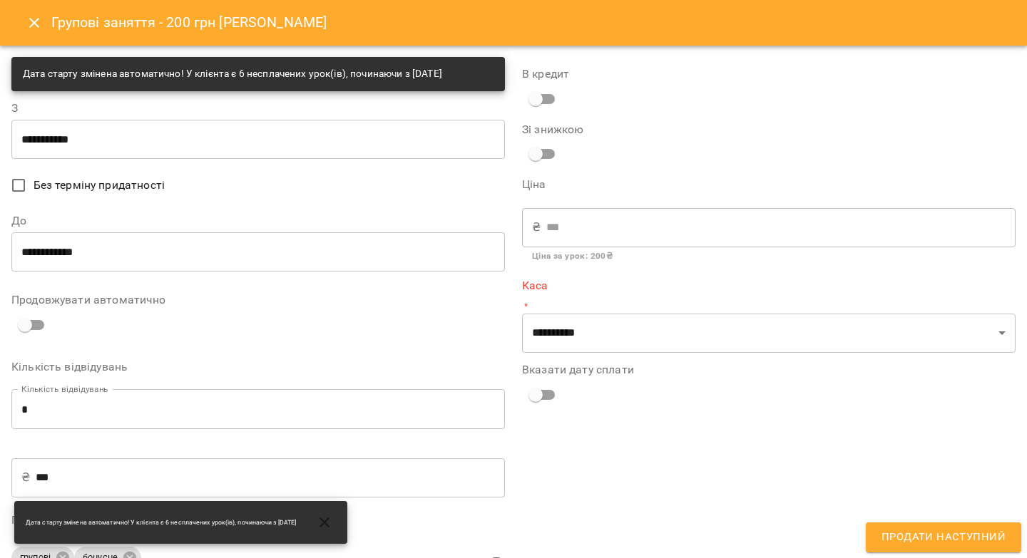
click at [122, 244] on input "**********" at bounding box center [257, 252] width 493 height 40
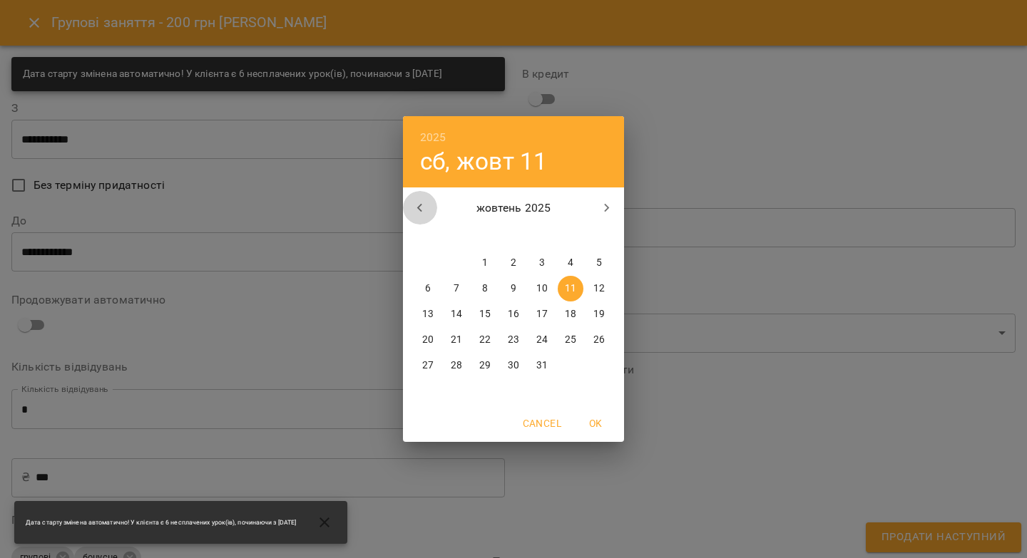
click at [426, 204] on icon "button" at bounding box center [419, 208] width 17 height 17
drag, startPoint x: 454, startPoint y: 366, endPoint x: 417, endPoint y: 364, distance: 37.1
click at [454, 366] on p "30" at bounding box center [456, 366] width 11 height 14
type input "**********"
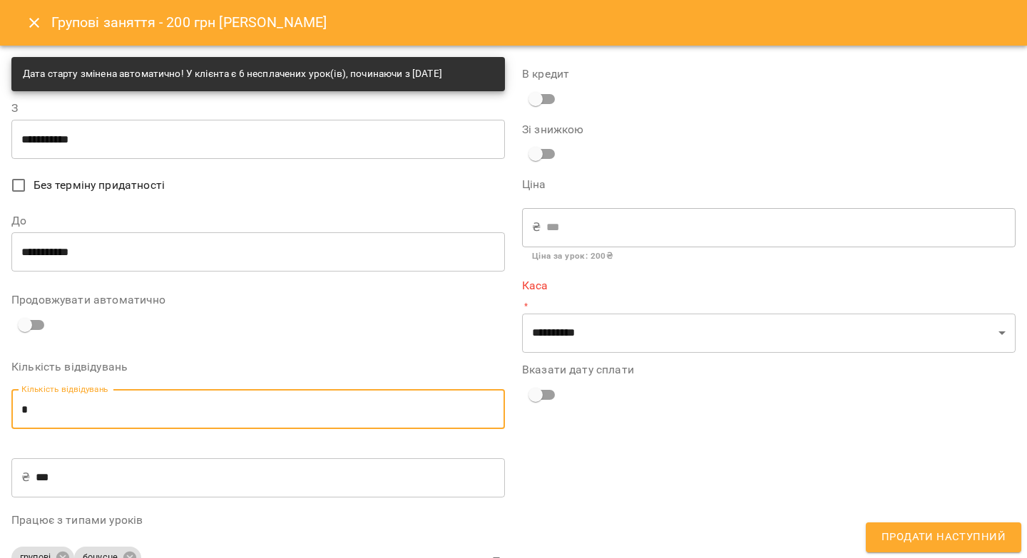
drag, startPoint x: 38, startPoint y: 409, endPoint x: 14, endPoint y: 414, distance: 24.1
click at [14, 414] on input "*" at bounding box center [257, 409] width 493 height 40
type input "*"
type input "****"
type input "*"
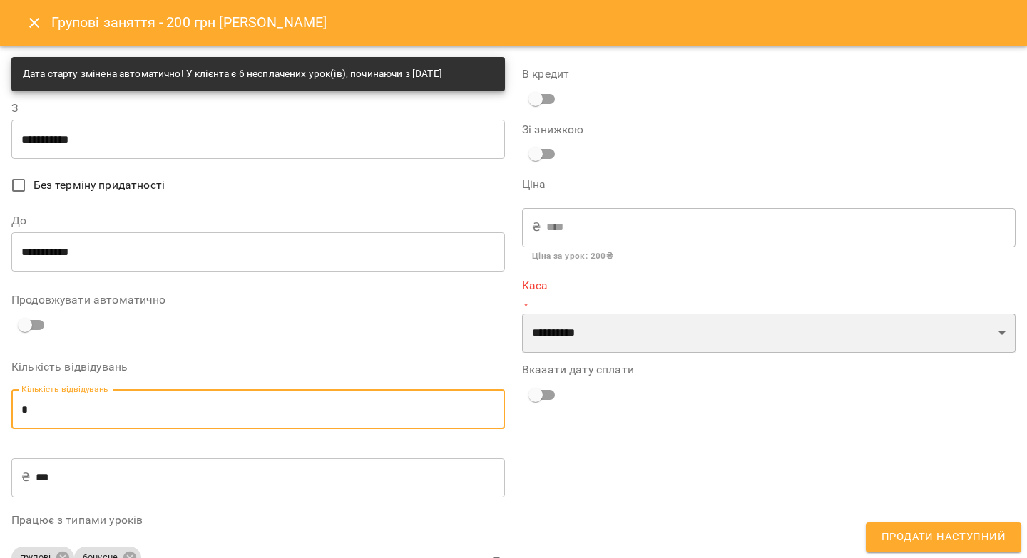
click at [545, 329] on select "**********" at bounding box center [768, 334] width 493 height 40
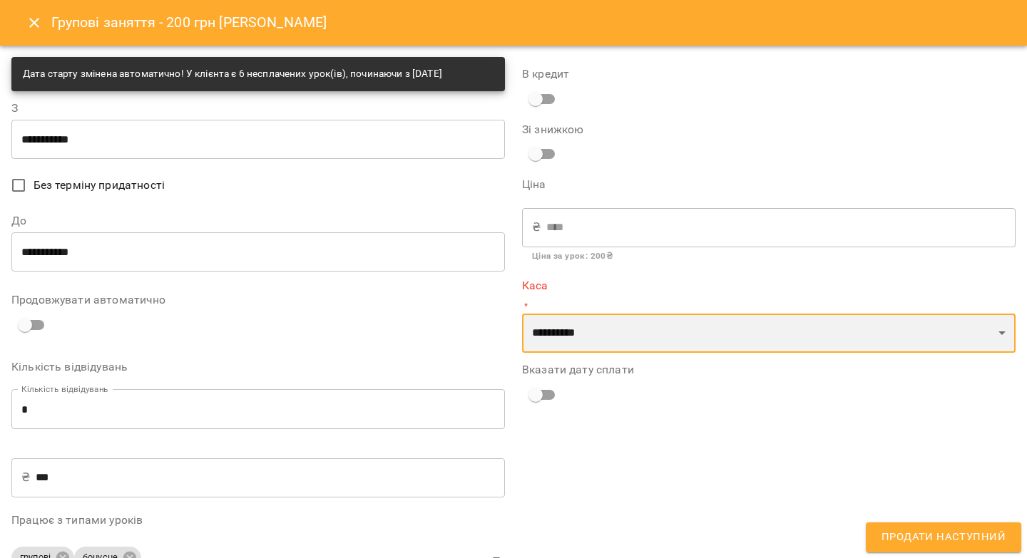
select select "****"
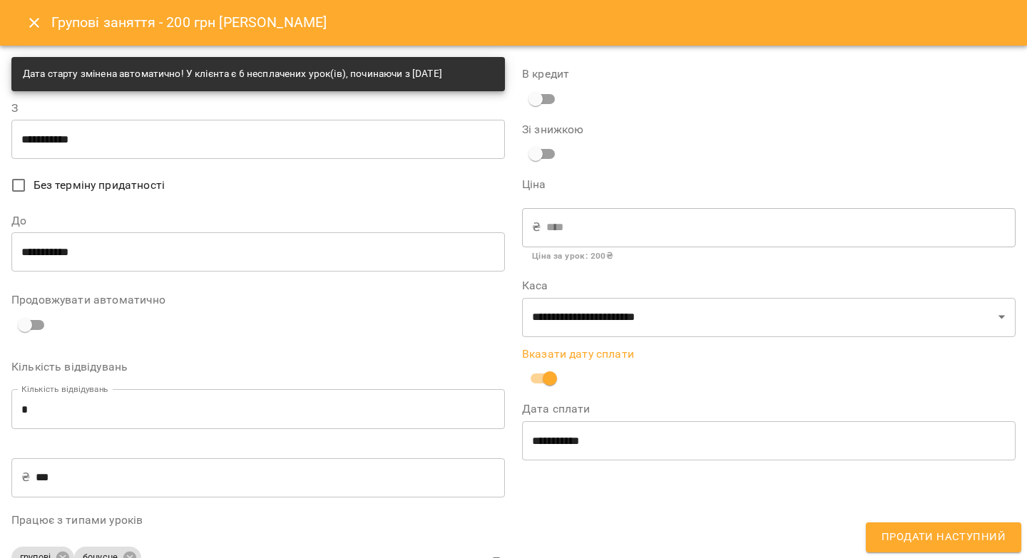
click at [918, 548] on button "Продати наступний" at bounding box center [943, 538] width 155 height 30
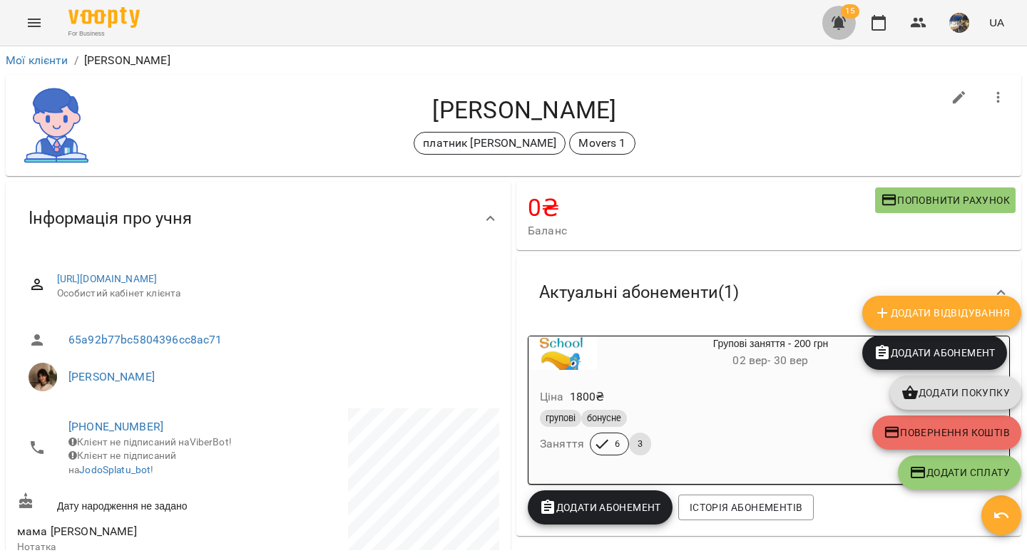
click at [841, 23] on icon "button" at bounding box center [838, 23] width 14 height 14
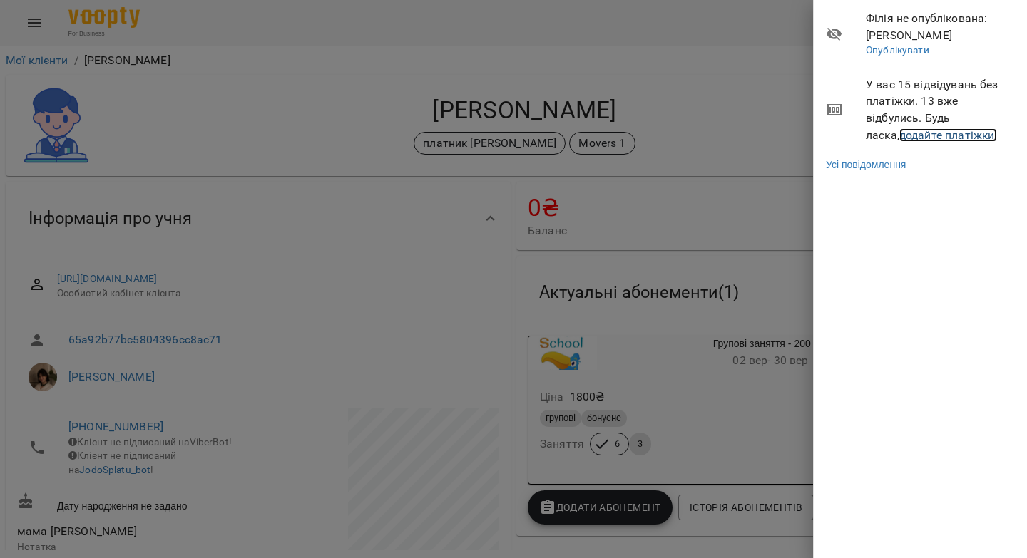
click at [899, 139] on link "додайте платіжки!" at bounding box center [948, 135] width 98 height 14
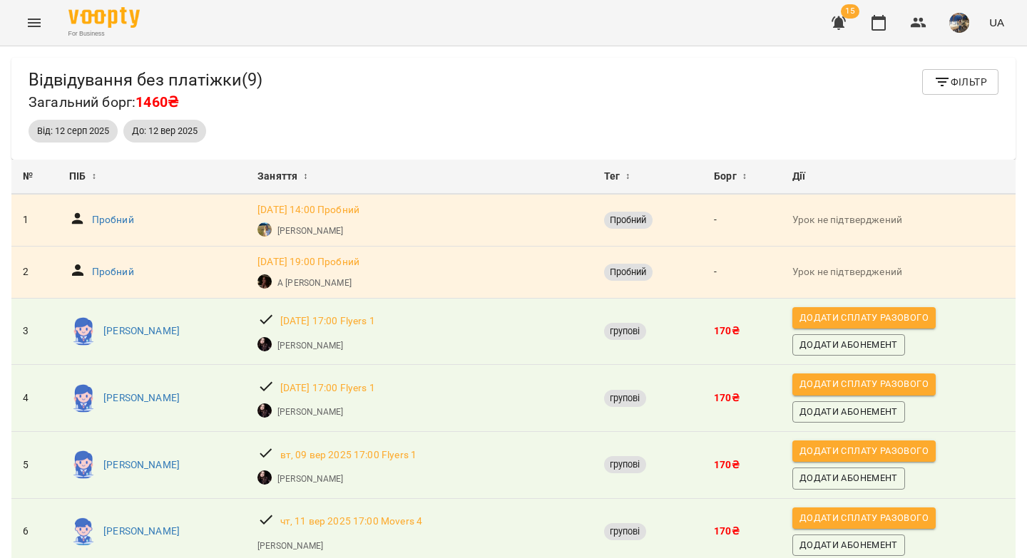
click at [842, 27] on icon "button" at bounding box center [838, 23] width 14 height 14
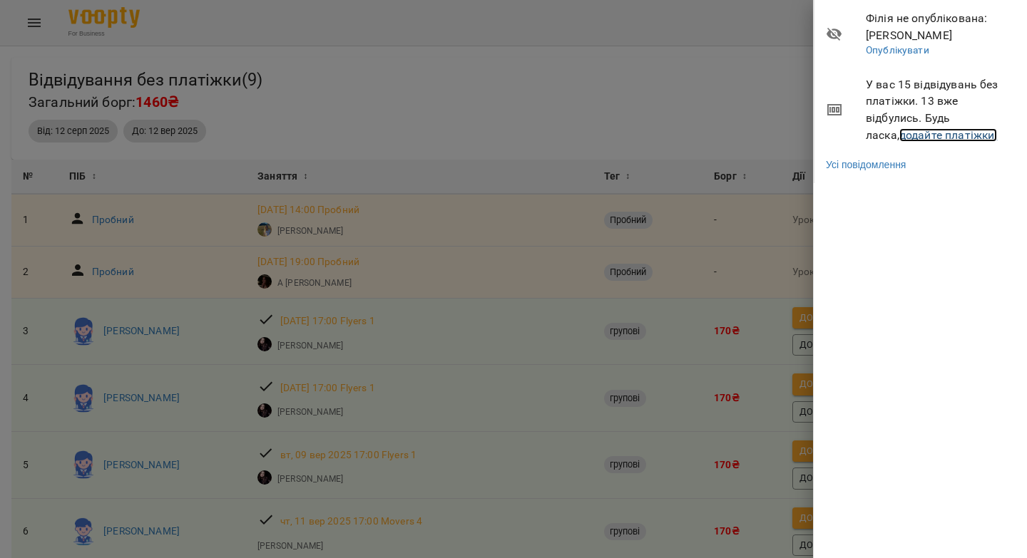
click at [899, 138] on link "додайте платіжки!" at bounding box center [948, 135] width 98 height 14
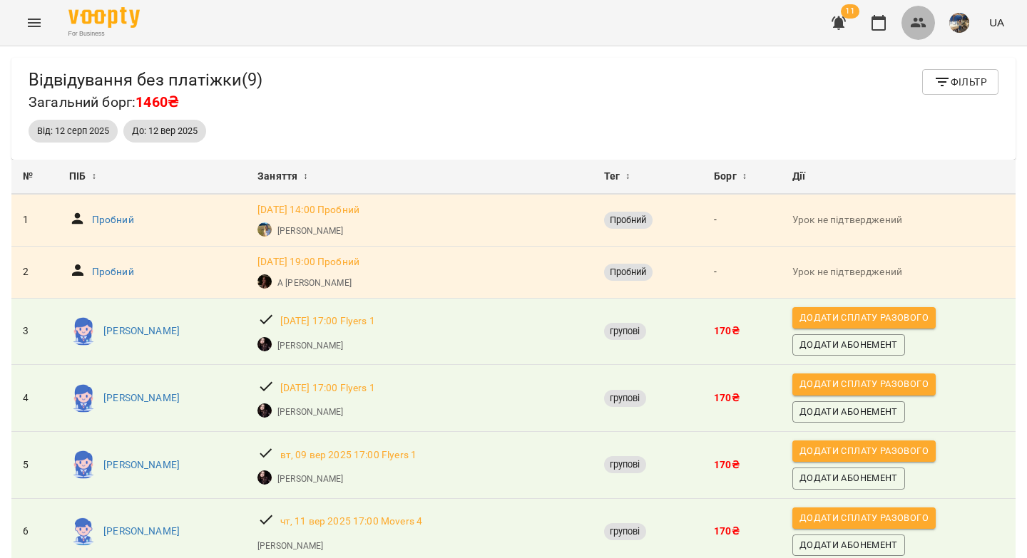
click at [917, 22] on icon "button" at bounding box center [918, 22] width 17 height 17
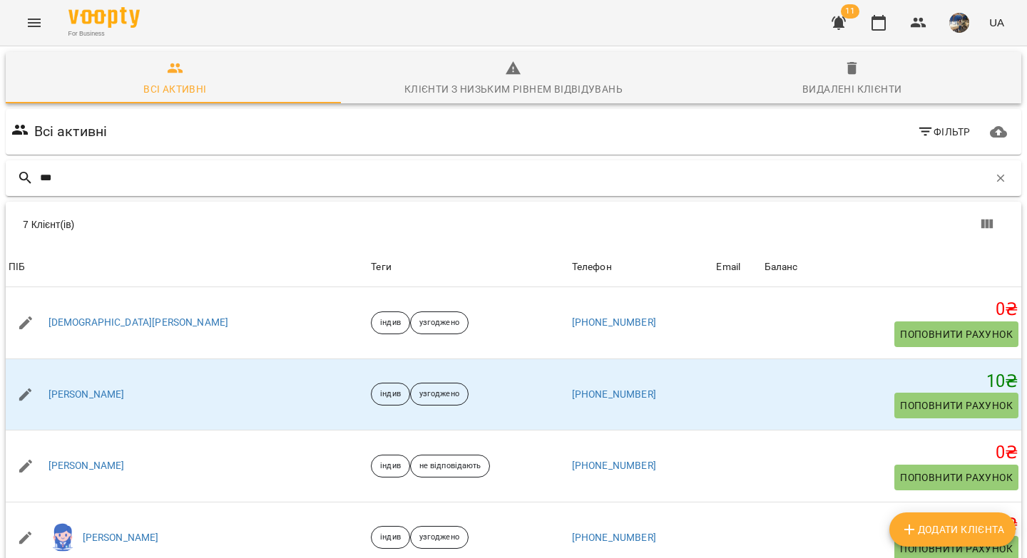
click at [115, 184] on input "***" at bounding box center [514, 178] width 948 height 24
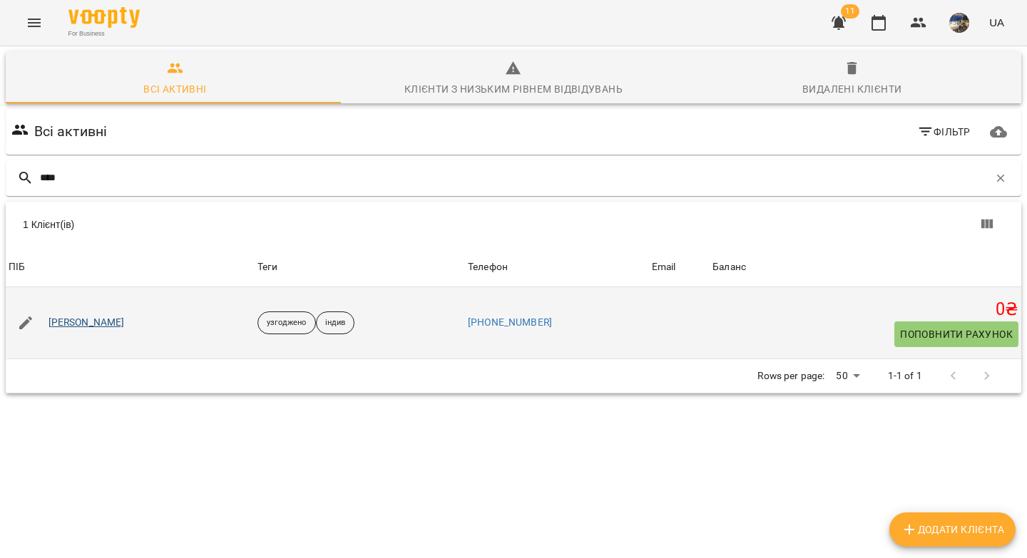
type input "****"
click at [96, 322] on link "[PERSON_NAME]" at bounding box center [86, 323] width 76 height 14
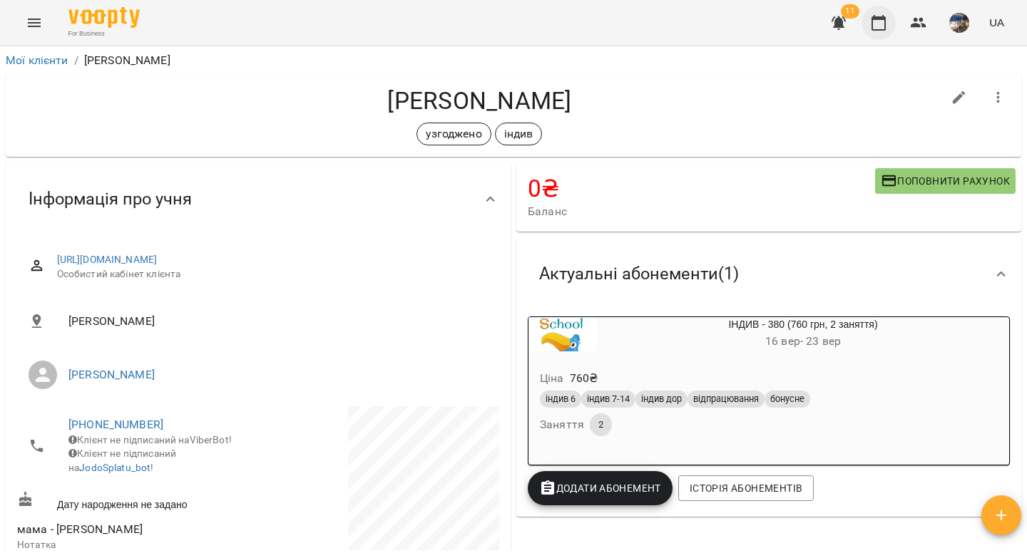
click at [875, 19] on icon "button" at bounding box center [878, 23] width 14 height 16
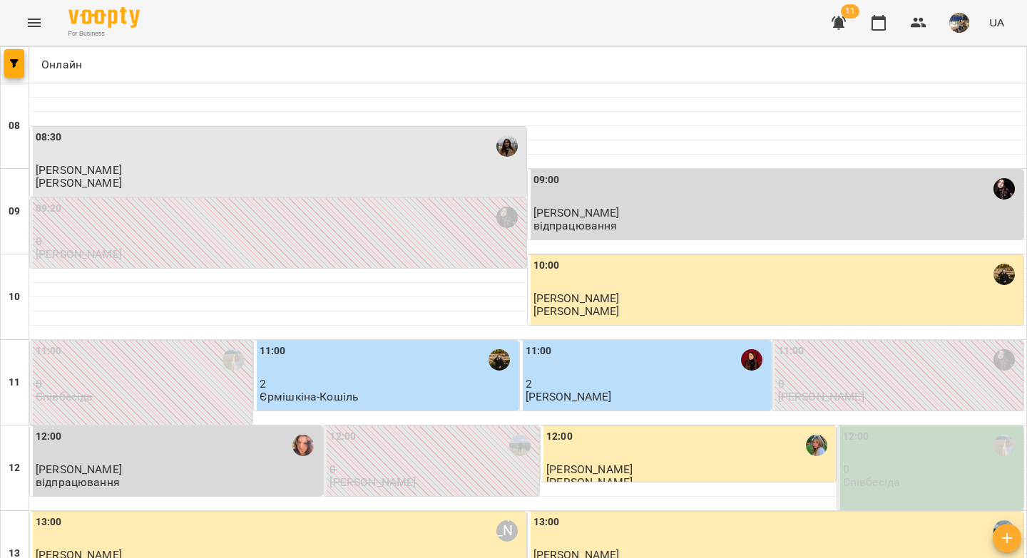
type input "**********"
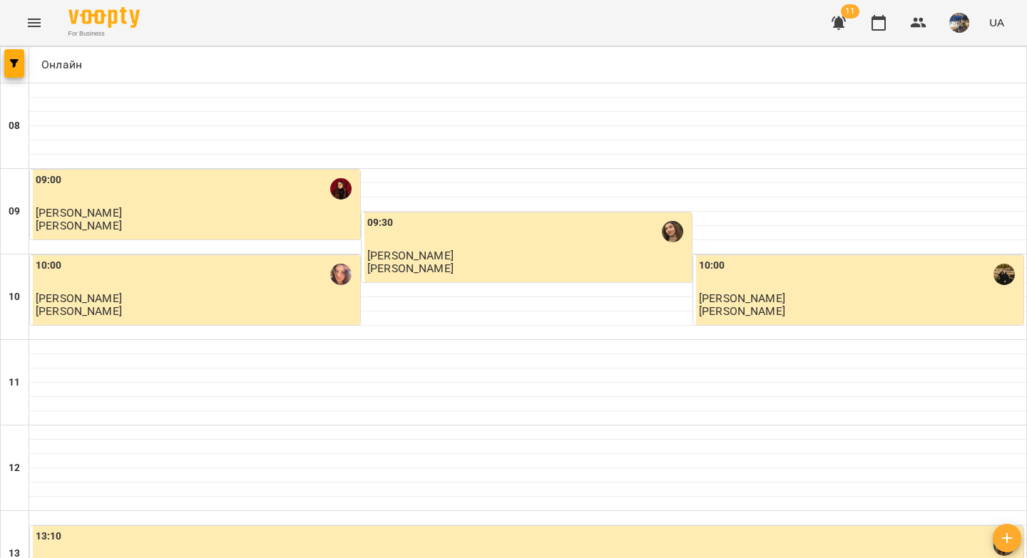
scroll to position [782, 0]
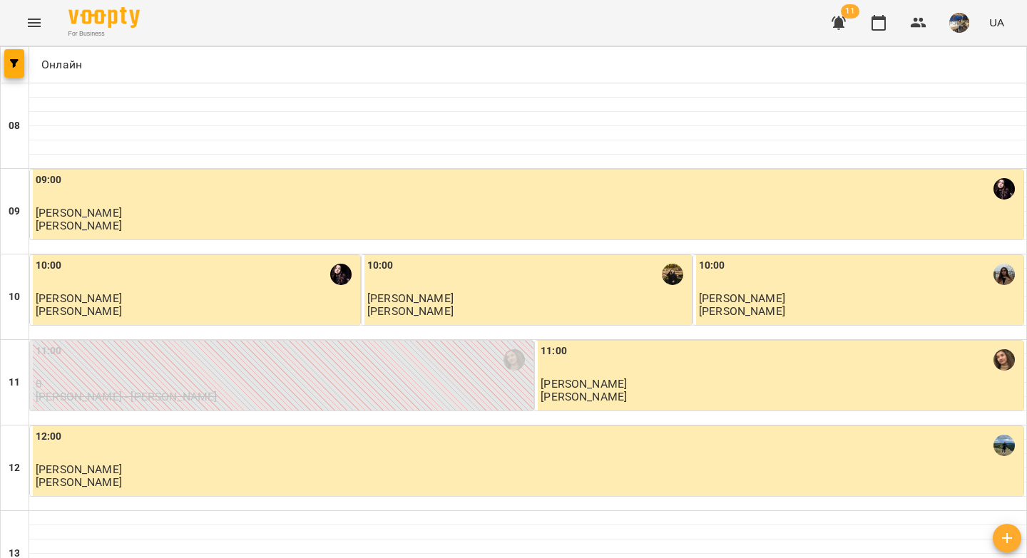
scroll to position [556, 0]
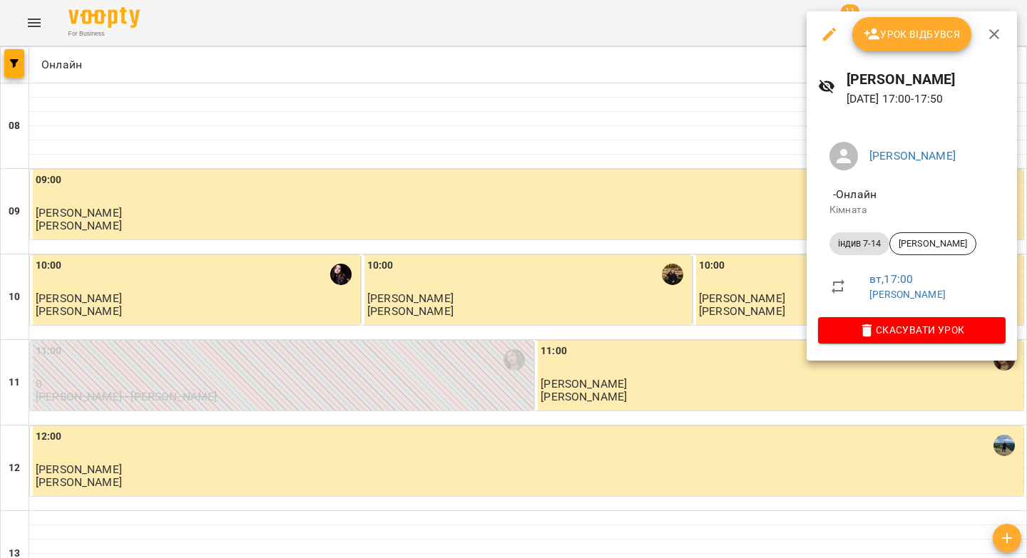
click at [898, 39] on span "Урок відбувся" at bounding box center [912, 34] width 97 height 17
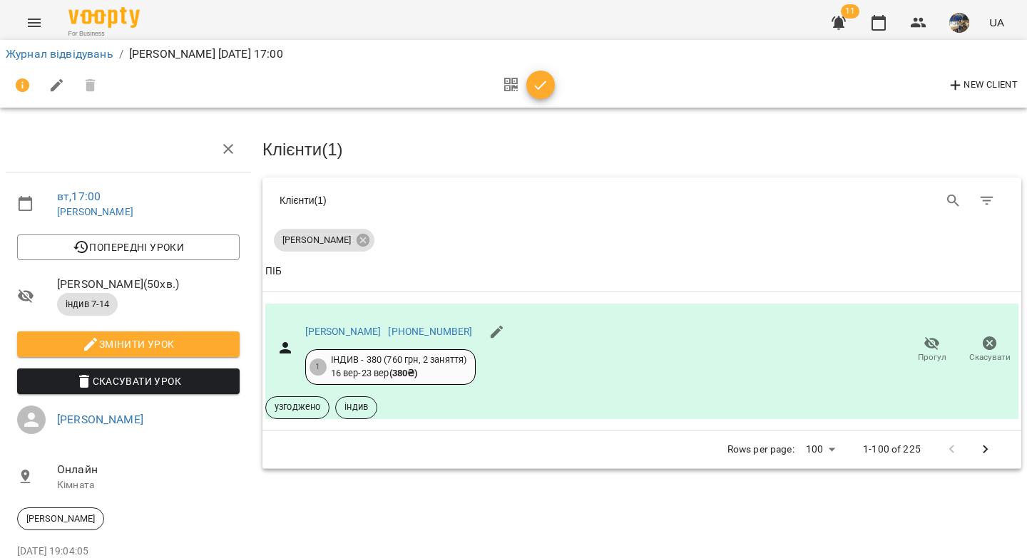
drag, startPoint x: 542, startPoint y: 84, endPoint x: 509, endPoint y: 89, distance: 33.2
click at [542, 84] on icon "button" at bounding box center [541, 85] width 12 height 9
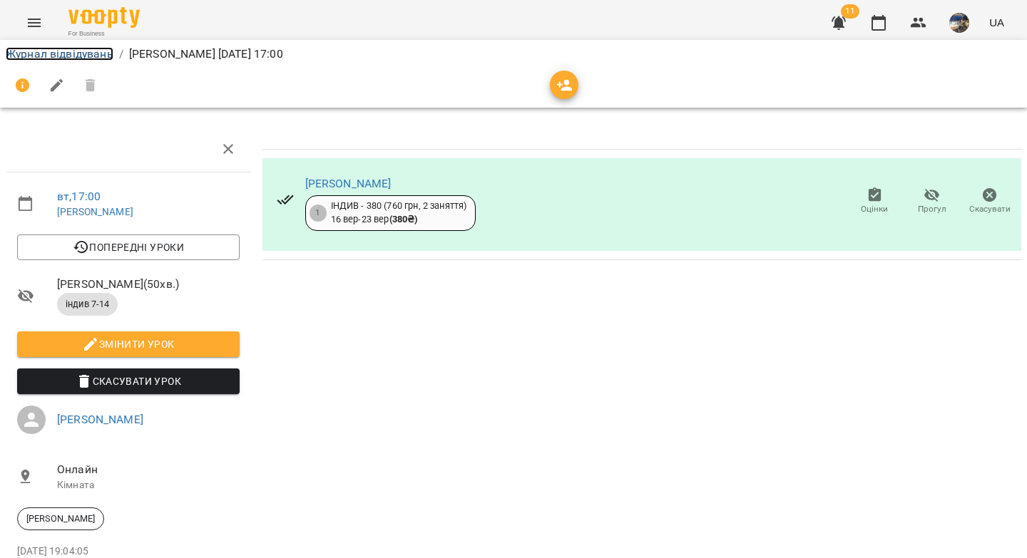
click at [65, 60] on link "Журнал відвідувань" at bounding box center [60, 54] width 108 height 14
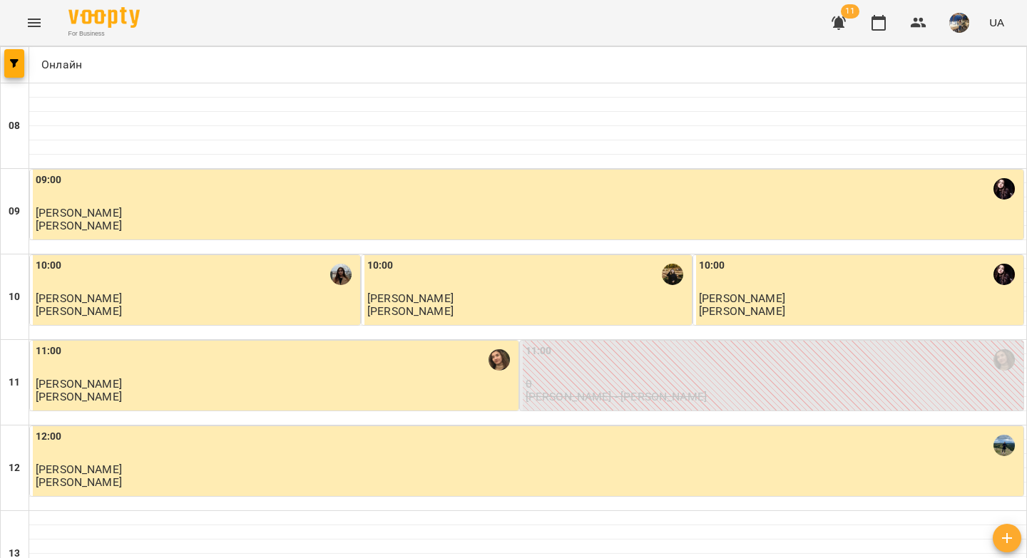
click at [830, 21] on button "button" at bounding box center [838, 23] width 34 height 34
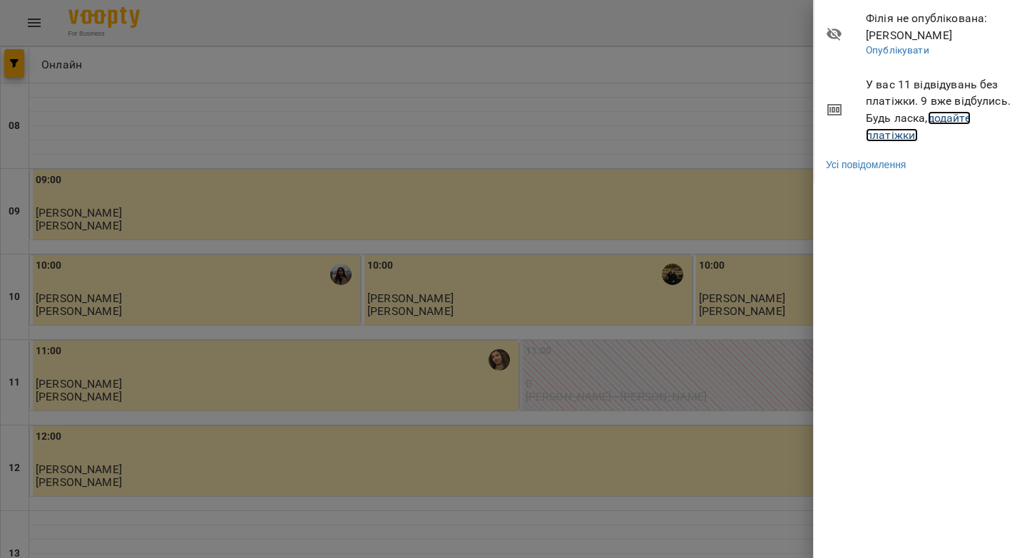
click at [876, 134] on link "додайте платіжки!" at bounding box center [918, 126] width 105 height 31
